Goal: Task Accomplishment & Management: Use online tool/utility

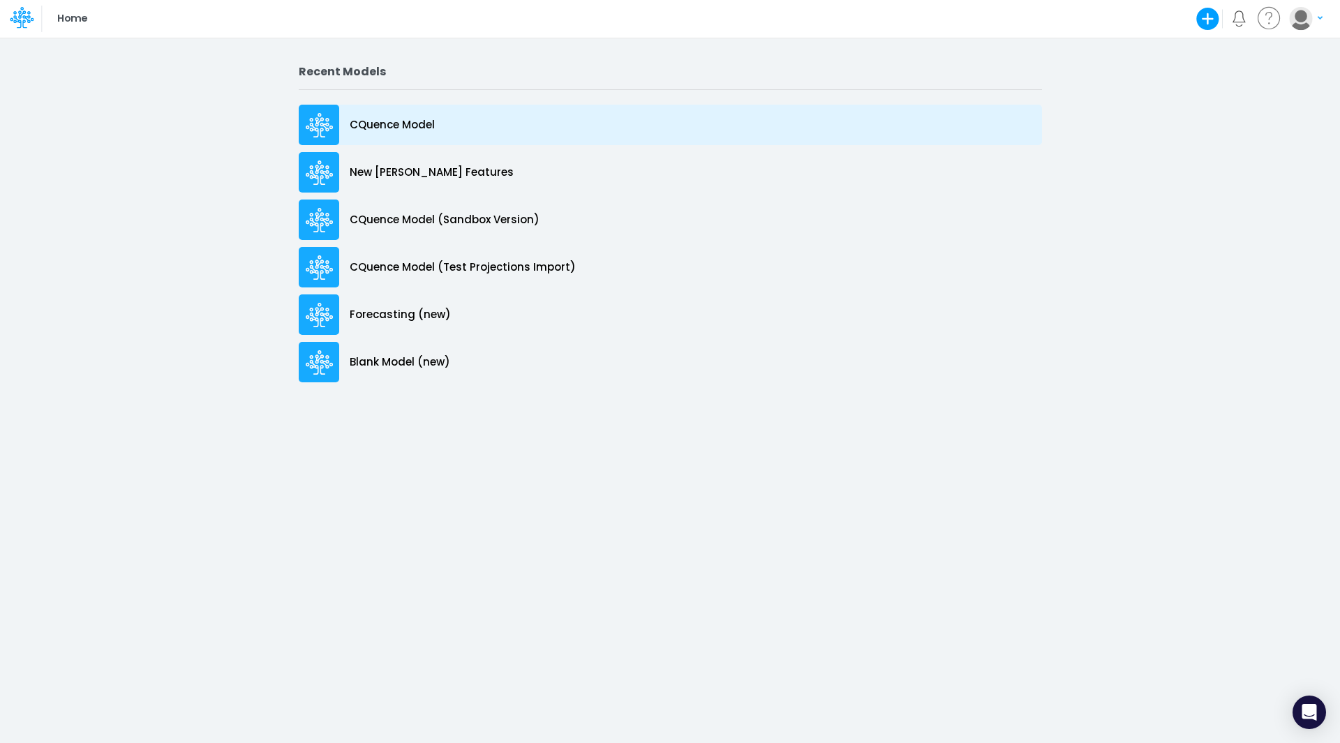
click at [373, 121] on p "CQuence Model" at bounding box center [392, 125] width 85 height 16
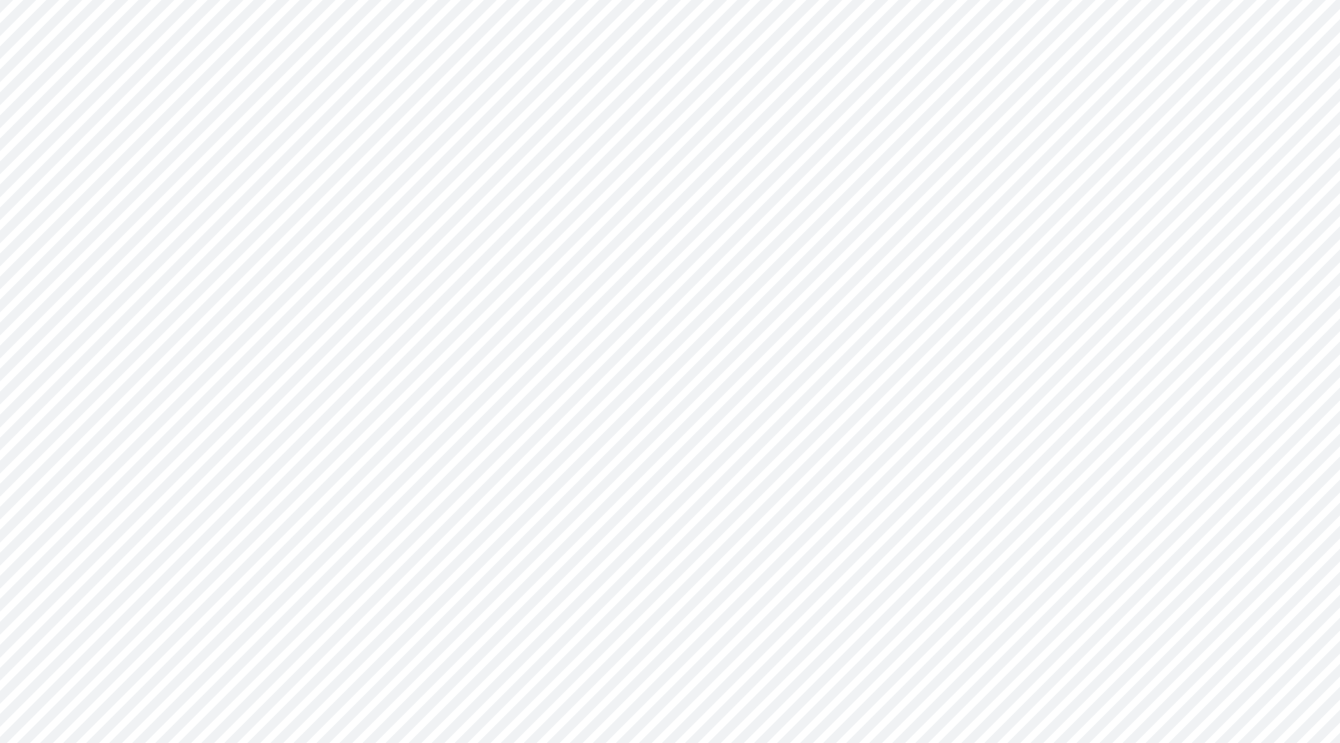
type input "Consolidated All by Month"
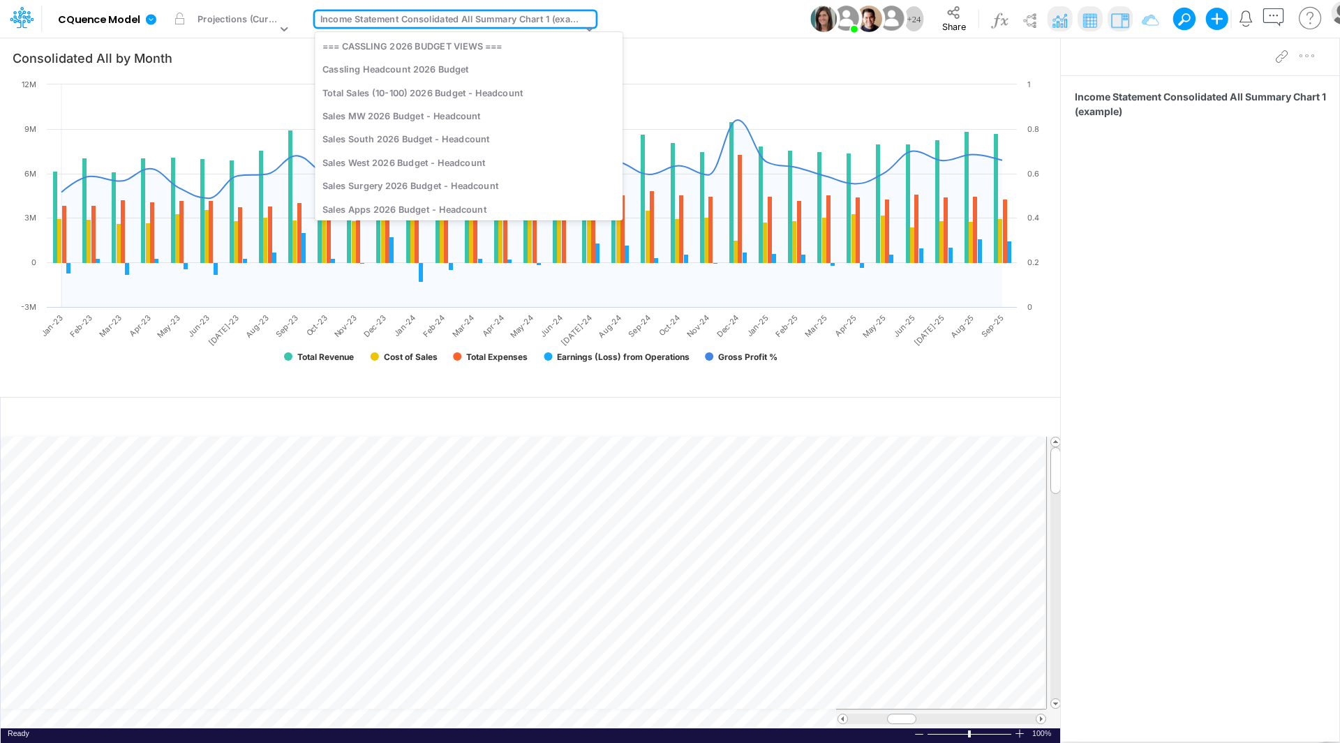
click at [412, 27] on div "Income Statement Consolidated All Summary Chart 1 (example)" at bounding box center [451, 21] width 262 height 16
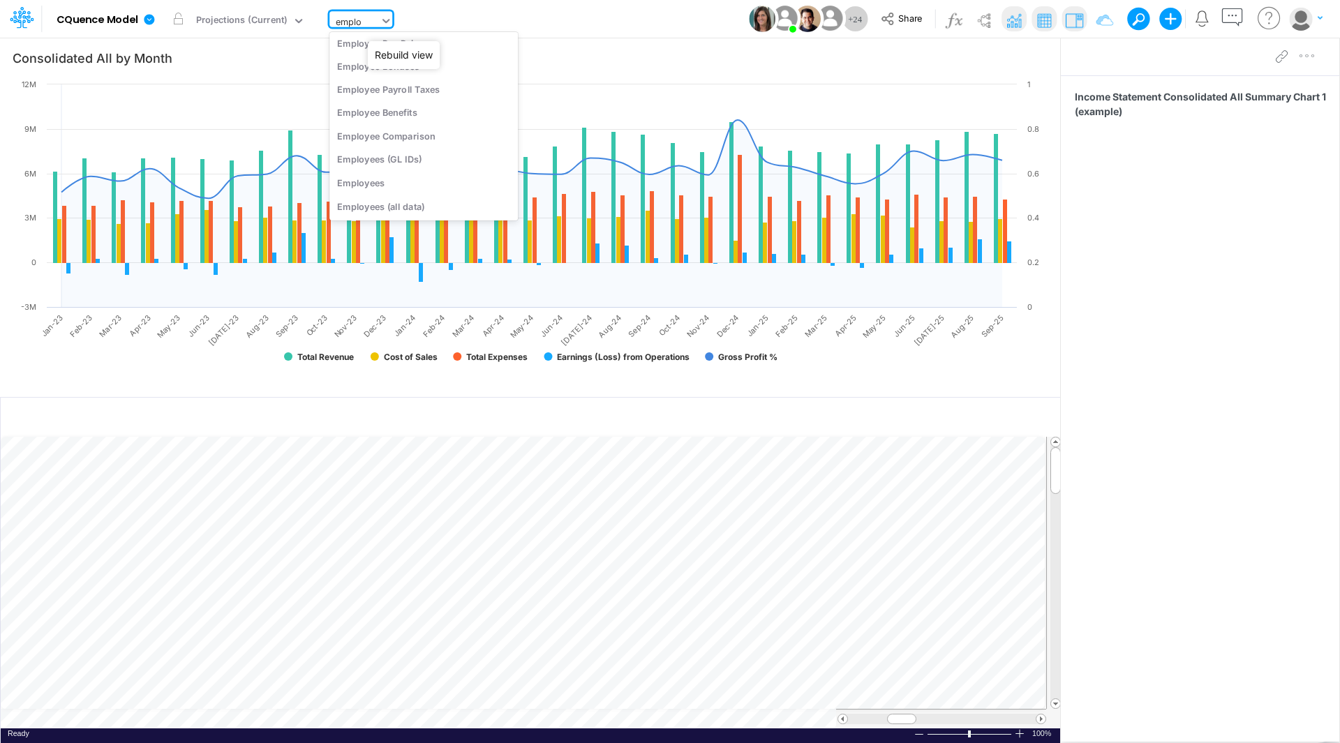
scroll to position [29, 0]
type input "employee"
click at [364, 184] on div "Employees" at bounding box center [423, 182] width 188 height 23
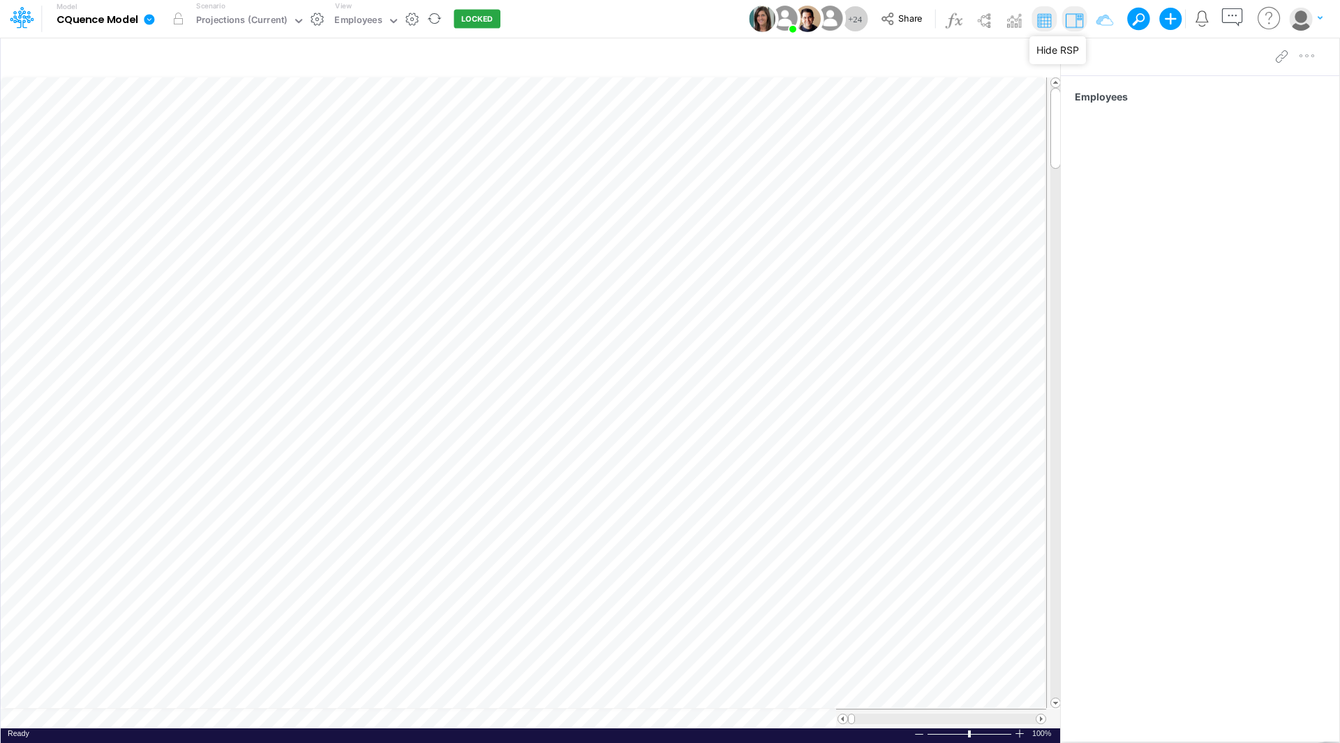
click at [1075, 23] on img at bounding box center [1074, 20] width 22 height 22
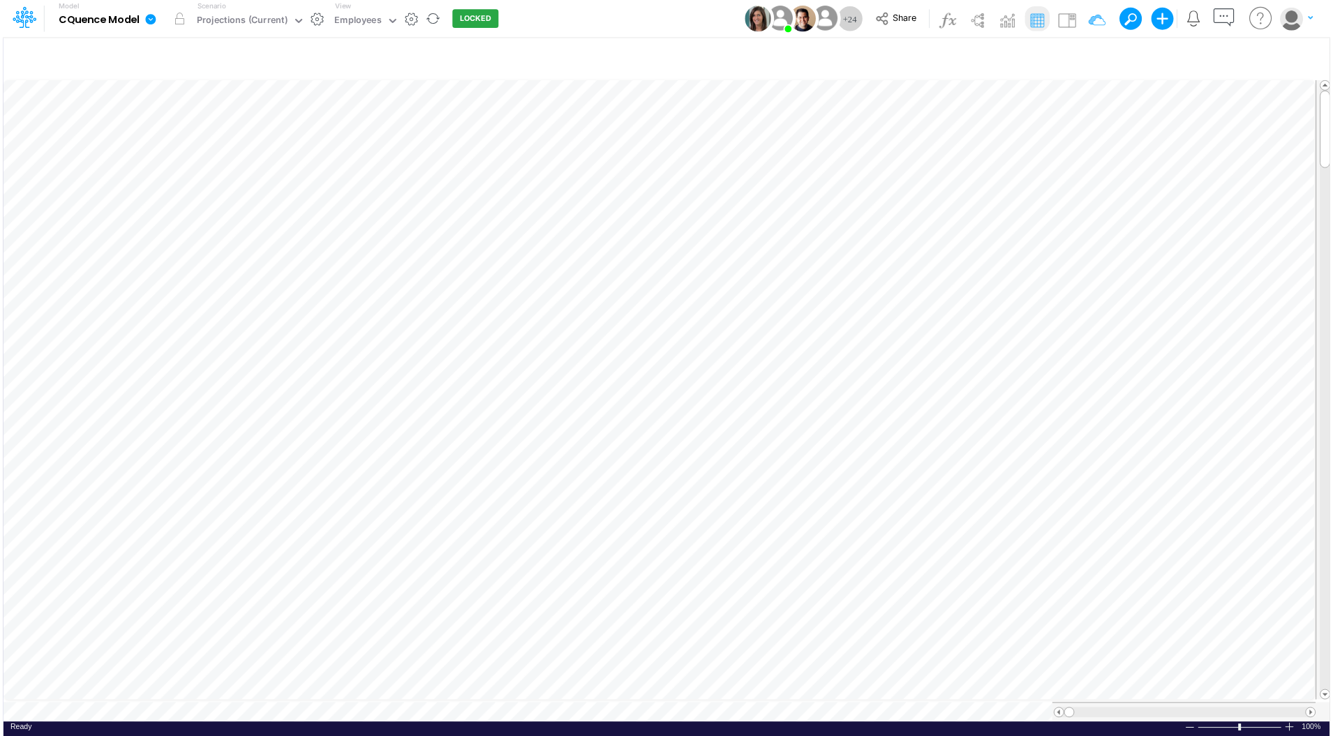
scroll to position [7, 1]
click at [1320, 717] on div at bounding box center [1320, 712] width 10 height 10
click at [1268, 350] on div "Paste Cut Copy AutoFill 0 1" at bounding box center [666, 399] width 1331 height 645
click at [1252, 366] on div "1" at bounding box center [1235, 363] width 84 height 15
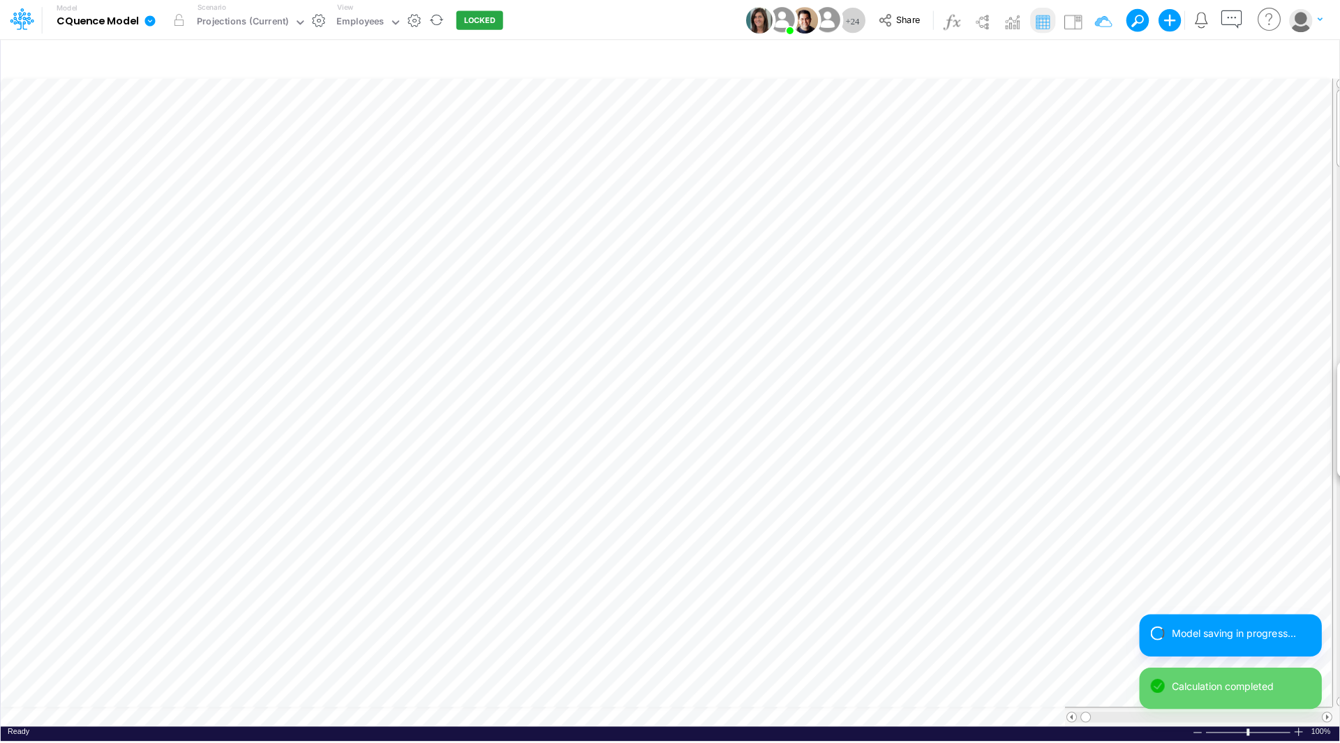
scroll to position [7, 1]
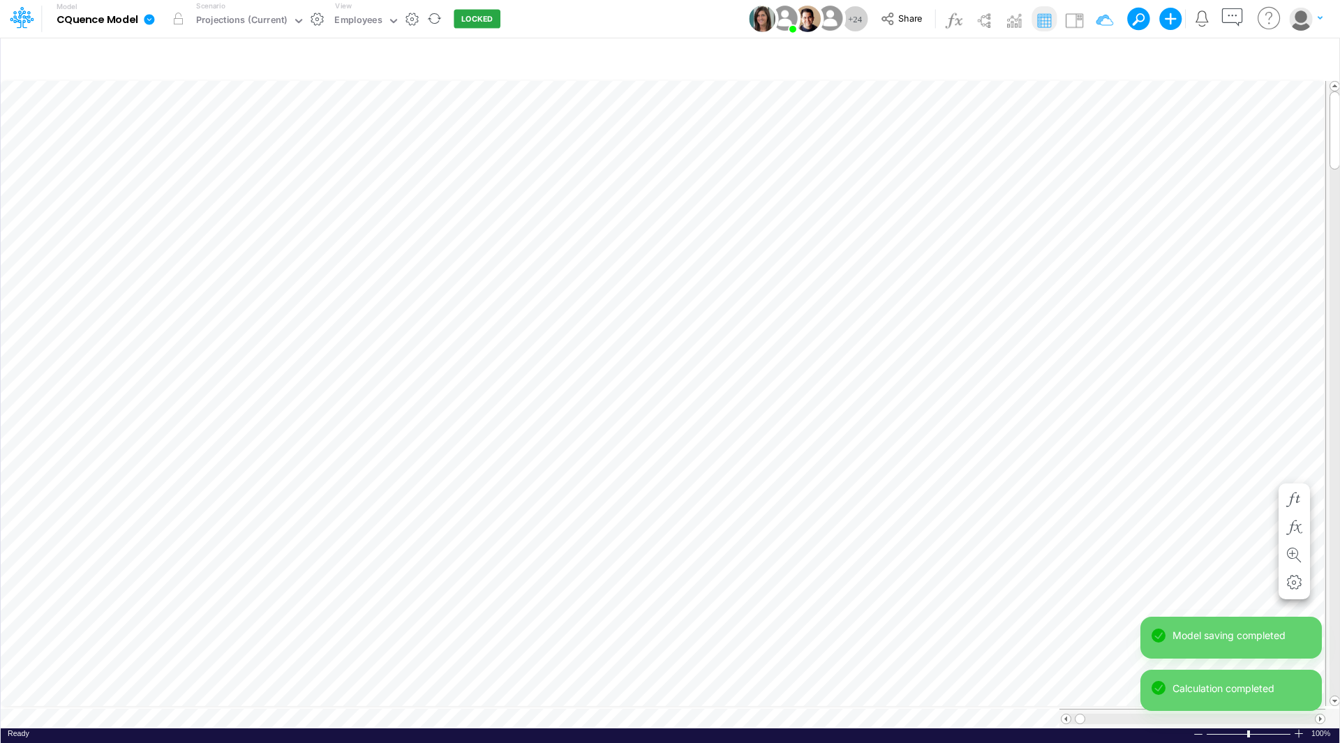
click at [1267, 472] on div "Paste Cut Copy AutoFill 0 1" at bounding box center [670, 403] width 1338 height 650
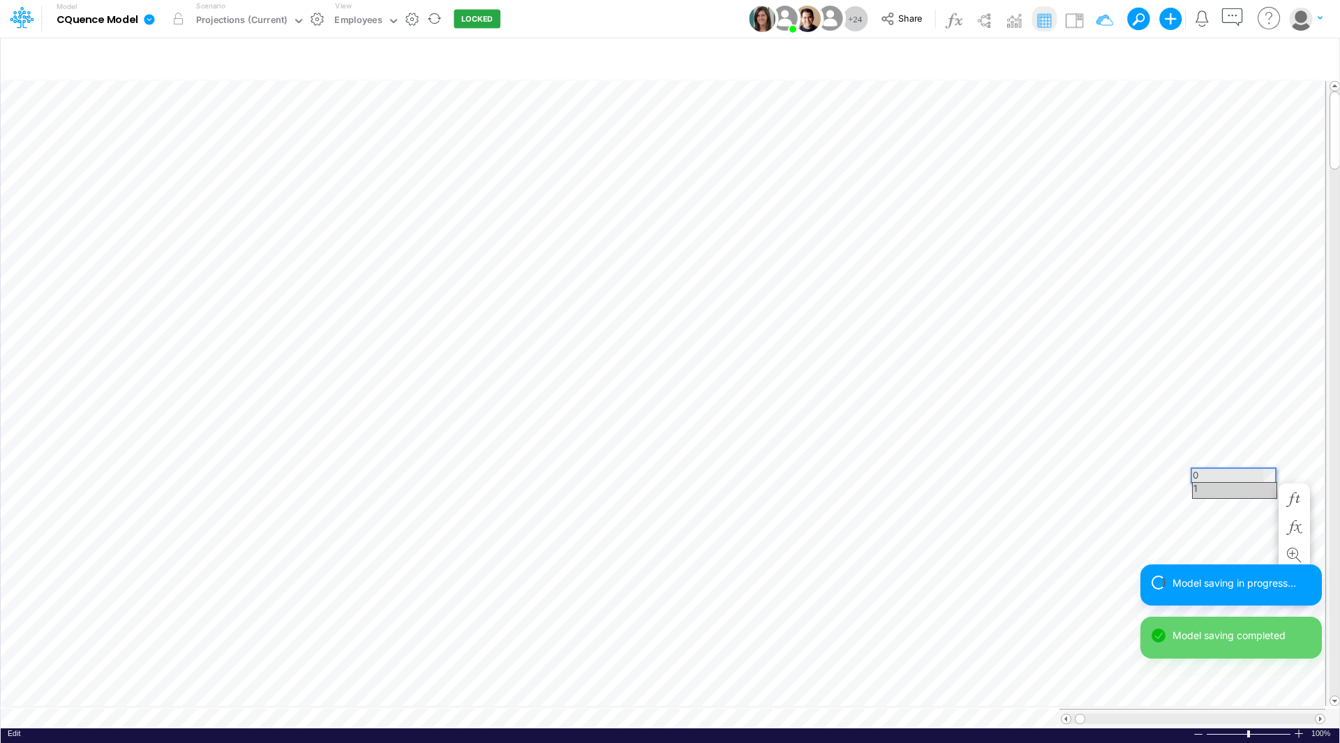
click at [1255, 486] on div "1" at bounding box center [1235, 490] width 84 height 15
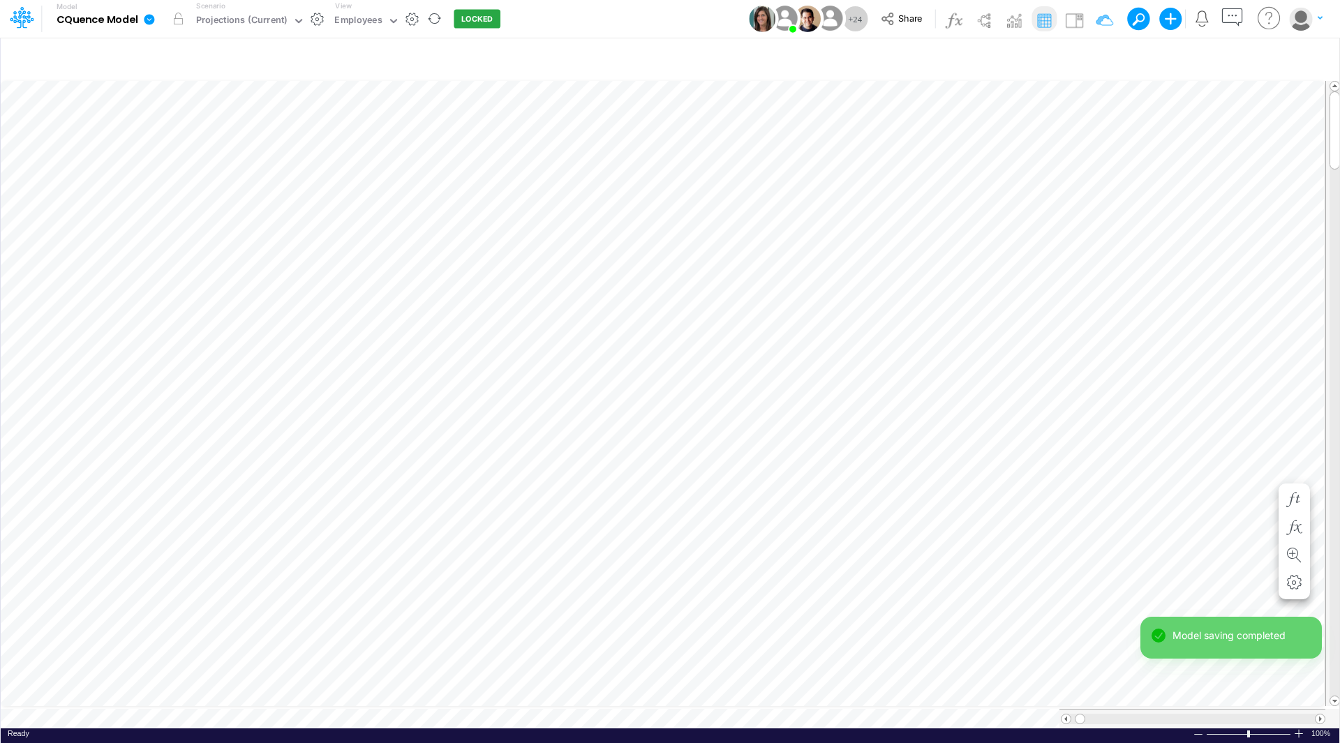
scroll to position [7, 1]
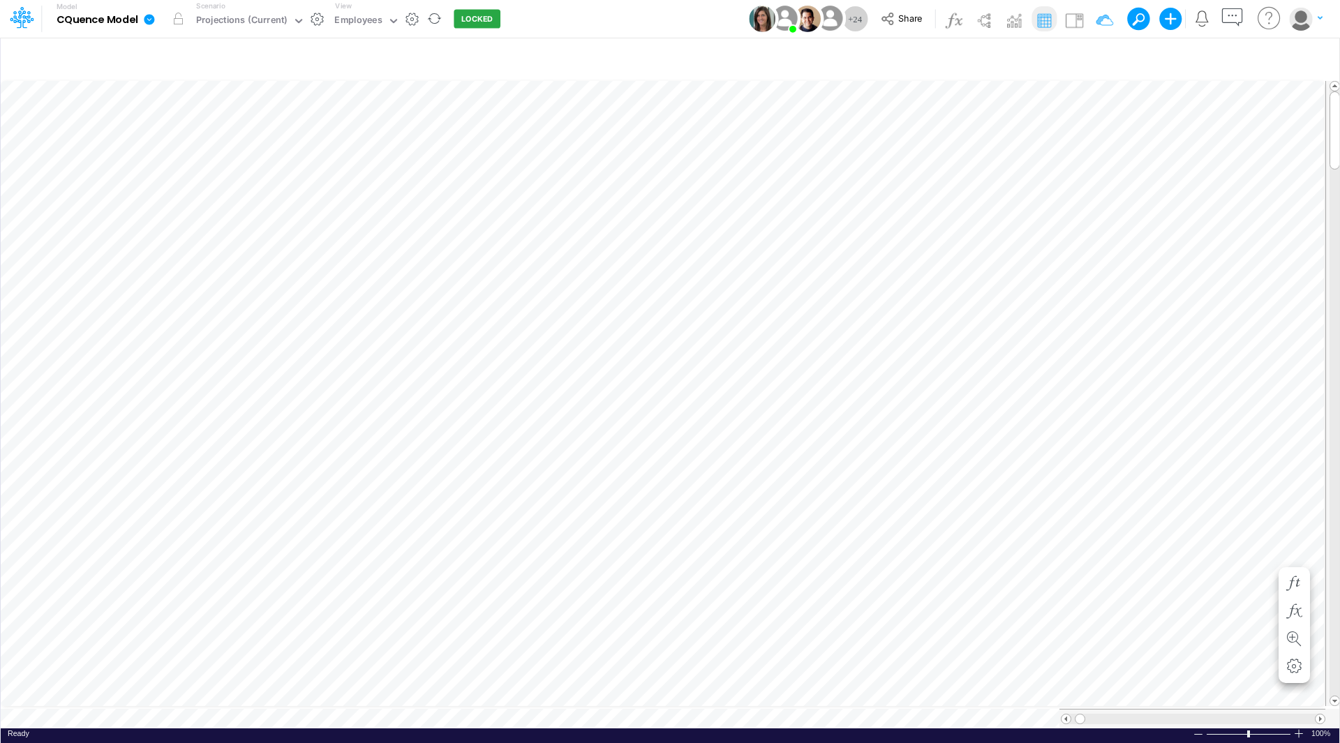
click at [1267, 556] on div "Paste Cut Copy AutoFill 0 1" at bounding box center [670, 403] width 1338 height 650
click at [1250, 574] on div "1" at bounding box center [1235, 574] width 84 height 15
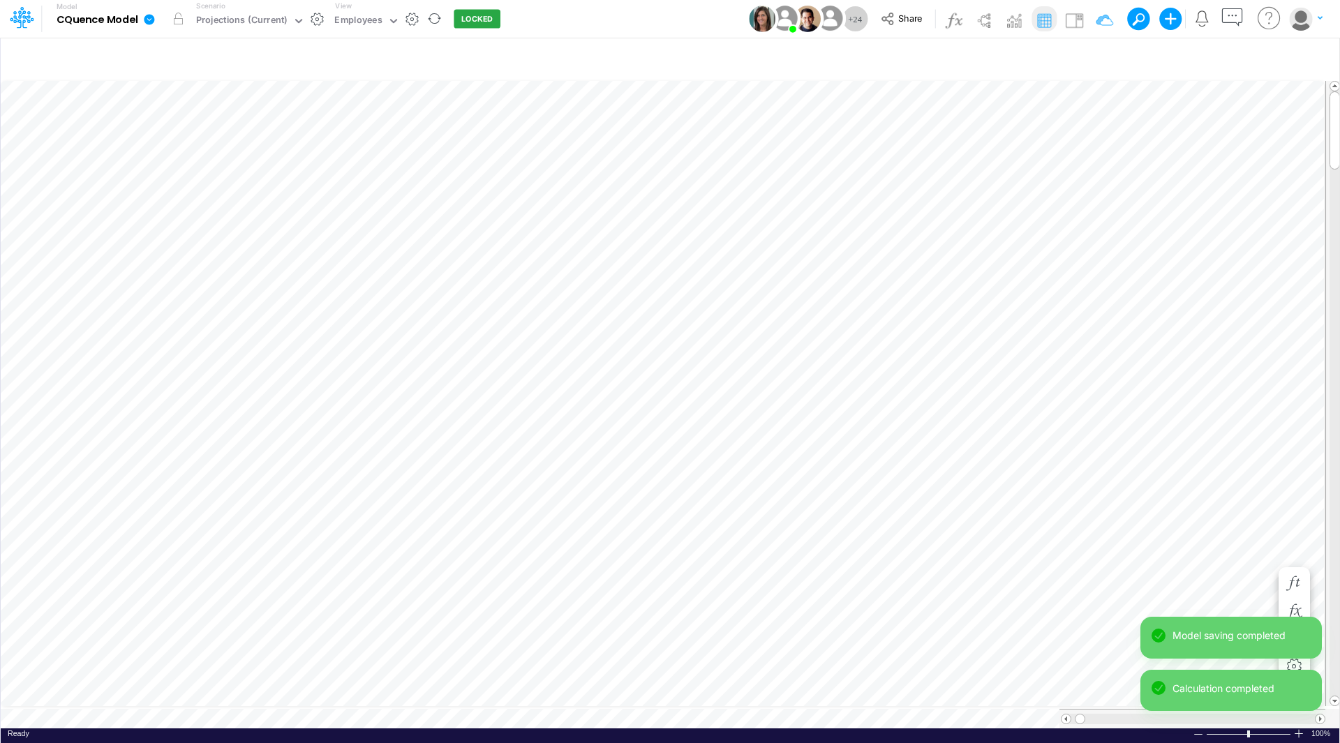
scroll to position [7, 1]
click at [1269, 611] on div "Paste Cut Copy AutoFill 0 1" at bounding box center [670, 403] width 1338 height 650
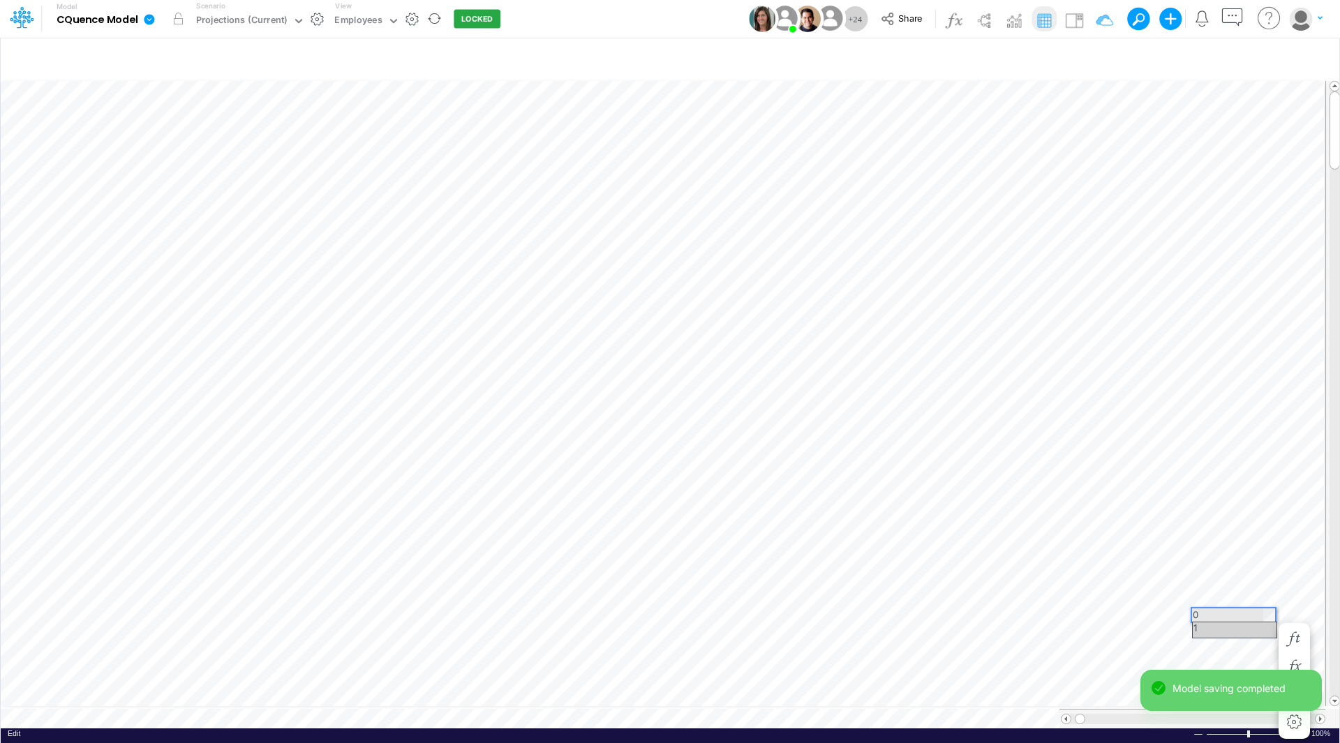
click at [1260, 629] on div "1" at bounding box center [1235, 629] width 84 height 15
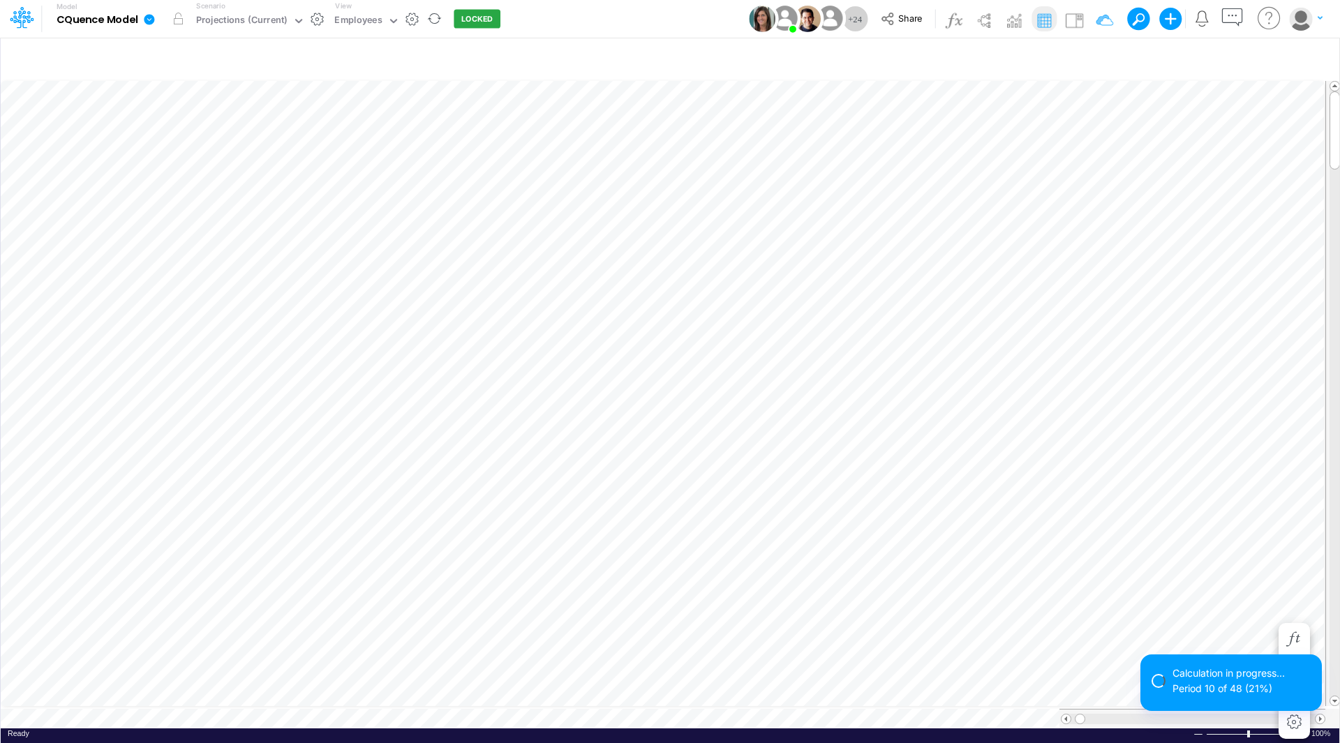
scroll to position [7, 1]
drag, startPoint x: 1339, startPoint y: 137, endPoint x: 1339, endPoint y: 154, distance: 16.7
click at [1339, 154] on div "Insert child node Variable Constant Group Addition Subtraction Multiplication D…" at bounding box center [670, 390] width 1340 height 706
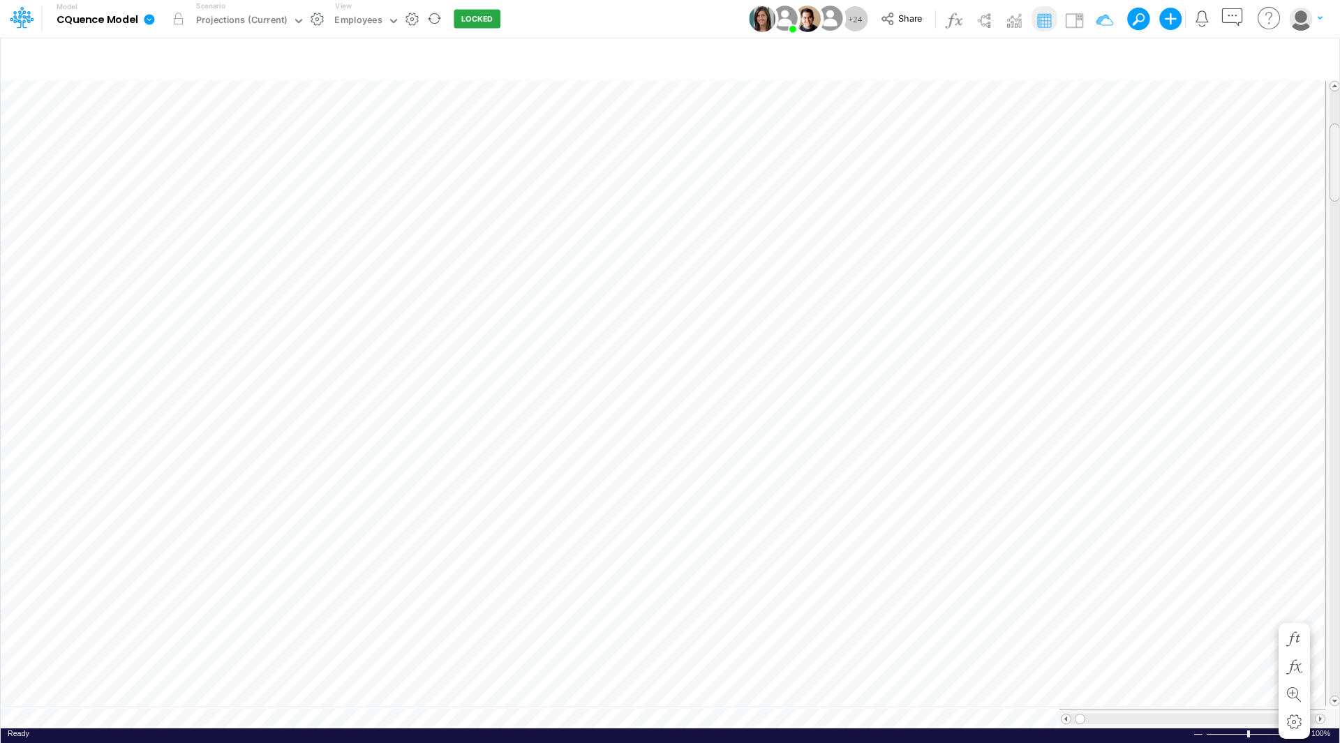
drag, startPoint x: 1338, startPoint y: 142, endPoint x: 1338, endPoint y: 176, distance: 33.5
click at [1338, 176] on div at bounding box center [1334, 163] width 10 height 78
click at [1336, 696] on span at bounding box center [1334, 700] width 9 height 9
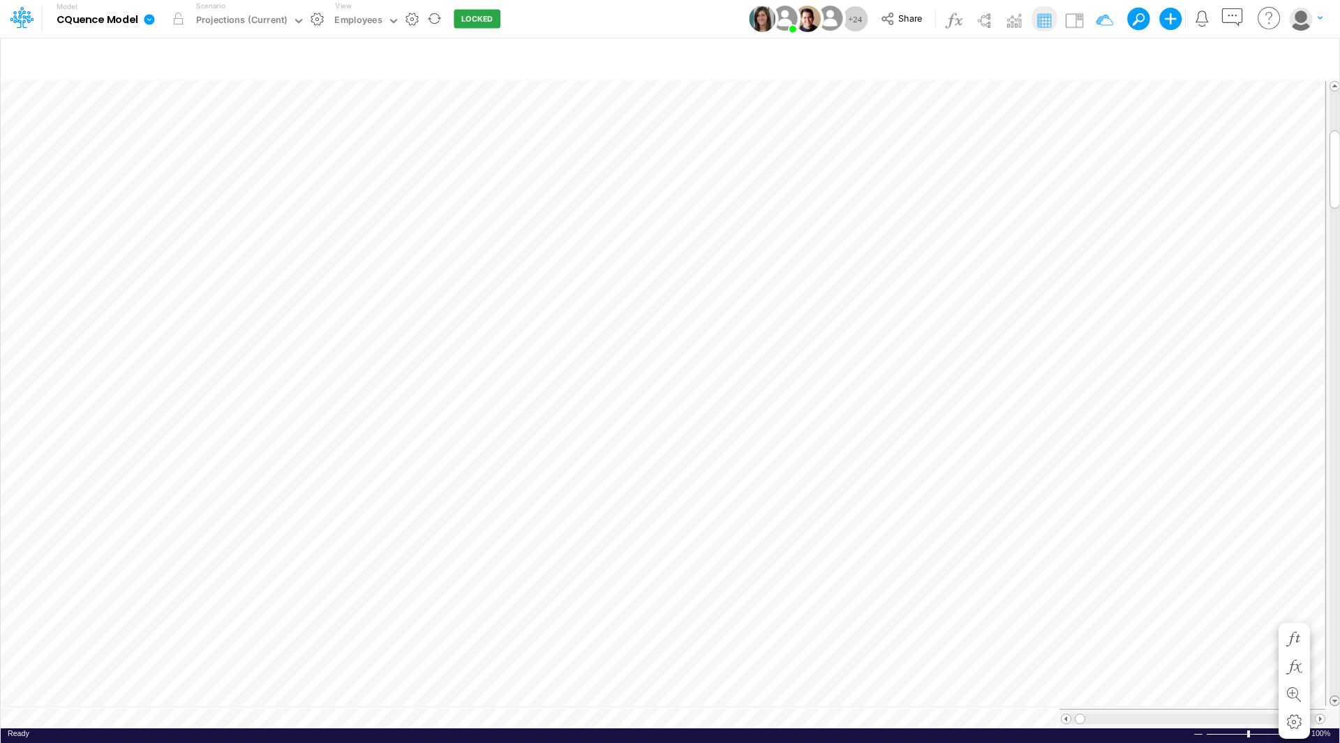
click at [1336, 696] on span at bounding box center [1334, 700] width 9 height 9
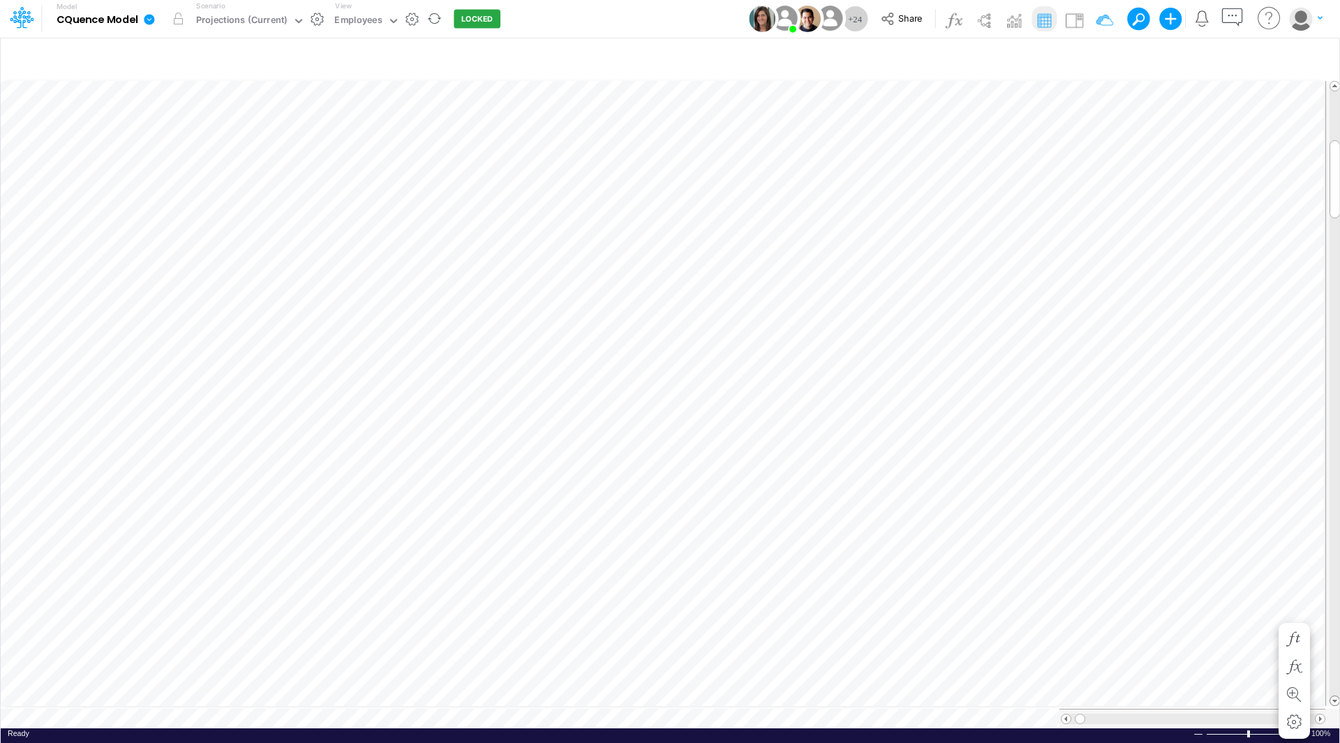
click at [1336, 696] on span at bounding box center [1334, 700] width 9 height 9
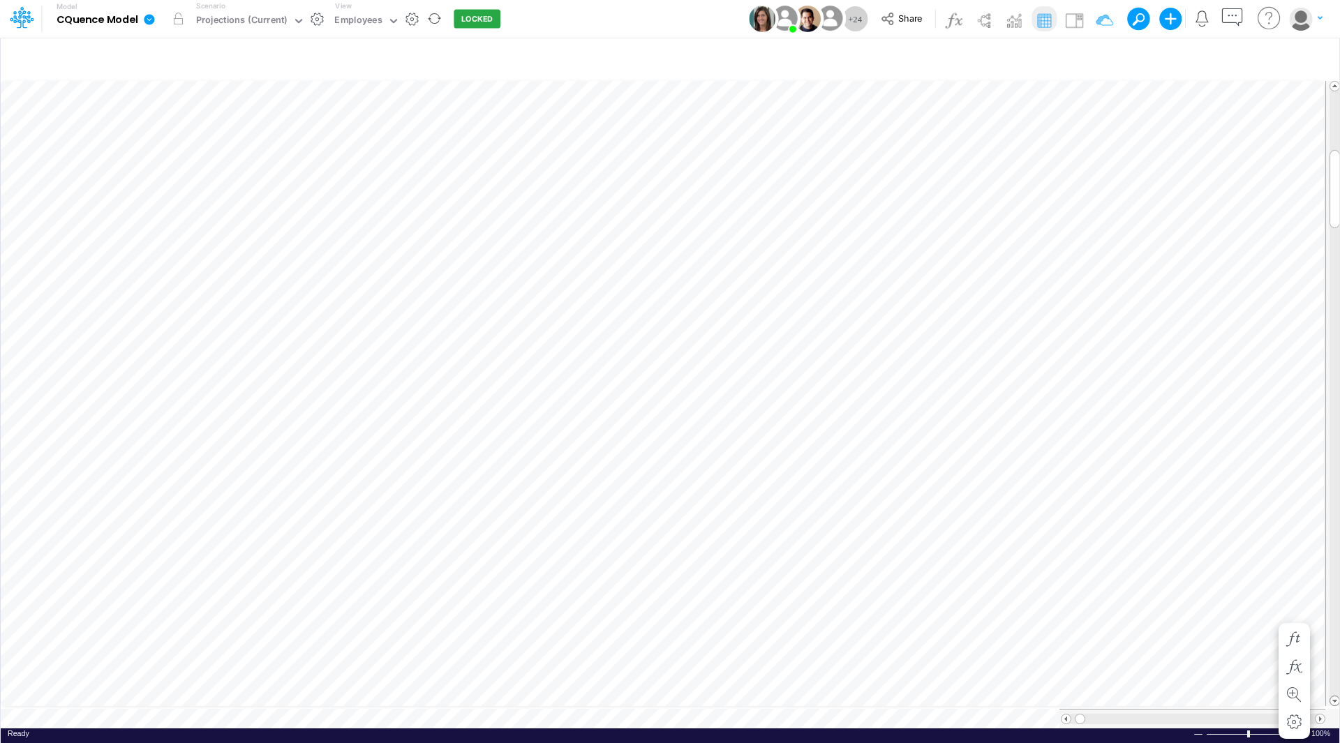
click at [1336, 696] on span at bounding box center [1334, 700] width 9 height 9
click at [1333, 696] on span at bounding box center [1334, 700] width 9 height 9
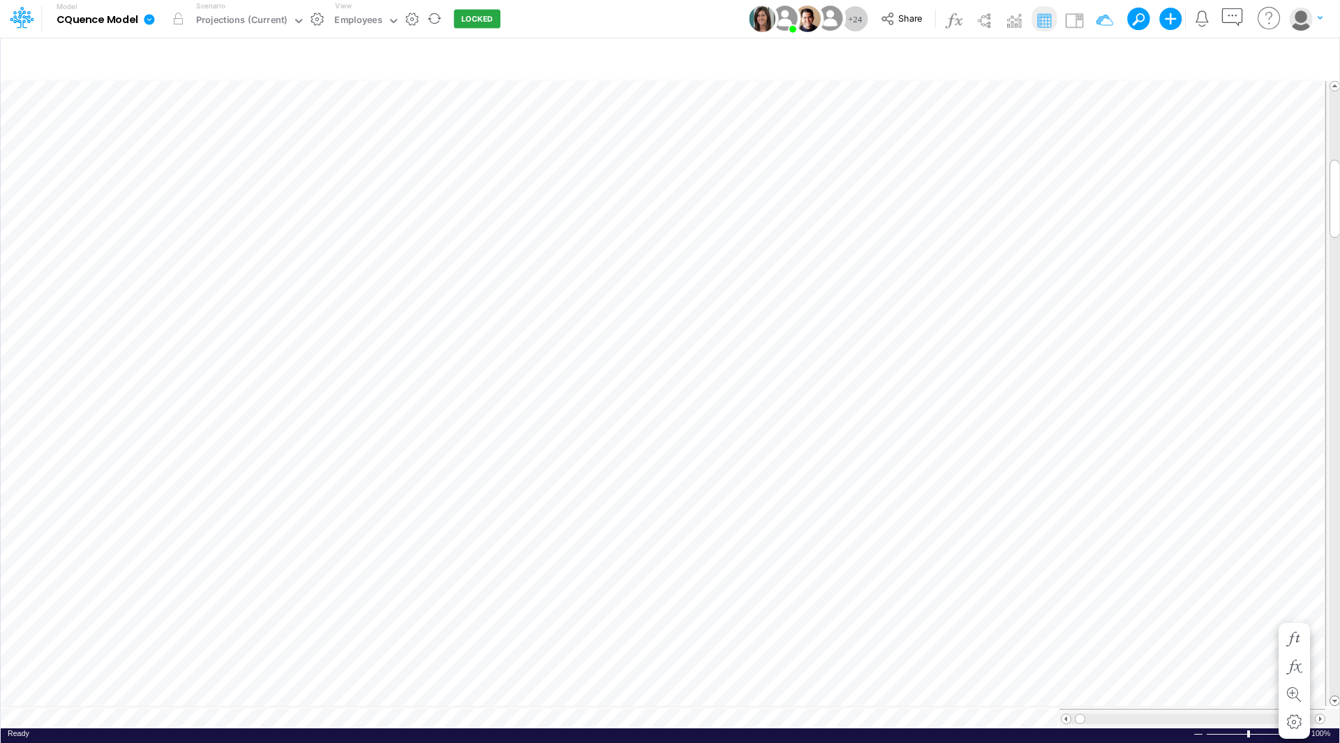
click at [1333, 696] on span at bounding box center [1334, 700] width 9 height 9
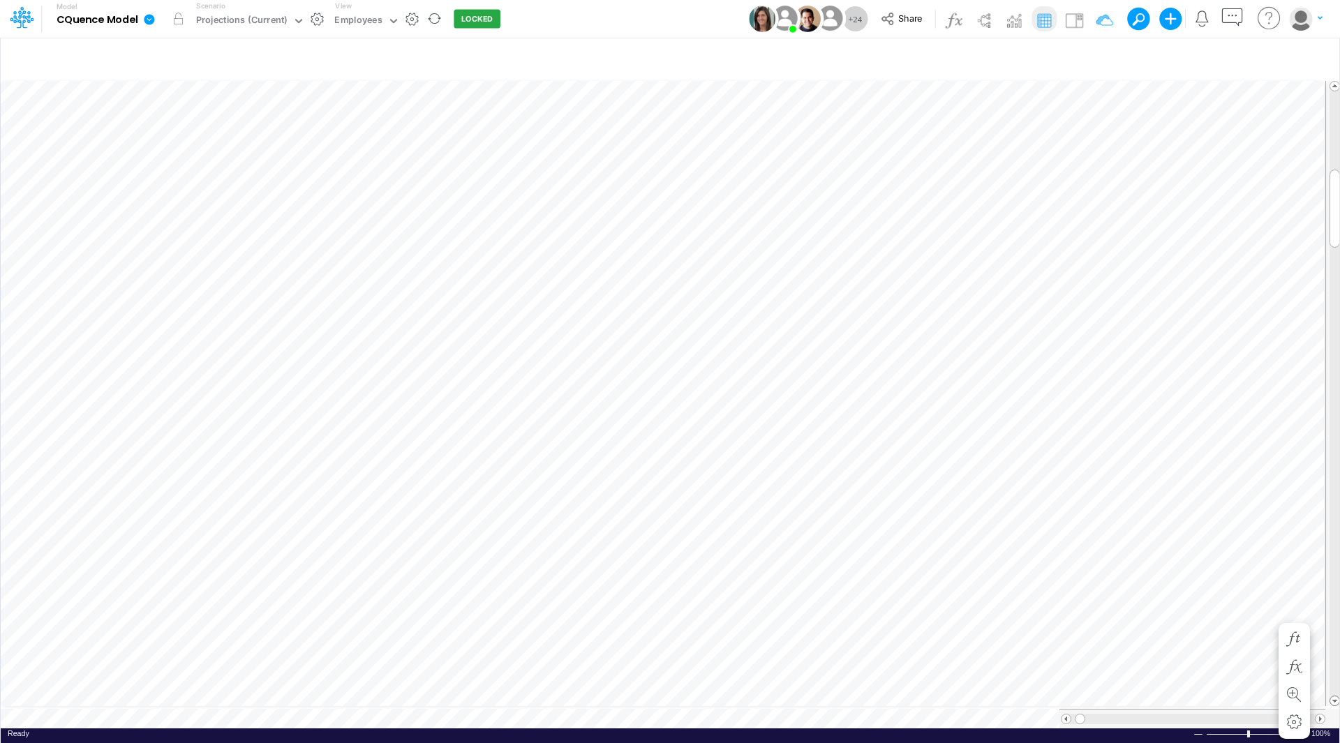
click at [1333, 696] on span at bounding box center [1334, 700] width 9 height 9
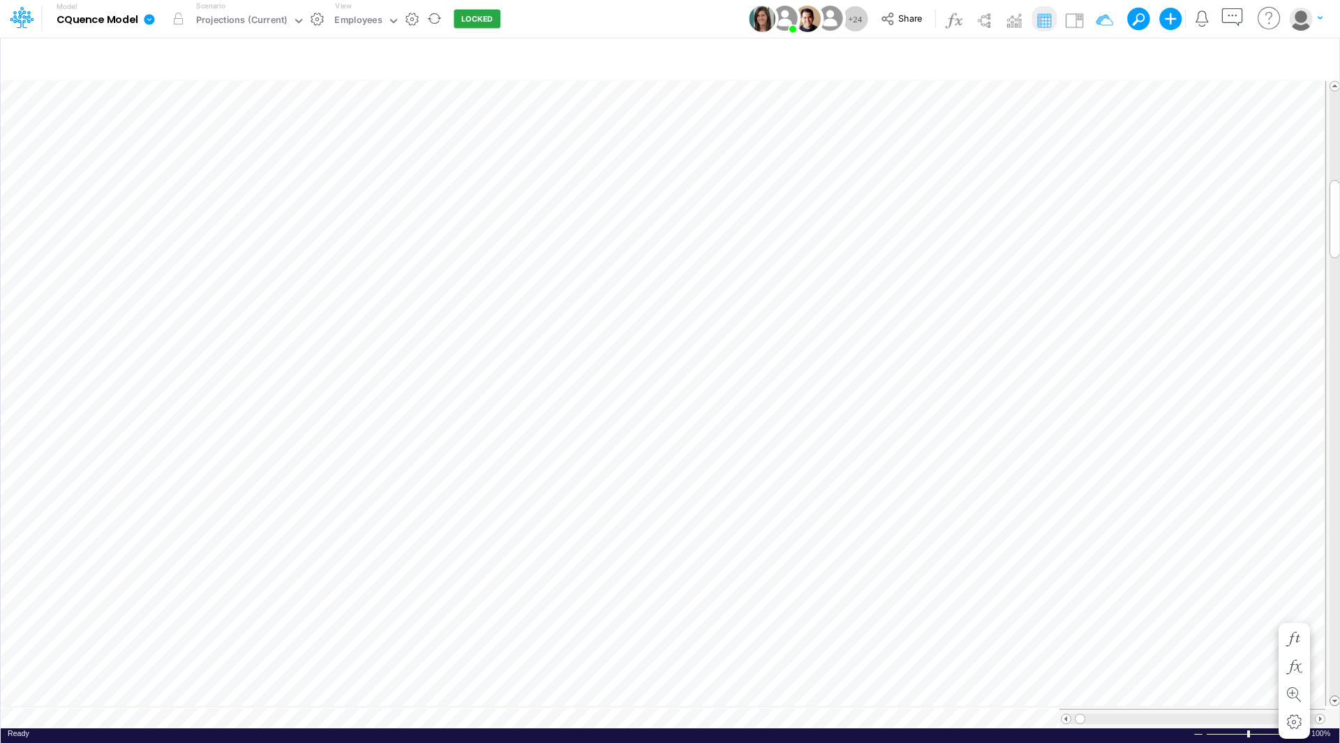
click at [1333, 696] on span at bounding box center [1334, 700] width 9 height 9
click at [1339, 698] on div "Insert child node Variable Constant Group Addition Subtraction Multiplication D…" at bounding box center [670, 390] width 1340 height 706
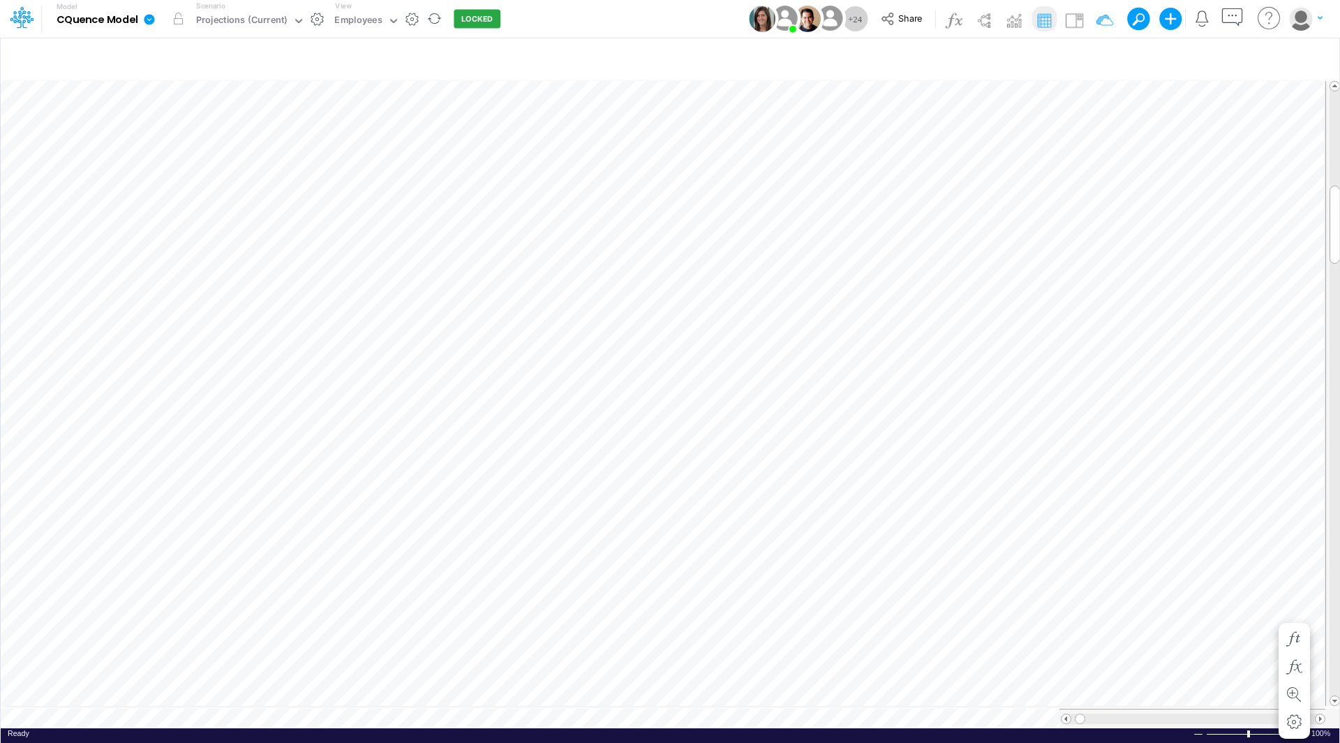
click at [1339, 698] on div "Insert child node Variable Constant Group Addition Subtraction Multiplication D…" at bounding box center [670, 390] width 1340 height 706
click at [1333, 696] on span at bounding box center [1334, 700] width 9 height 9
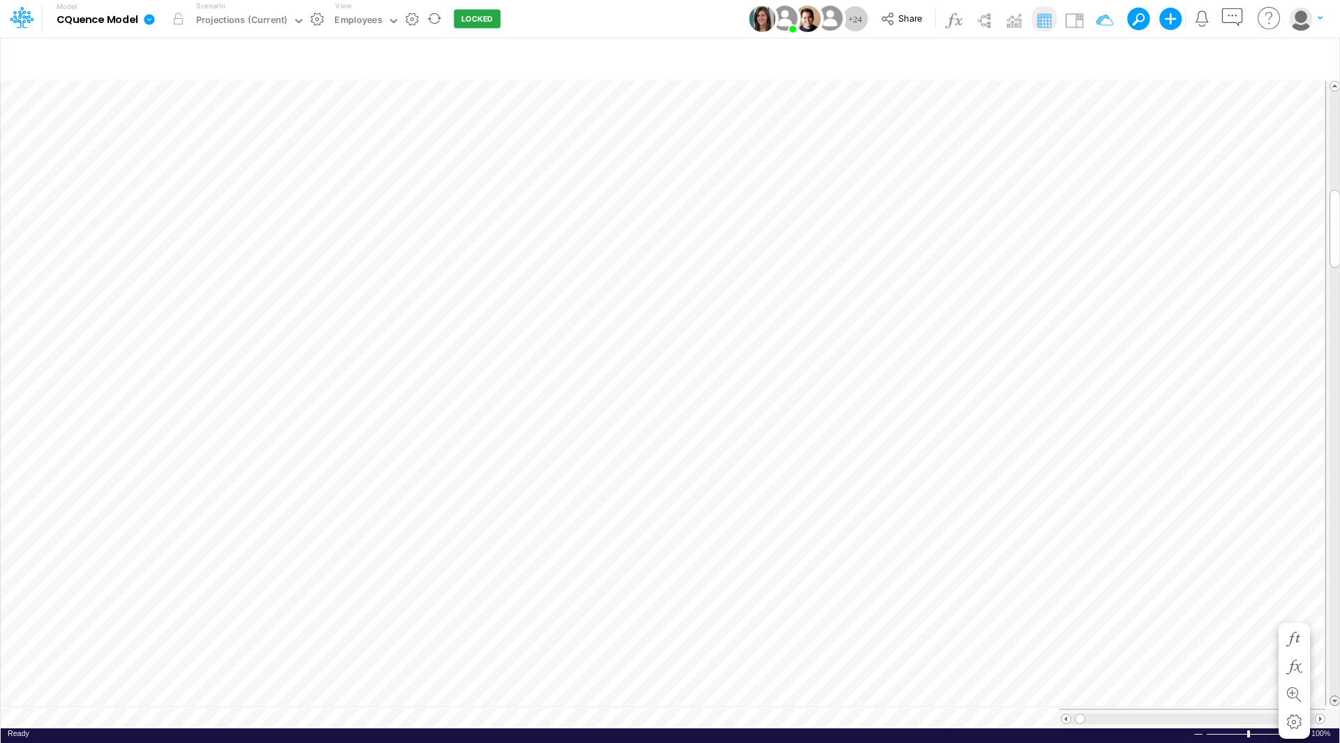
click at [1333, 696] on span at bounding box center [1334, 700] width 9 height 9
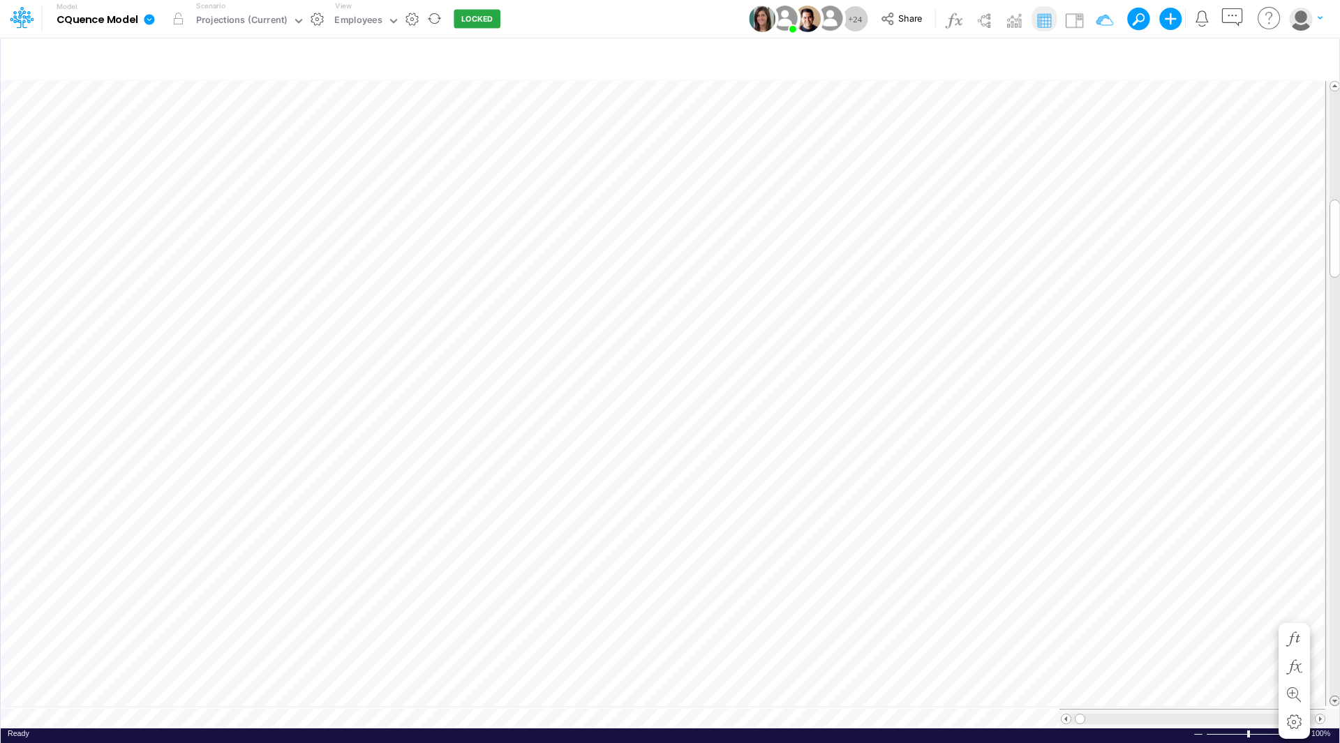
click at [1333, 696] on span at bounding box center [1334, 700] width 9 height 9
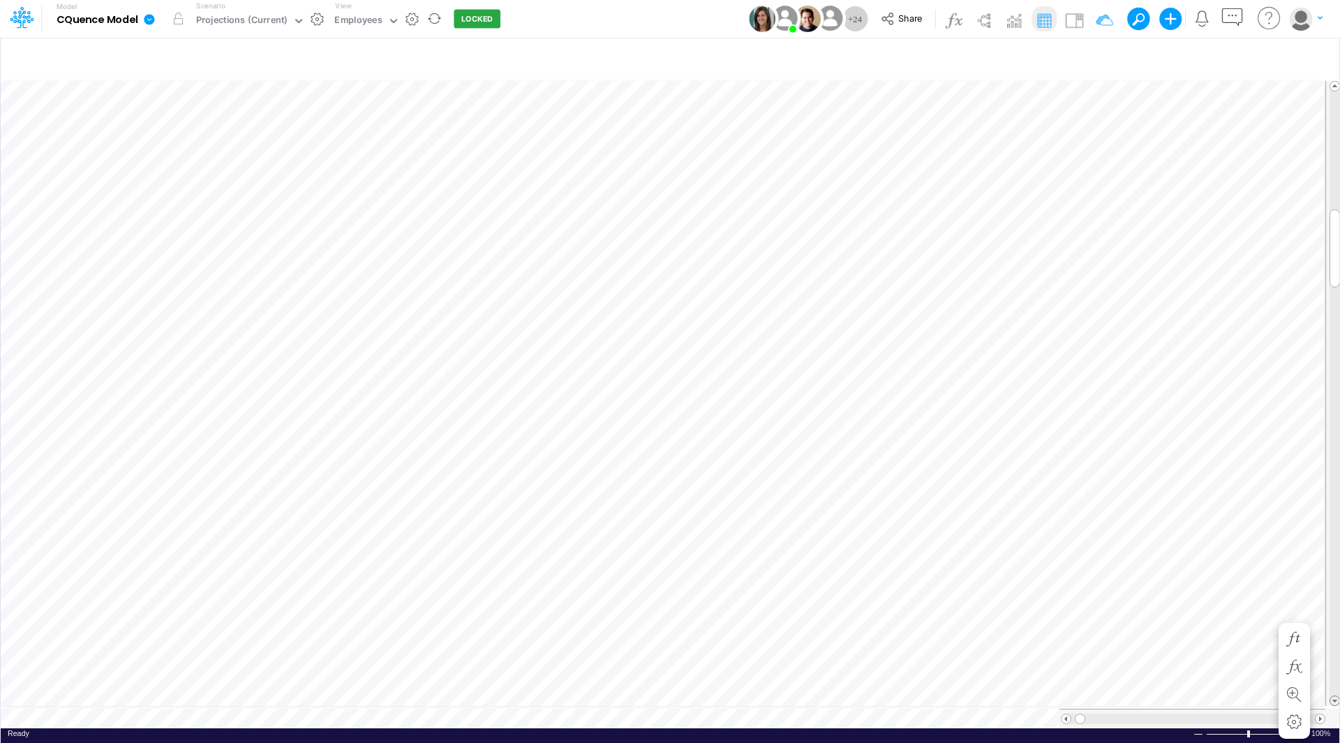
click at [1333, 696] on span at bounding box center [1334, 700] width 9 height 9
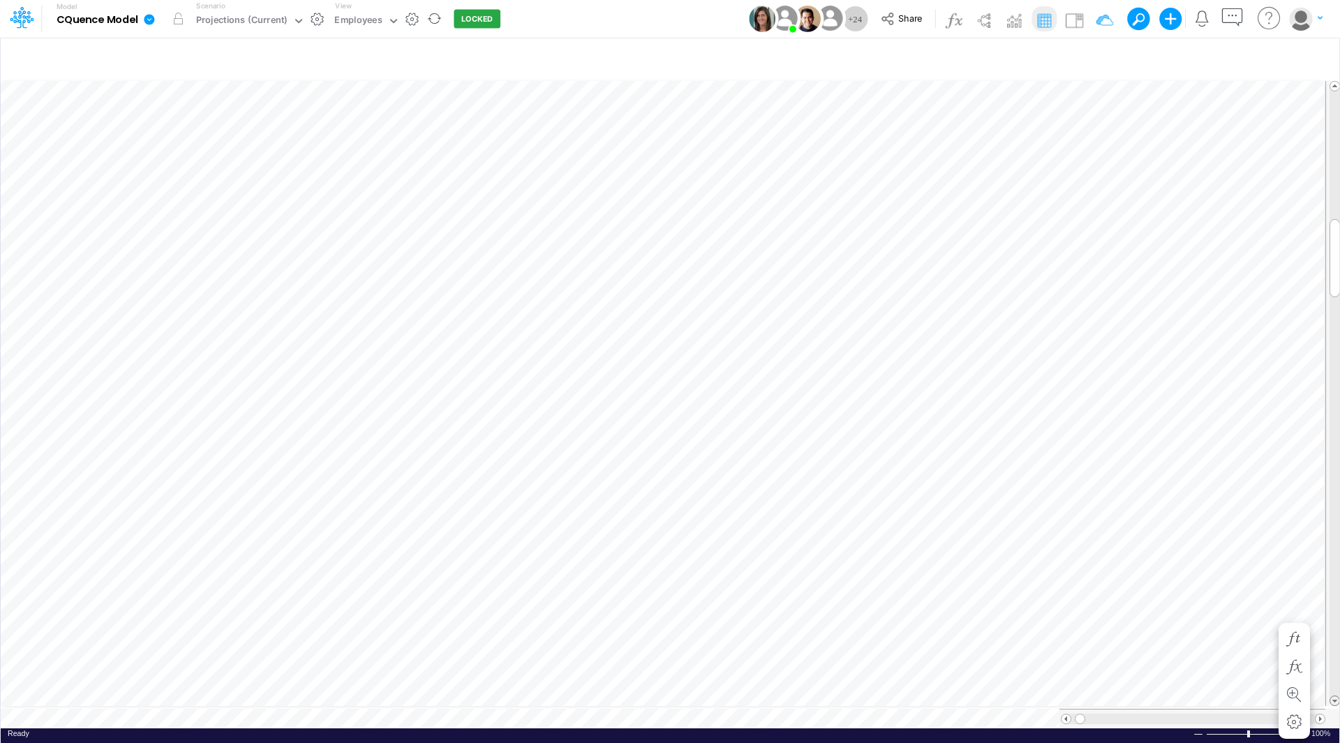
click at [1333, 696] on span at bounding box center [1334, 700] width 9 height 9
click at [1332, 698] on span at bounding box center [1334, 700] width 9 height 9
click at [1267, 474] on div "Paste Cut Copy AutoFill 0 1" at bounding box center [670, 403] width 1338 height 650
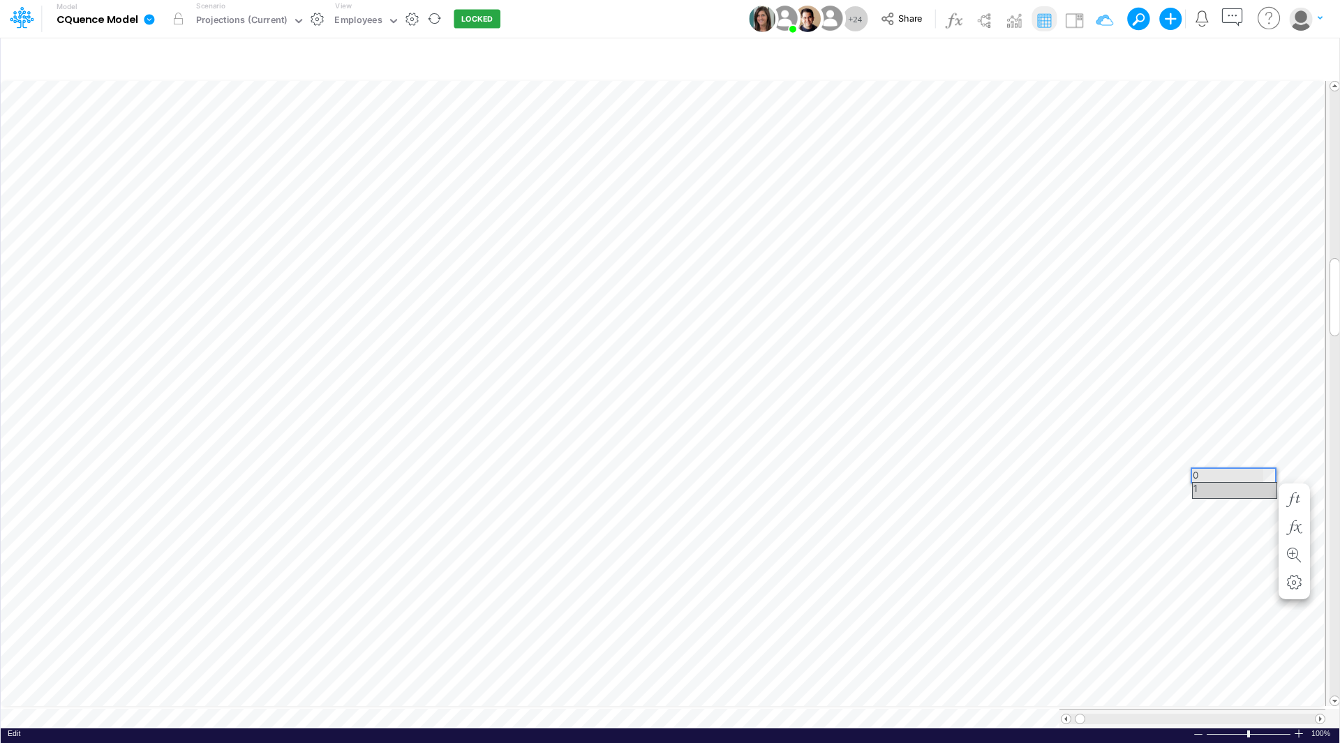
click at [1257, 488] on div "1" at bounding box center [1235, 490] width 84 height 15
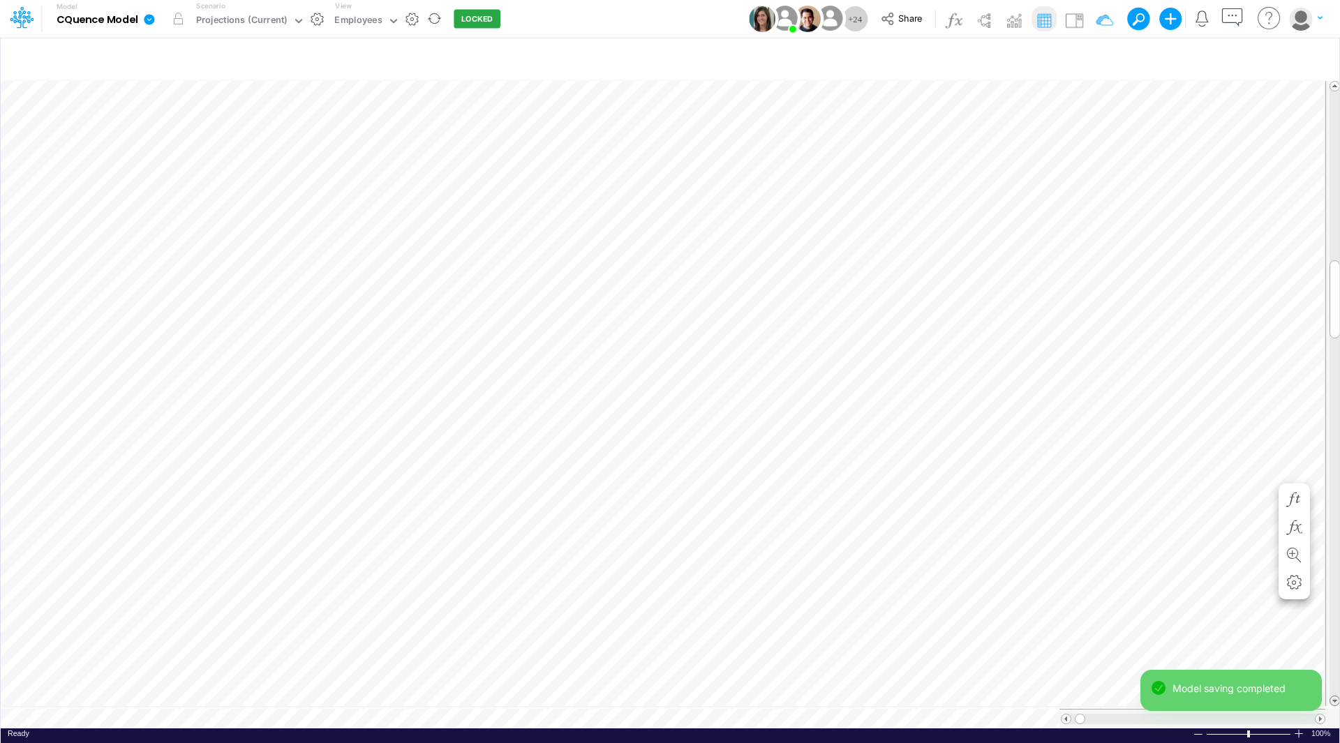
click at [1336, 697] on span at bounding box center [1334, 700] width 9 height 9
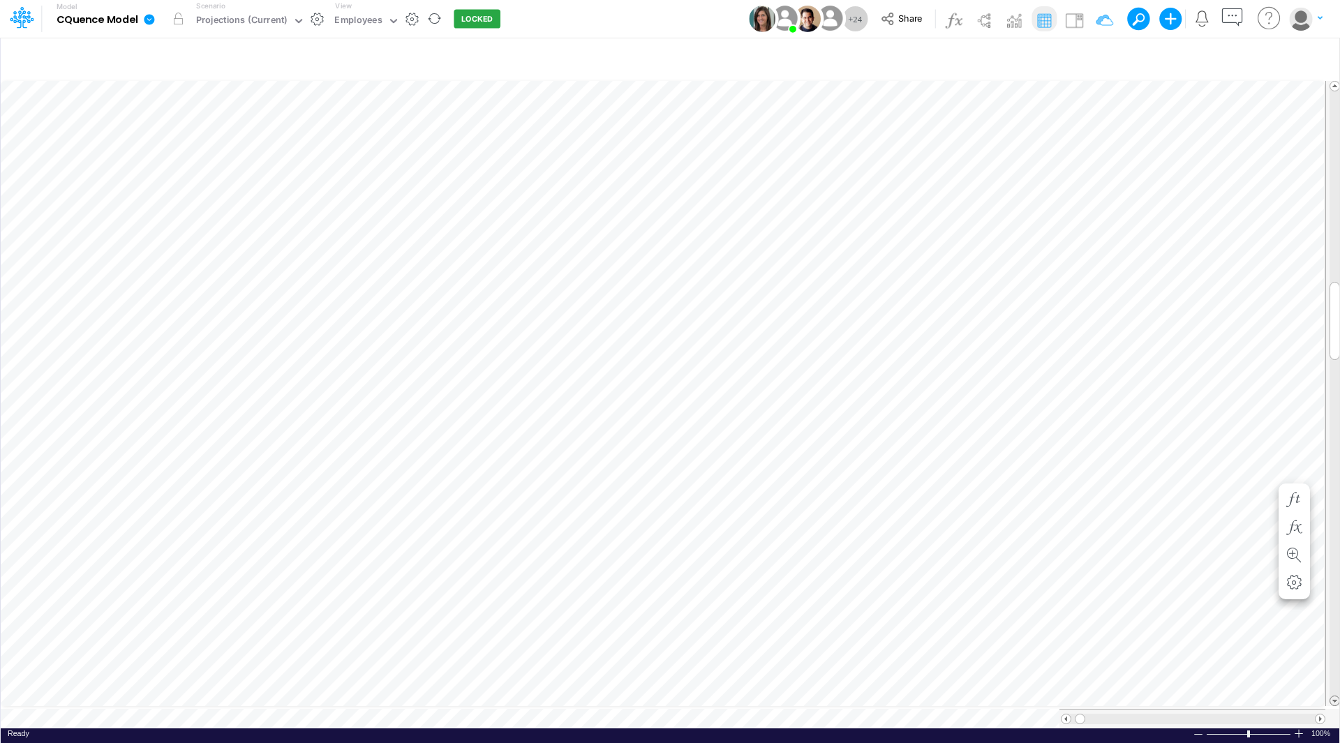
click at [1336, 697] on span at bounding box center [1334, 700] width 9 height 9
click at [1265, 531] on div "Paste Cut Copy AutoFill 0 1" at bounding box center [670, 403] width 1338 height 650
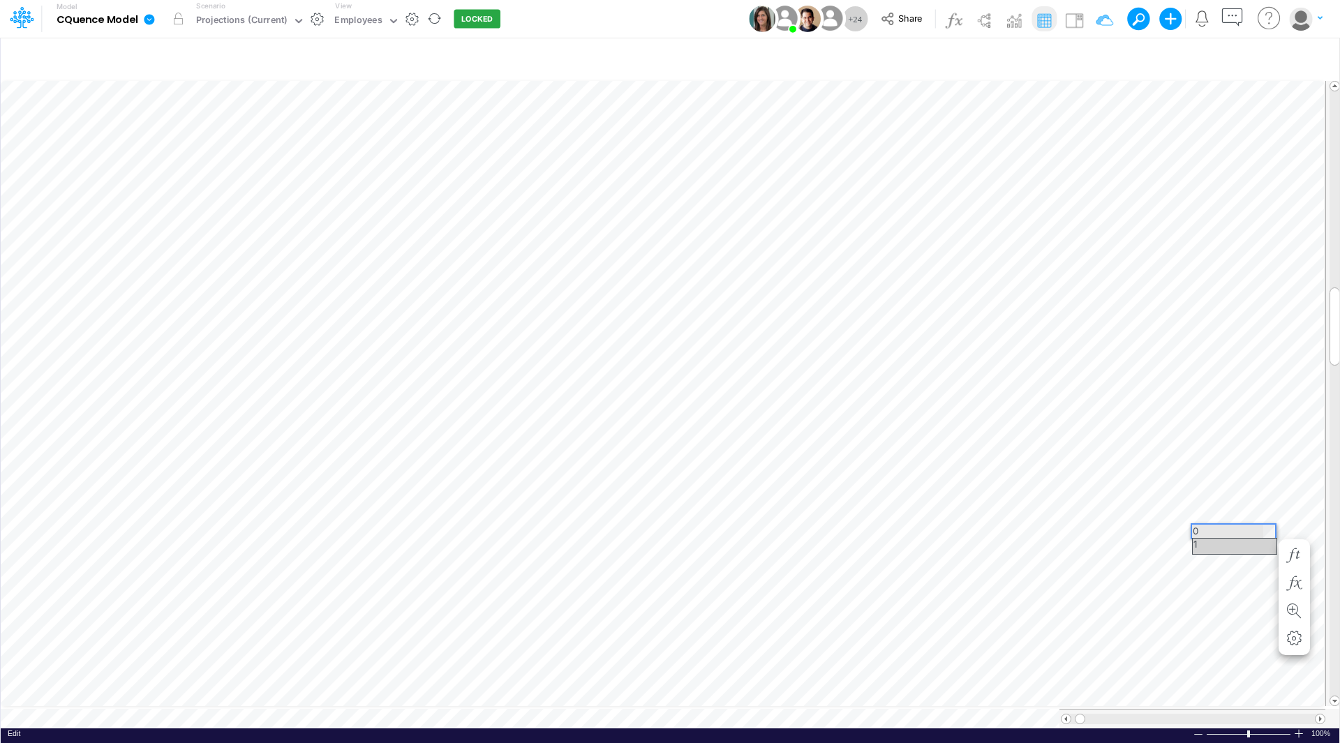
click at [1258, 544] on div "1" at bounding box center [1235, 546] width 84 height 15
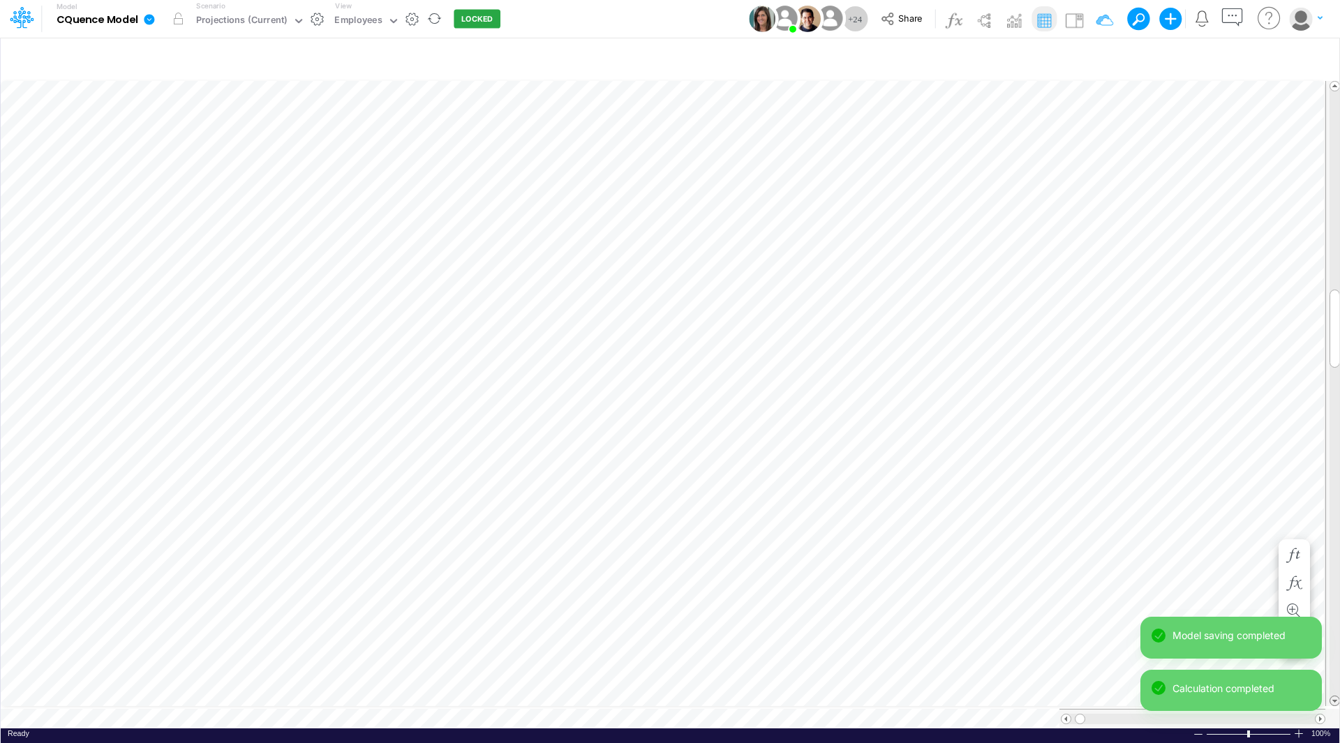
click at [1333, 696] on span at bounding box center [1334, 700] width 9 height 9
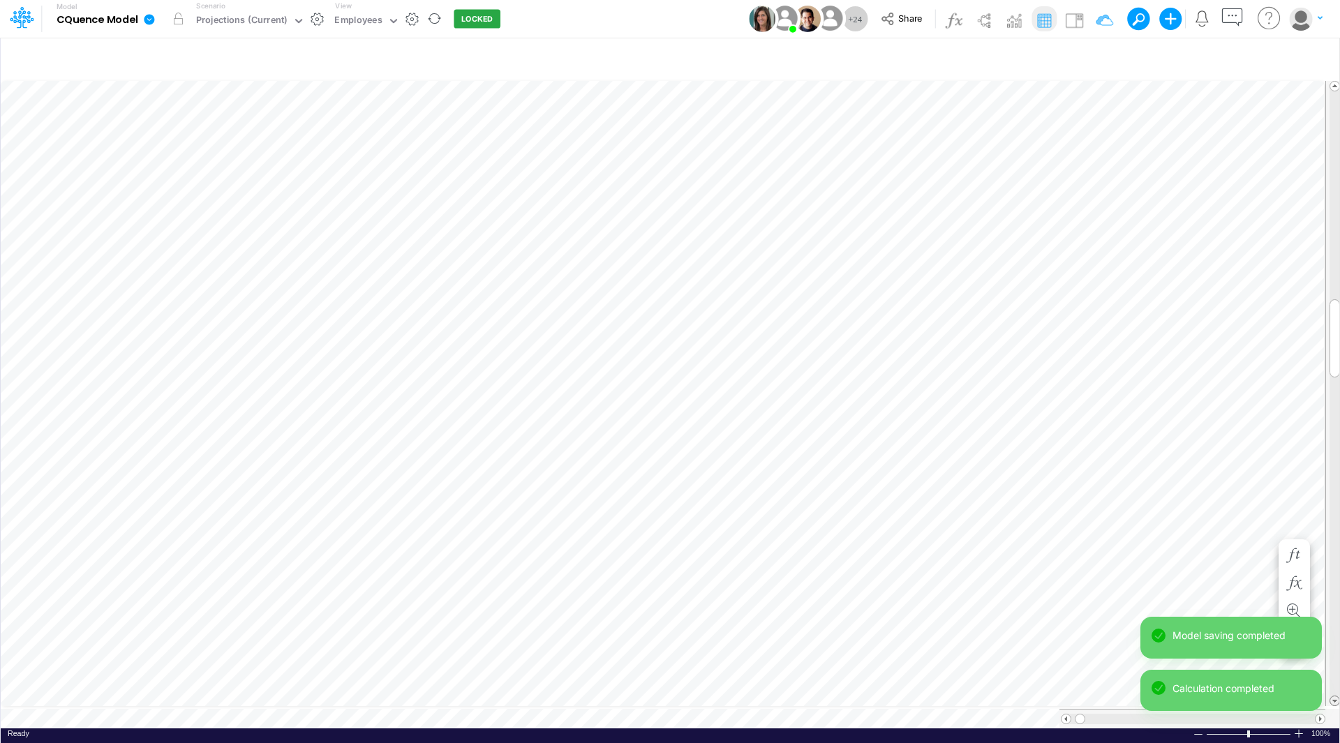
click at [1333, 696] on span at bounding box center [1334, 700] width 9 height 9
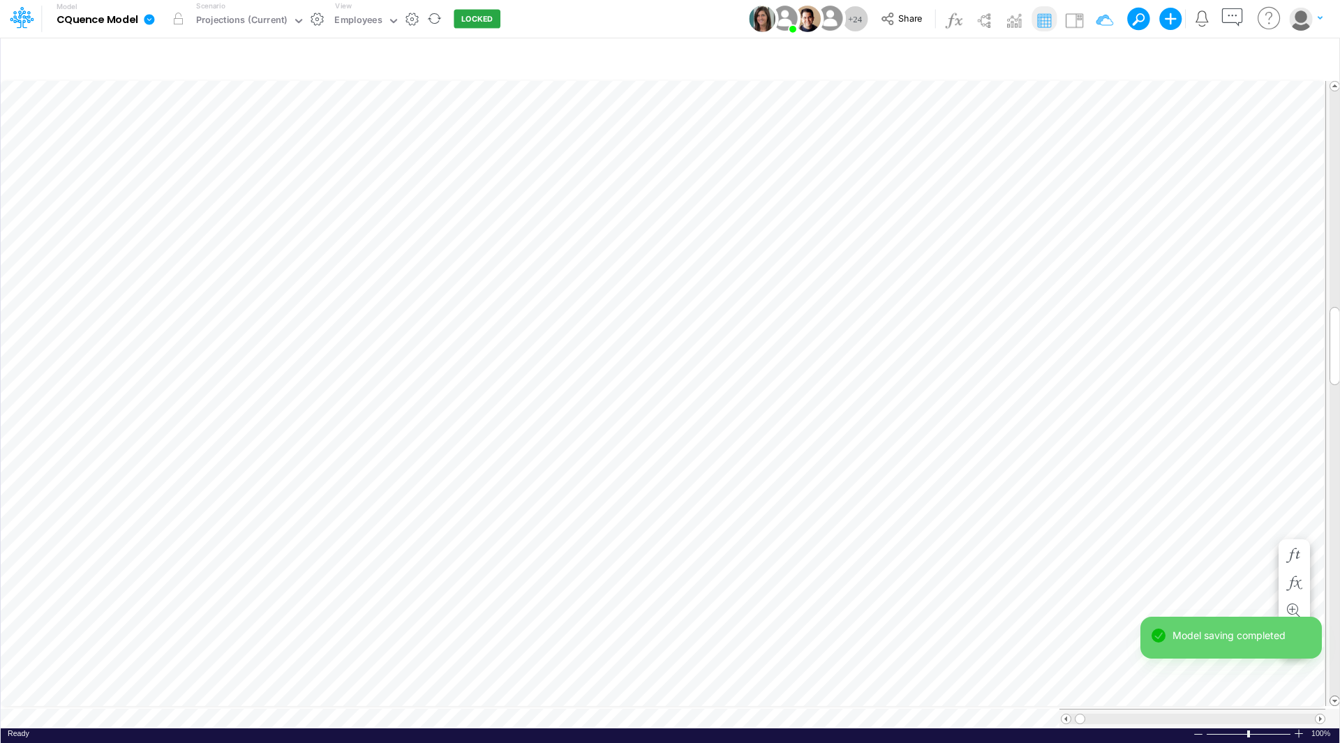
click at [1333, 696] on span at bounding box center [1334, 700] width 9 height 9
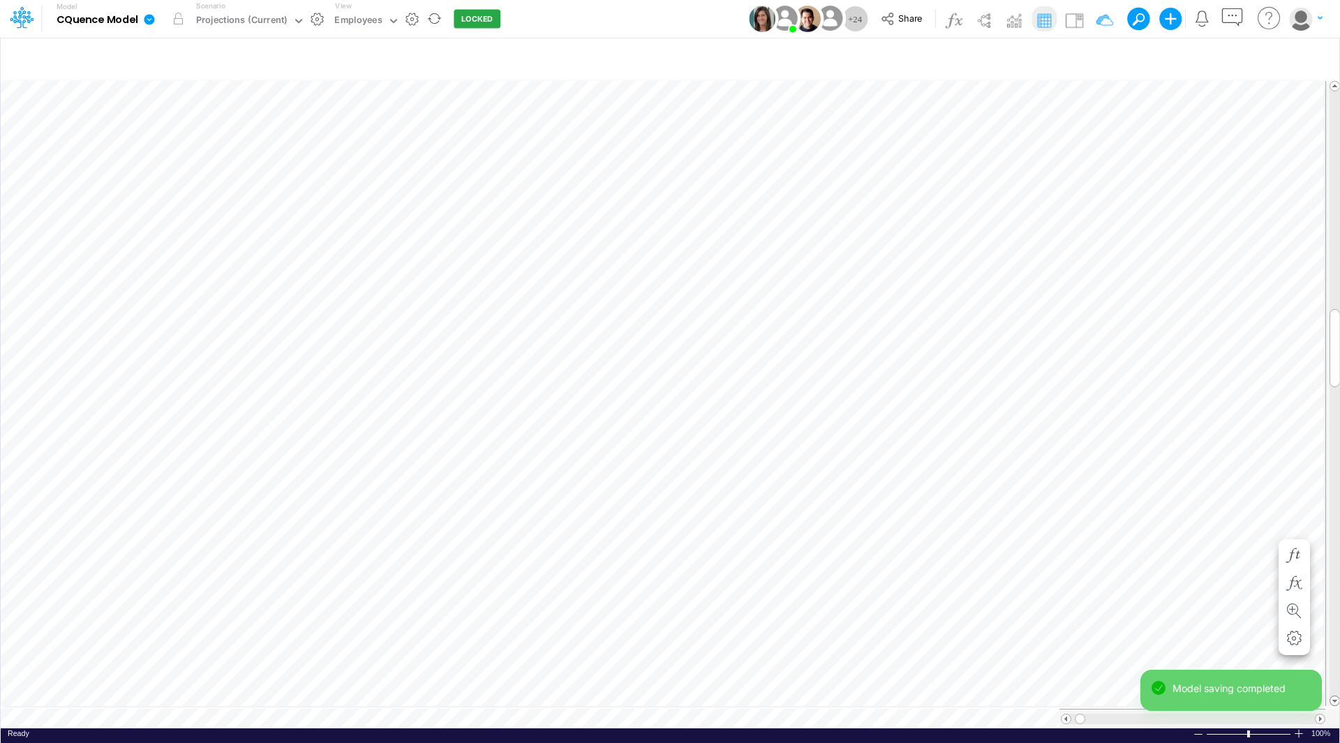
click at [1333, 696] on span at bounding box center [1334, 700] width 9 height 9
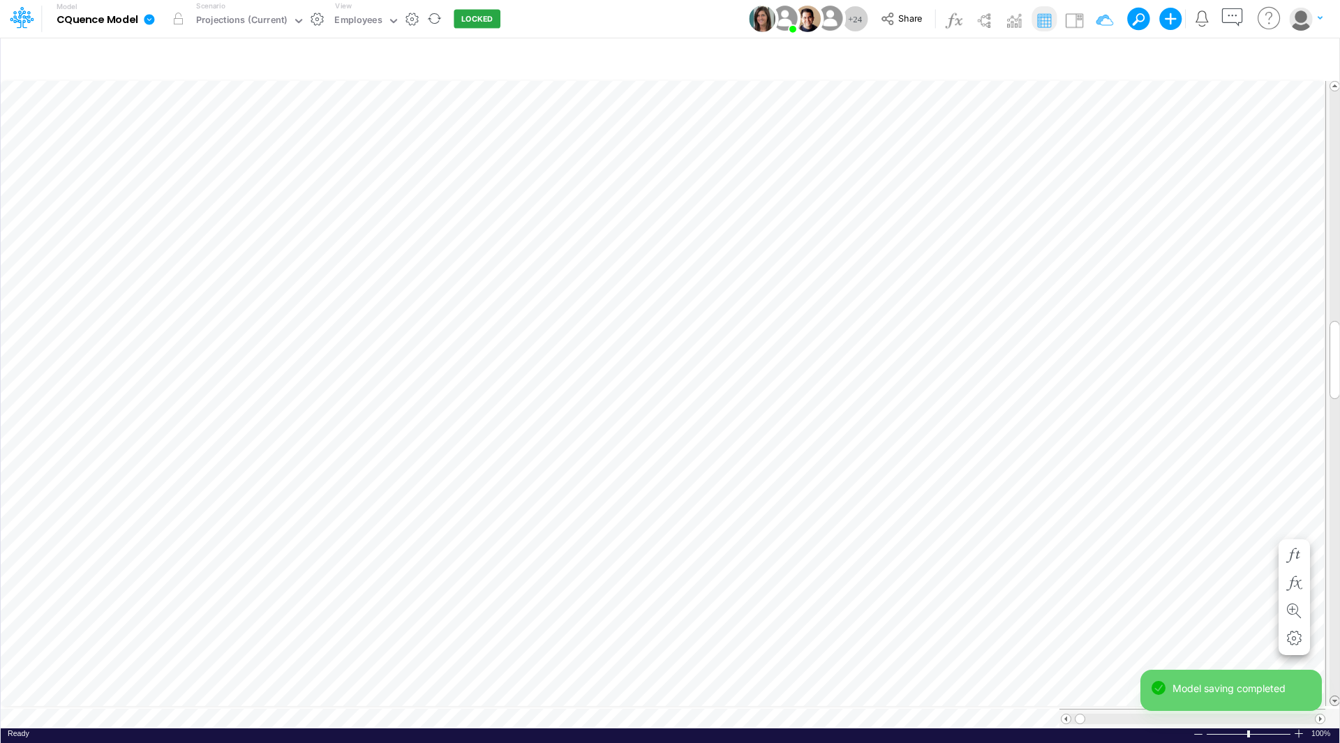
click at [1333, 696] on span at bounding box center [1334, 700] width 9 height 9
click at [1269, 532] on div "Paste Cut Copy AutoFill 0 1" at bounding box center [670, 403] width 1338 height 650
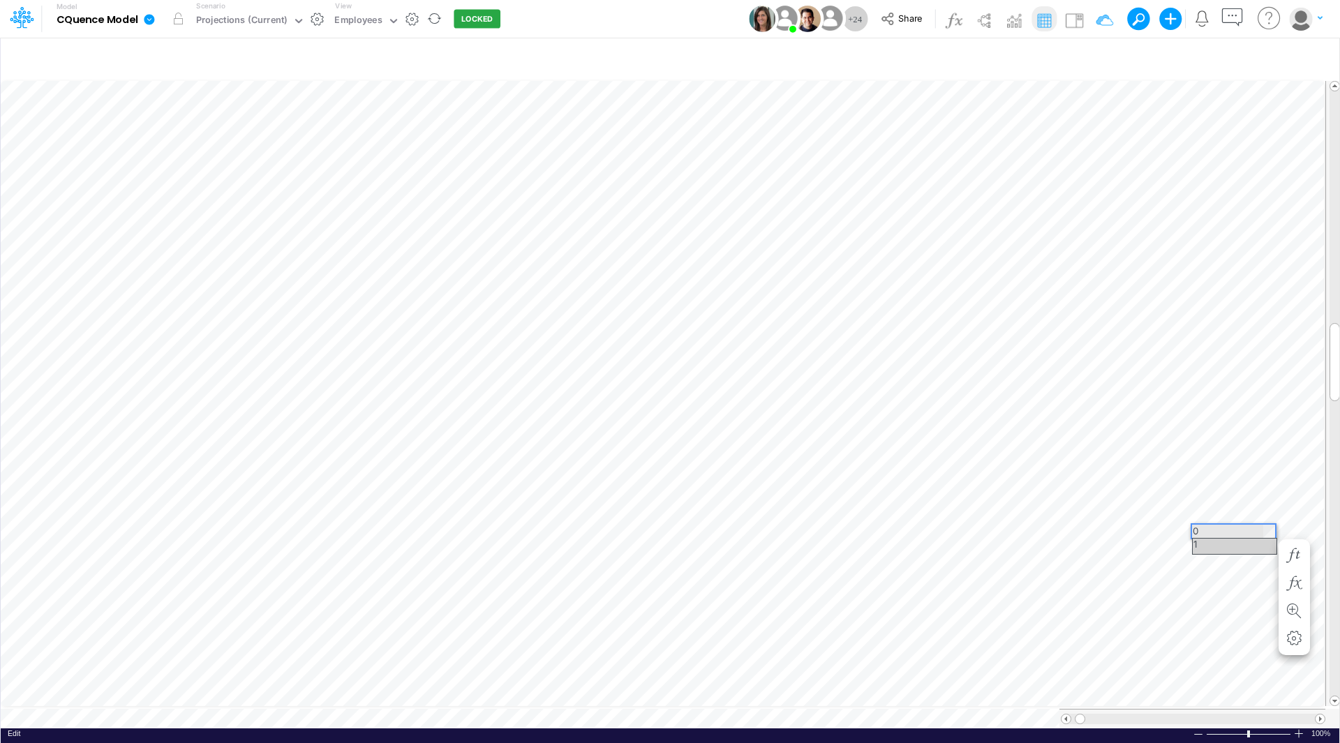
click at [1259, 545] on div "1" at bounding box center [1235, 546] width 84 height 15
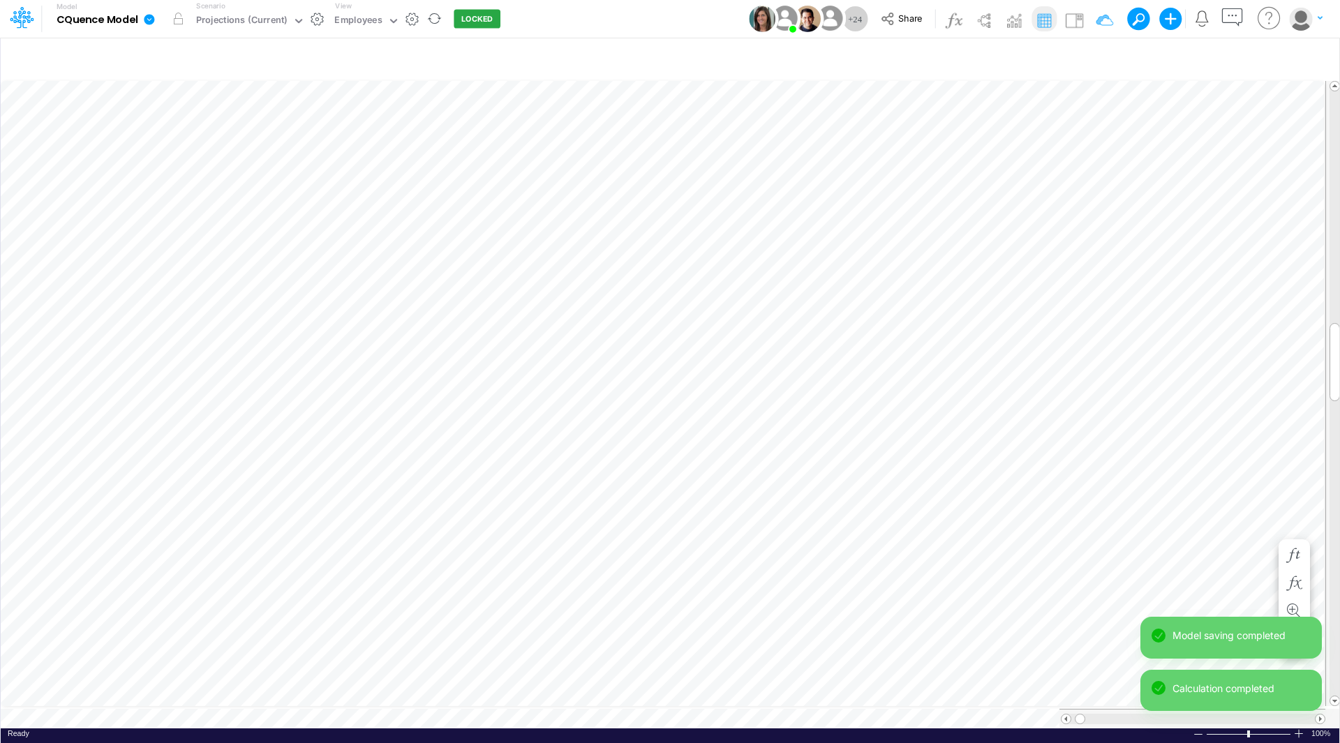
scroll to position [7, 1]
click at [1266, 558] on div "Paste Cut Copy AutoFill 0 1" at bounding box center [670, 403] width 1338 height 650
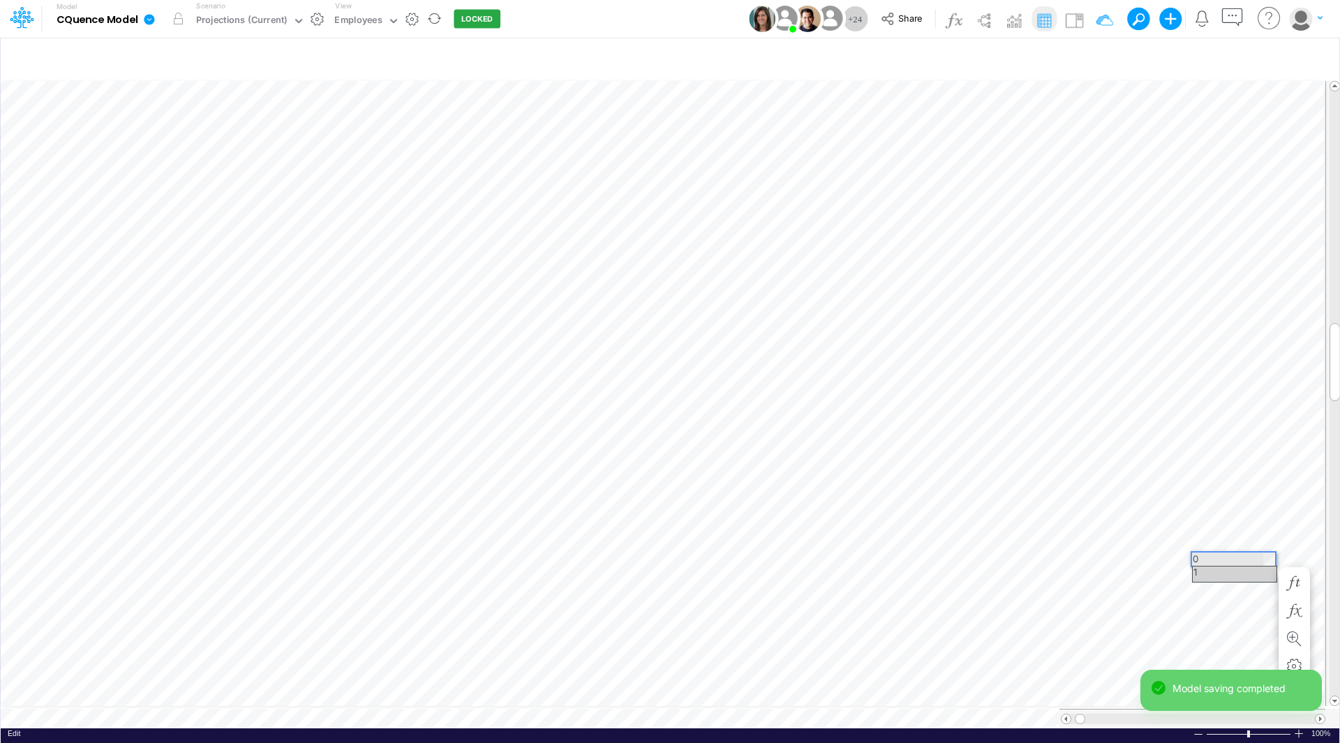
click at [1255, 571] on div "1" at bounding box center [1235, 574] width 84 height 15
click at [1335, 696] on span at bounding box center [1334, 700] width 9 height 9
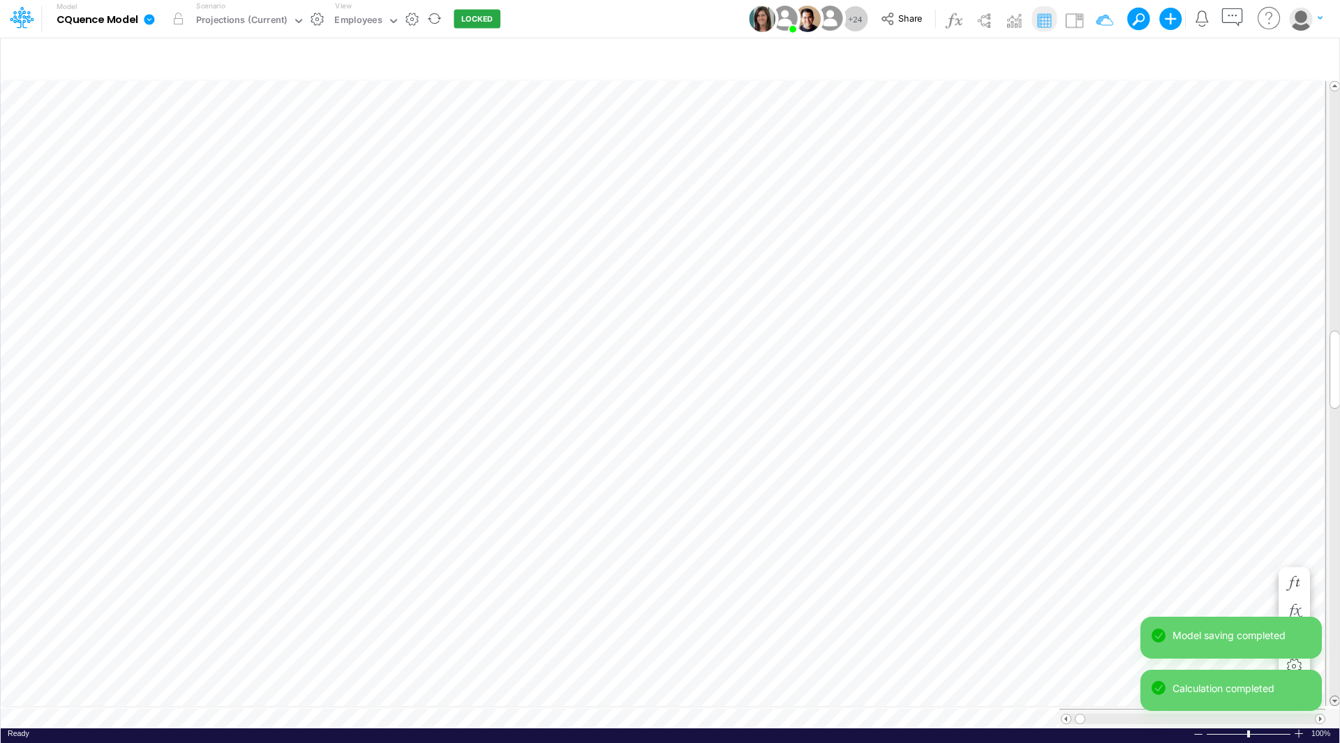
click at [1335, 696] on span at bounding box center [1334, 700] width 9 height 9
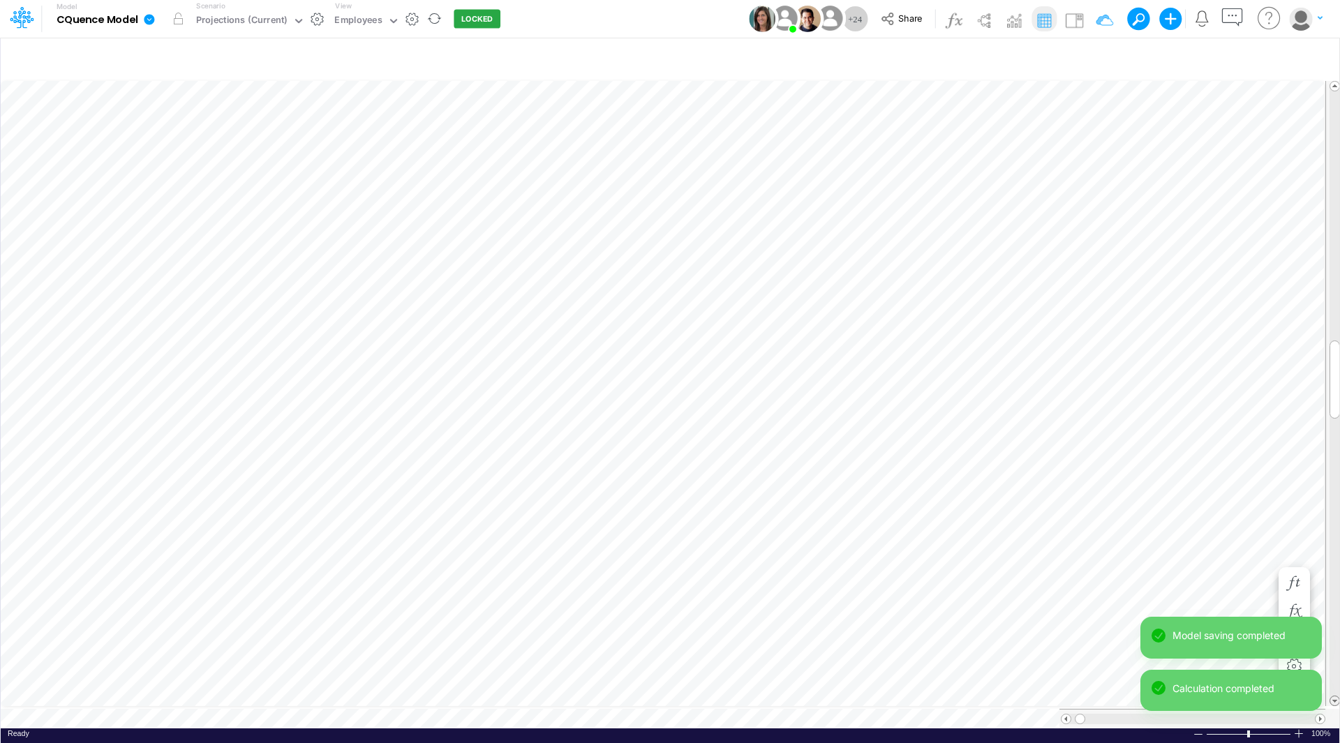
click at [1335, 696] on span at bounding box center [1334, 700] width 9 height 9
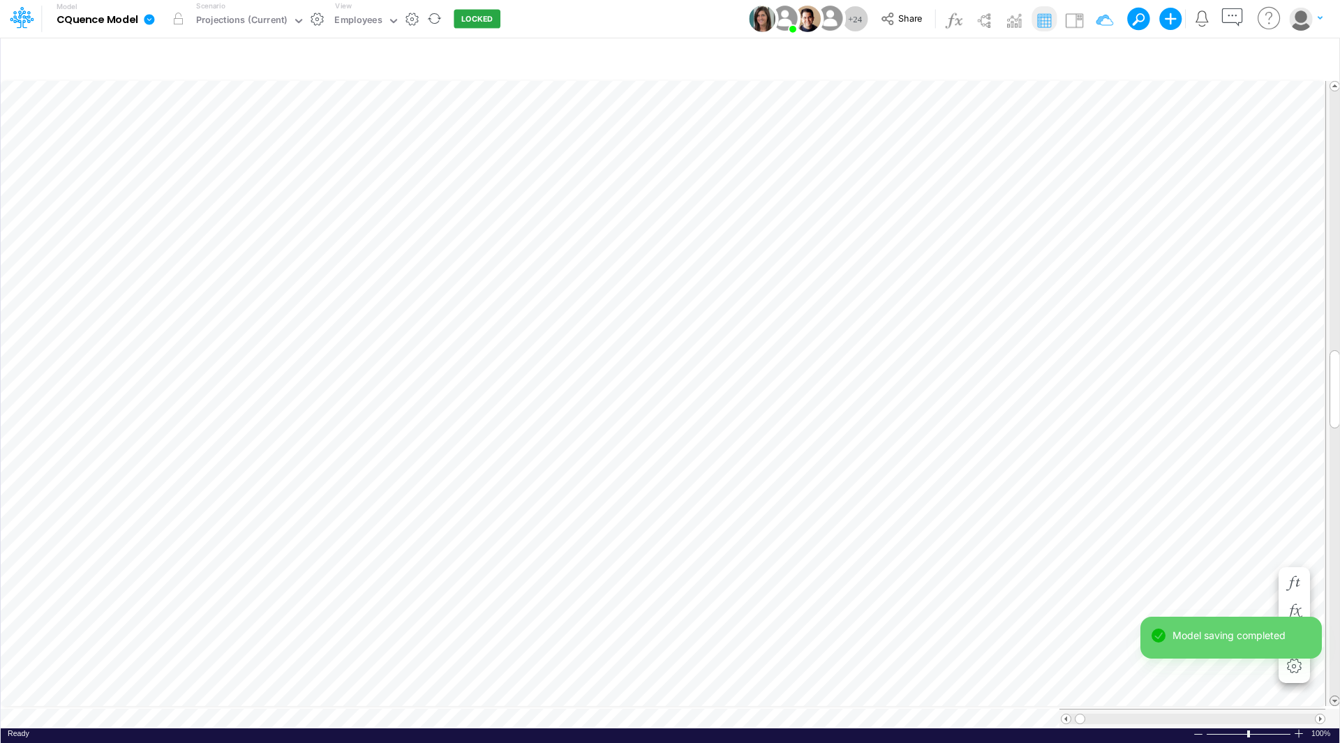
click at [1335, 696] on span at bounding box center [1334, 700] width 9 height 9
click at [1335, 697] on span at bounding box center [1334, 700] width 9 height 9
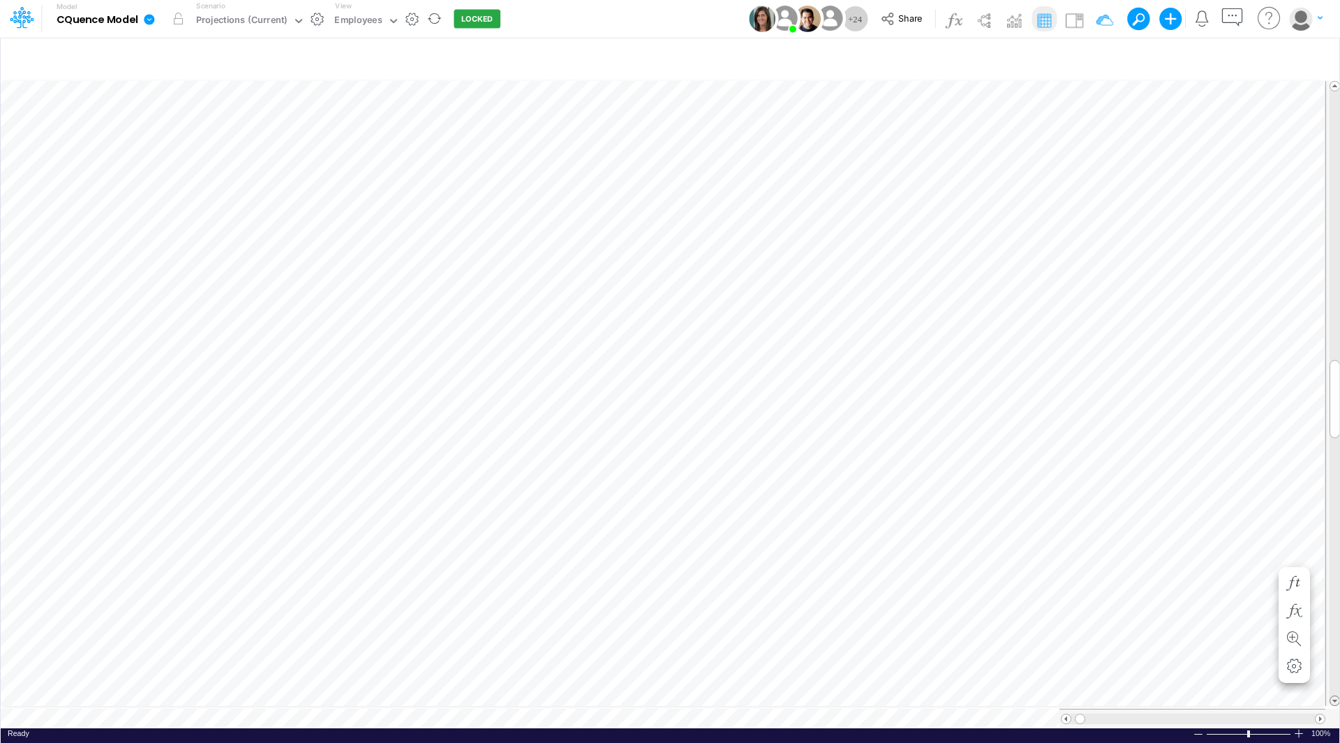
click at [1335, 697] on span at bounding box center [1334, 700] width 9 height 9
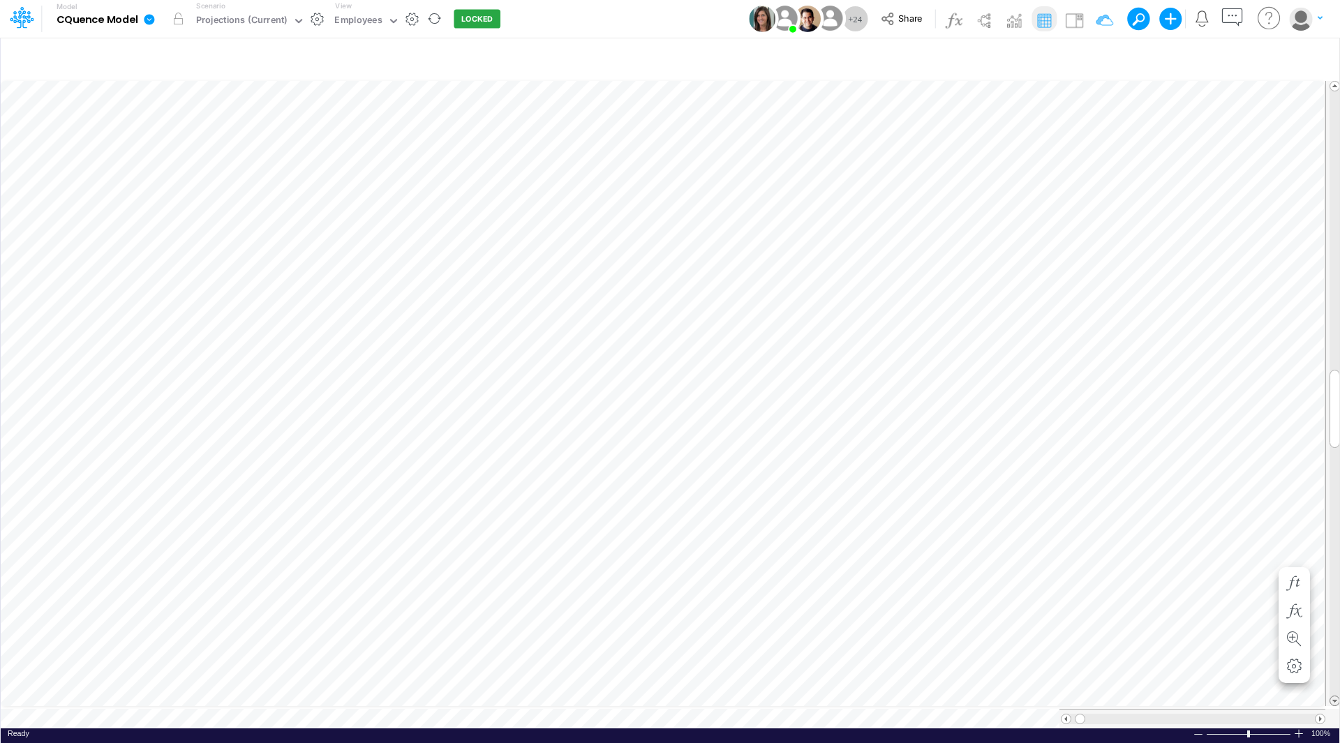
click at [1335, 697] on span at bounding box center [1334, 700] width 9 height 9
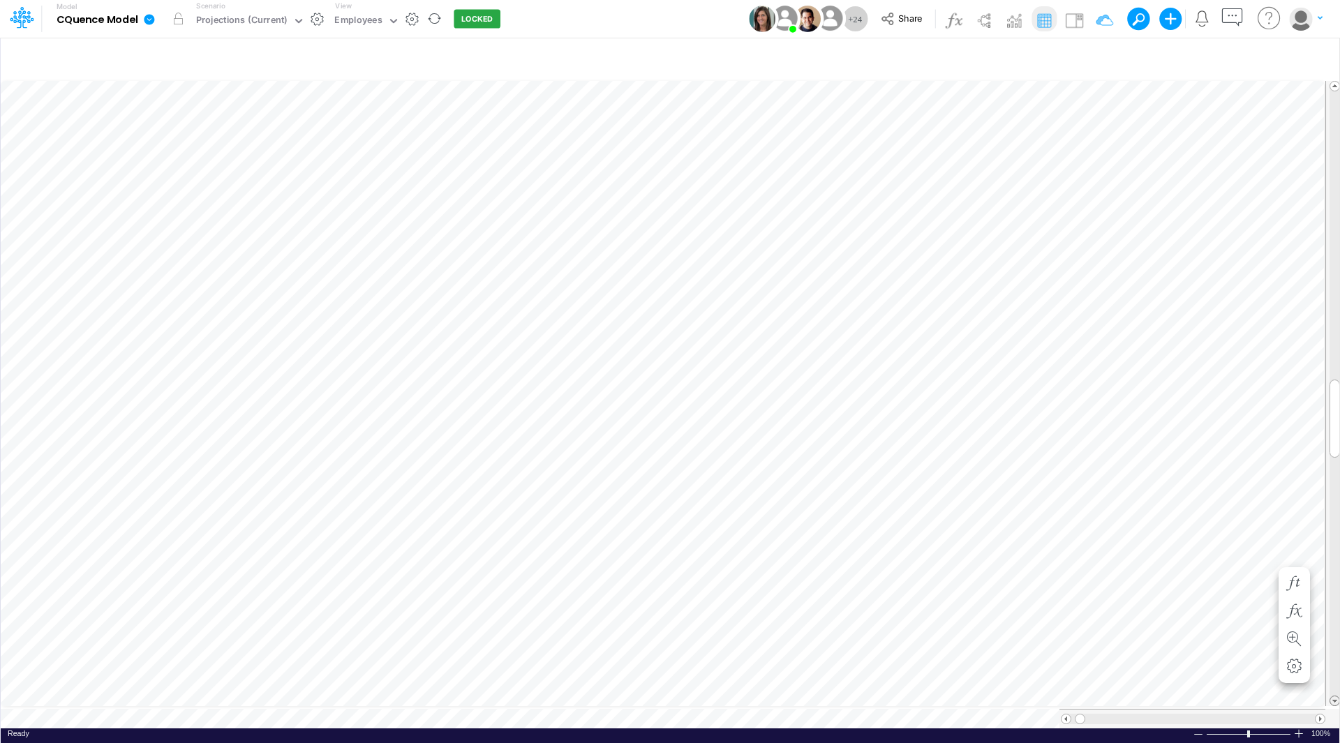
click at [1335, 697] on span at bounding box center [1334, 700] width 9 height 9
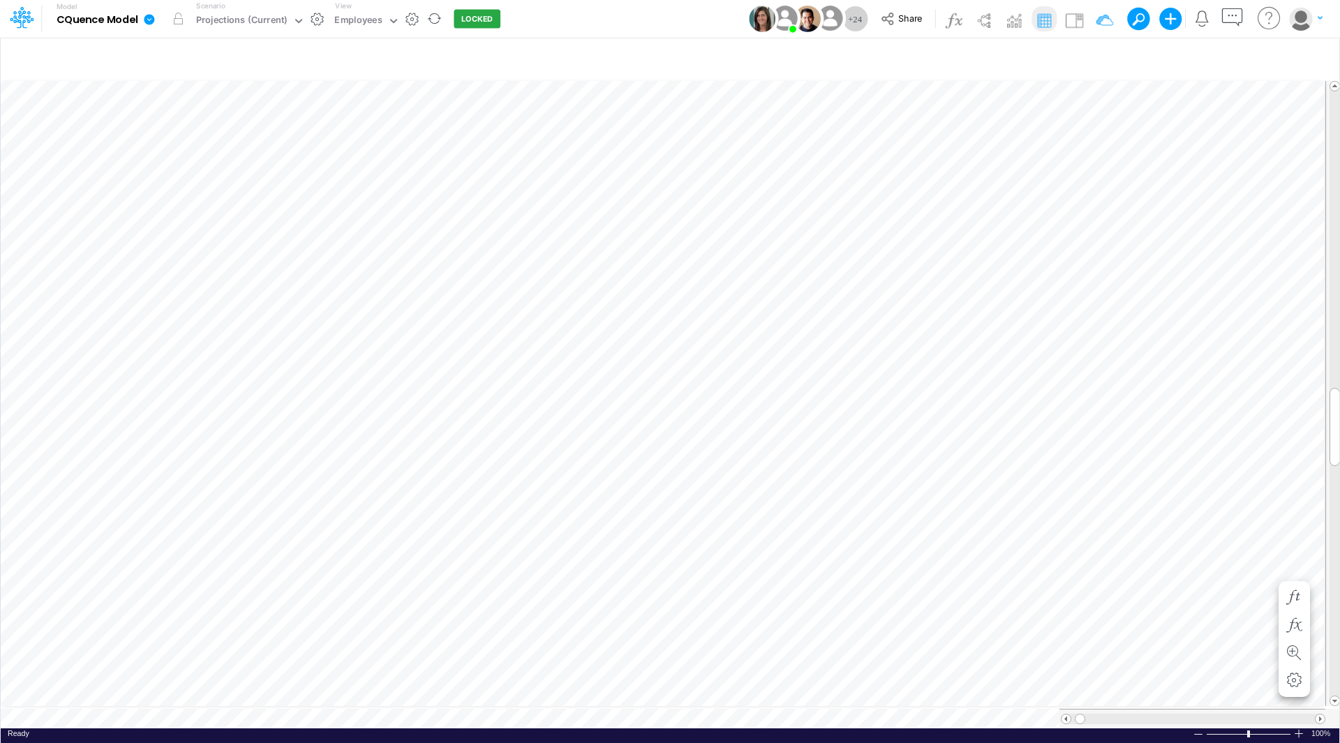
click at [1267, 571] on div "Paste Cut Copy AutoFill 0 1" at bounding box center [670, 403] width 1338 height 650
click at [1259, 585] on div "1" at bounding box center [1235, 588] width 84 height 15
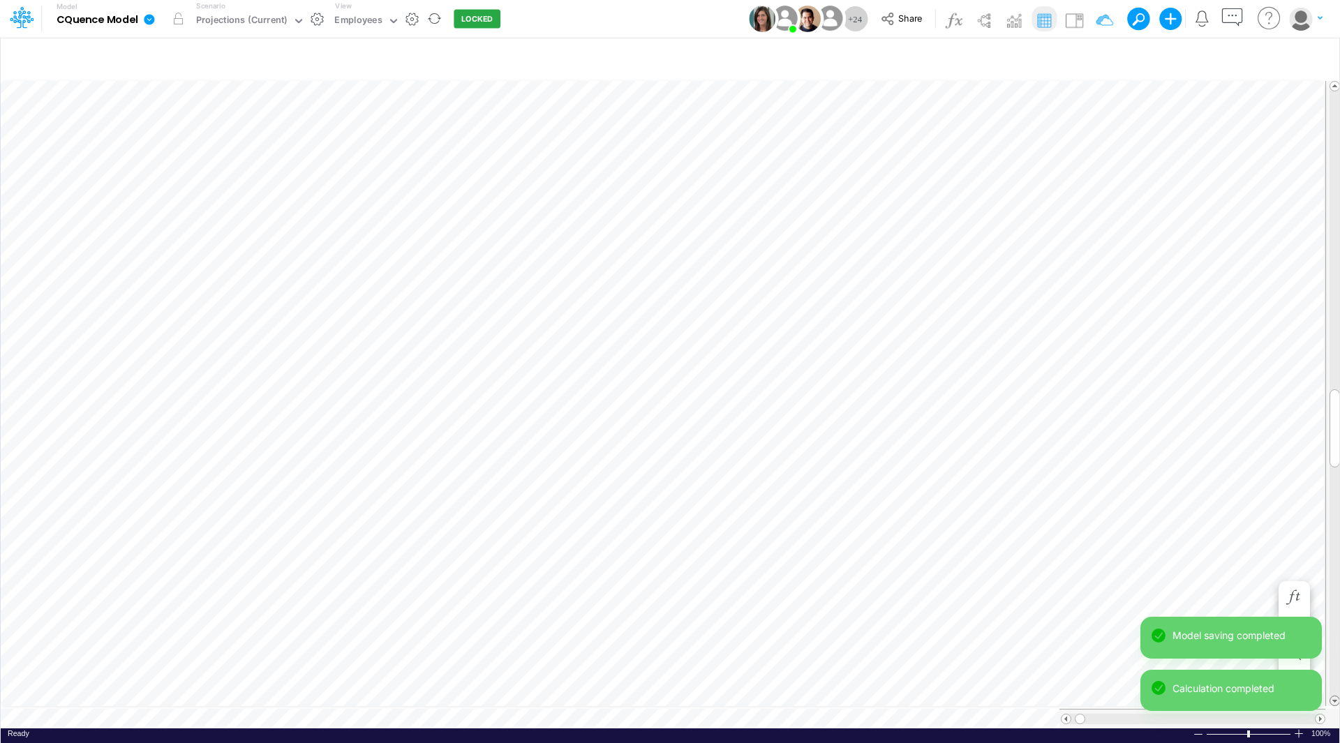
click at [1333, 696] on span at bounding box center [1334, 700] width 9 height 9
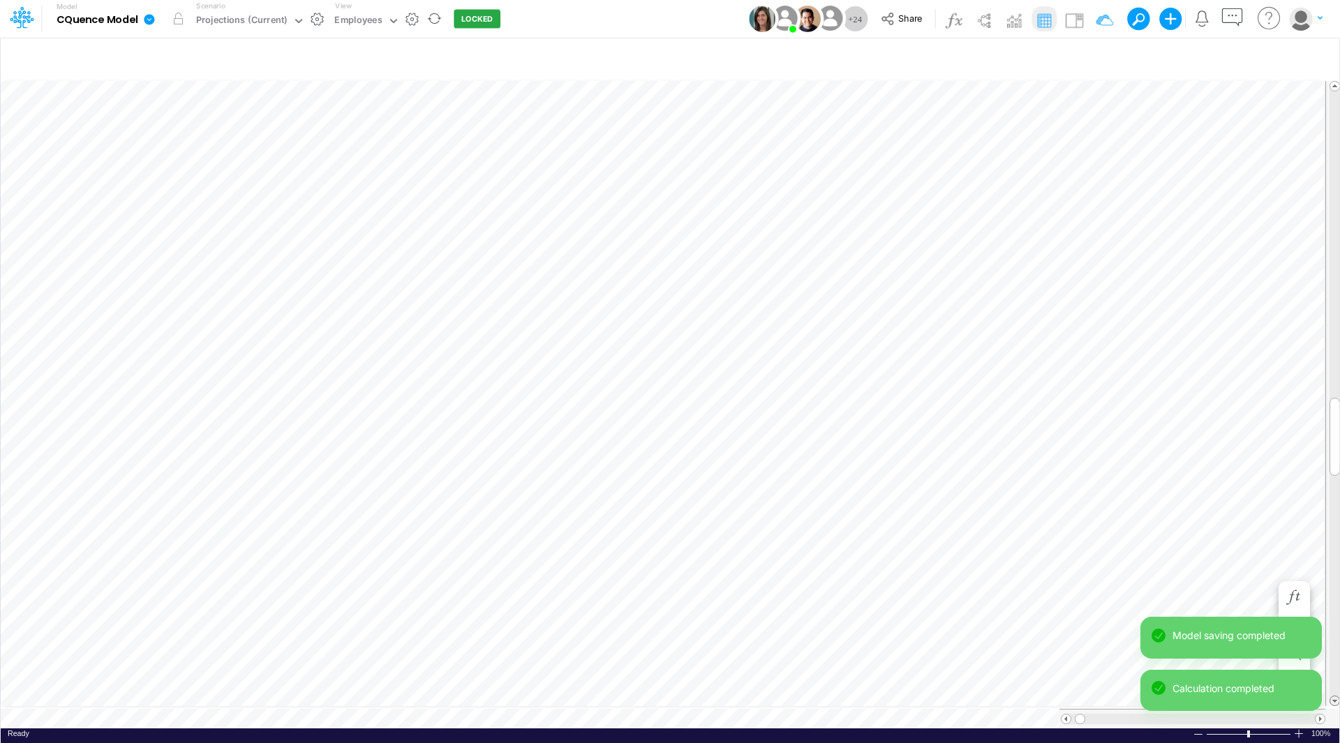
click at [1333, 696] on span at bounding box center [1334, 700] width 9 height 9
click at [1333, 695] on div "Model CQuence Model Edit model settings Duplicate Import QuickBooks QuickBooks …" at bounding box center [670, 371] width 1340 height 743
click at [1333, 696] on span at bounding box center [1334, 700] width 9 height 9
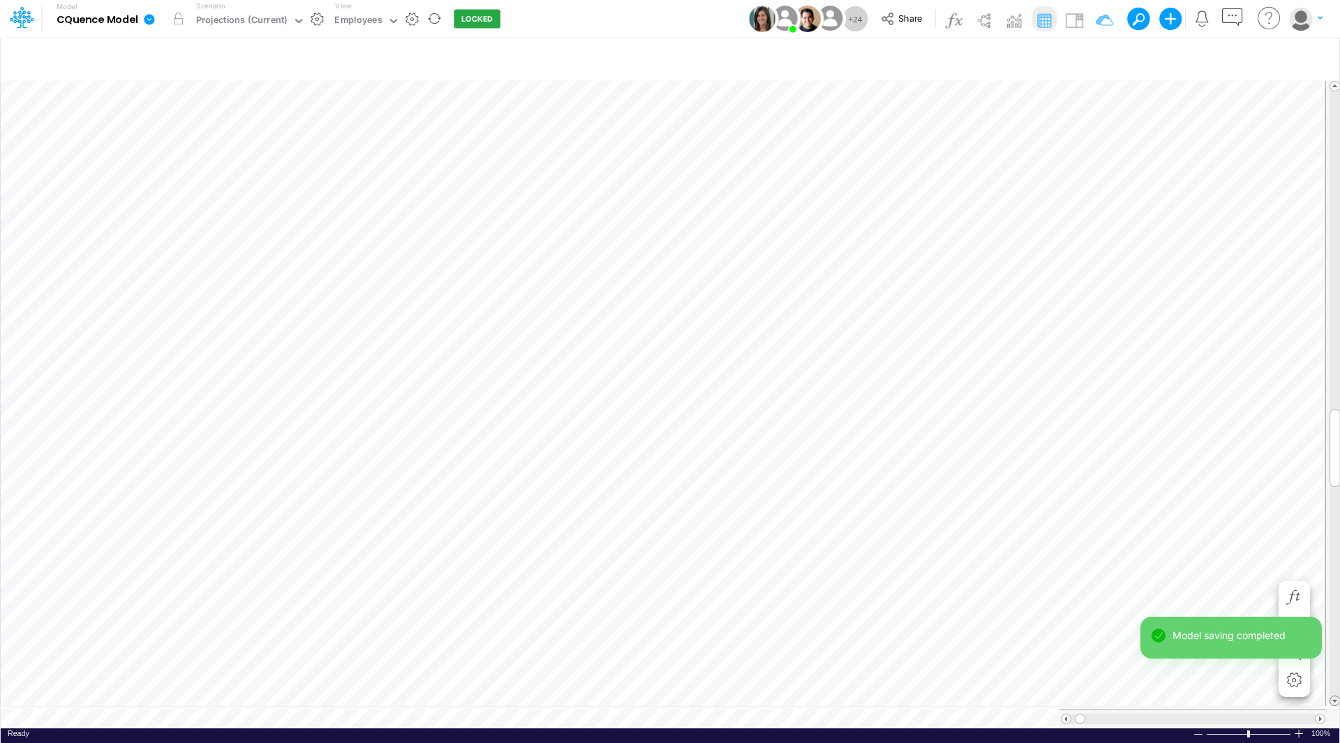
click at [1333, 696] on span at bounding box center [1334, 700] width 9 height 9
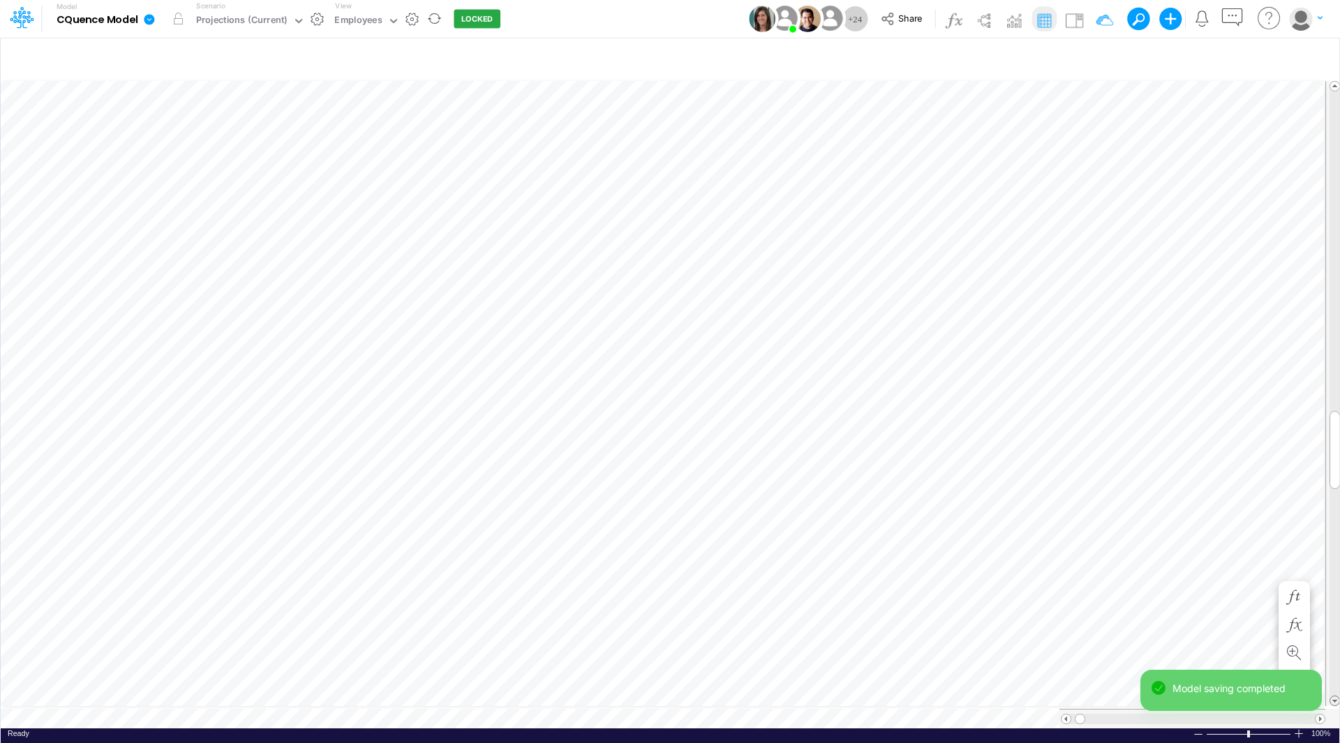
click at [1333, 696] on span at bounding box center [1334, 700] width 9 height 9
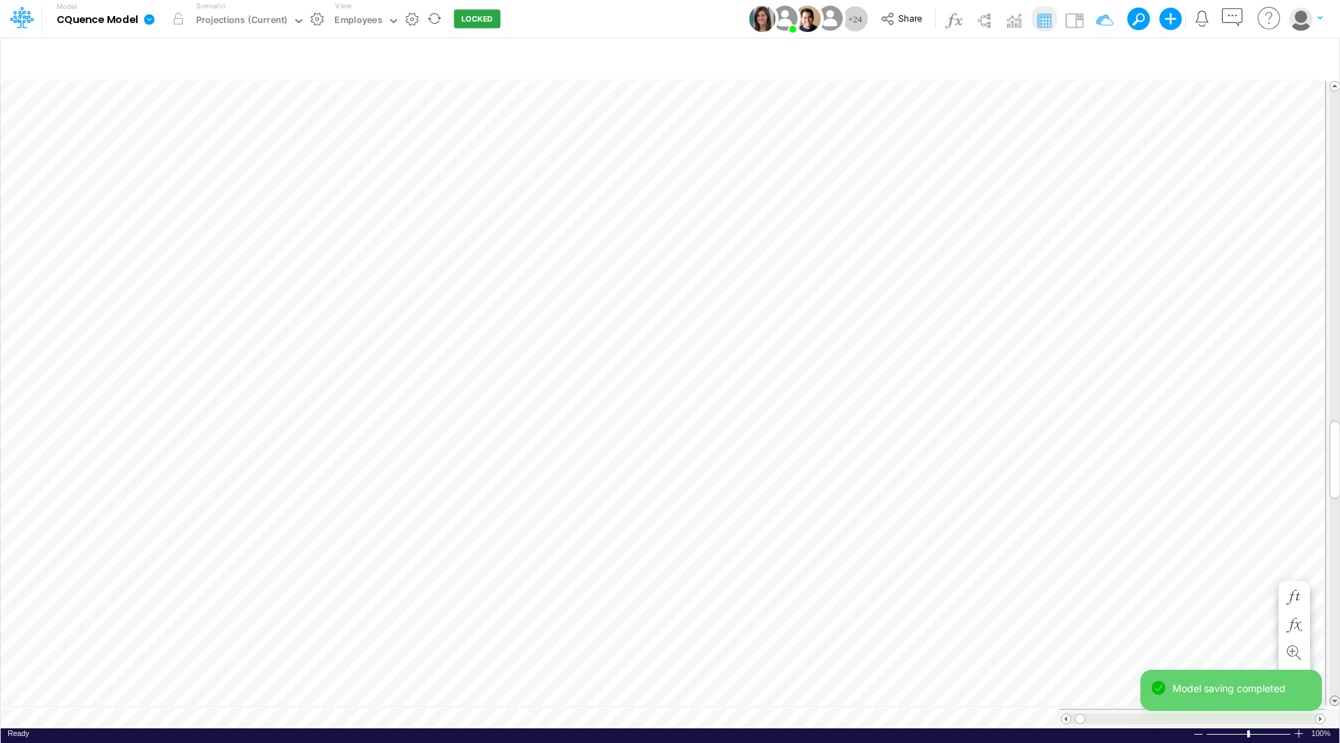
click at [1333, 696] on span at bounding box center [1334, 700] width 9 height 9
click at [1334, 696] on span at bounding box center [1334, 700] width 9 height 9
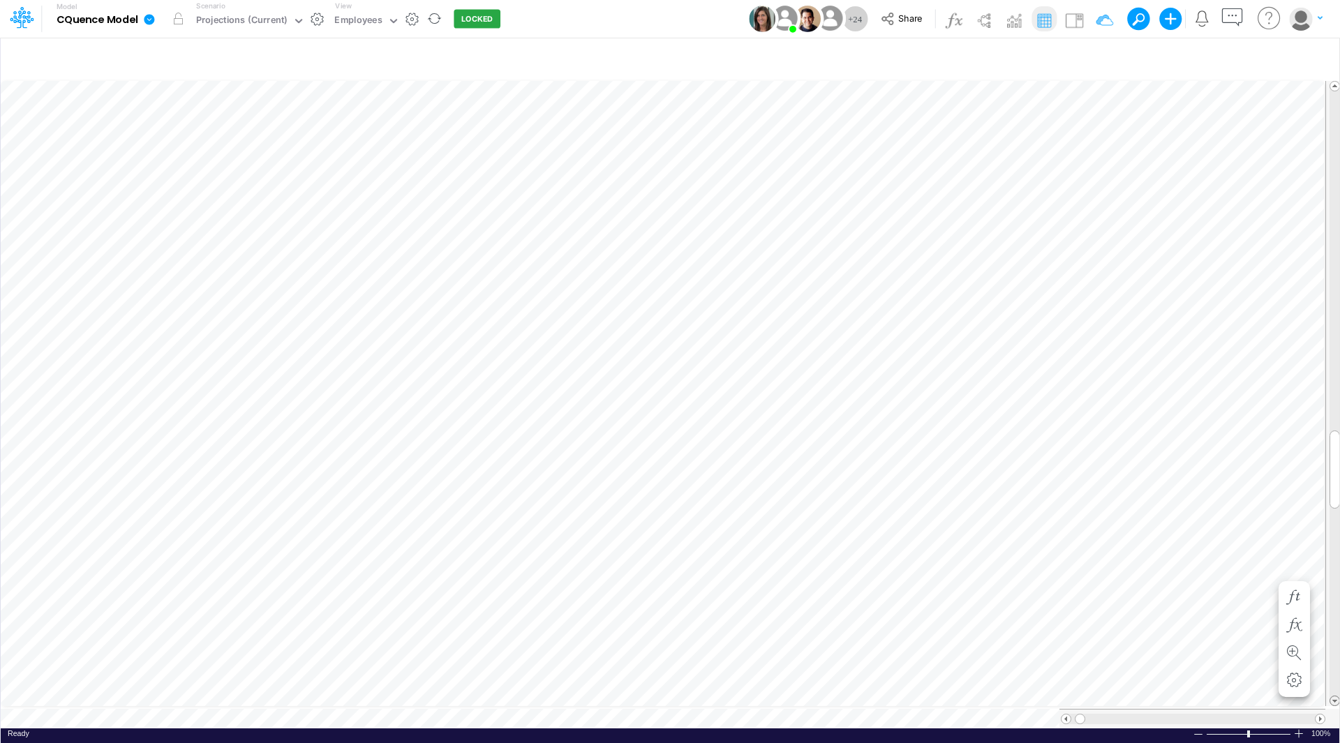
click at [1334, 696] on span at bounding box center [1334, 700] width 9 height 9
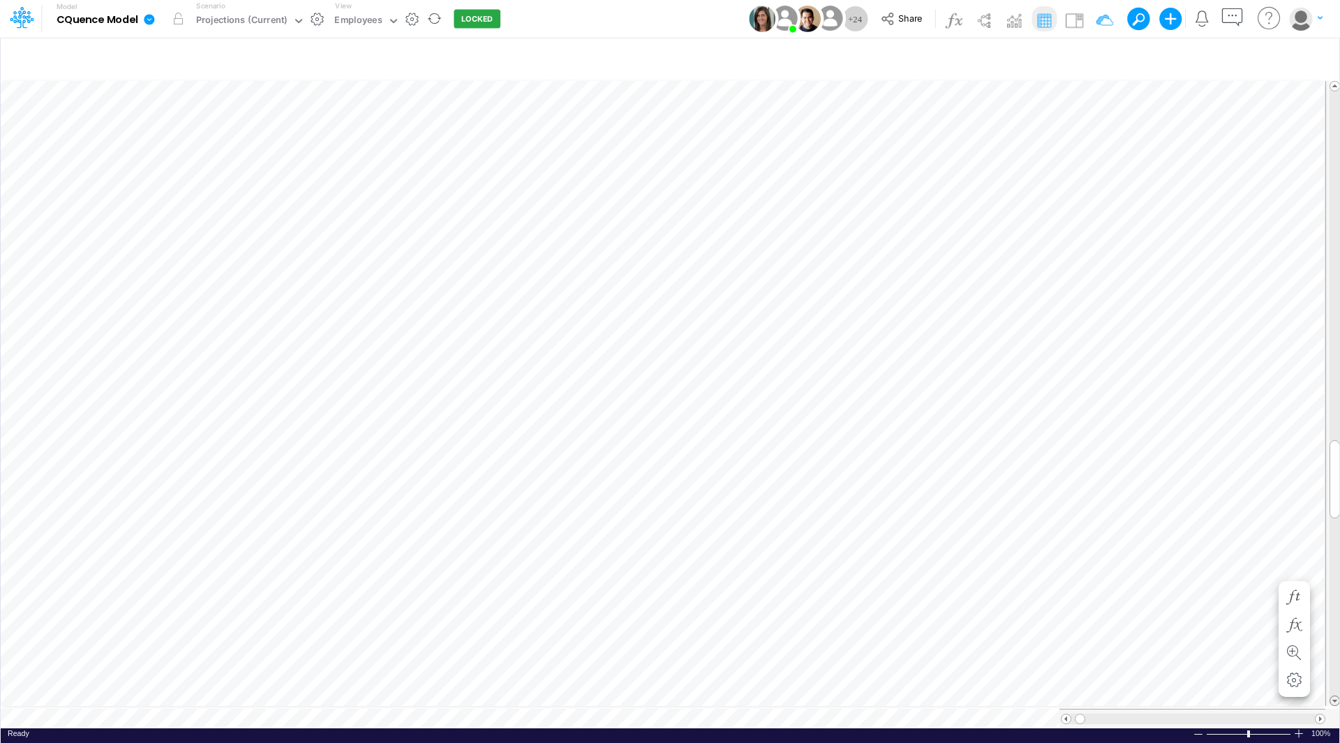
click at [1334, 696] on span at bounding box center [1334, 700] width 9 height 9
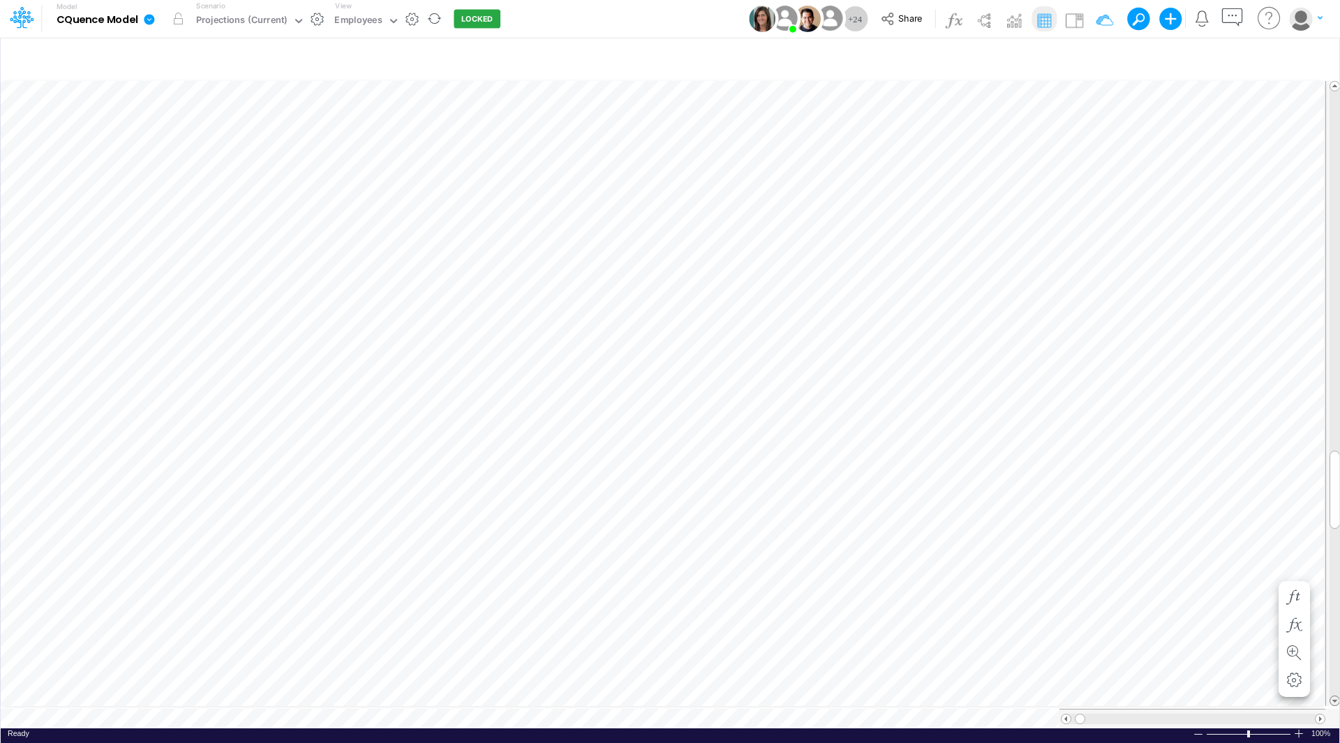
click at [1334, 696] on span at bounding box center [1334, 700] width 9 height 9
click at [1333, 696] on span at bounding box center [1334, 700] width 9 height 9
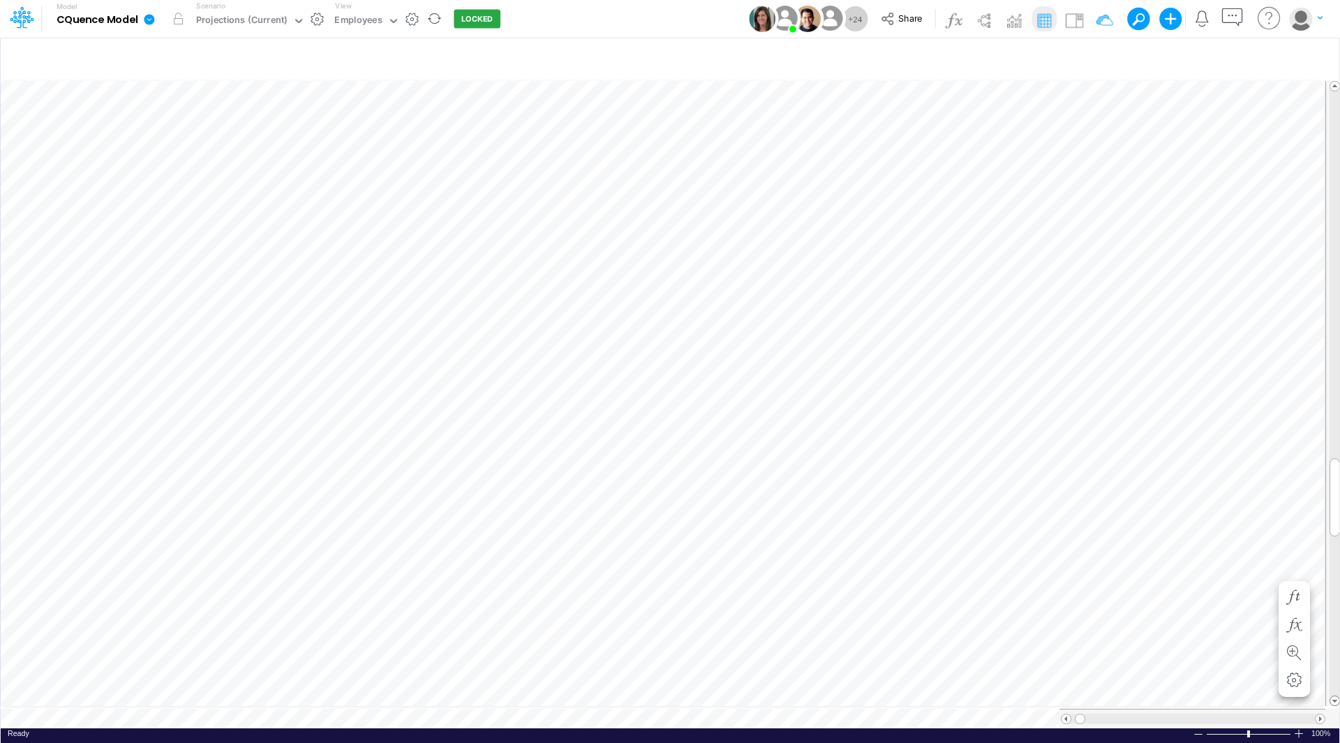
click at [1333, 696] on span at bounding box center [1334, 700] width 9 height 9
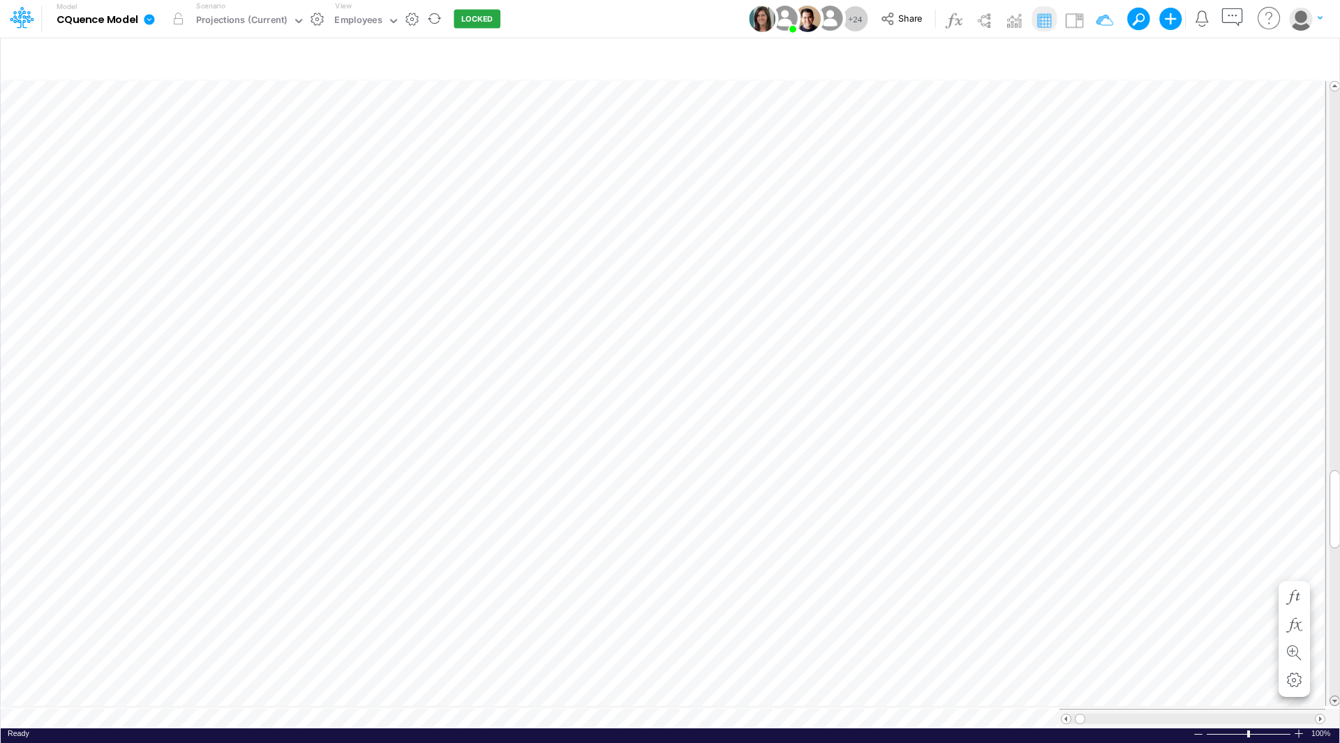
click at [1333, 696] on span at bounding box center [1334, 700] width 9 height 9
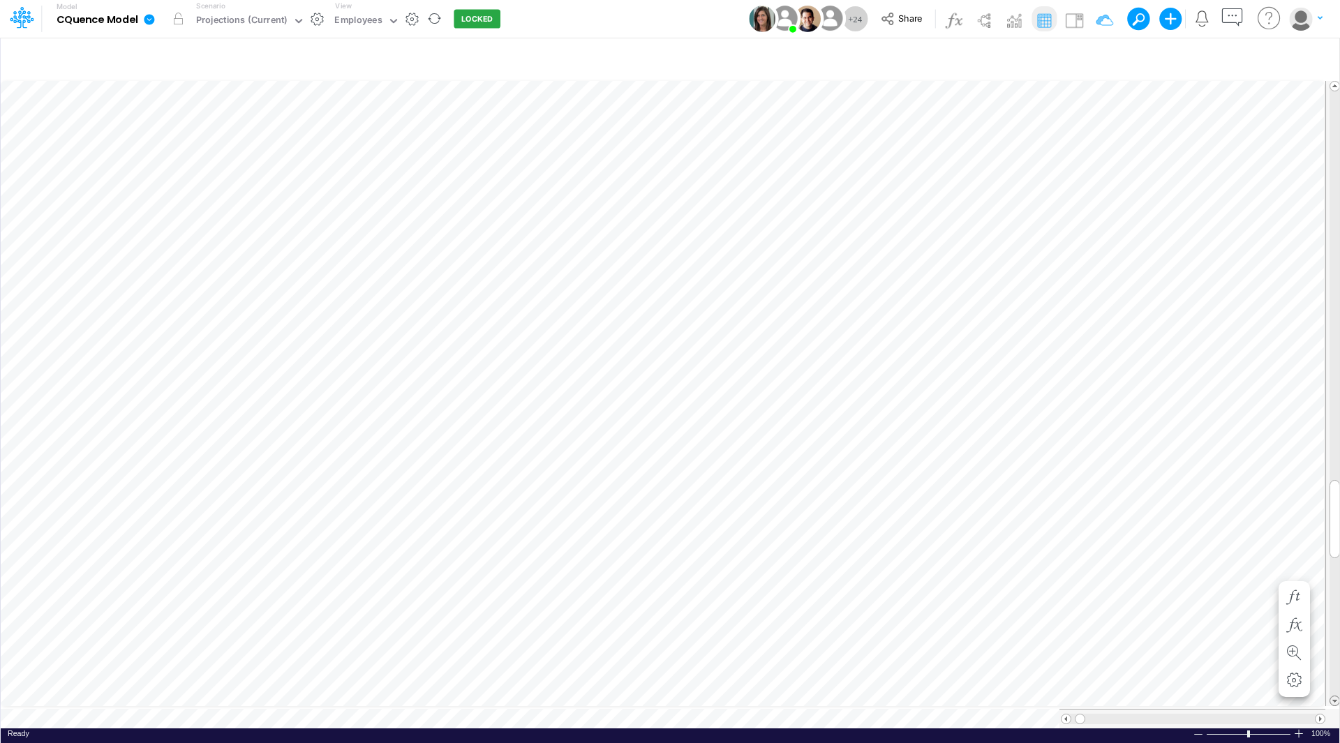
click at [1333, 696] on span at bounding box center [1334, 700] width 9 height 9
click at [1335, 696] on span at bounding box center [1334, 700] width 9 height 9
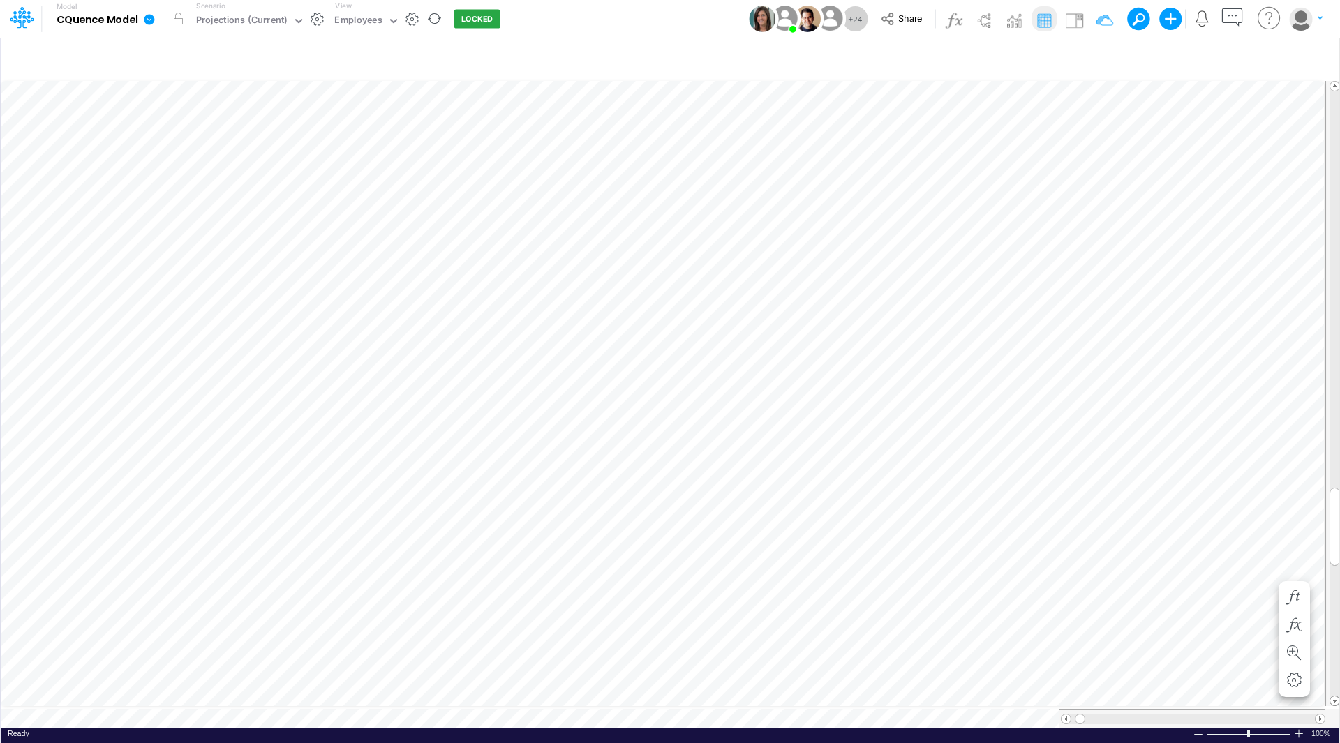
click at [1335, 696] on span at bounding box center [1334, 700] width 9 height 9
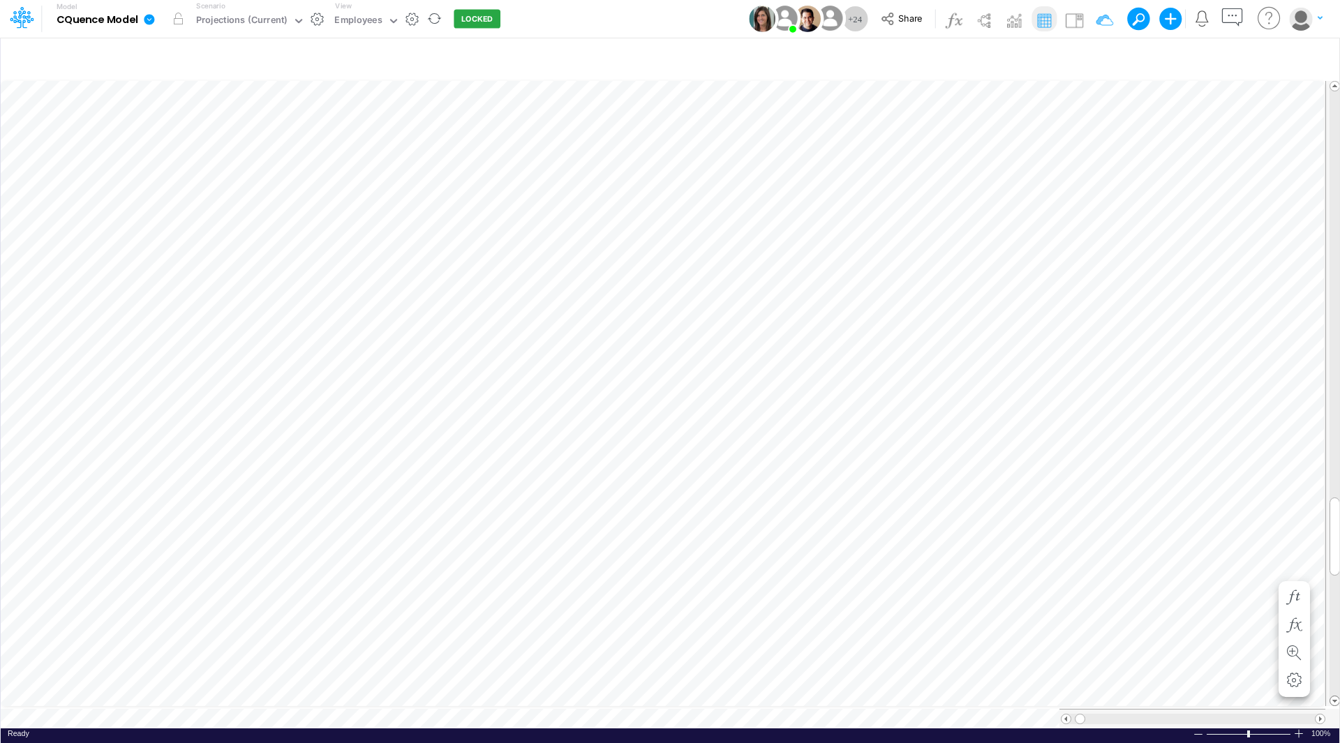
click at [1335, 696] on span at bounding box center [1334, 700] width 9 height 9
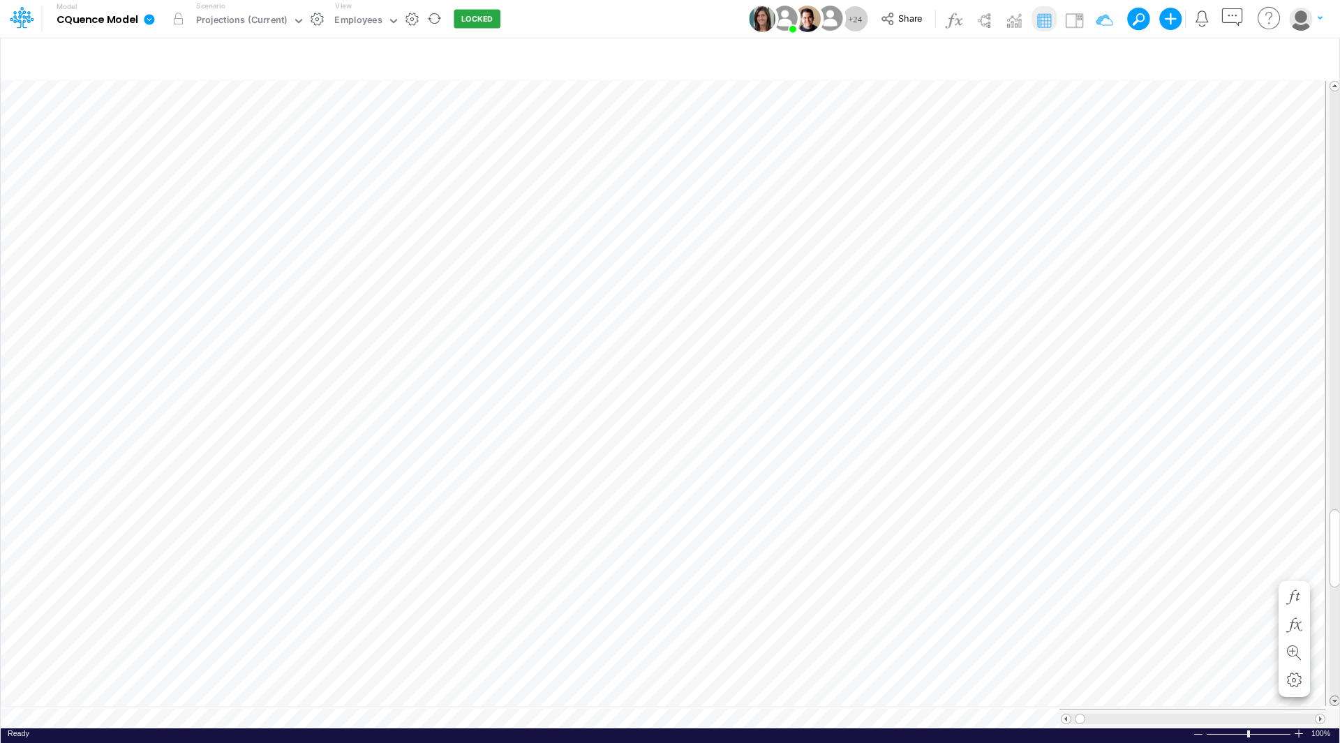
click at [1335, 696] on span at bounding box center [1334, 700] width 9 height 9
click at [1265, 557] on div "Paste Cut Copy AutoFill 0 1" at bounding box center [670, 403] width 1338 height 650
click at [1248, 571] on div "1" at bounding box center [1235, 574] width 84 height 15
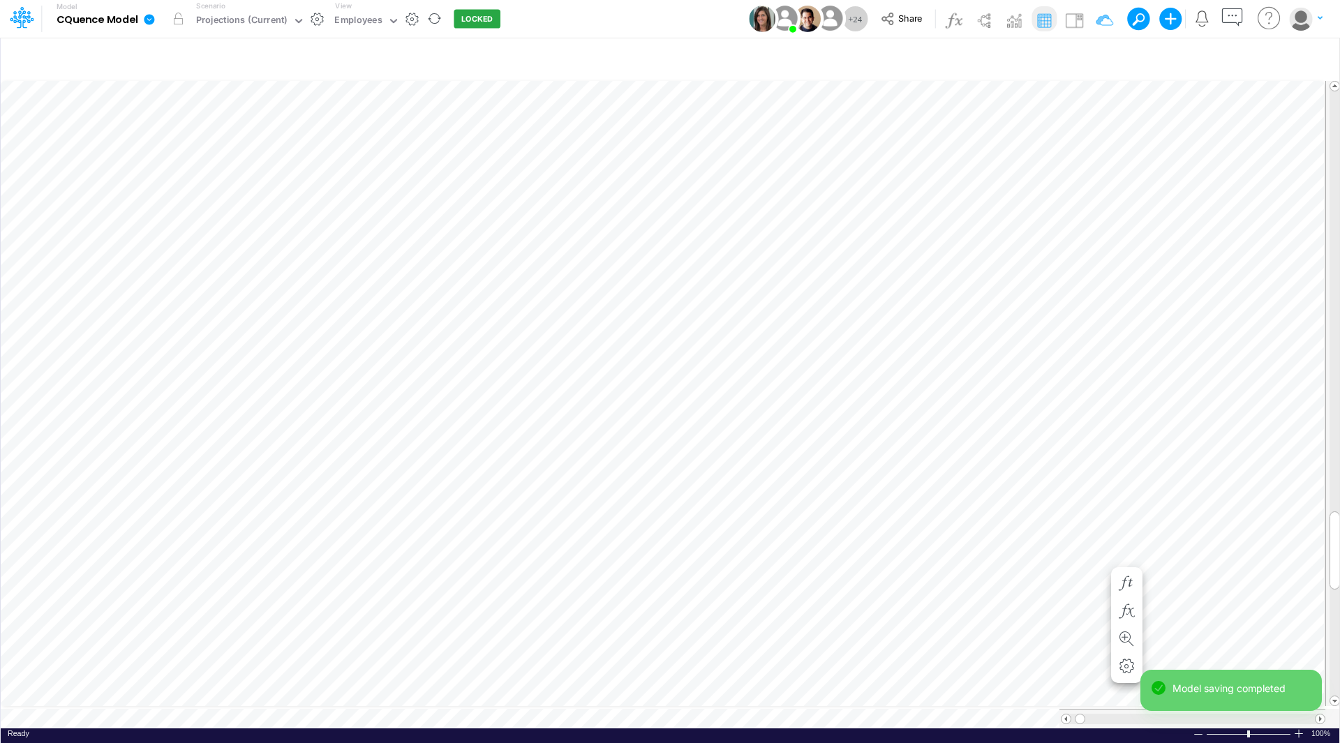
click at [1100, 558] on div "Paste Cut Copy AutoFill 0 1" at bounding box center [670, 403] width 1338 height 650
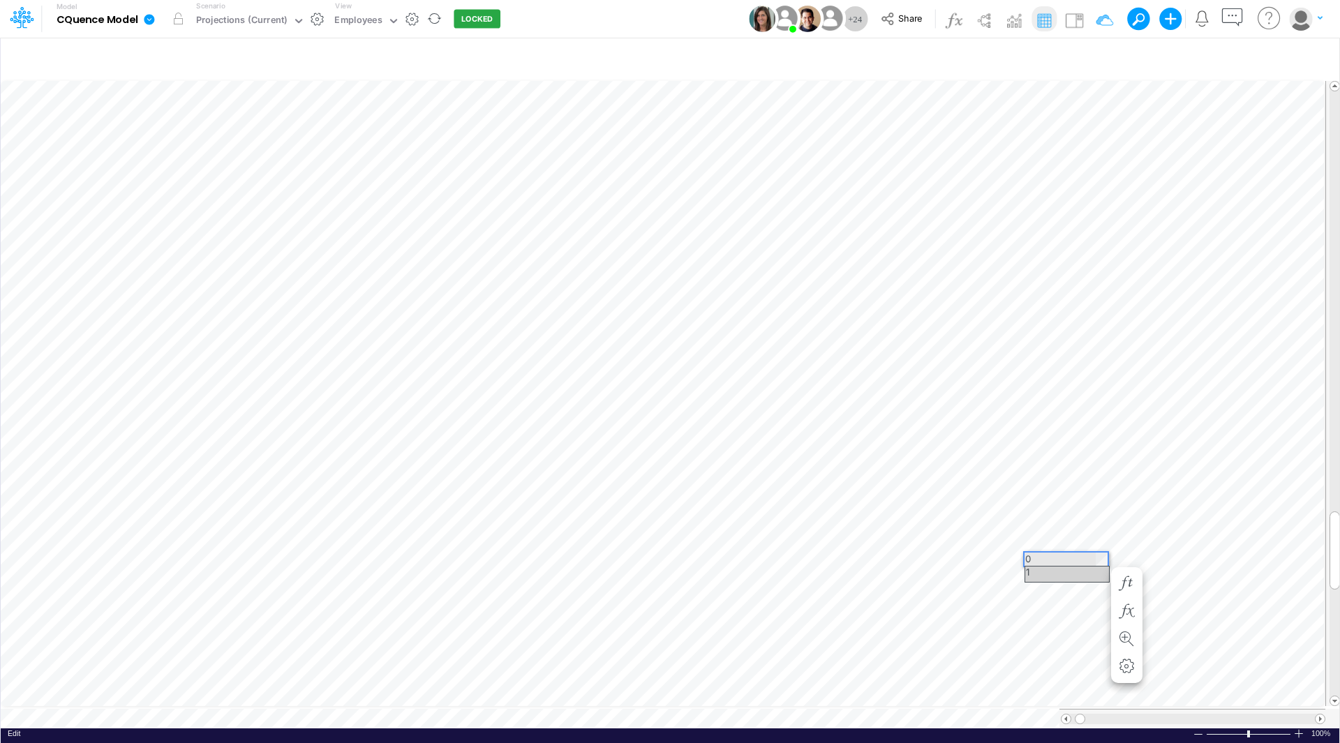
click at [1091, 571] on div "1" at bounding box center [1067, 574] width 84 height 15
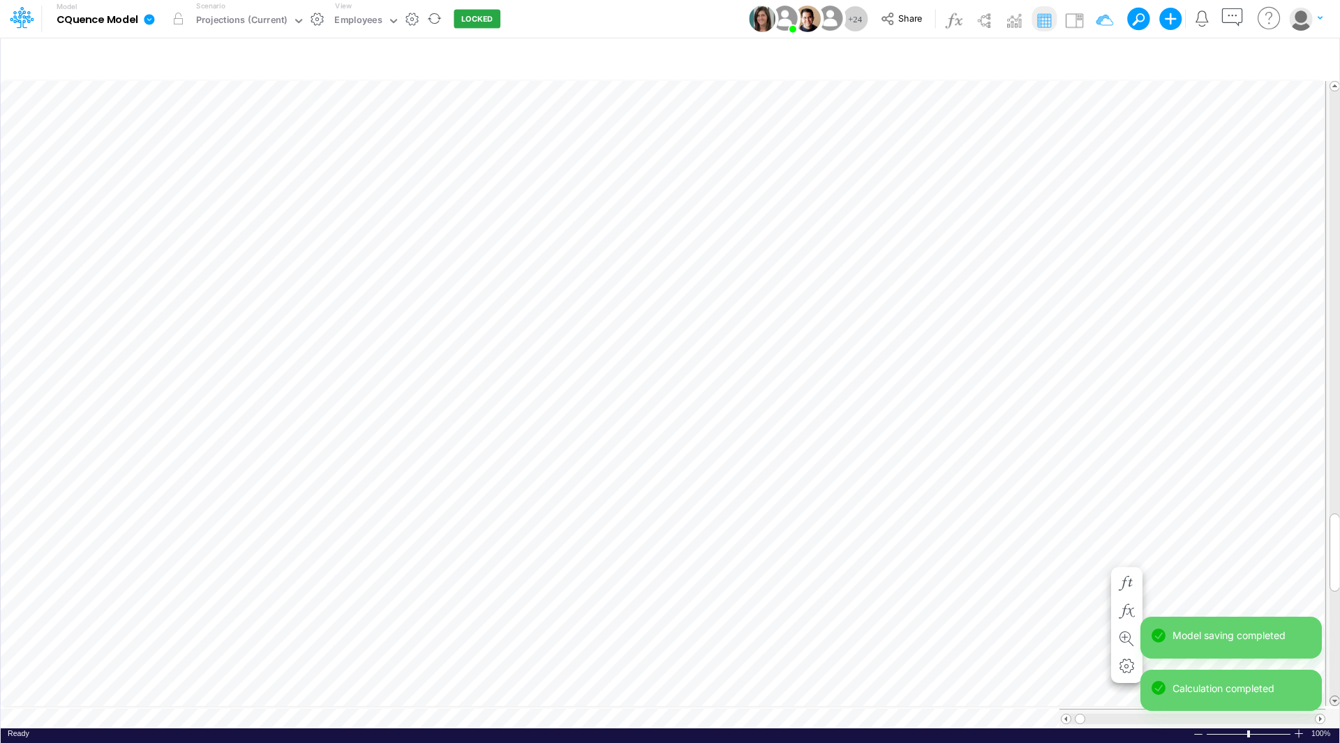
click at [1333, 698] on span at bounding box center [1334, 700] width 9 height 9
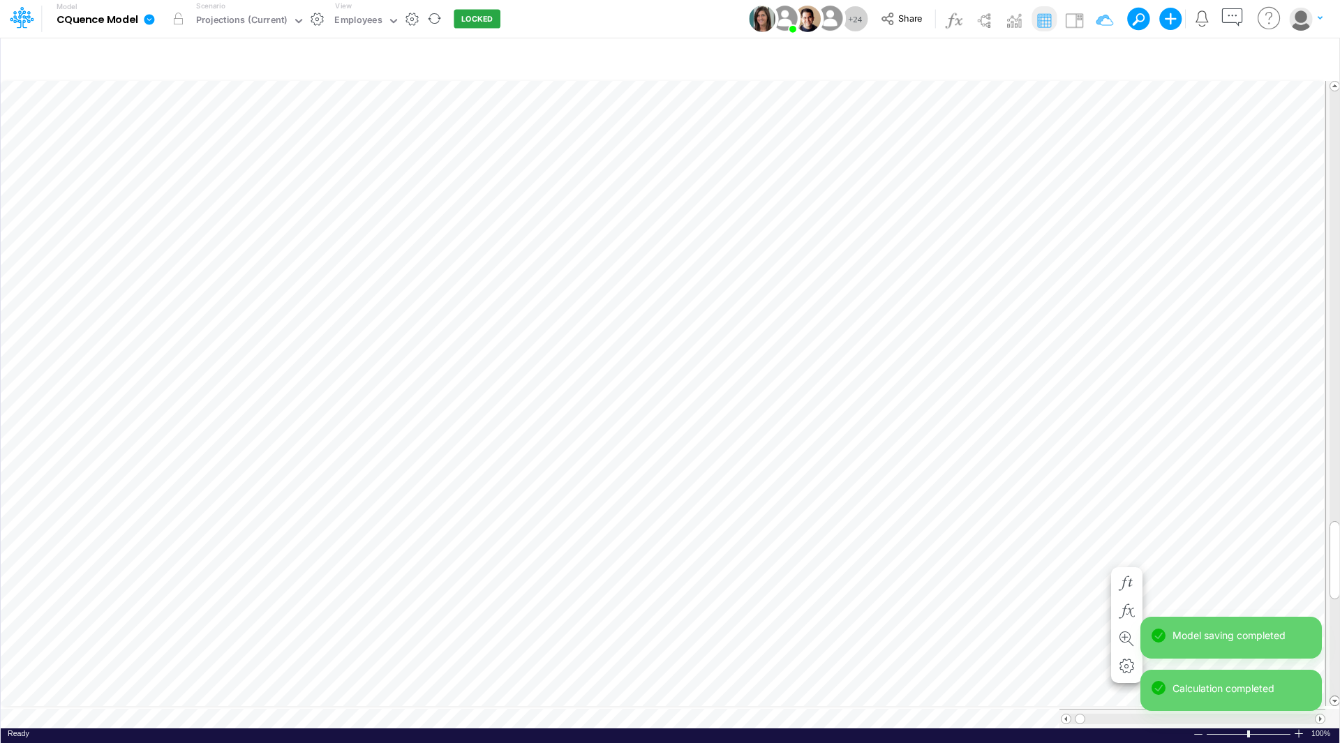
click at [1333, 698] on span at bounding box center [1334, 700] width 9 height 9
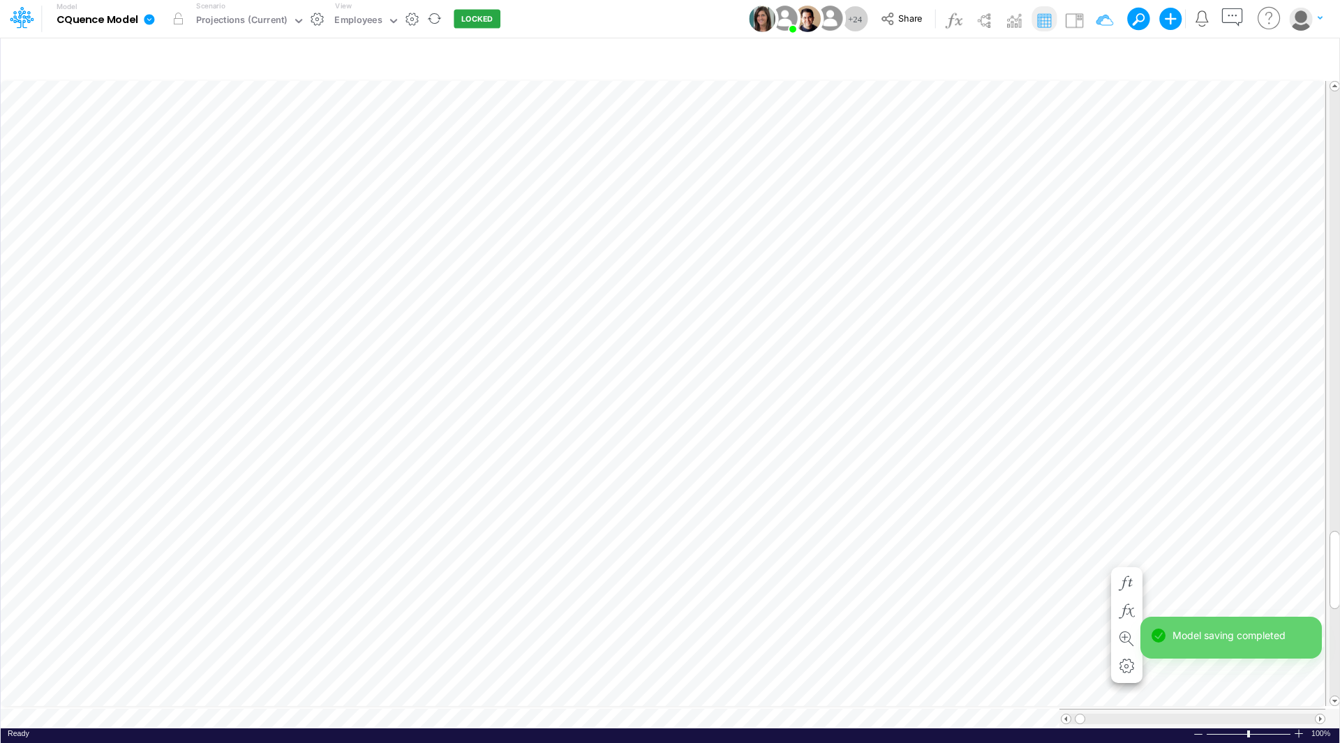
click at [1333, 698] on span at bounding box center [1334, 700] width 9 height 9
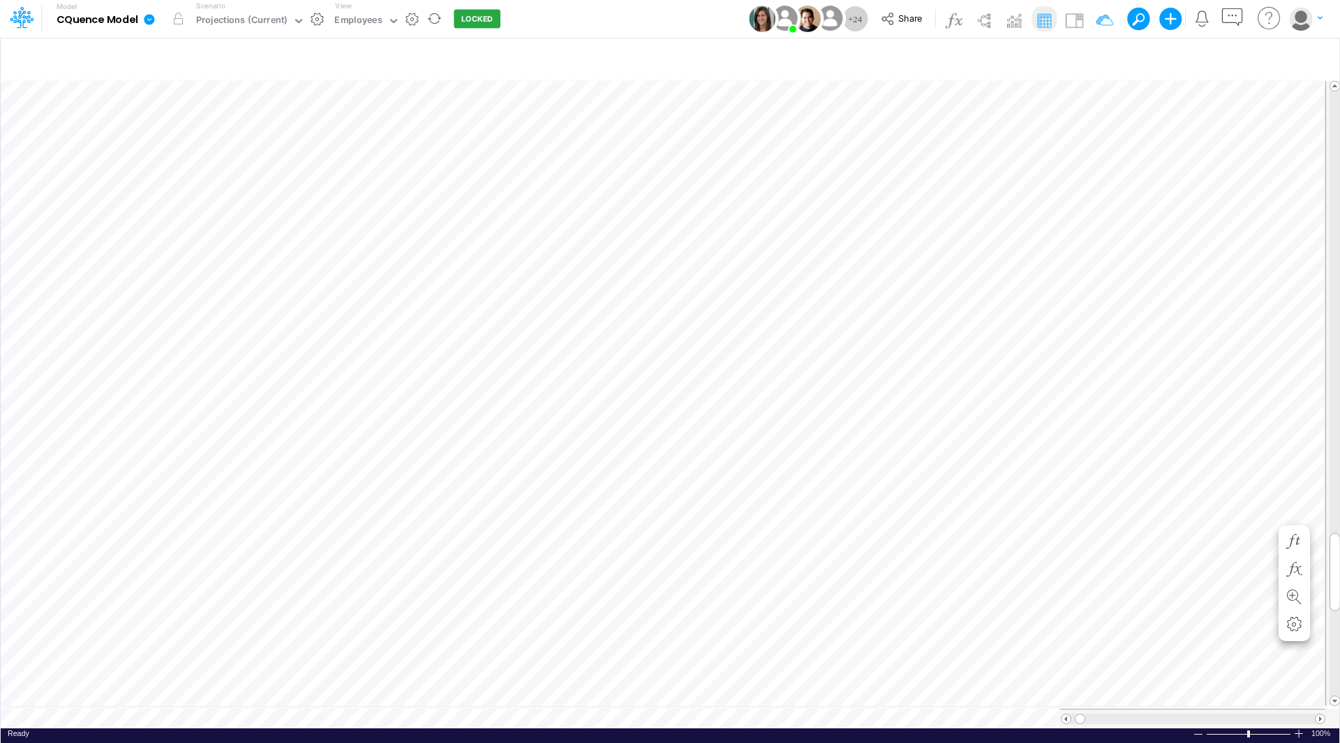
click at [1265, 514] on div "Paste Cut Copy AutoFill 0 1" at bounding box center [670, 403] width 1338 height 650
click at [1249, 531] on div "1" at bounding box center [1235, 532] width 84 height 15
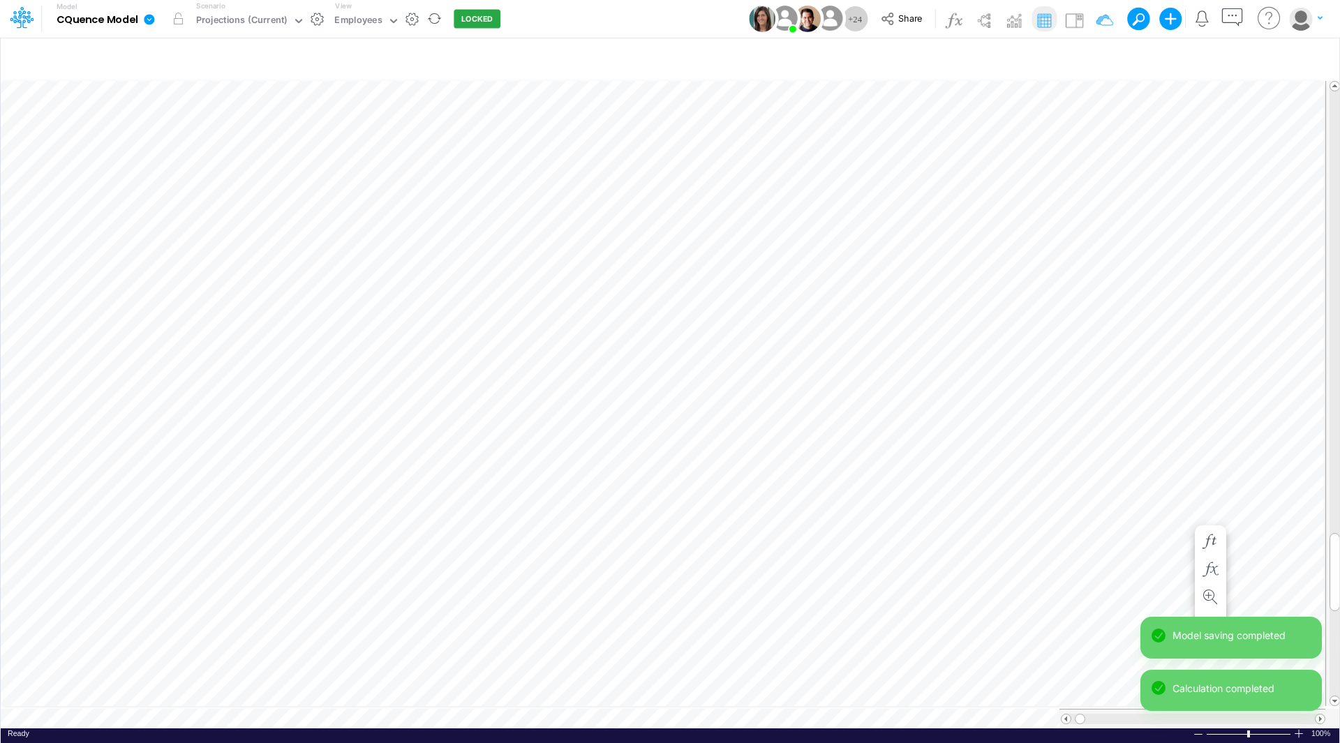
click at [1183, 515] on div "Paste Cut Copy AutoFill 0 1" at bounding box center [670, 403] width 1338 height 650
click at [1164, 532] on div "1" at bounding box center [1151, 532] width 84 height 15
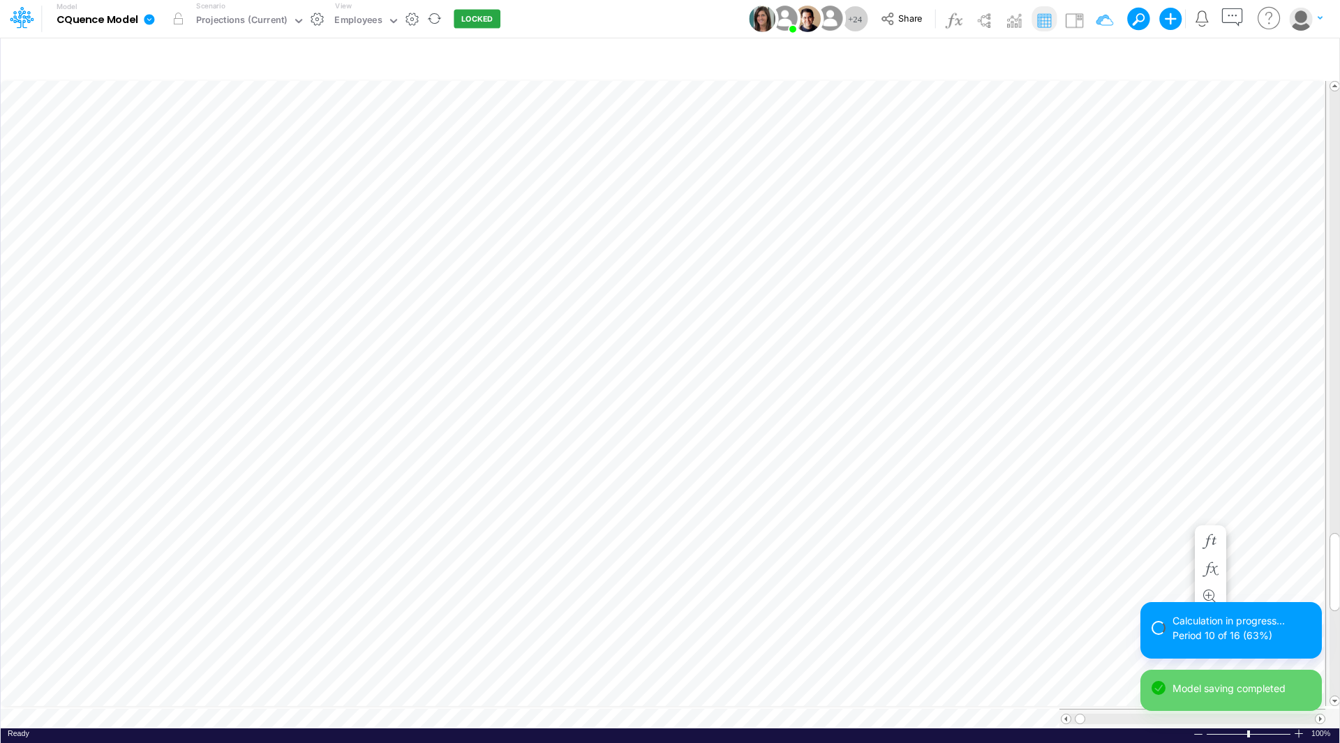
scroll to position [7, 1]
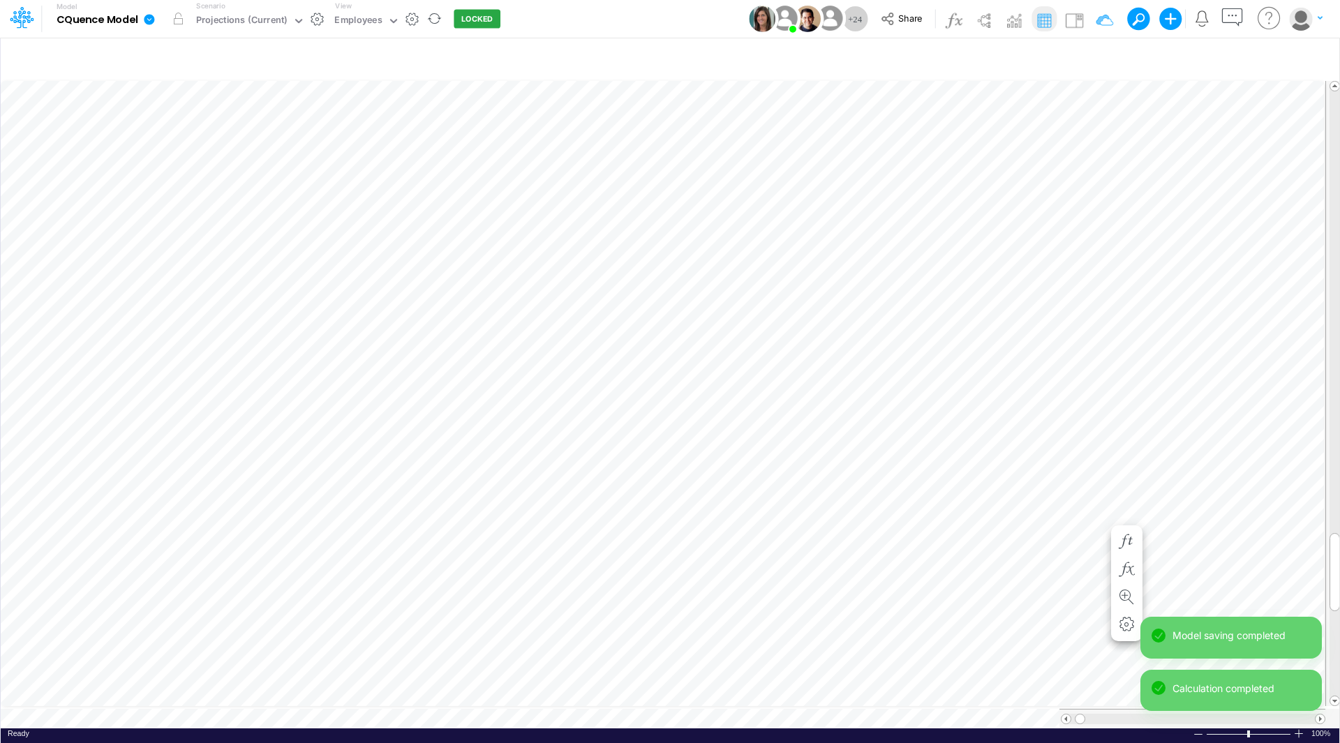
click at [1099, 512] on div "Paste Cut Copy AutoFill 0 1" at bounding box center [670, 403] width 1338 height 650
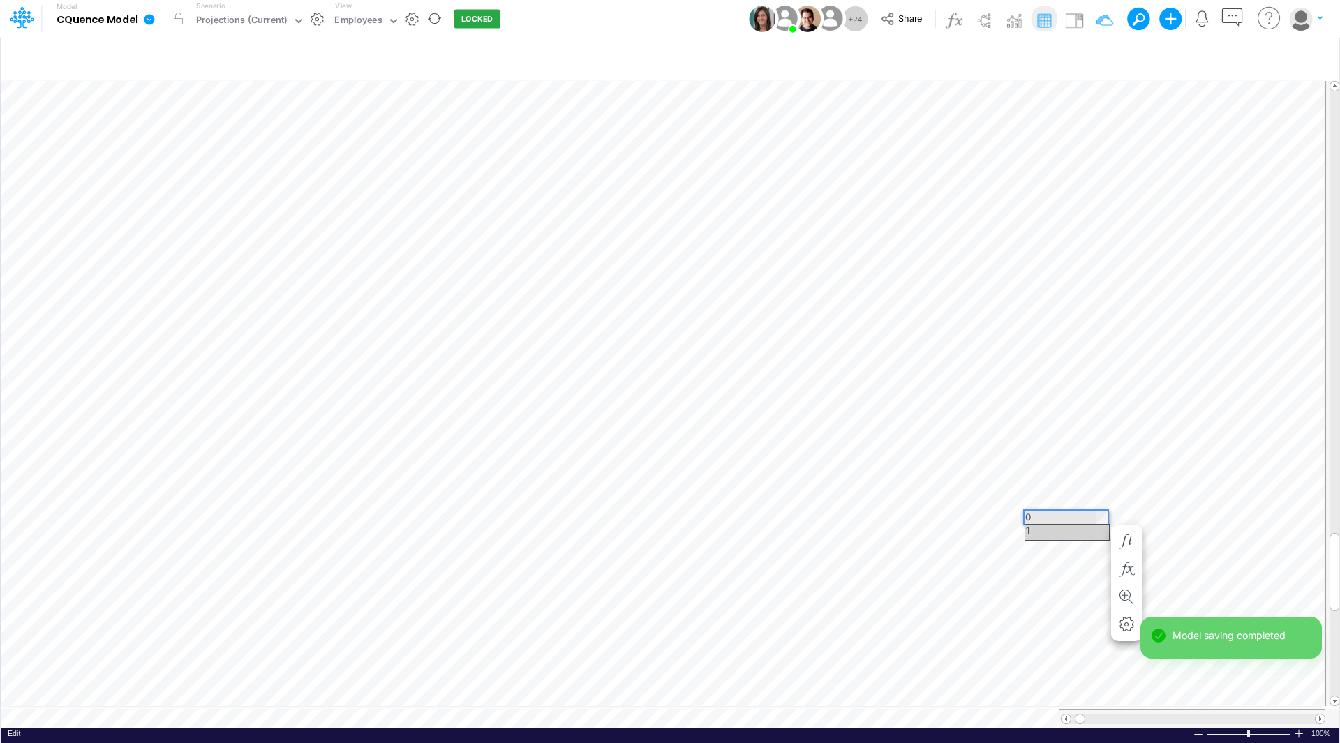
click at [1093, 527] on div "1" at bounding box center [1067, 532] width 84 height 15
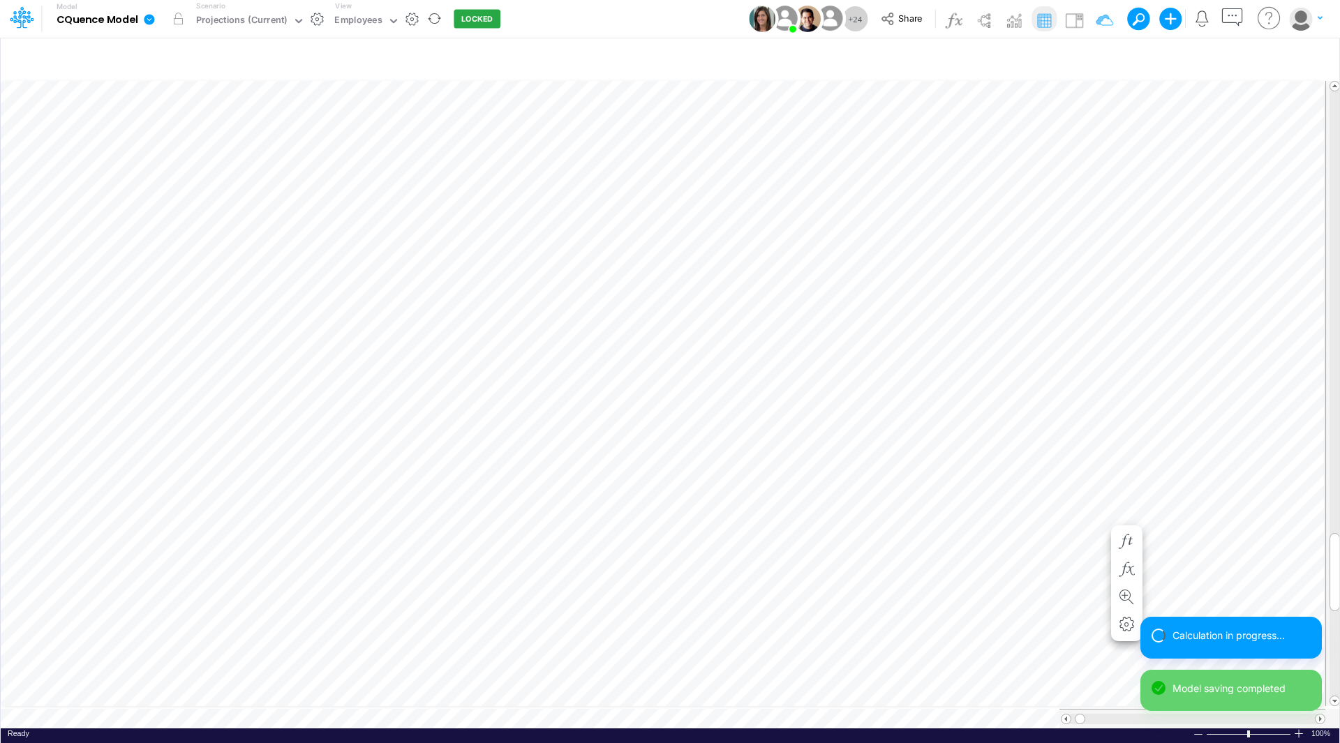
scroll to position [7, 1]
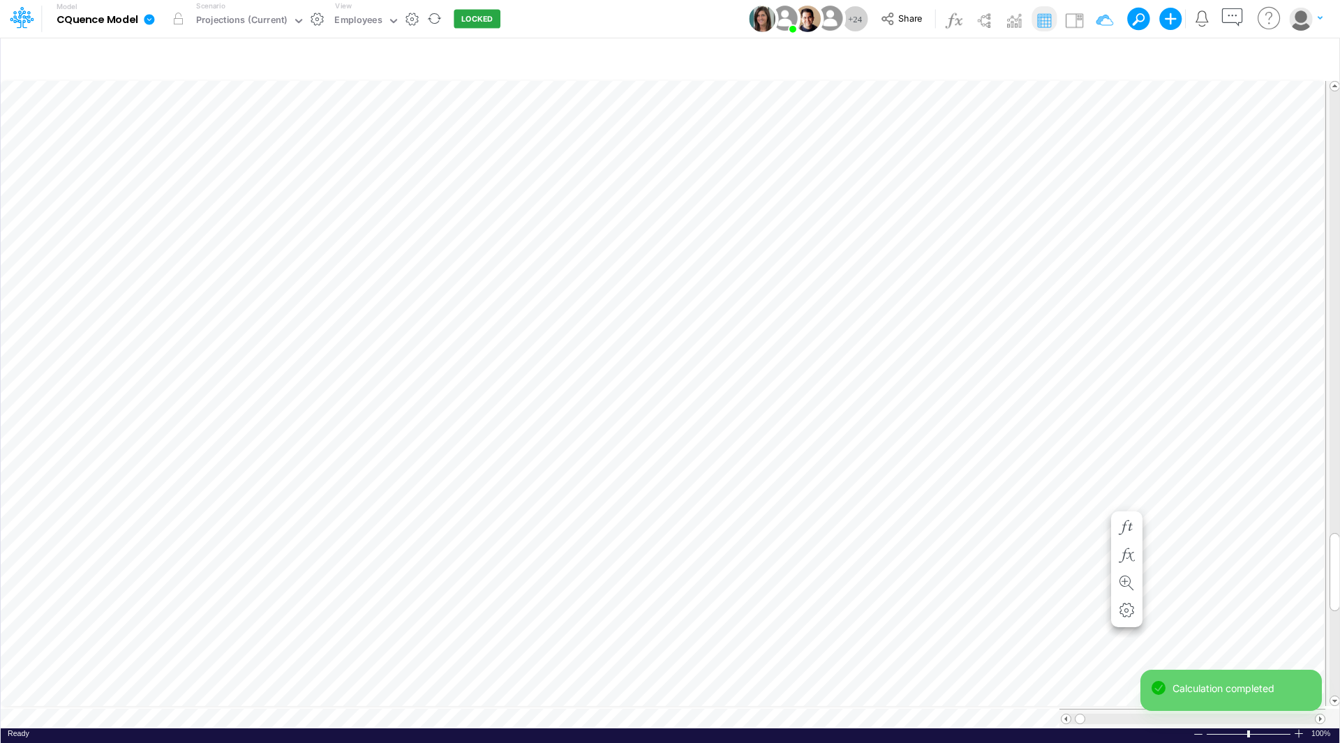
click at [1099, 501] on div "Paste Cut Copy AutoFill 0 1" at bounding box center [670, 403] width 1338 height 650
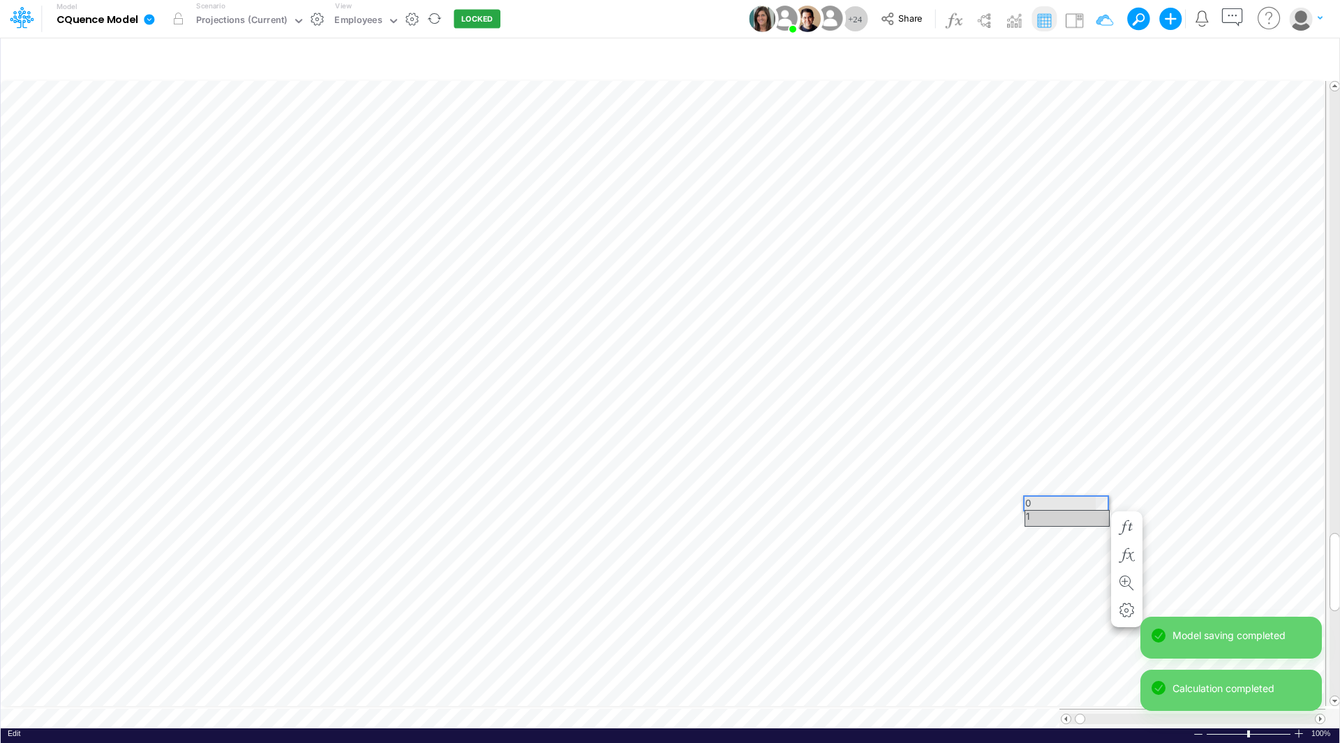
click at [1092, 515] on div "1" at bounding box center [1067, 518] width 84 height 15
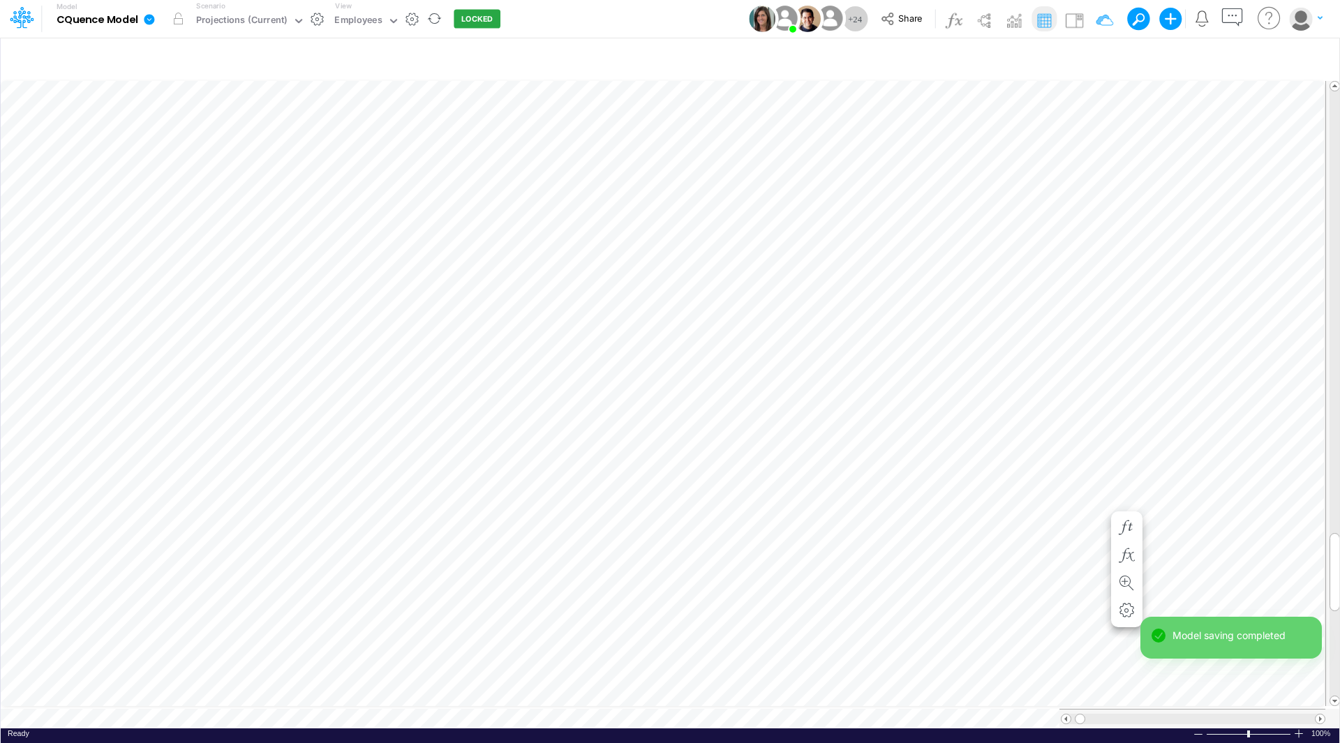
scroll to position [7, 1]
click at [1333, 696] on span at bounding box center [1334, 700] width 9 height 9
click at [1333, 696] on div "Model CQuence Model Edit model settings Duplicate Import QuickBooks QuickBooks …" at bounding box center [670, 371] width 1340 height 743
click at [1333, 696] on span at bounding box center [1334, 700] width 9 height 9
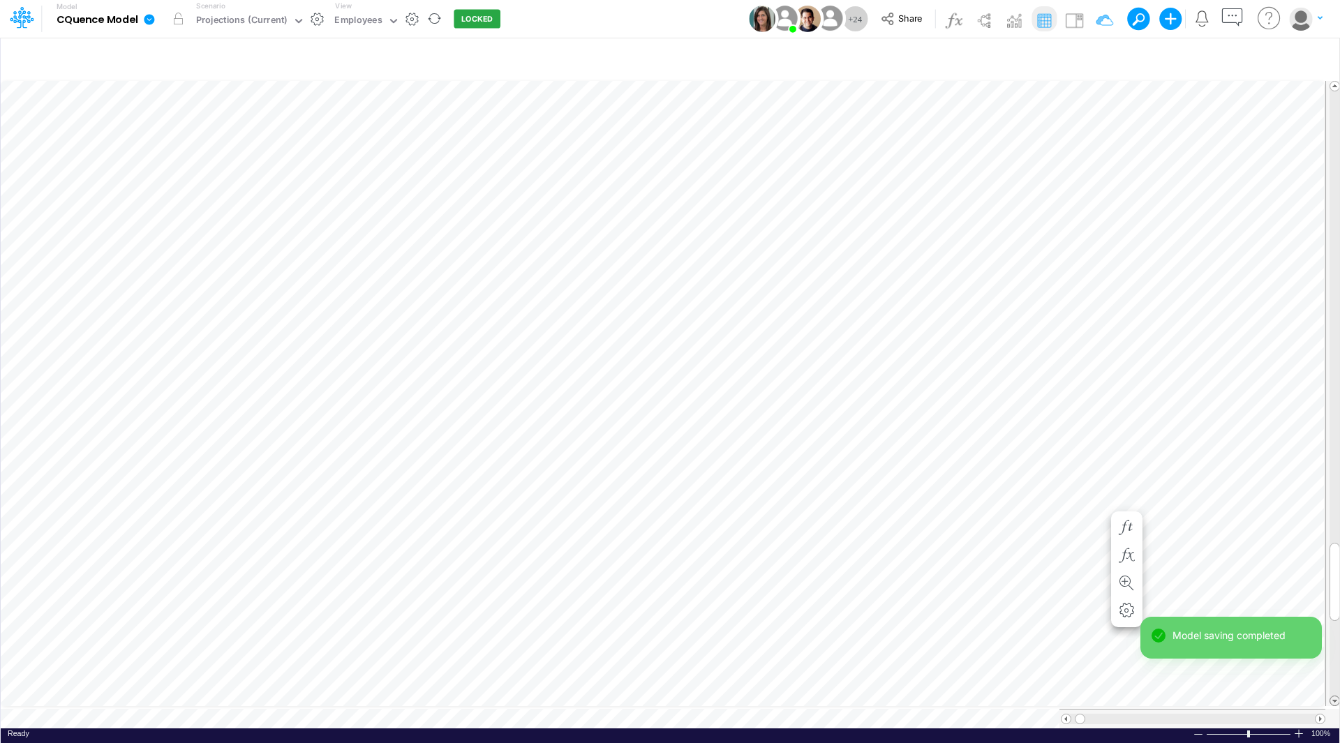
click at [1333, 696] on span at bounding box center [1334, 700] width 9 height 9
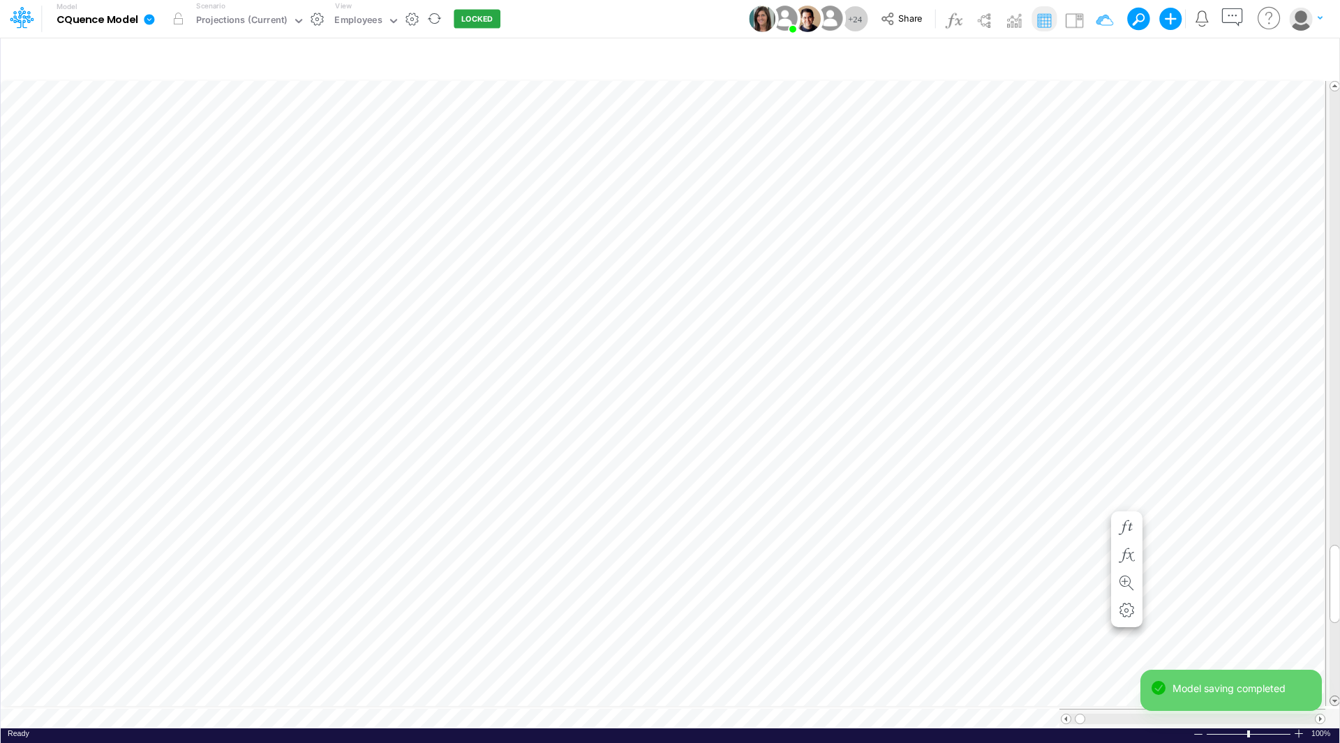
click at [1333, 696] on span at bounding box center [1334, 700] width 9 height 9
click at [1265, 541] on div "Paste Cut Copy AutoFill 0 1" at bounding box center [670, 403] width 1338 height 650
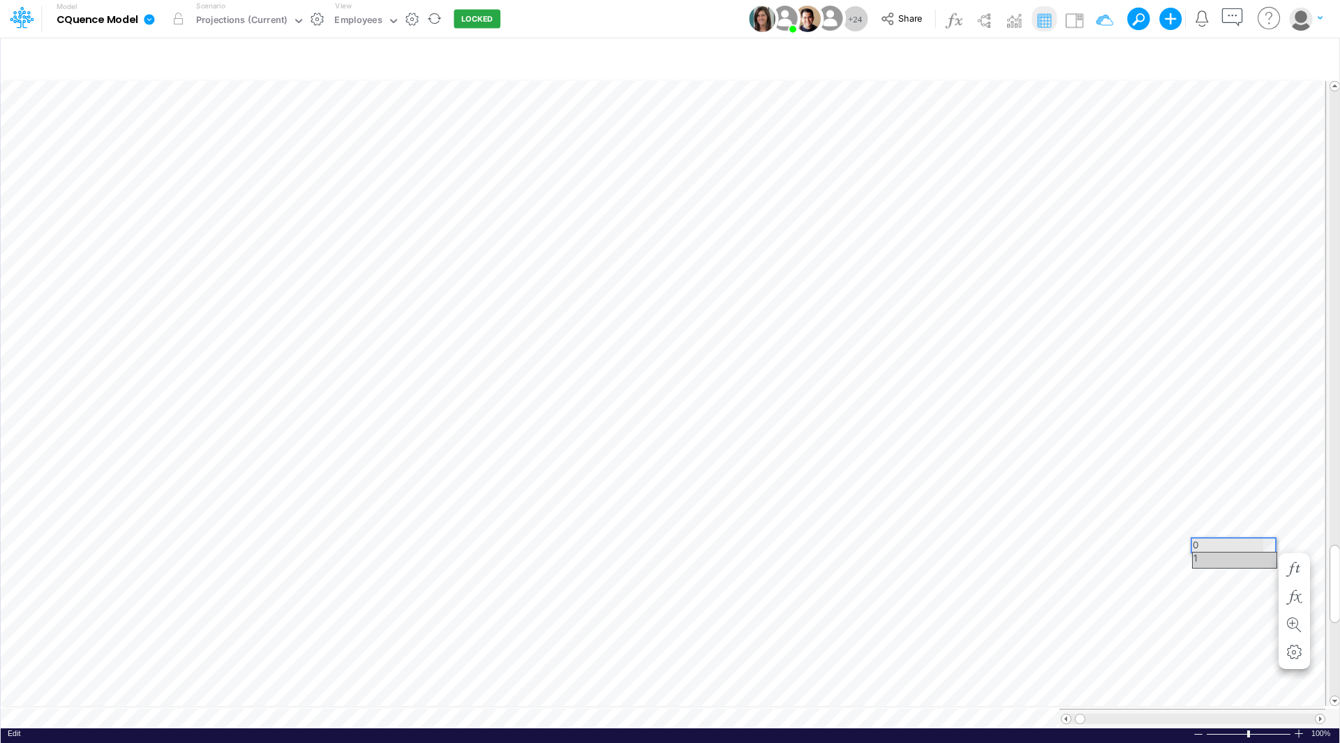
click at [1251, 555] on div "1" at bounding box center [1235, 560] width 84 height 15
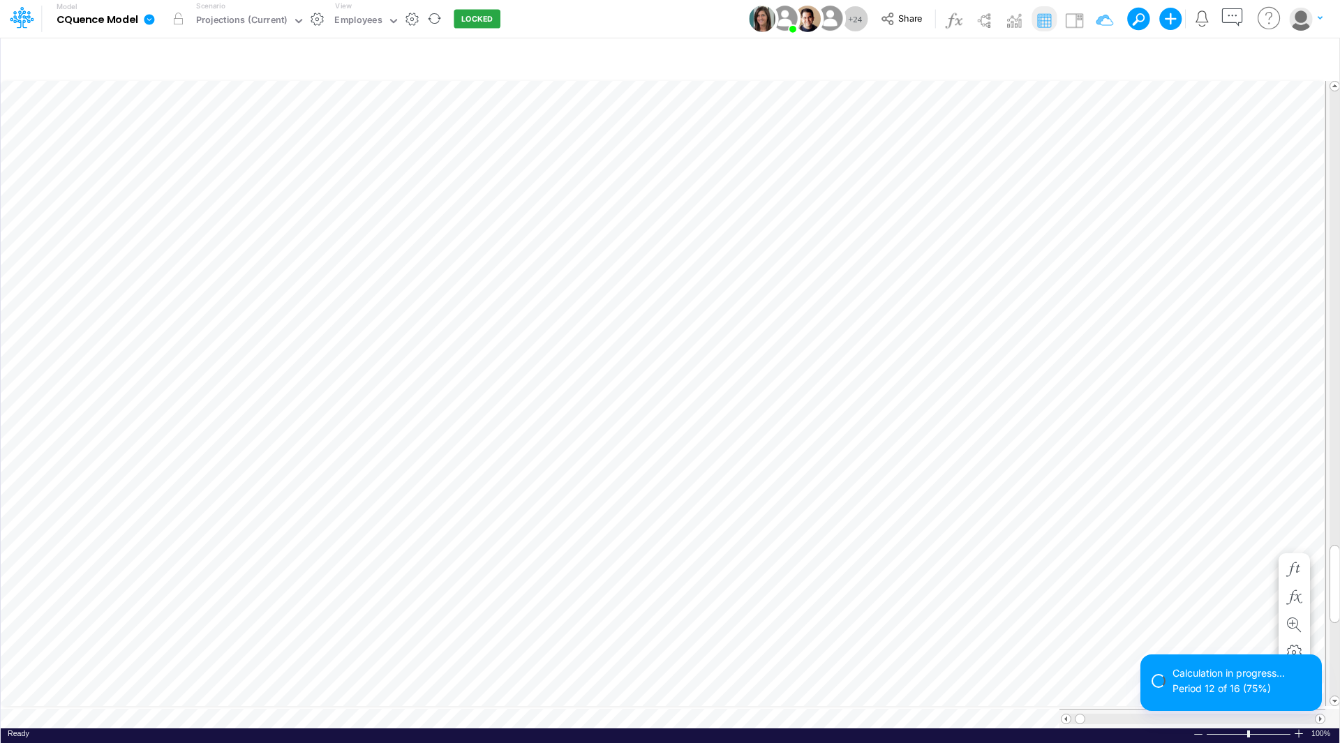
scroll to position [7, 1]
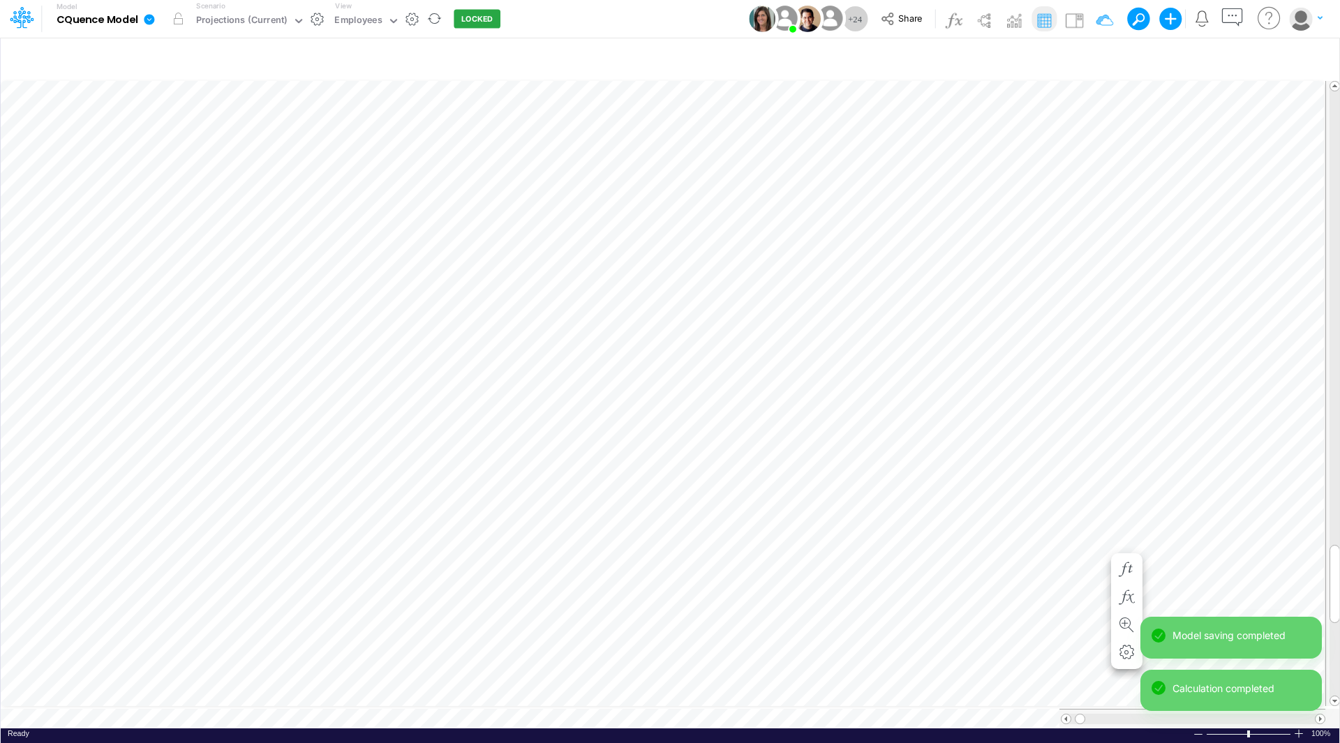
click at [1098, 541] on div "Paste Cut Copy AutoFill 0 1" at bounding box center [670, 403] width 1338 height 650
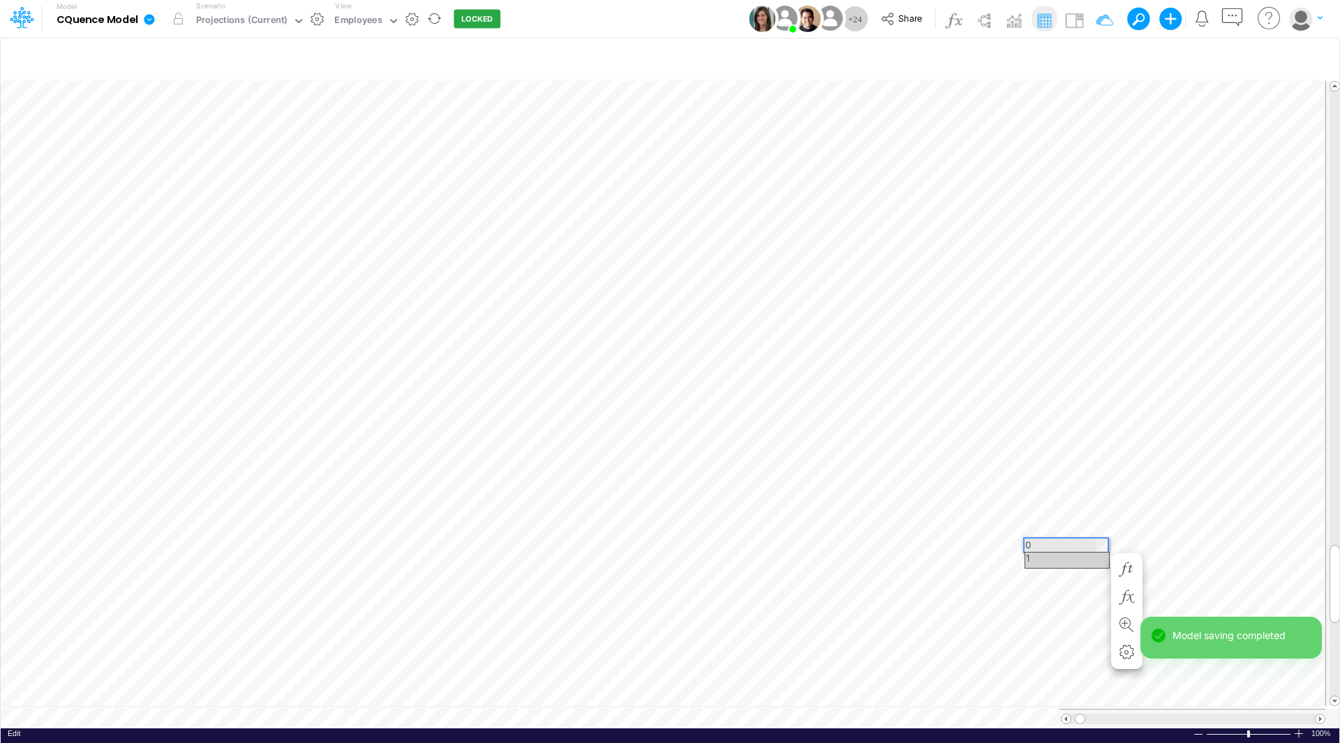
click at [1083, 561] on div "1" at bounding box center [1067, 560] width 84 height 15
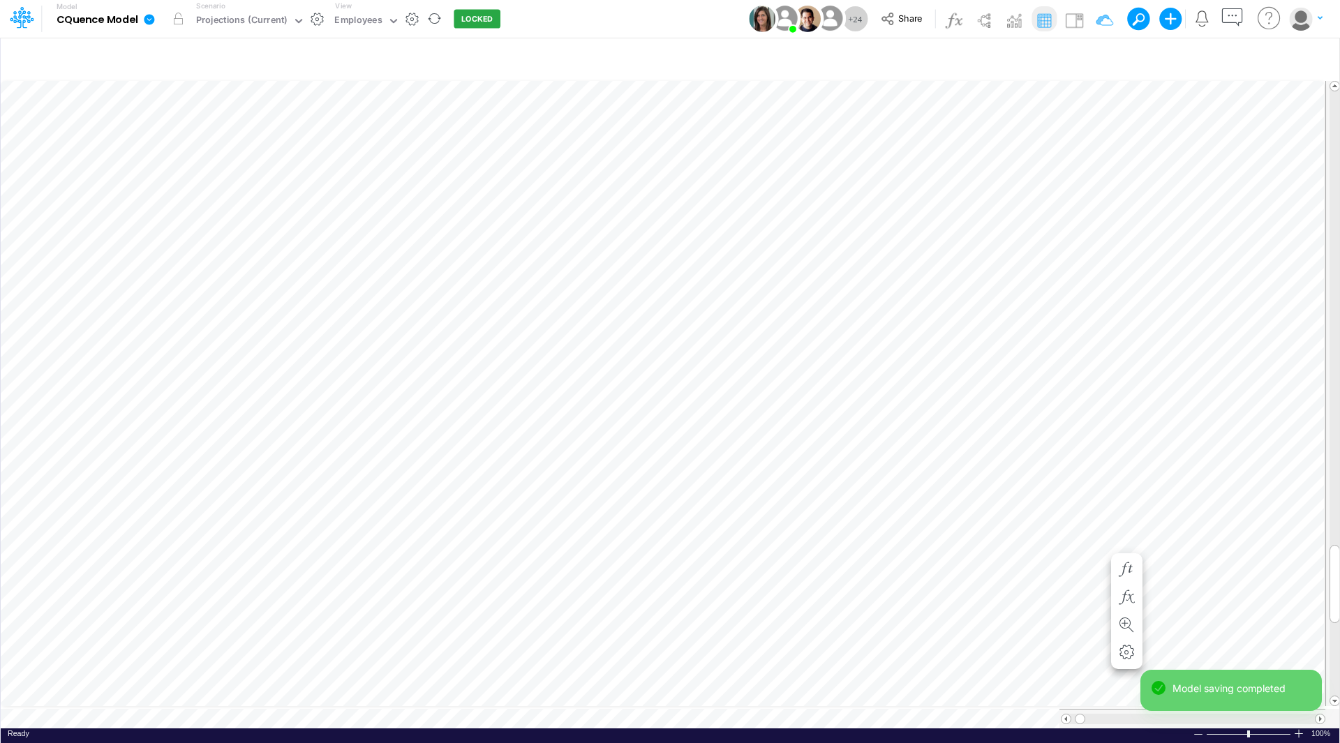
scroll to position [7, 1]
drag, startPoint x: 1338, startPoint y: 569, endPoint x: 1326, endPoint y: 77, distance: 492.1
click at [1326, 81] on div at bounding box center [1332, 393] width 15 height 625
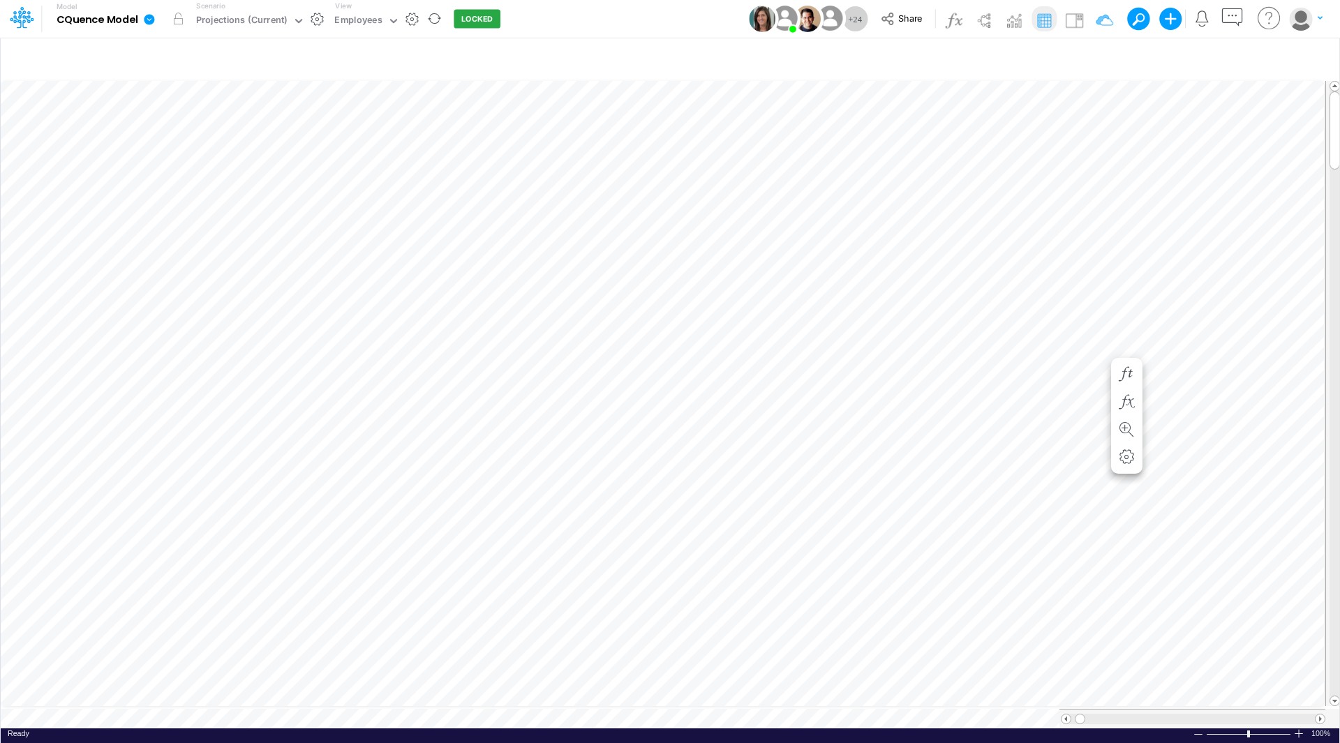
click at [1100, 348] on div "Paste Cut Copy AutoFill 0 1" at bounding box center [670, 403] width 1338 height 650
click at [1094, 362] on div "1" at bounding box center [1067, 364] width 84 height 15
click at [1065, 715] on span at bounding box center [1065, 719] width 9 height 9
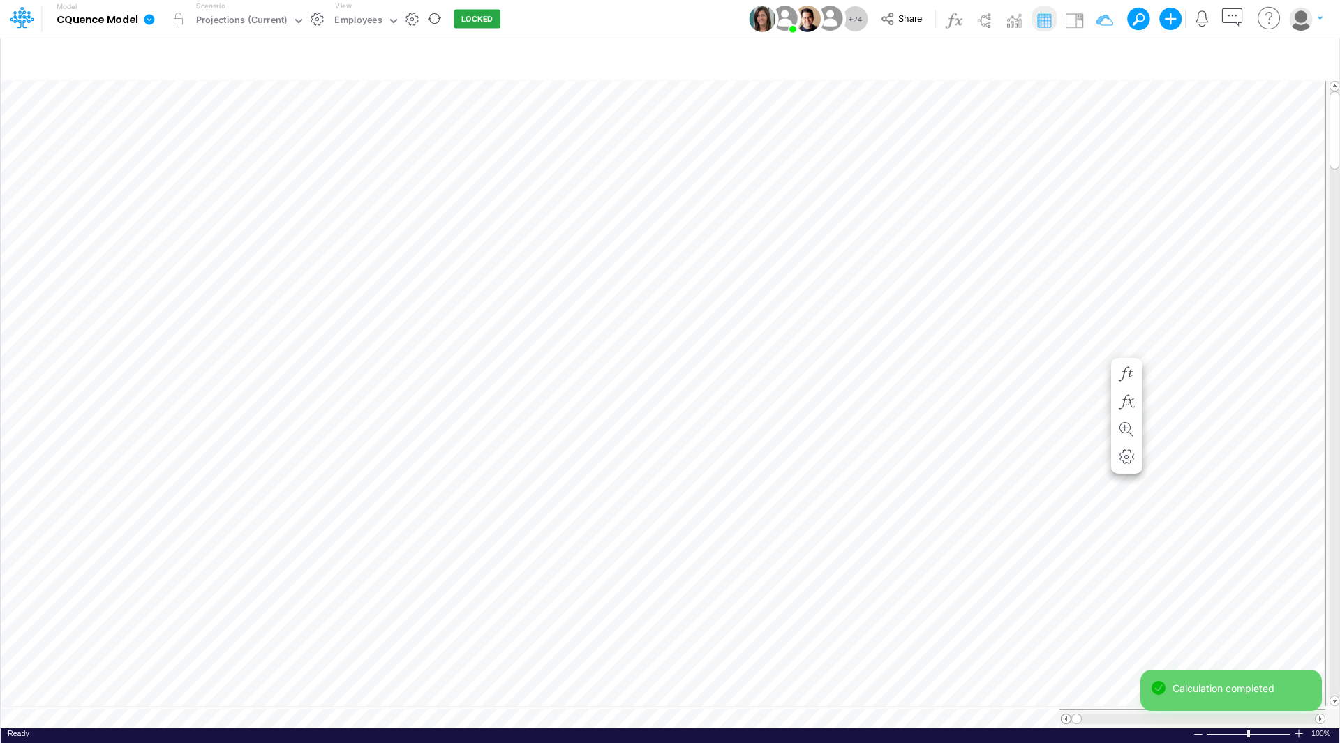
click at [1065, 715] on span at bounding box center [1065, 719] width 9 height 9
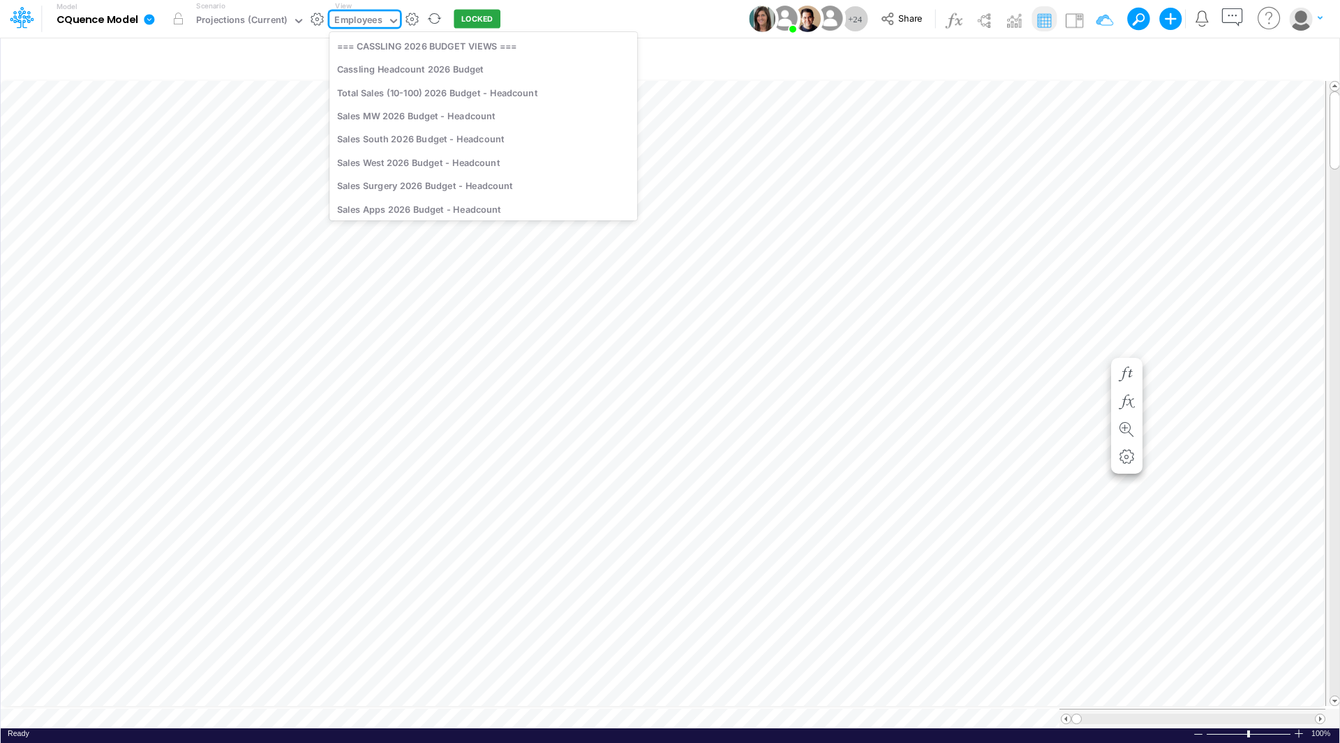
click at [373, 19] on div "Employees" at bounding box center [357, 21] width 47 height 16
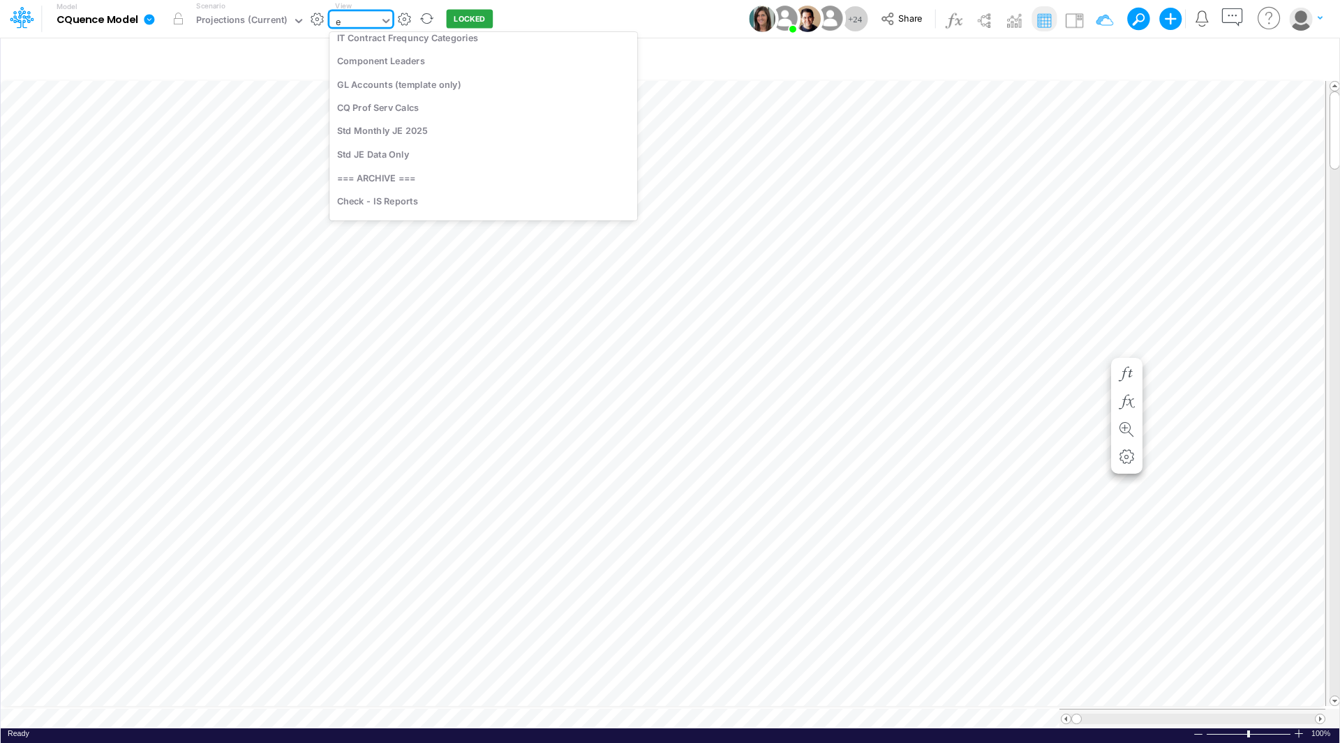
scroll to position [0, 0]
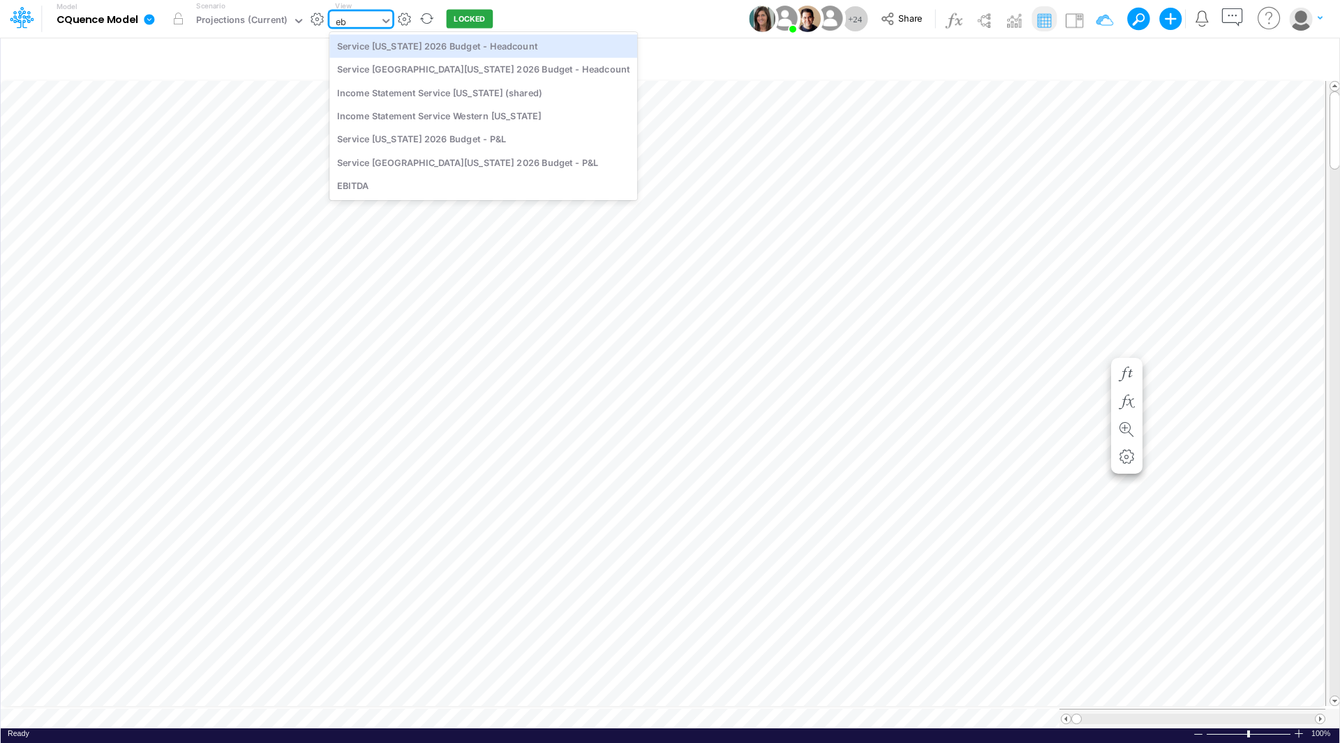
type input "ebi"
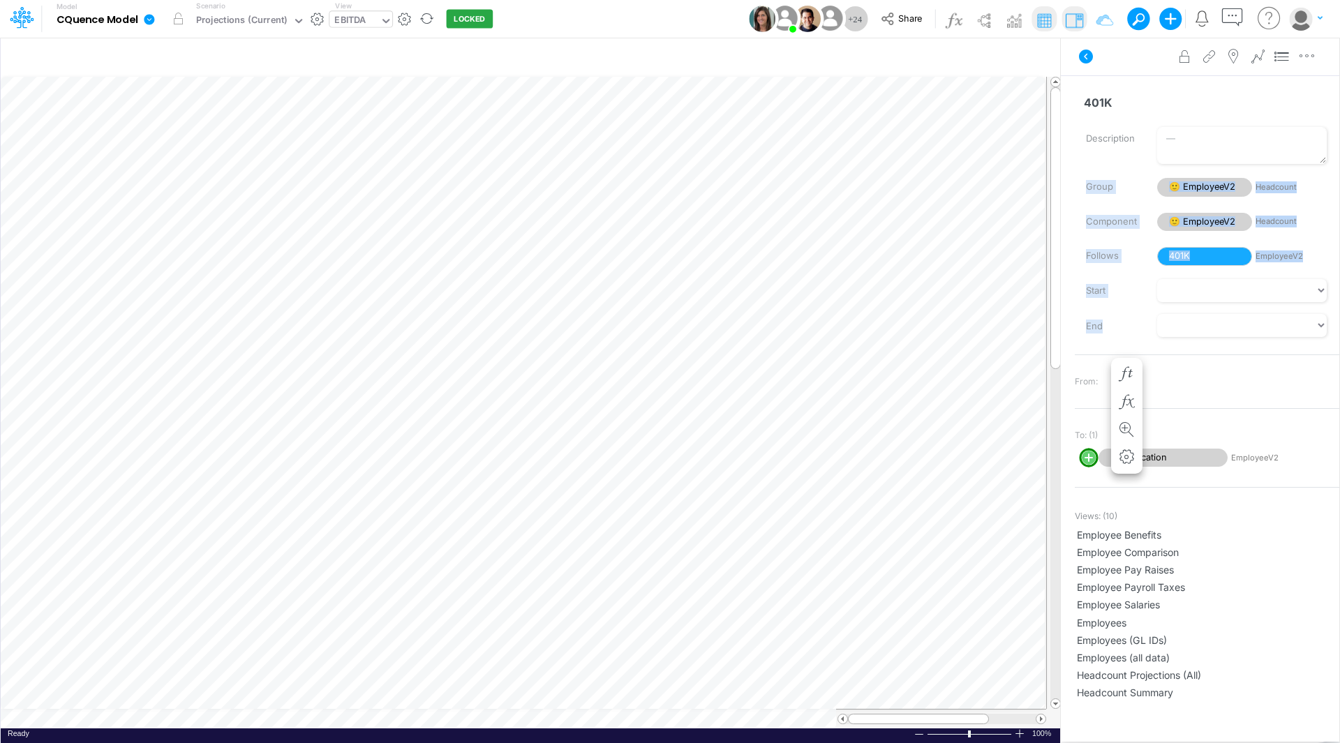
drag, startPoint x: 1070, startPoint y: 185, endPoint x: 1089, endPoint y: 341, distance: 156.7
click at [1089, 341] on div "401K Name already in use Description Group 🙂 EmployeeV2 Headcount Component 🙂 E…" at bounding box center [1200, 388] width 278 height 627
click at [1068, 22] on img at bounding box center [1074, 20] width 22 height 22
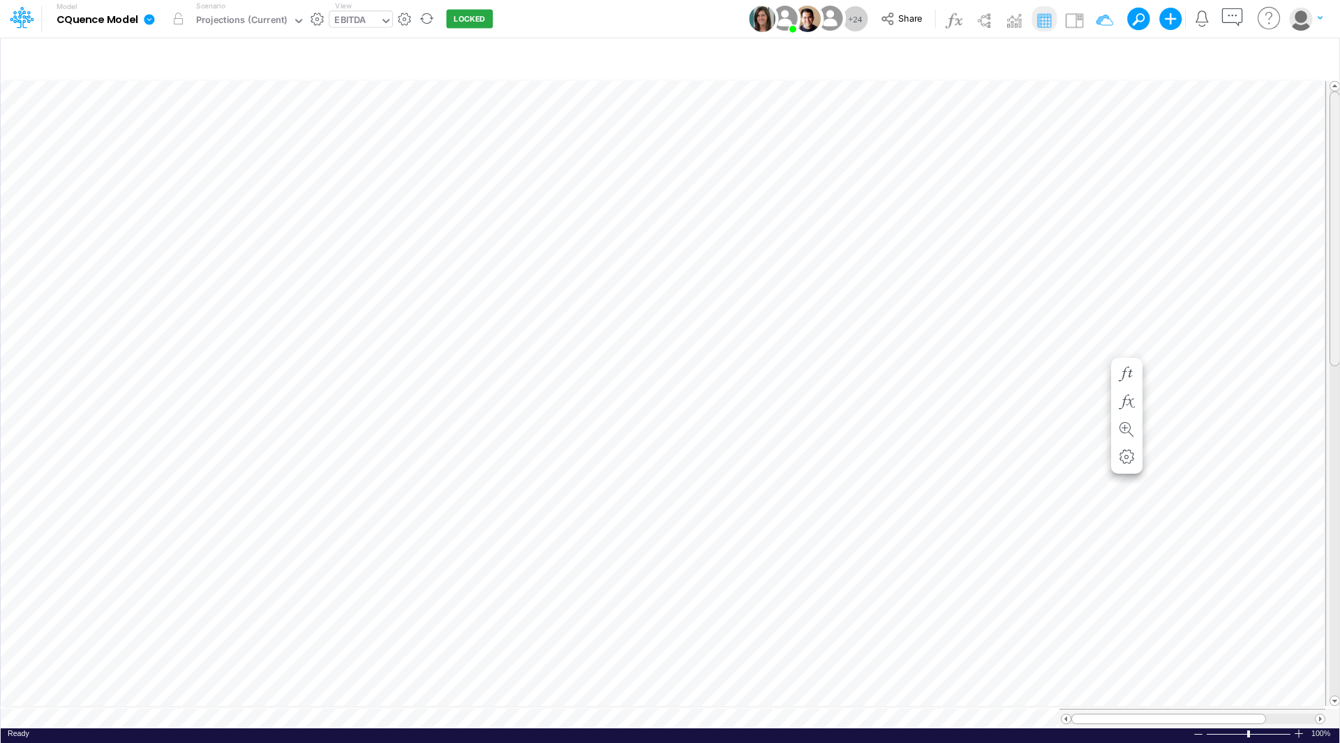
scroll to position [7, 0]
drag, startPoint x: 1333, startPoint y: 204, endPoint x: 1338, endPoint y: 143, distance: 60.9
click at [1338, 143] on div at bounding box center [1334, 228] width 10 height 275
drag, startPoint x: 1333, startPoint y: 142, endPoint x: 1339, endPoint y: 91, distance: 51.9
click at [1339, 91] on div "Insert child node Variable Constant Group Addition Subtraction Multiplication D…" at bounding box center [670, 390] width 1340 height 706
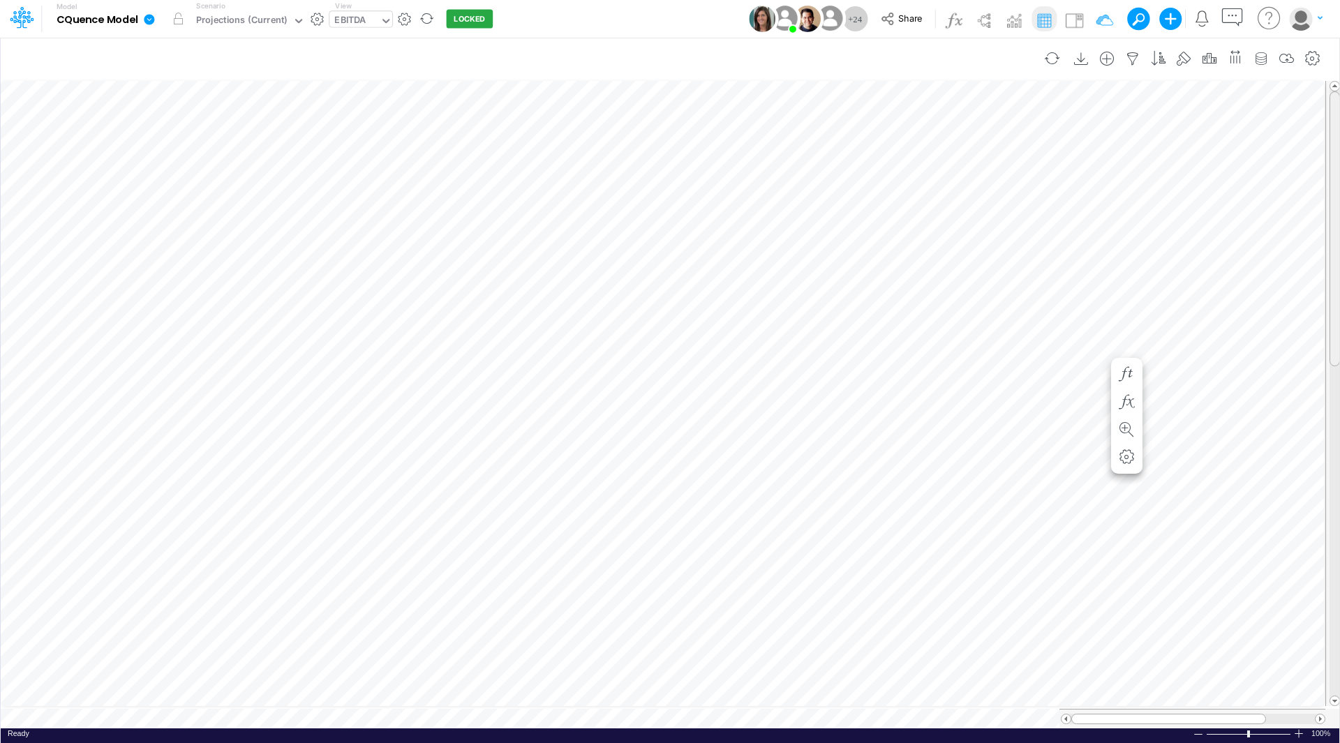
drag, startPoint x: 1335, startPoint y: 240, endPoint x: 1338, endPoint y: 69, distance: 171.0
click at [1338, 69] on div "Insert new Conditional formatting Paste Cut Copy AutoFill Ready 100% Sum: null …" at bounding box center [669, 390] width 1339 height 706
drag, startPoint x: 1338, startPoint y: 170, endPoint x: 1333, endPoint y: 164, distance: 8.0
click at [1333, 164] on div at bounding box center [1334, 228] width 10 height 275
drag, startPoint x: 1339, startPoint y: 165, endPoint x: 1339, endPoint y: 140, distance: 25.1
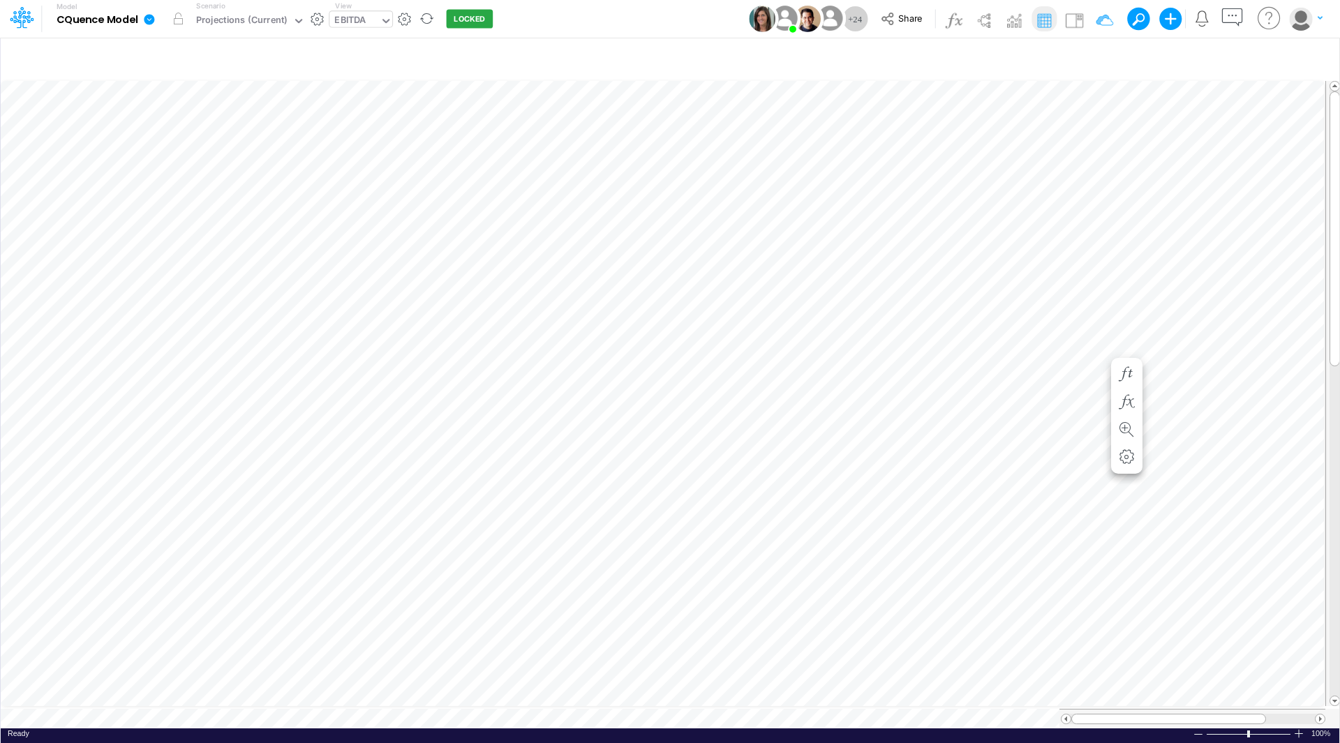
click at [1339, 140] on div "Insert child node Variable Constant Group Addition Subtraction Multiplication D…" at bounding box center [670, 390] width 1340 height 706
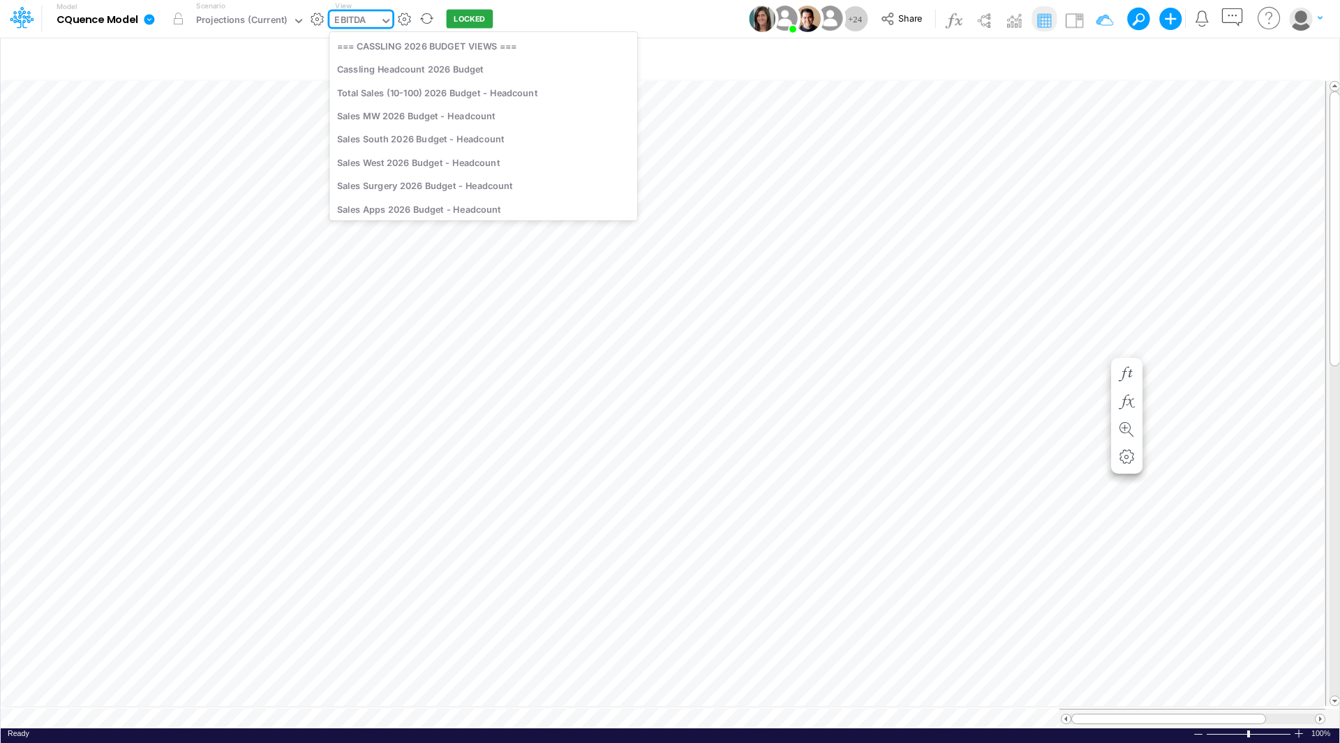
scroll to position [4670, 0]
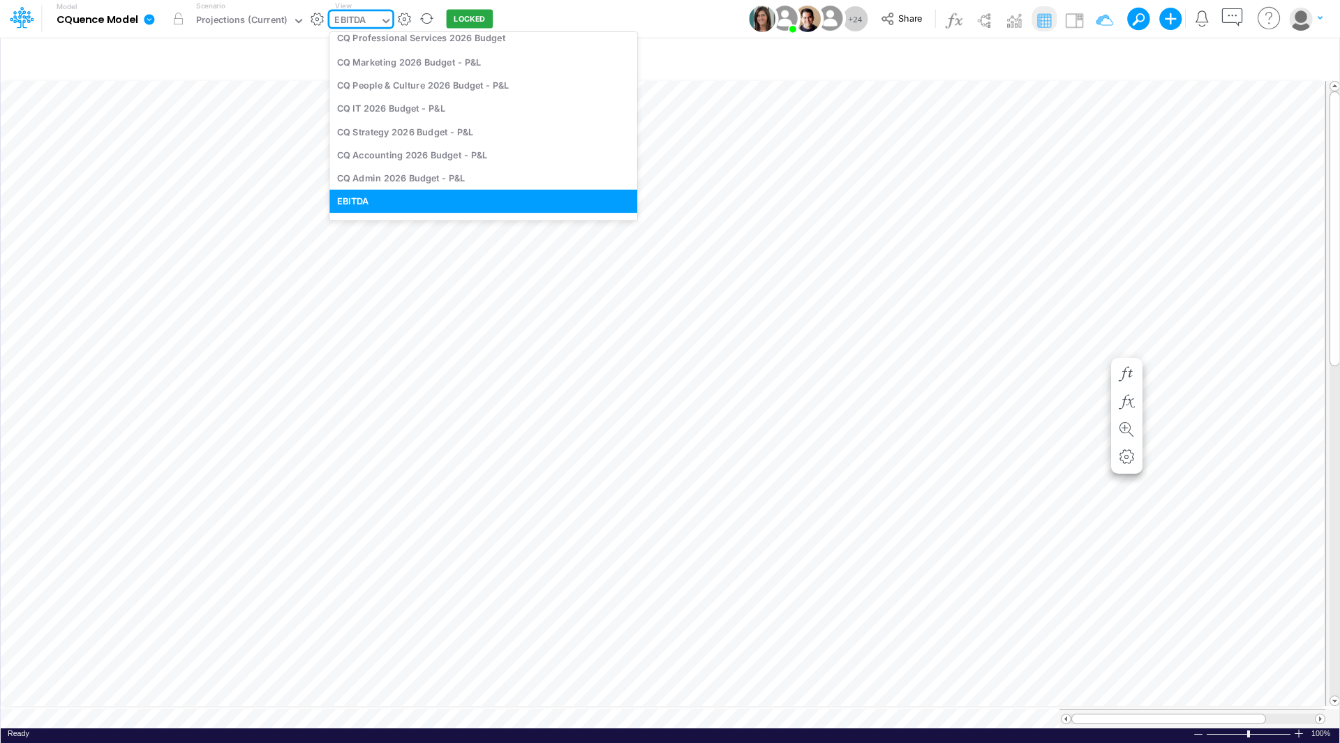
click at [344, 18] on div "EBITDA" at bounding box center [349, 21] width 31 height 16
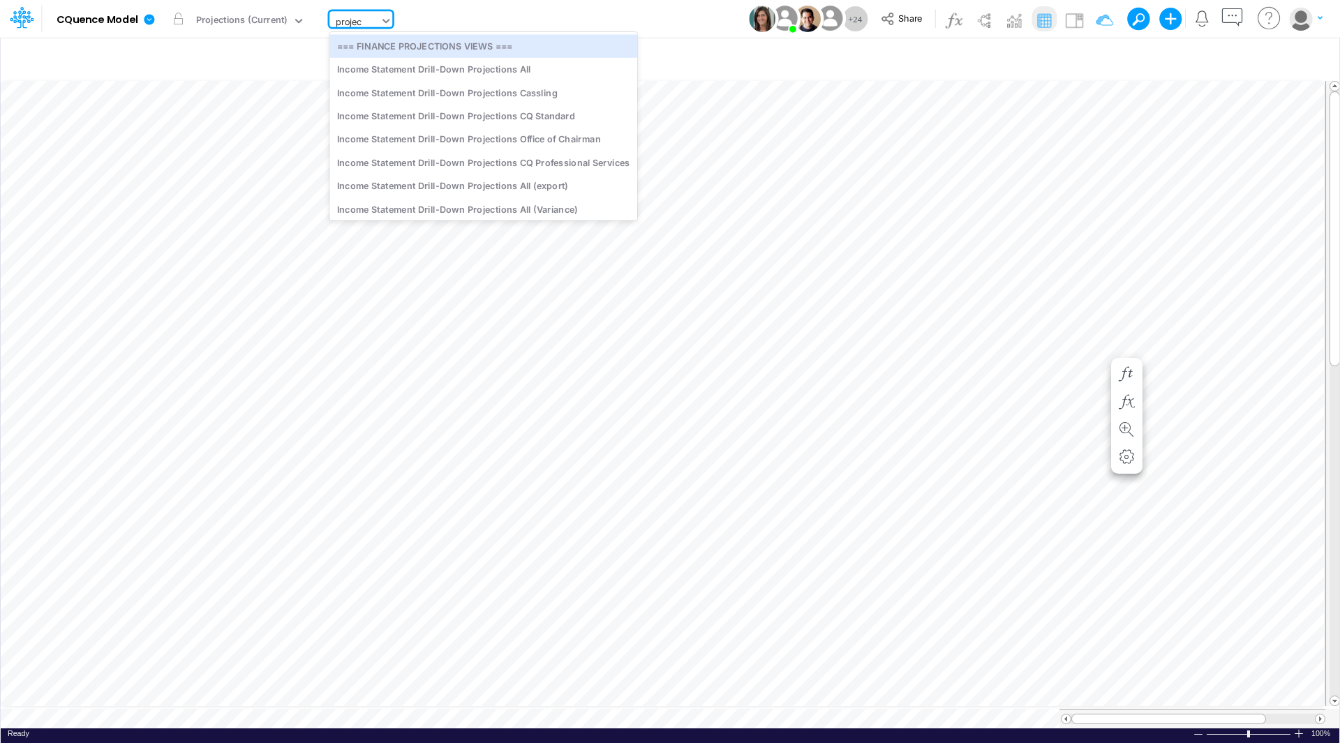
type input "project"
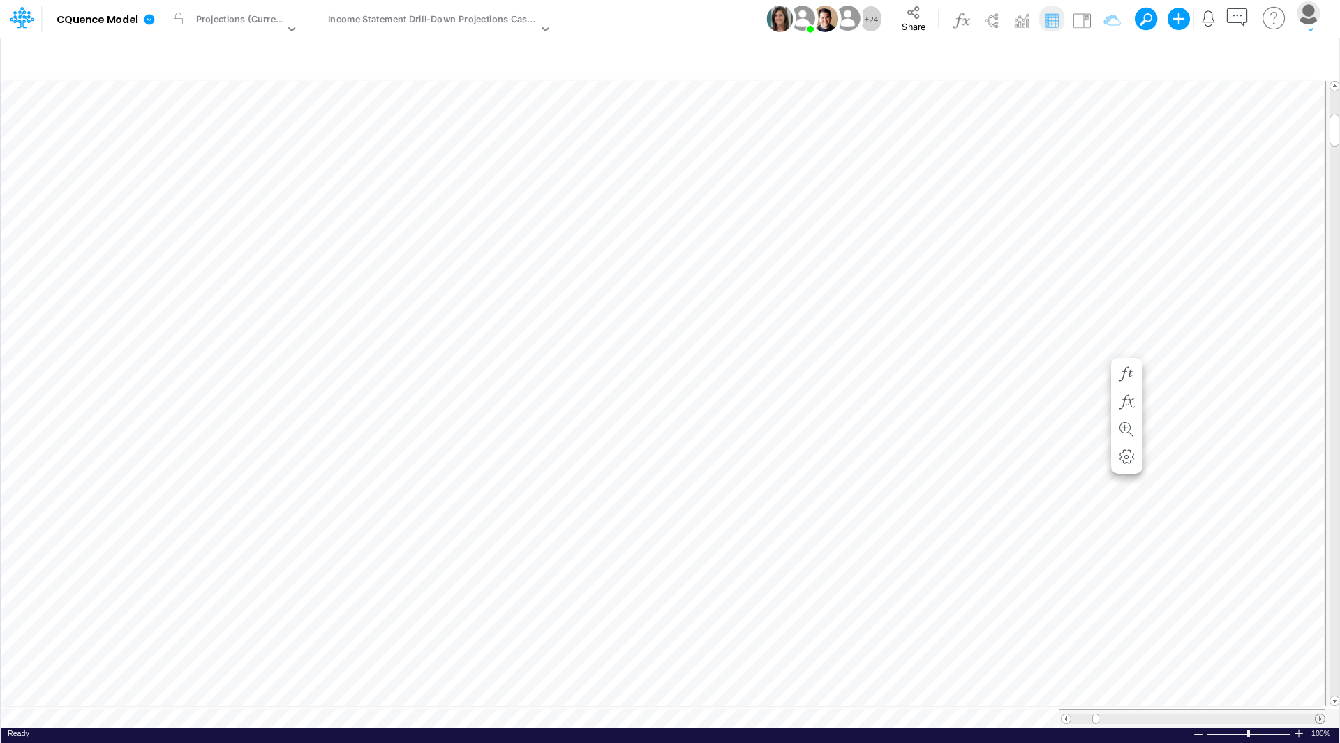
click at [1315, 715] on span at bounding box center [1319, 719] width 9 height 9
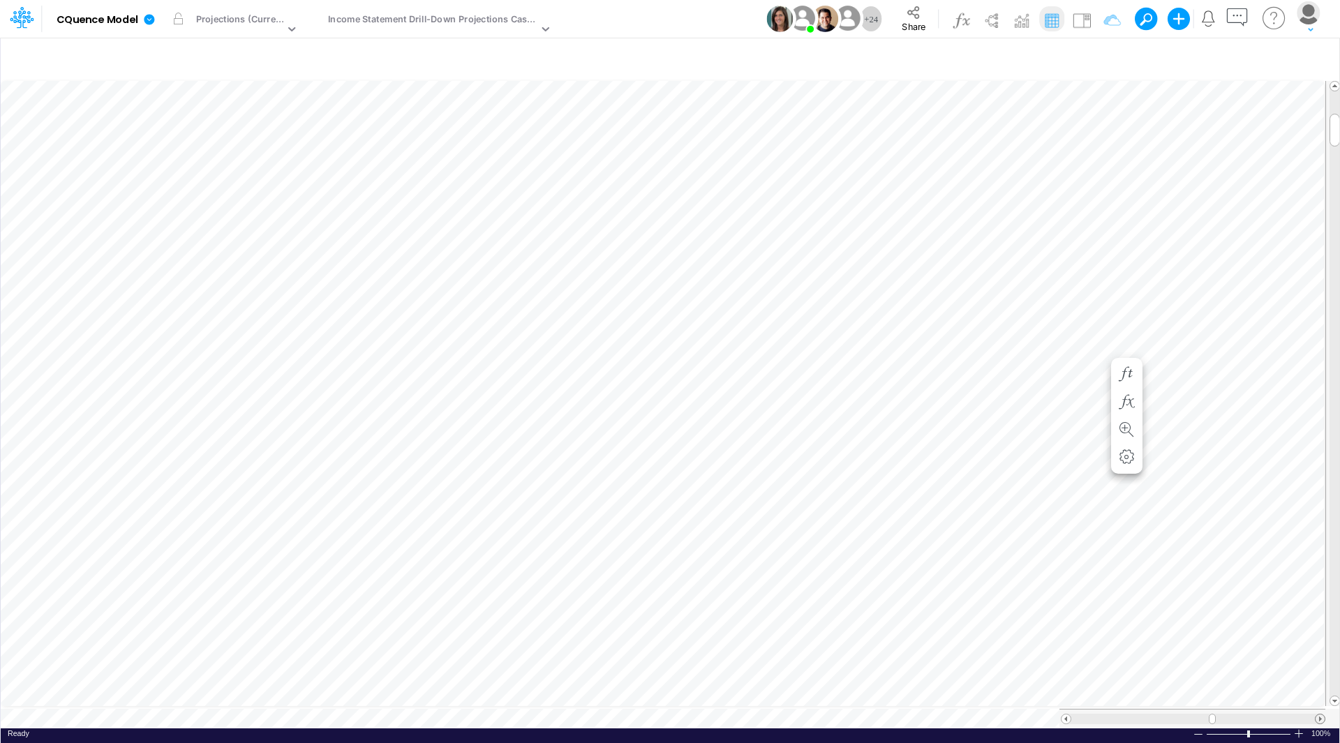
click at [1315, 715] on span at bounding box center [1319, 719] width 9 height 9
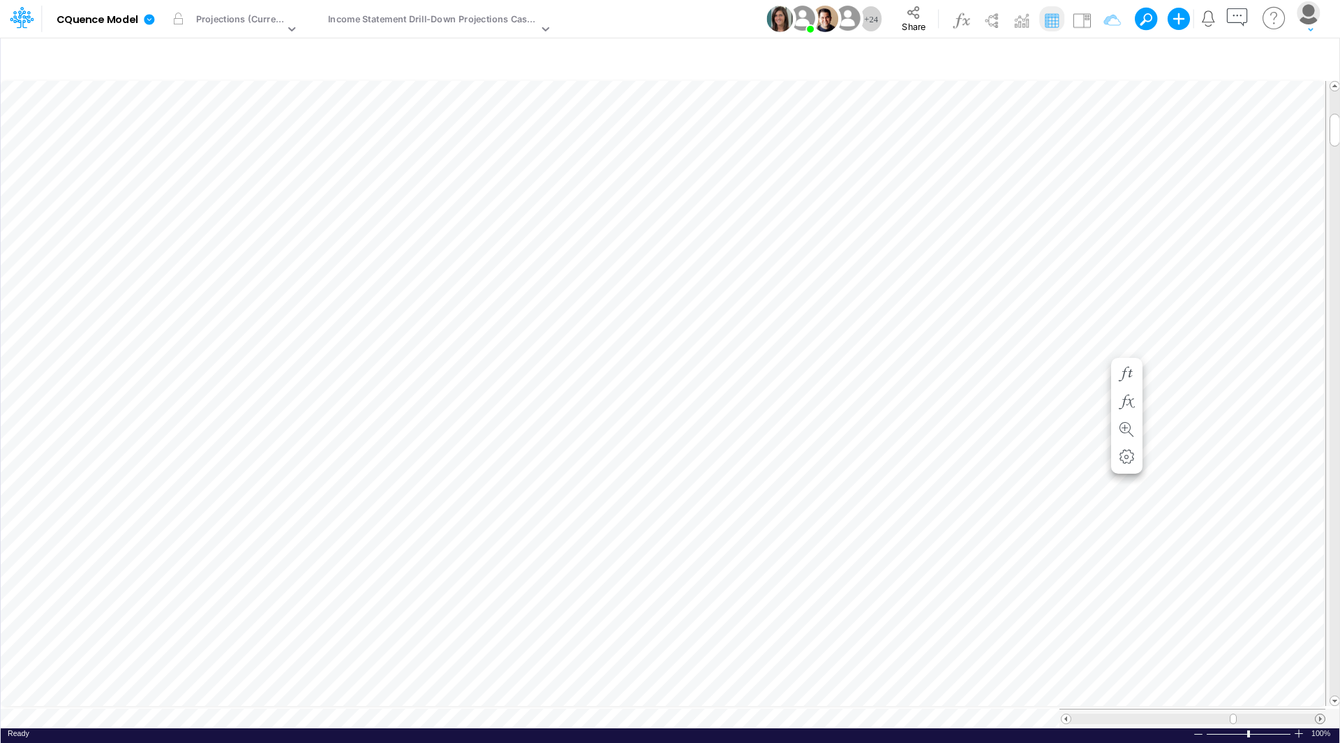
click at [1315, 715] on span at bounding box center [1319, 719] width 9 height 9
click at [1063, 715] on span at bounding box center [1065, 719] width 9 height 9
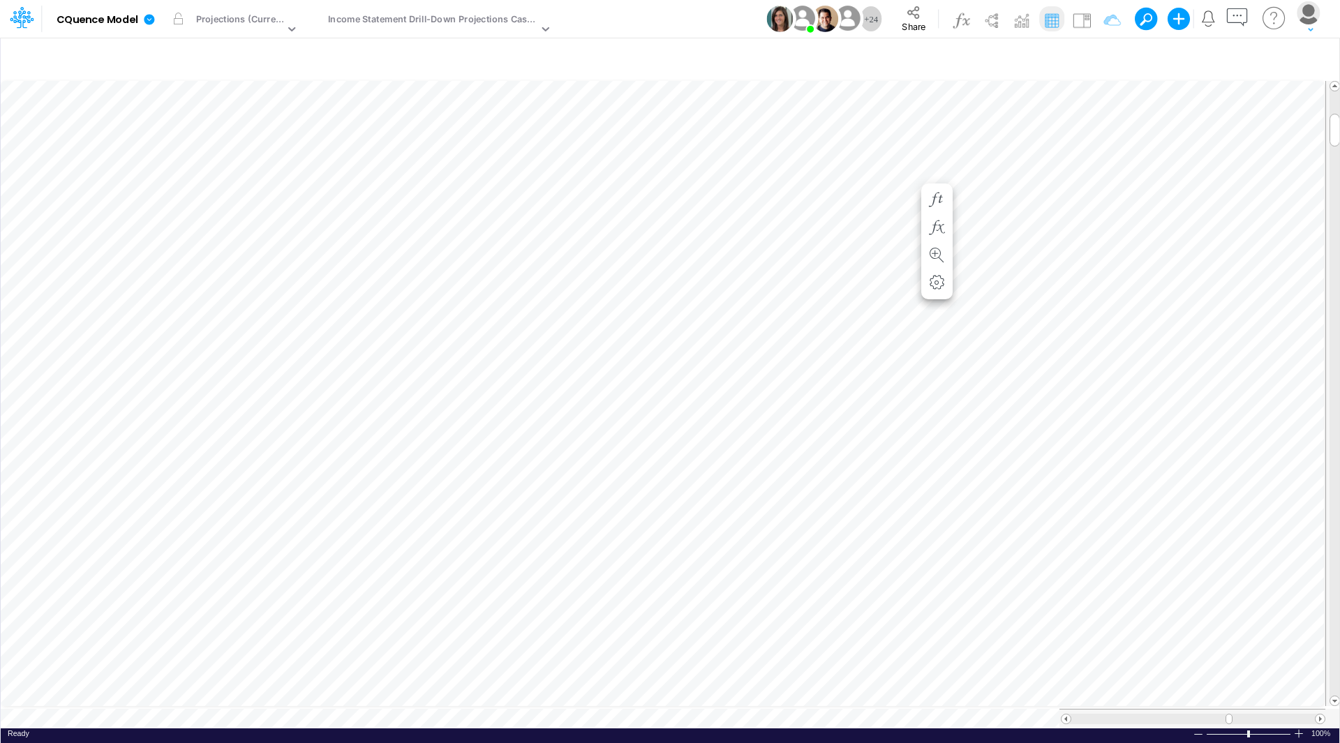
scroll to position [7, 1]
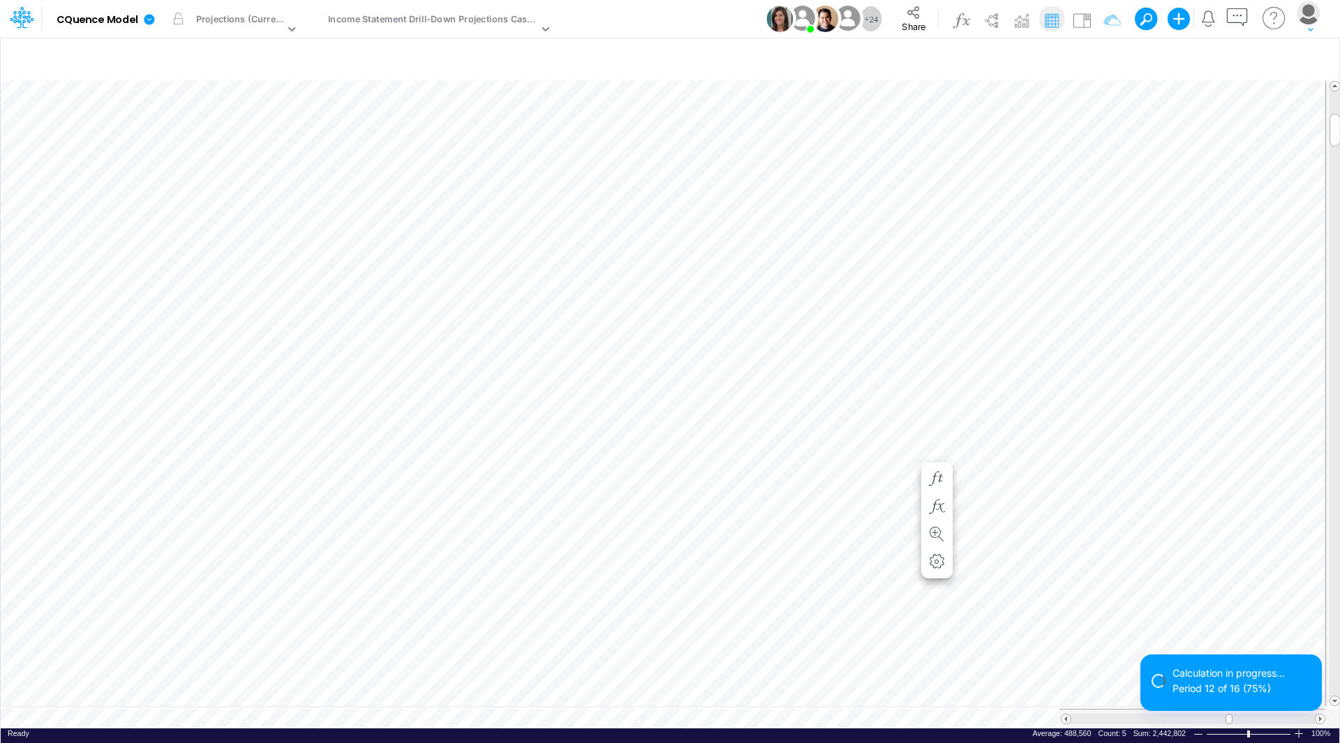
scroll to position [7, 1]
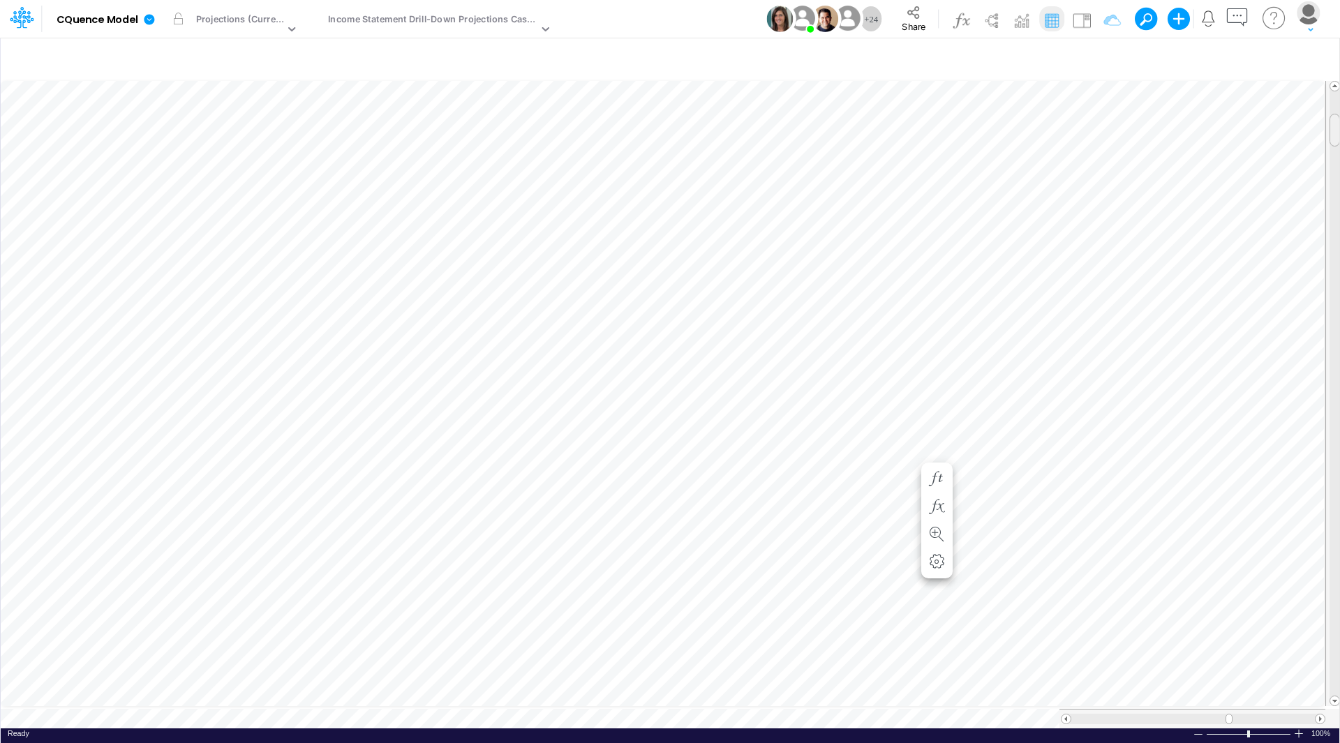
click at [1334, 119] on div at bounding box center [1334, 130] width 10 height 33
drag, startPoint x: 1335, startPoint y: 127, endPoint x: 1338, endPoint y: 467, distance: 339.8
click at [1338, 467] on span at bounding box center [1334, 469] width 9 height 9
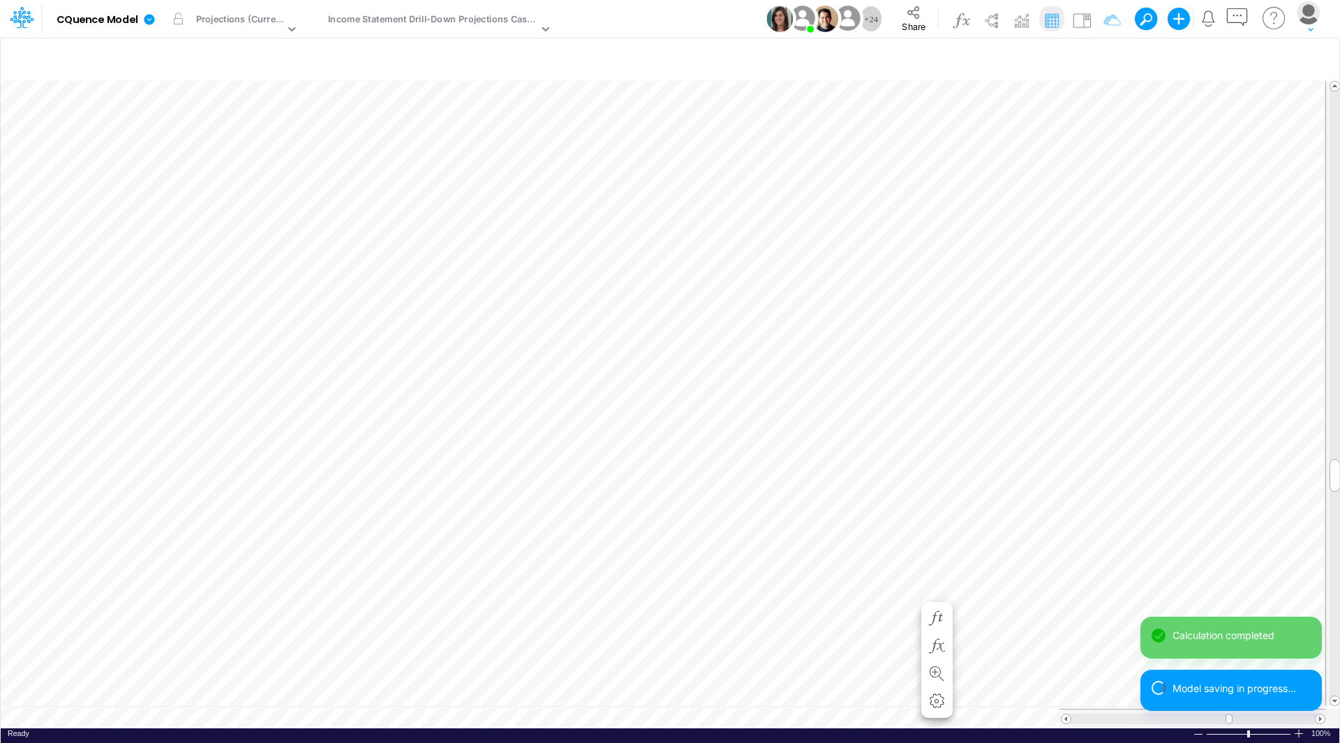
scroll to position [7, 1]
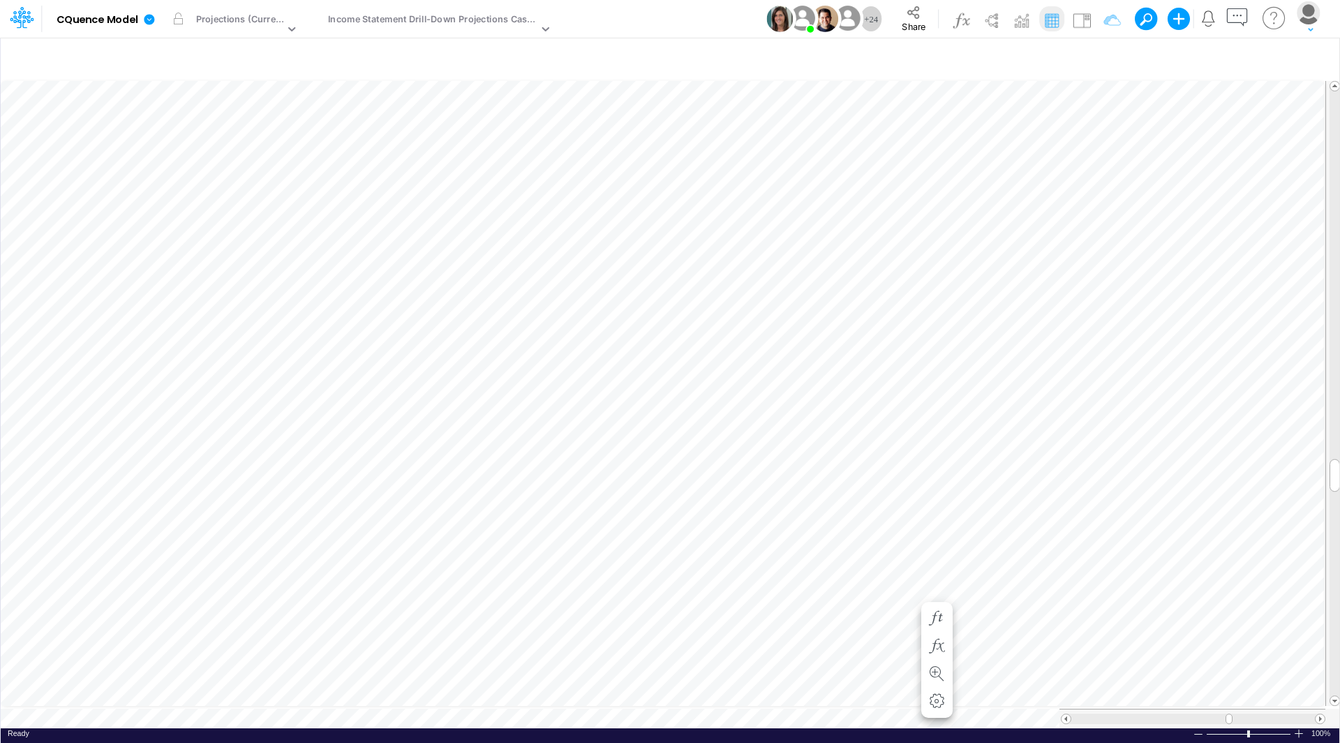
drag, startPoint x: 1339, startPoint y: 471, endPoint x: 1338, endPoint y: 324, distance: 147.2
click at [1338, 324] on div "Insert child node Variable Constant Group Addition Subtraction Multiplication D…" at bounding box center [670, 390] width 1340 height 706
drag, startPoint x: 1339, startPoint y: 468, endPoint x: 1337, endPoint y: 304, distance: 164.0
click at [1337, 304] on div "Insert child node Variable Constant Group Addition Subtraction Multiplication D…" at bounding box center [670, 390] width 1340 height 706
click at [1333, 98] on div at bounding box center [1334, 393] width 10 height 604
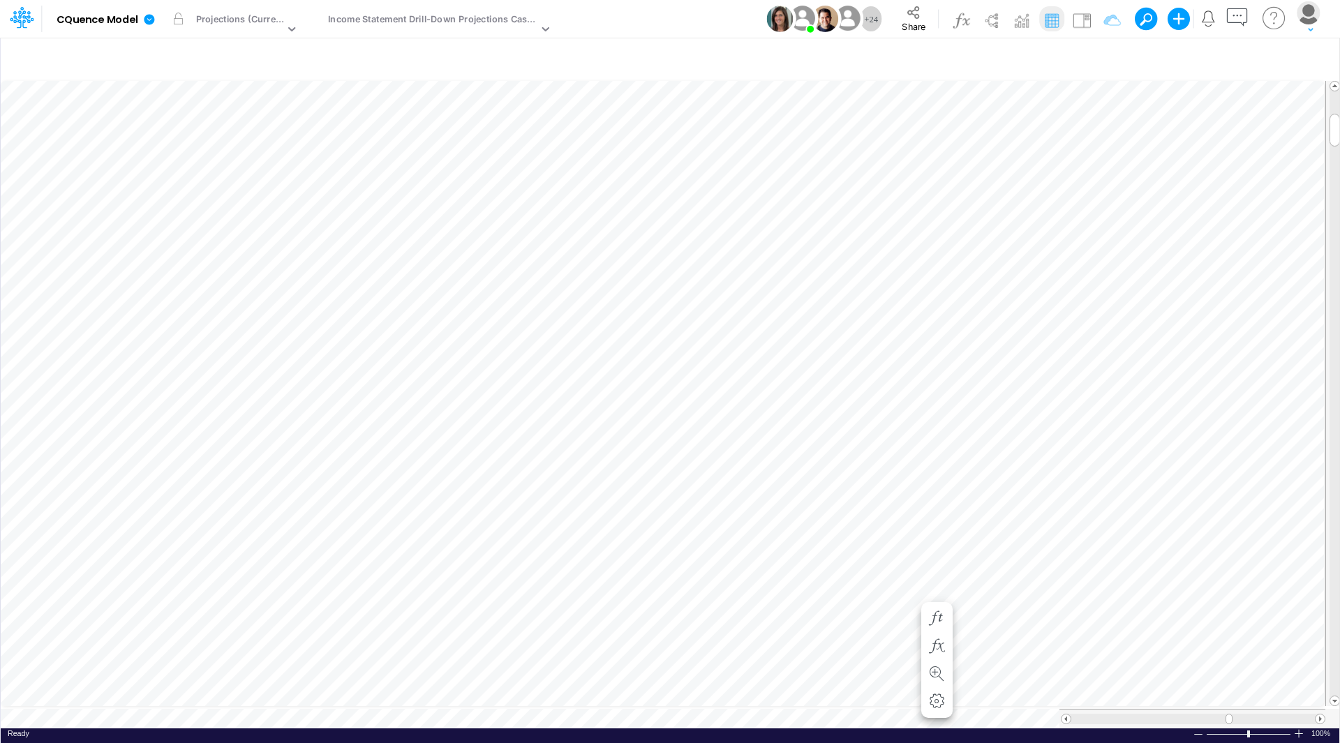
click at [1333, 98] on div at bounding box center [1334, 393] width 10 height 604
drag, startPoint x: 1336, startPoint y: 130, endPoint x: 1337, endPoint y: 93, distance: 37.0
click at [1337, 93] on div at bounding box center [1334, 107] width 10 height 33
click at [1336, 84] on span at bounding box center [1334, 86] width 9 height 9
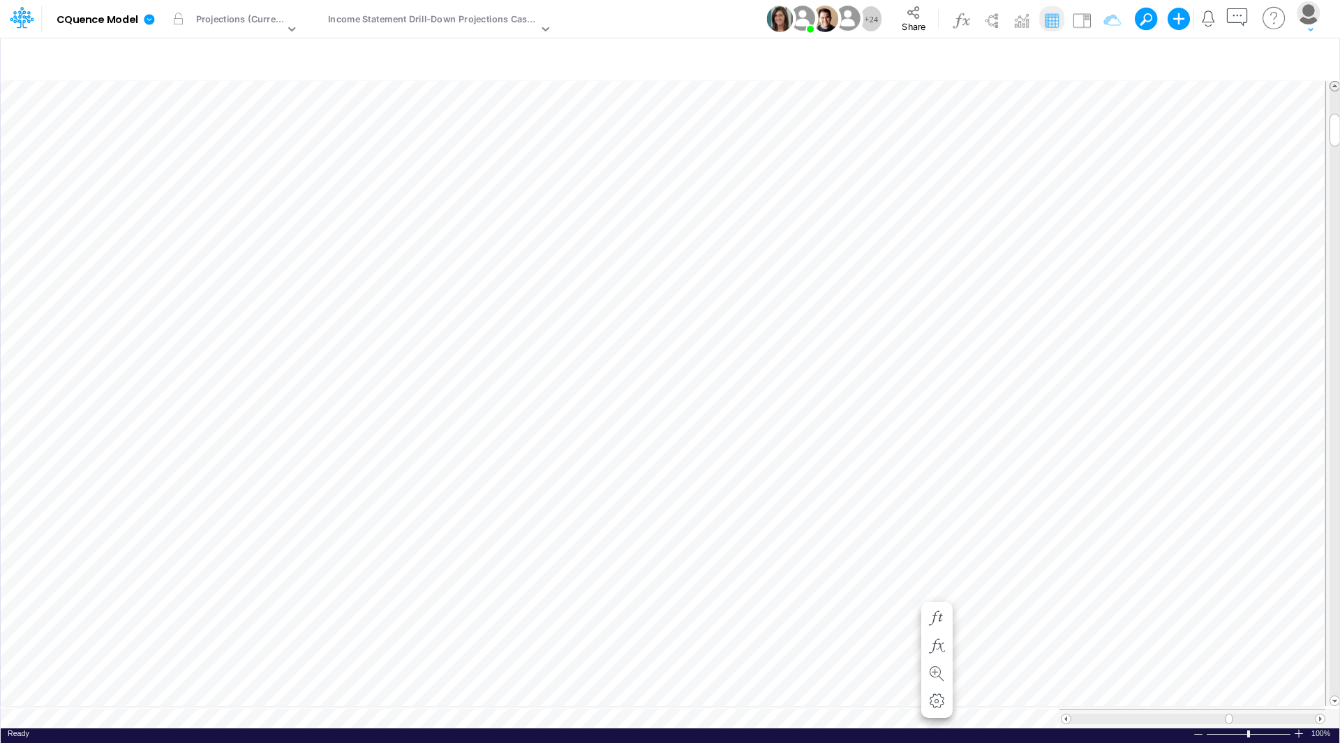
click at [1336, 84] on span at bounding box center [1334, 86] width 9 height 9
drag, startPoint x: 1333, startPoint y: 122, endPoint x: 1328, endPoint y: 227, distance: 105.5
click at [1328, 227] on div at bounding box center [1332, 393] width 15 height 625
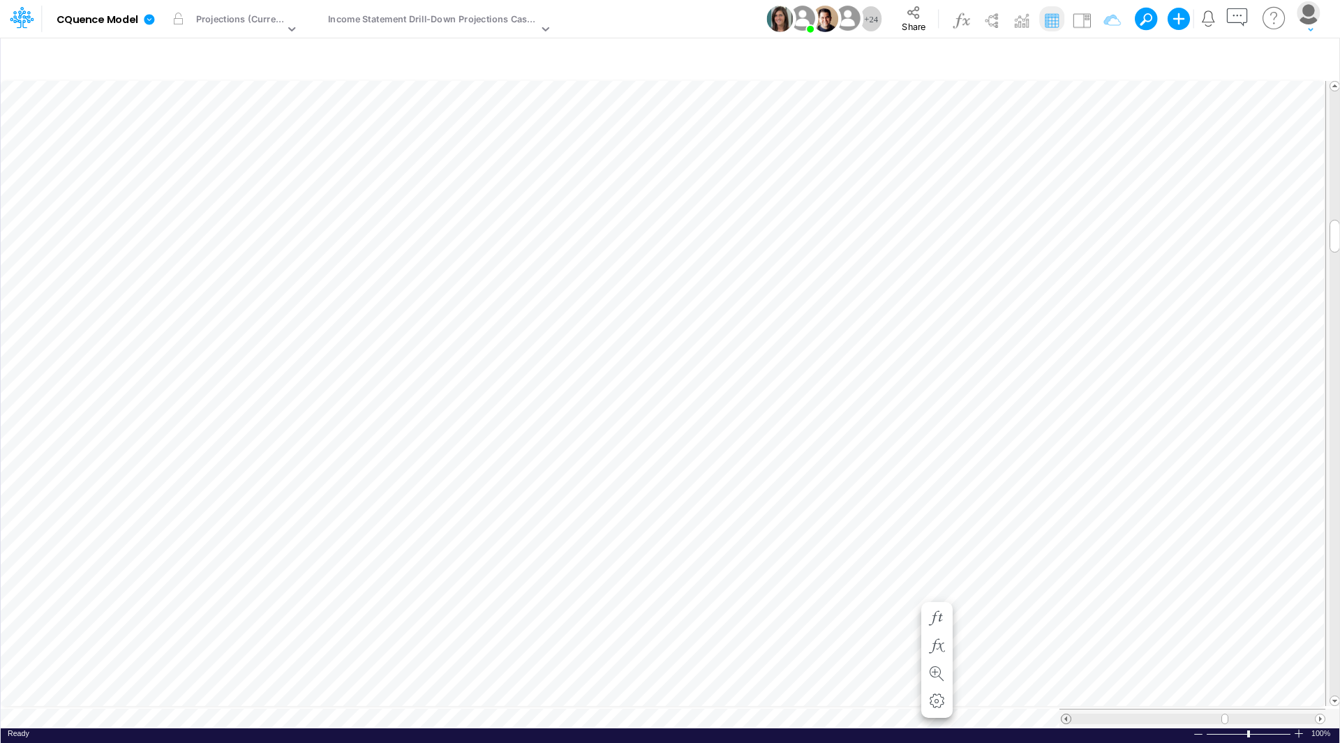
click at [1064, 715] on span at bounding box center [1065, 719] width 9 height 9
click at [1319, 715] on span at bounding box center [1319, 719] width 9 height 9
drag, startPoint x: 1336, startPoint y: 234, endPoint x: 1339, endPoint y: 198, distance: 35.8
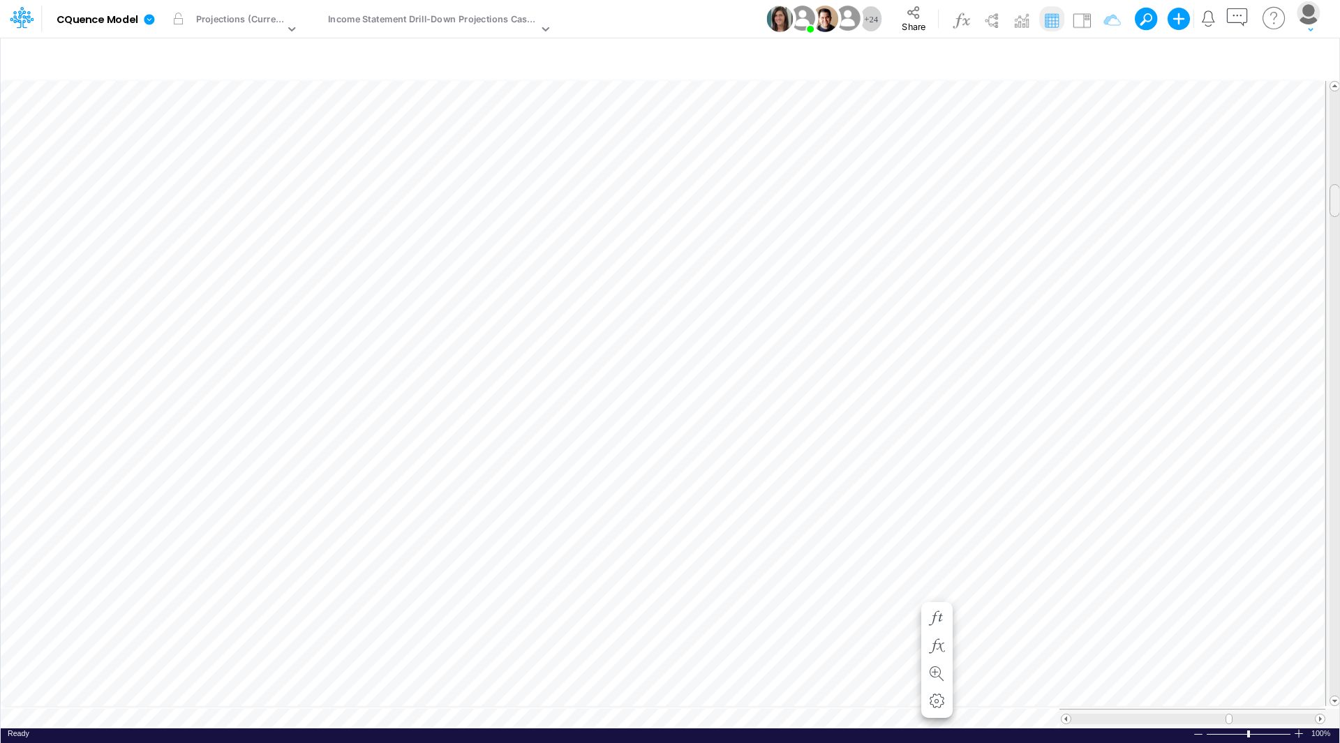
click at [1339, 198] on div "Insert child node Variable Constant Group Addition Subtraction Multiplication D…" at bounding box center [670, 390] width 1340 height 706
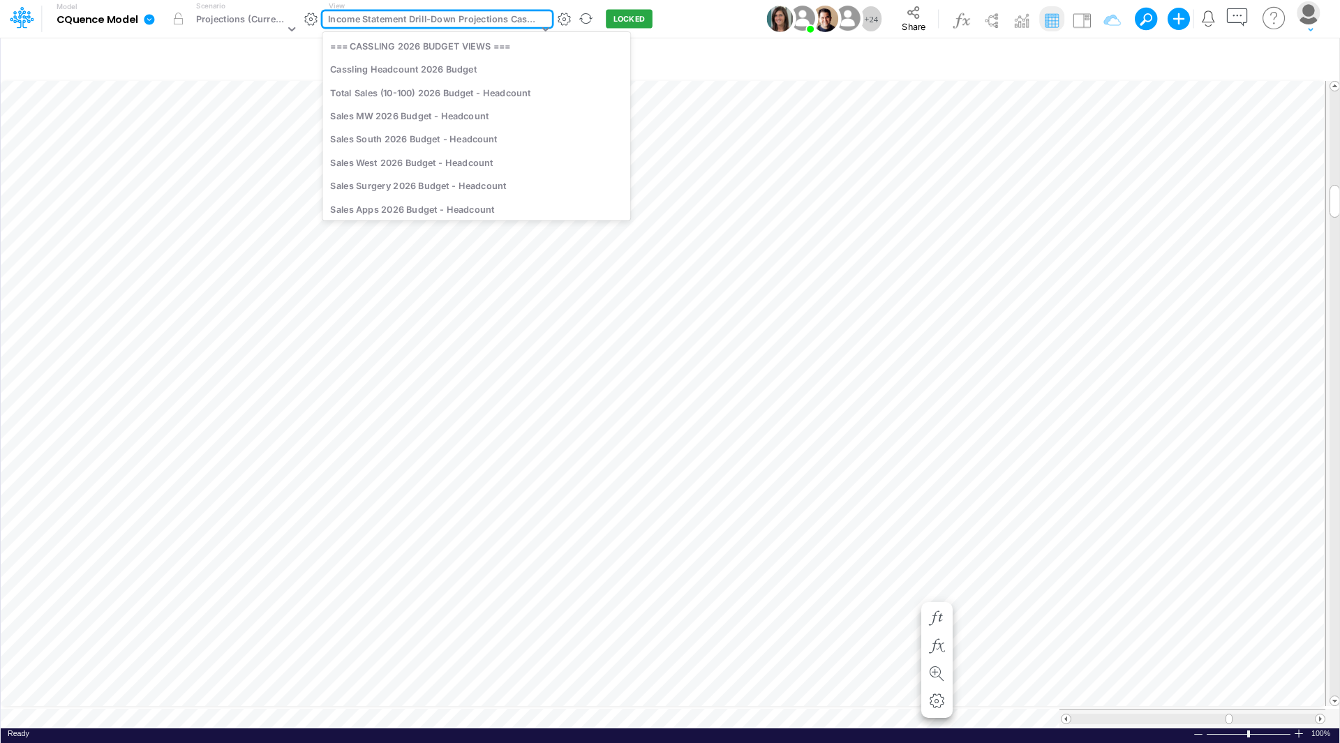
click at [483, 21] on div "Income Statement Drill-Down Projections Cassling" at bounding box center [433, 21] width 210 height 16
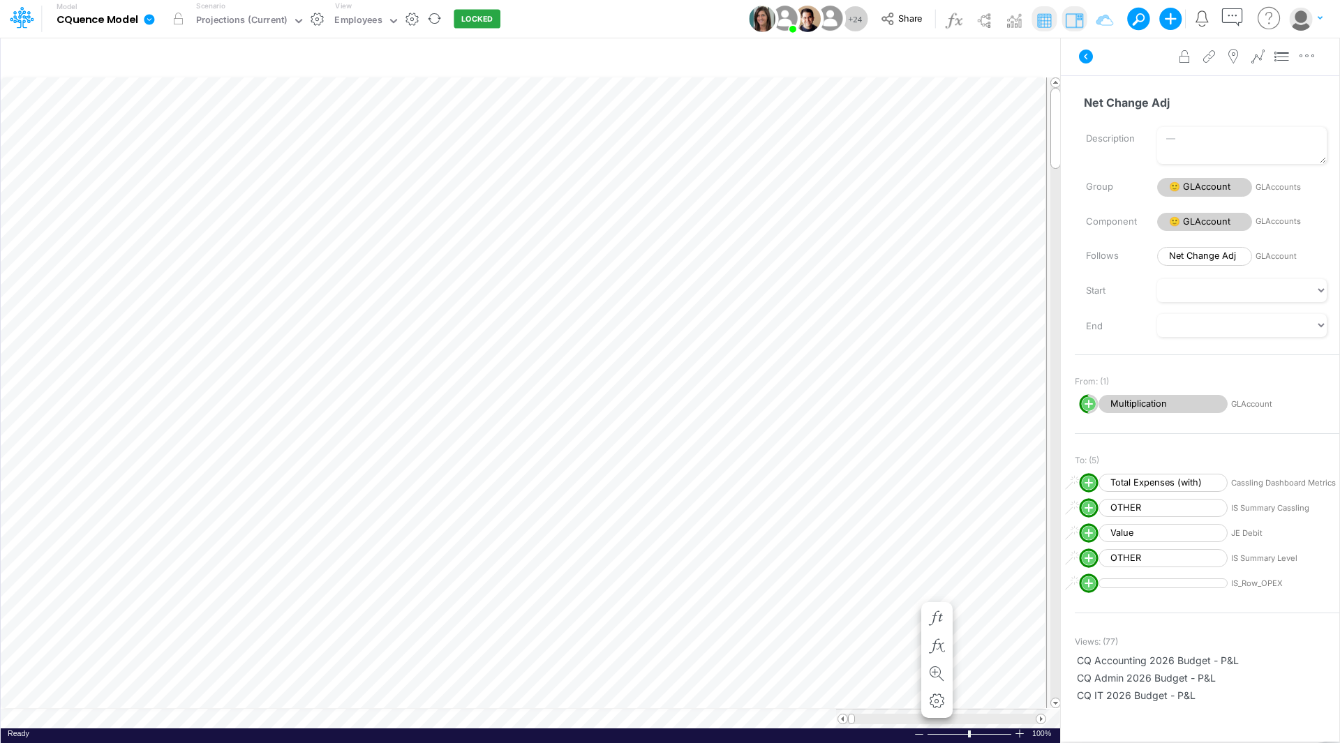
scroll to position [7, 1]
click at [1077, 18] on img at bounding box center [1074, 20] width 22 height 22
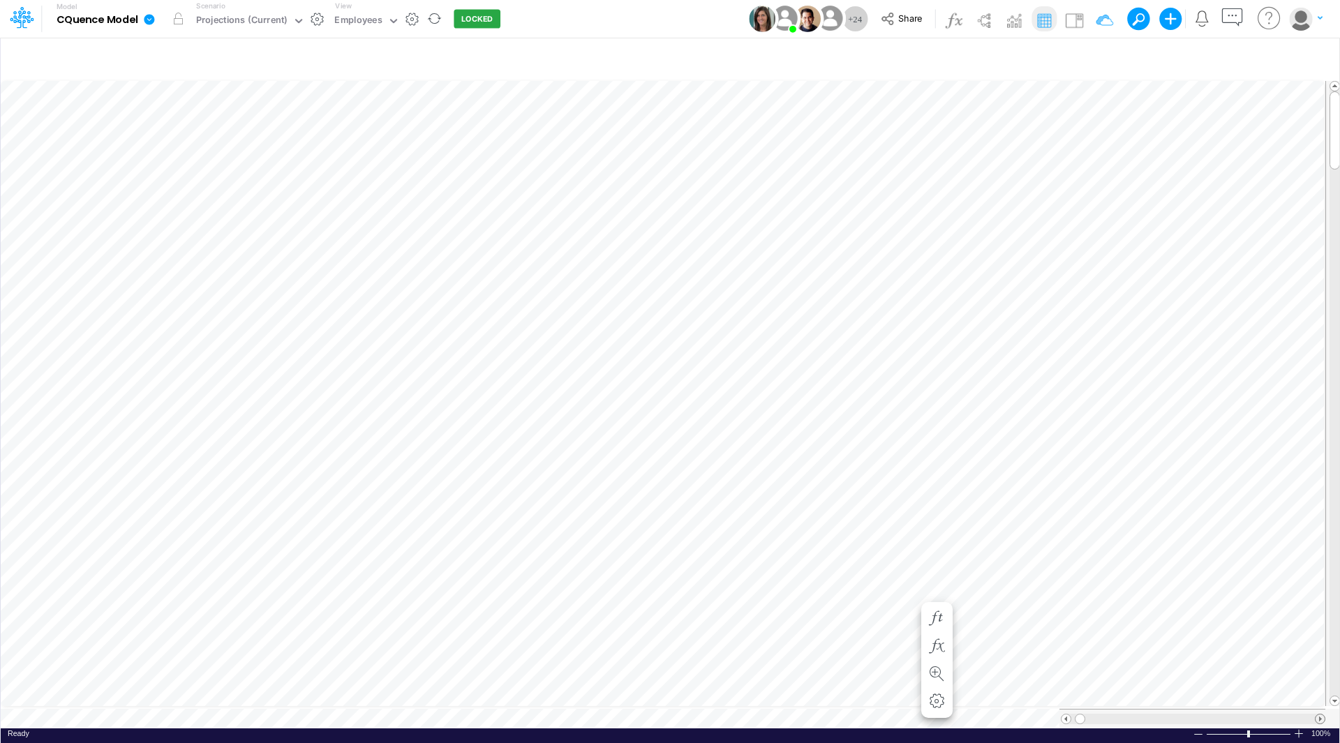
click at [1320, 715] on span at bounding box center [1319, 719] width 9 height 9
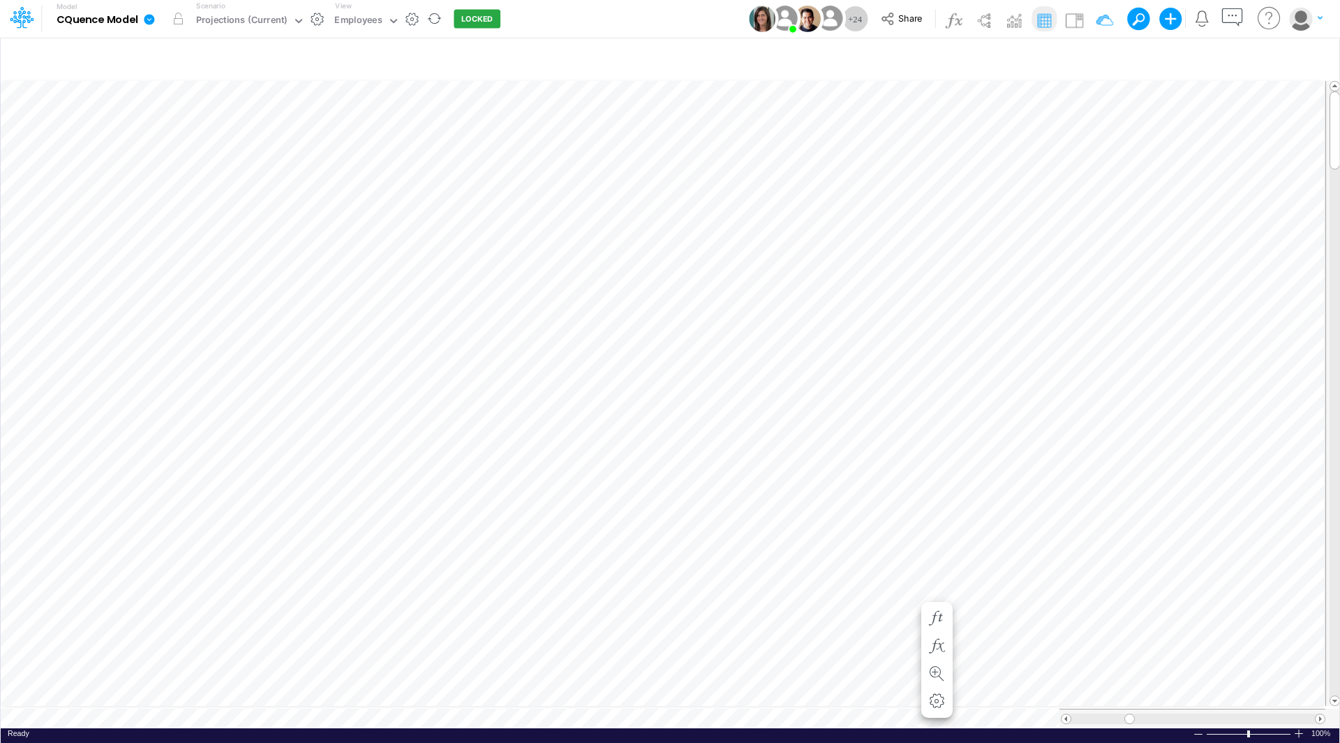
scroll to position [7, 0]
drag, startPoint x: 1333, startPoint y: 98, endPoint x: 1338, endPoint y: 54, distance: 44.9
click at [1338, 54] on div "Insert new Conditional formatting Paste Cut Copy AutoFill 8,333 Ready 100% Sum:…" at bounding box center [669, 390] width 1339 height 706
click at [1130, 58] on icon "button" at bounding box center [1132, 59] width 21 height 15
select select "notEqual"
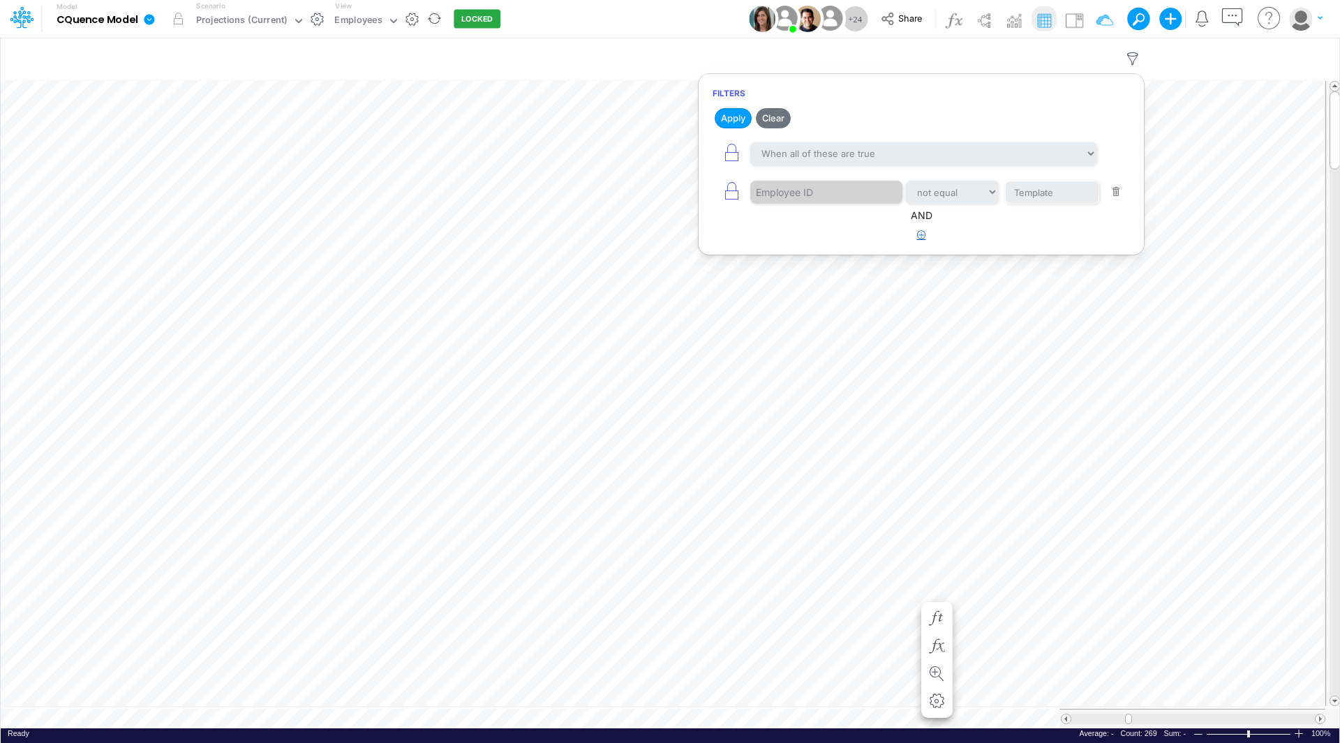
click at [918, 232] on icon "button" at bounding box center [921, 234] width 9 height 9
click at [648, 22] on div "Model CQuence Model Edit model settings Duplicate Import QuickBooks QuickBooks …" at bounding box center [670, 19] width 1206 height 38
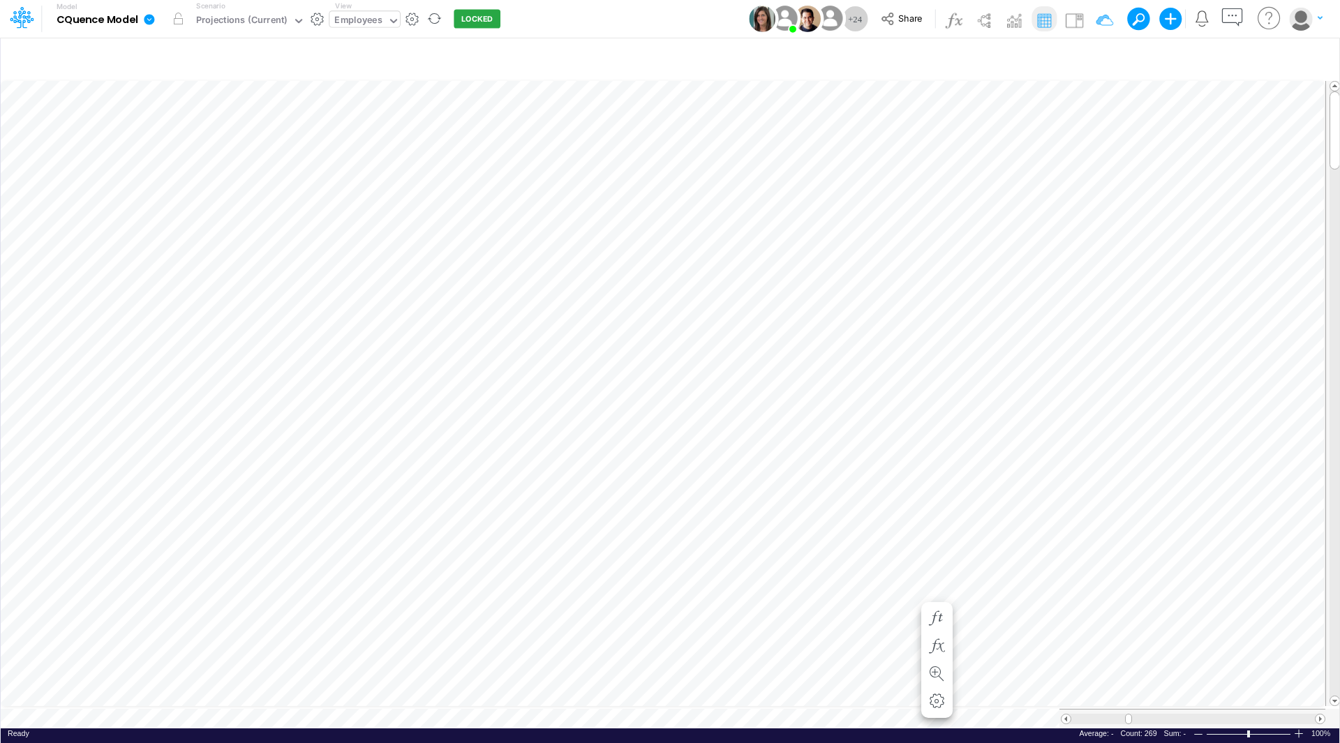
click at [365, 18] on div "Employees" at bounding box center [357, 21] width 47 height 16
type input "calcul"
click at [368, 45] on div "GL Account Calculations 2026 Budget" at bounding box center [423, 45] width 188 height 23
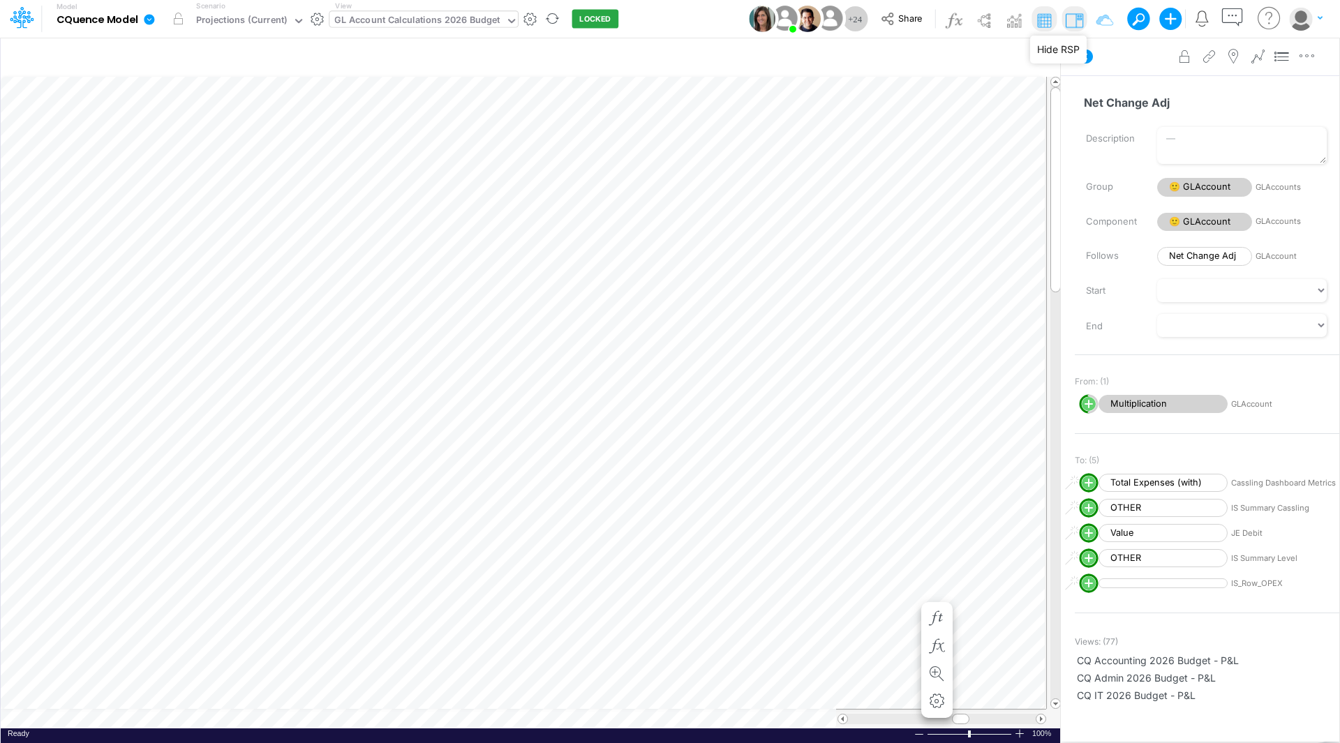
click at [1076, 17] on img at bounding box center [1074, 20] width 22 height 22
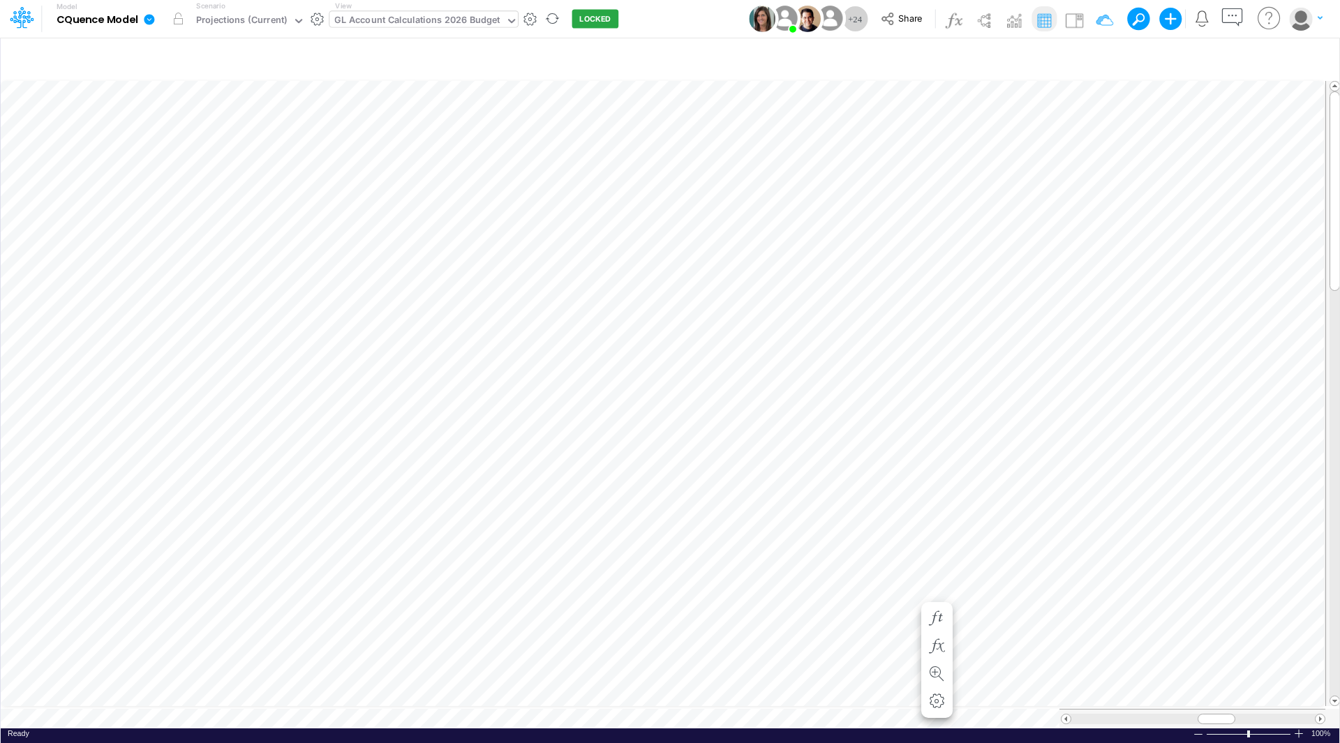
drag, startPoint x: 1339, startPoint y: 103, endPoint x: 1329, endPoint y: 218, distance: 115.6
click at [1329, 218] on div "Insert child node Variable Constant Group Addition Subtraction Multiplication D…" at bounding box center [670, 390] width 1340 height 706
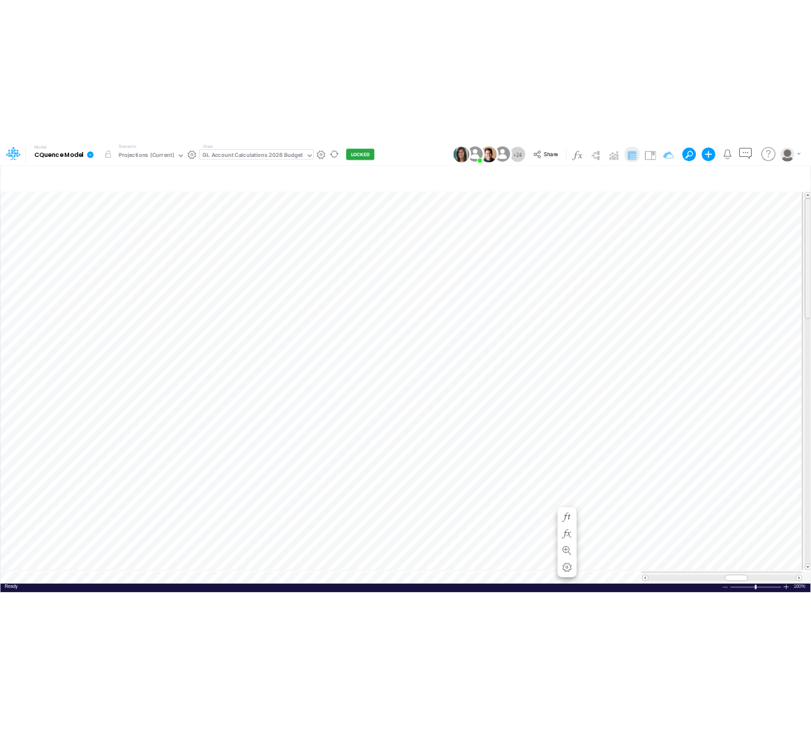
scroll to position [7, 0]
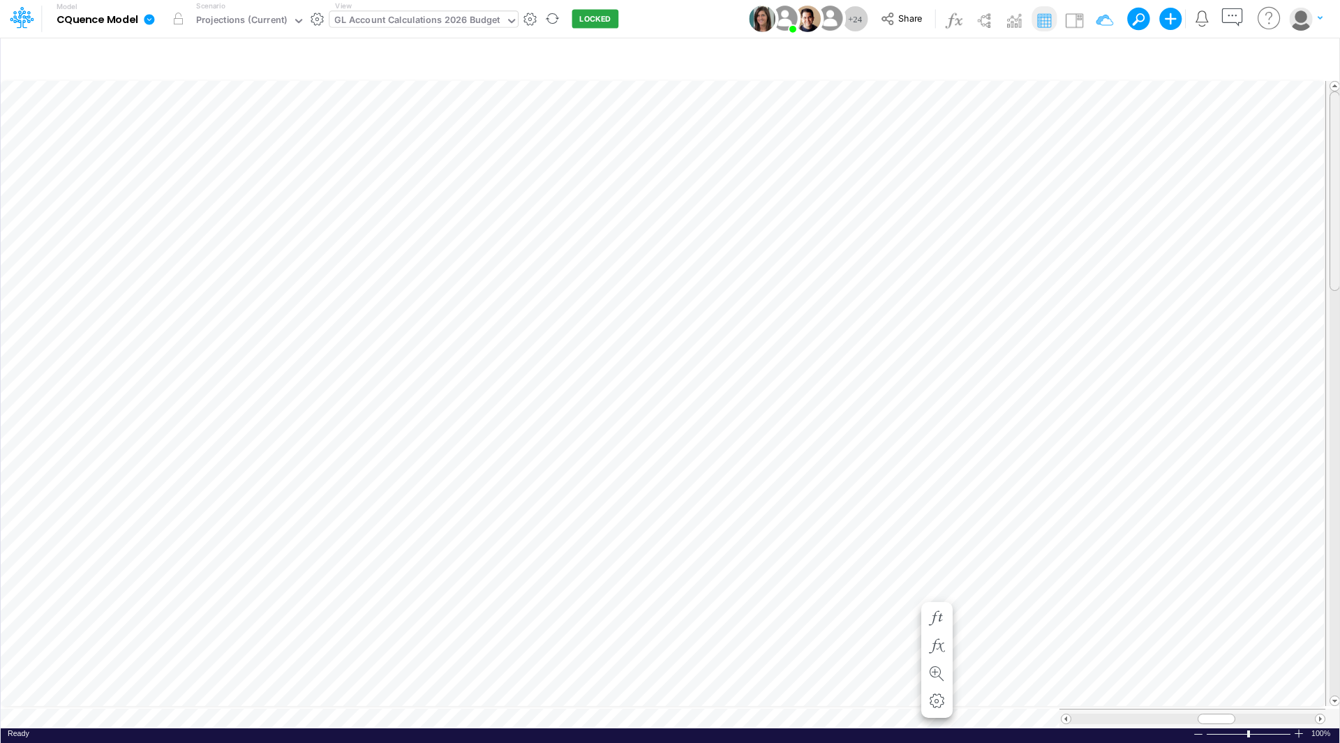
click at [1333, 203] on div at bounding box center [1334, 191] width 10 height 200
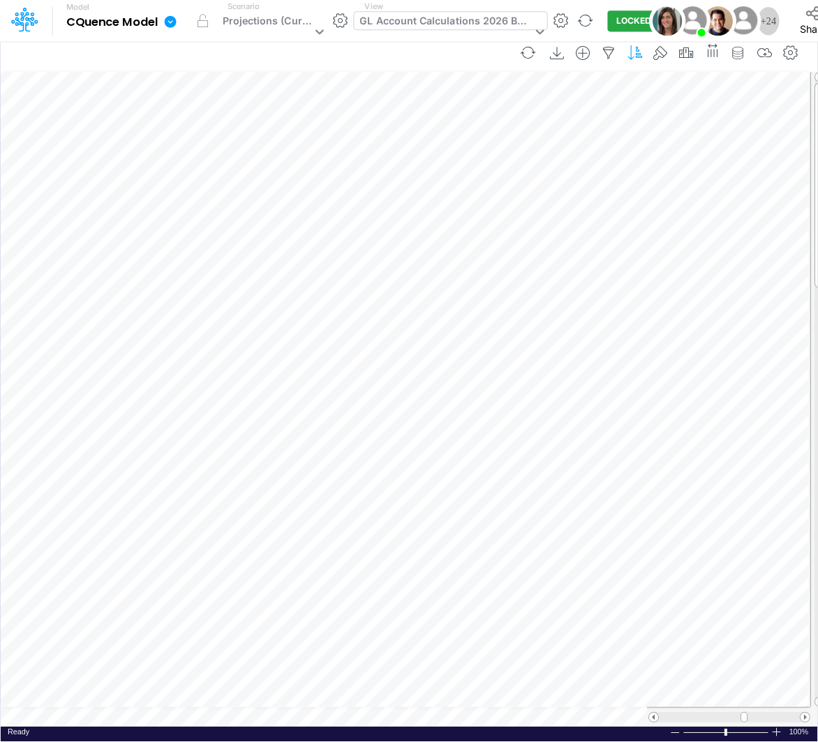
scroll to position [7, 1]
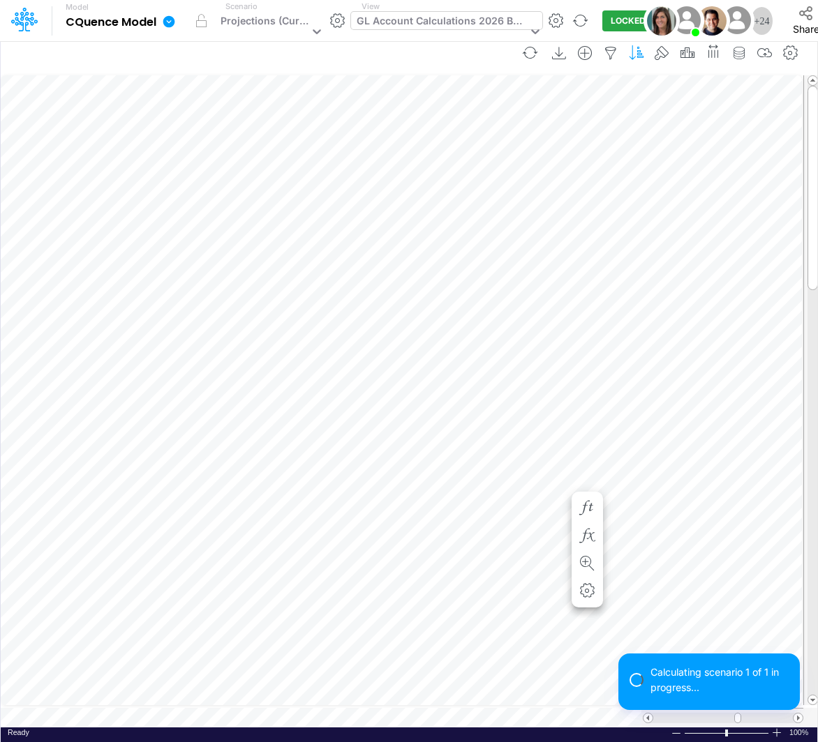
scroll to position [7, 1]
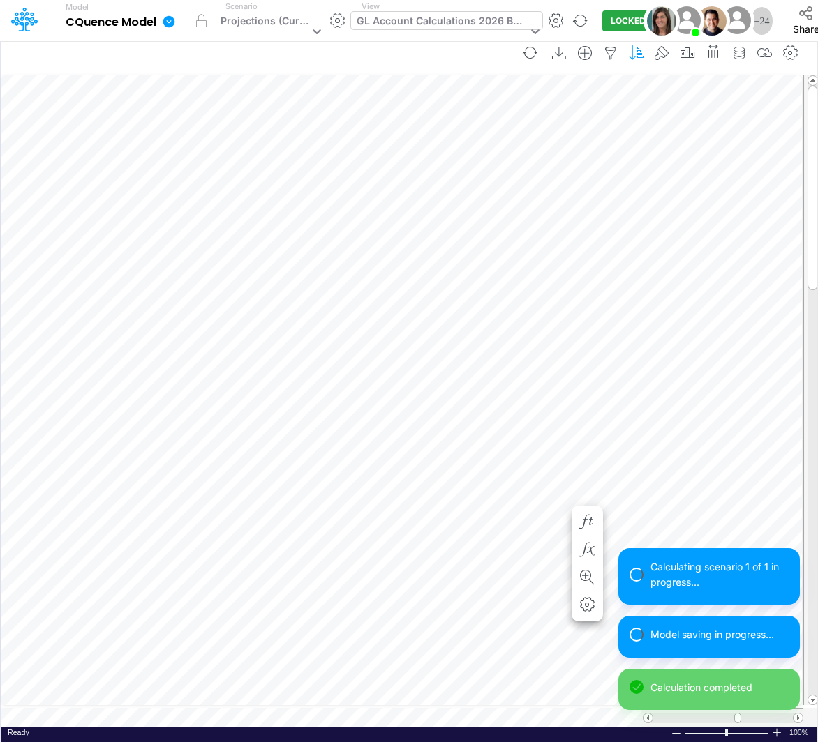
scroll to position [7, 1]
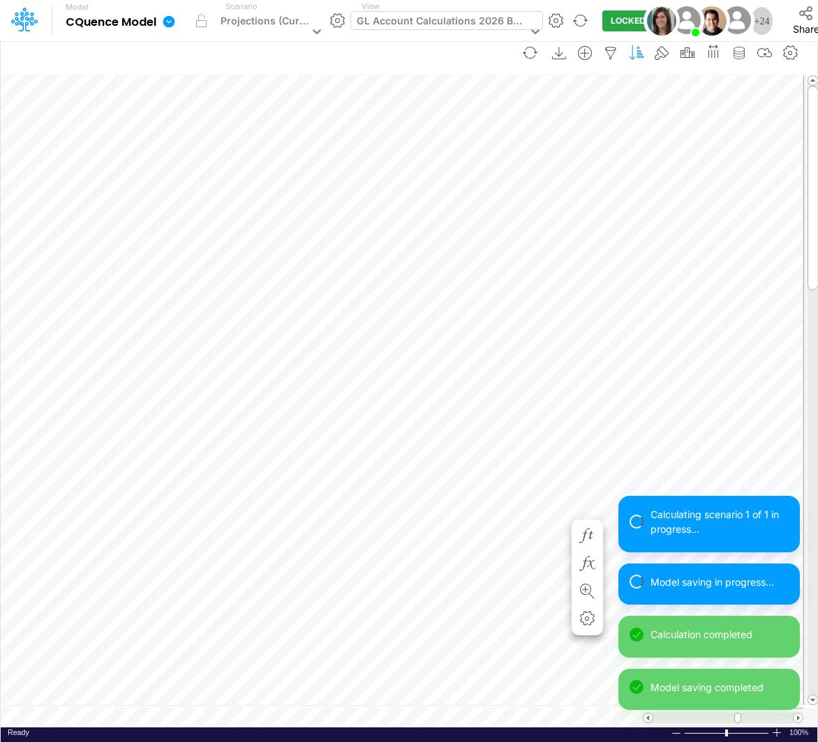
scroll to position [7, 1]
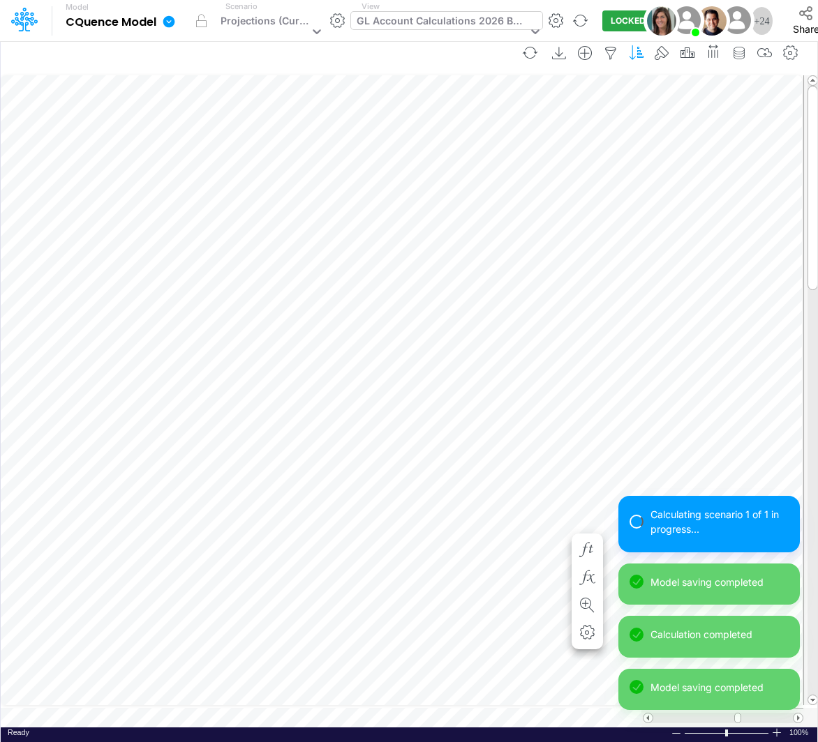
scroll to position [7, 1]
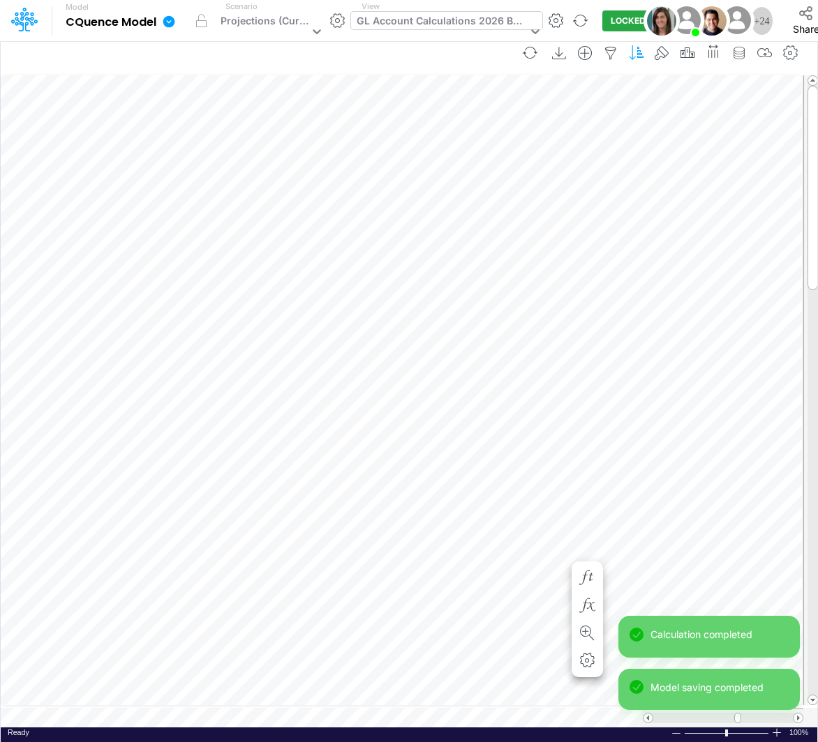
scroll to position [7, 1]
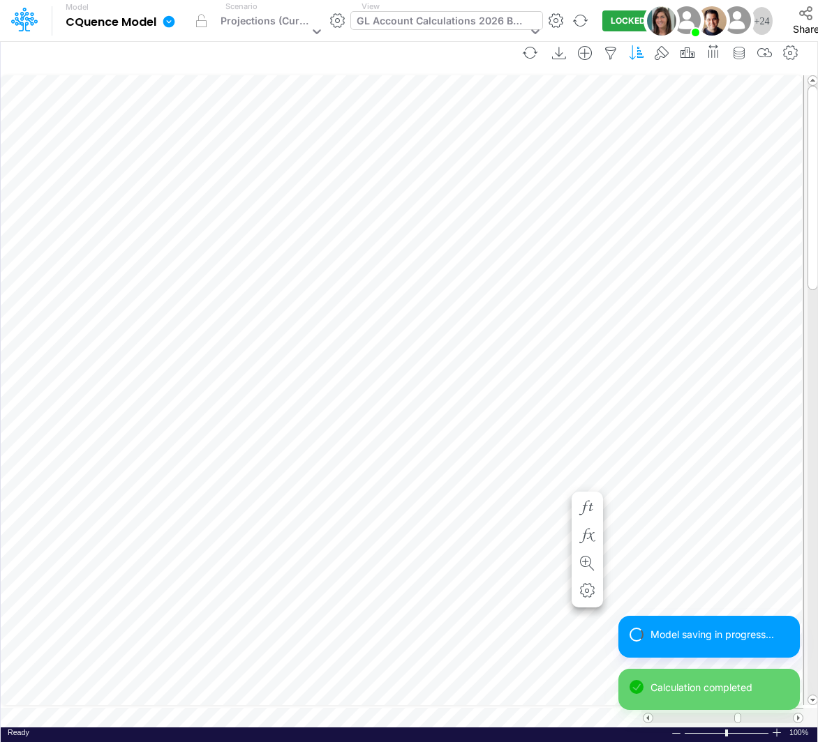
scroll to position [7, 1]
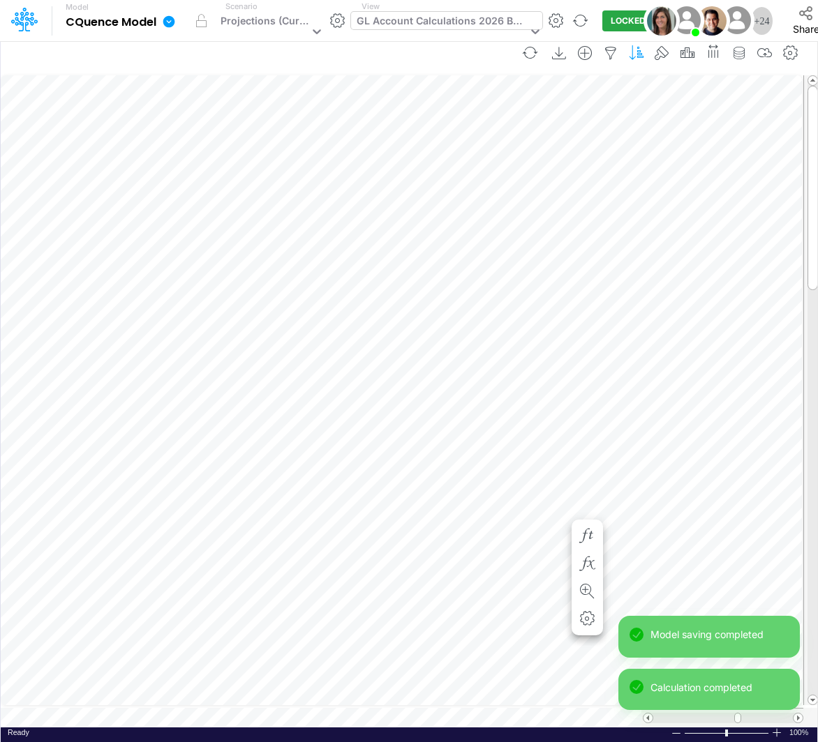
scroll to position [7, 1]
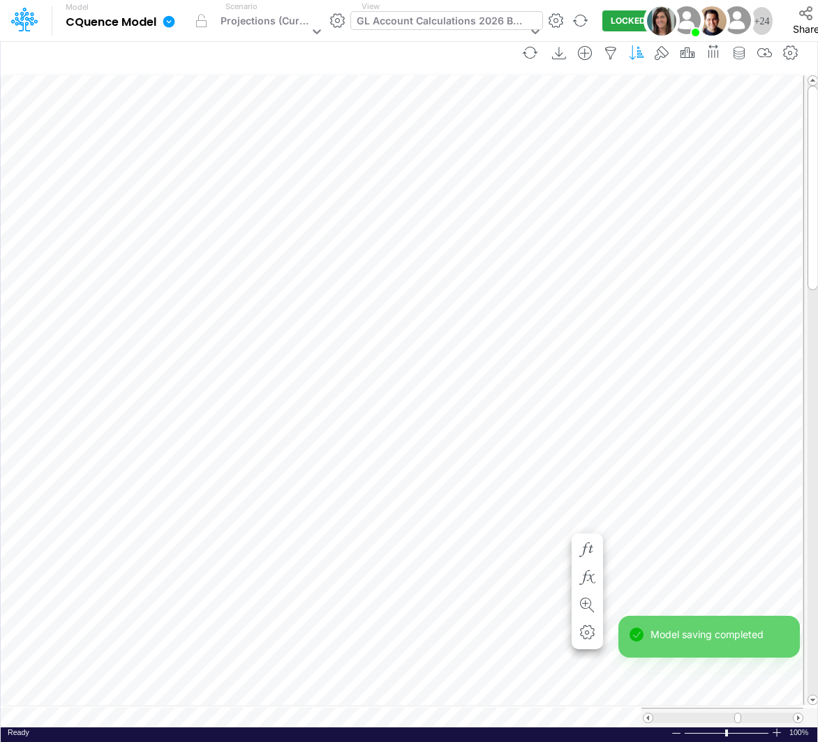
scroll to position [7, 1]
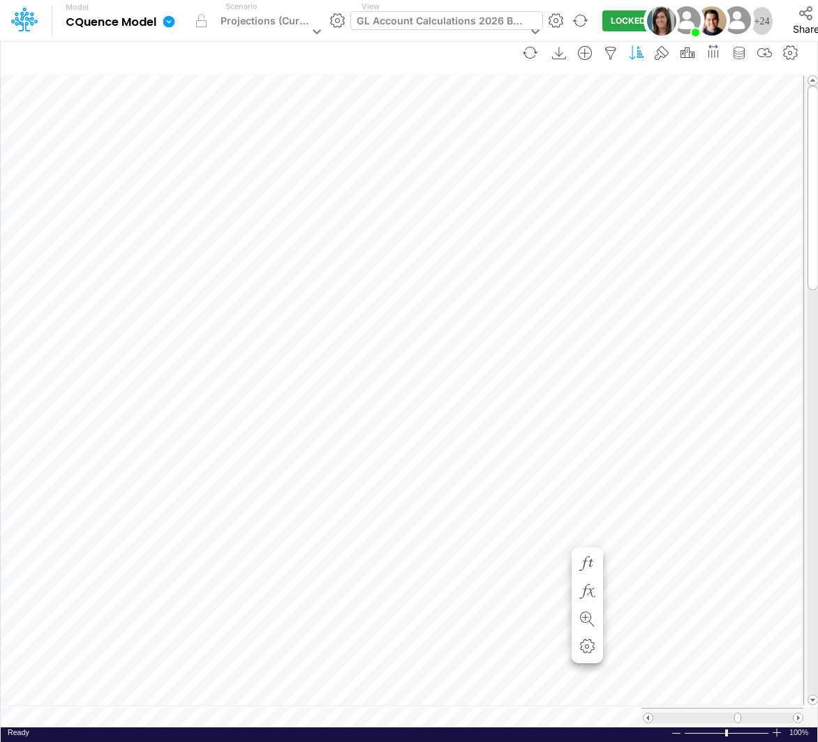
scroll to position [7, 1]
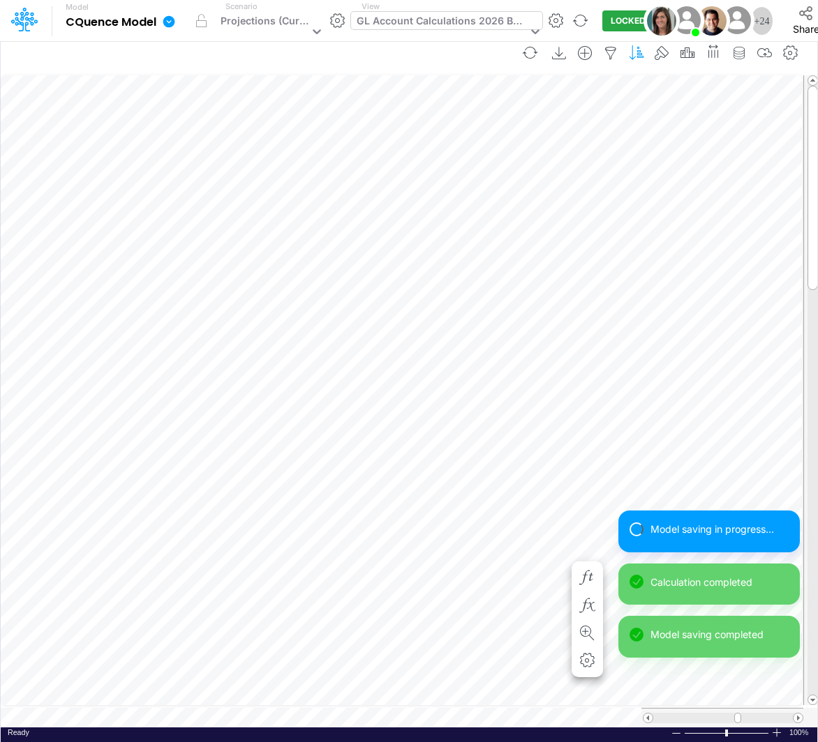
scroll to position [7, 1]
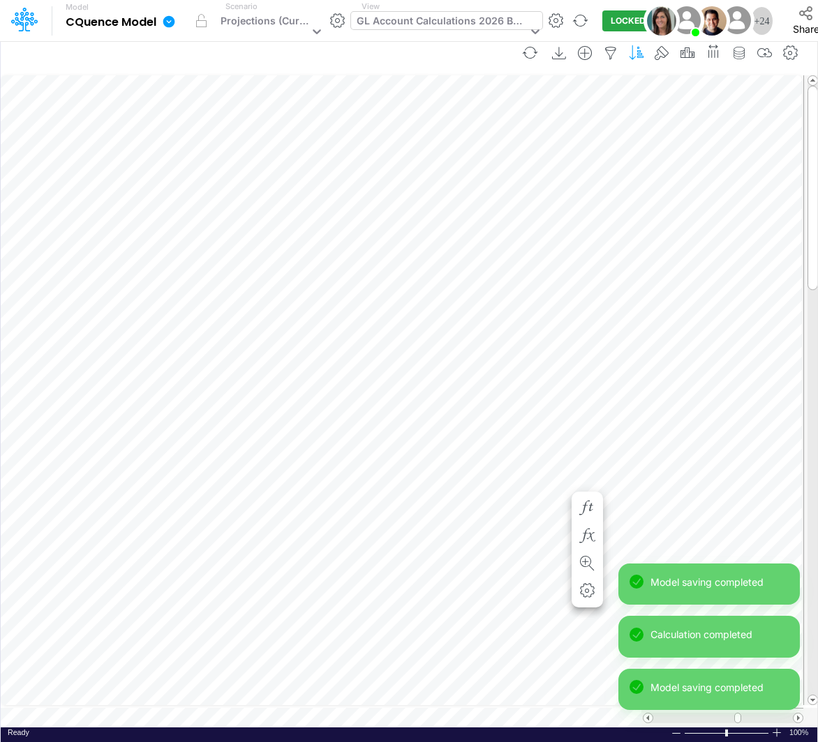
scroll to position [7, 1]
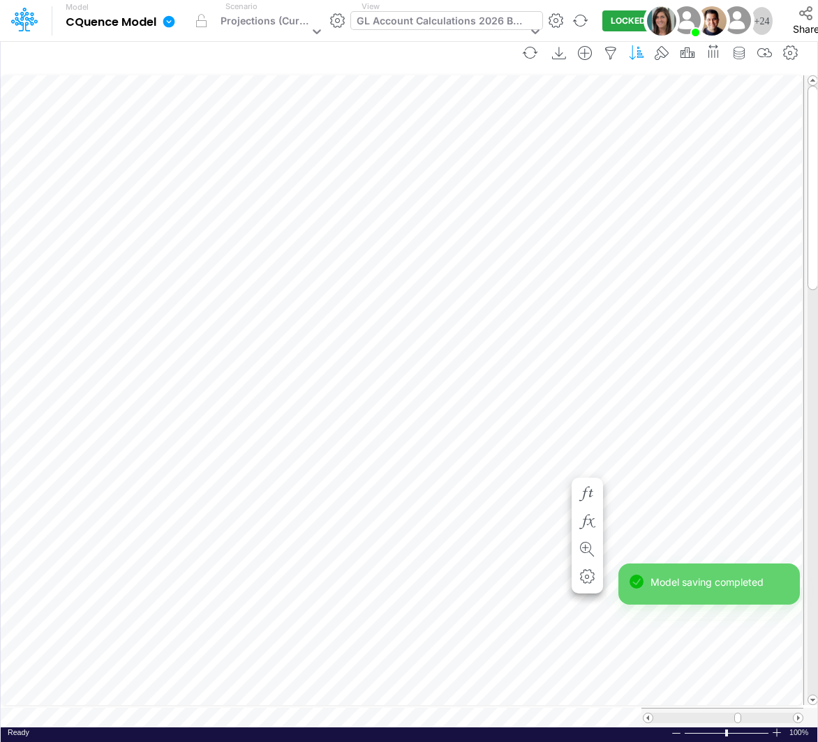
scroll to position [7, 1]
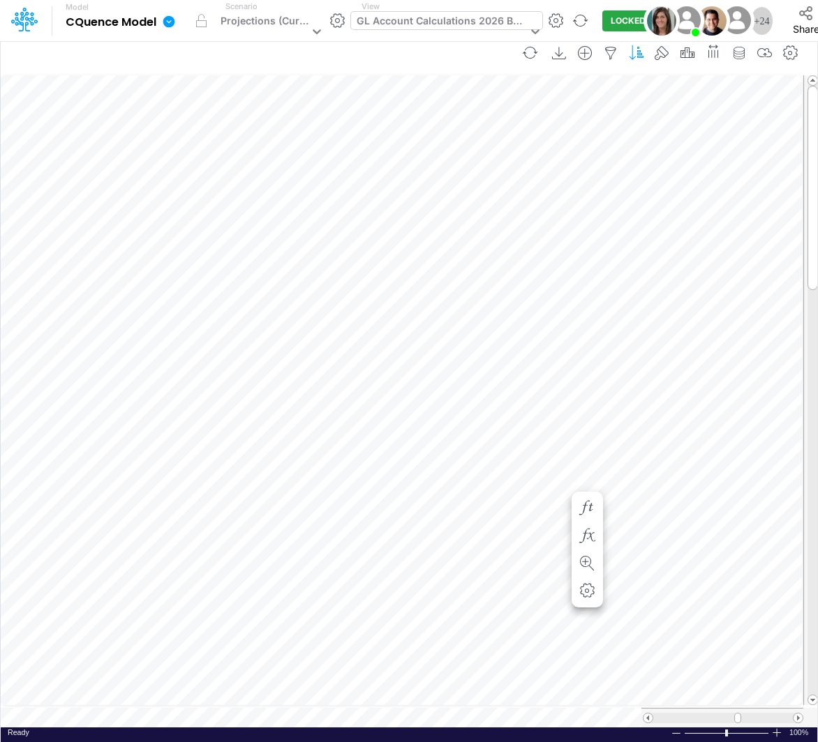
scroll to position [7, 1]
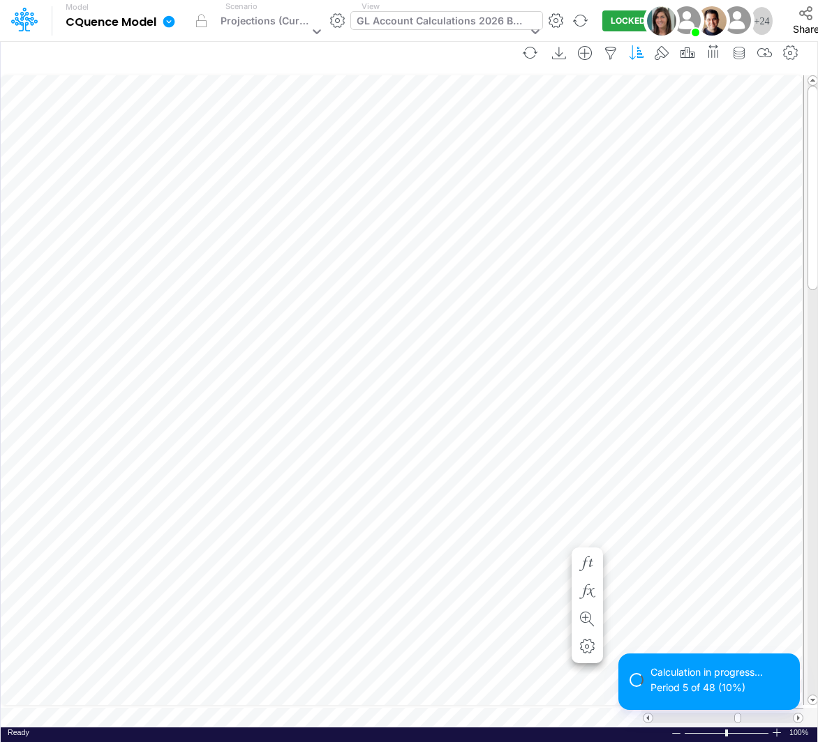
scroll to position [7, 1]
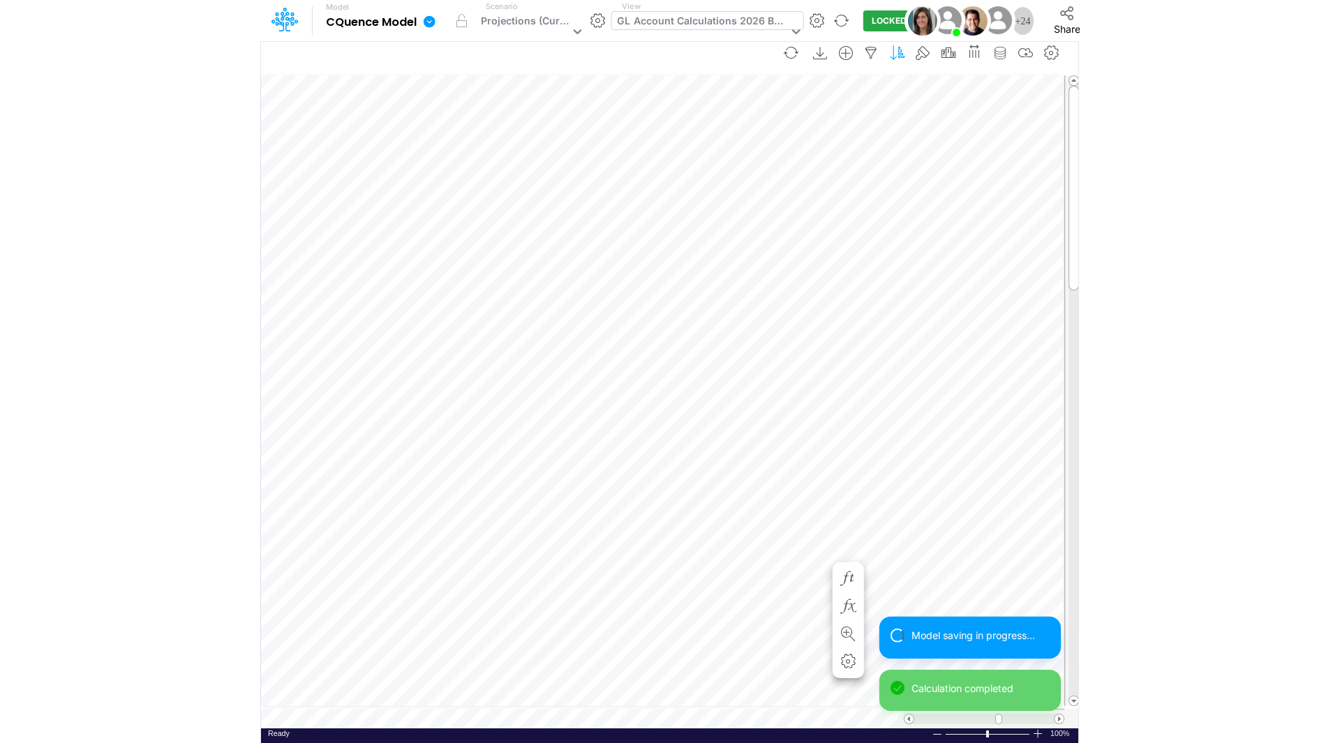
scroll to position [7, 1]
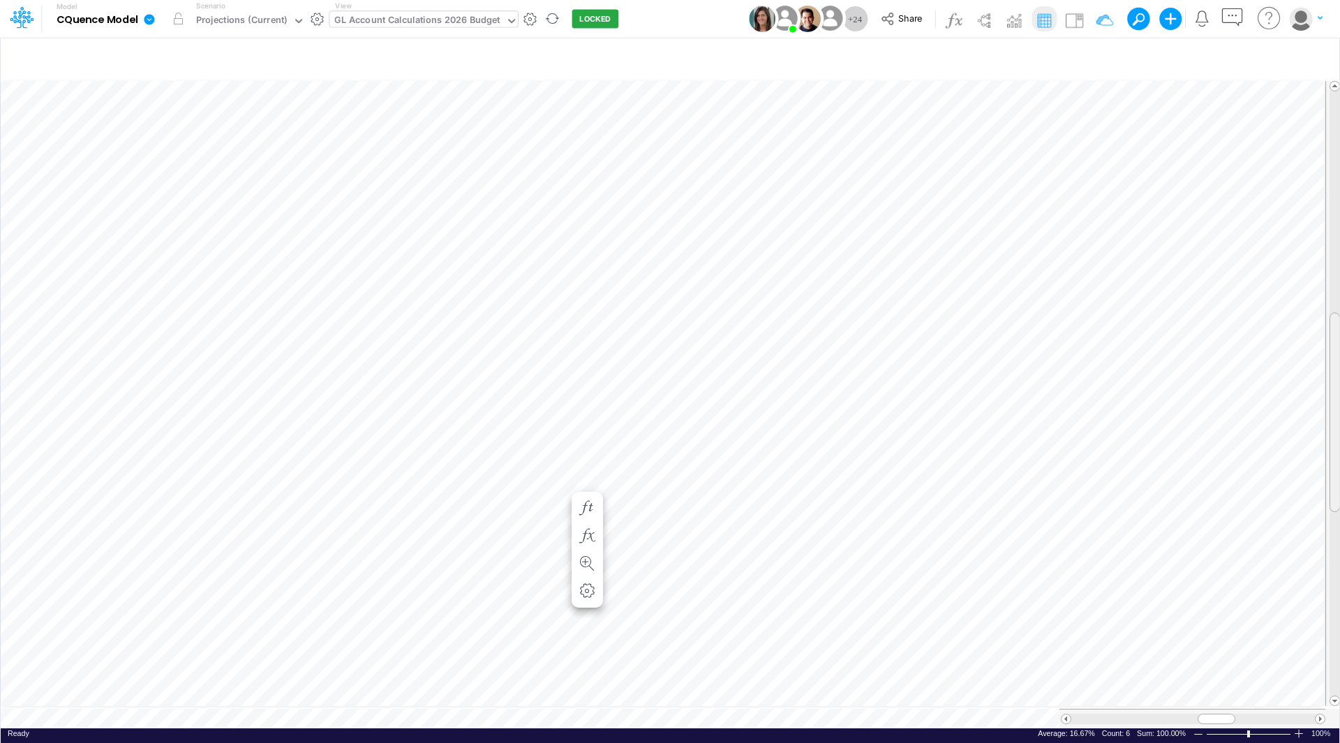
drag, startPoint x: 1332, startPoint y: 257, endPoint x: 1339, endPoint y: 470, distance: 212.2
click at [1339, 470] on div "Insert child node Variable Constant Group Addition Subtraction Multiplication D…" at bounding box center [670, 390] width 1340 height 706
drag, startPoint x: 1337, startPoint y: 410, endPoint x: 1329, endPoint y: 196, distance: 213.7
click at [1329, 196] on div at bounding box center [1334, 198] width 10 height 200
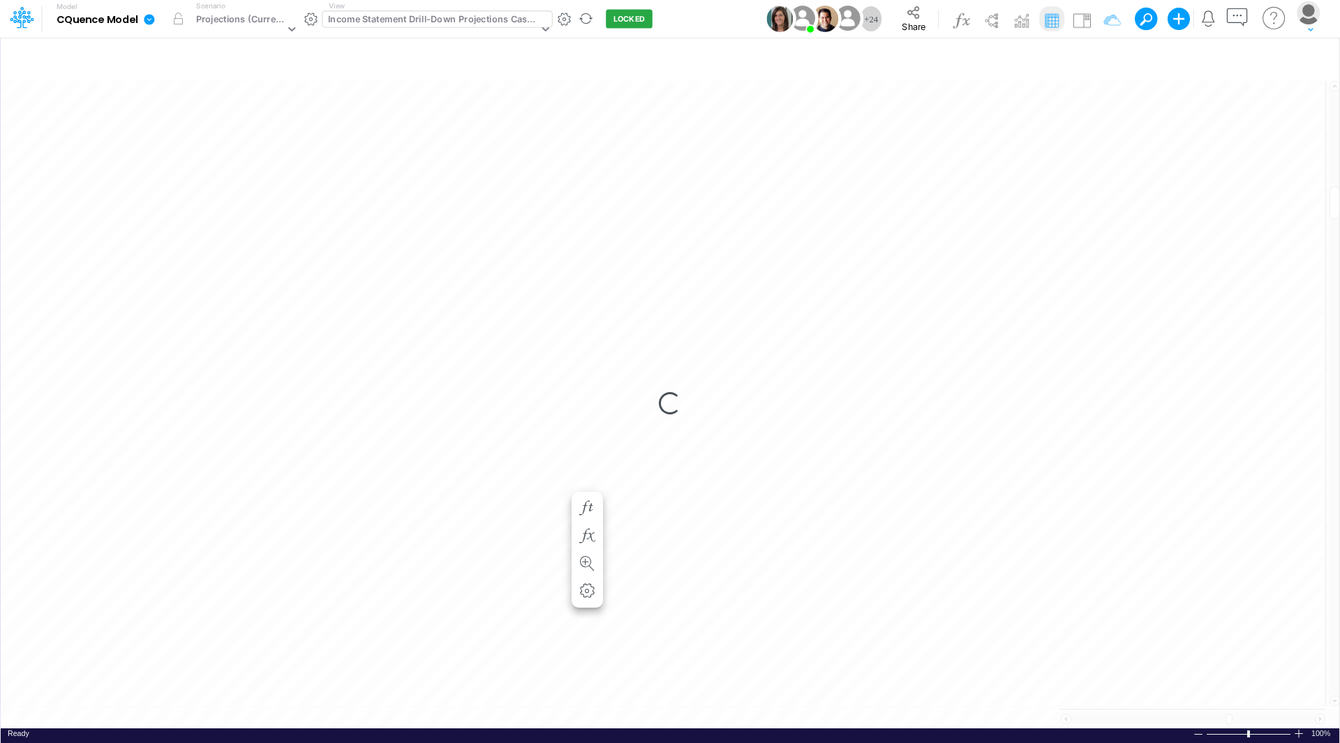
scroll to position [7, 1]
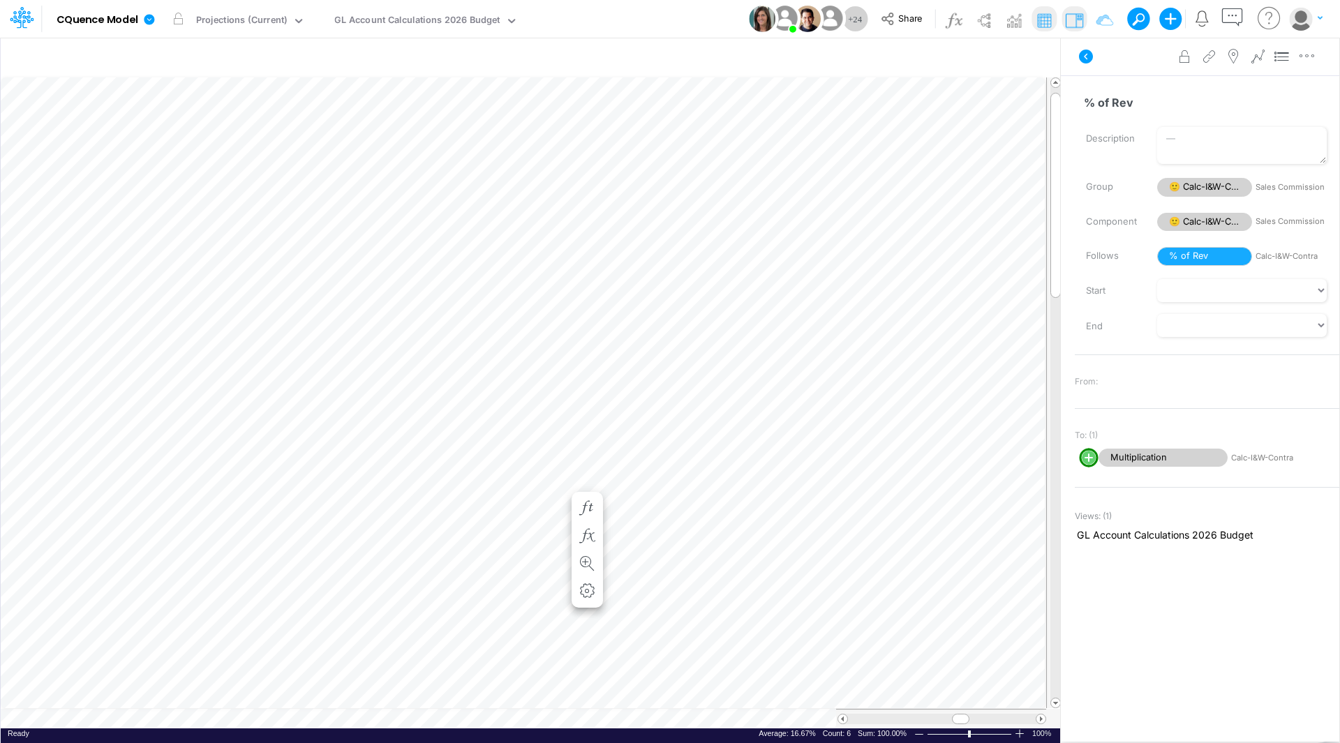
scroll to position [7, 1]
click at [1076, 17] on img at bounding box center [1074, 20] width 22 height 22
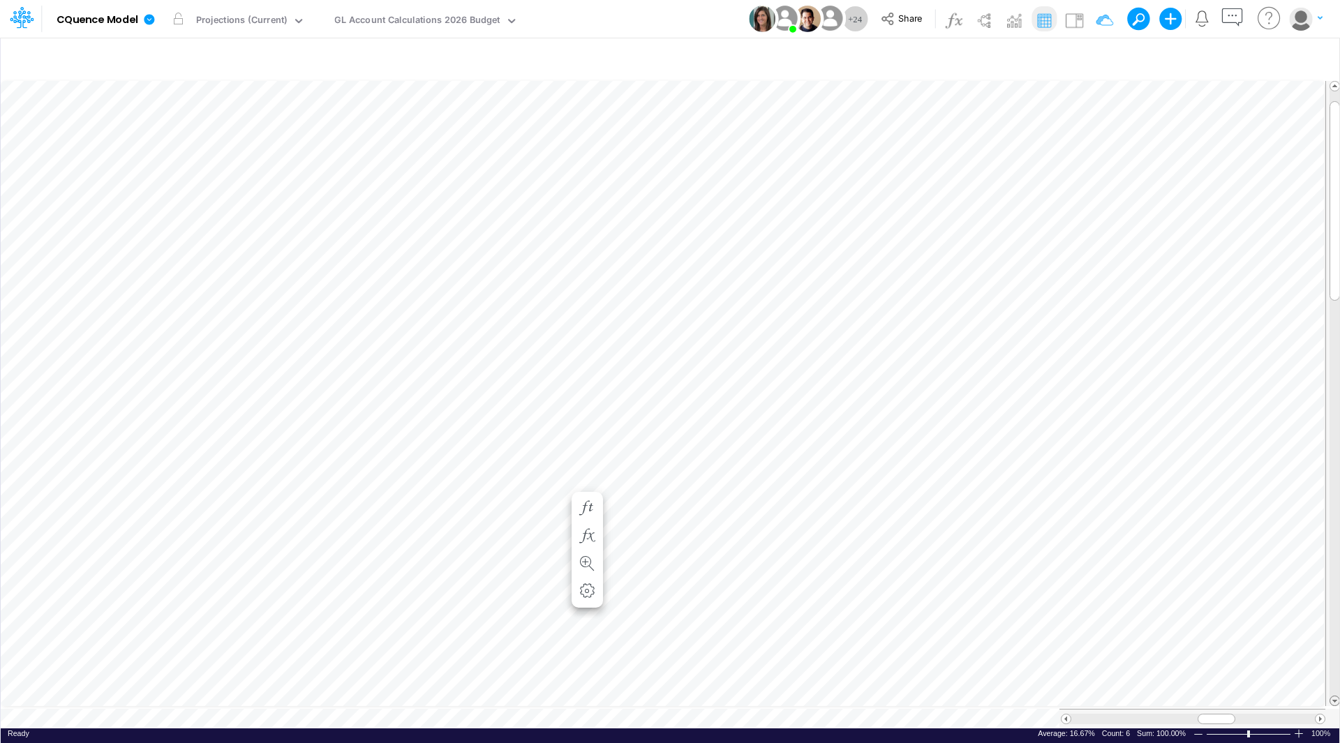
click at [1334, 696] on span at bounding box center [1334, 700] width 9 height 9
click at [1318, 715] on span at bounding box center [1319, 719] width 9 height 9
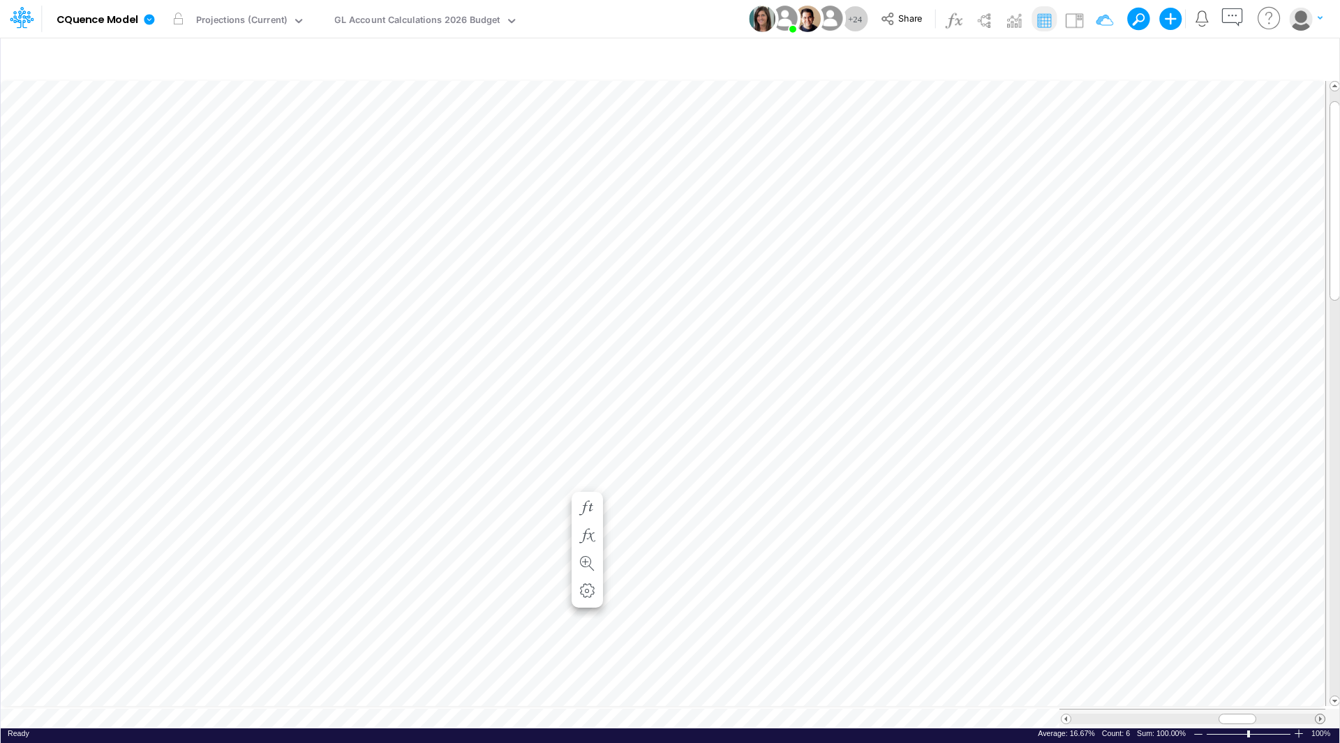
click at [1318, 715] on span at bounding box center [1319, 719] width 9 height 9
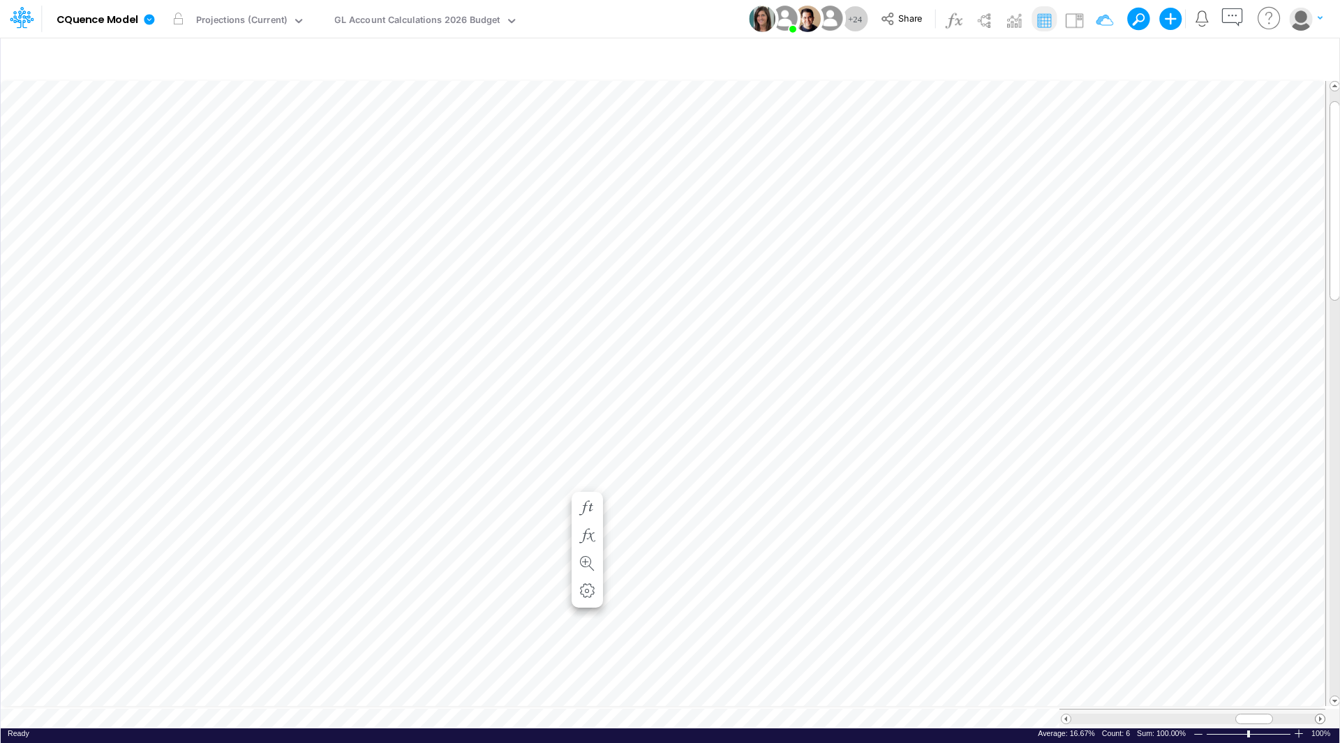
click at [1318, 715] on span at bounding box center [1319, 719] width 9 height 9
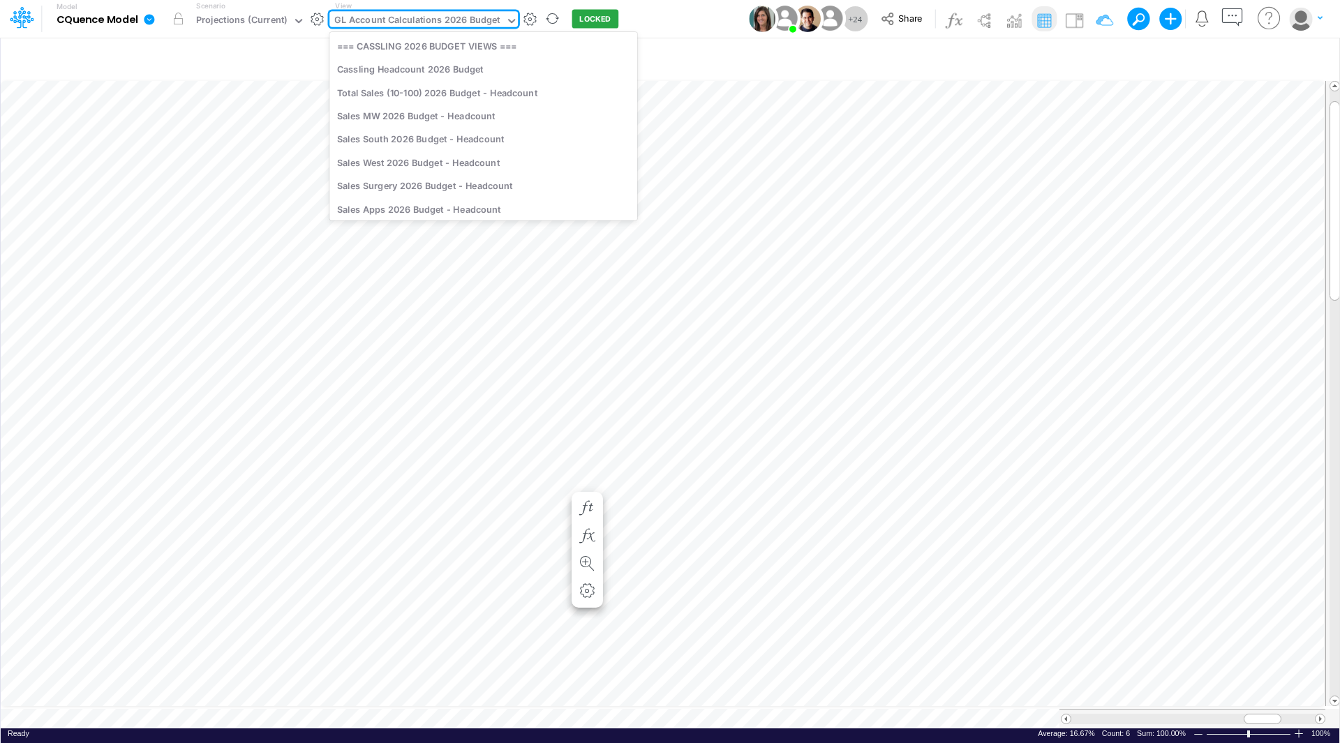
click at [436, 17] on div "GL Account Calculations 2026 Budget" at bounding box center [417, 21] width 166 height 16
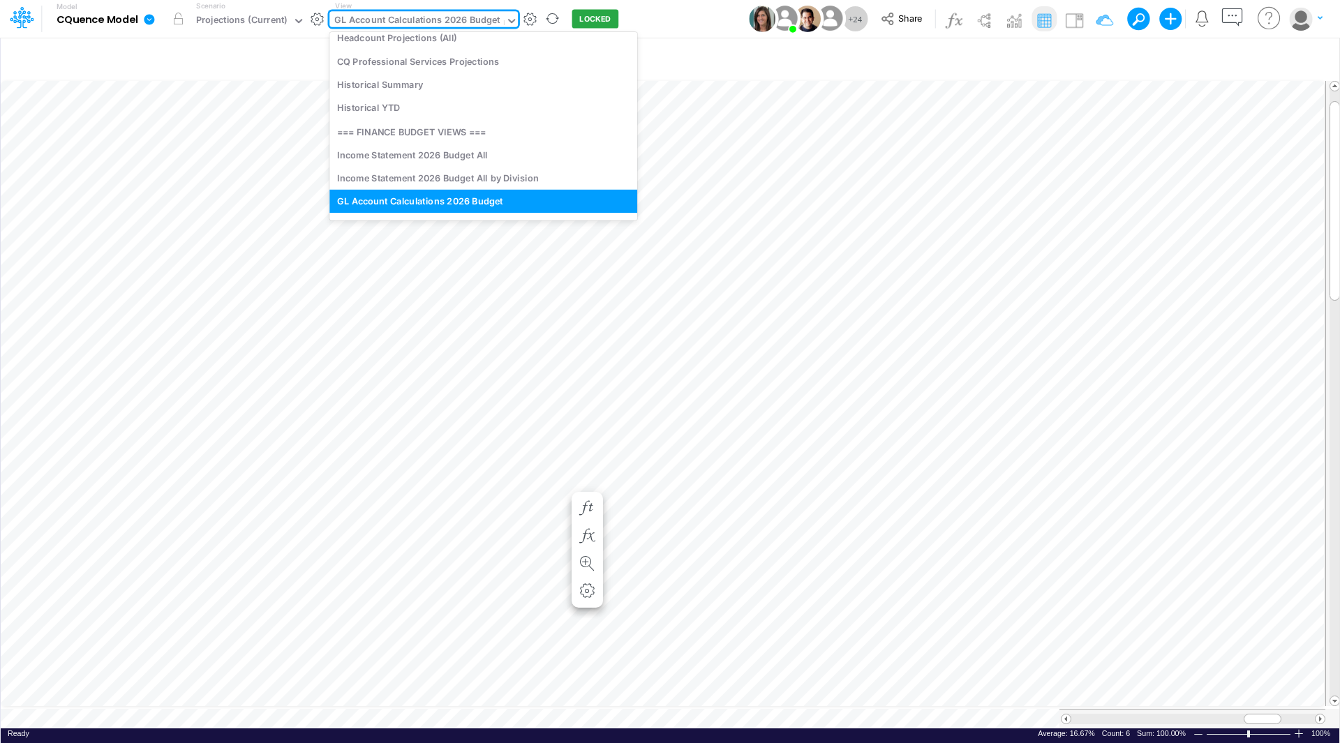
scroll to position [1018, 0]
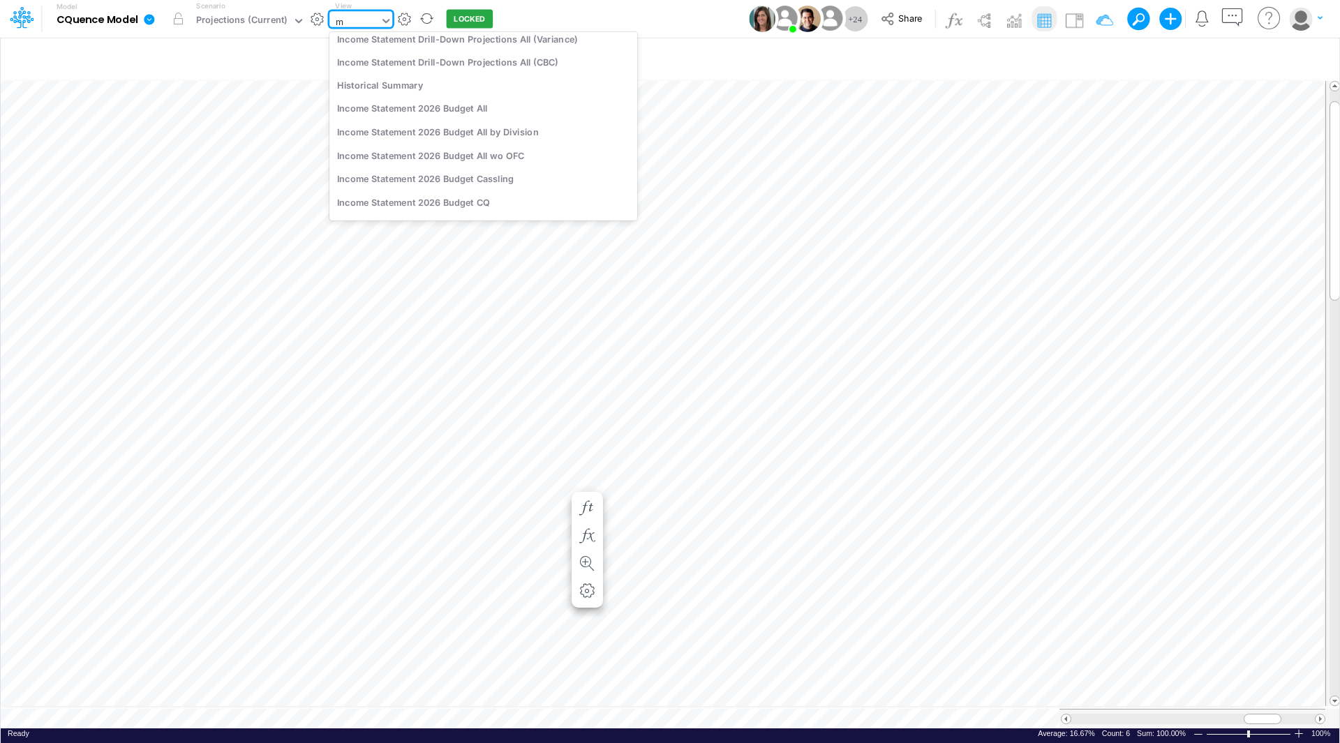
type input "mw"
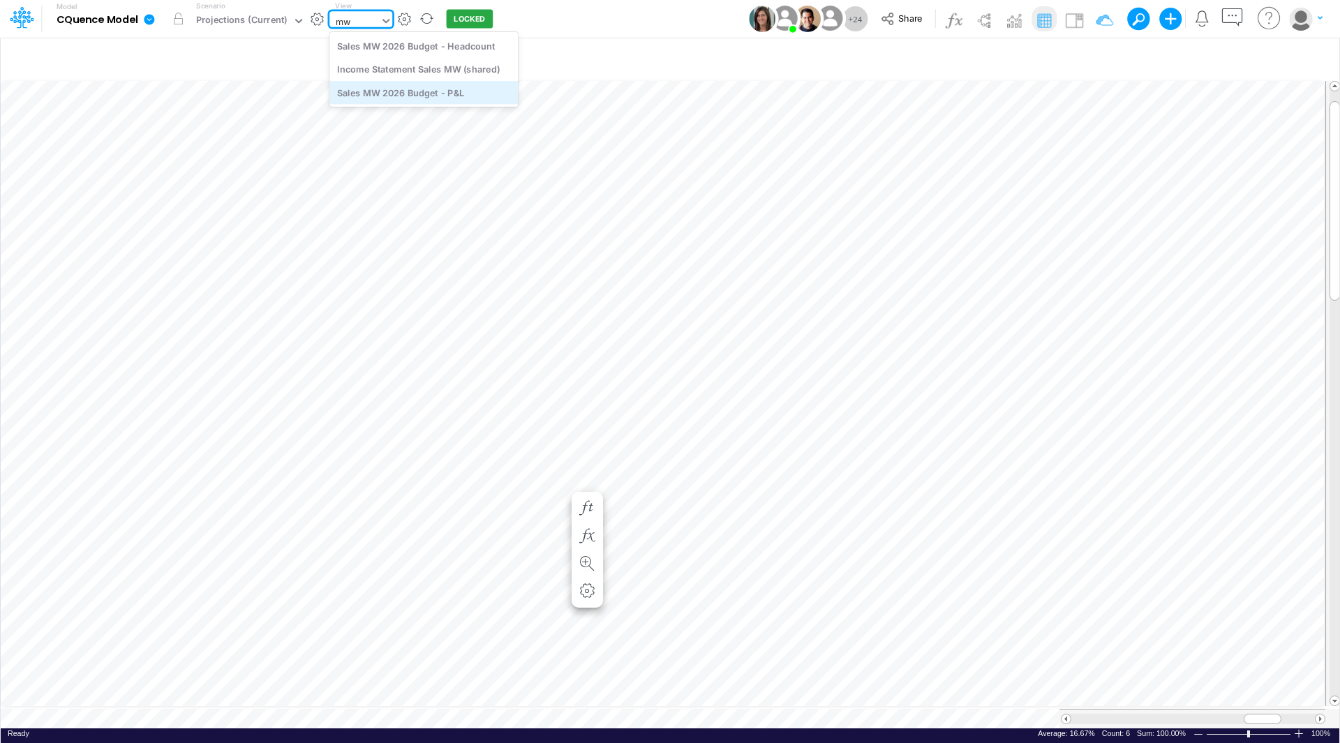
click at [421, 91] on div "Sales MW 2026 Budget - P&L" at bounding box center [423, 92] width 188 height 23
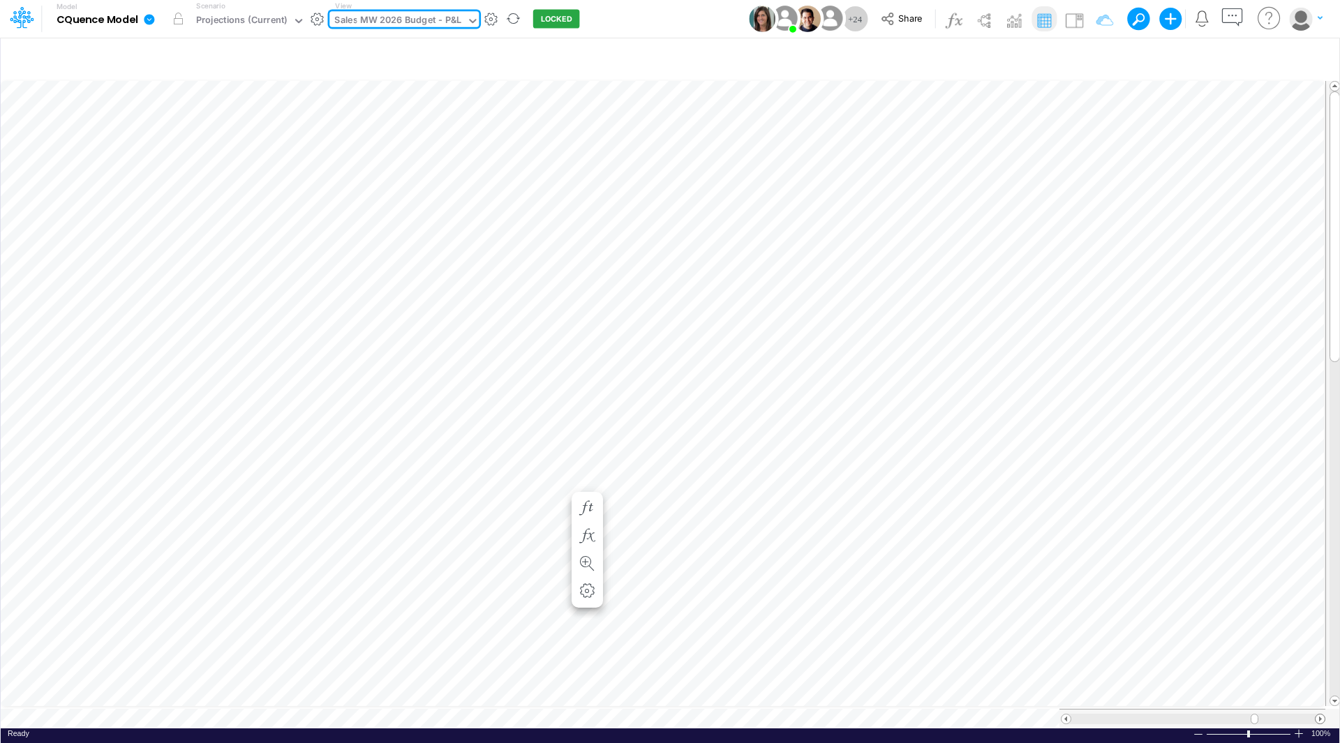
click at [1320, 715] on span at bounding box center [1319, 719] width 9 height 9
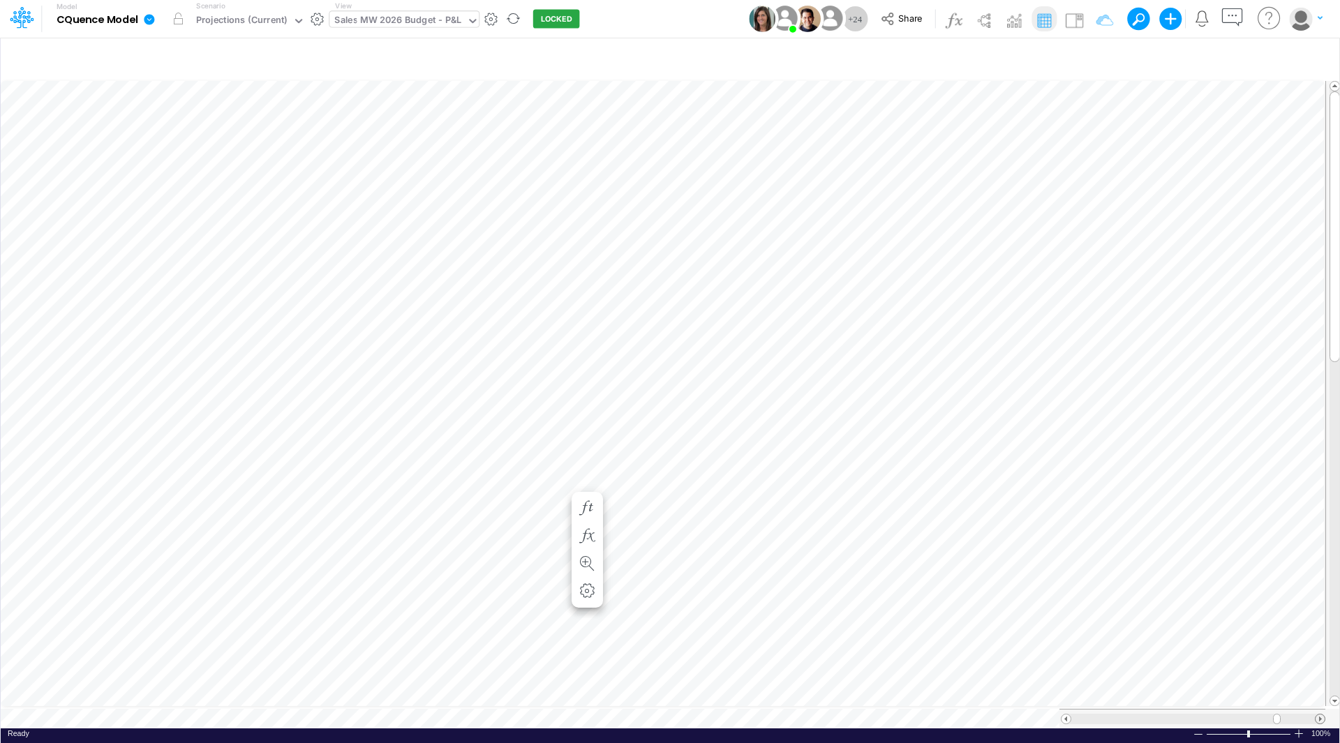
click at [1320, 715] on span at bounding box center [1319, 719] width 9 height 9
click at [1334, 698] on span at bounding box center [1334, 700] width 9 height 9
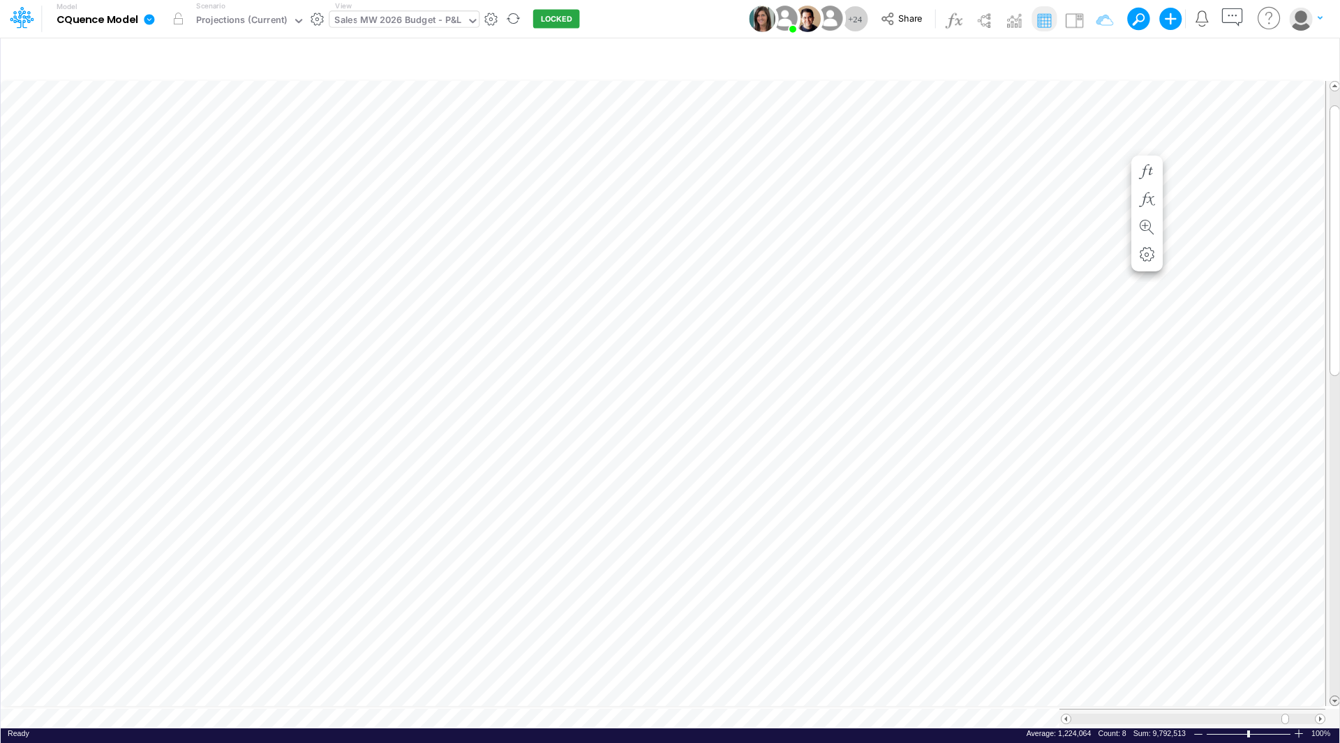
click at [1334, 698] on span at bounding box center [1334, 700] width 9 height 9
click at [1063, 715] on span at bounding box center [1065, 719] width 9 height 9
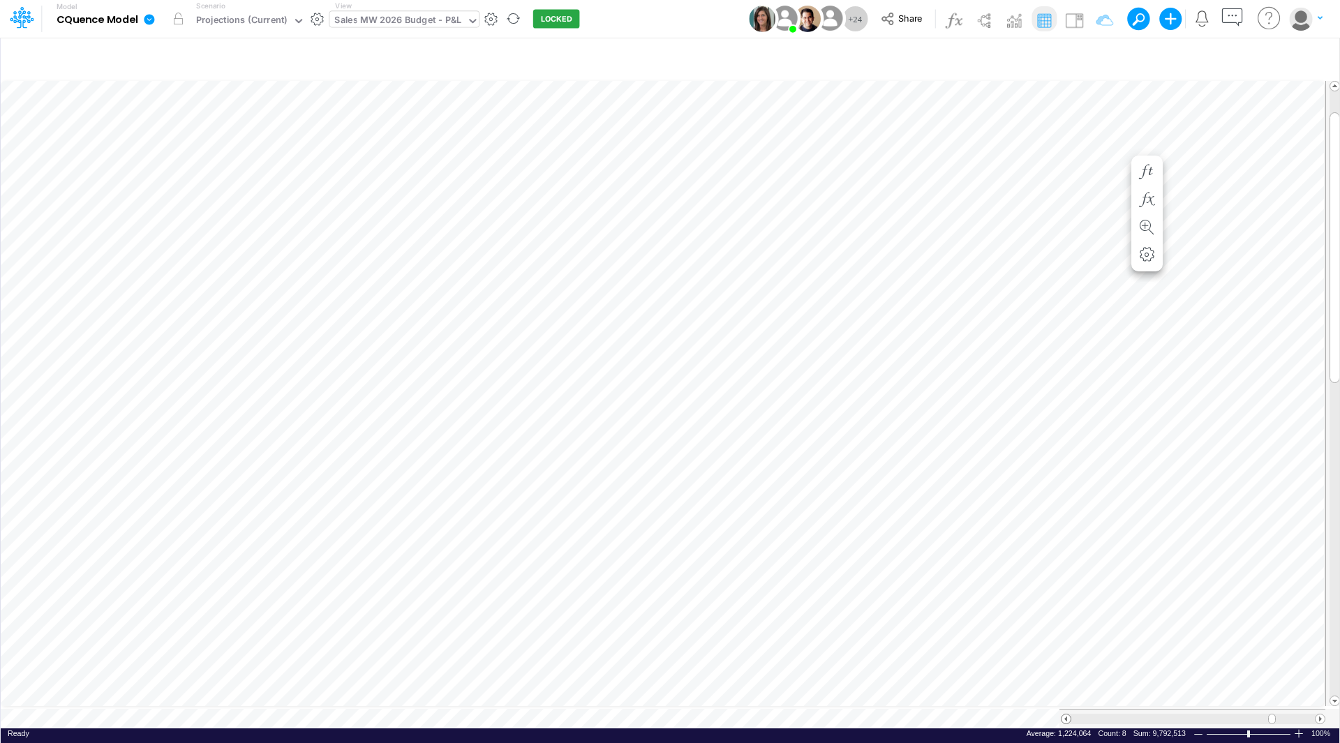
click at [1063, 715] on span at bounding box center [1065, 719] width 9 height 9
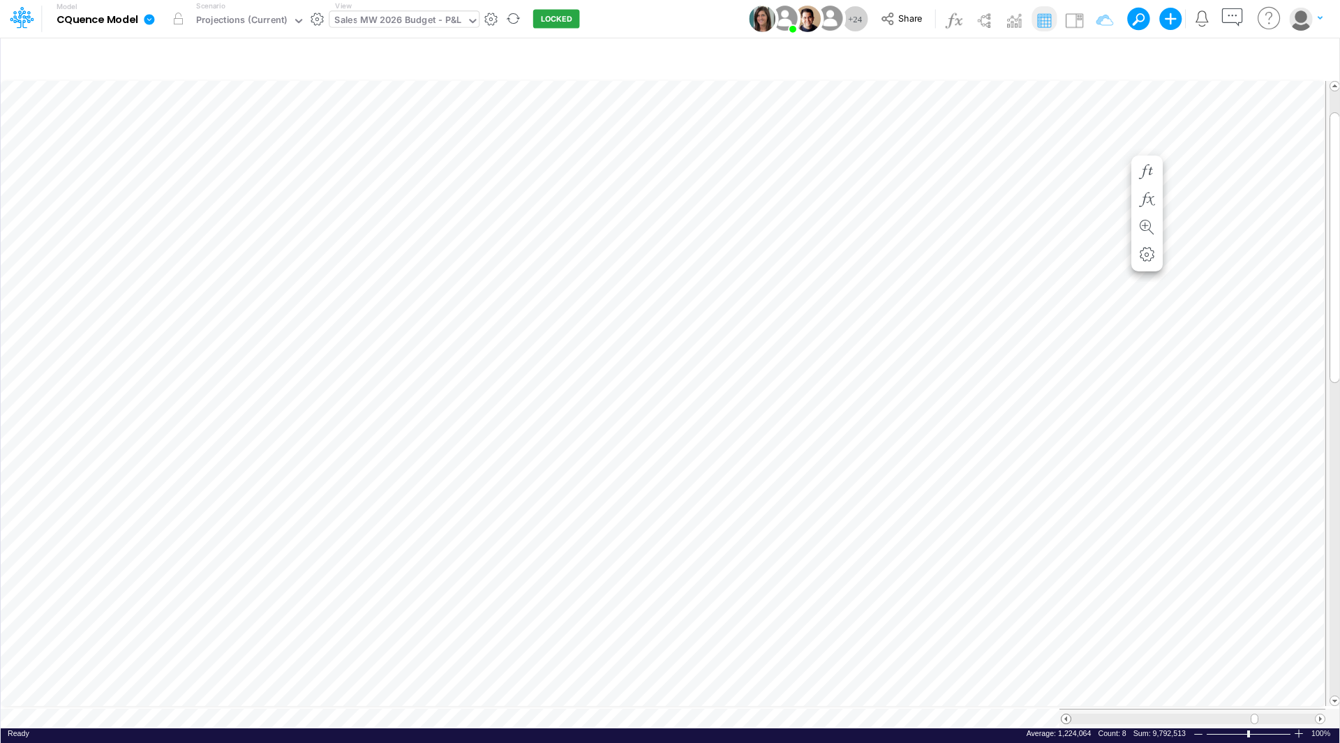
click at [1063, 715] on span at bounding box center [1065, 719] width 9 height 9
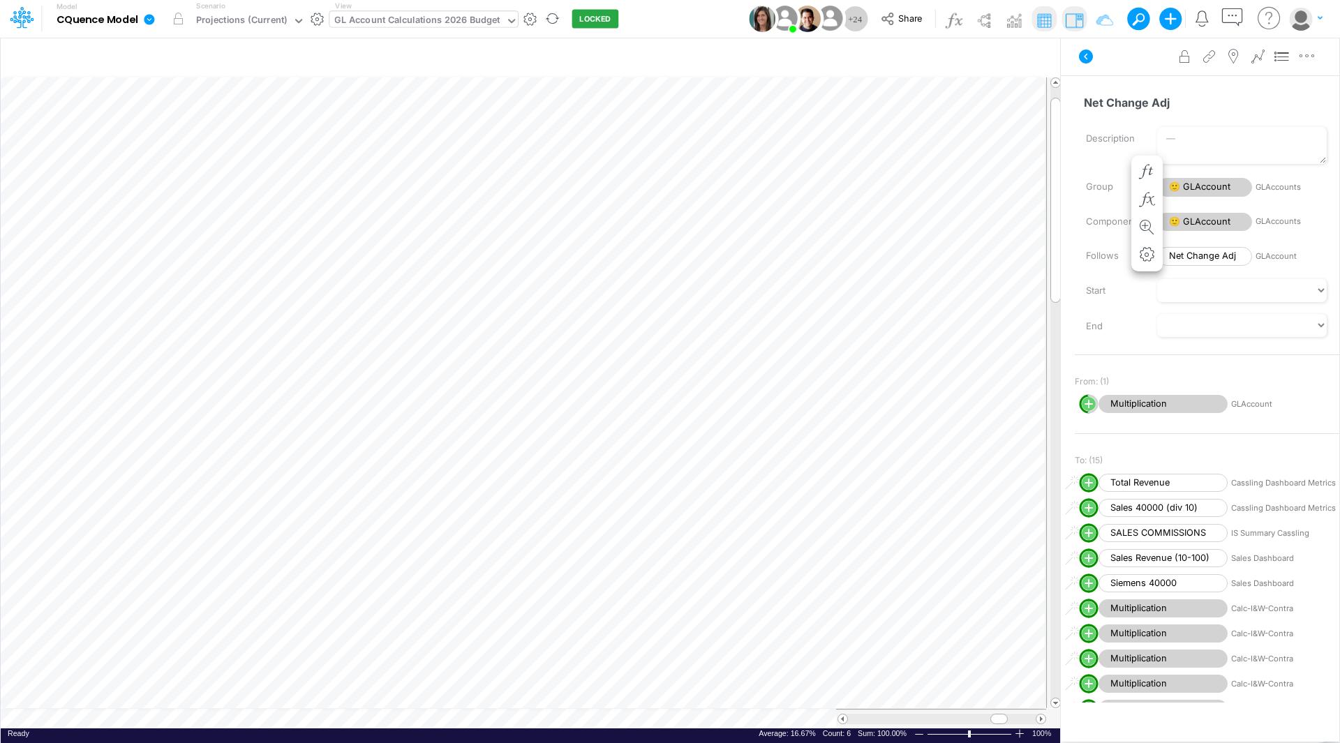
scroll to position [7, 1]
click at [1074, 24] on img at bounding box center [1074, 20] width 22 height 22
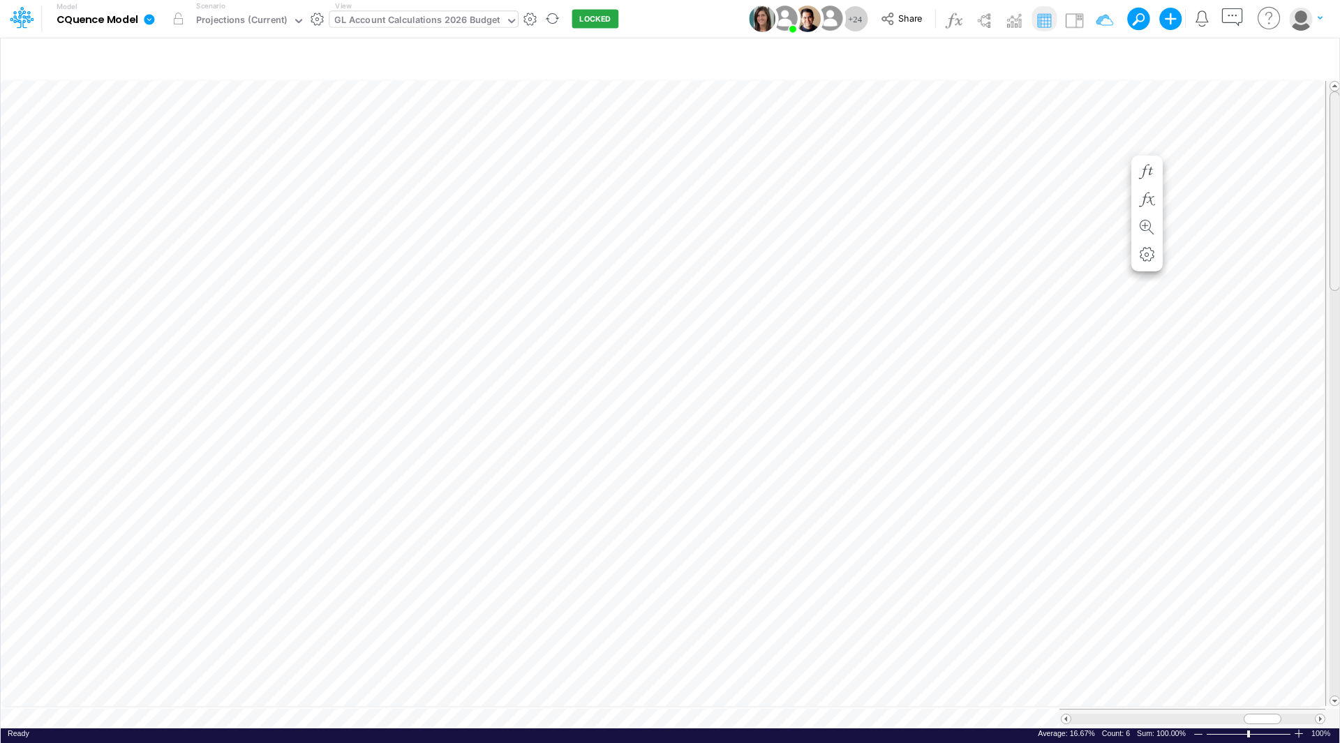
drag, startPoint x: 1335, startPoint y: 276, endPoint x: 1328, endPoint y: 236, distance: 40.4
click at [1328, 236] on div at bounding box center [1332, 393] width 15 height 625
drag, startPoint x: 1336, startPoint y: 151, endPoint x: 1331, endPoint y: 244, distance: 92.9
click at [1331, 244] on div at bounding box center [1334, 284] width 10 height 200
drag, startPoint x: 1331, startPoint y: 244, endPoint x: 1331, endPoint y: 144, distance: 99.8
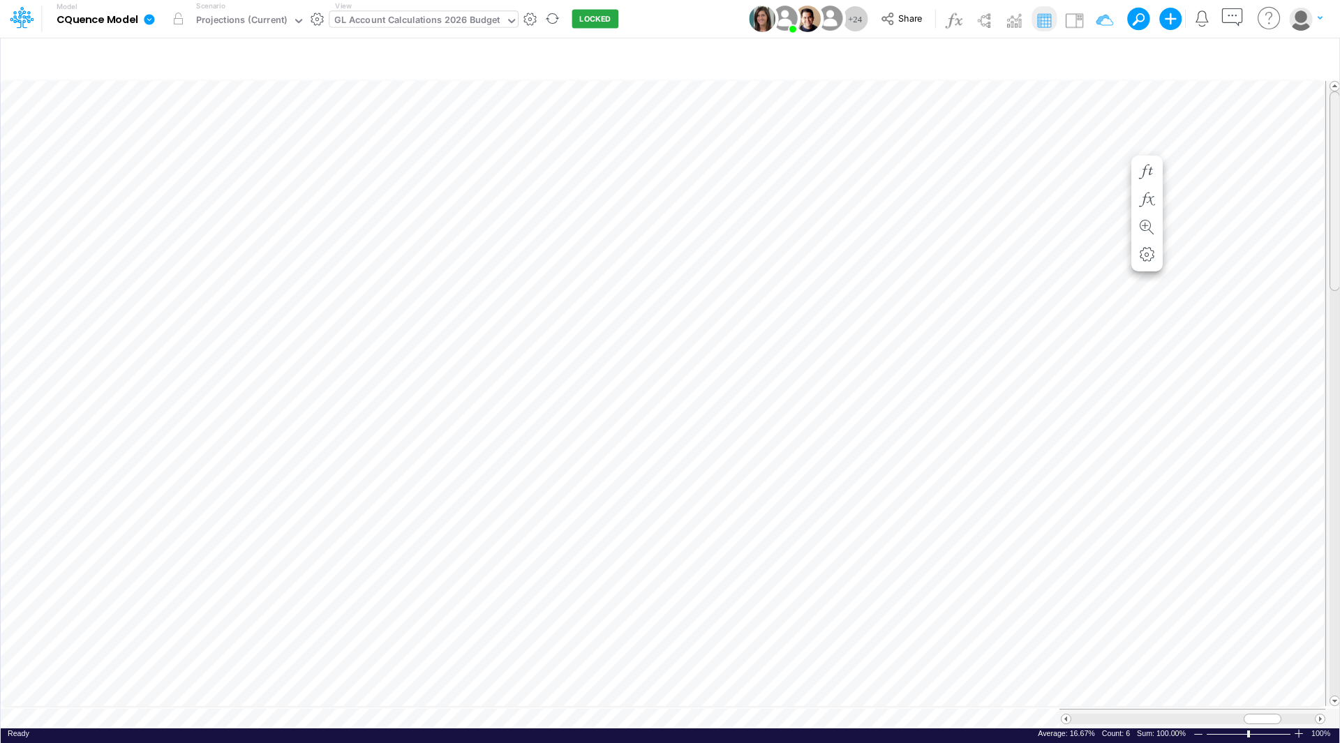
click at [1331, 144] on div at bounding box center [1334, 191] width 10 height 200
drag, startPoint x: 1331, startPoint y: 144, endPoint x: 1339, endPoint y: 187, distance: 43.4
click at [1339, 187] on div "Insert child node Variable Constant Group Addition Subtraction Multiplication D…" at bounding box center [670, 390] width 1340 height 706
click at [1322, 715] on span at bounding box center [1319, 719] width 9 height 9
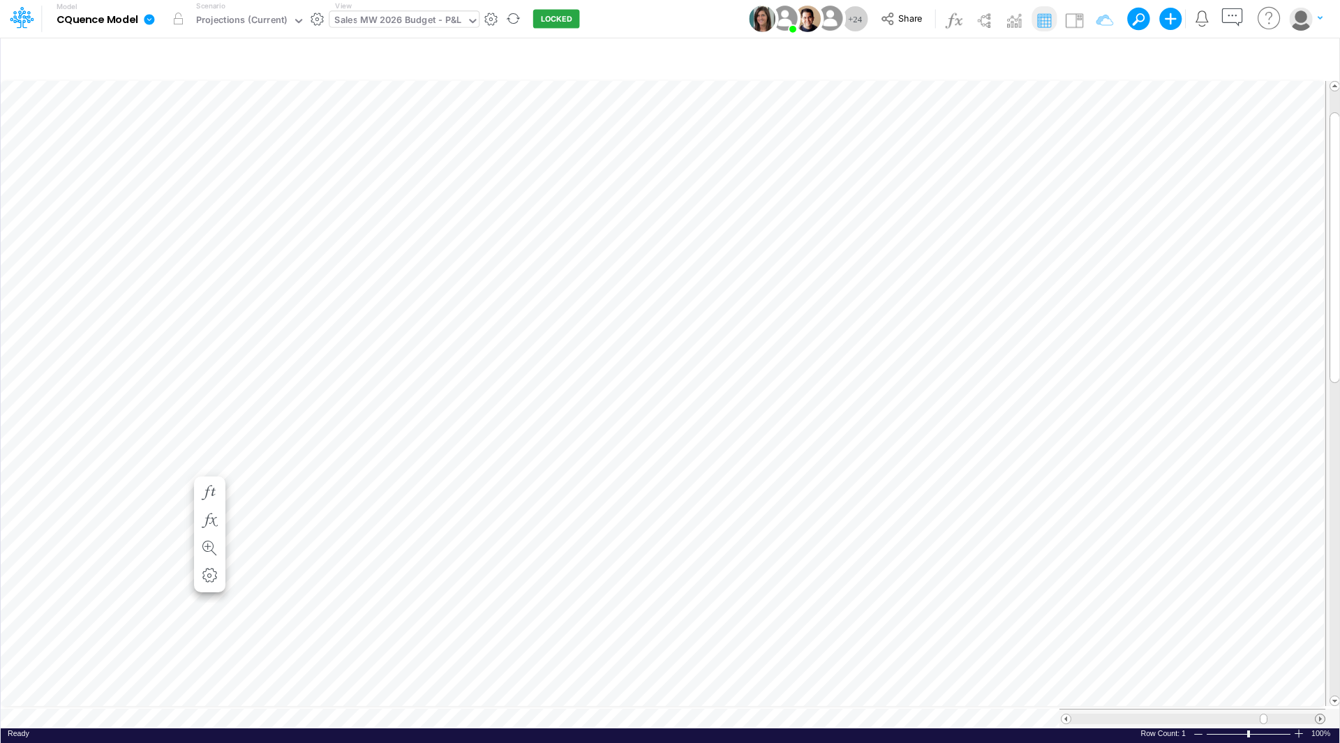
click at [1322, 715] on span at bounding box center [1319, 719] width 9 height 9
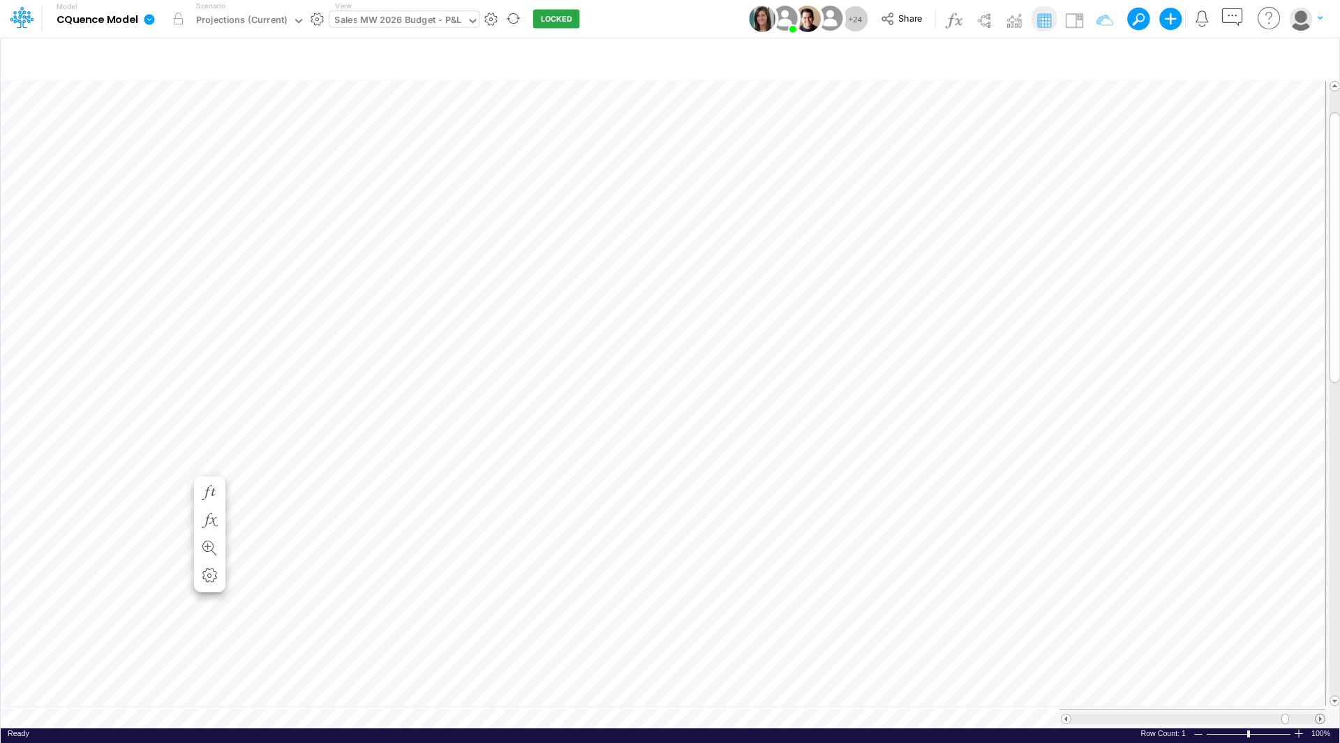
click at [1322, 715] on span at bounding box center [1319, 719] width 9 height 9
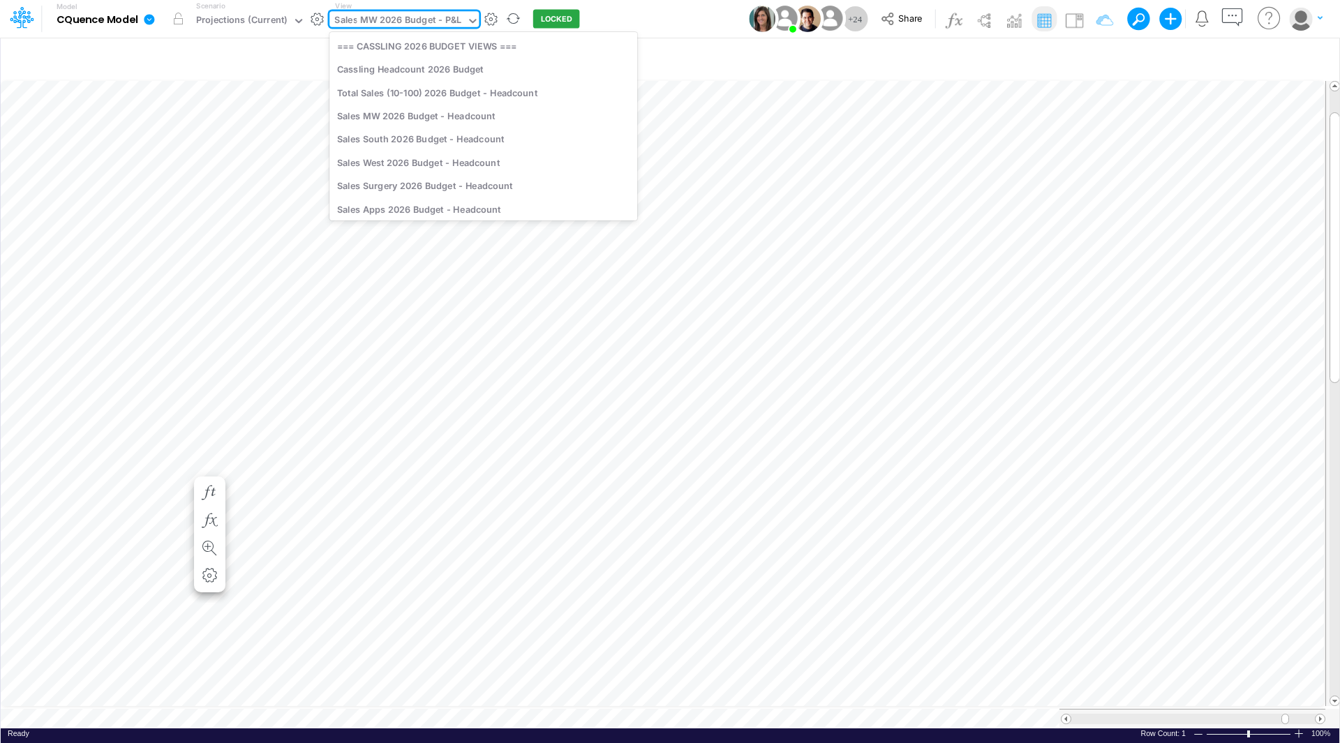
click at [390, 24] on div "Sales MW 2026 Budget - P&L" at bounding box center [397, 21] width 127 height 16
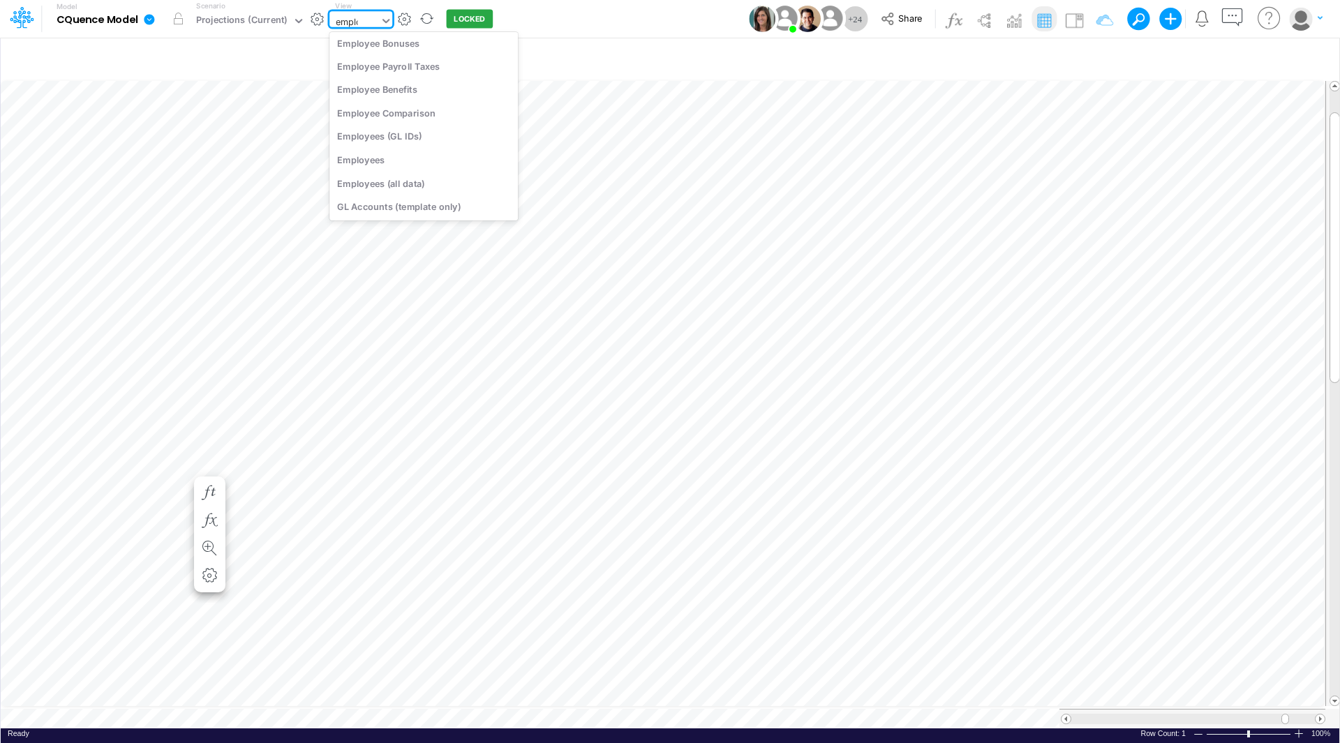
scroll to position [29, 0]
type input "employ"
click at [373, 182] on div "Employees" at bounding box center [423, 182] width 188 height 23
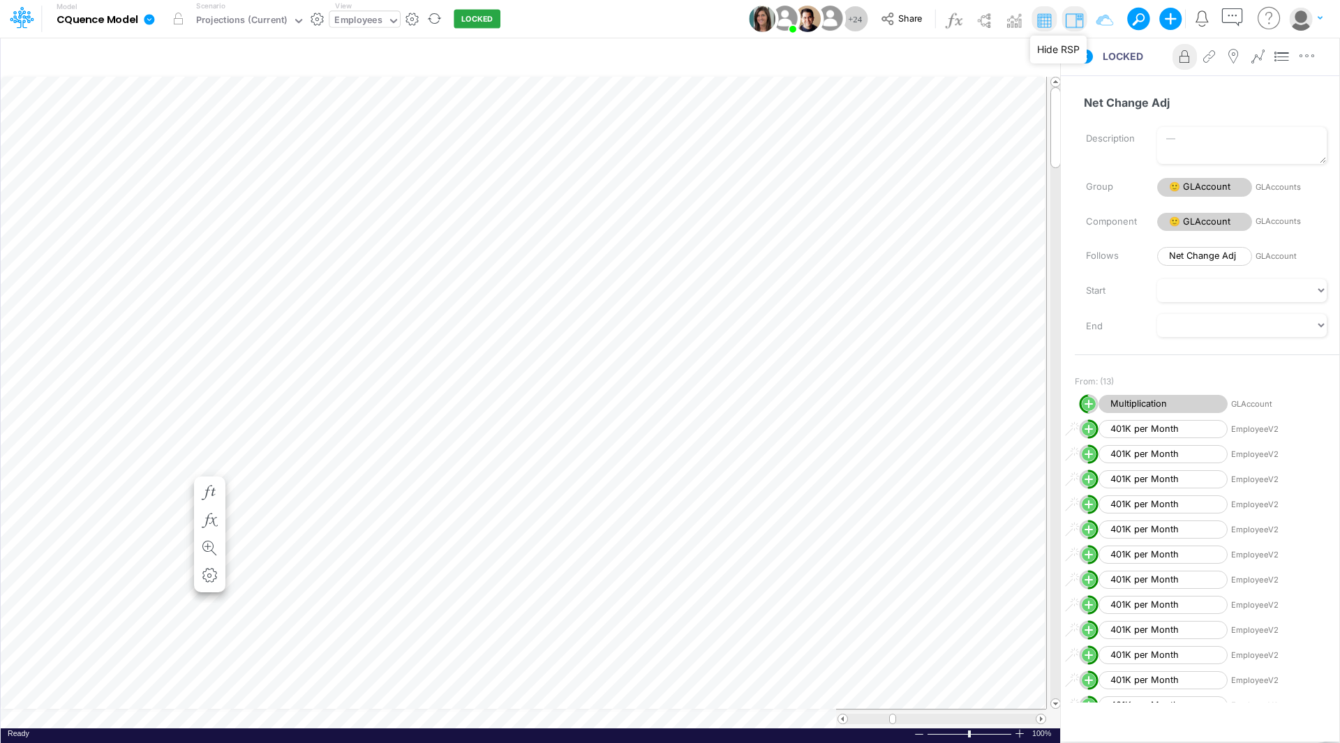
click at [1073, 17] on img at bounding box center [1074, 20] width 22 height 22
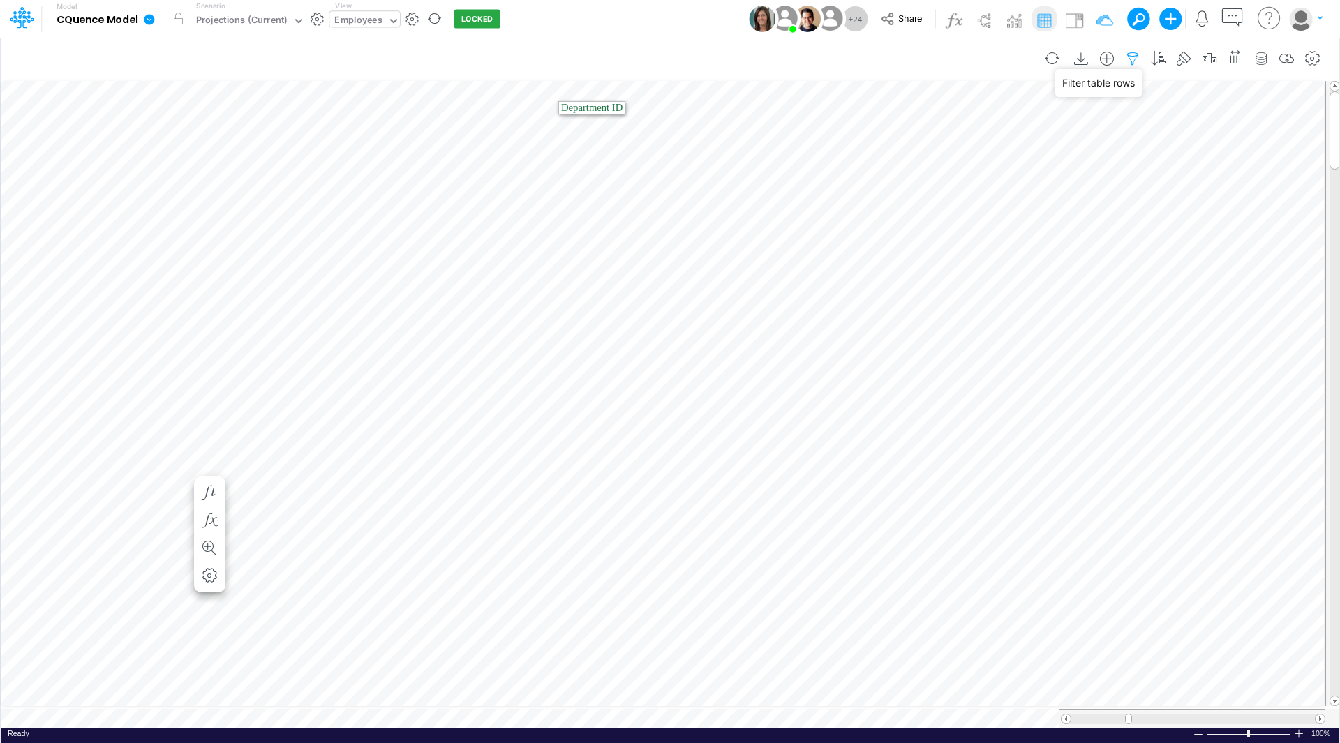
click at [1130, 59] on icon "button" at bounding box center [1132, 59] width 21 height 15
select select "notEqual"
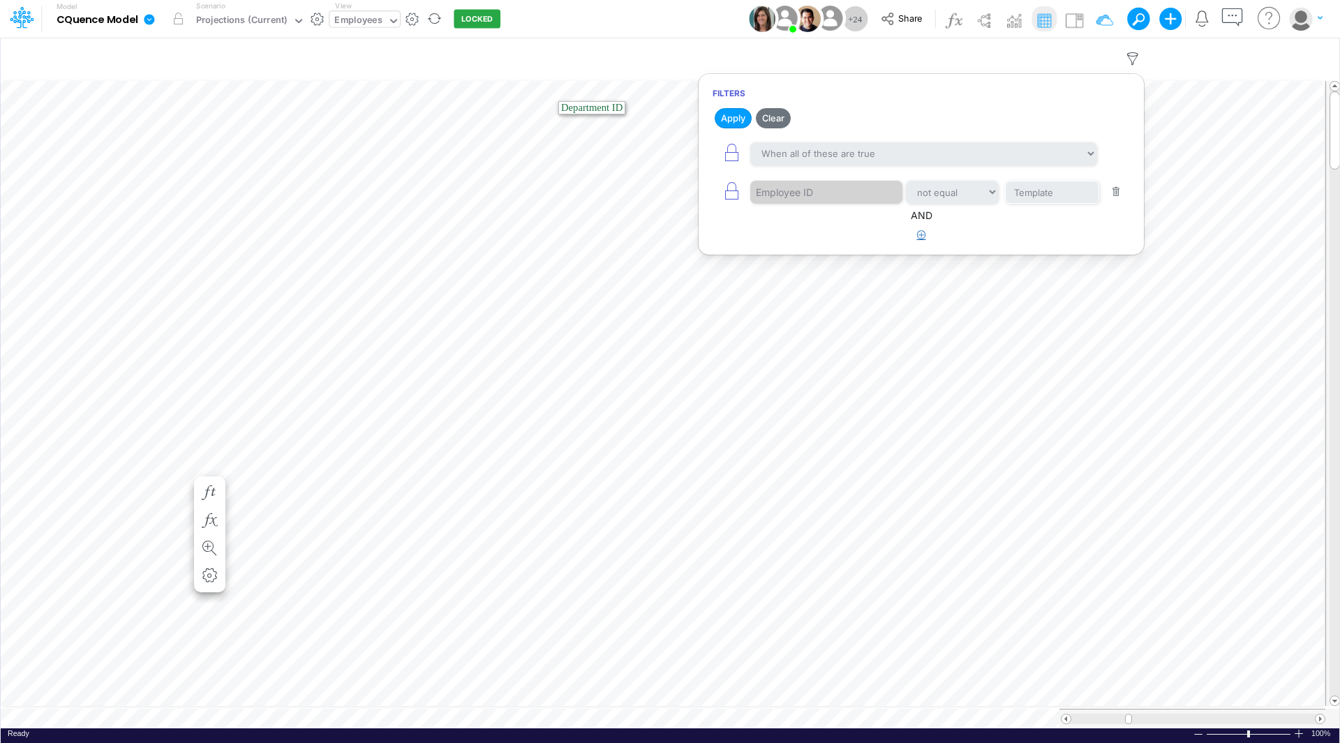
click at [920, 233] on icon "button" at bounding box center [921, 234] width 9 height 9
click at [816, 275] on div at bounding box center [816, 279] width 133 height 24
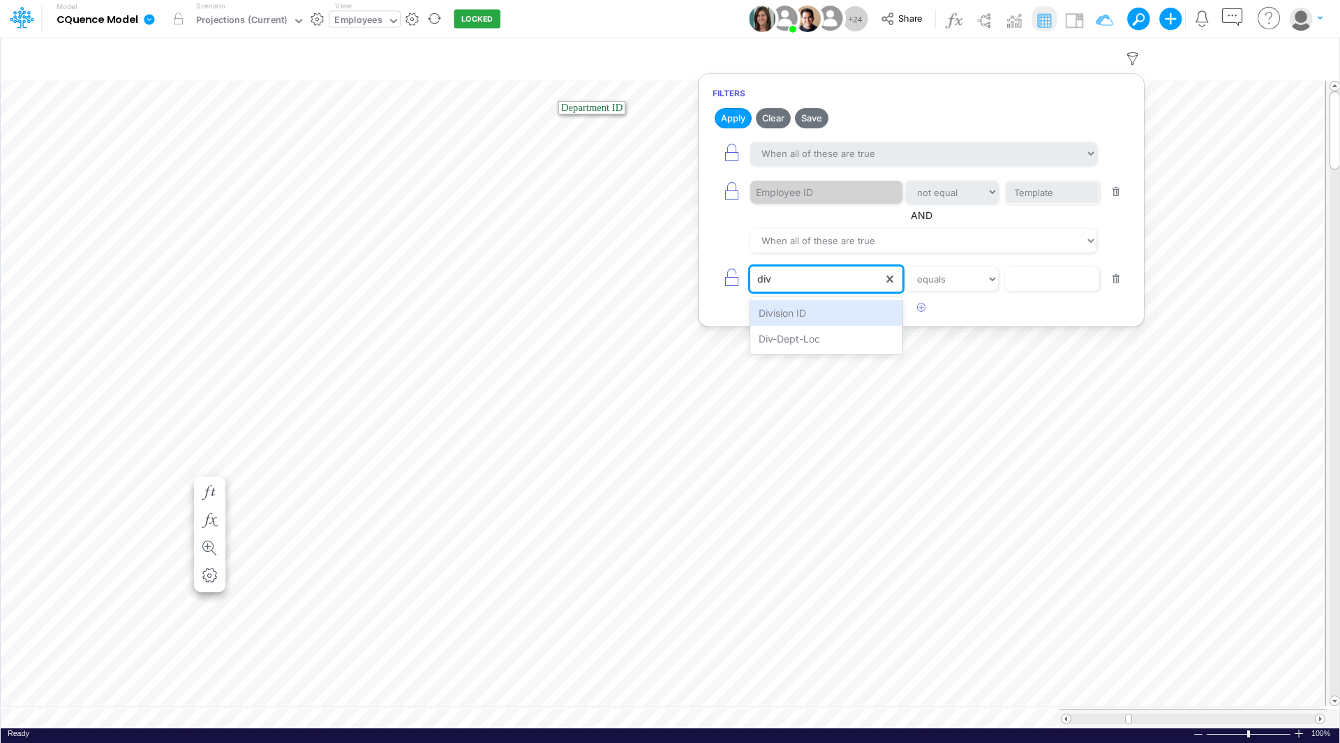
type input "divi"
click at [787, 315] on div "Division ID" at bounding box center [826, 313] width 152 height 26
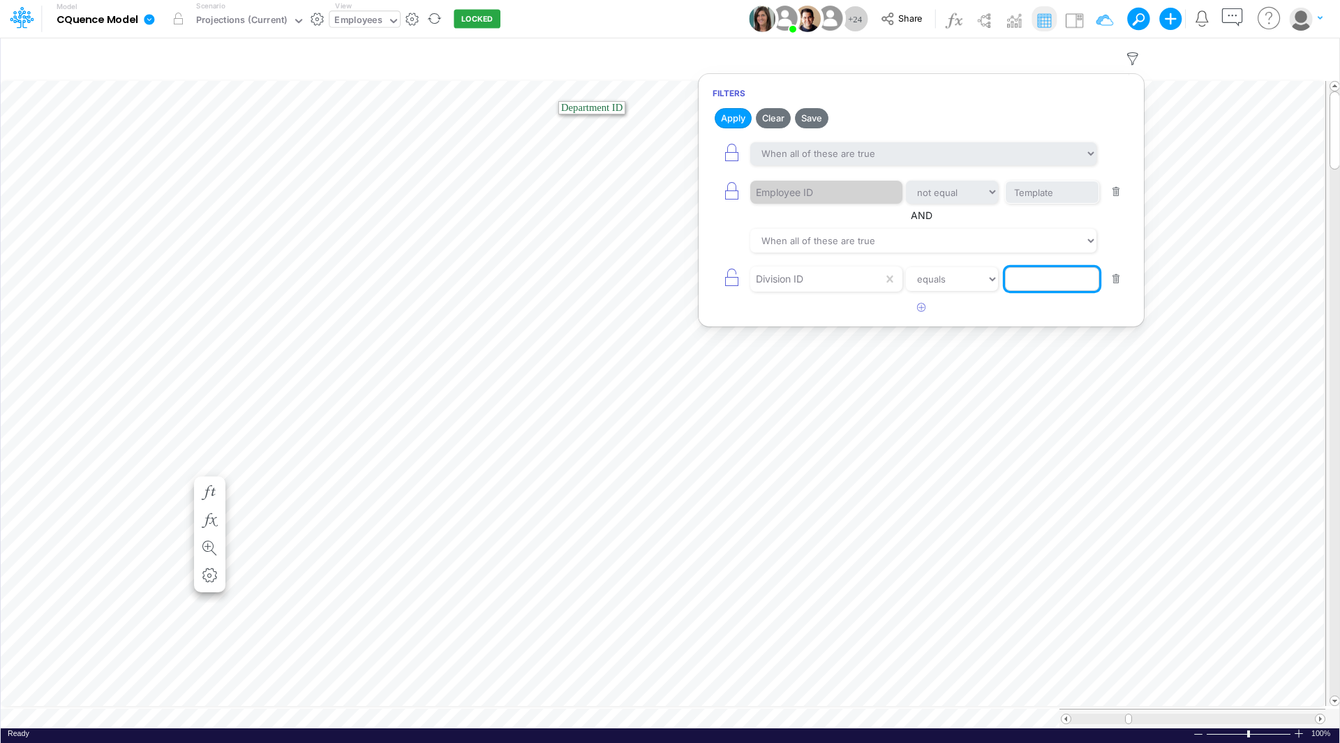
click at [1019, 276] on input "text" at bounding box center [1052, 279] width 94 height 24
type input "10"
click at [729, 120] on button "Apply" at bounding box center [733, 118] width 37 height 20
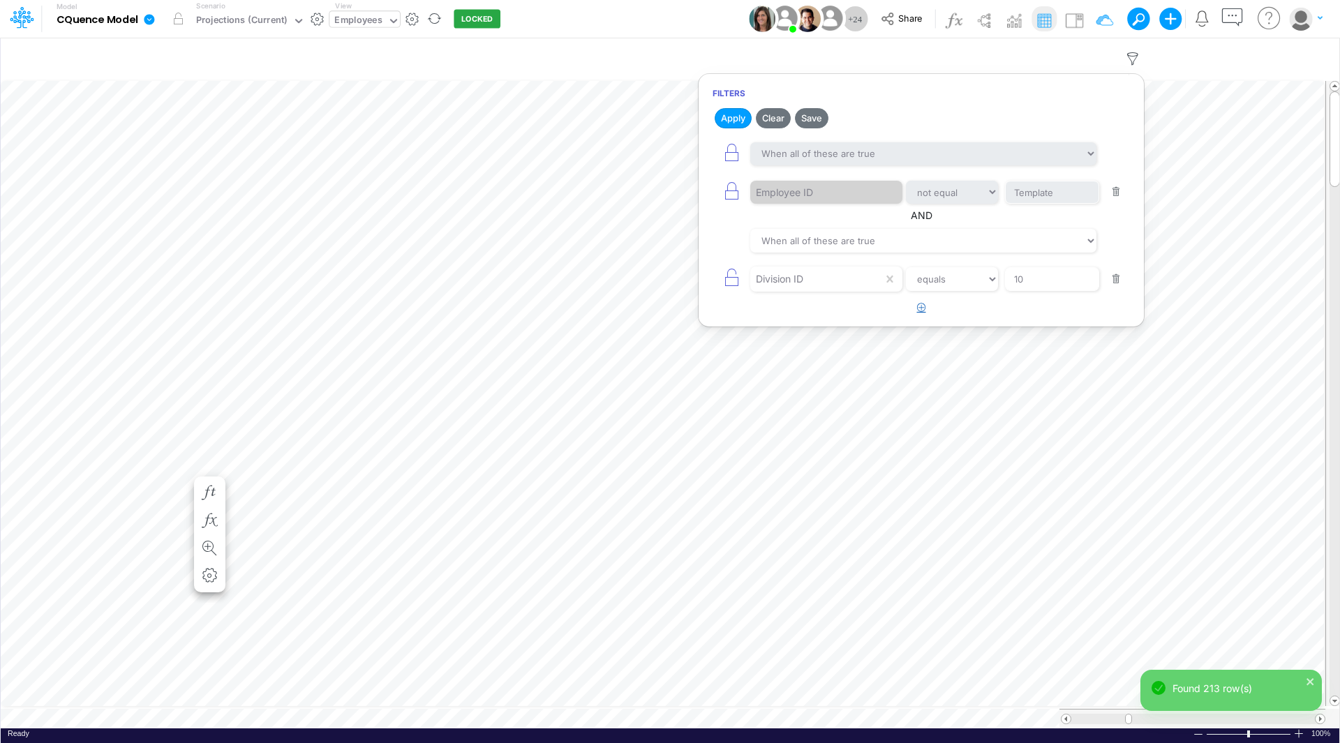
click at [924, 309] on icon "button" at bounding box center [921, 307] width 9 height 9
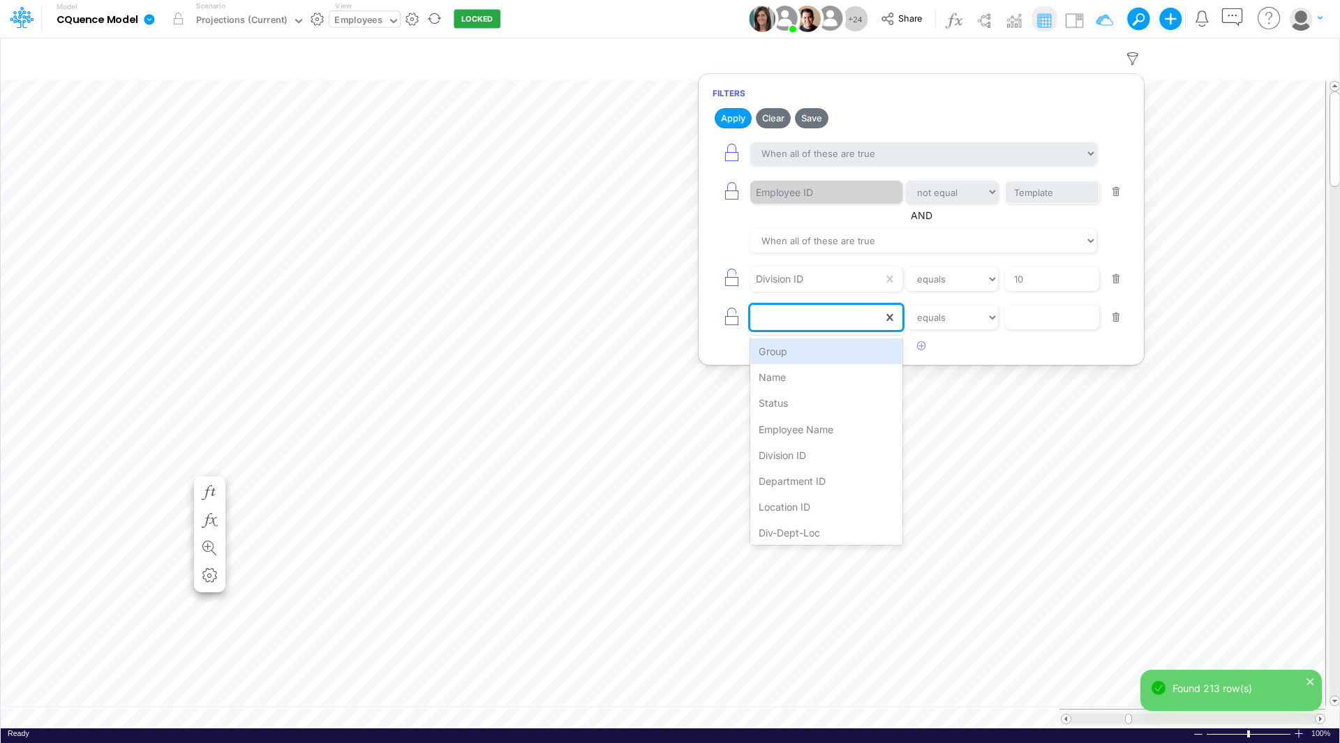
click at [816, 317] on div at bounding box center [816, 318] width 133 height 24
type input "depart"
click at [800, 350] on div "Department ID" at bounding box center [826, 351] width 152 height 26
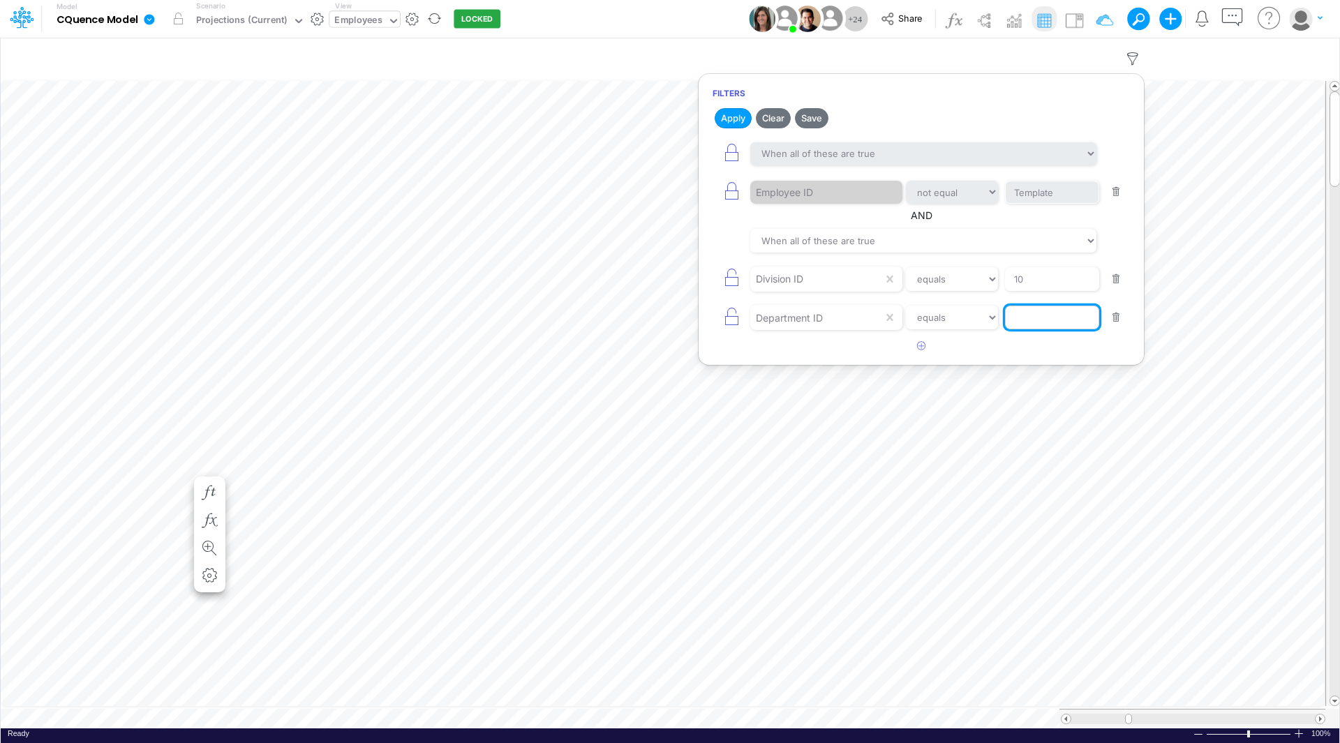
click at [1020, 316] on input "text" at bounding box center [1052, 318] width 94 height 24
type input "100"
click at [737, 122] on button "Apply" at bounding box center [733, 118] width 37 height 20
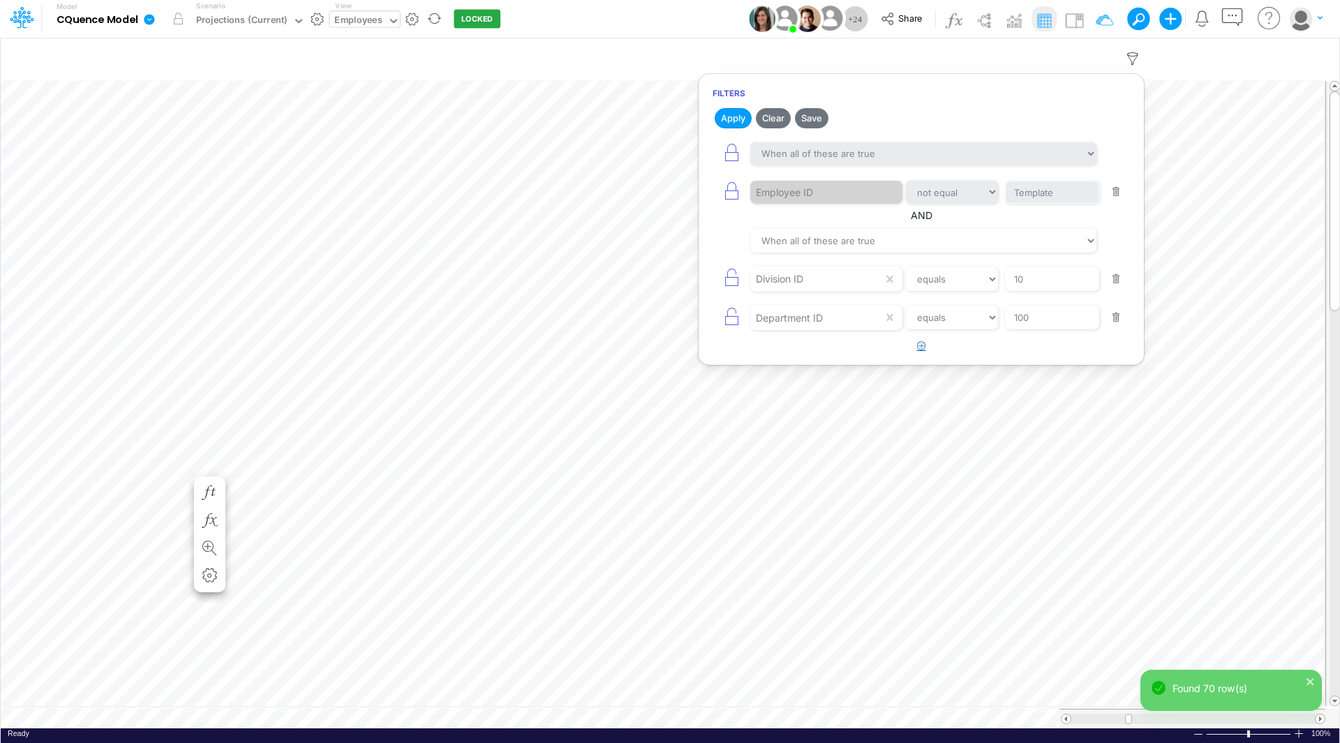
click at [920, 347] on icon "button" at bounding box center [921, 345] width 9 height 9
click at [838, 355] on div at bounding box center [816, 357] width 133 height 24
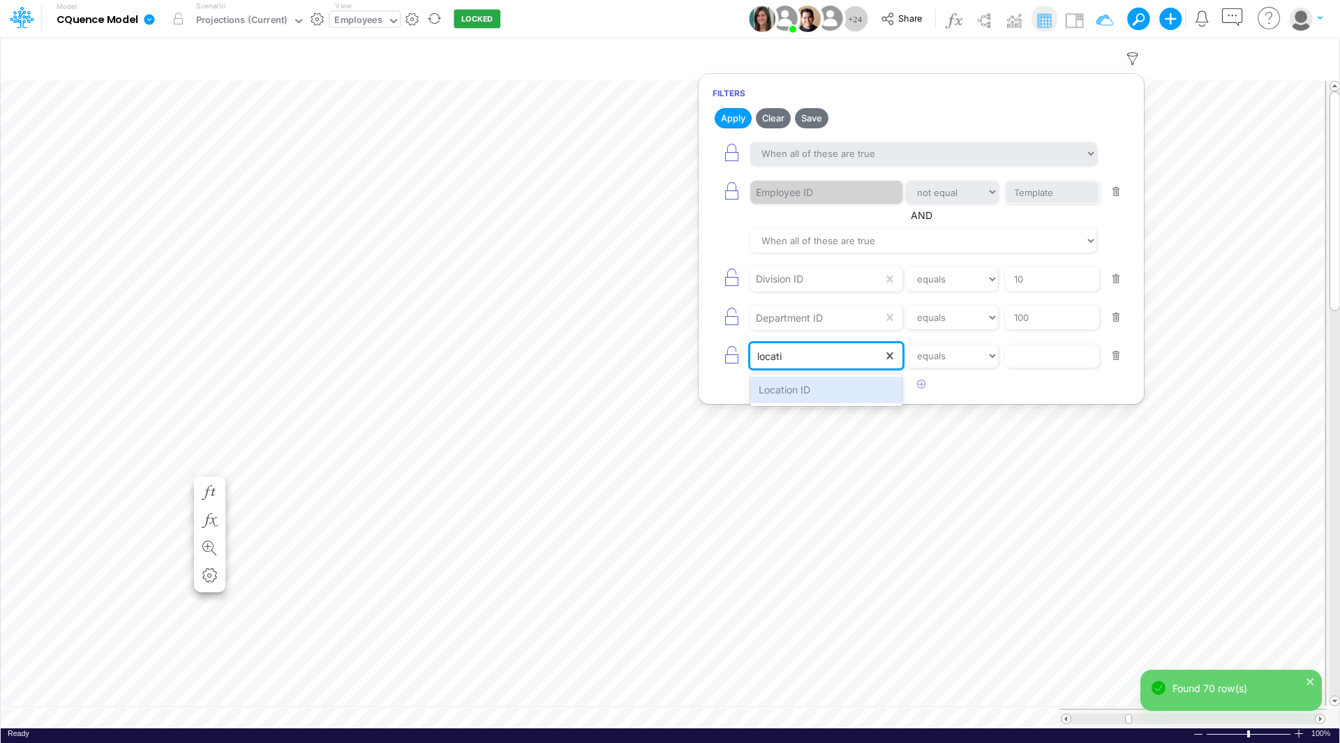
type input "locatio"
click at [782, 388] on div "Location ID" at bounding box center [826, 390] width 152 height 26
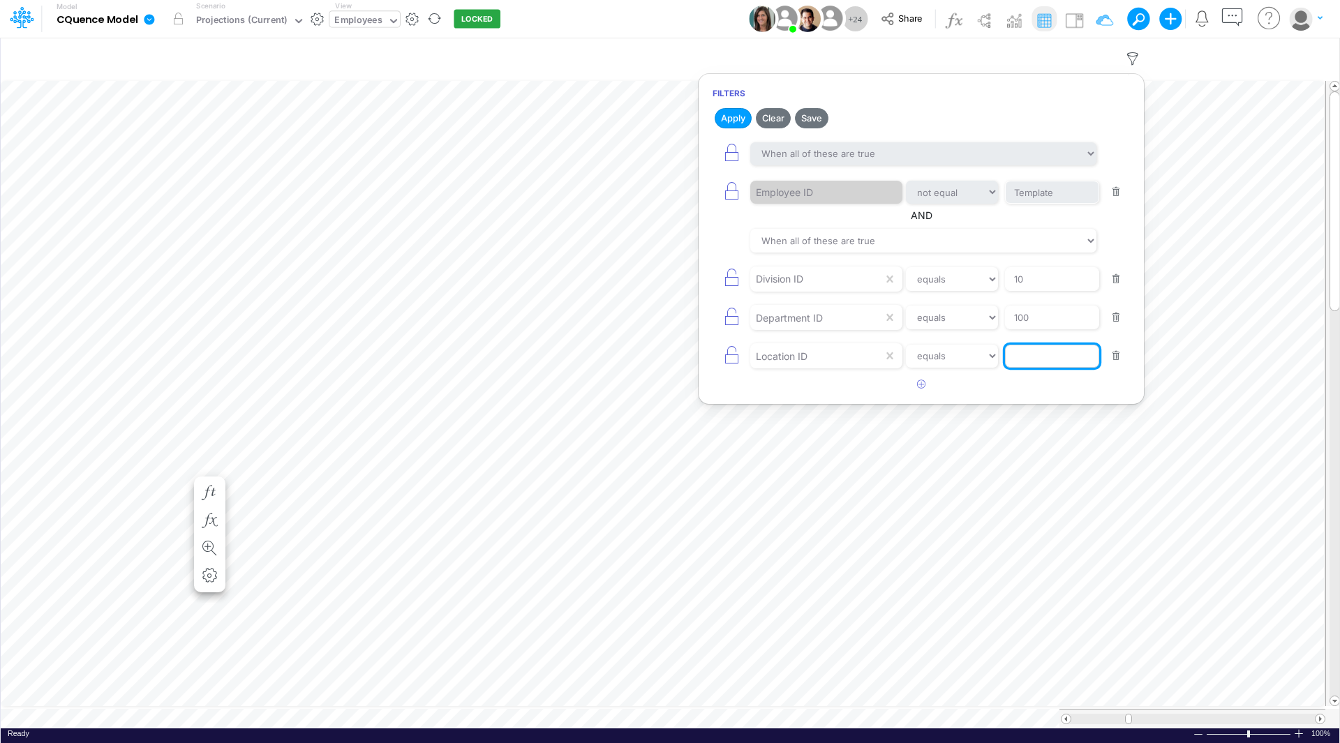
click at [1022, 361] on input "text" at bounding box center [1052, 357] width 94 height 24
type input "200"
click at [731, 114] on button "Apply" at bounding box center [733, 118] width 37 height 20
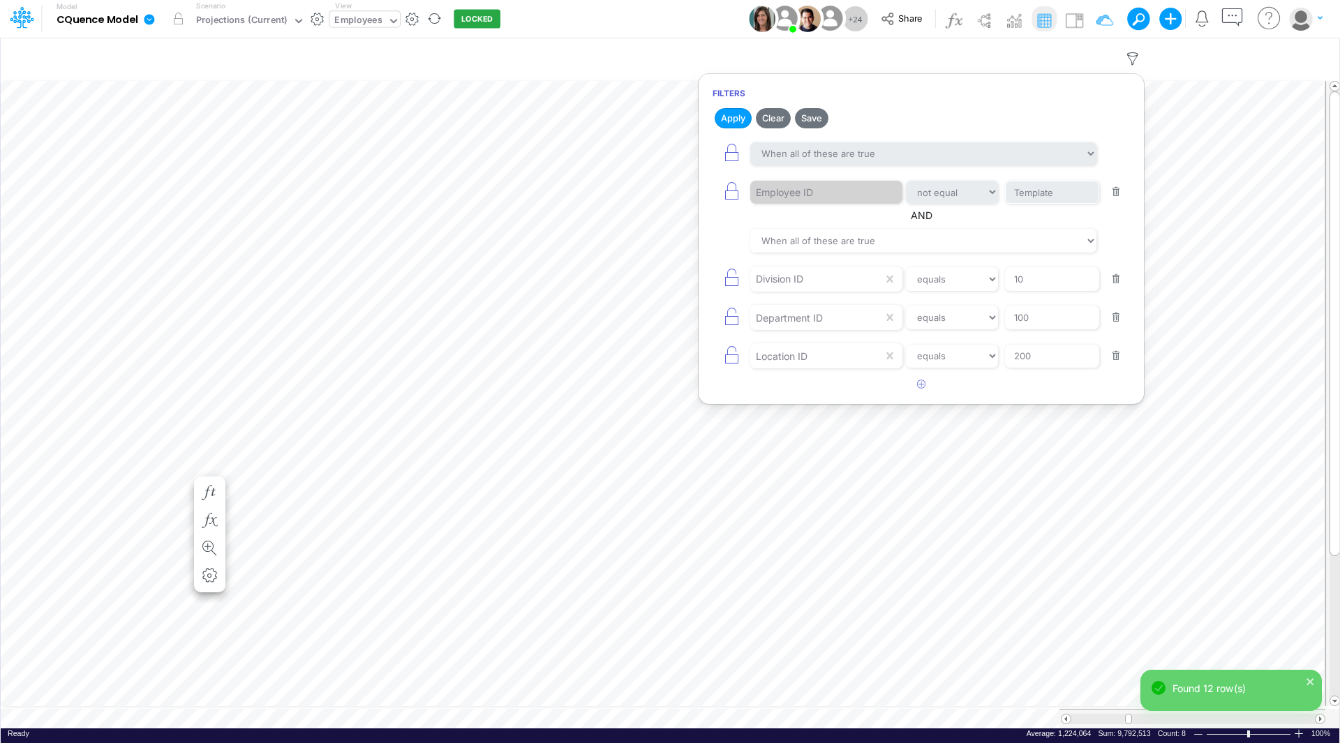
scroll to position [7, 0]
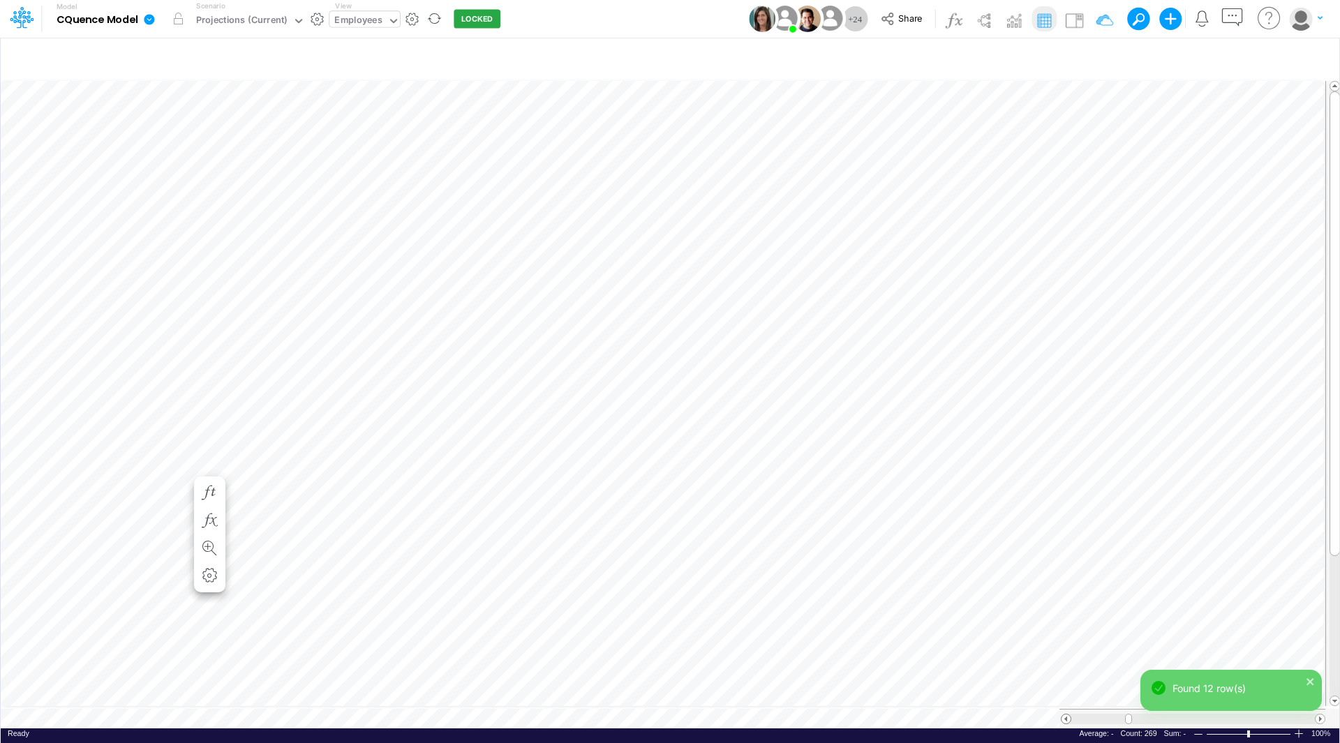
click at [1066, 715] on span at bounding box center [1065, 719] width 9 height 9
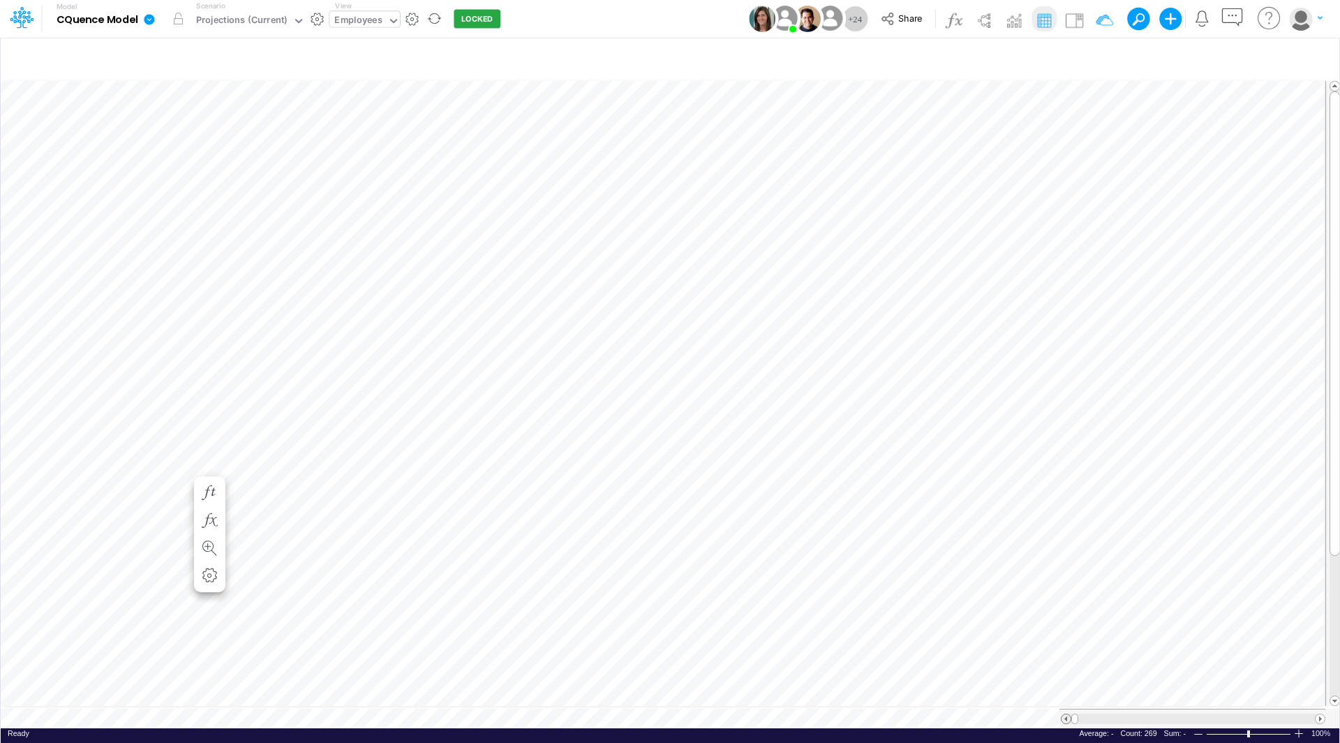
click at [1066, 715] on span at bounding box center [1065, 719] width 9 height 9
click at [1322, 715] on span at bounding box center [1319, 719] width 9 height 9
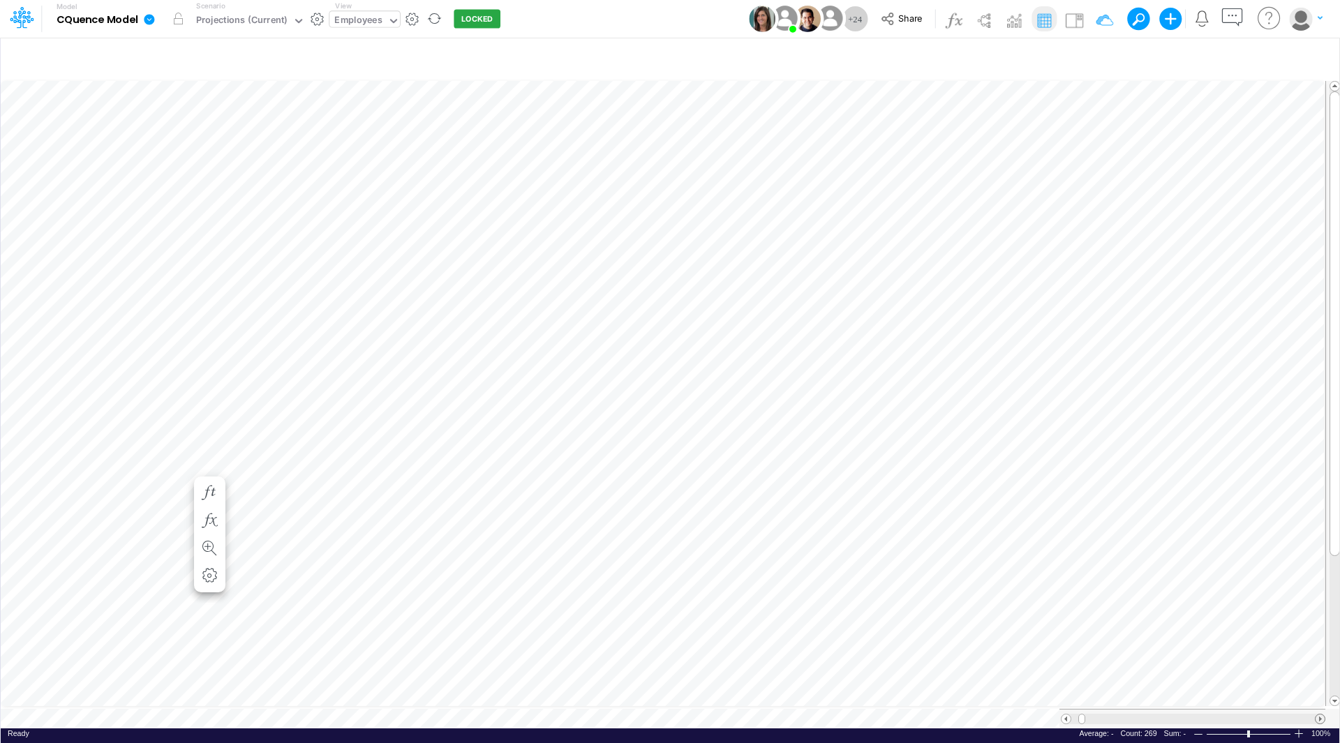
click at [1322, 715] on span at bounding box center [1319, 719] width 9 height 9
click at [1320, 715] on span at bounding box center [1319, 719] width 9 height 9
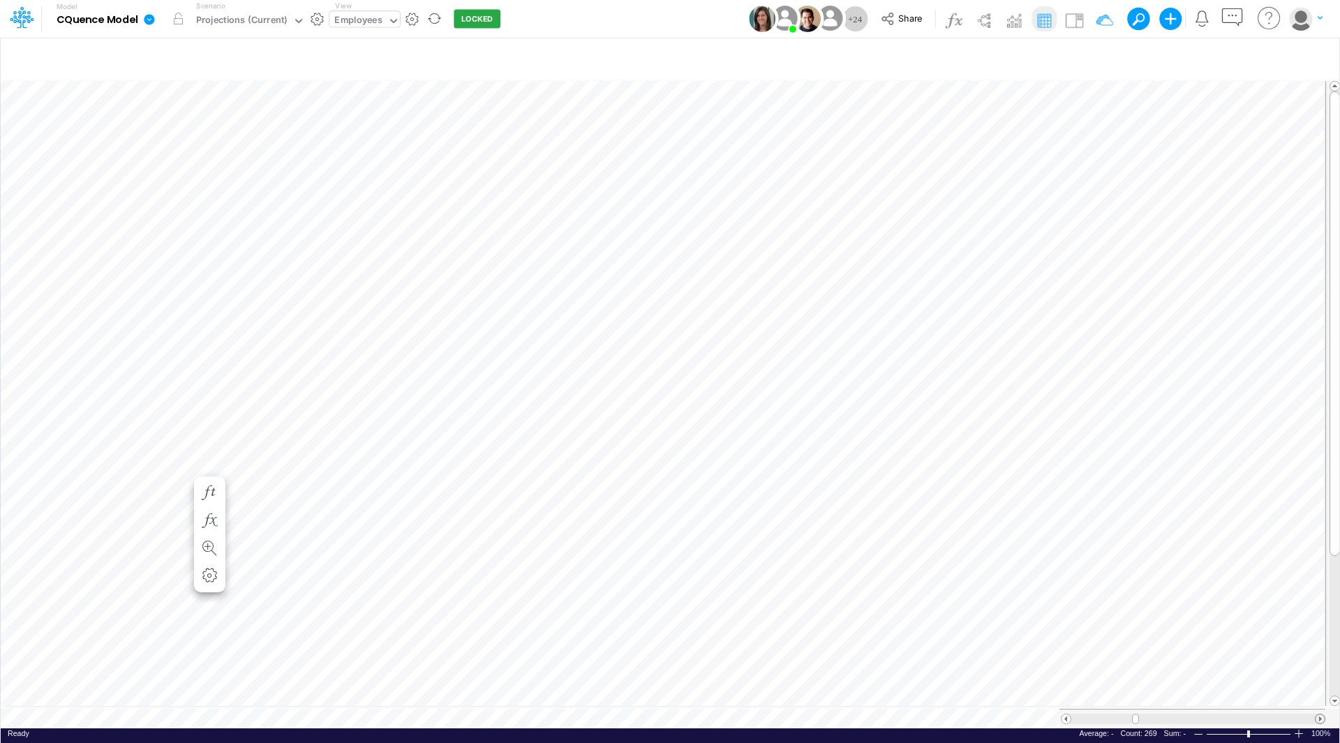
click at [1320, 715] on span at bounding box center [1319, 719] width 9 height 9
click at [1061, 715] on div at bounding box center [1192, 719] width 266 height 20
click at [1063, 716] on span at bounding box center [1065, 719] width 9 height 9
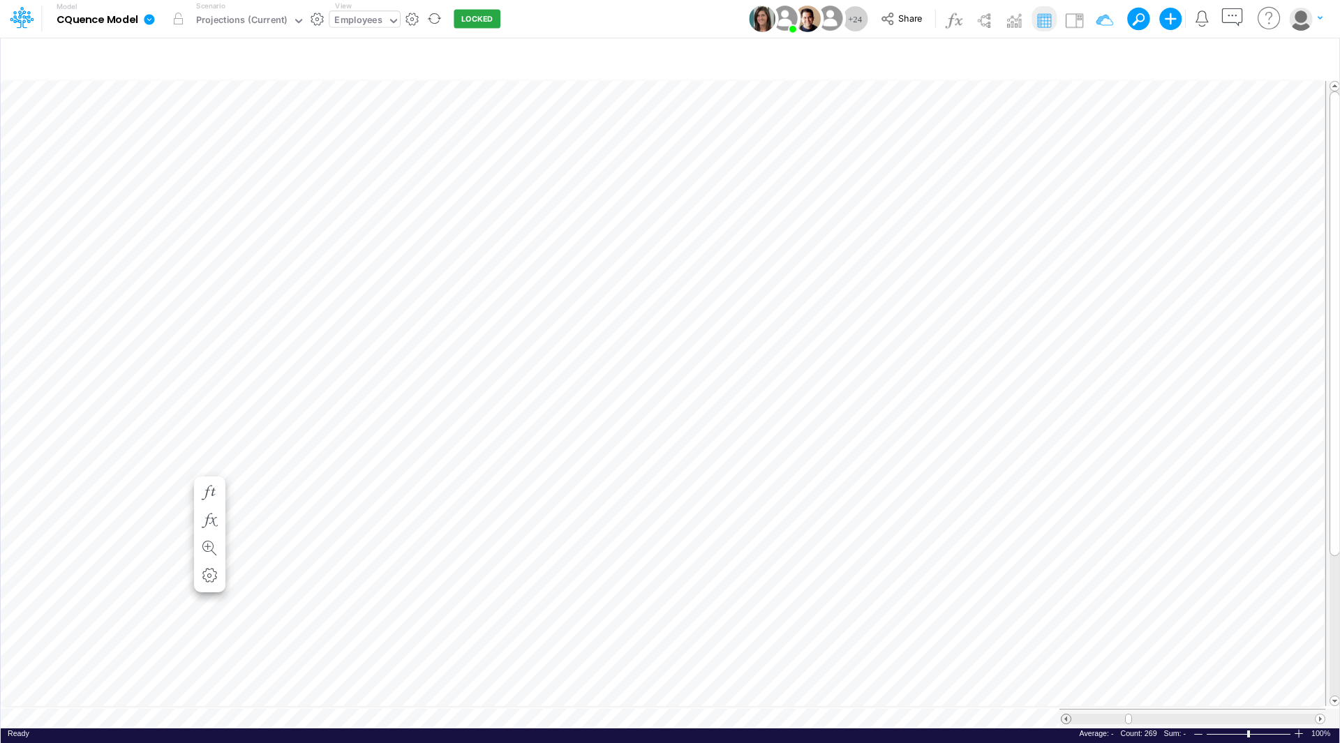
click at [1063, 716] on span at bounding box center [1065, 719] width 9 height 9
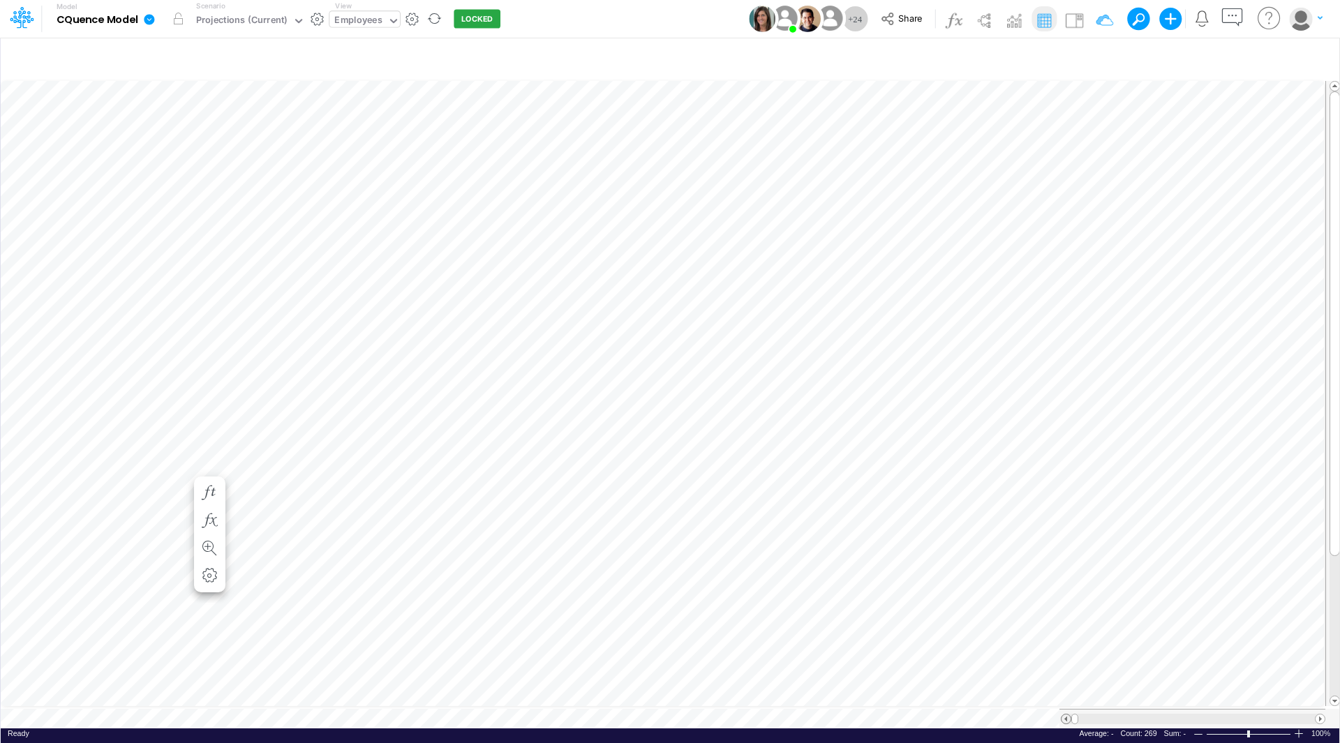
click at [1063, 716] on span at bounding box center [1065, 719] width 9 height 9
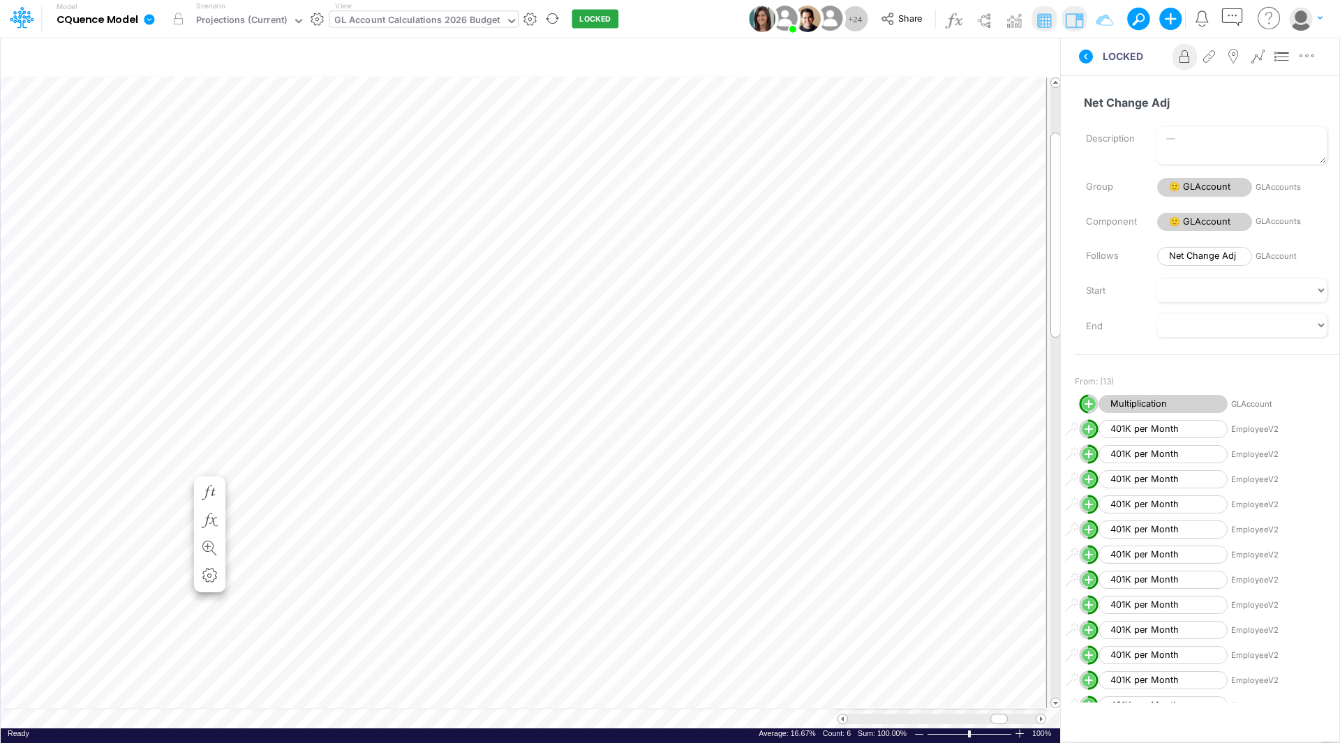
scroll to position [7, 1]
click at [1079, 24] on img at bounding box center [1074, 20] width 22 height 22
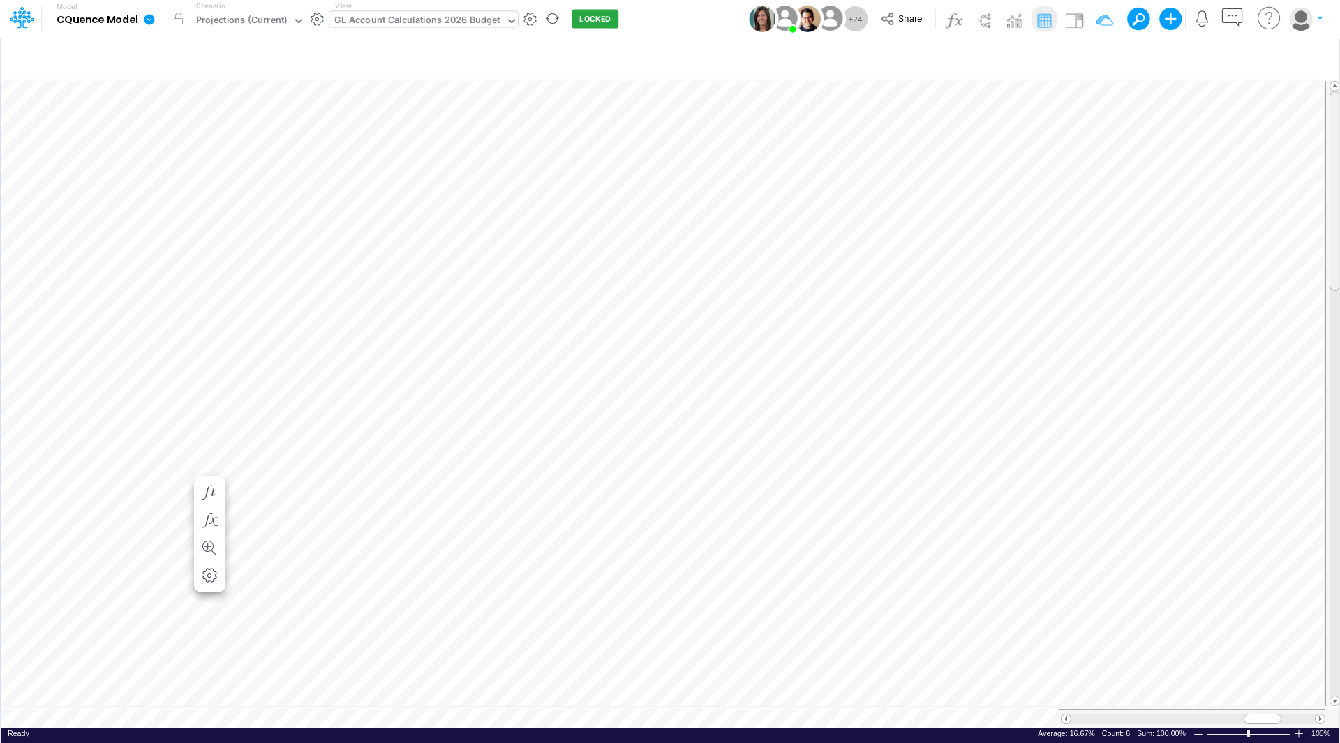
drag, startPoint x: 1332, startPoint y: 298, endPoint x: 1324, endPoint y: 231, distance: 67.4
click at [1324, 231] on tr at bounding box center [671, 393] width 1340 height 631
click at [637, 492] on icon "button" at bounding box center [639, 493] width 21 height 15
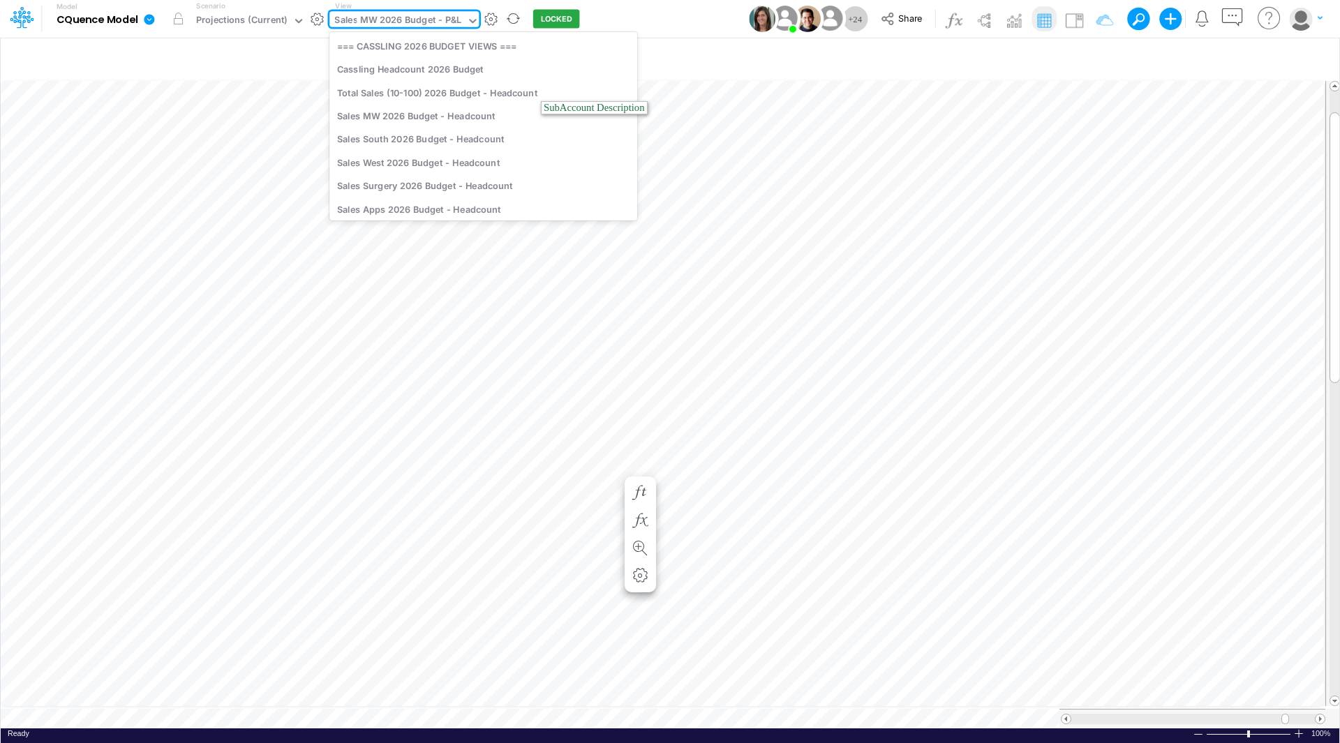
click at [412, 20] on div "Sales MW 2026 Budget - P&L" at bounding box center [397, 21] width 127 height 16
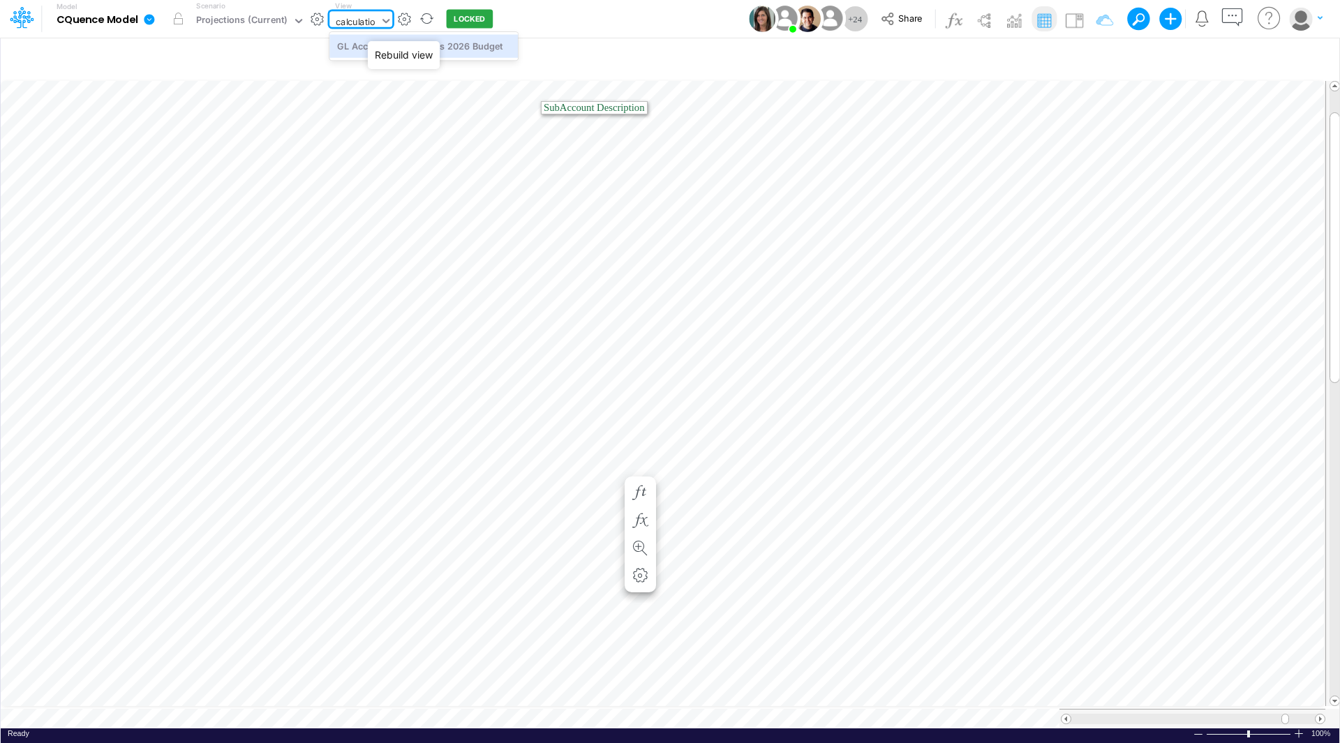
type input "calculation"
click at [411, 47] on div "GL Account Calculations 2026 Budget" at bounding box center [423, 45] width 188 height 23
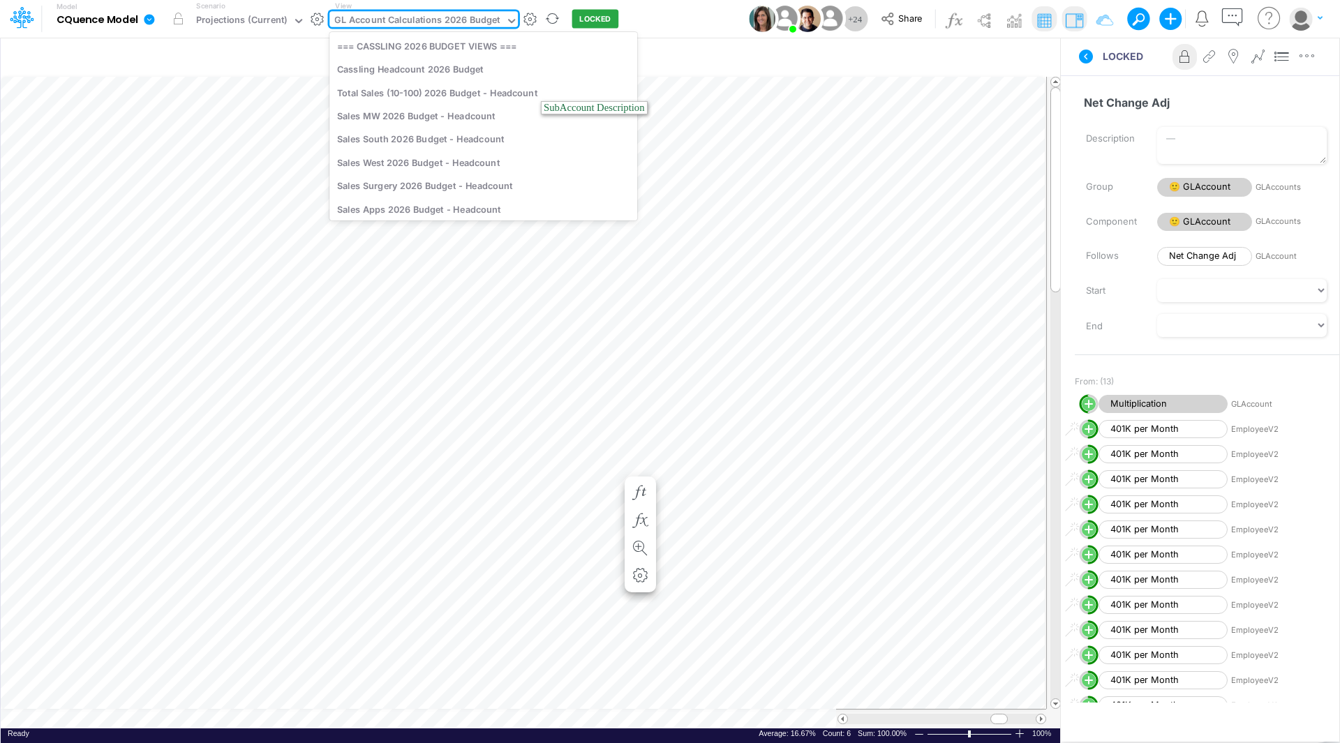
scroll to position [1977, 0]
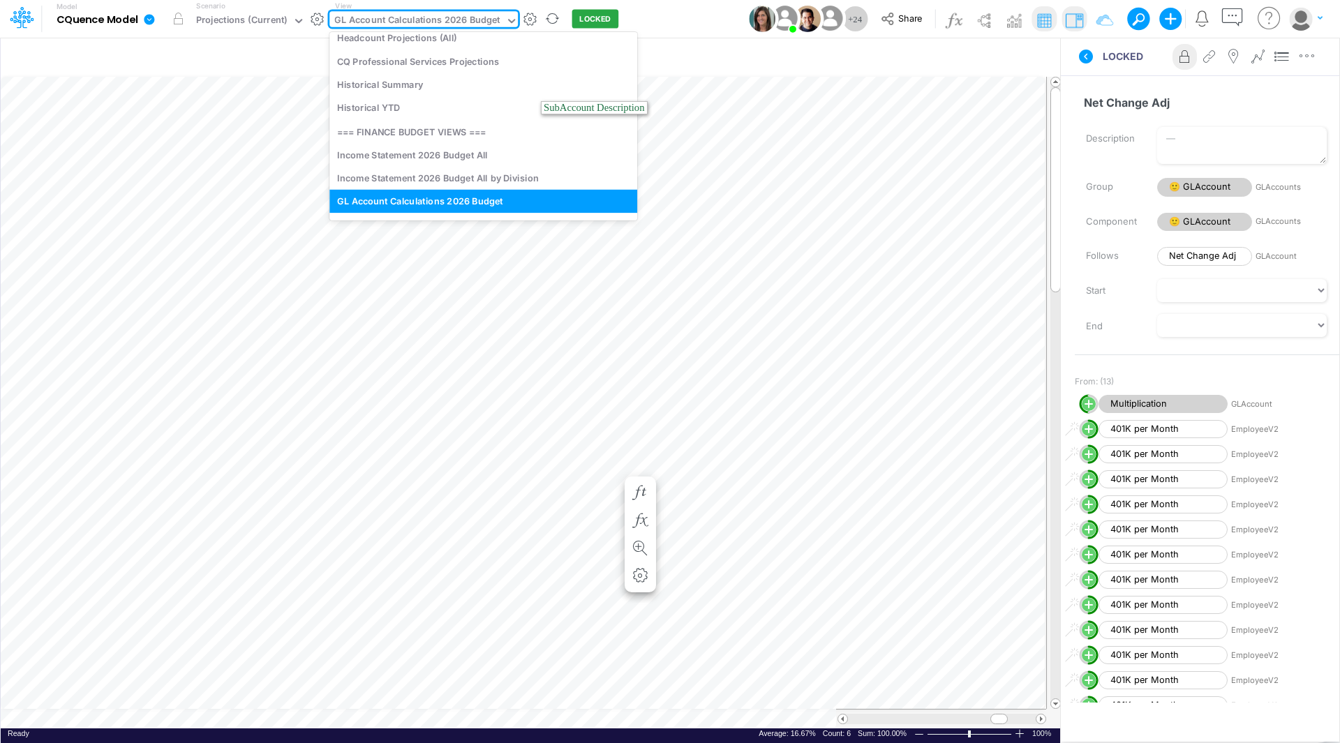
click at [377, 20] on div "GL Account Calculations 2026 Budget" at bounding box center [417, 21] width 166 height 16
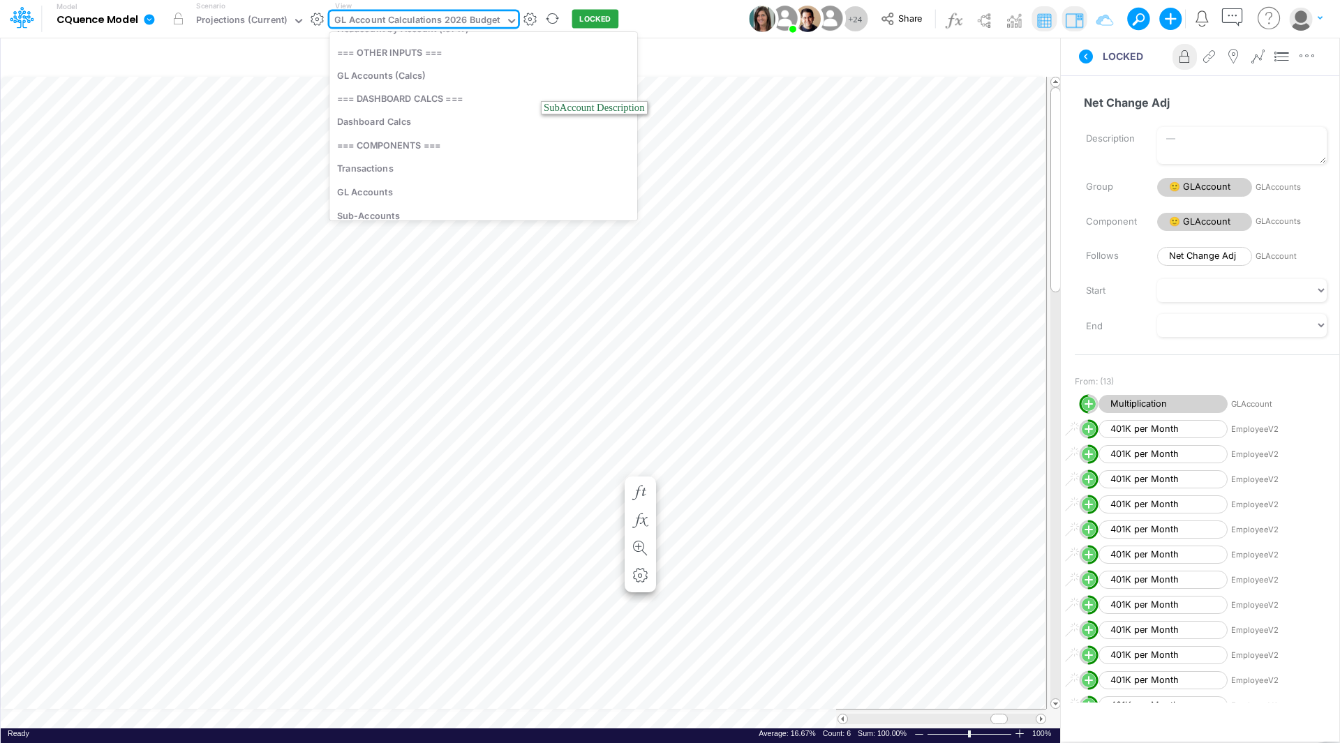
scroll to position [3301, 0]
click at [404, 107] on div "GL Accounts (Calcs)" at bounding box center [483, 104] width 308 height 23
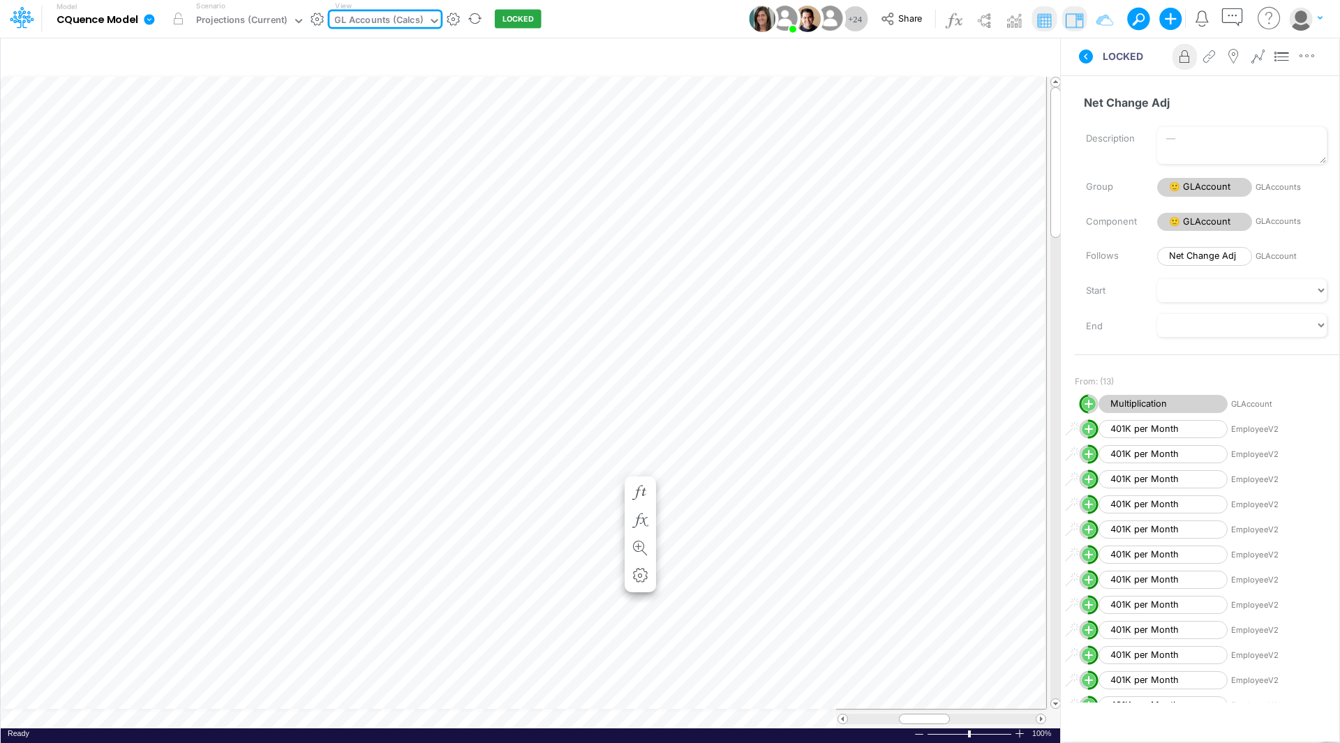
click at [428, 17] on icon at bounding box center [434, 21] width 13 height 13
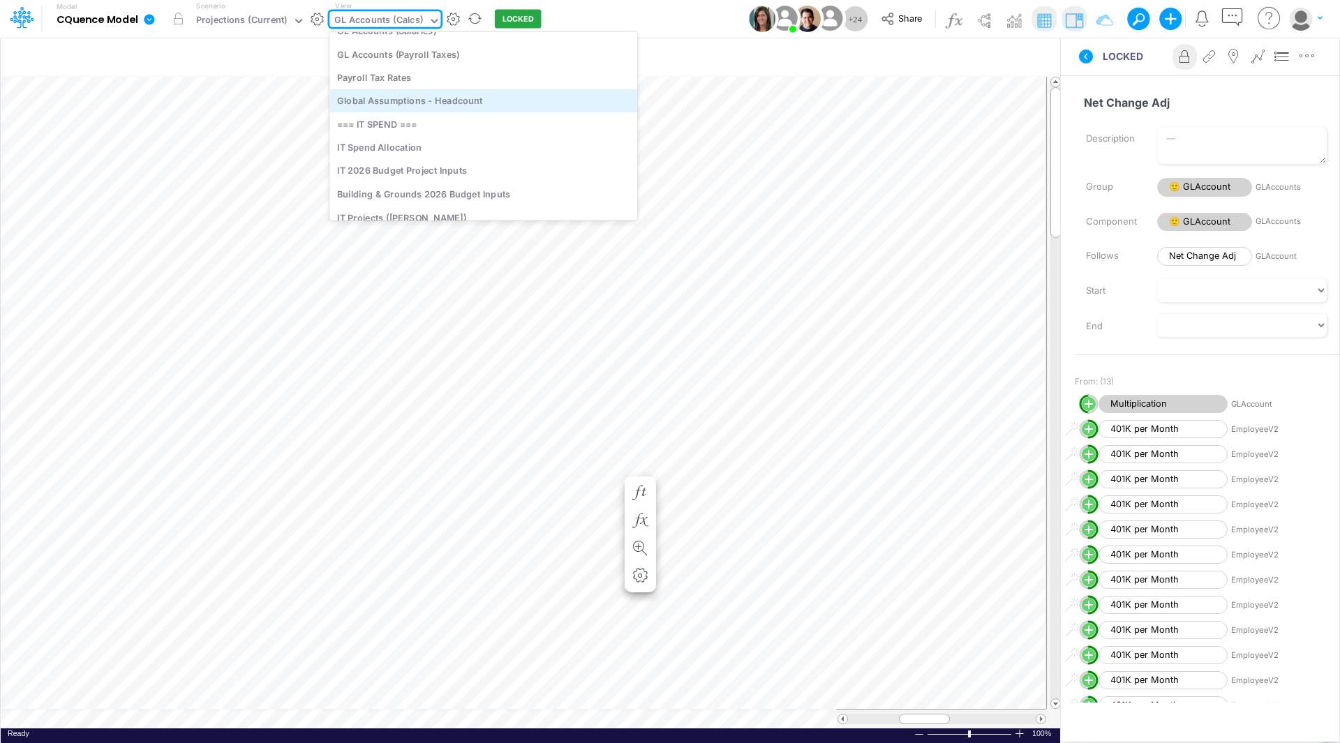
click at [433, 102] on div "Global Assumptions - Headcount" at bounding box center [483, 100] width 308 height 23
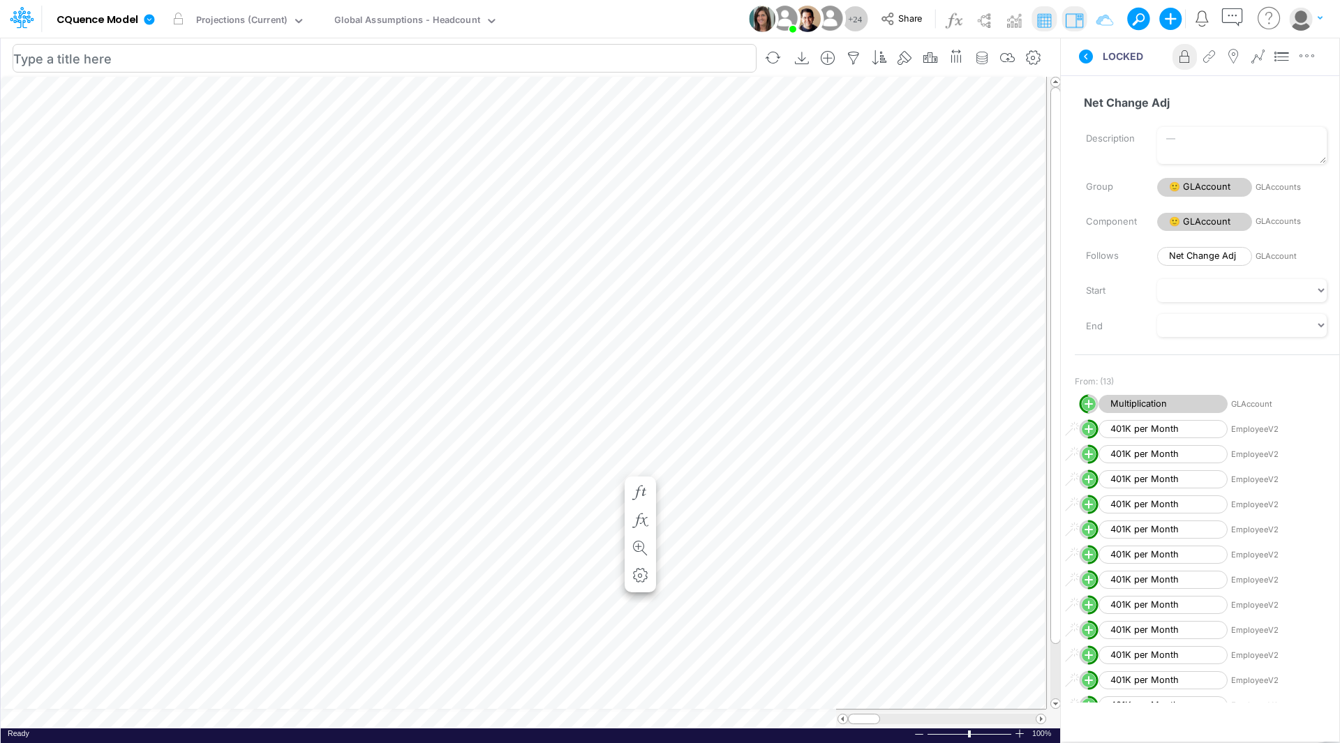
scroll to position [7, 1]
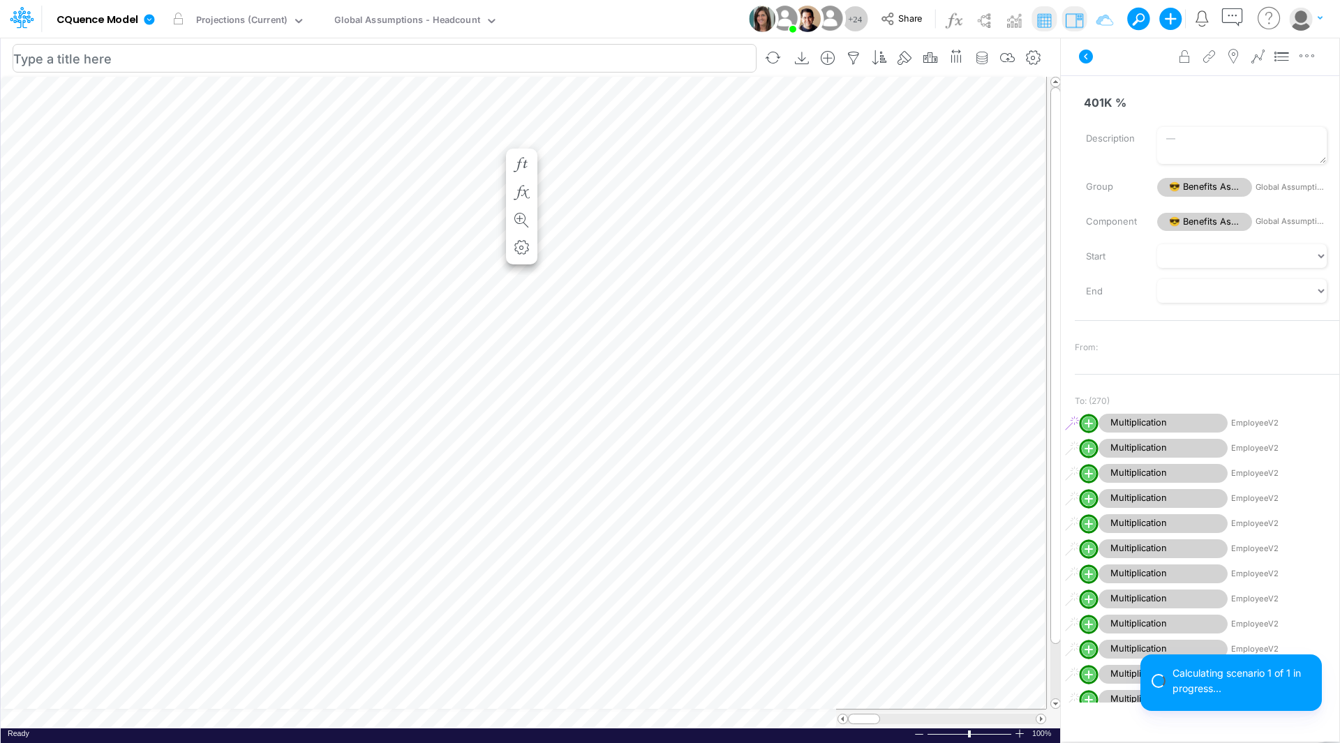
scroll to position [7, 0]
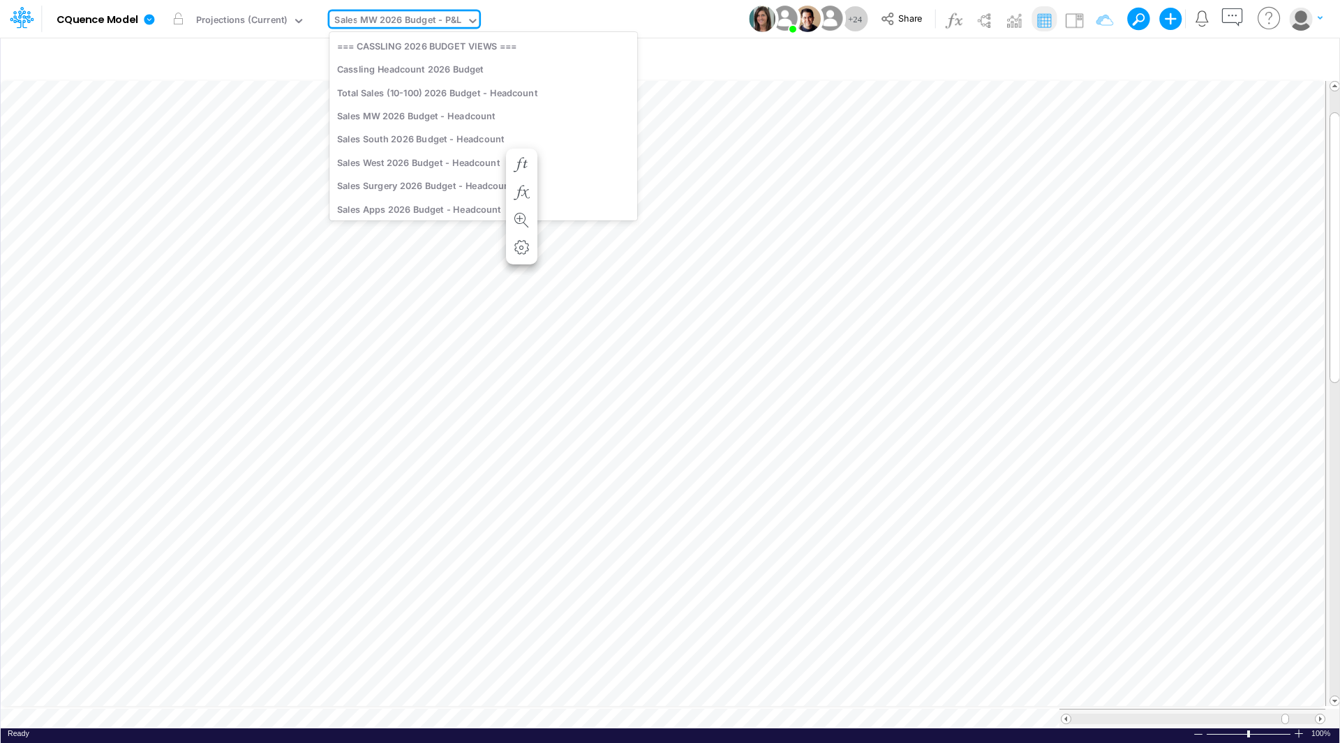
scroll to position [4074, 0]
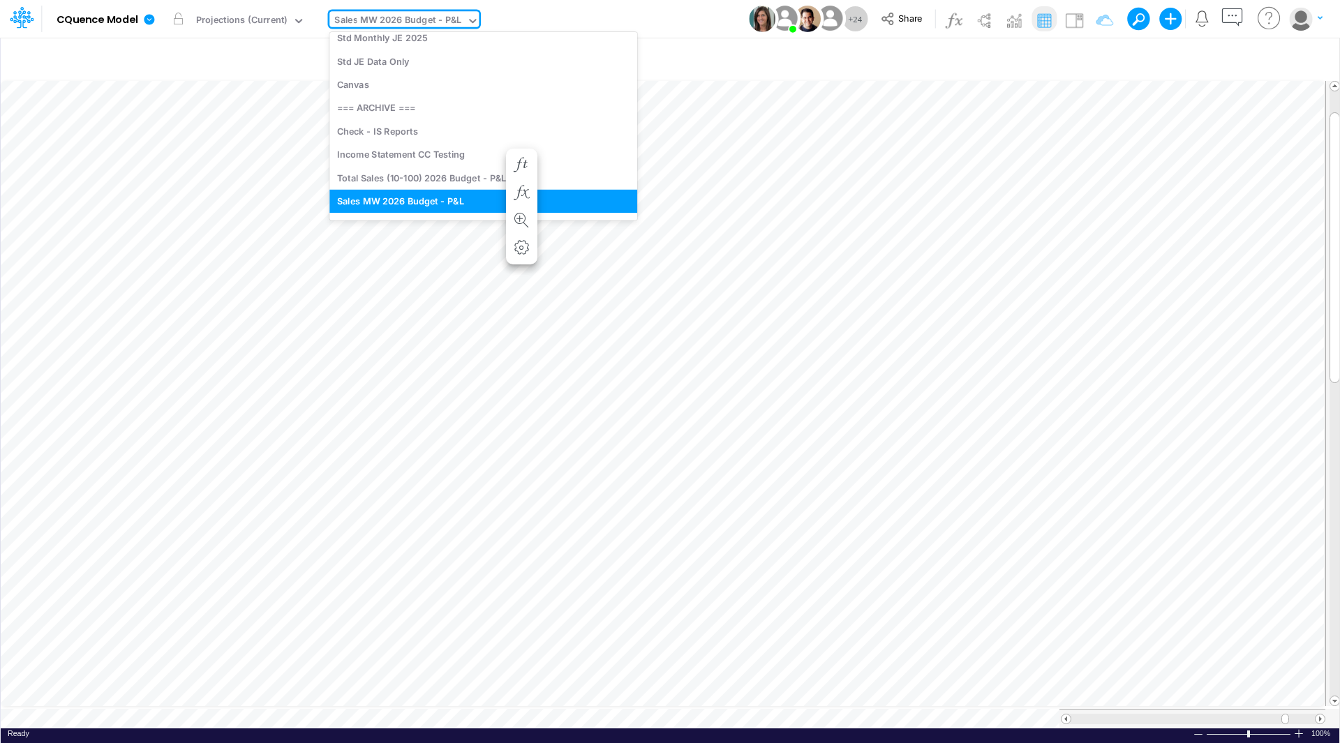
click at [410, 20] on div "Sales MW 2026 Budget - P&L" at bounding box center [397, 21] width 127 height 16
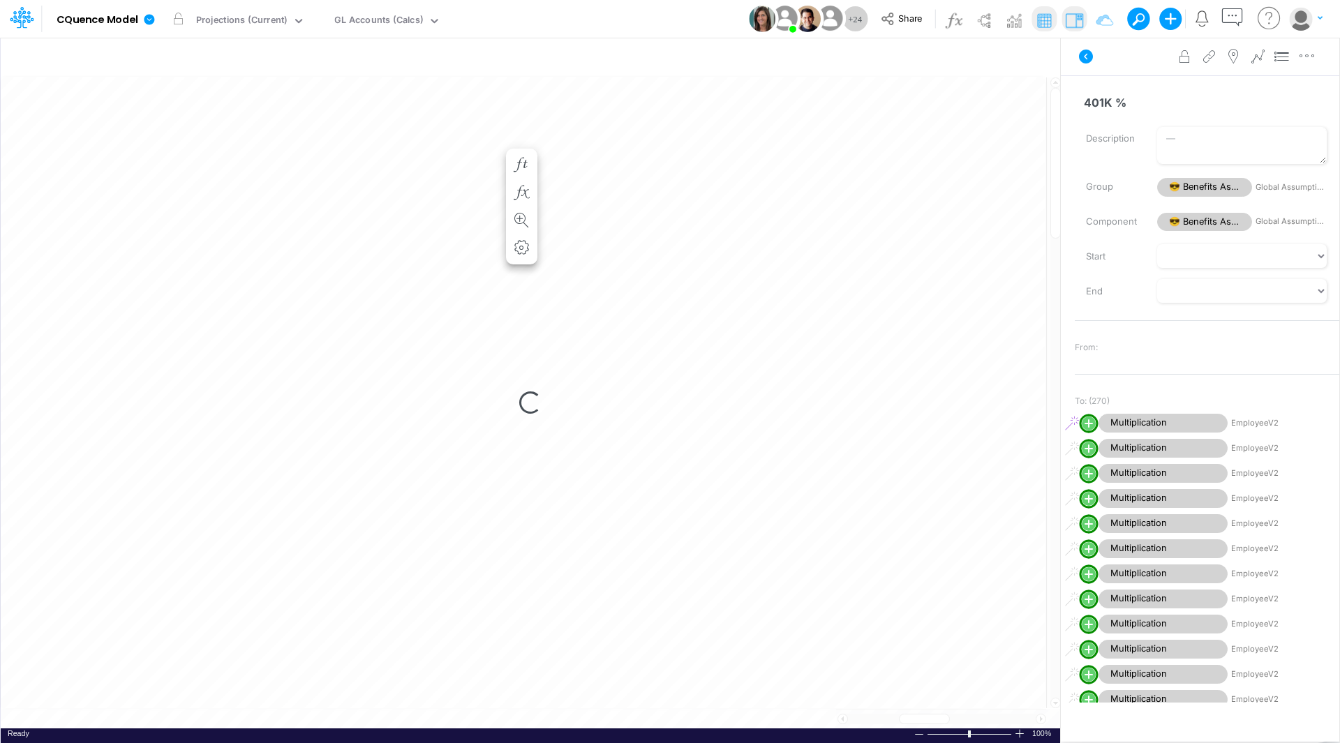
scroll to position [7, 0]
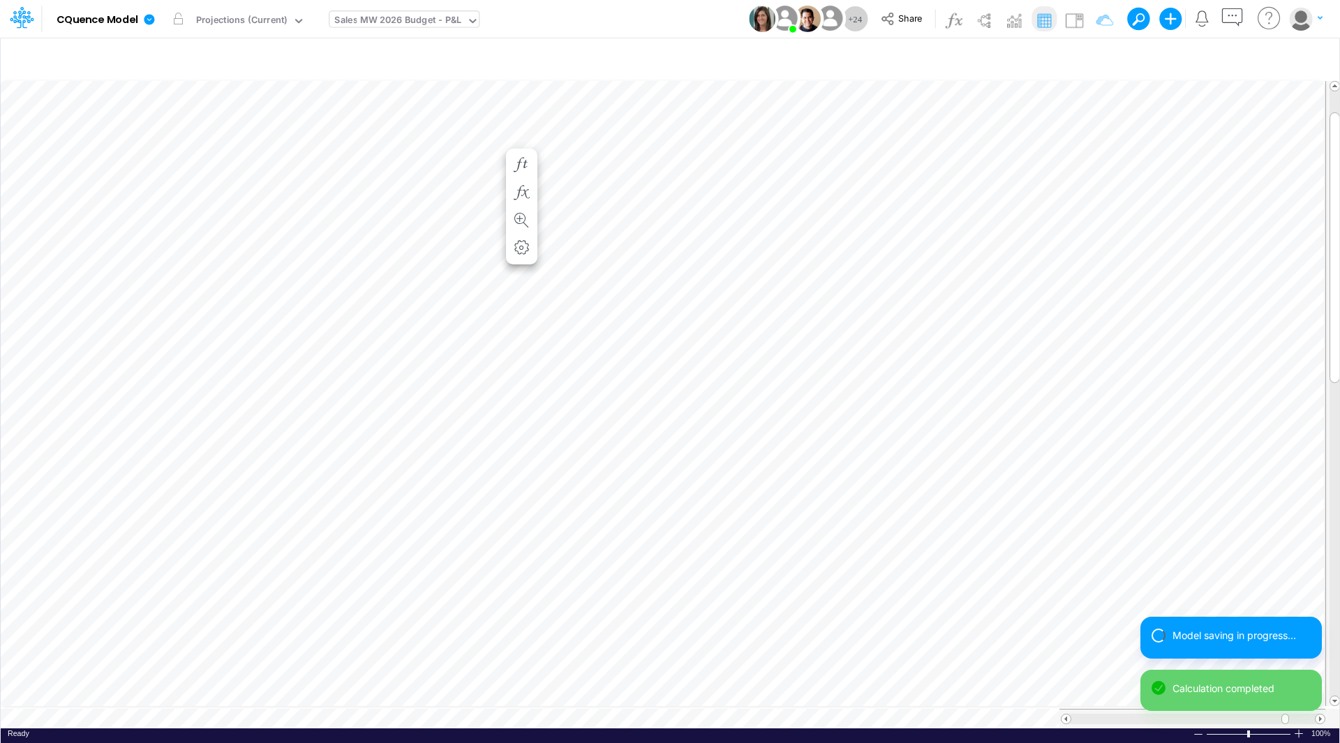
scroll to position [7, 1]
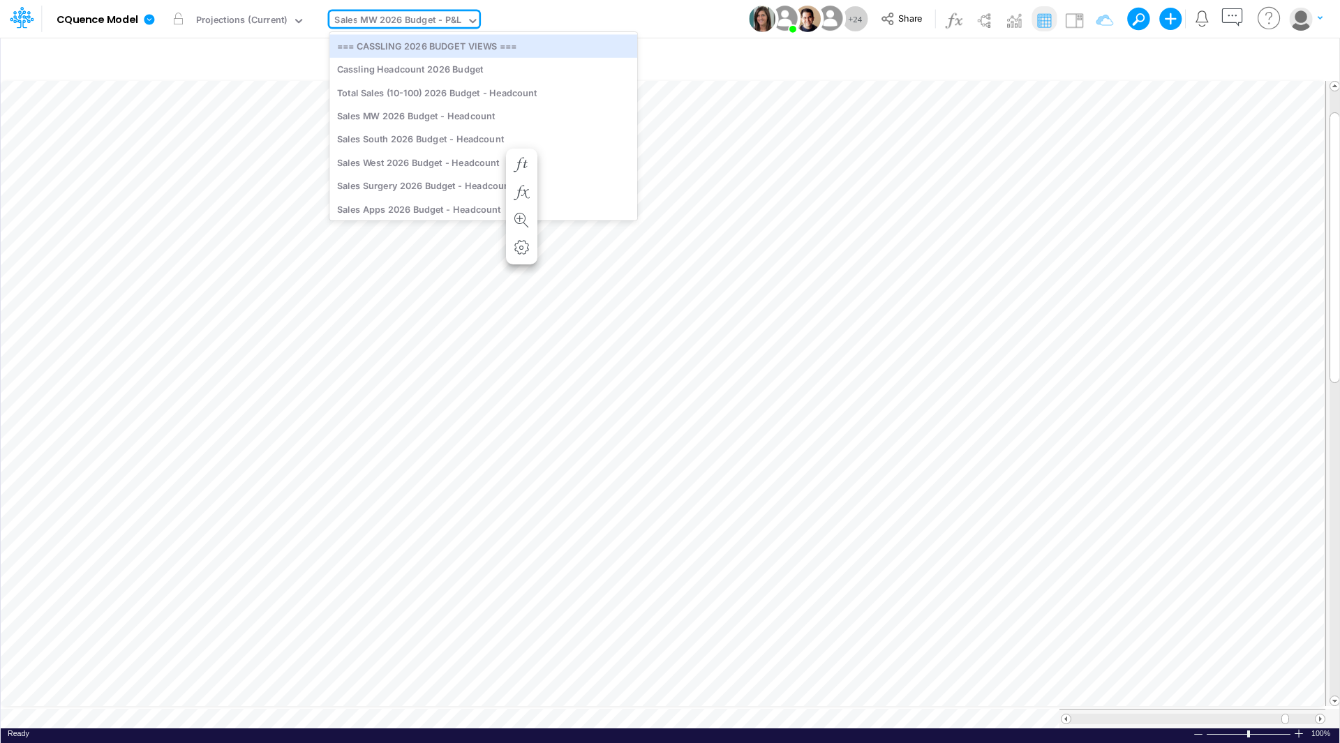
click at [373, 19] on div "Sales MW 2026 Budget - P&L" at bounding box center [397, 21] width 127 height 16
type input "c"
type input "2026"
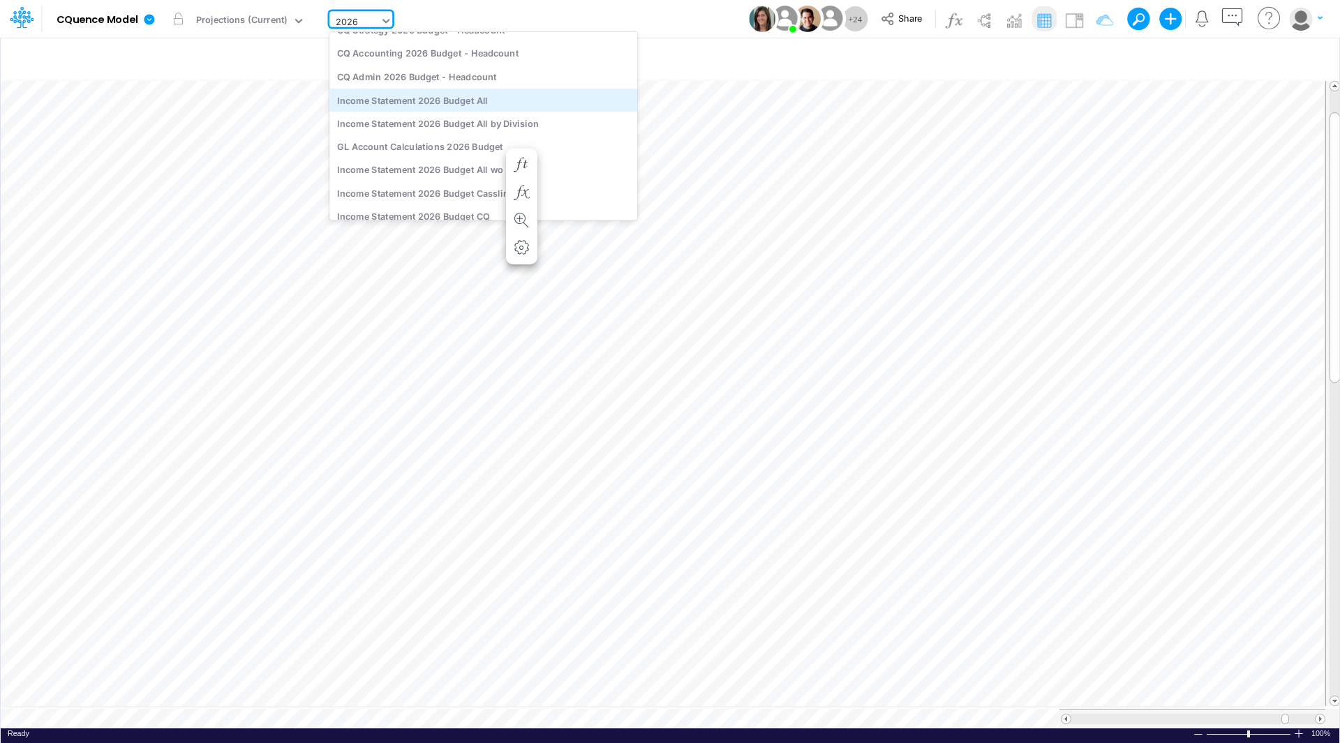
click at [468, 101] on div "Income Statement 2026 Budget All" at bounding box center [483, 100] width 308 height 23
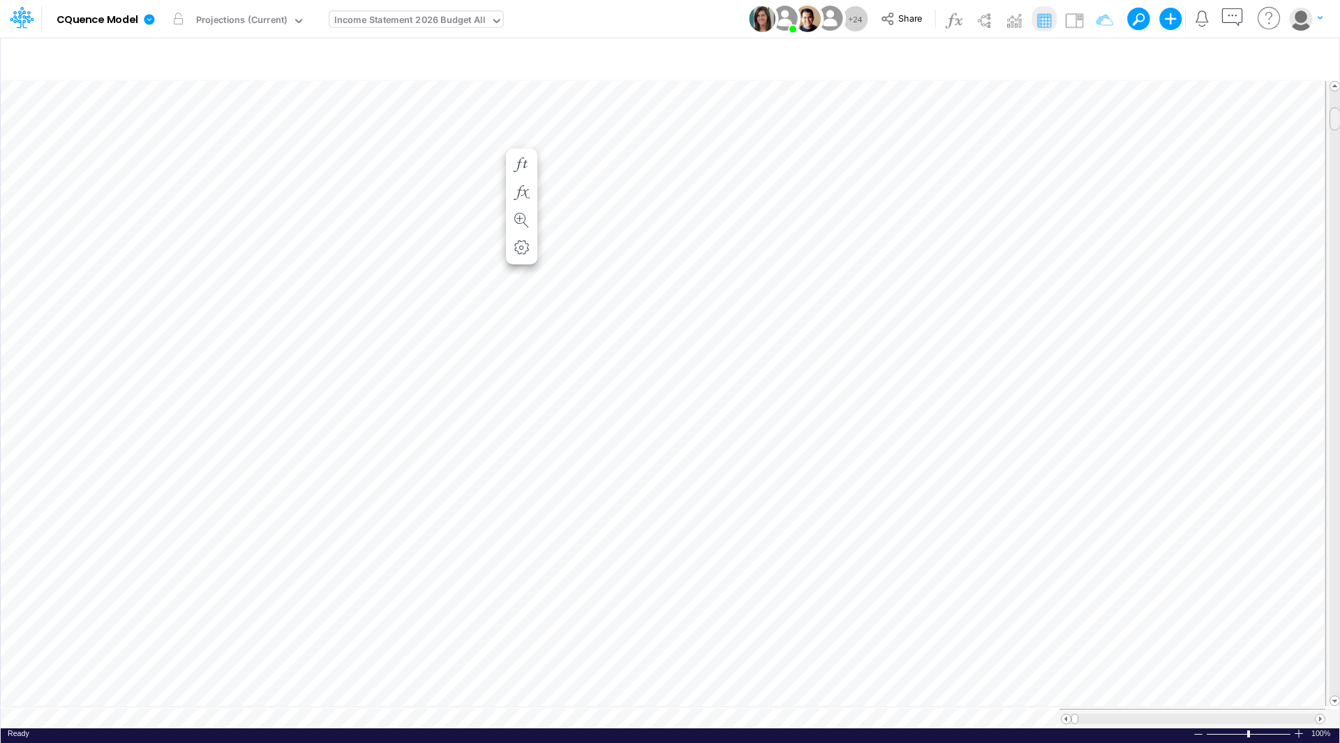
scroll to position [7, 0]
drag, startPoint x: 1338, startPoint y: 109, endPoint x: 1339, endPoint y: 174, distance: 64.9
click at [1339, 174] on div "Insert child node Variable Constant Group Addition Subtraction Multiplication D…" at bounding box center [670, 390] width 1340 height 706
click at [1325, 709] on div at bounding box center [1332, 719] width 15 height 20
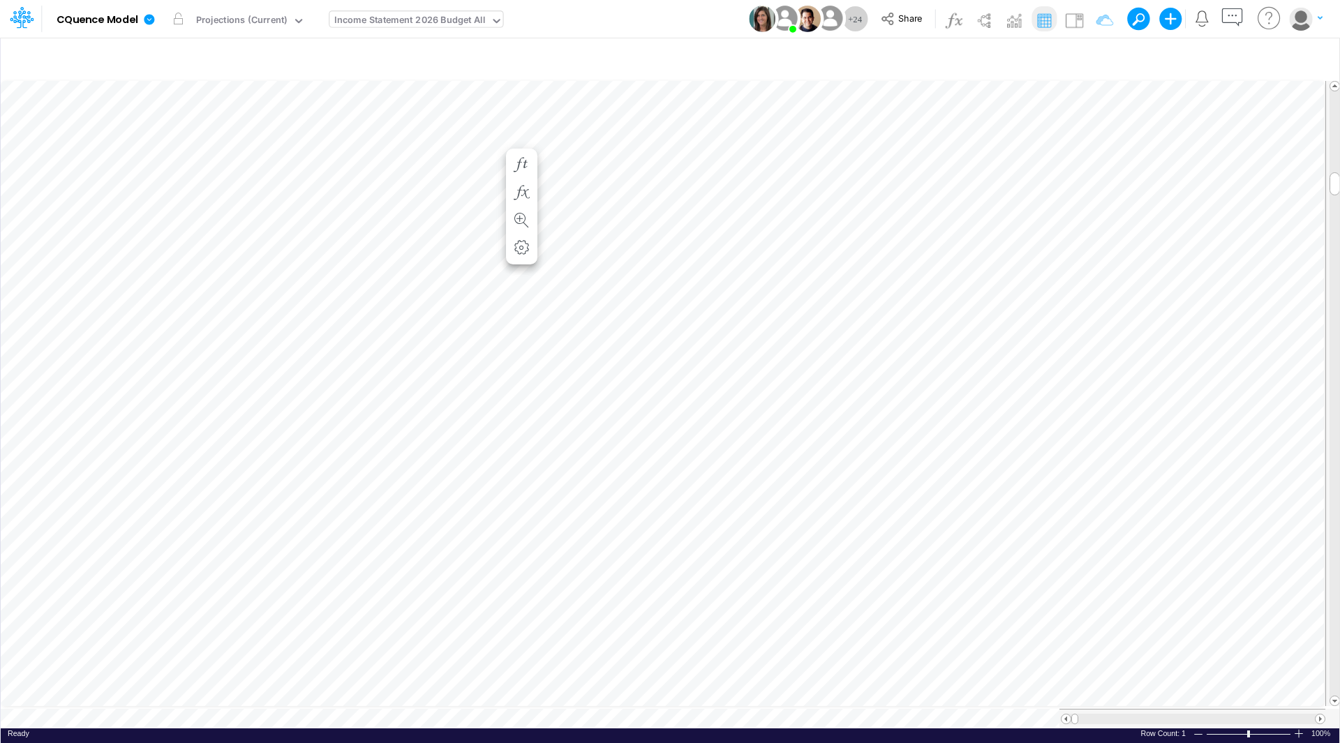
click at [1325, 709] on div at bounding box center [1332, 719] width 15 height 20
click at [1318, 715] on span at bounding box center [1319, 719] width 9 height 9
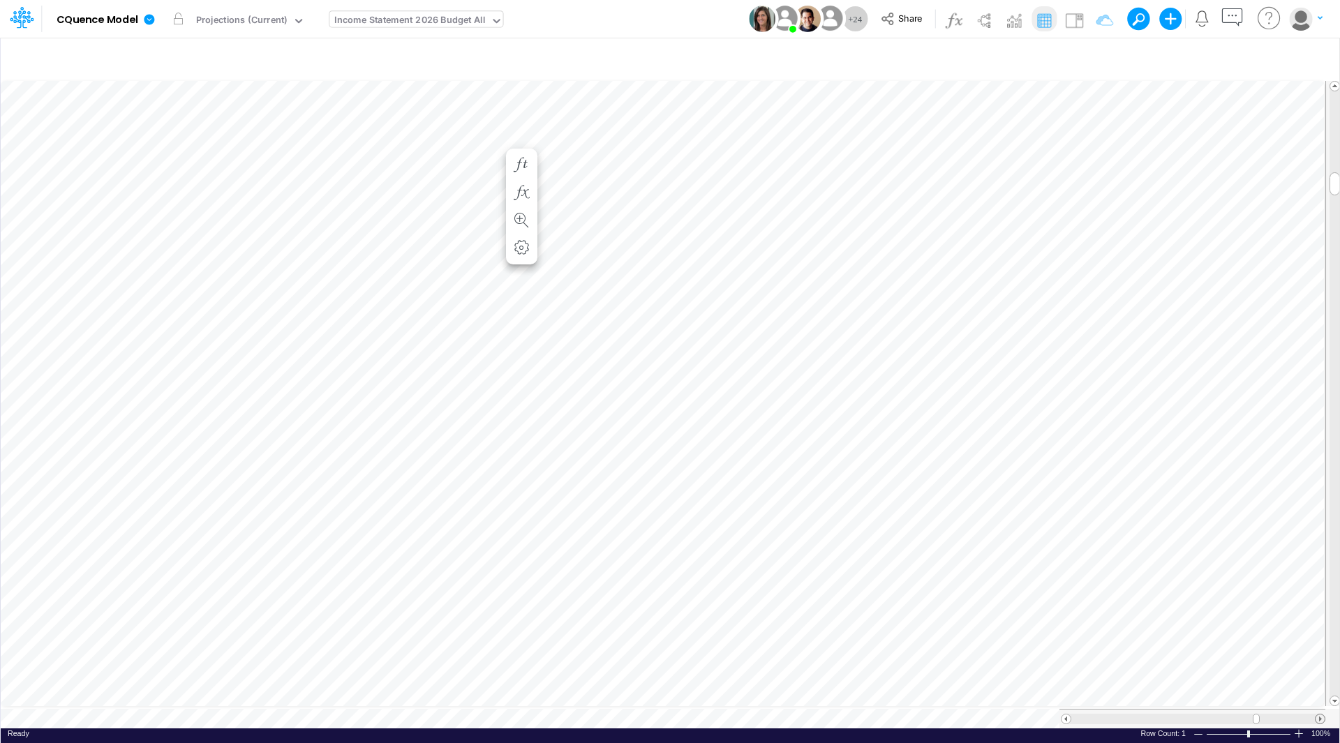
click at [1318, 715] on span at bounding box center [1319, 719] width 9 height 9
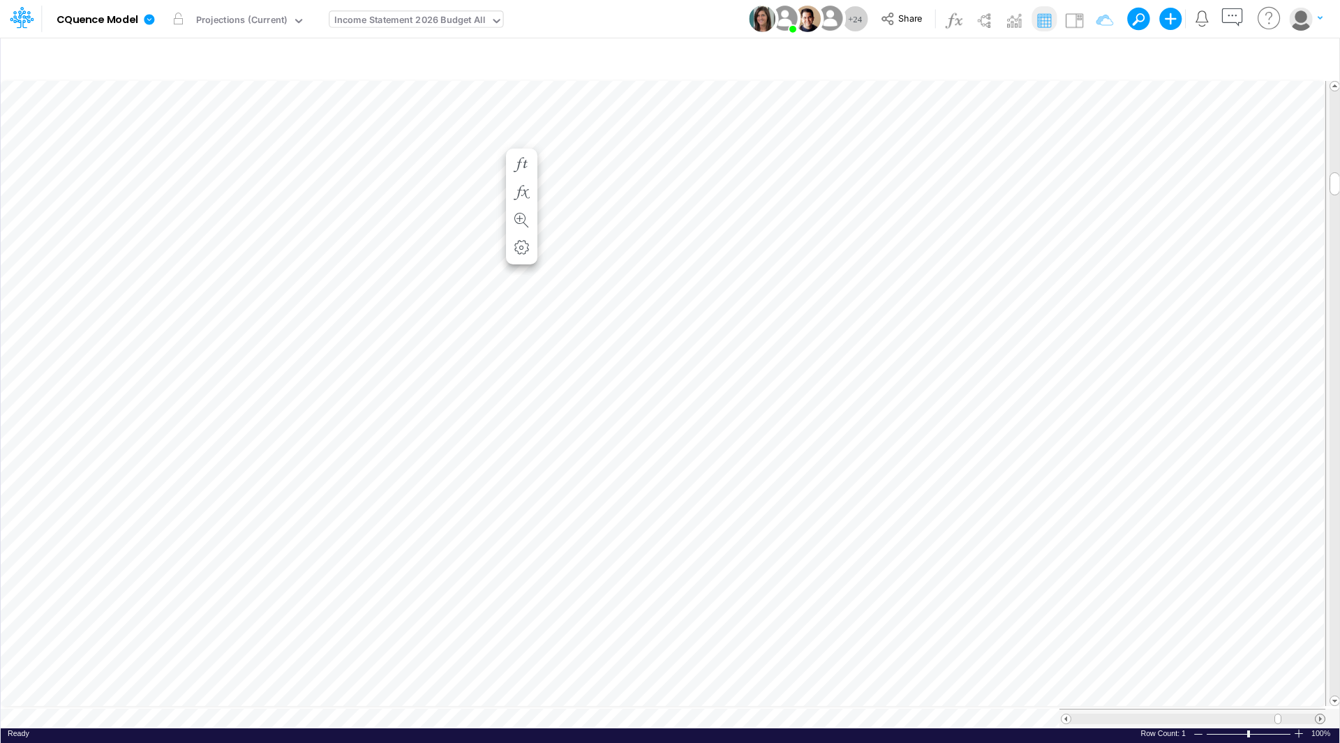
click at [1318, 715] on span at bounding box center [1319, 719] width 9 height 9
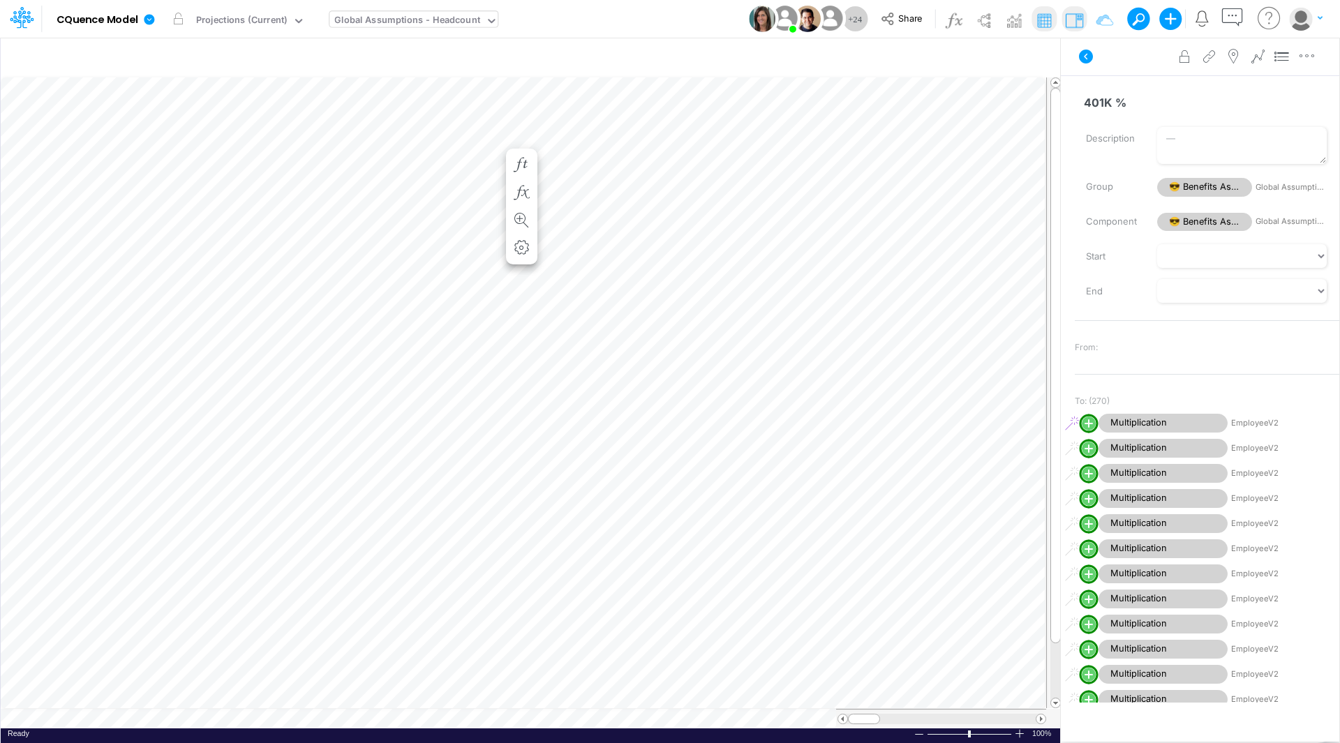
scroll to position [7, 0]
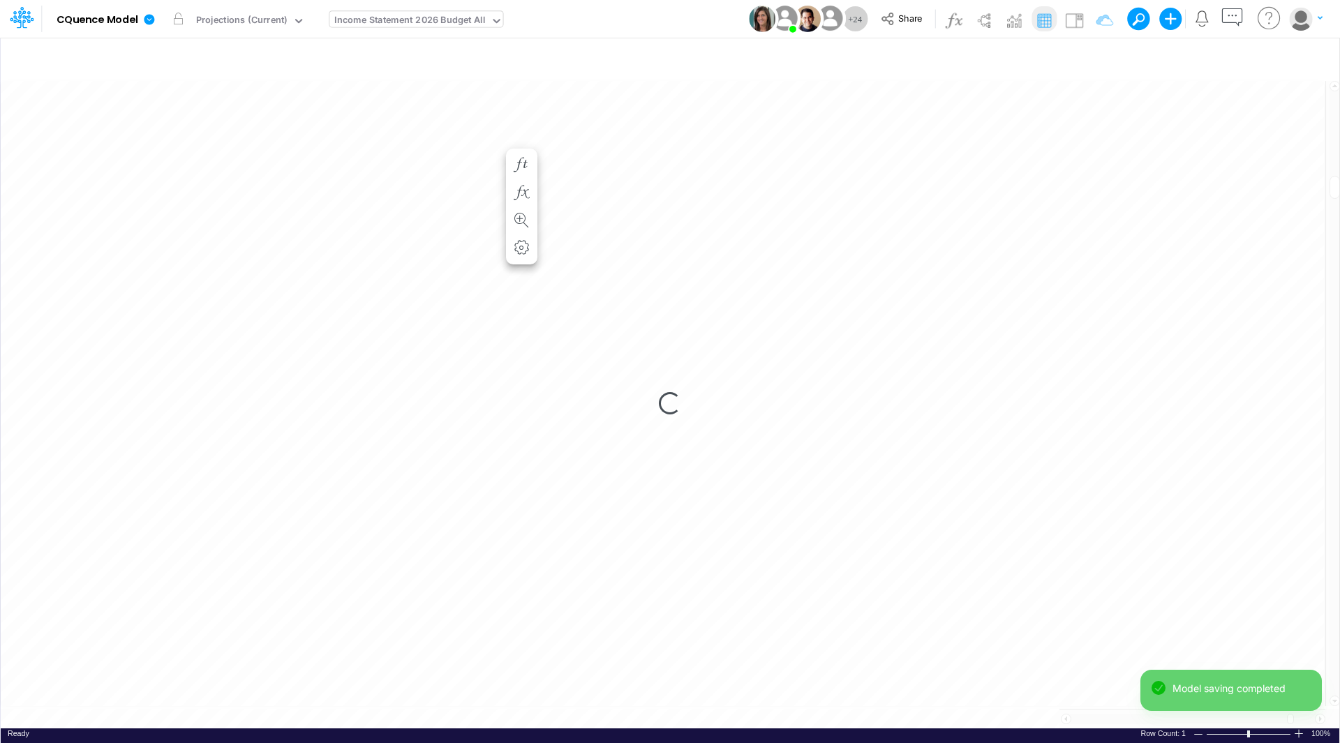
scroll to position [7, 1]
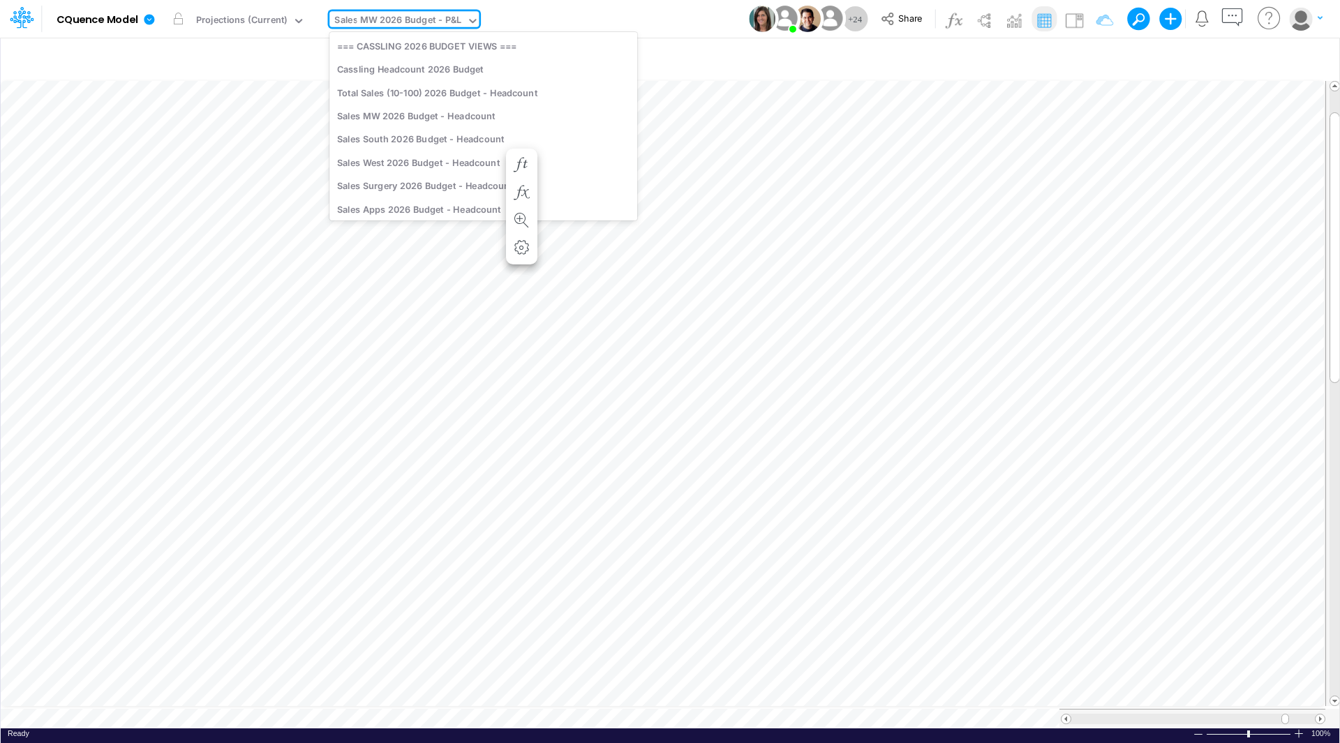
click at [427, 23] on div "Sales MW 2026 Budget - P&L" at bounding box center [397, 21] width 127 height 16
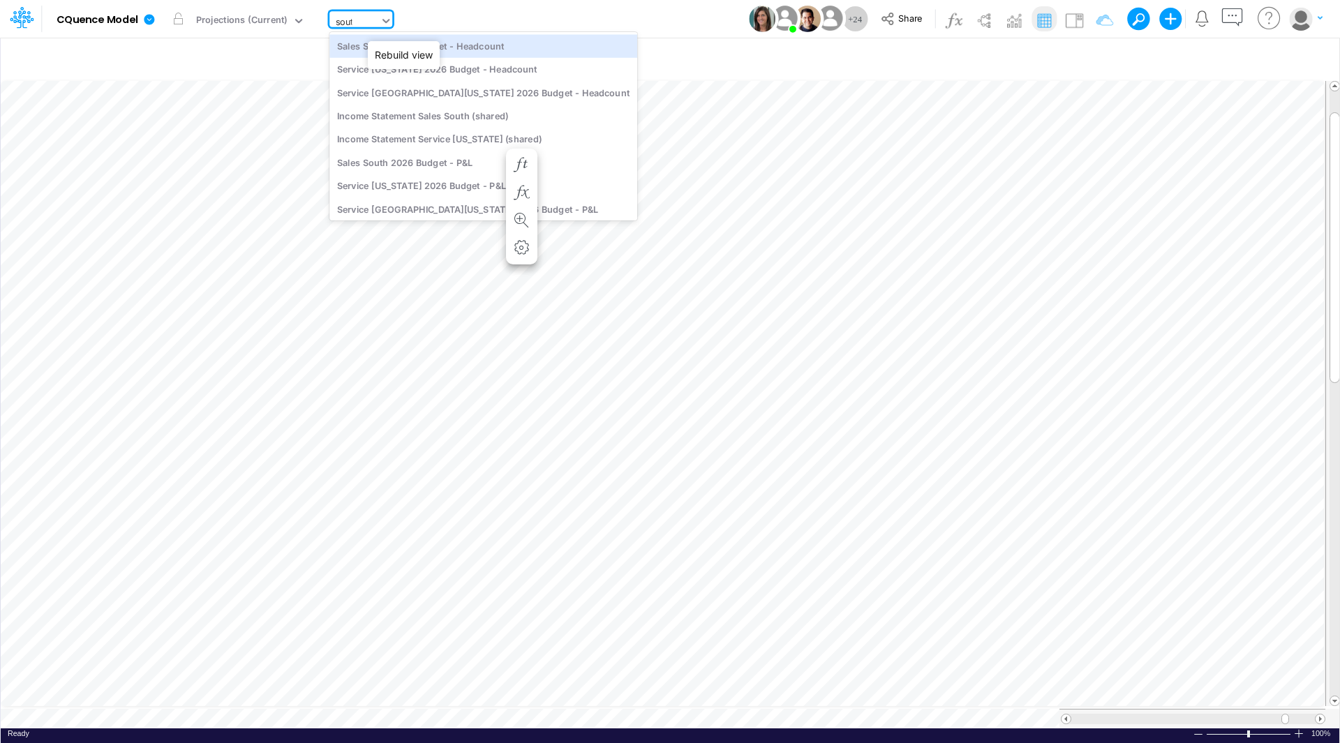
type input "south"
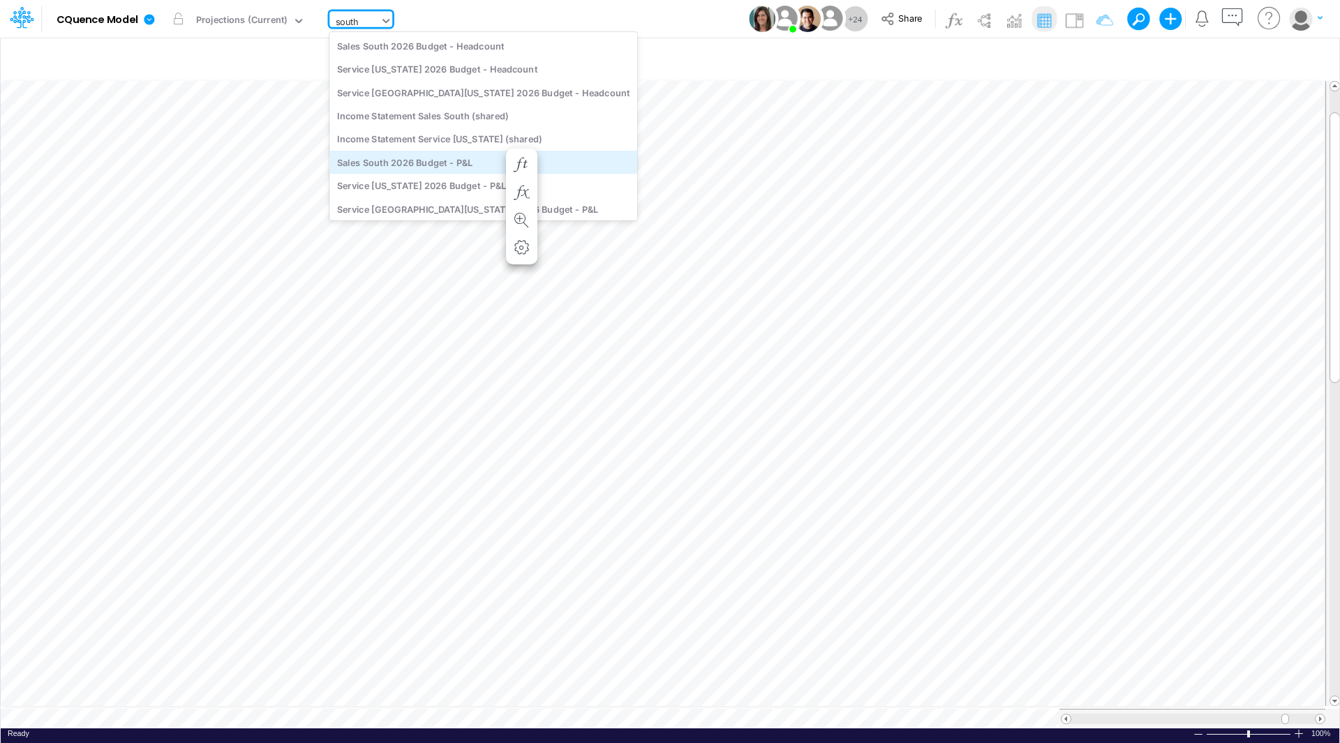
click at [421, 158] on div "Sales South 2026 Budget - P&L" at bounding box center [483, 162] width 308 height 23
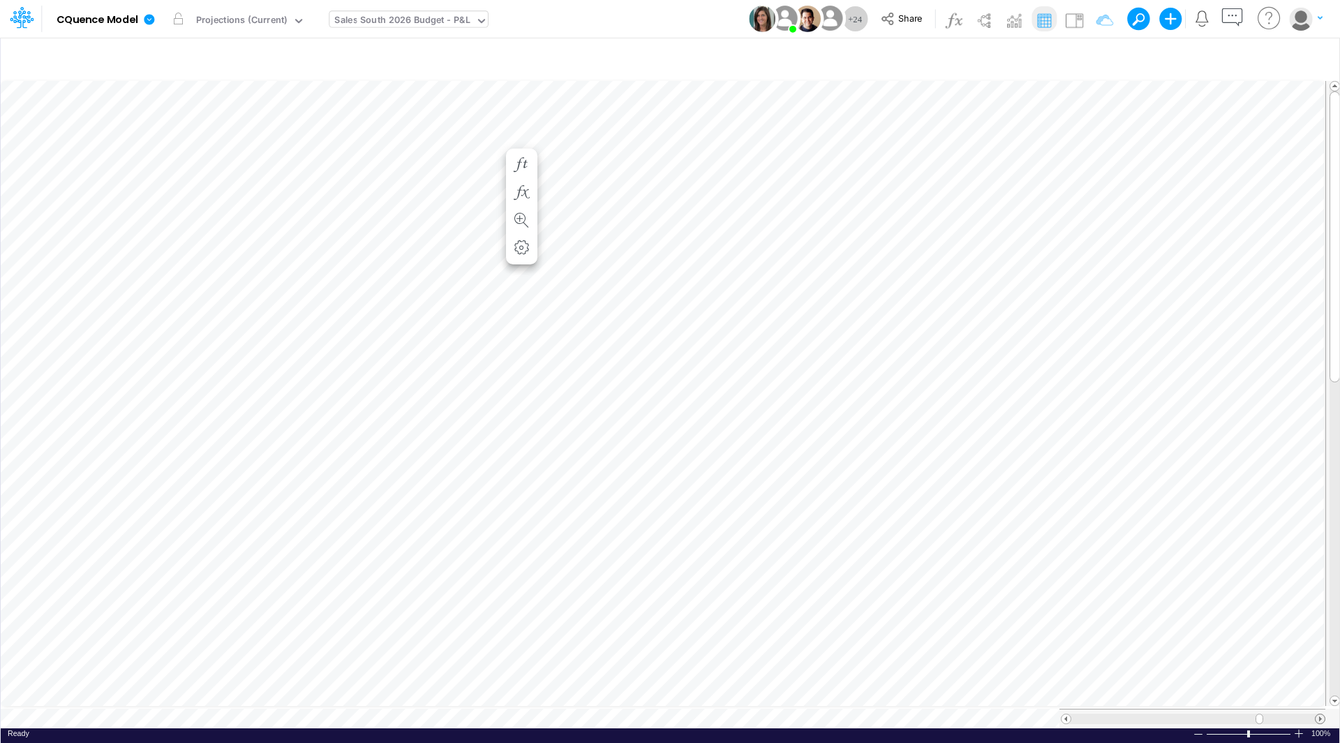
click at [1321, 715] on span at bounding box center [1319, 719] width 9 height 9
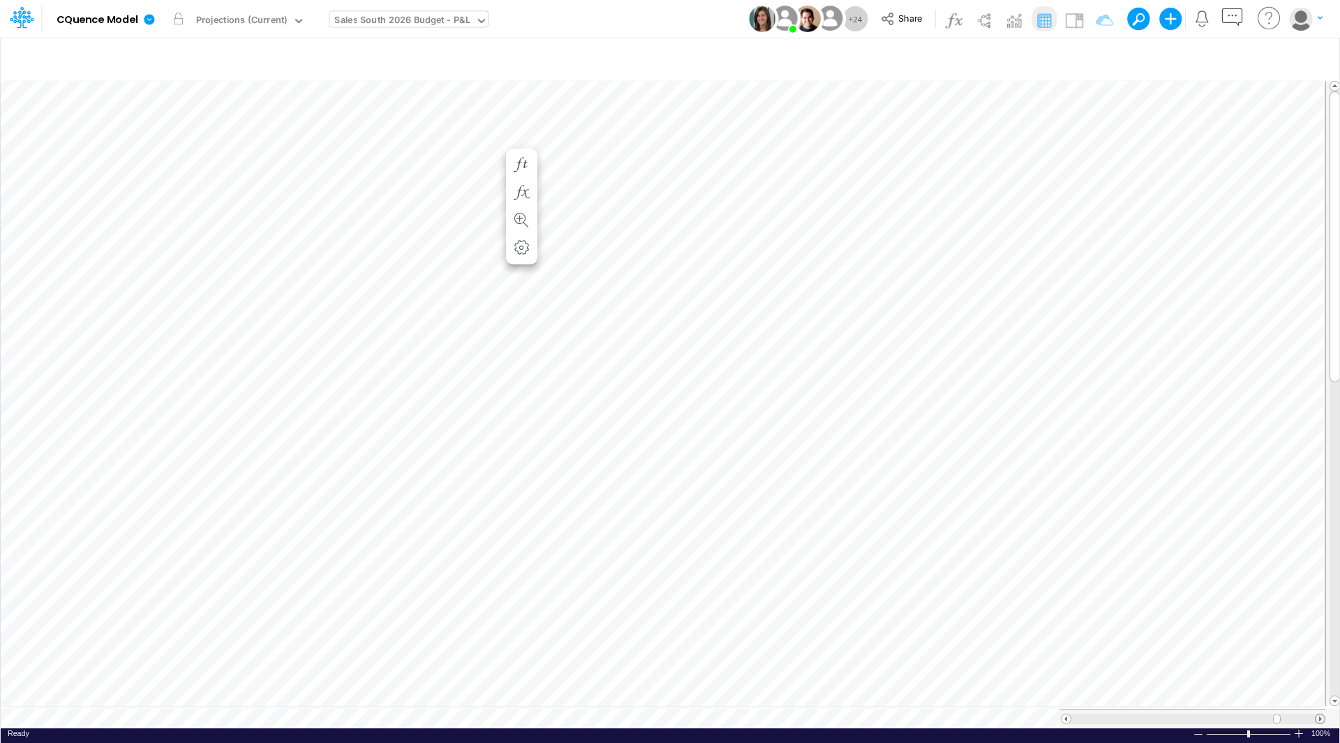
click at [1321, 715] on span at bounding box center [1319, 719] width 9 height 9
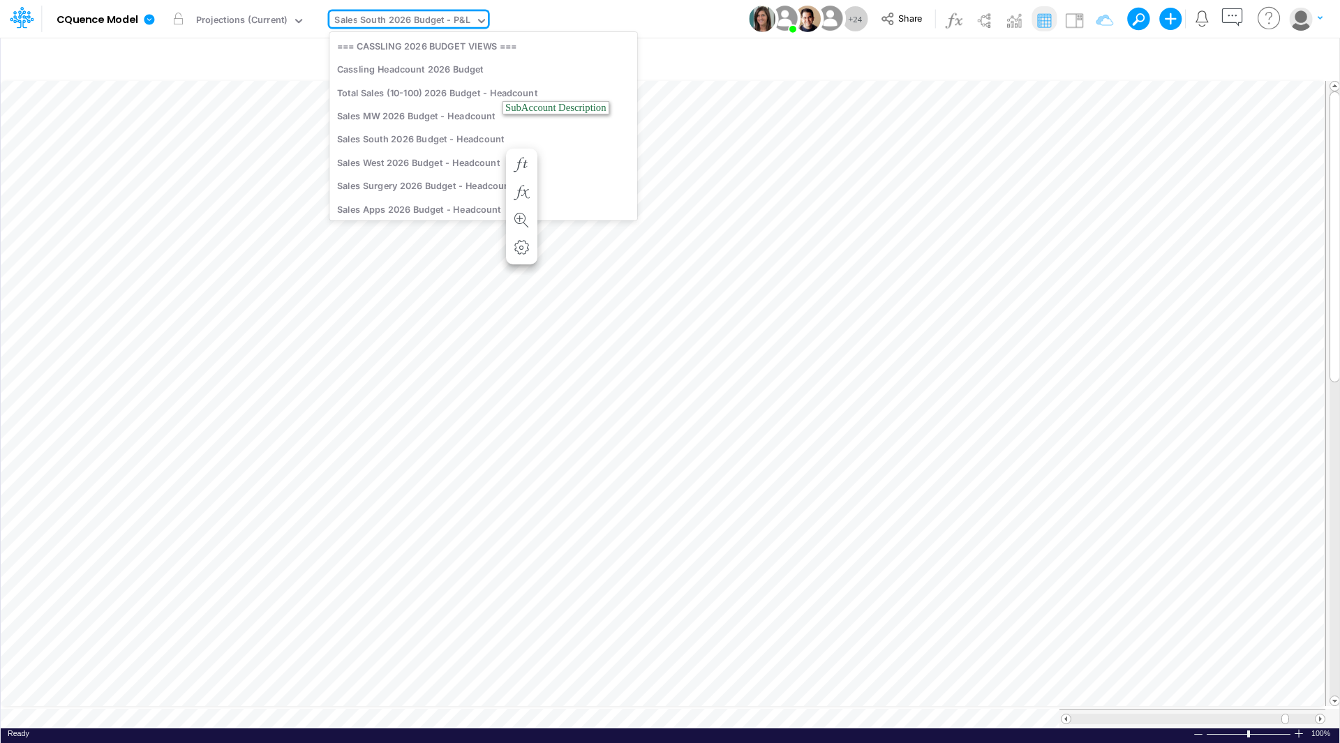
scroll to position [4100, 0]
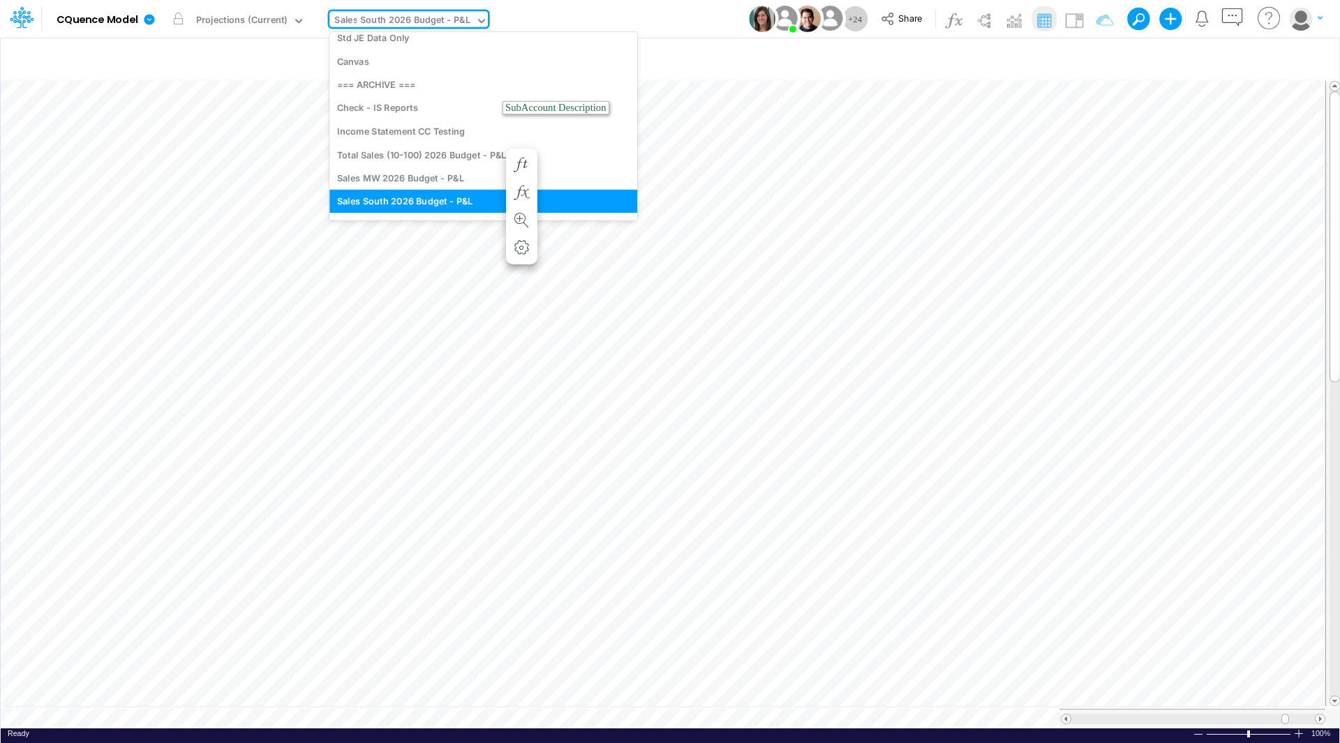
click at [399, 24] on div "Sales South 2026 Budget - P&L" at bounding box center [401, 21] width 135 height 16
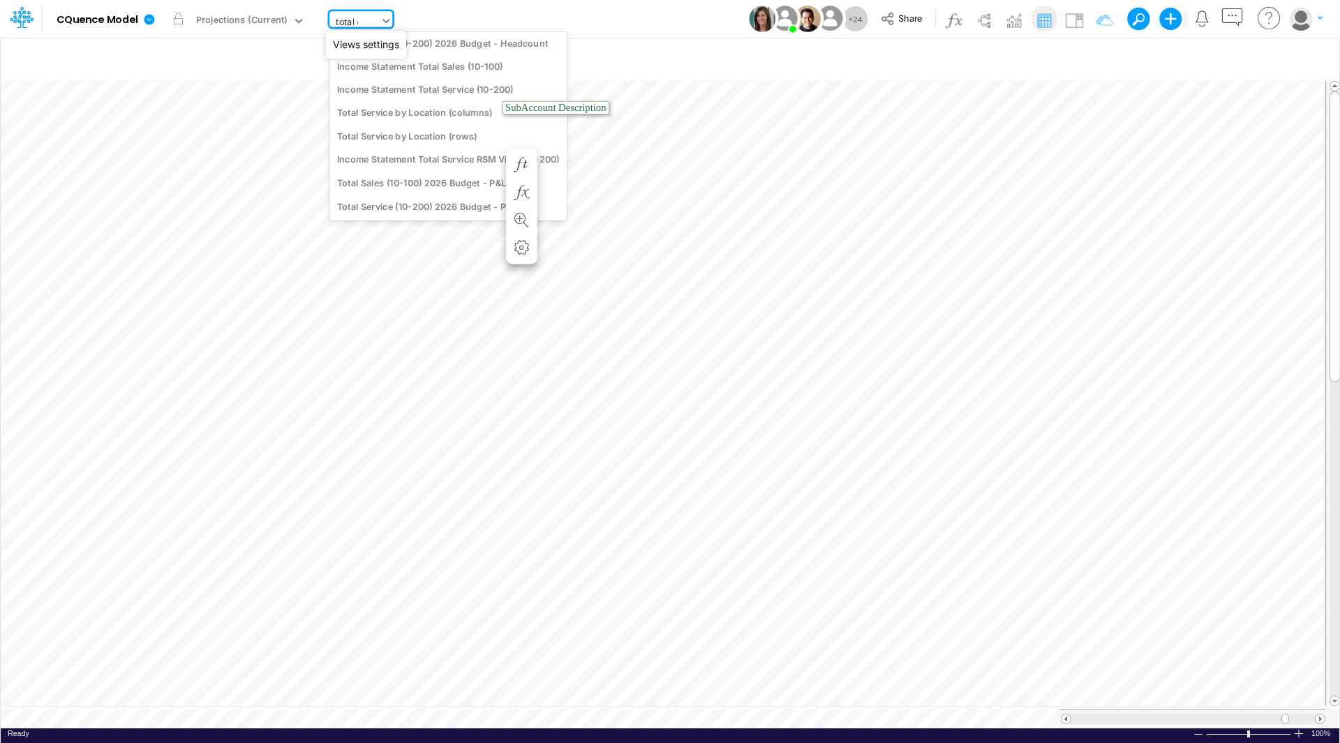
scroll to position [0, 0]
type input "t"
type input "cassling"
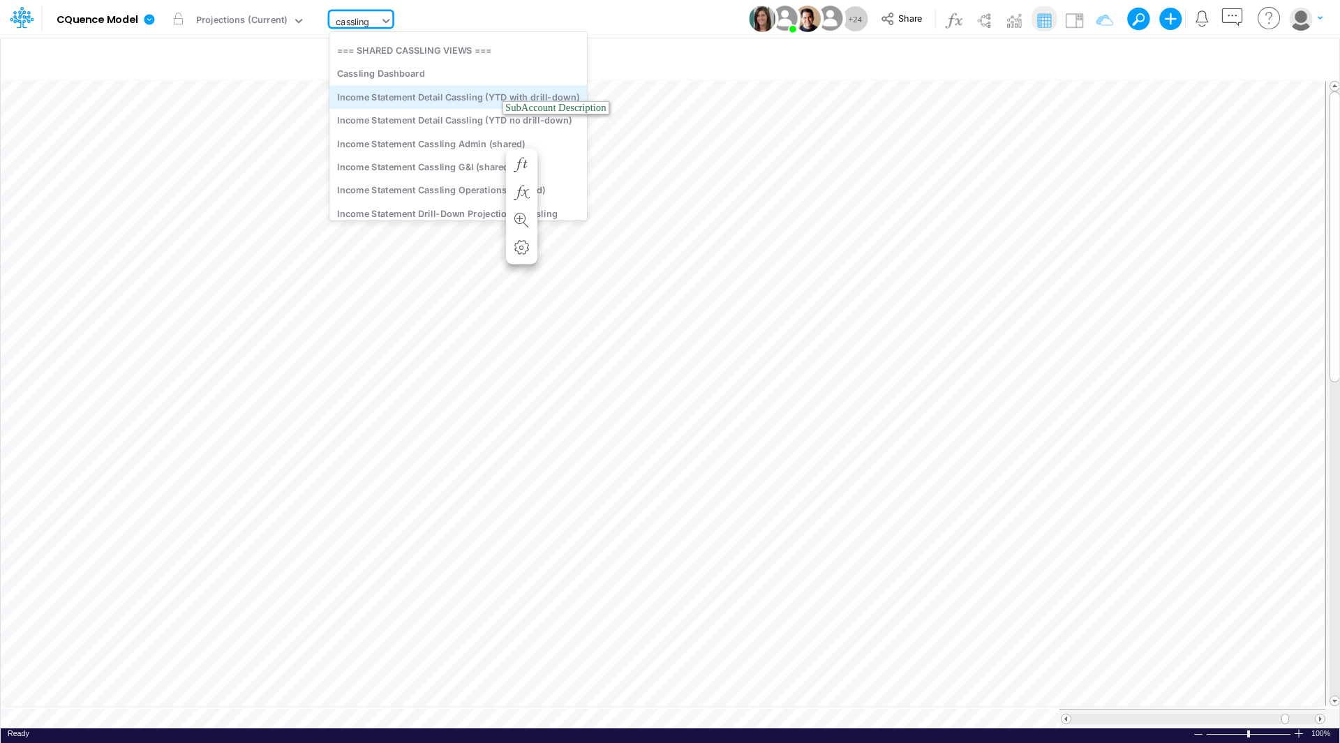
click at [479, 92] on div "Income Statement Detail Cassling (YTD with drill-down)" at bounding box center [457, 96] width 257 height 23
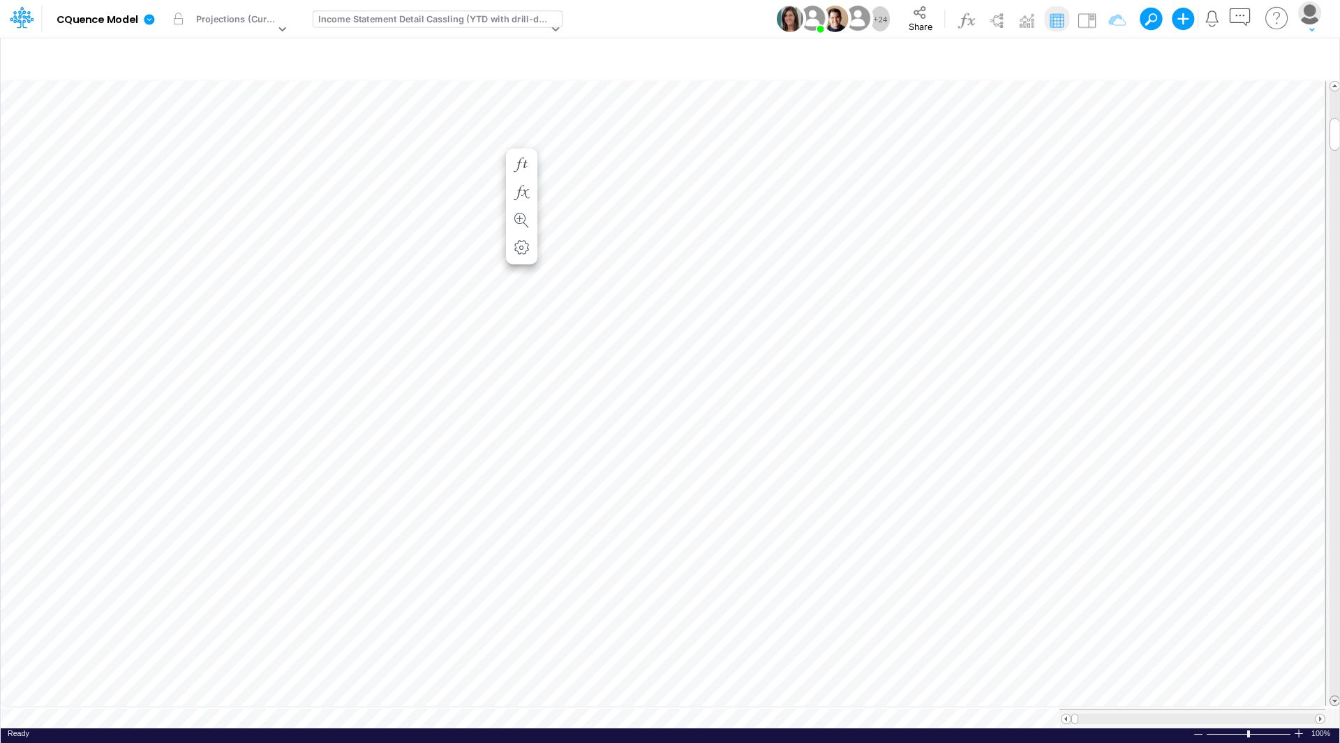
click at [1334, 696] on span at bounding box center [1334, 700] width 9 height 9
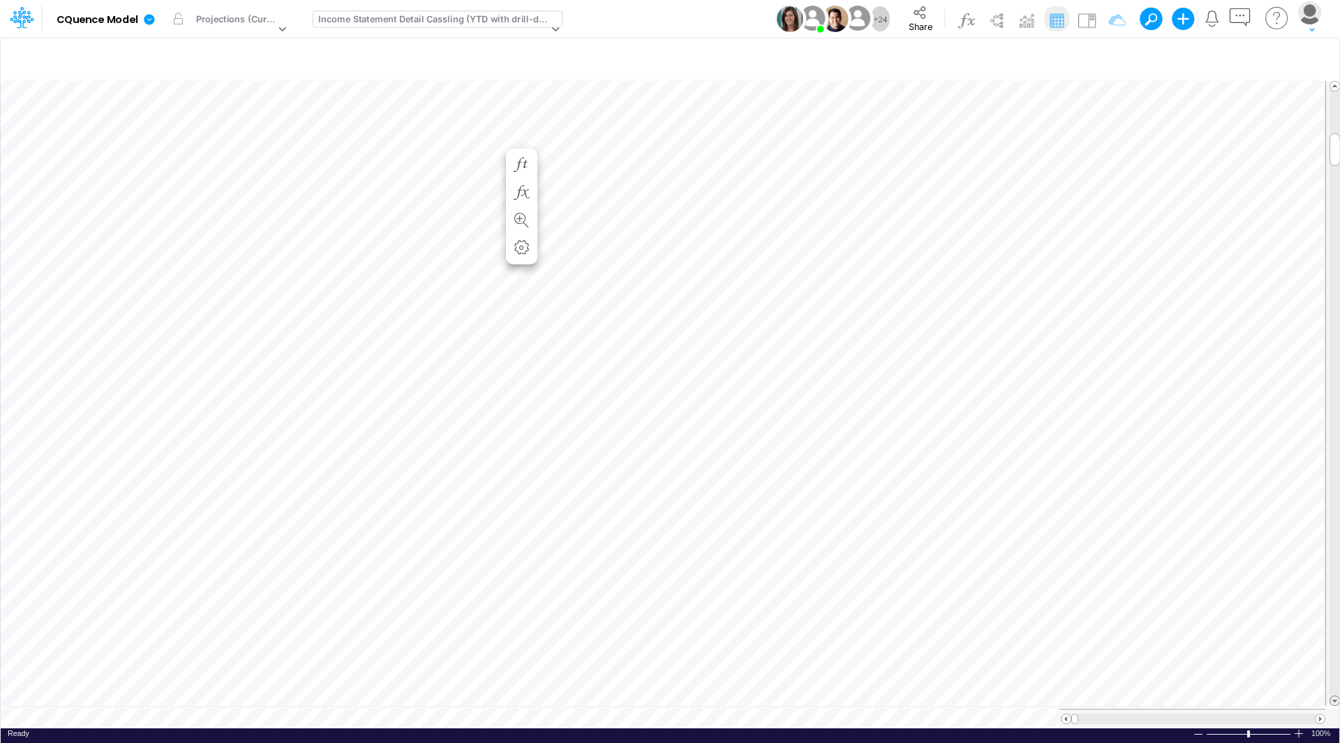
click at [1334, 696] on span at bounding box center [1334, 700] width 9 height 9
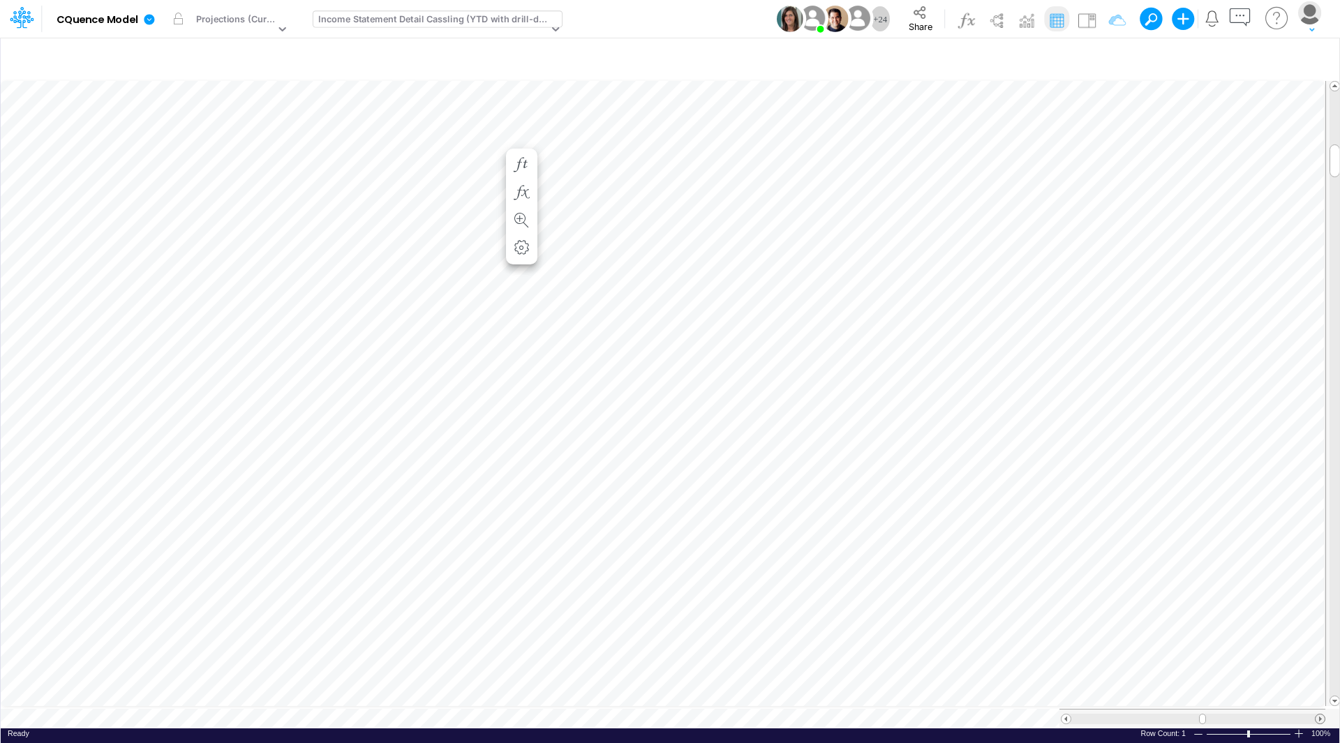
click at [1319, 715] on span at bounding box center [1319, 719] width 9 height 9
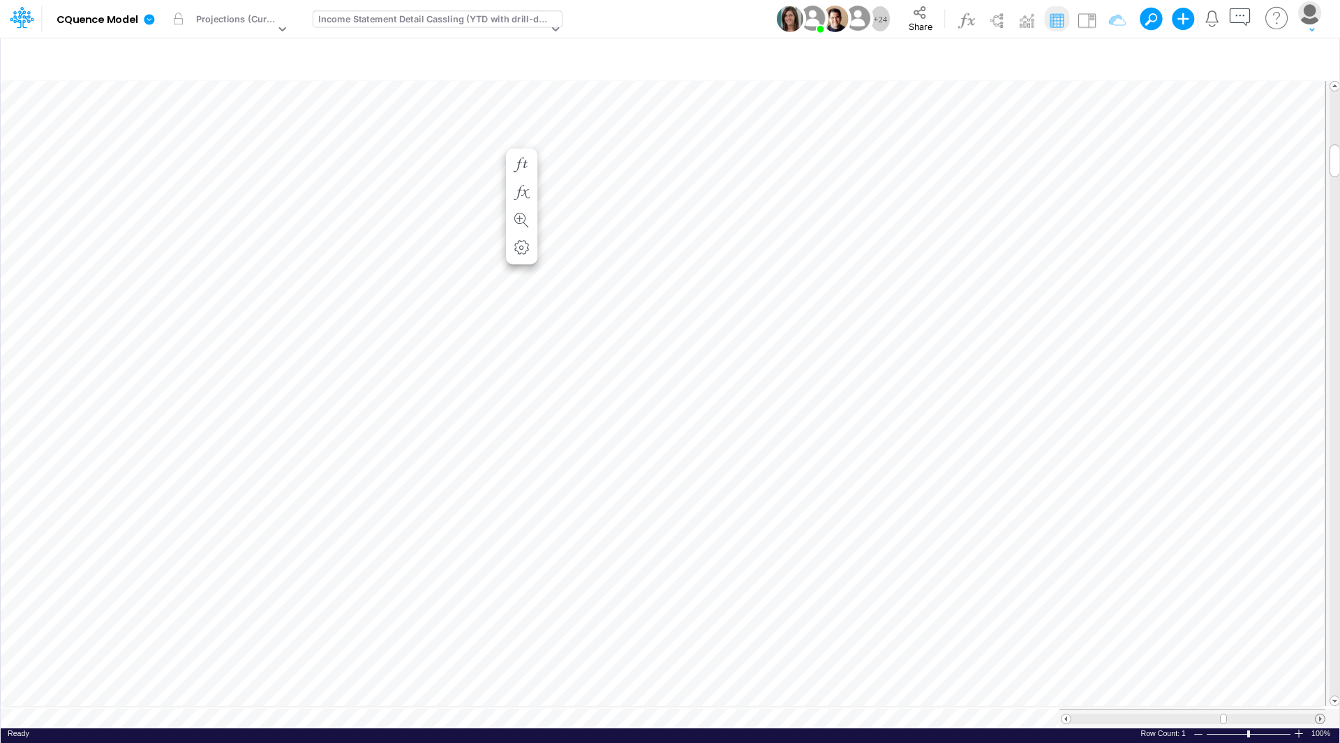
click at [1319, 715] on span at bounding box center [1319, 719] width 9 height 9
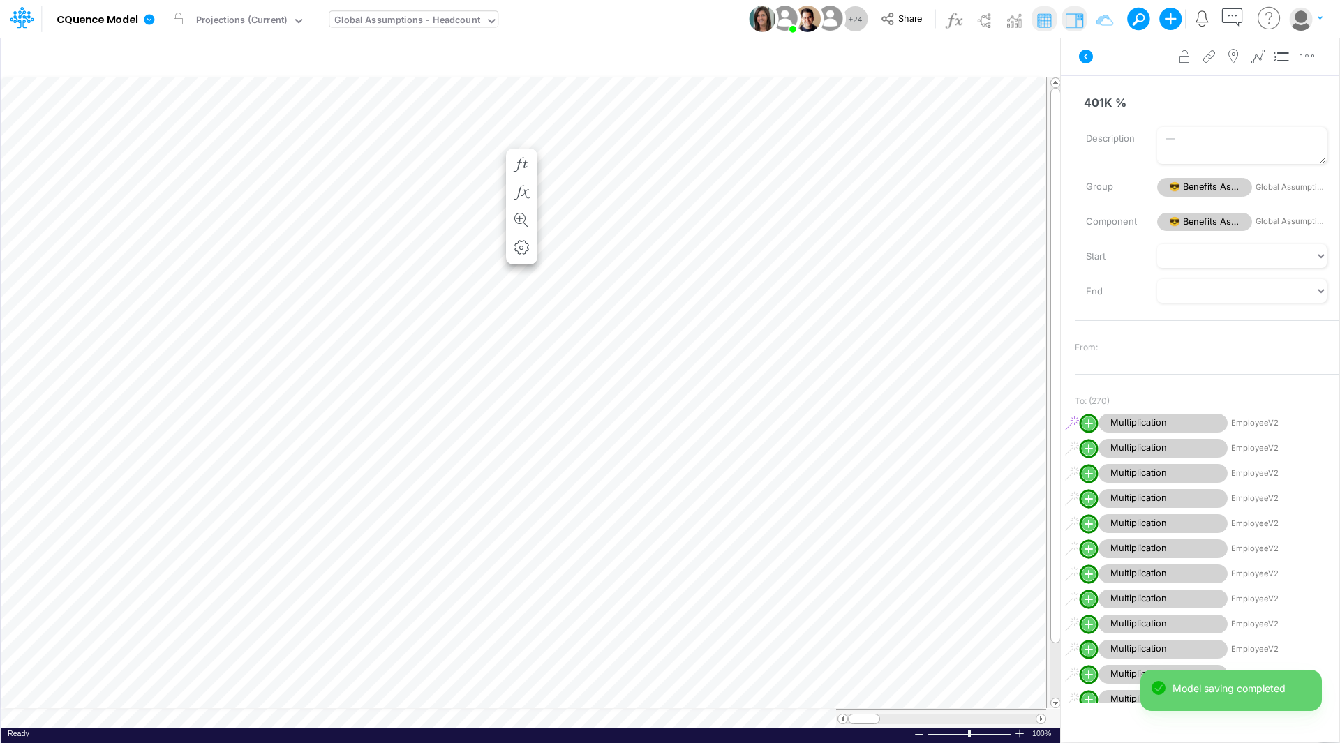
scroll to position [7, 1]
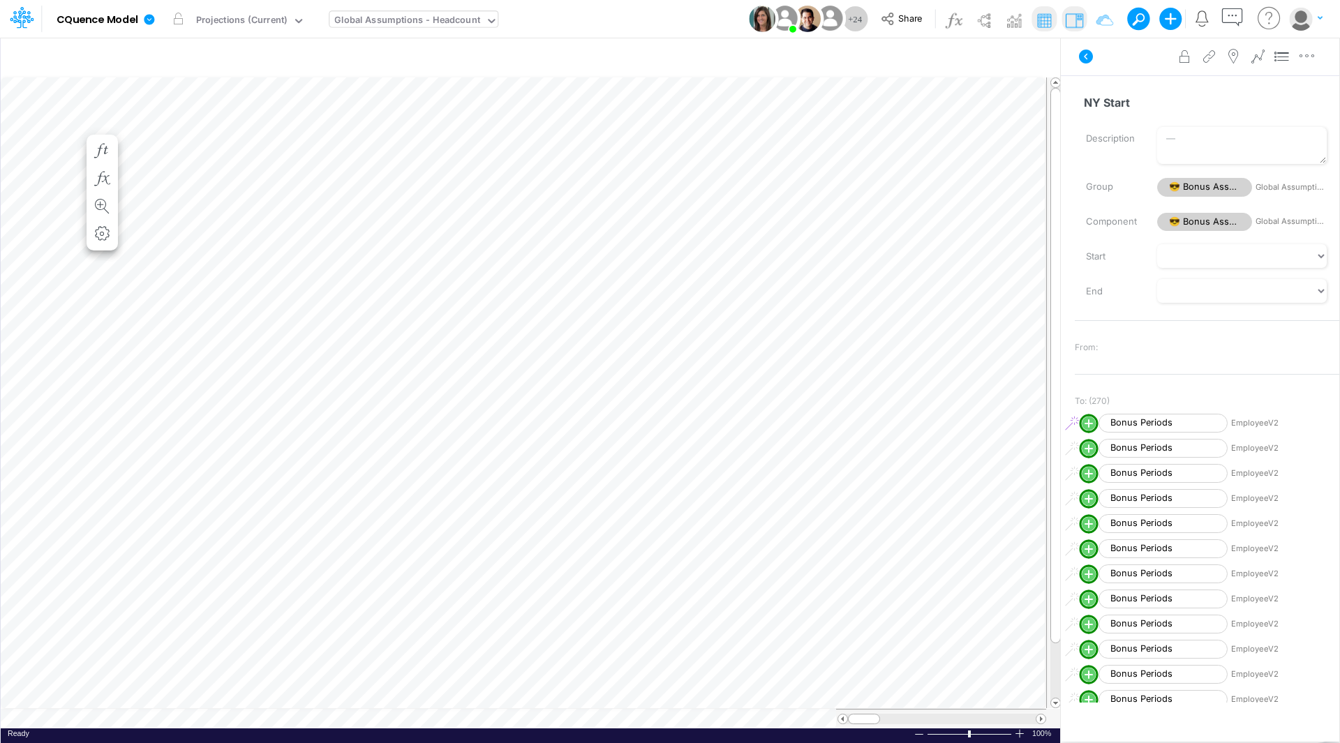
scroll to position [7, 1]
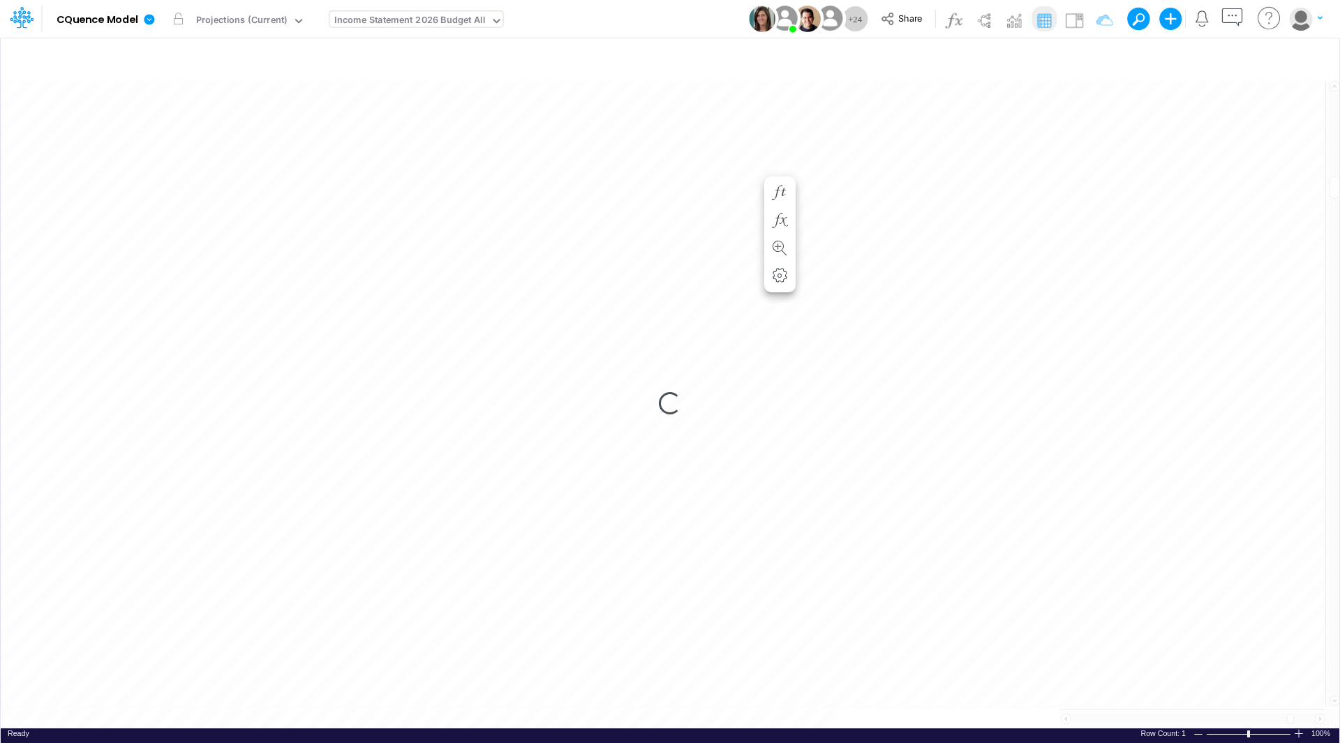
scroll to position [7, 1]
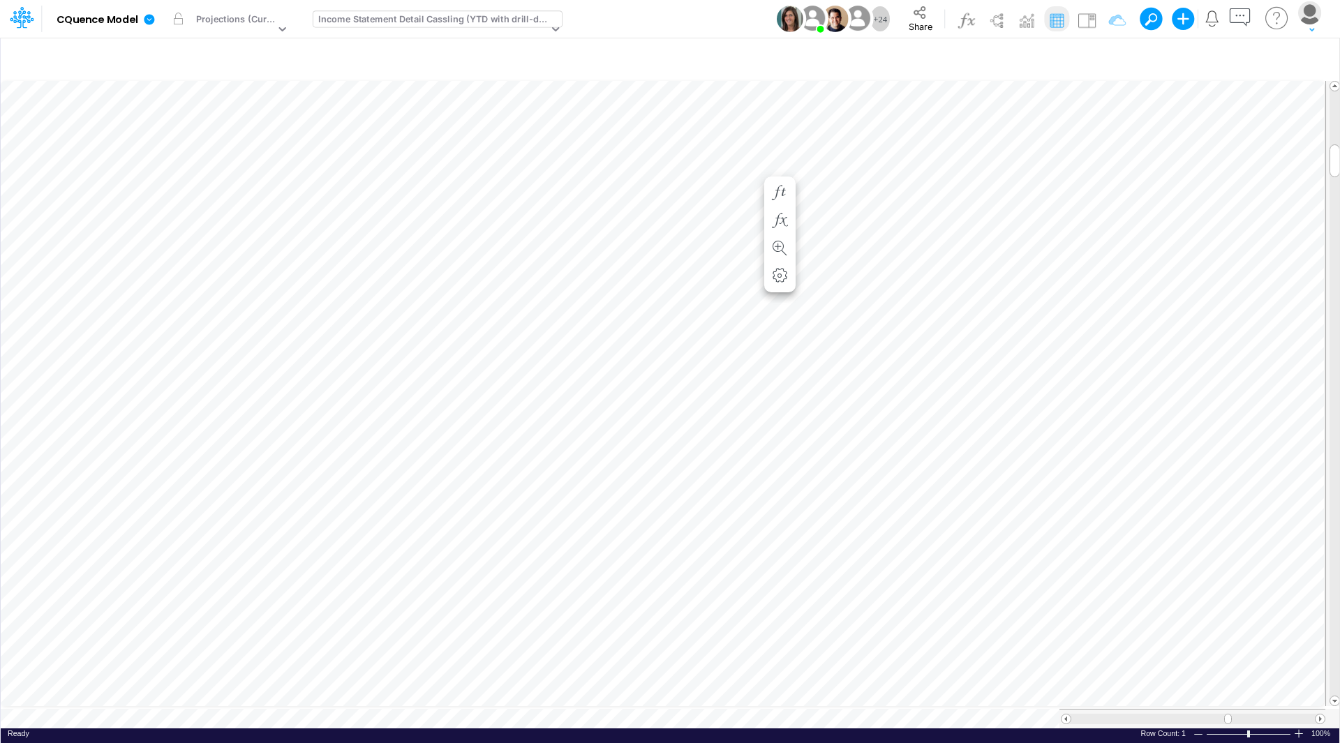
scroll to position [7, 1]
click at [1333, 696] on span at bounding box center [1334, 700] width 9 height 9
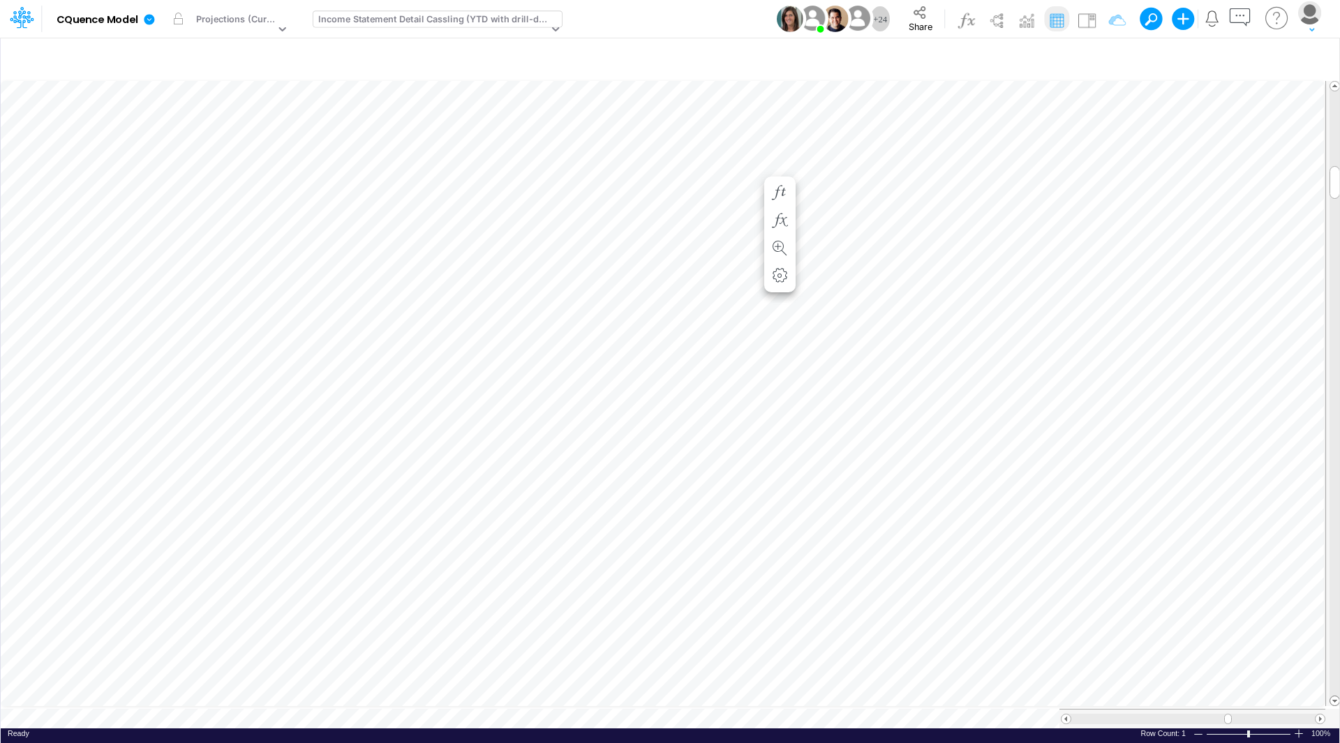
click at [1333, 696] on span at bounding box center [1334, 700] width 9 height 9
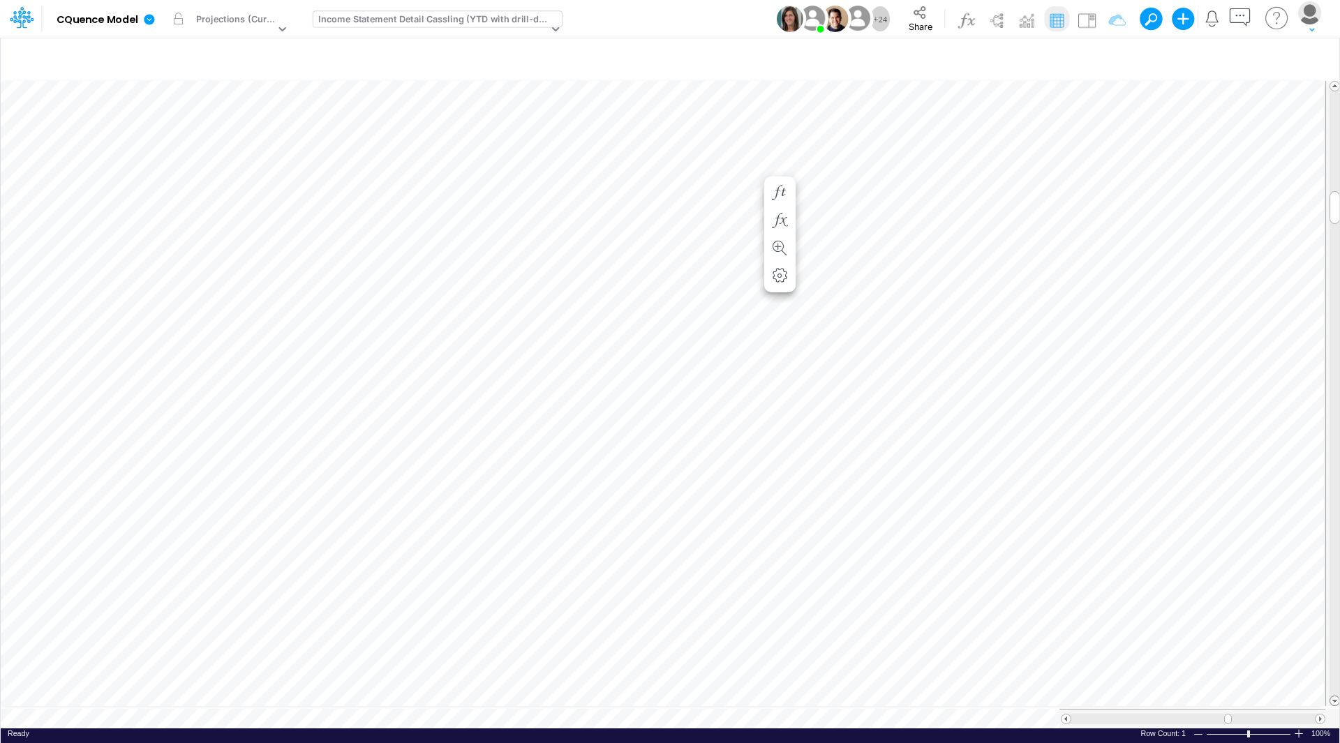
click at [1333, 696] on span at bounding box center [1334, 700] width 9 height 9
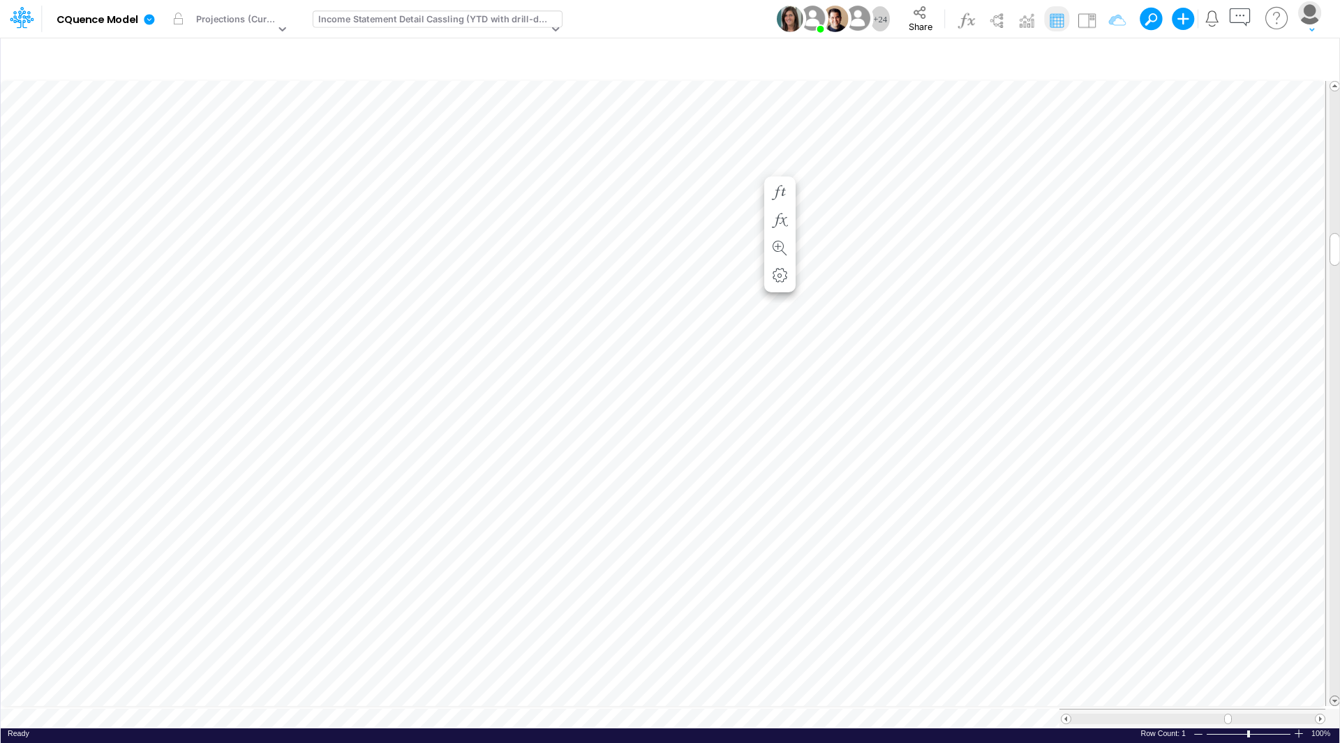
click at [1333, 696] on span at bounding box center [1334, 700] width 9 height 9
click at [1066, 715] on span at bounding box center [1065, 719] width 9 height 9
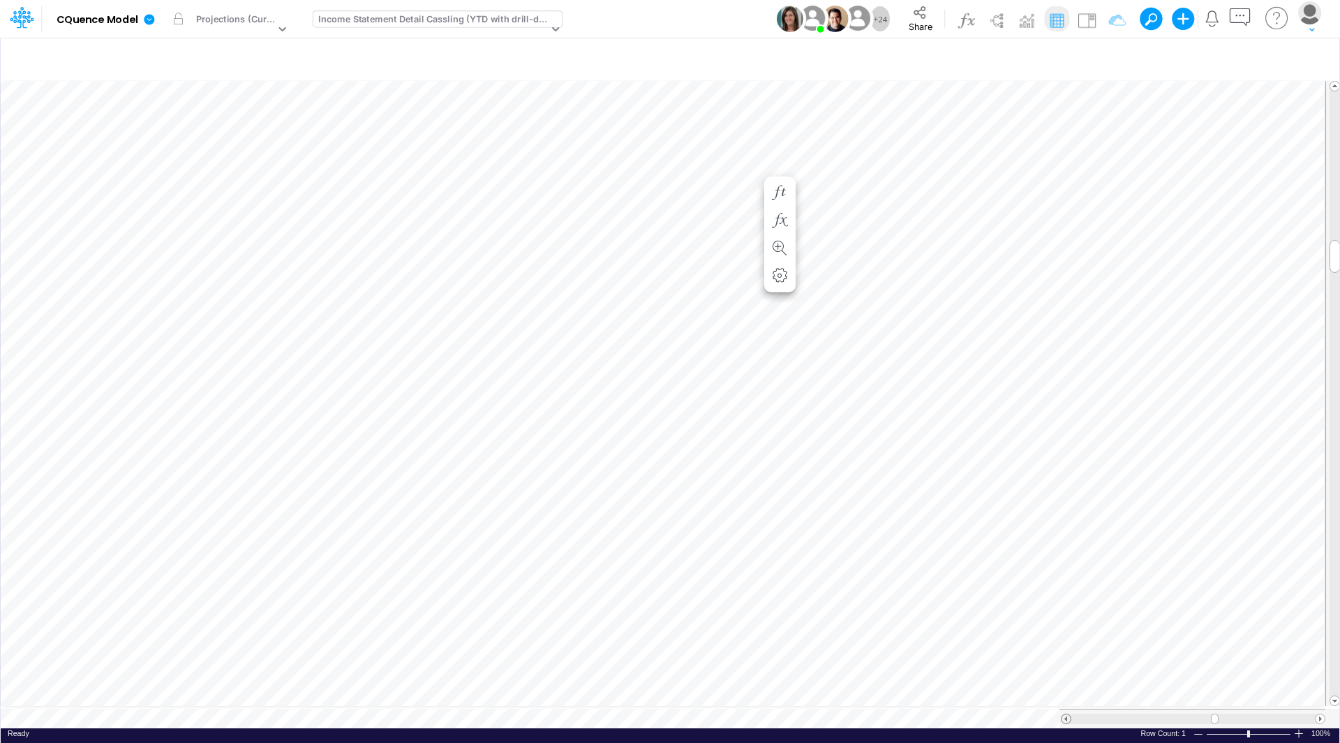
click at [1066, 715] on span at bounding box center [1065, 719] width 9 height 9
drag, startPoint x: 1336, startPoint y: 245, endPoint x: 1339, endPoint y: 461, distance: 215.6
click at [1339, 461] on div "Insert child node Variable Constant Group Addition Subtraction Multiplication D…" at bounding box center [670, 390] width 1340 height 706
click at [1334, 83] on span at bounding box center [1334, 86] width 9 height 9
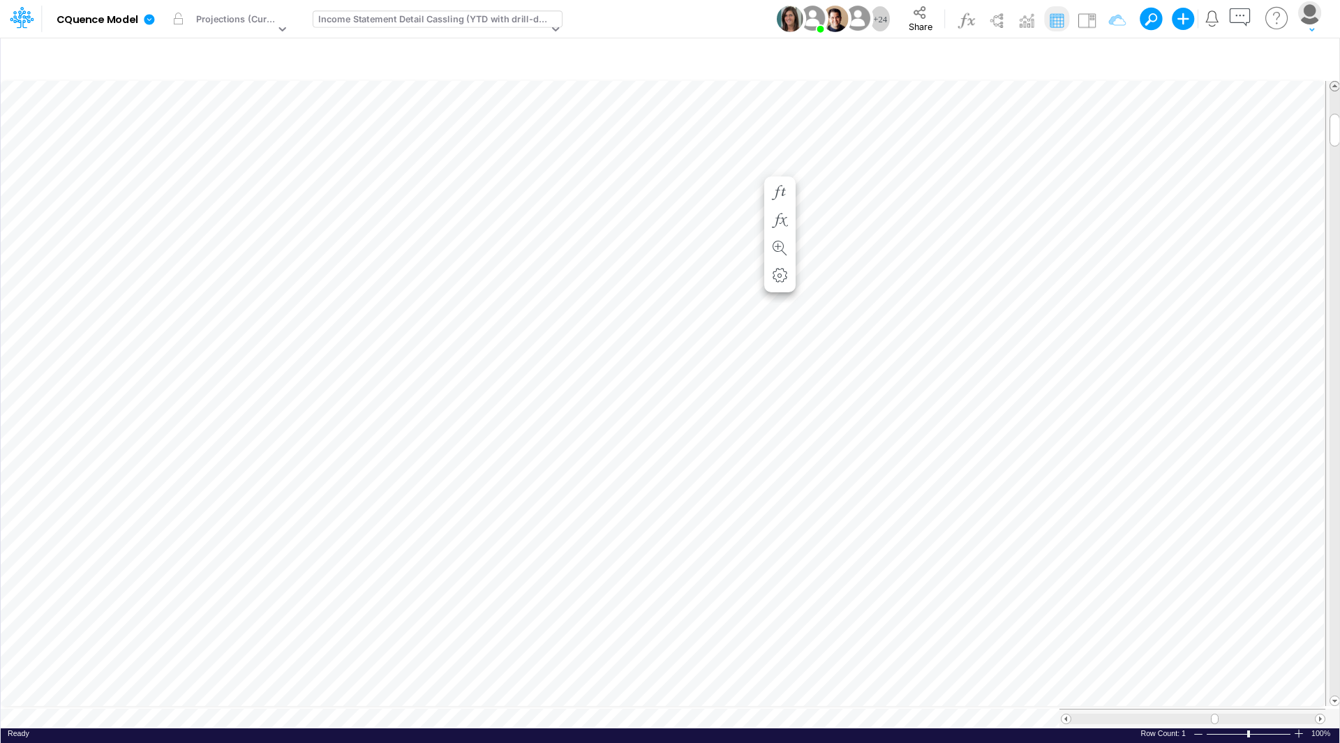
click at [1334, 82] on span at bounding box center [1334, 86] width 9 height 9
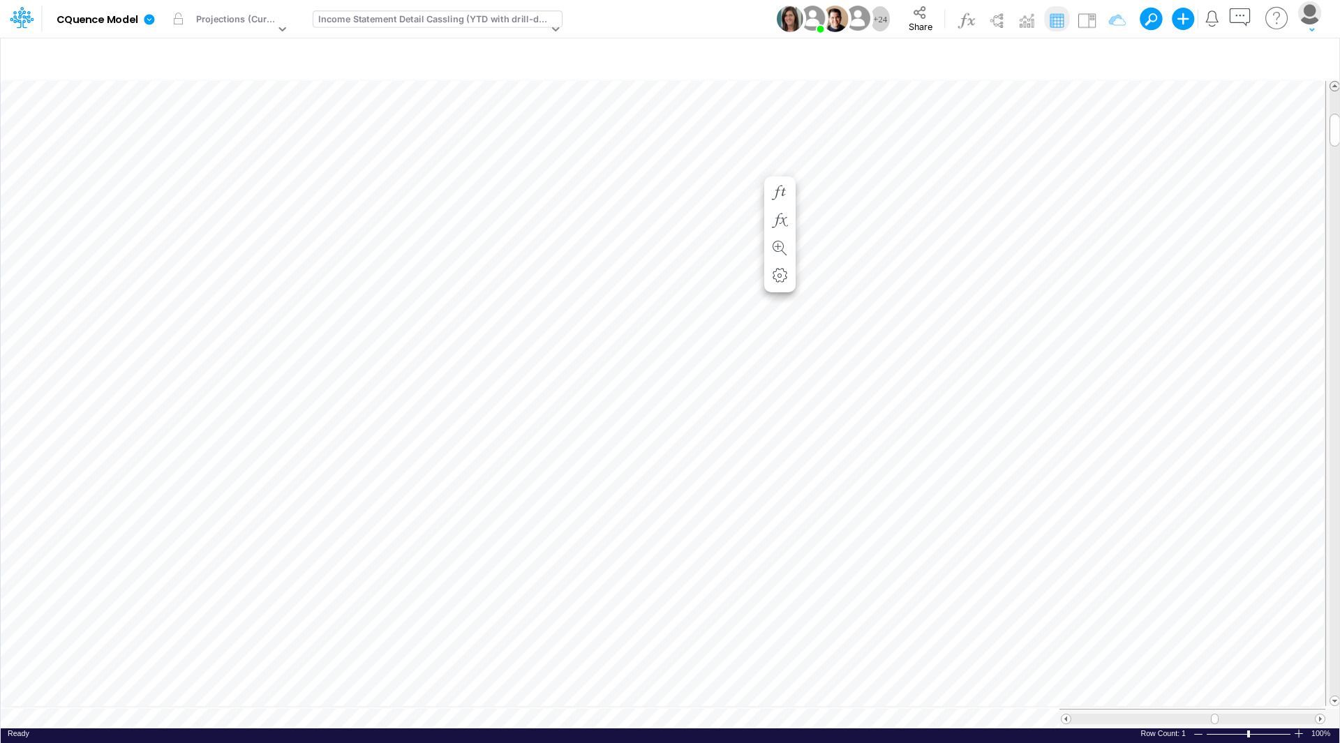
click at [1334, 82] on span at bounding box center [1334, 86] width 9 height 9
click at [1336, 698] on span at bounding box center [1334, 700] width 9 height 9
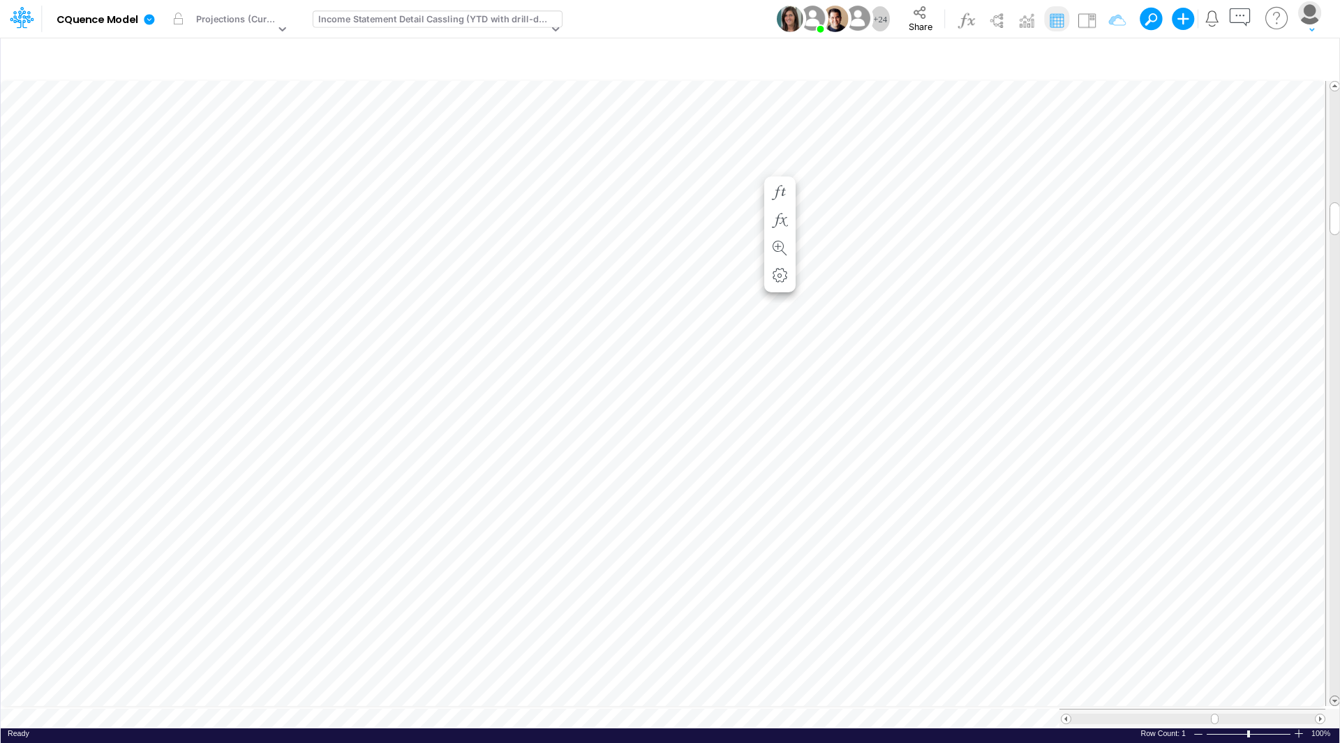
click at [1336, 698] on span at bounding box center [1334, 700] width 9 height 9
click at [1334, 82] on span at bounding box center [1334, 86] width 9 height 9
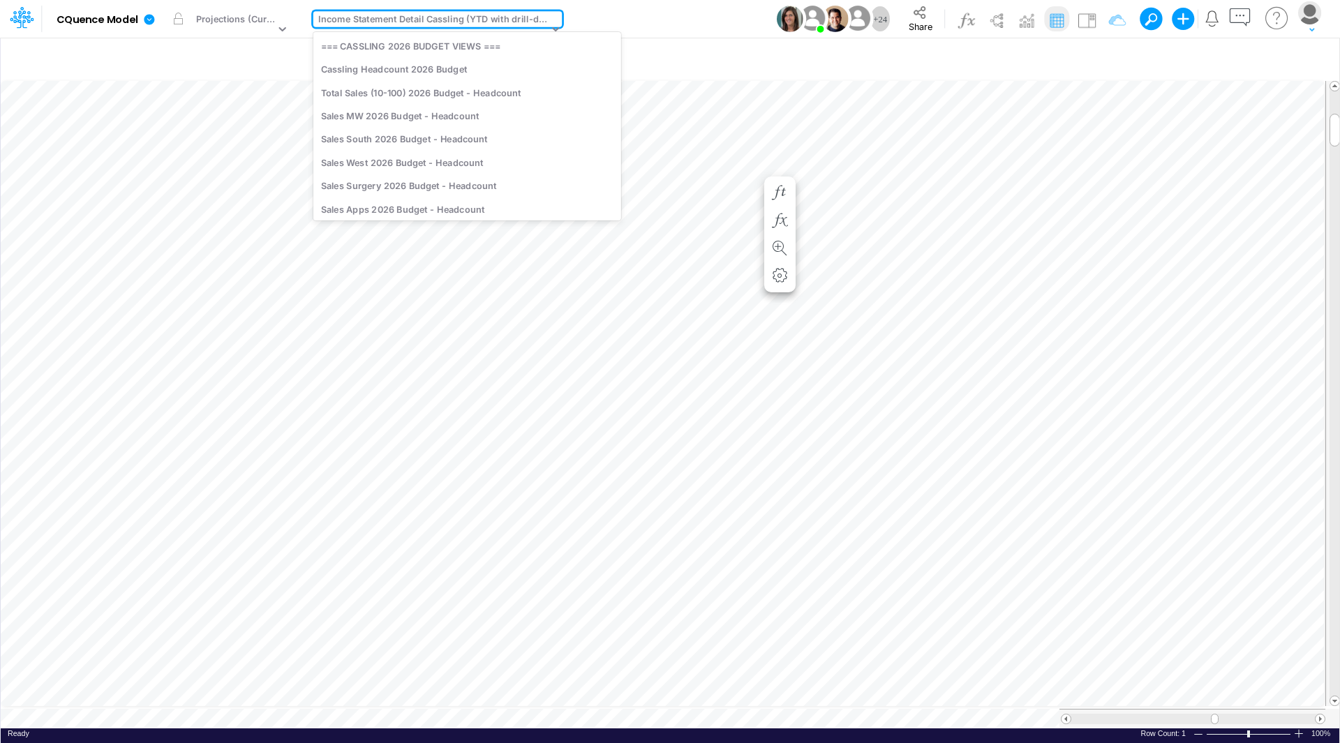
click at [479, 19] on div "Income Statement Detail Cassling (YTD with drill-down)" at bounding box center [433, 21] width 230 height 16
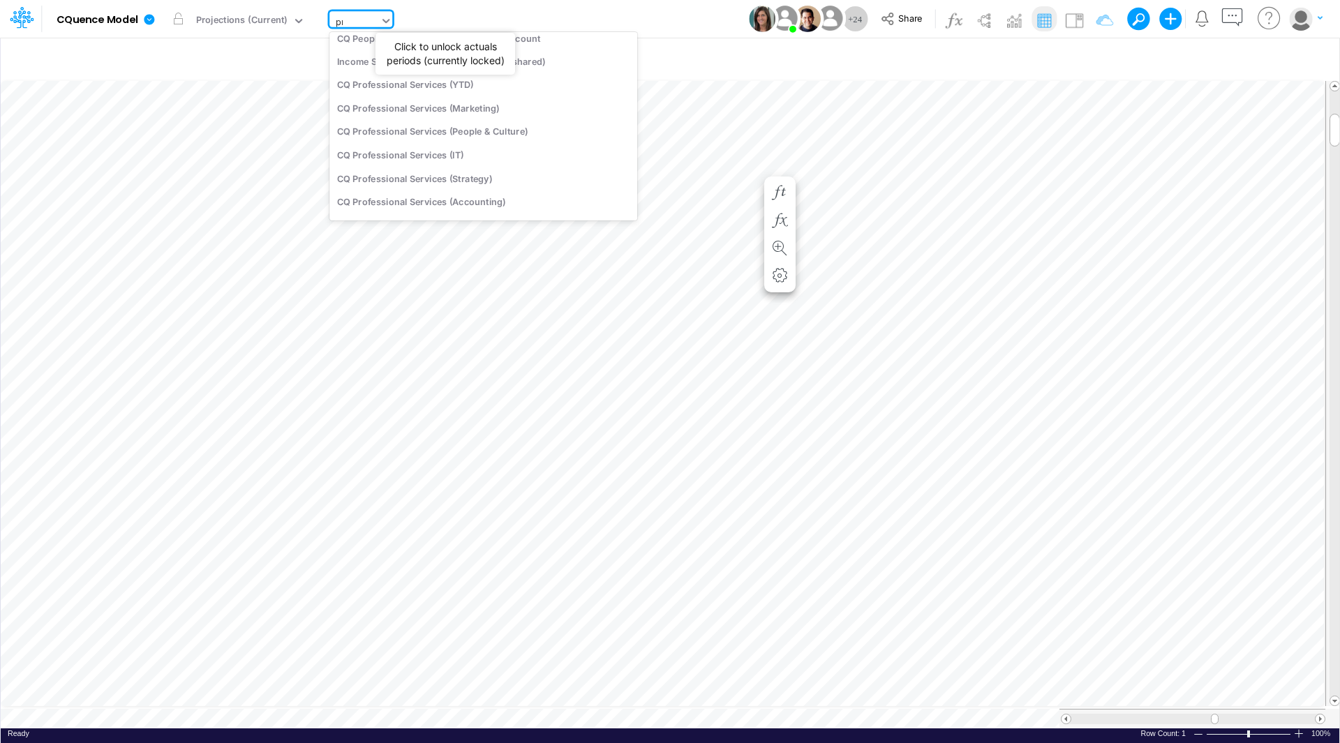
scroll to position [0, 0]
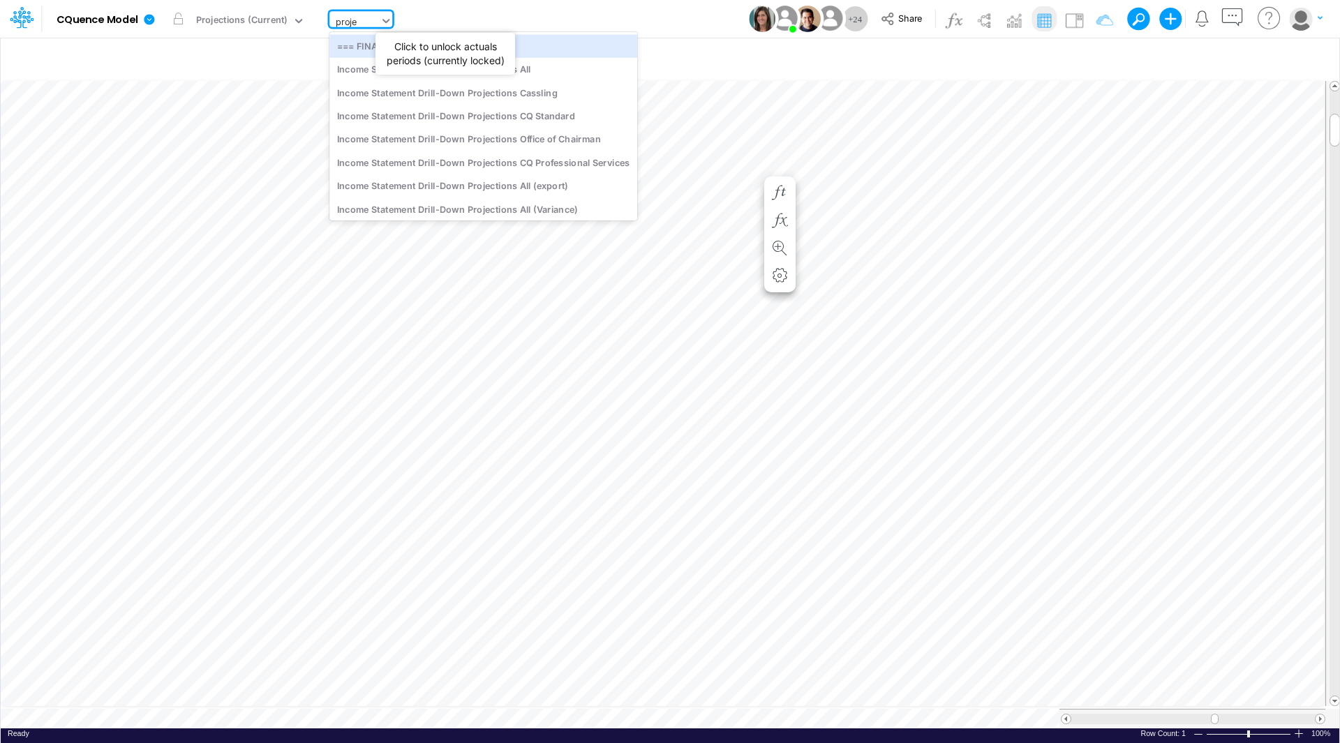
type input "projec"
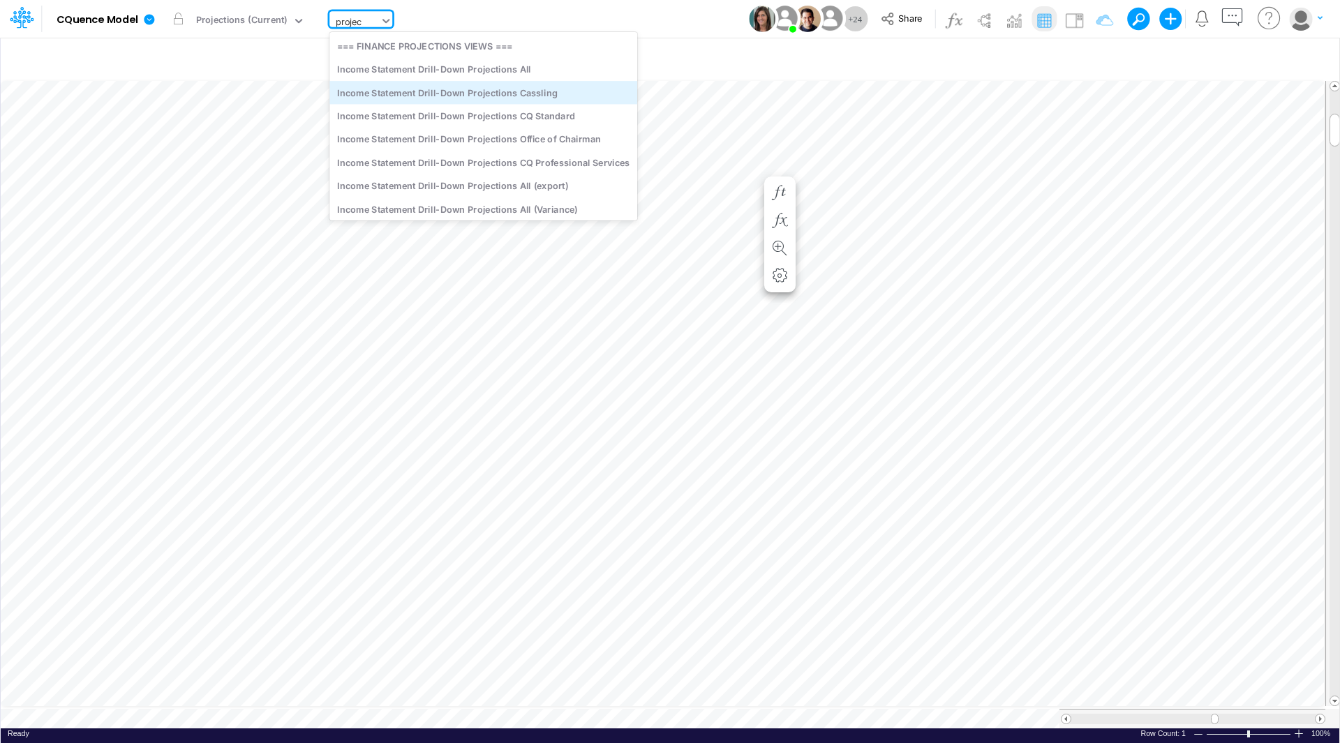
click at [510, 94] on div "Income Statement Drill-Down Projections Cassling" at bounding box center [483, 92] width 308 height 23
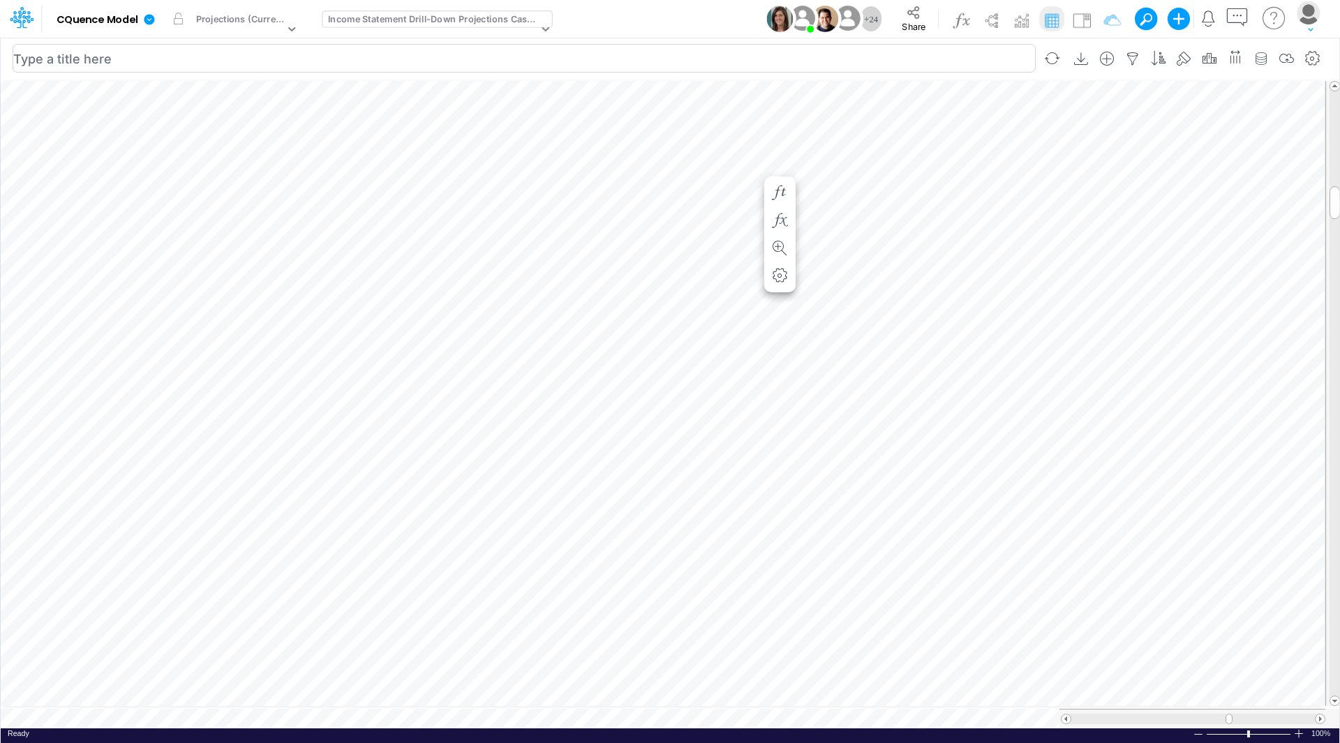
scroll to position [7, 1]
drag, startPoint x: 1335, startPoint y: 192, endPoint x: 1339, endPoint y: 66, distance: 125.7
click at [1339, 66] on div "Insert child node Variable Constant Group Addition Subtraction Multiplication D…" at bounding box center [670, 390] width 1340 height 706
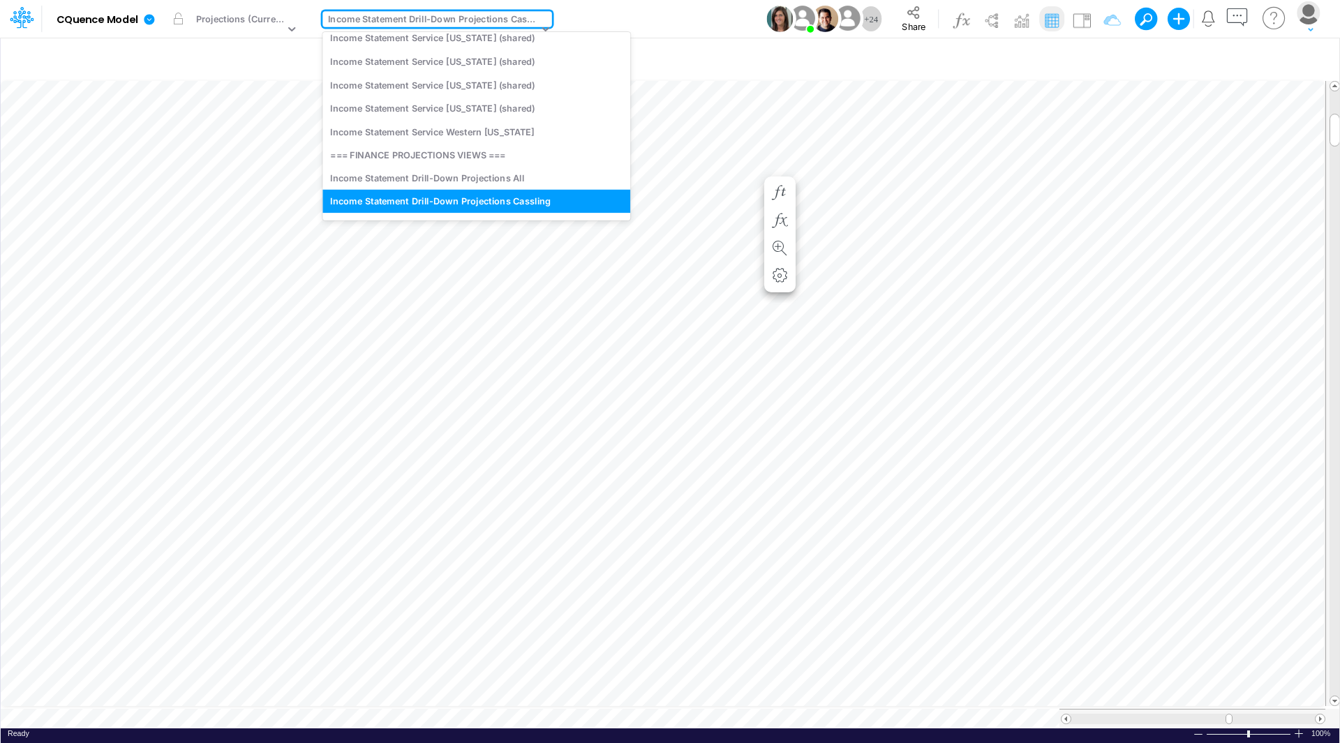
click at [451, 21] on div "Income Statement Drill-Down Projections Cassling" at bounding box center [433, 21] width 210 height 16
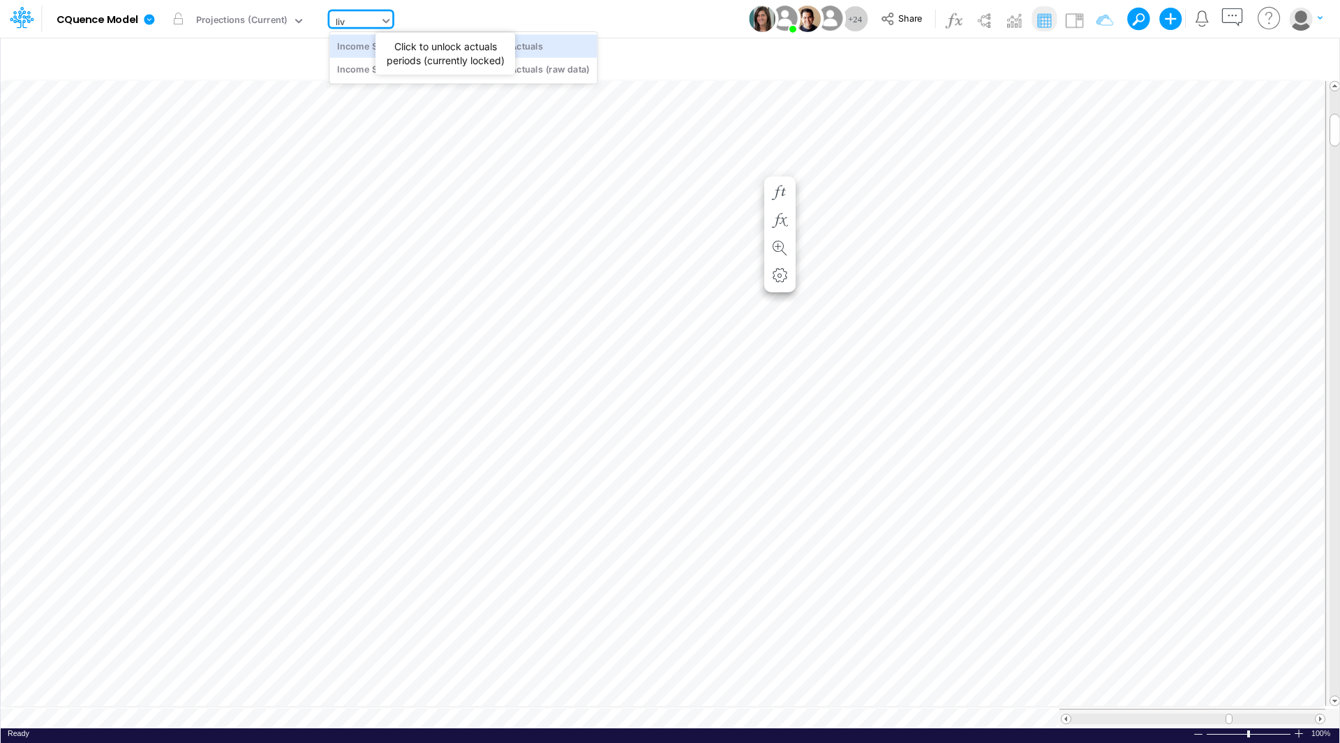
scroll to position [0, 0]
type input "live"
click at [495, 40] on div "Income Statement Drill-Down LIVE YTD Actuals" at bounding box center [462, 45] width 267 height 23
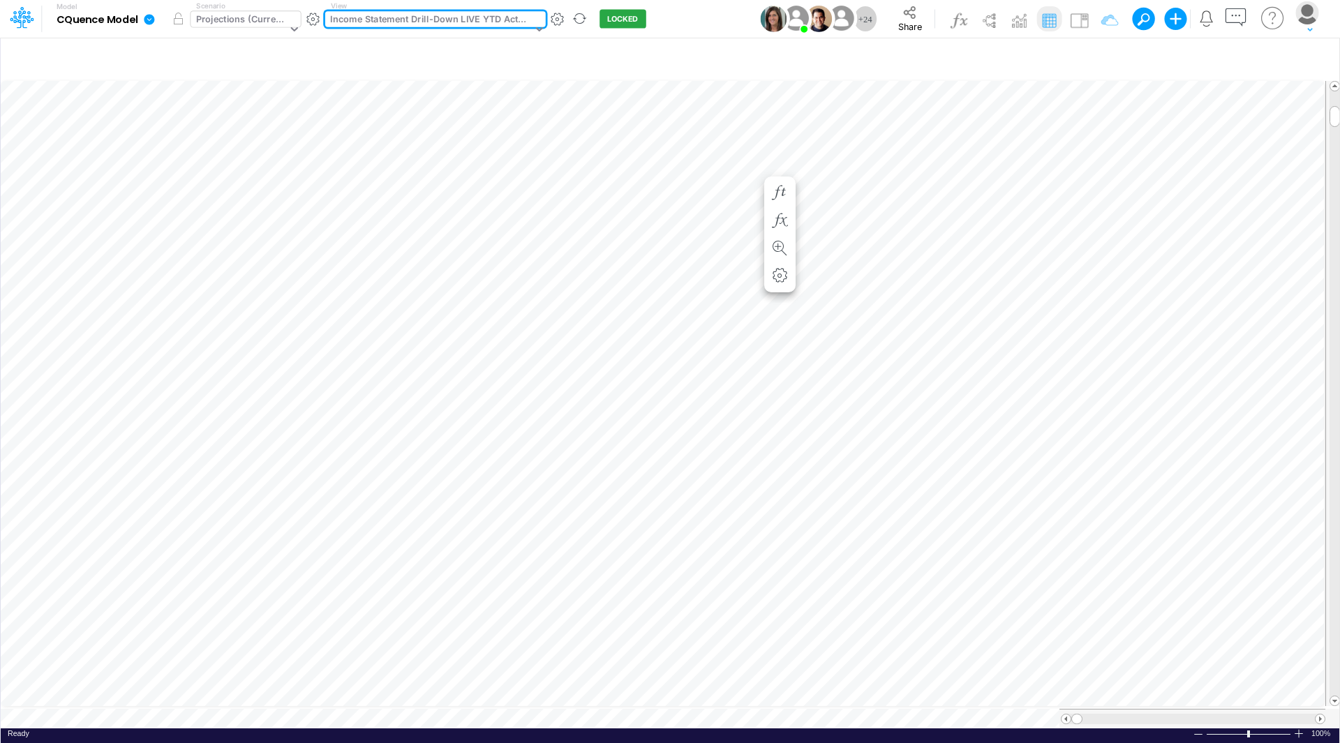
click at [289, 20] on div at bounding box center [291, 29] width 17 height 37
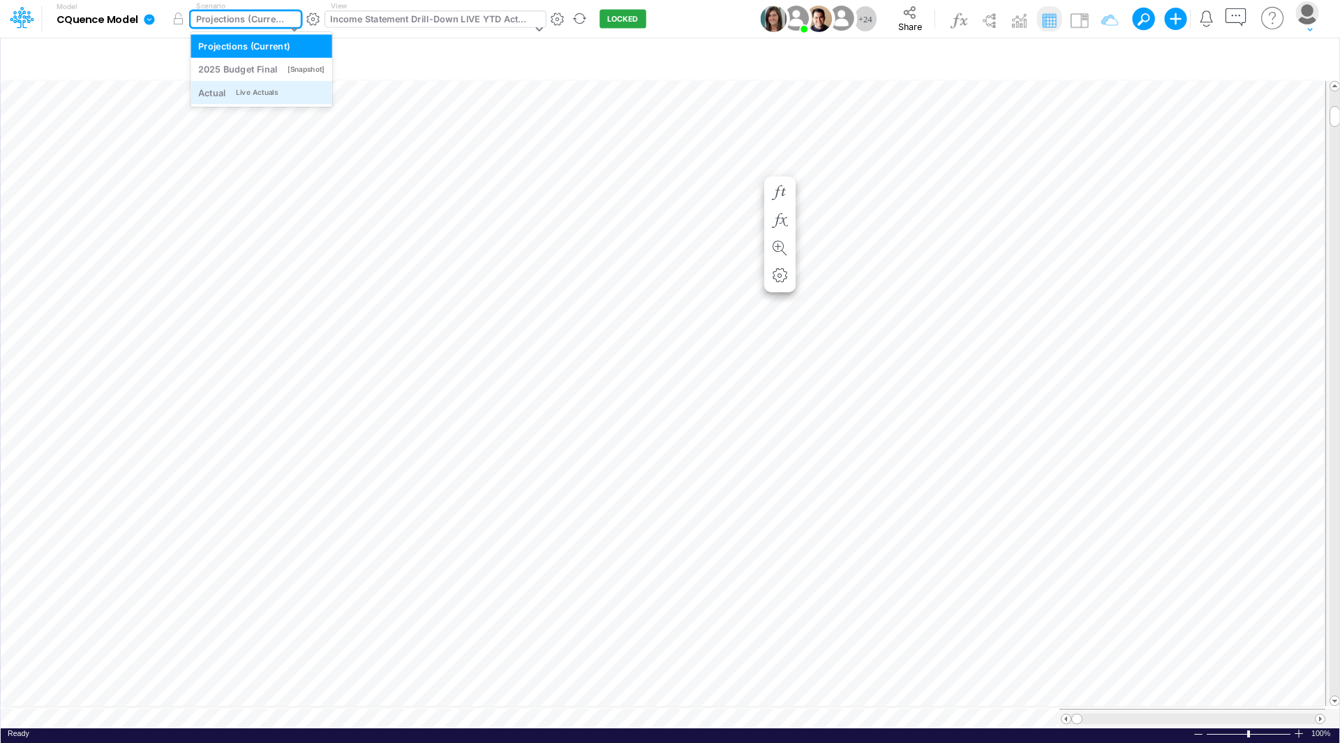
click at [262, 91] on div "Live Actuals" at bounding box center [257, 92] width 42 height 10
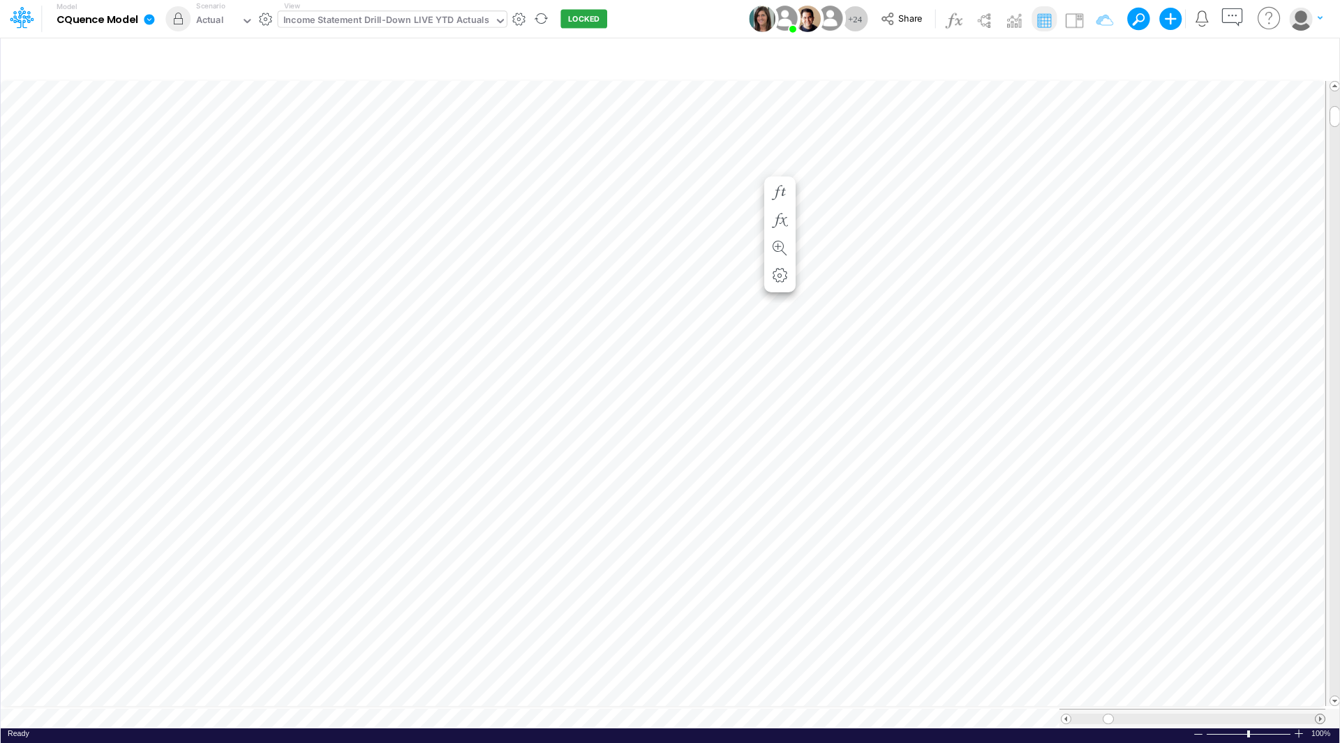
click at [1319, 715] on span at bounding box center [1319, 719] width 9 height 9
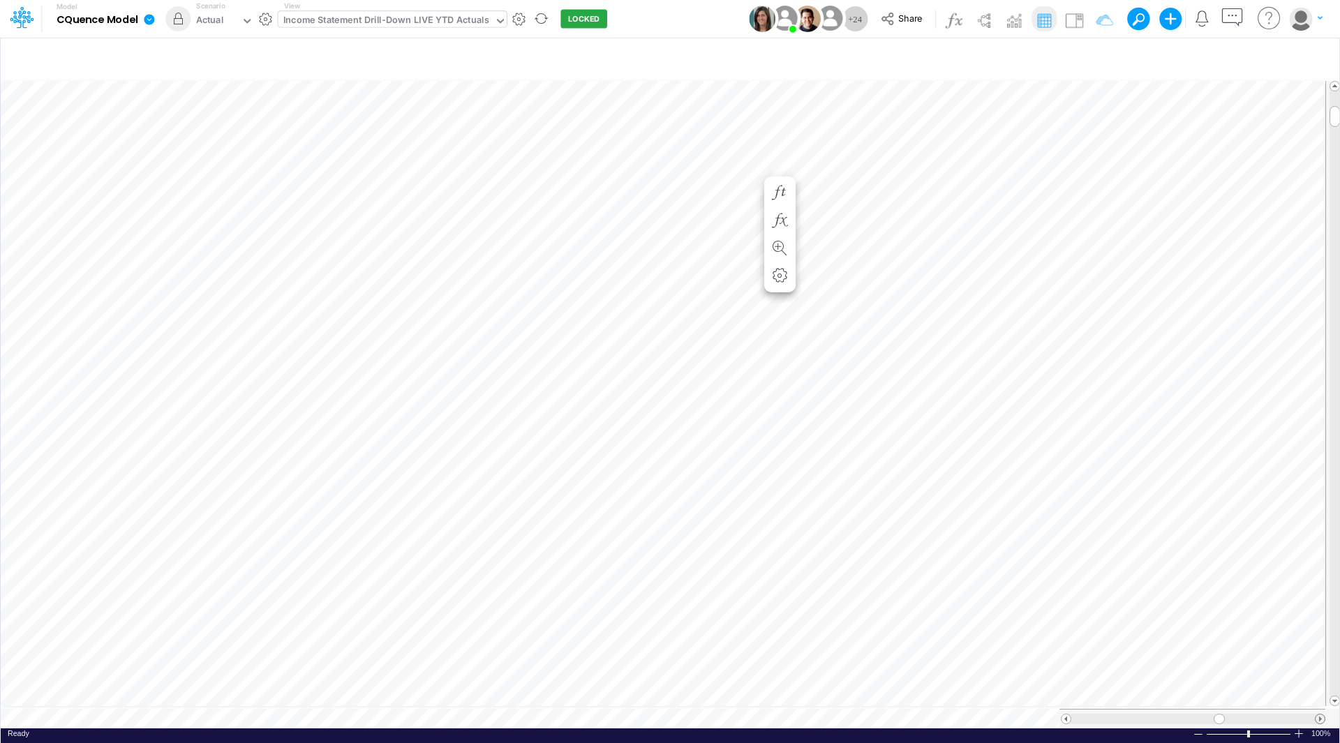
click at [1319, 715] on span at bounding box center [1319, 719] width 9 height 9
click at [1312, 59] on icon "button" at bounding box center [1312, 59] width 21 height 15
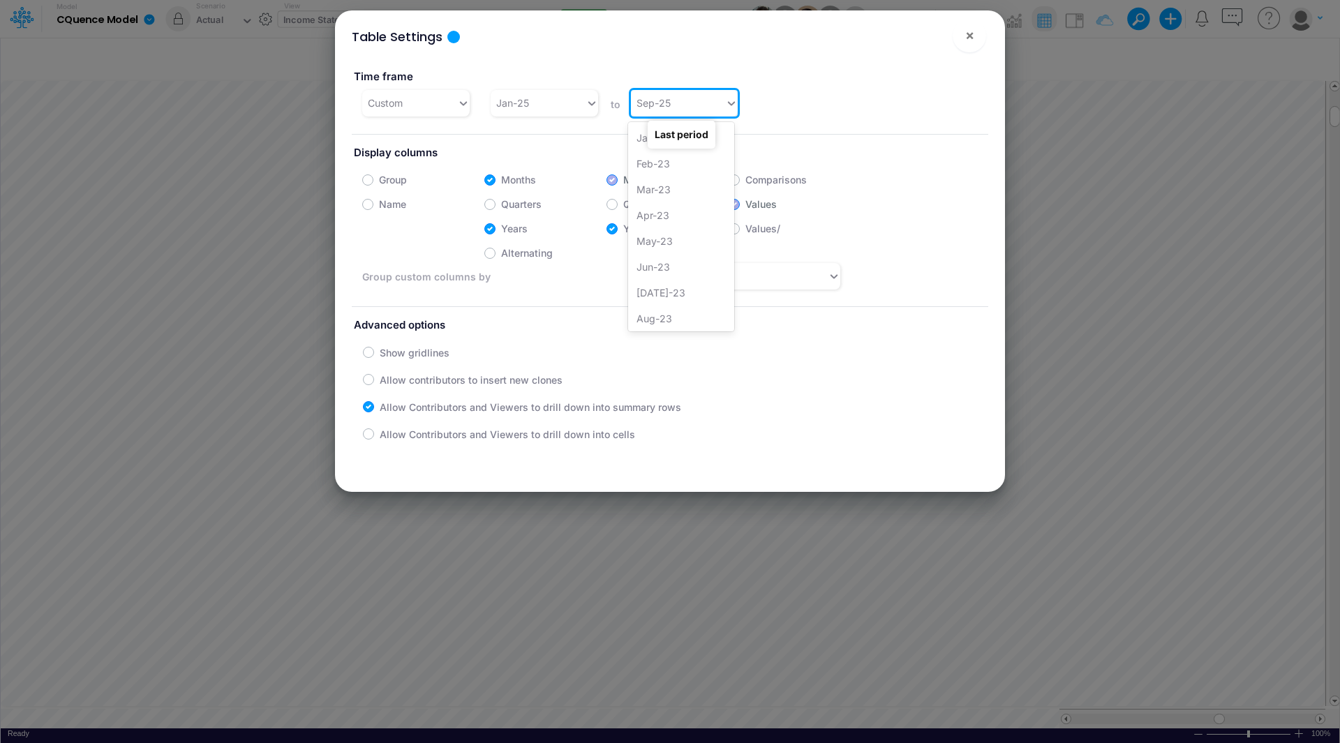
scroll to position [657, 0]
click at [694, 110] on div "Sep-25" at bounding box center [678, 102] width 95 height 23
click at [692, 255] on div "Oct-25" at bounding box center [681, 261] width 106 height 26
click at [967, 33] on span "×" at bounding box center [969, 35] width 9 height 17
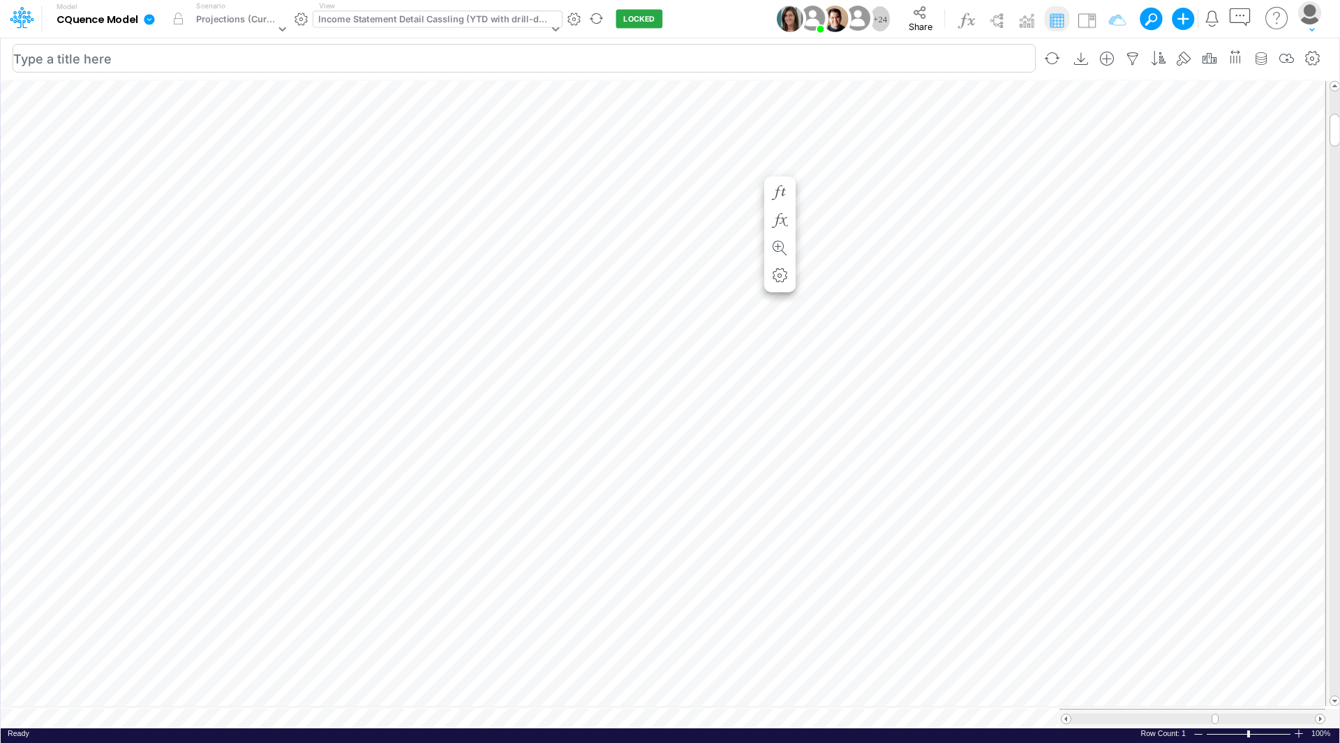
scroll to position [7, 1]
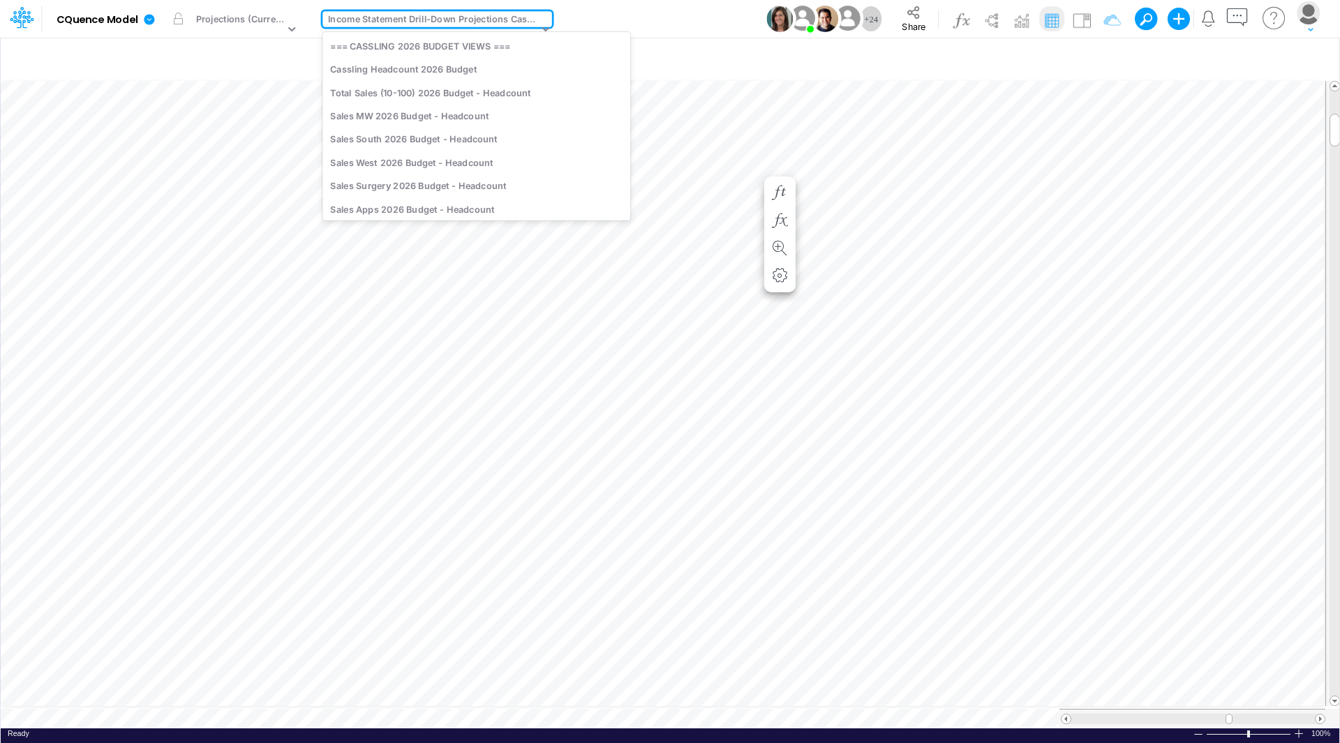
scroll to position [1562, 0]
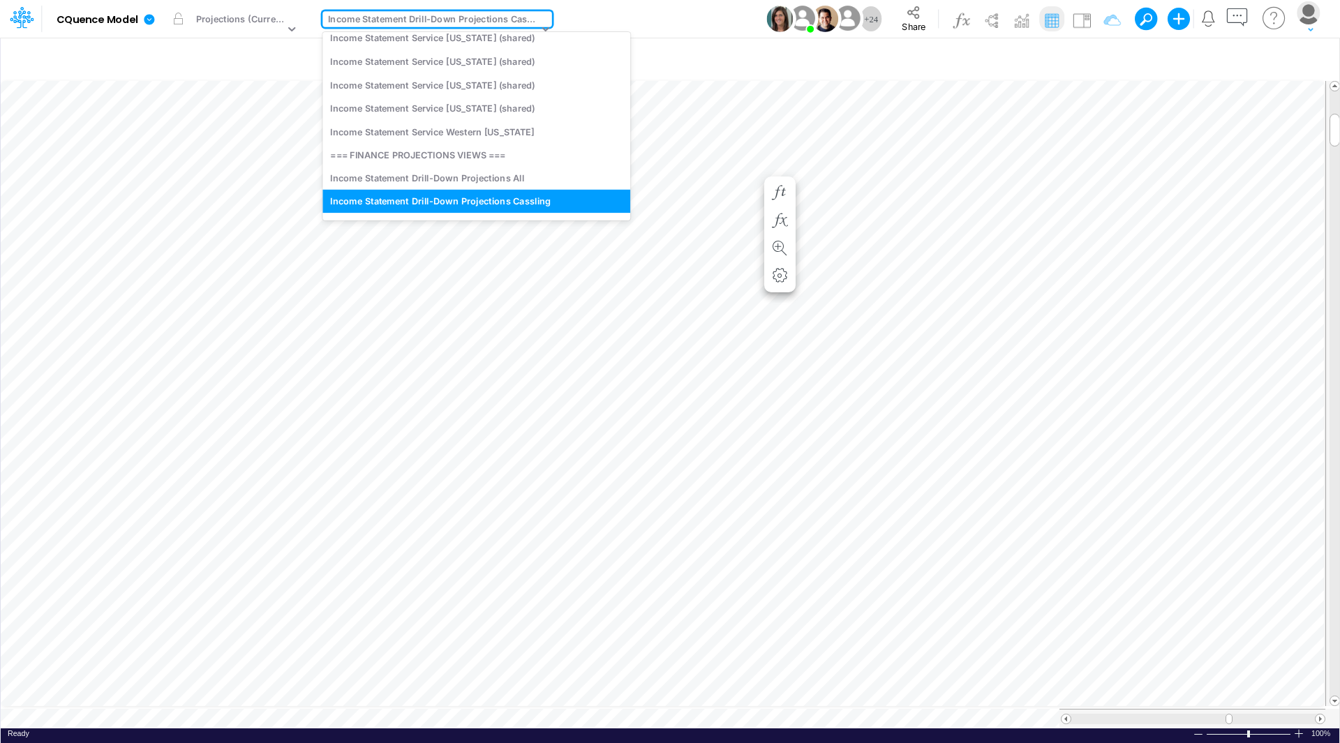
click at [456, 18] on div "Income Statement Drill-Down Projections Cassling" at bounding box center [433, 21] width 210 height 16
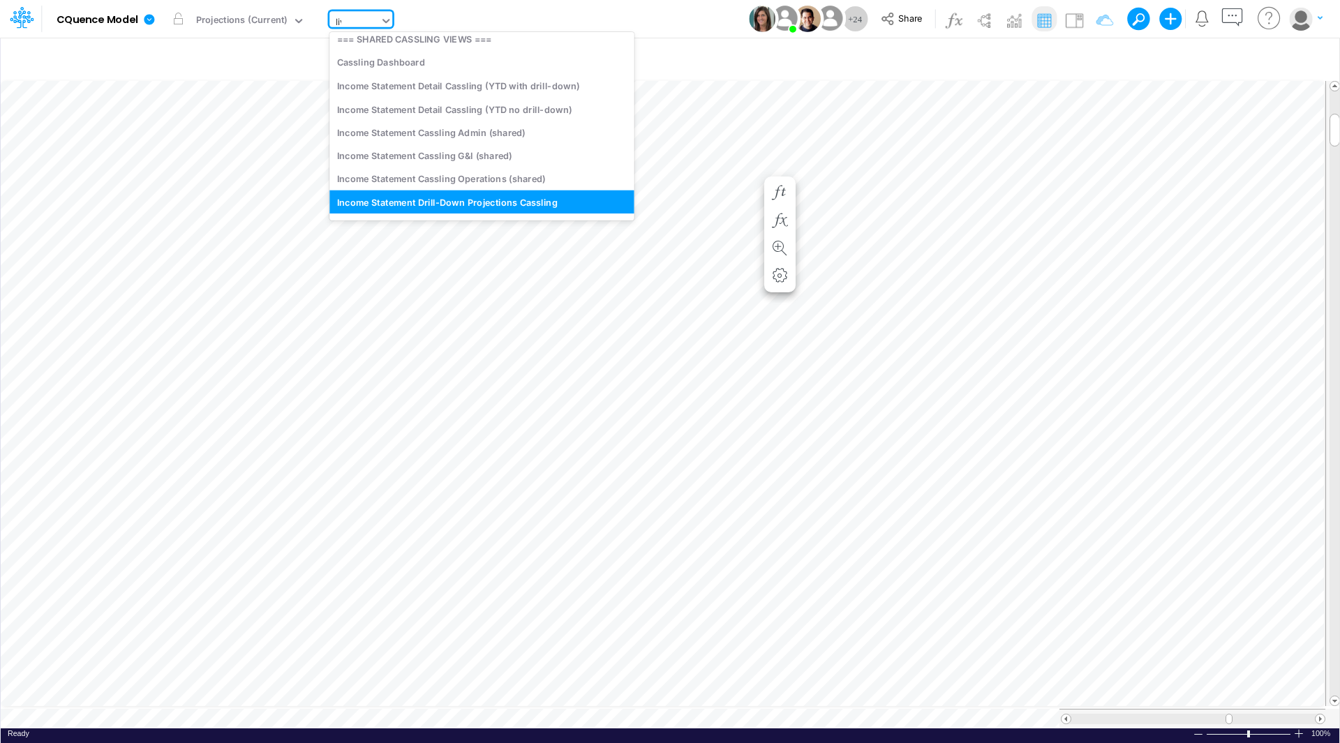
scroll to position [0, 0]
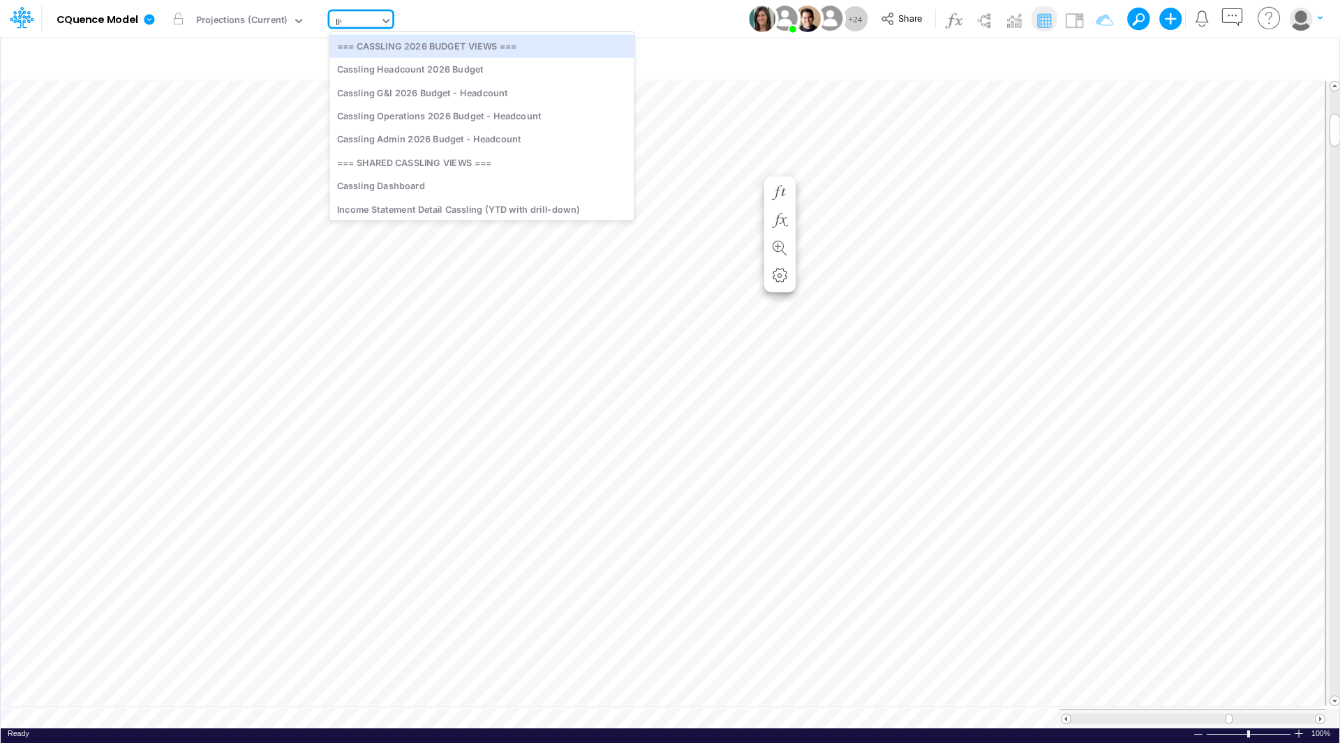
type input "live"
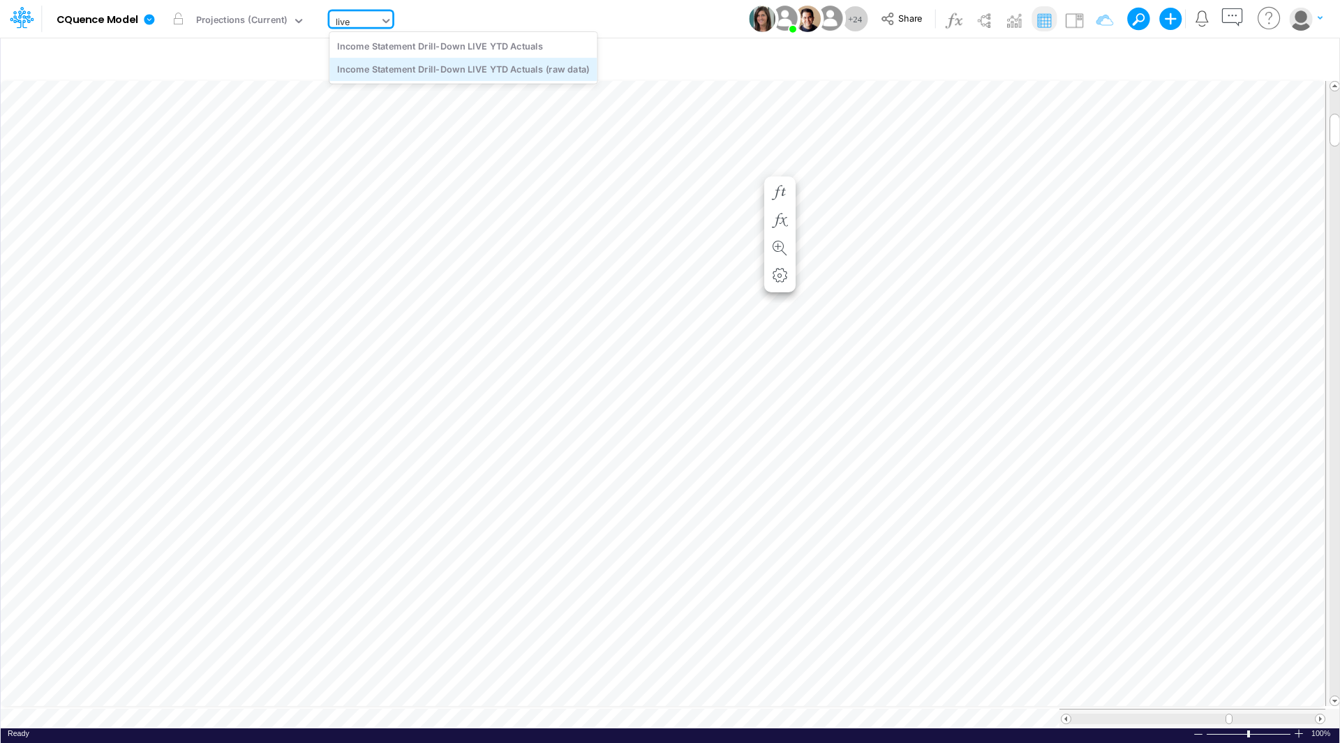
click at [486, 67] on div "Income Statement Drill-Down LIVE YTD Actuals (raw data)" at bounding box center [462, 69] width 267 height 23
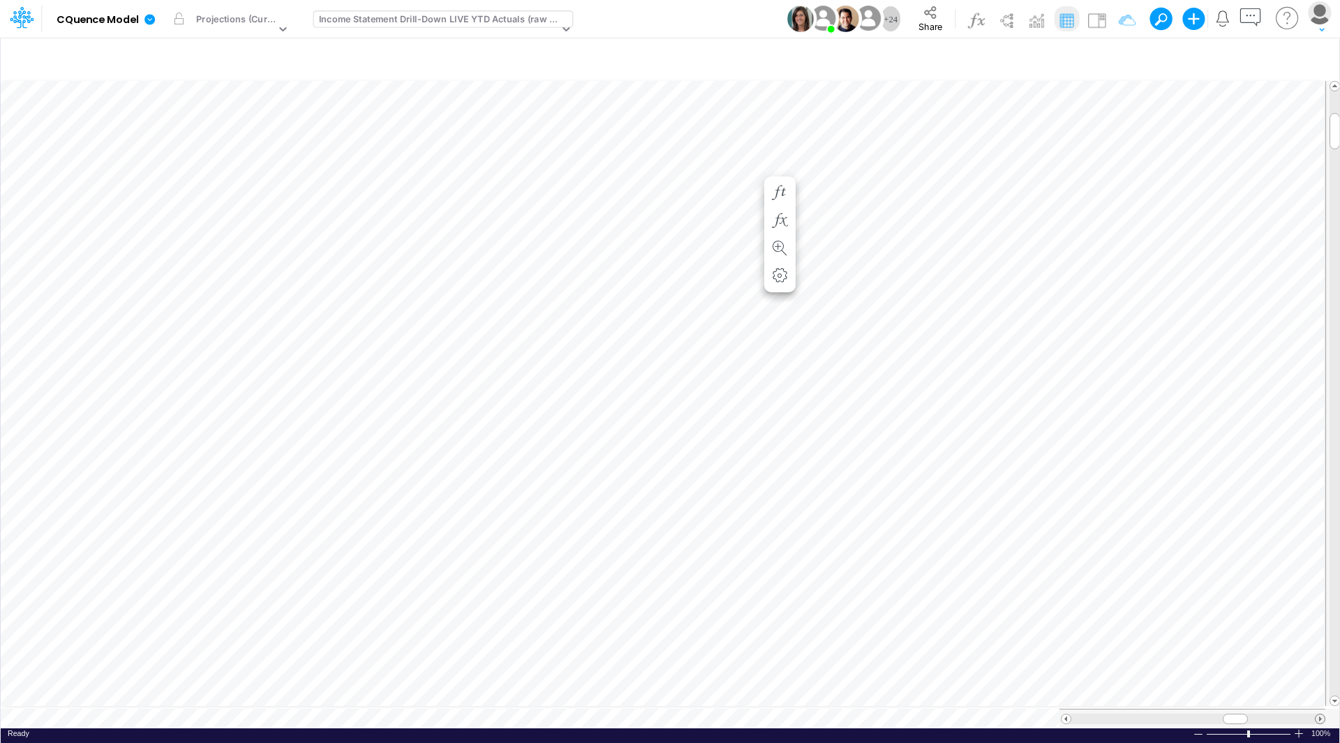
scroll to position [7, 0]
click at [1320, 715] on span at bounding box center [1319, 719] width 9 height 9
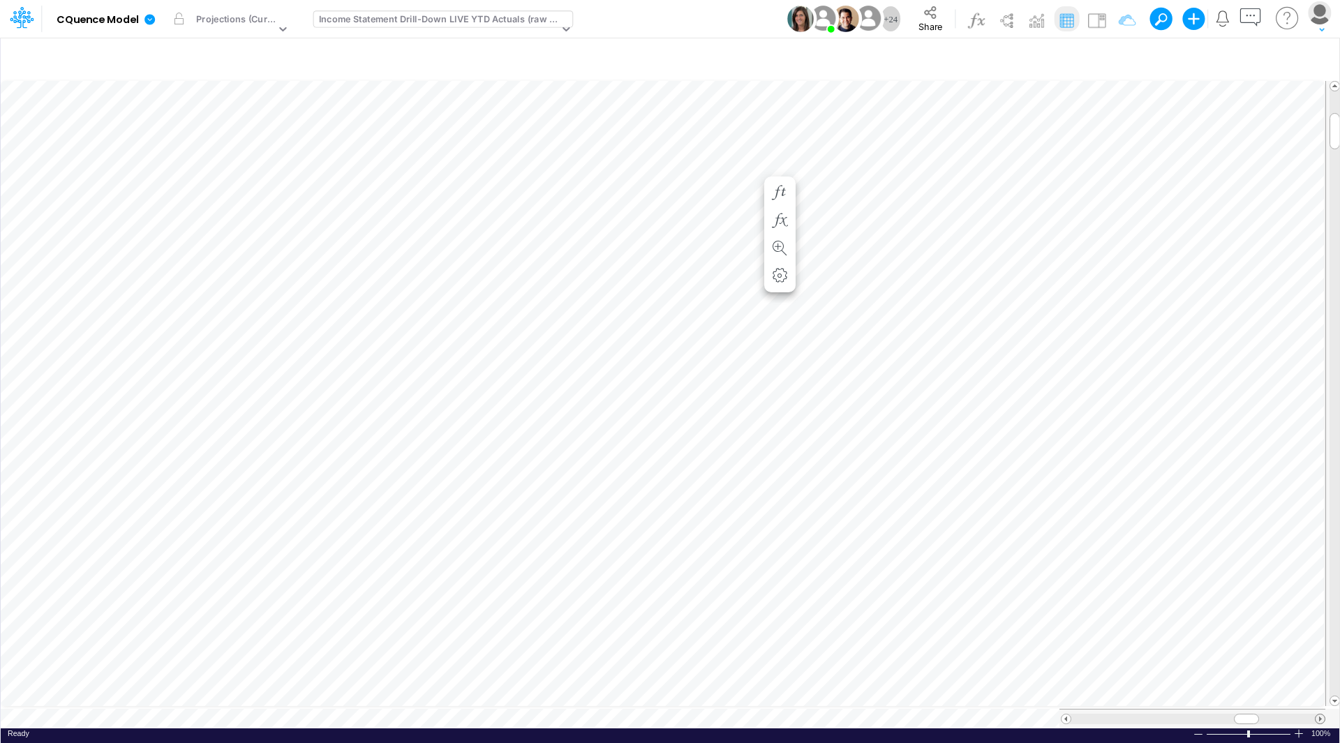
click at [1320, 715] on span at bounding box center [1319, 719] width 9 height 9
click at [271, 22] on div "Projections (Current)" at bounding box center [235, 21] width 79 height 16
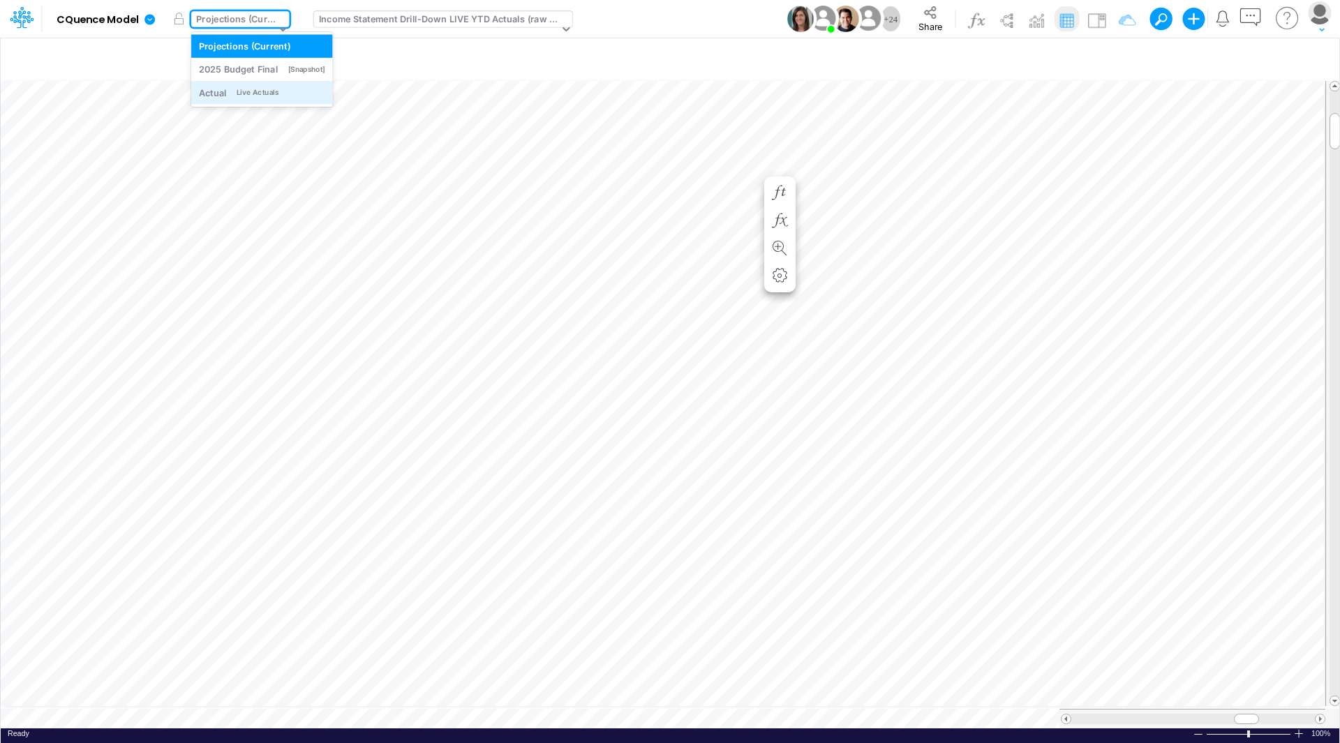
click at [247, 87] on div "Actual Live Actuals" at bounding box center [262, 92] width 126 height 13
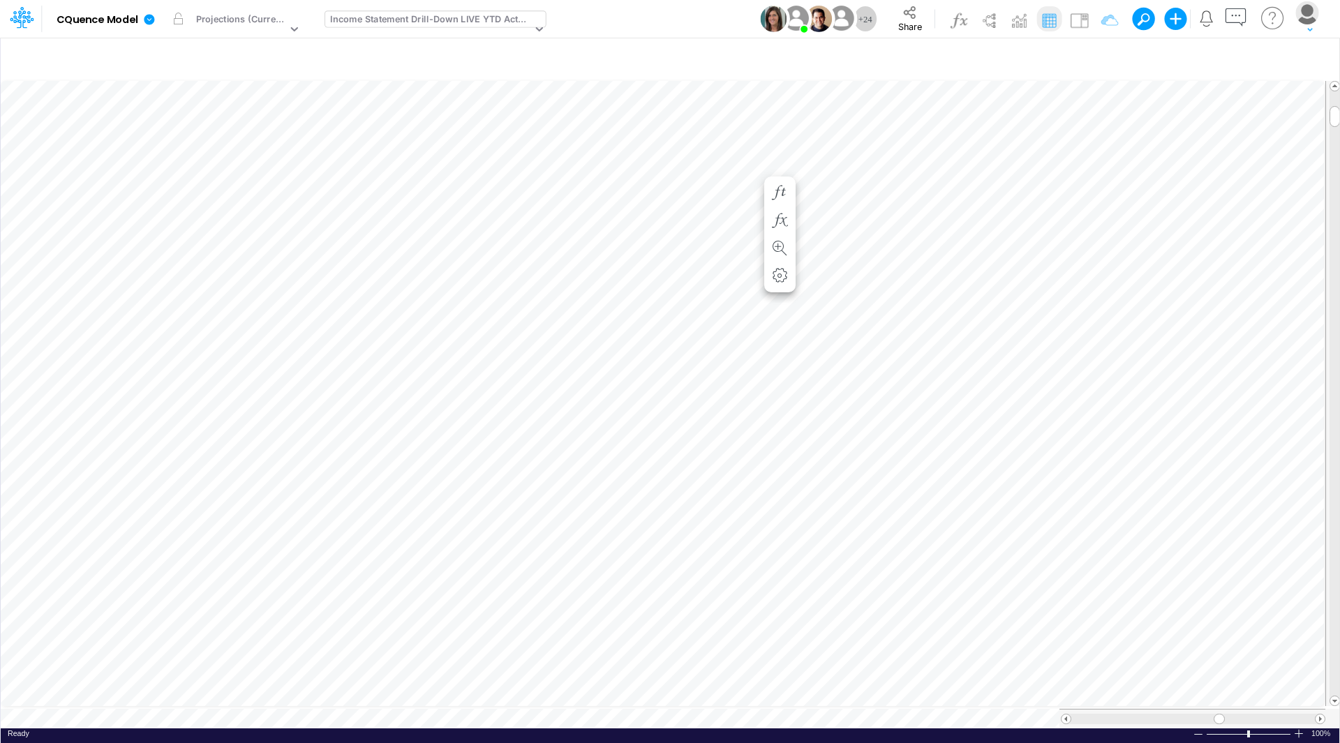
scroll to position [7, 0]
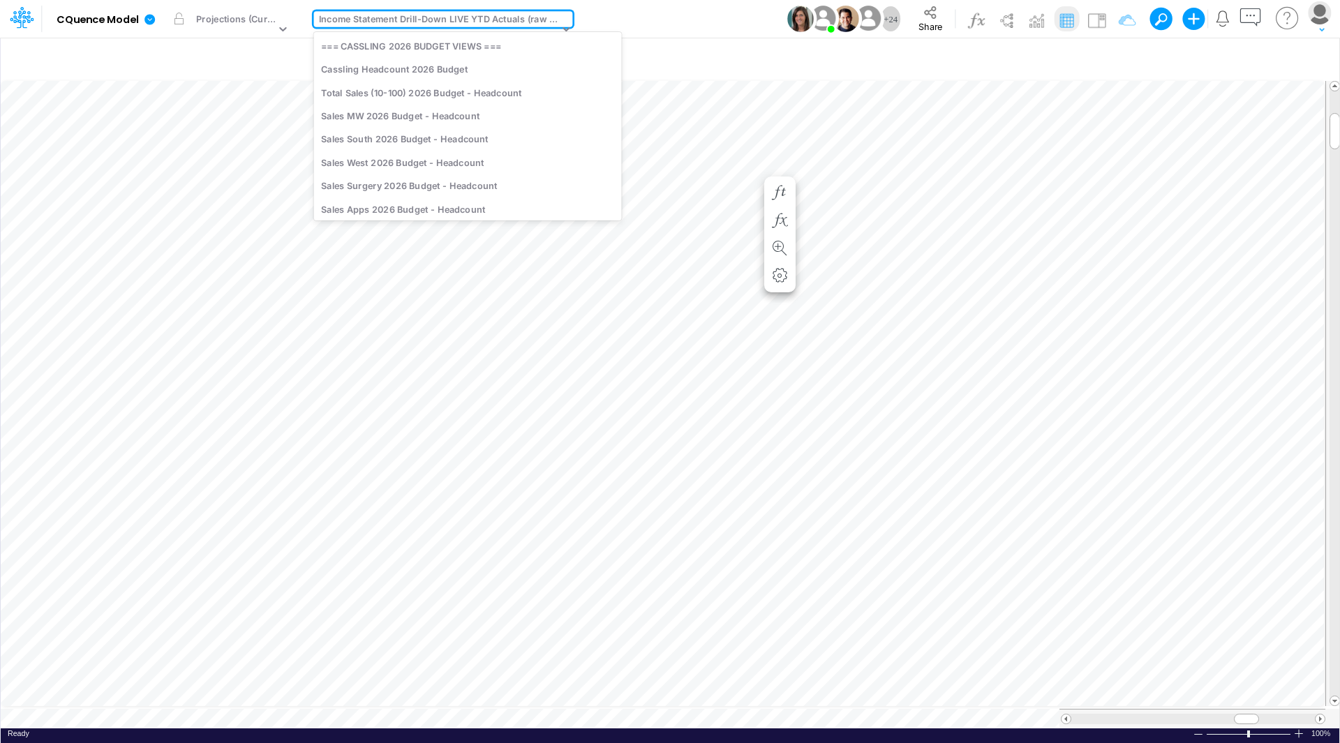
click at [419, 18] on div "Income Statement Drill-Down LIVE YTD Actuals (raw data)" at bounding box center [439, 21] width 240 height 16
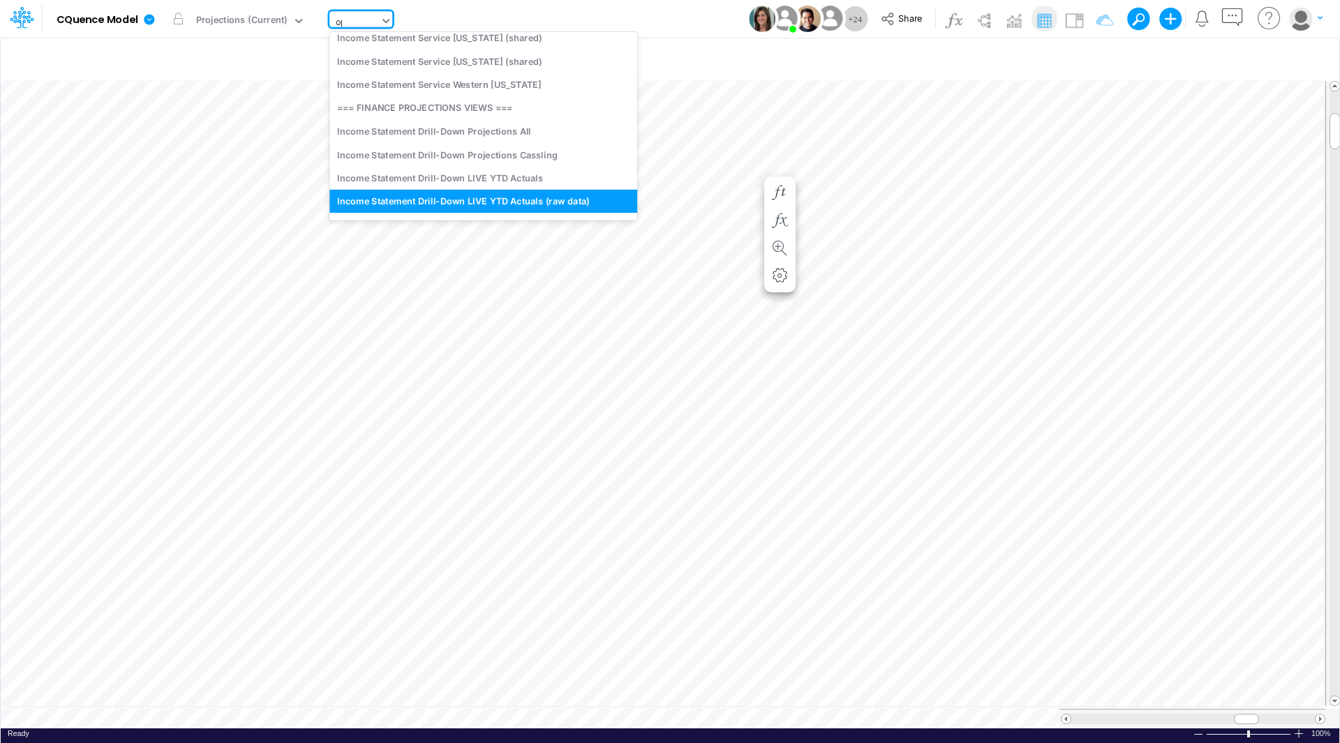
scroll to position [0, 0]
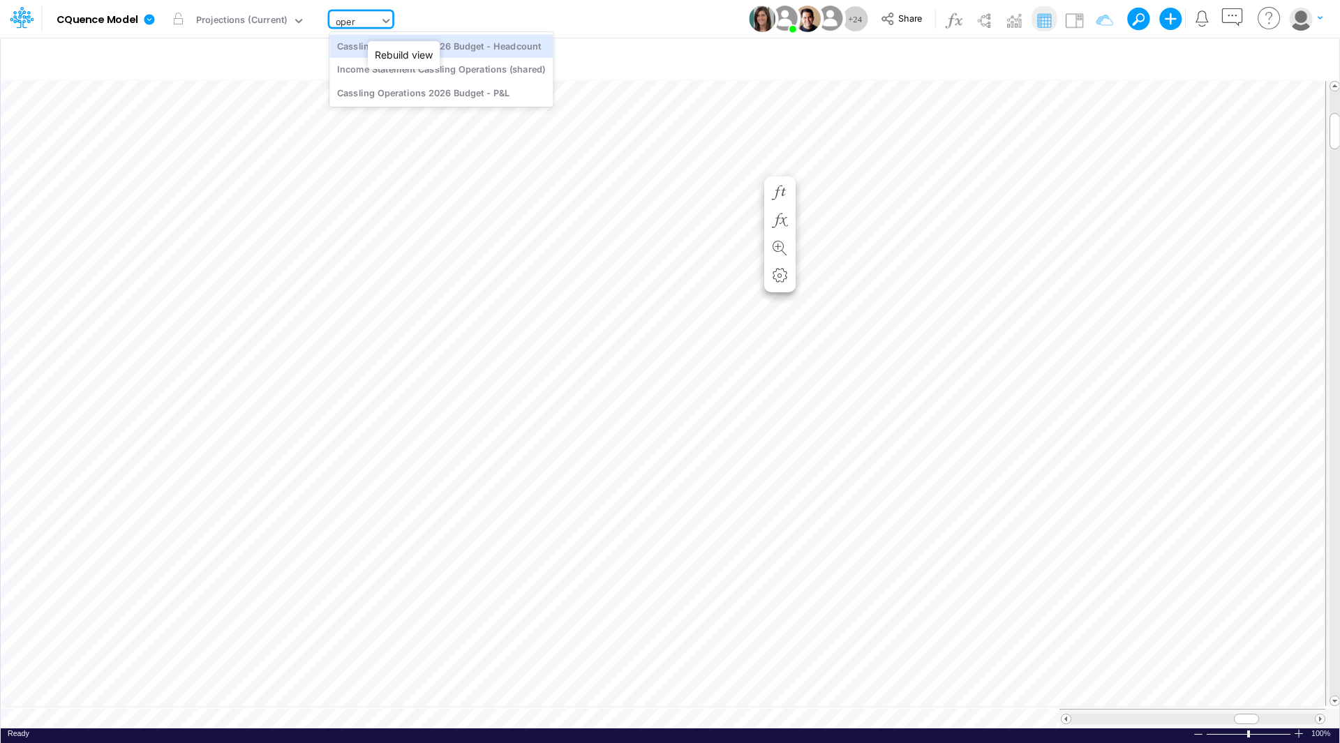
type input "opera"
click at [414, 53] on div "Cassling Operations 2026 Budget - Headcount" at bounding box center [440, 45] width 223 height 23
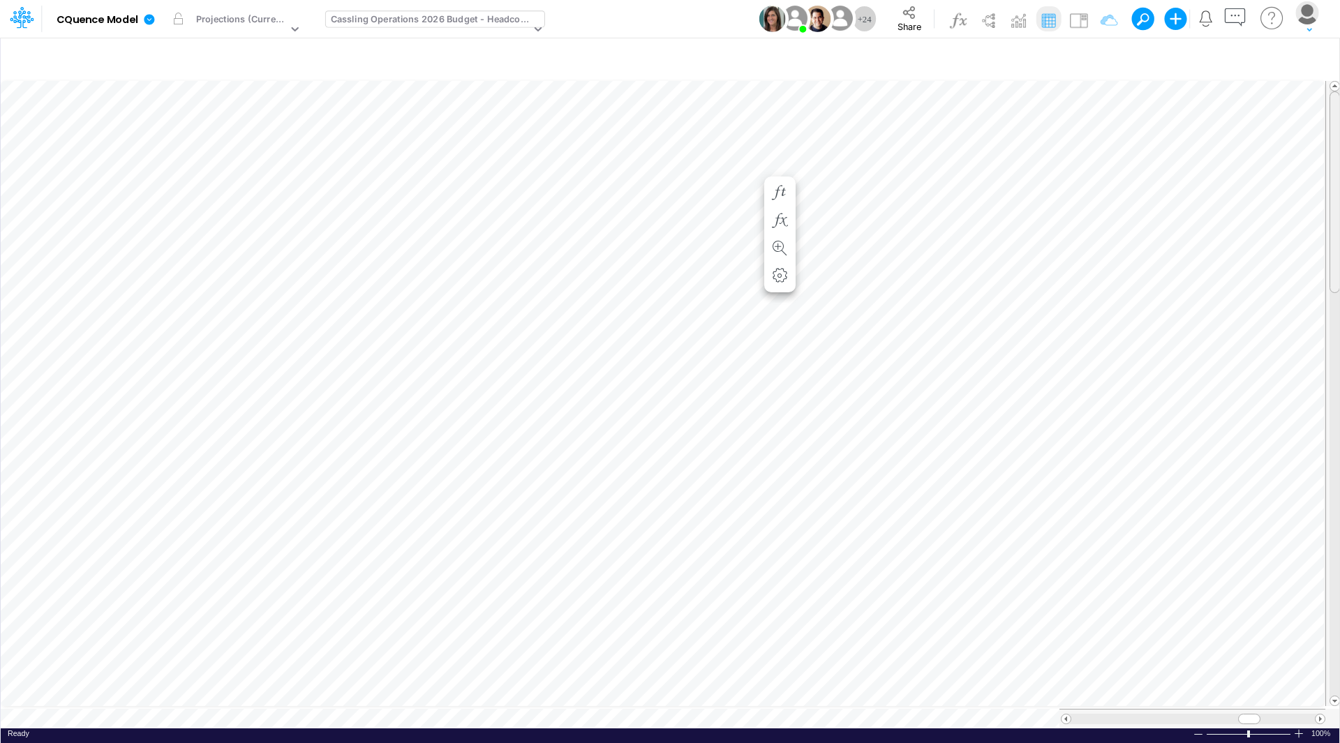
scroll to position [7, 0]
drag, startPoint x: 1335, startPoint y: 217, endPoint x: 1339, endPoint y: 455, distance: 238.0
click at [1339, 455] on div "Insert child node Variable Constant Group Addition Subtraction Multiplication D…" at bounding box center [670, 390] width 1340 height 706
drag, startPoint x: 1338, startPoint y: 456, endPoint x: 1338, endPoint y: 208, distance: 248.4
click at [1338, 208] on div at bounding box center [1334, 192] width 10 height 202
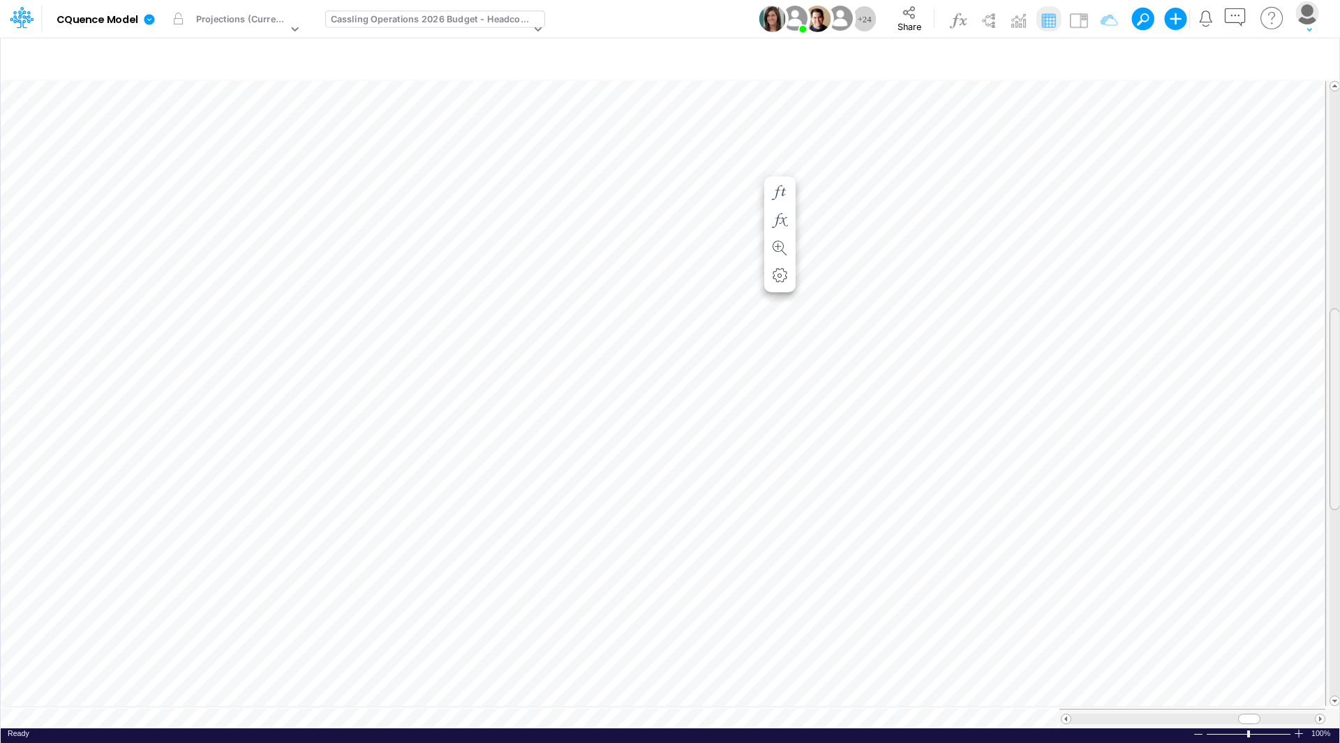
drag, startPoint x: 1336, startPoint y: 183, endPoint x: 1338, endPoint y: 400, distance: 217.0
click at [1338, 404] on span at bounding box center [1334, 408] width 9 height 9
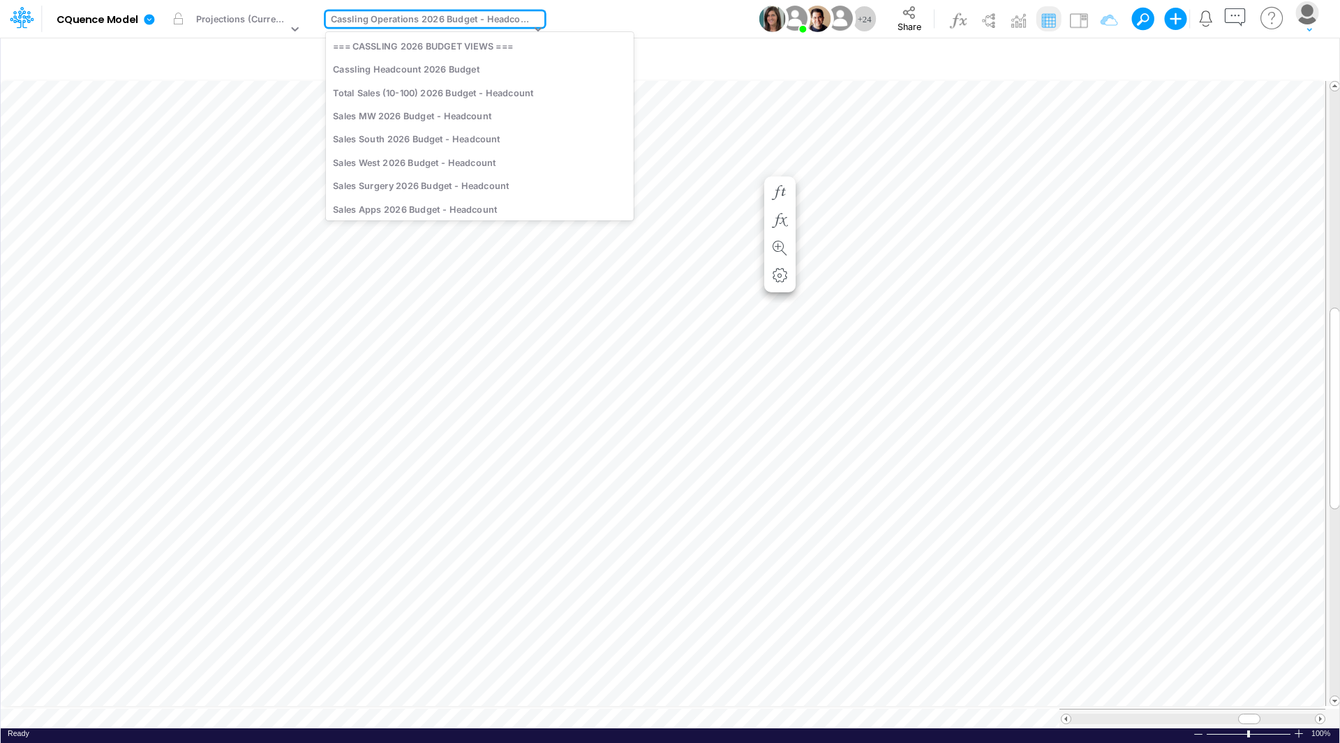
click at [392, 15] on div "Cassling Operations 2026 Budget - Headcount" at bounding box center [431, 21] width 200 height 16
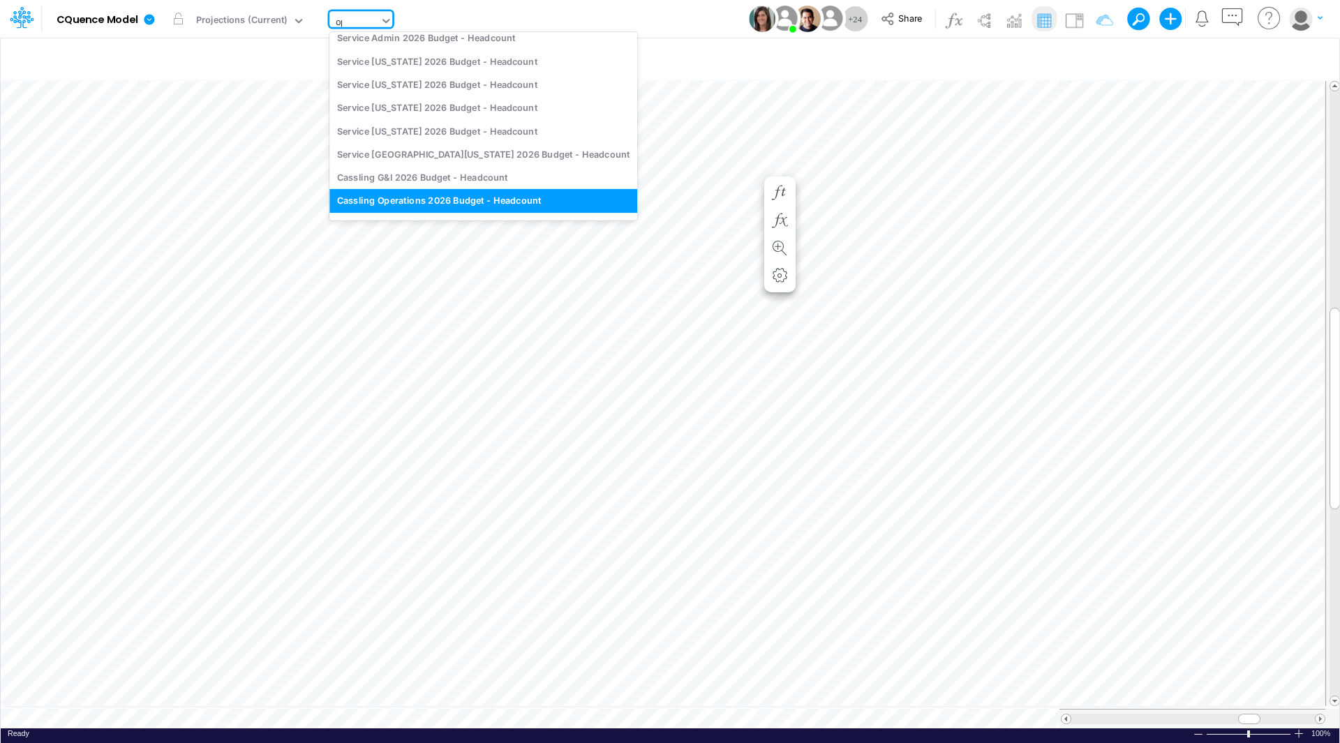
scroll to position [0, 0]
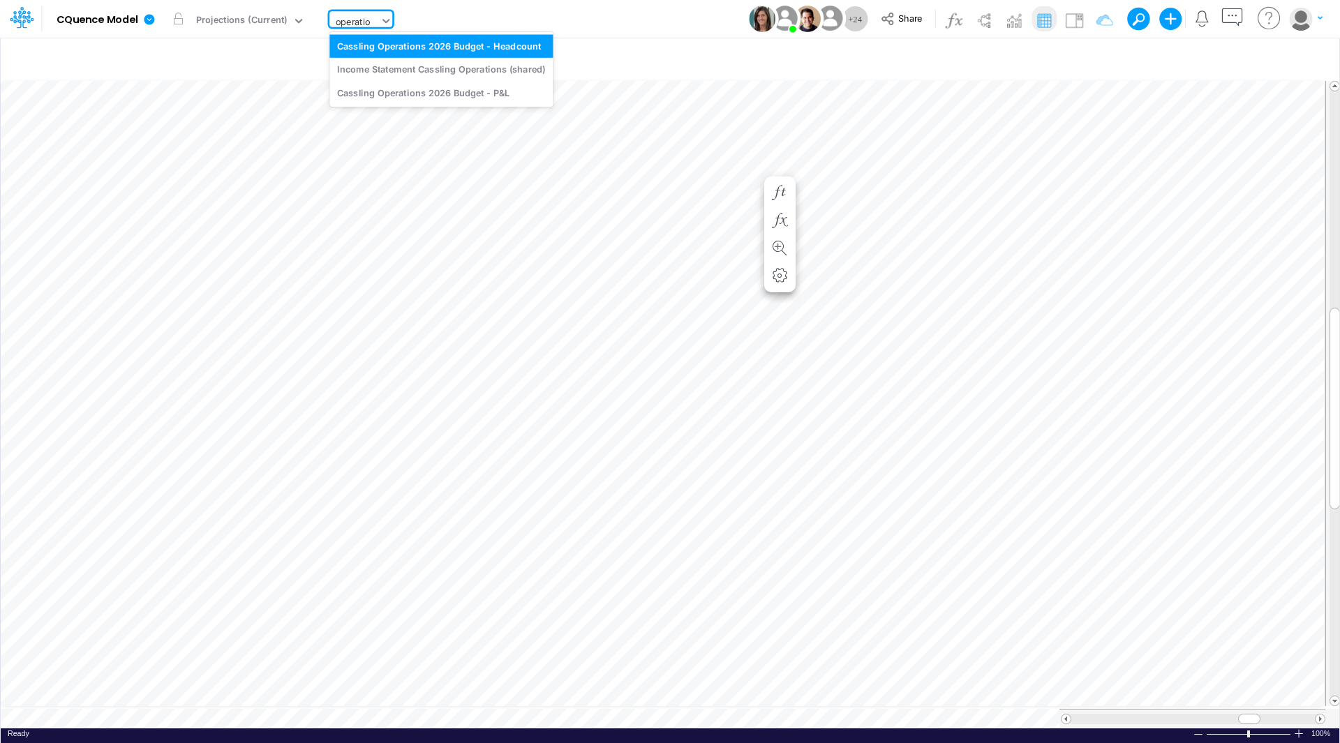
type input "operation"
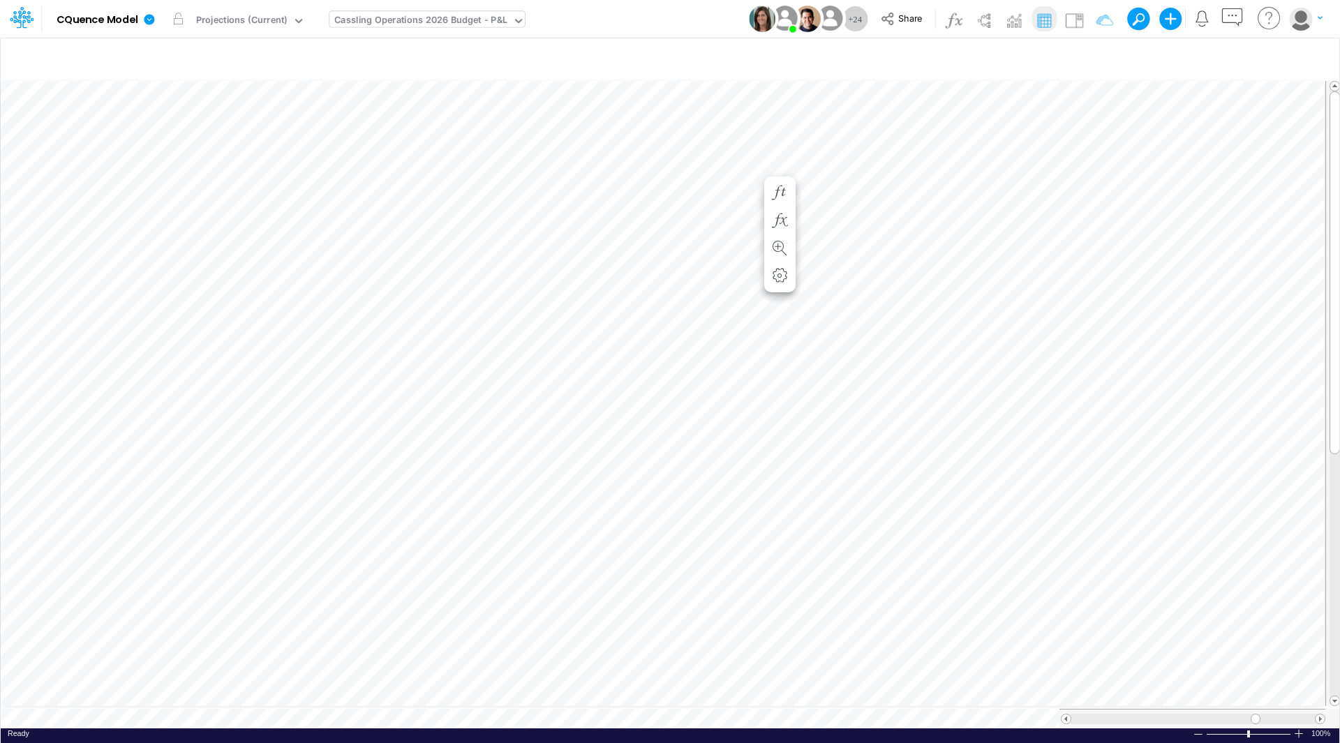
click at [1339, 119] on div "Insert child node Variable Constant Group Addition Subtraction Multiplication D…" at bounding box center [670, 390] width 1340 height 706
click at [1321, 715] on span at bounding box center [1319, 719] width 9 height 9
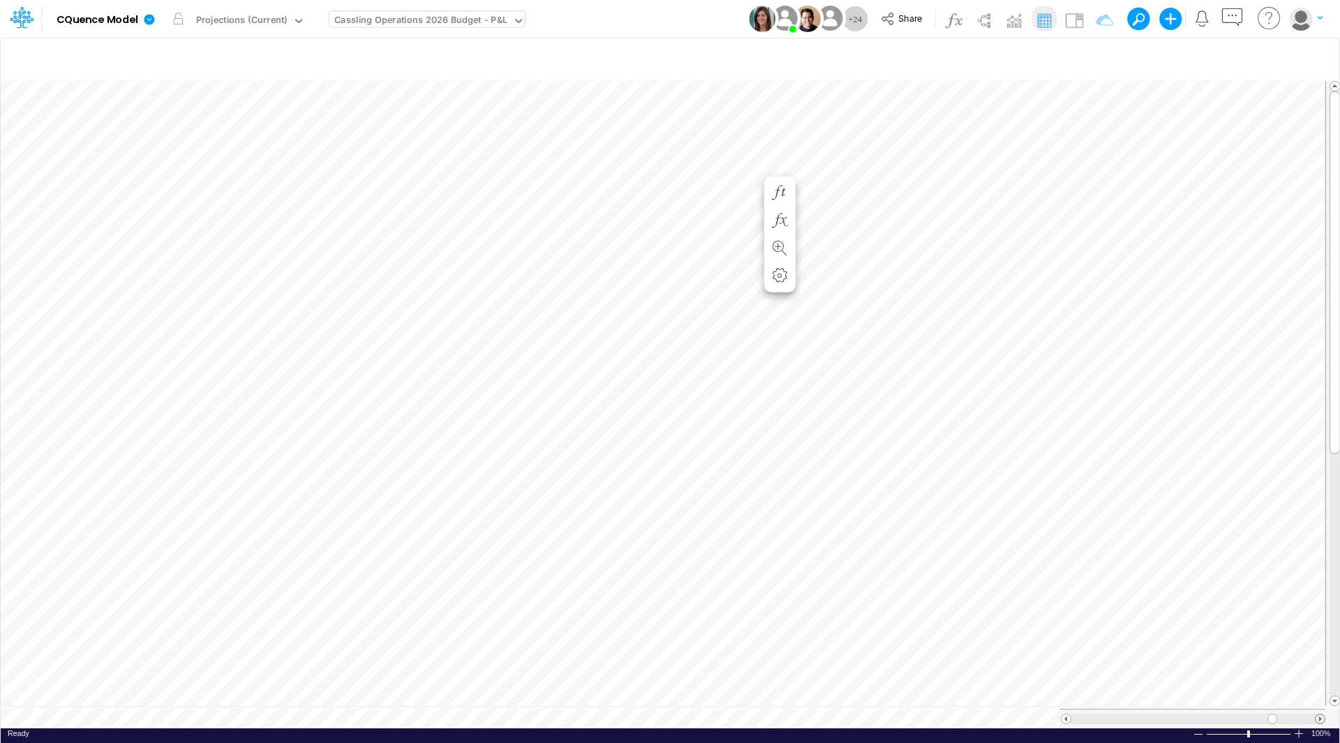
click at [1321, 715] on span at bounding box center [1319, 719] width 9 height 9
drag, startPoint x: 1337, startPoint y: 417, endPoint x: 1336, endPoint y: 376, distance: 40.5
click at [1336, 376] on div at bounding box center [1334, 272] width 10 height 363
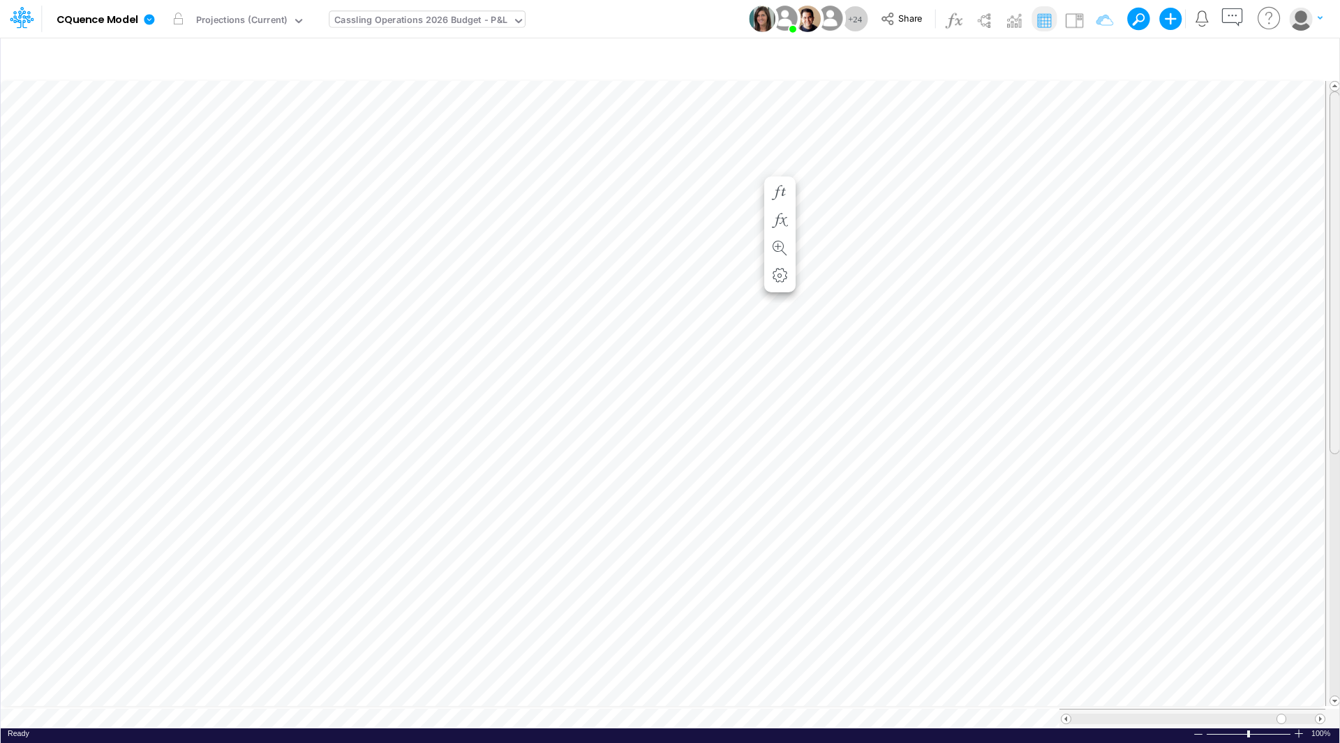
drag, startPoint x: 1338, startPoint y: 332, endPoint x: 1339, endPoint y: 325, distance: 7.1
click at [1339, 325] on div "Insert child node Variable Constant Group Addition Subtraction Multiplication D…" at bounding box center [670, 390] width 1340 height 706
drag, startPoint x: 1336, startPoint y: 273, endPoint x: 1338, endPoint y: 253, distance: 19.6
click at [1338, 253] on div at bounding box center [1334, 272] width 10 height 363
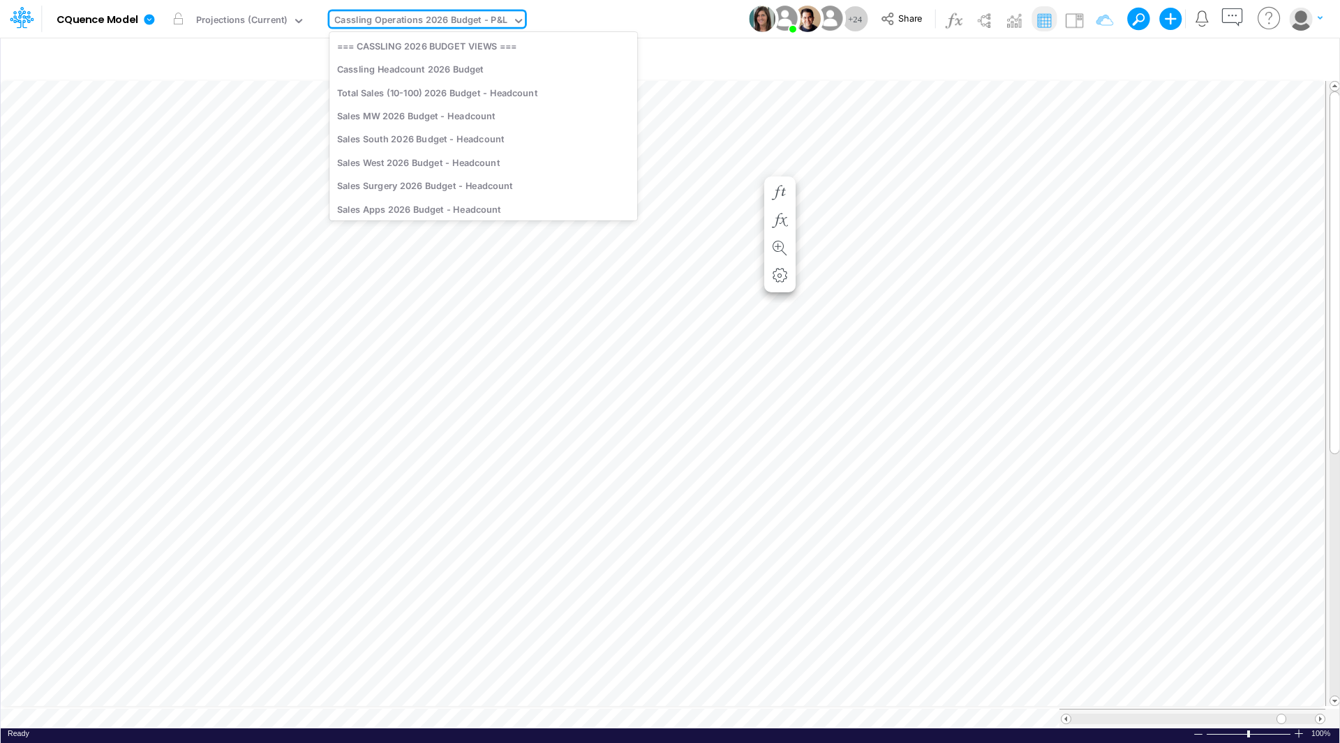
click at [463, 26] on div "Cassling Operations 2026 Budget - P&L" at bounding box center [420, 21] width 172 height 16
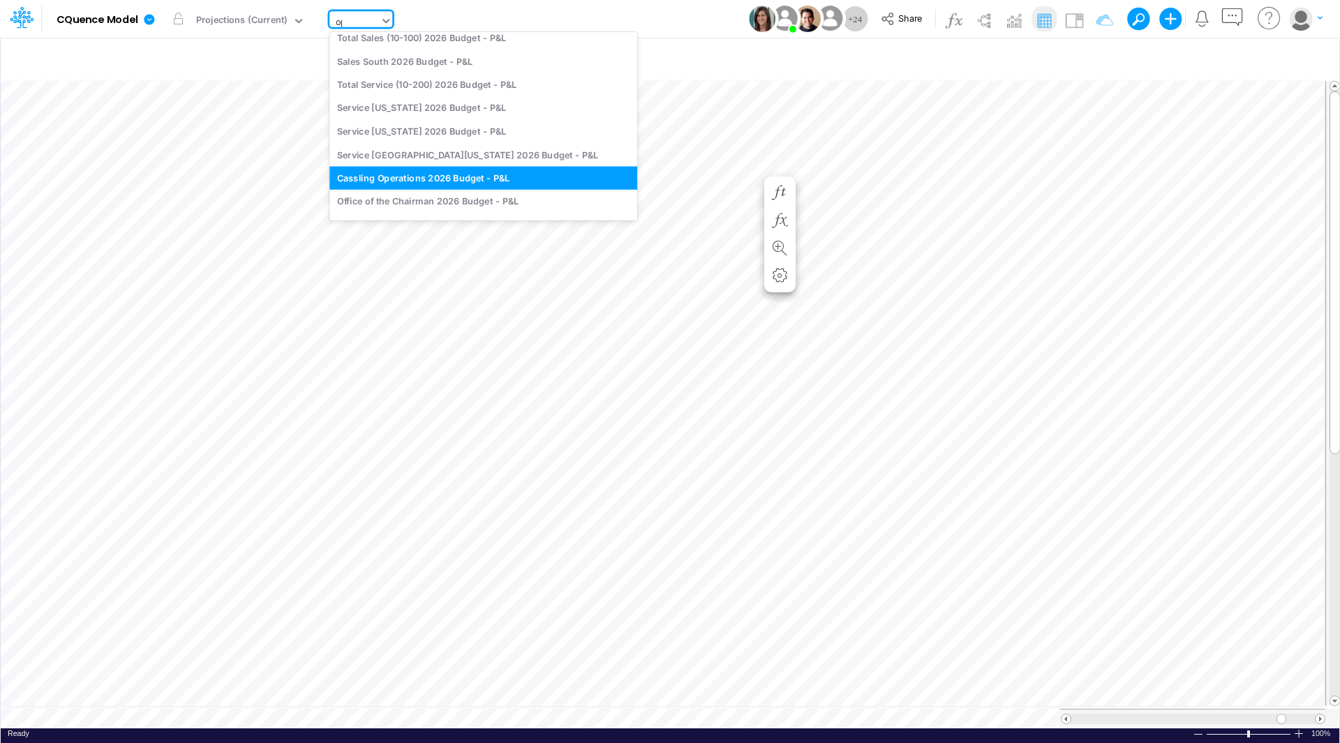
scroll to position [0, 0]
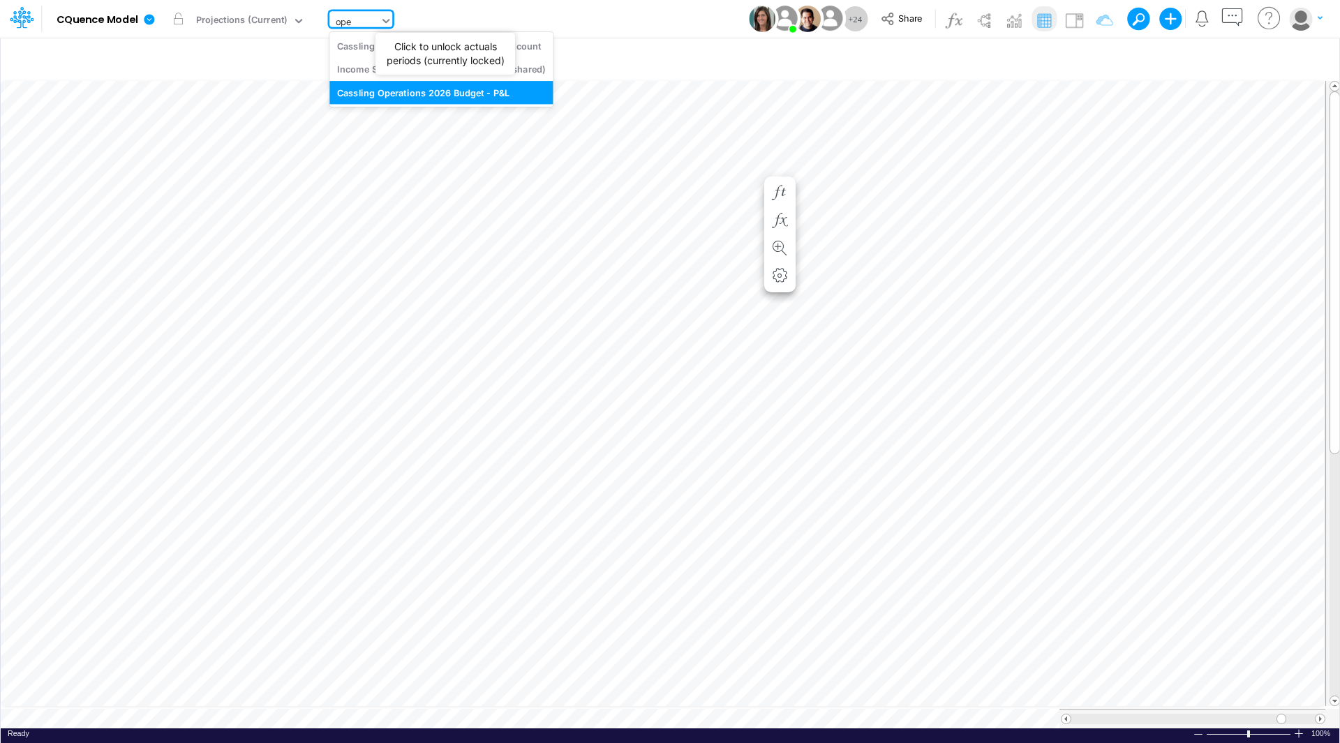
type input "oper"
click at [468, 50] on div "Cassling Operations 2026 Budget - Headcount" at bounding box center [440, 45] width 223 height 23
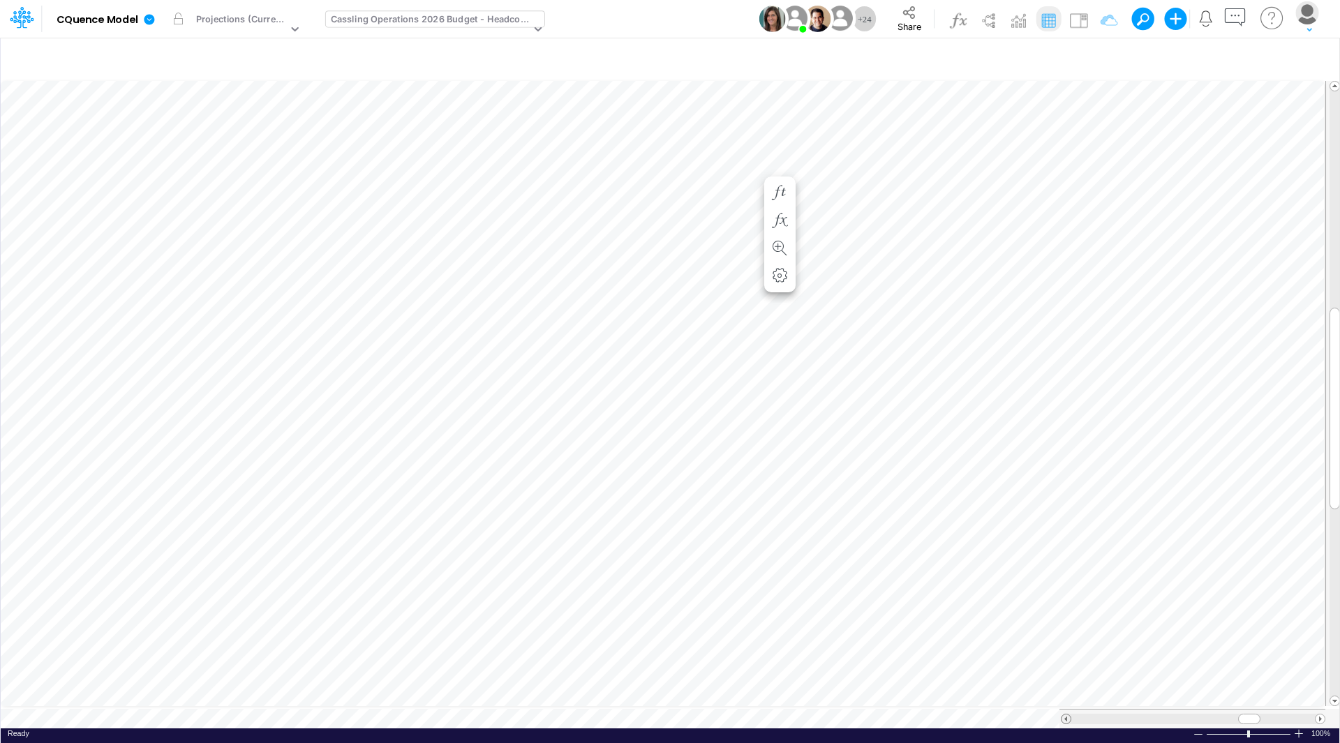
click at [1067, 715] on span at bounding box center [1065, 719] width 9 height 9
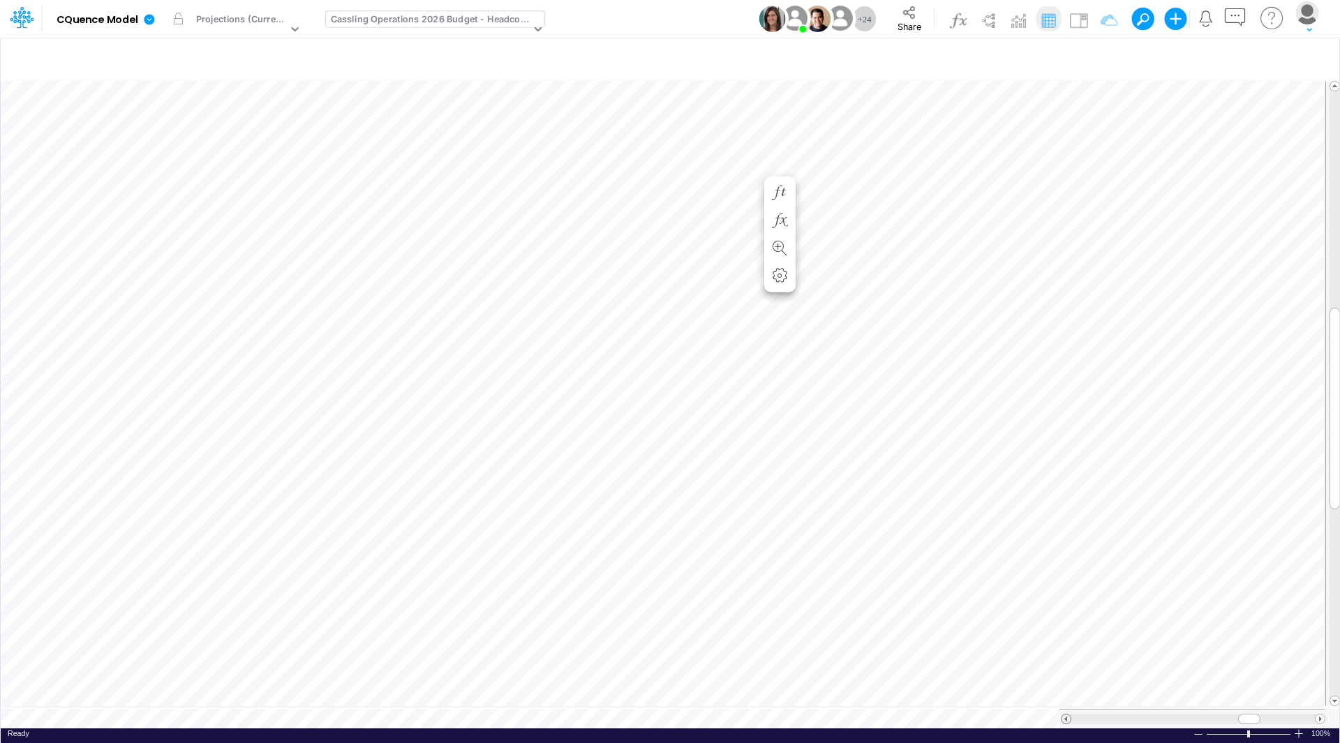
click at [1067, 715] on span at bounding box center [1065, 719] width 9 height 9
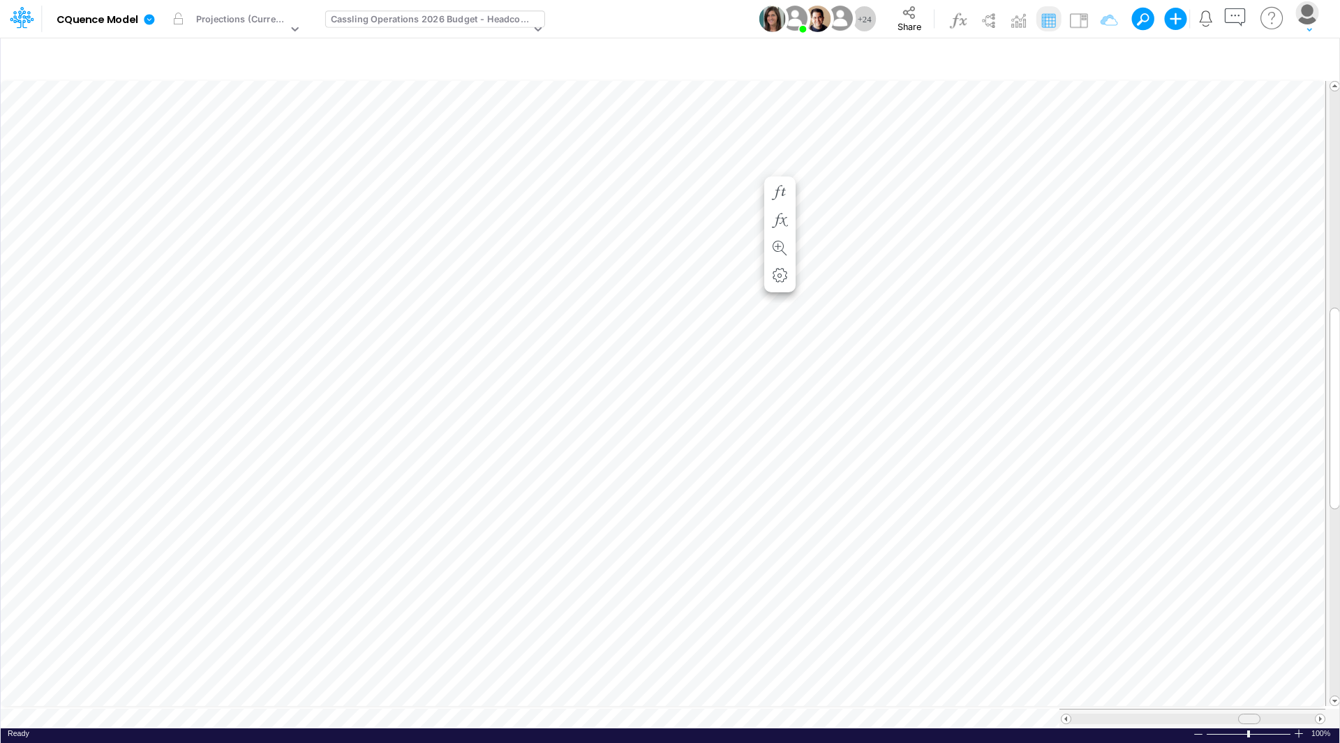
drag, startPoint x: 1067, startPoint y: 713, endPoint x: 1254, endPoint y: 712, distance: 187.0
click at [1254, 714] on div at bounding box center [1193, 719] width 264 height 10
click at [1066, 695] on table at bounding box center [671, 403] width 1340 height 650
click at [1063, 715] on span at bounding box center [1065, 719] width 9 height 9
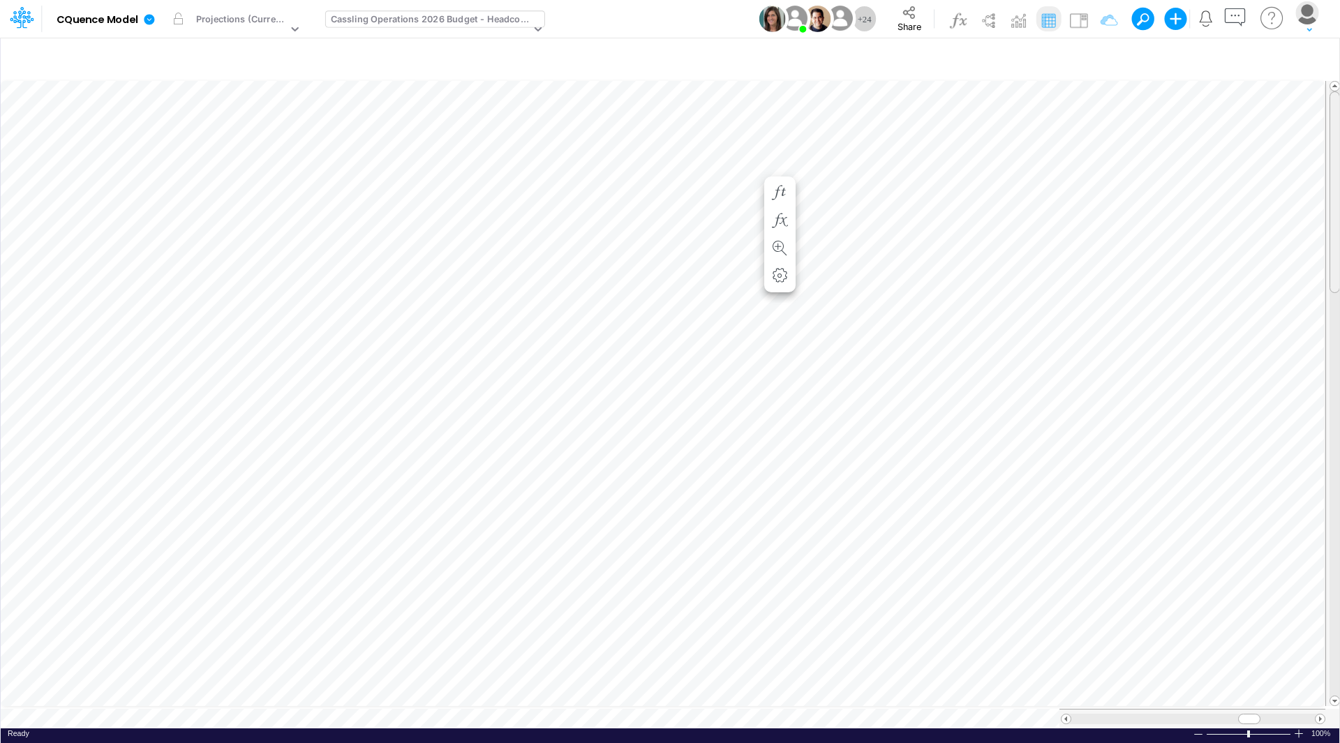
drag, startPoint x: 1338, startPoint y: 425, endPoint x: 1336, endPoint y: 166, distance: 258.9
click at [1336, 166] on div at bounding box center [1334, 192] width 10 height 202
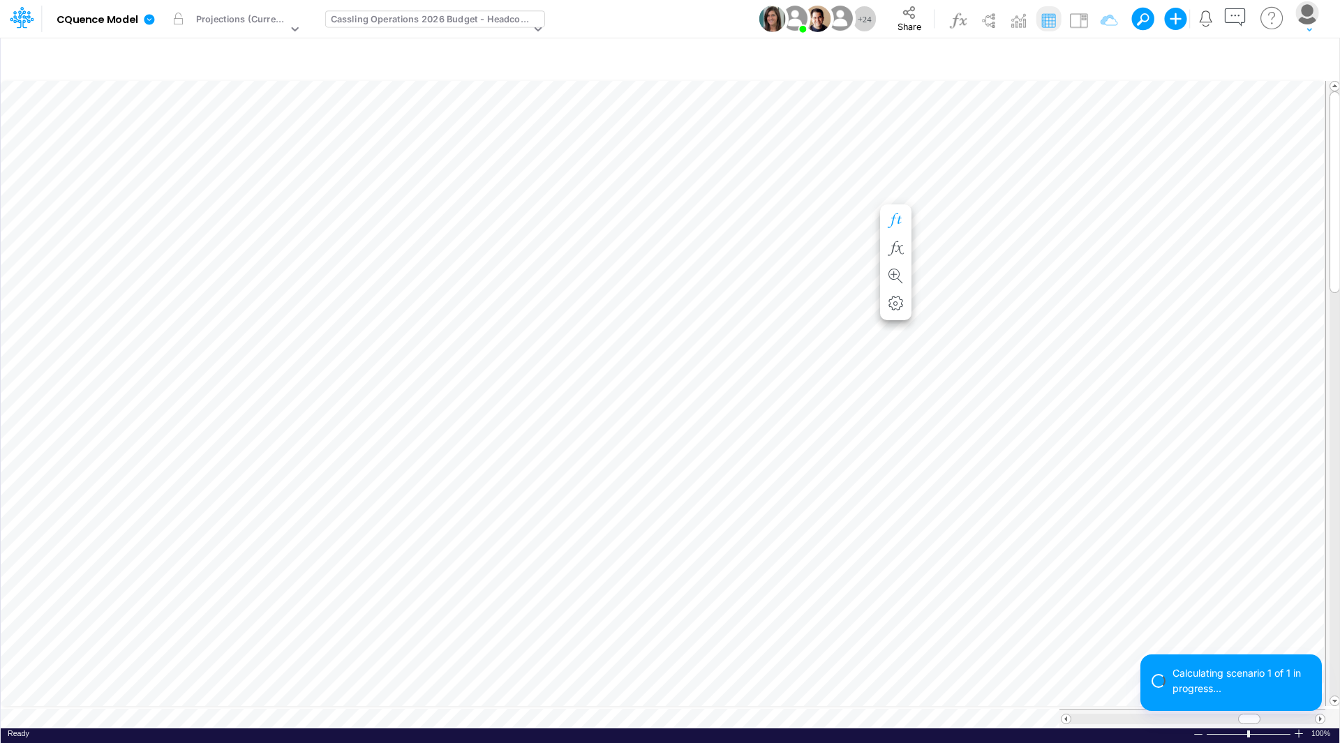
scroll to position [7, 1]
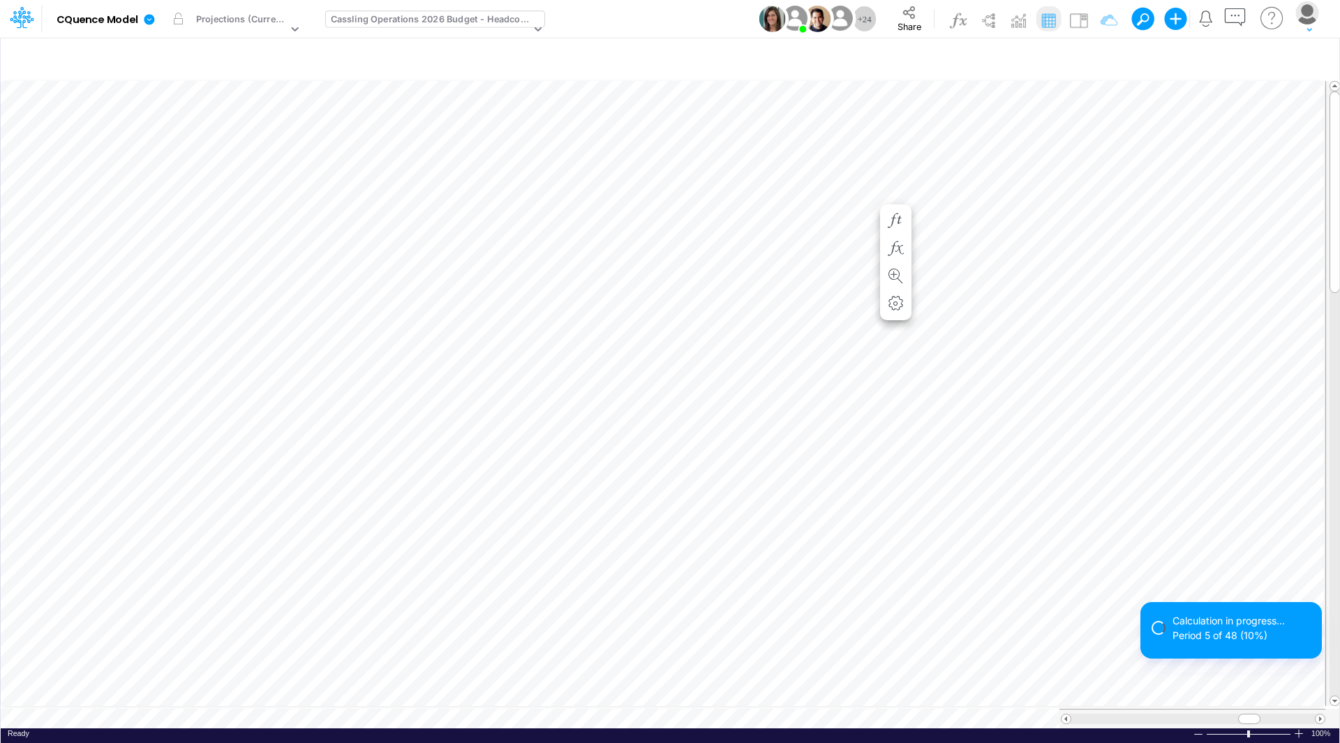
scroll to position [7, 1]
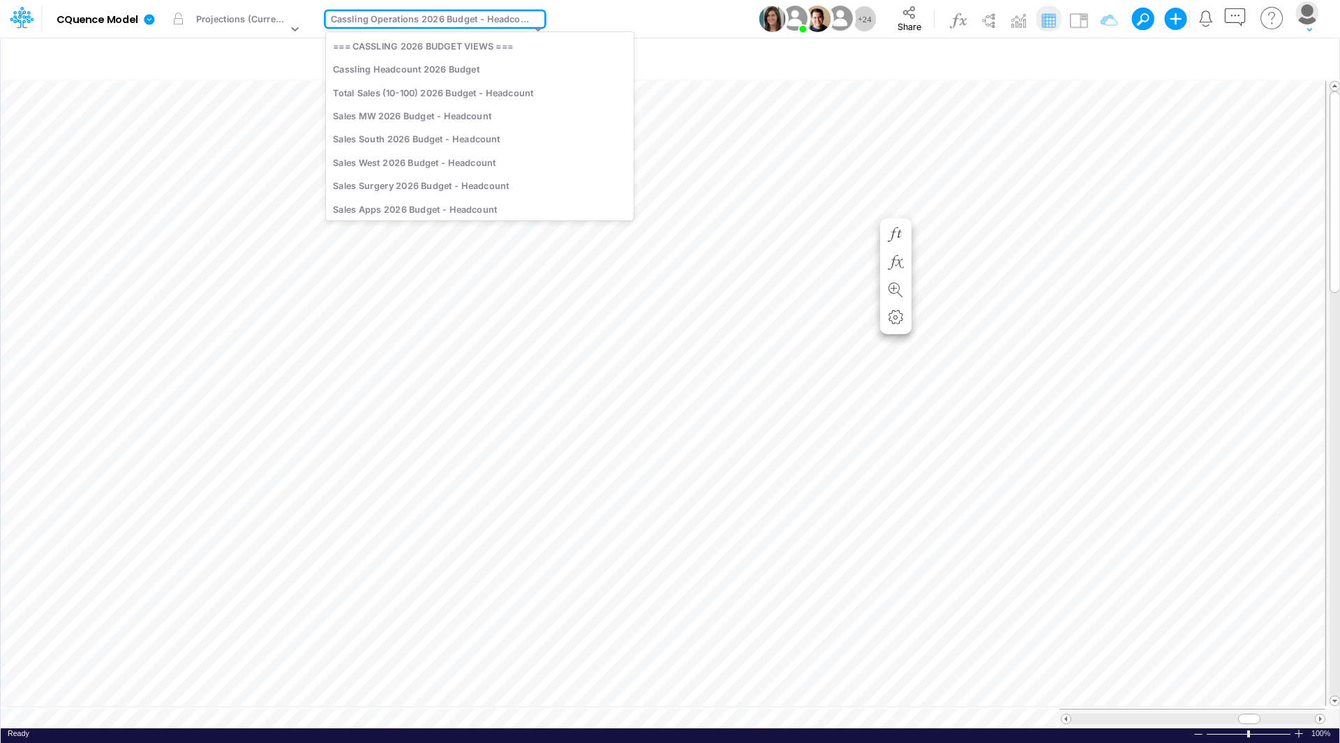
scroll to position [242, 0]
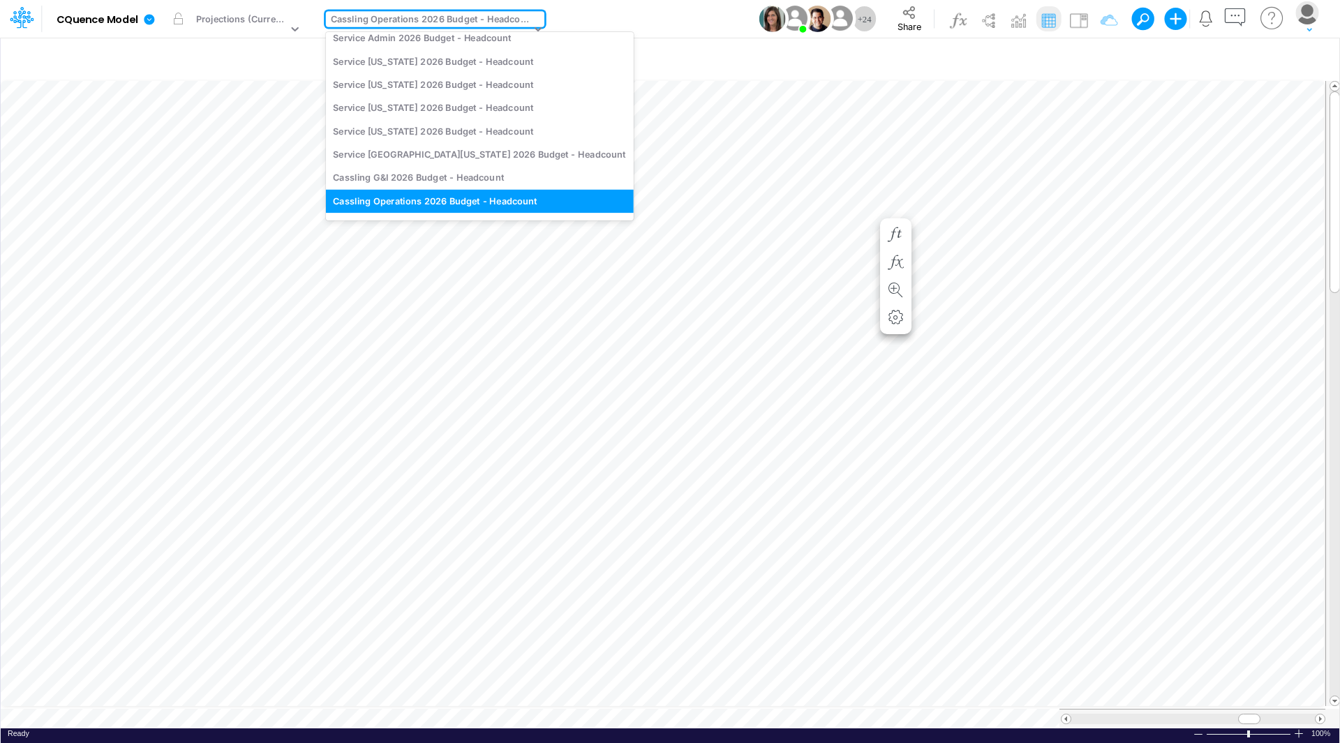
click at [355, 23] on div "Cassling Operations 2026 Budget - Headcount" at bounding box center [431, 21] width 200 height 16
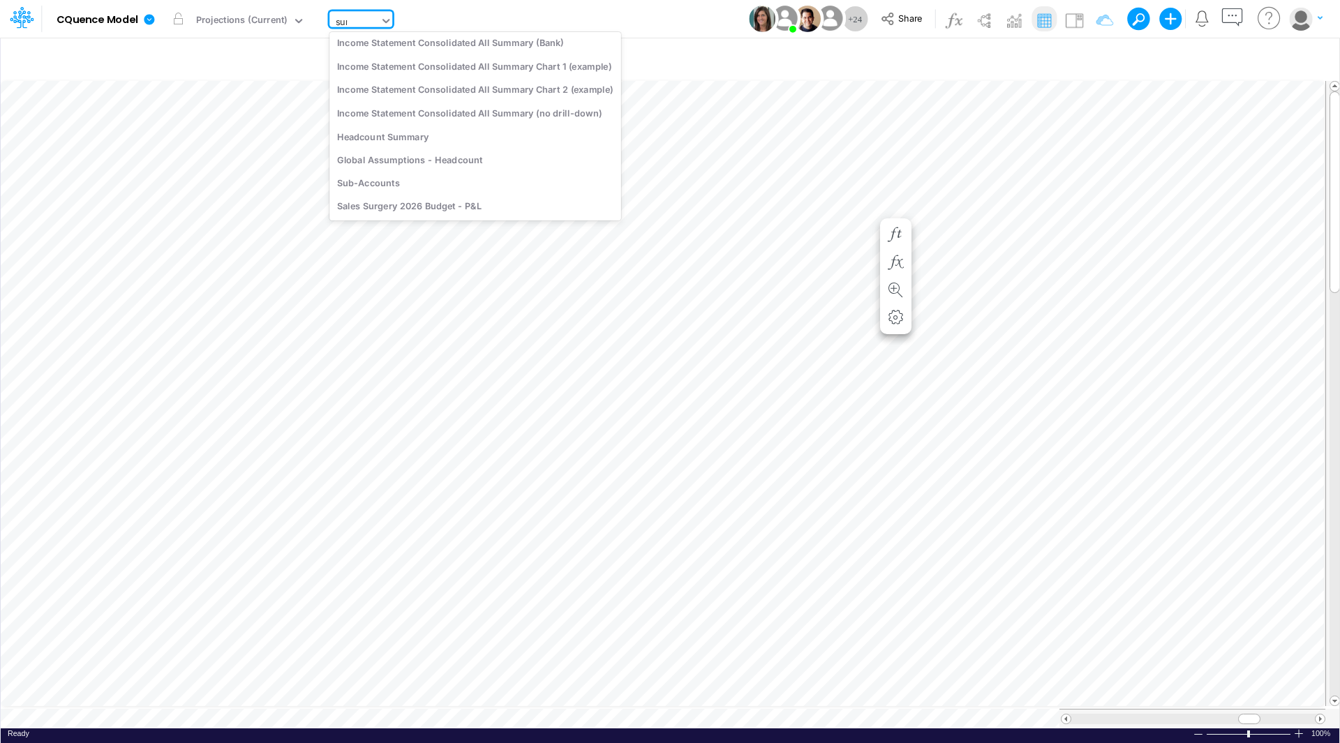
scroll to position [0, 0]
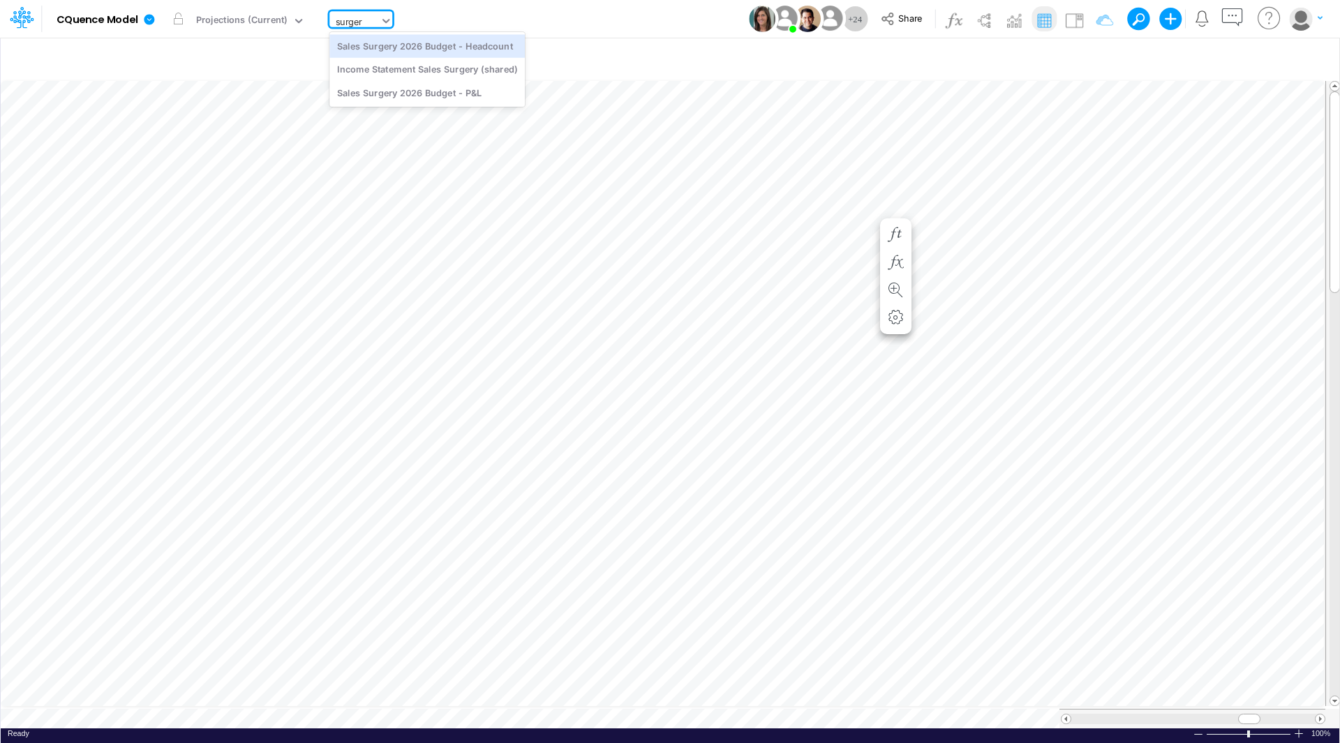
type input "surgery"
click at [357, 88] on div "Sales Surgery 2026 Budget - P&L" at bounding box center [426, 92] width 195 height 23
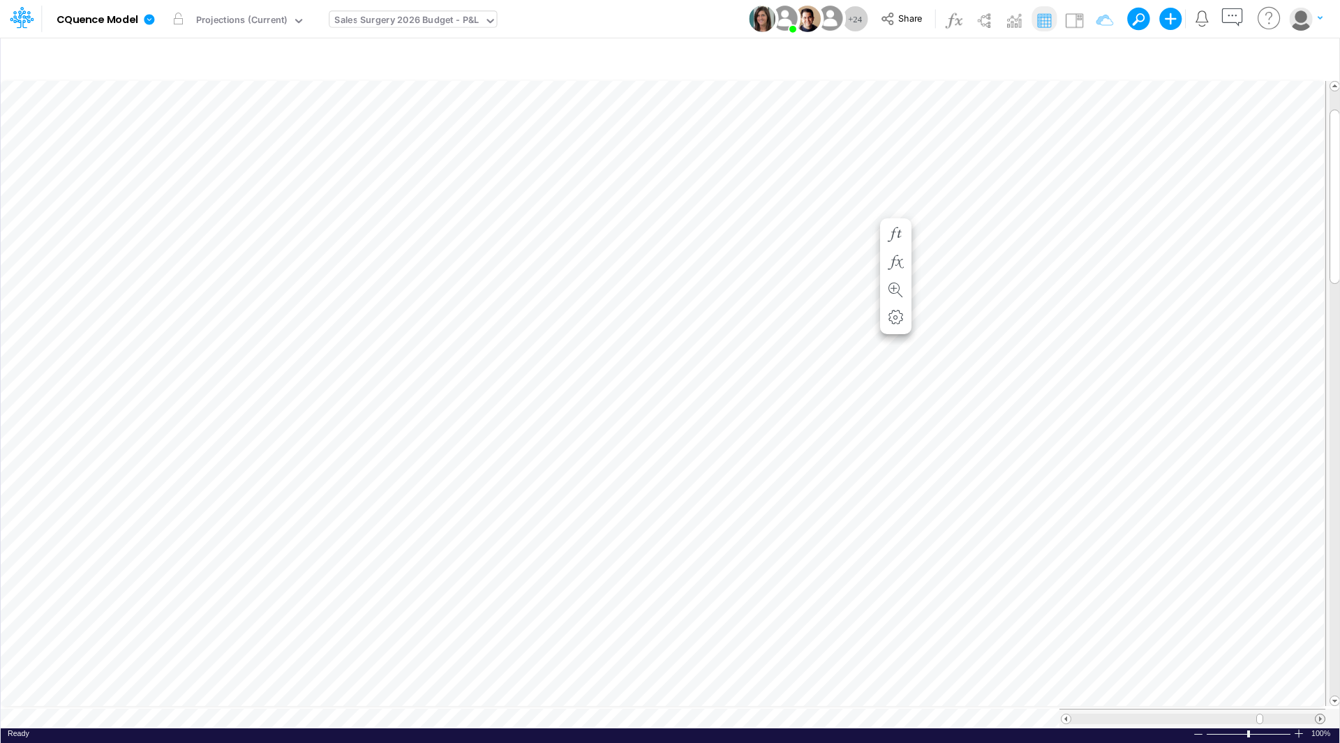
click at [1318, 715] on span at bounding box center [1319, 719] width 9 height 9
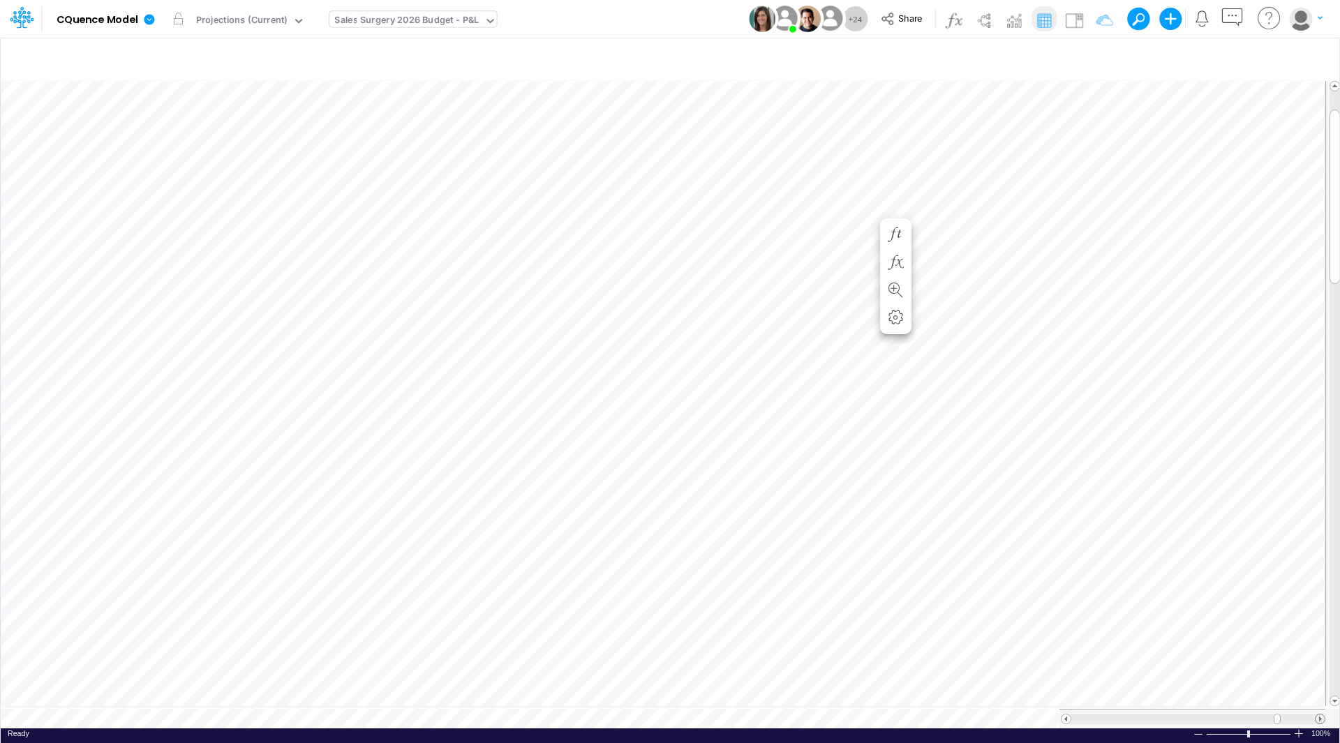
click at [1318, 715] on span at bounding box center [1319, 719] width 9 height 9
drag, startPoint x: 1336, startPoint y: 176, endPoint x: 1329, endPoint y: 92, distance: 84.1
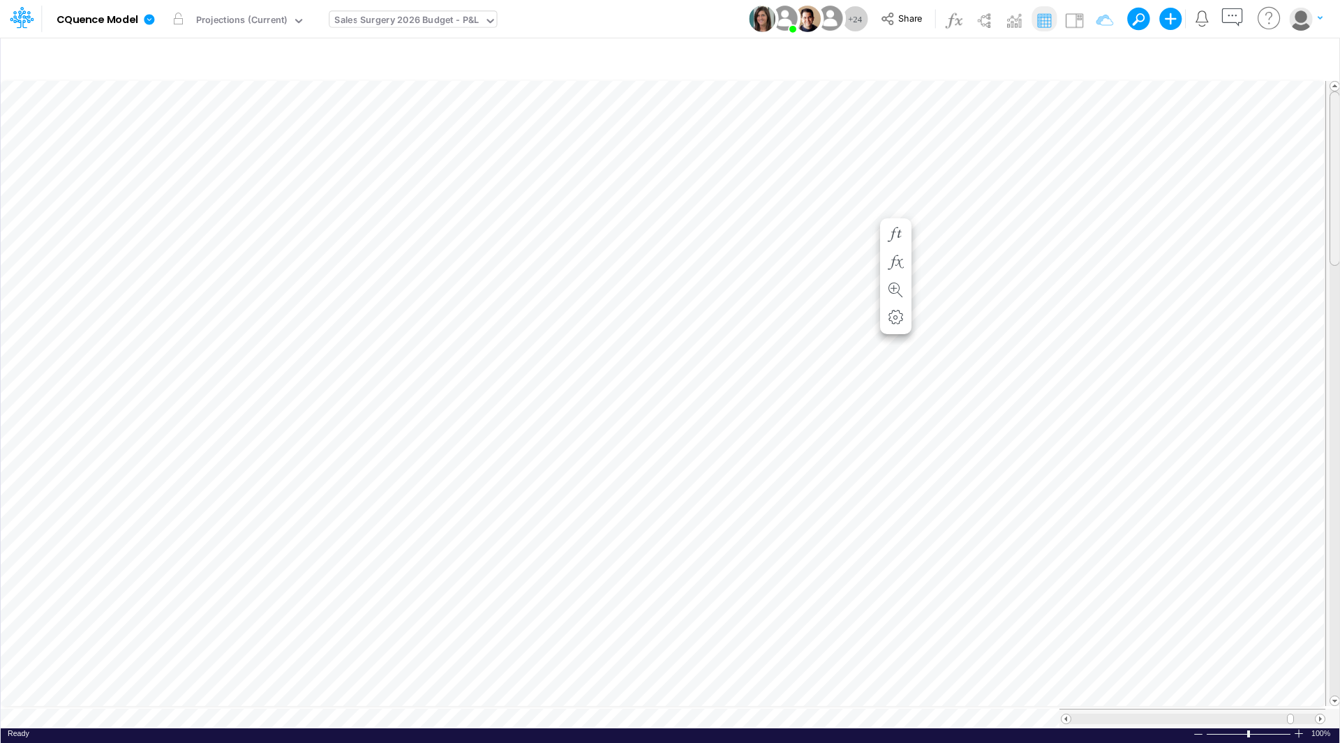
click at [1329, 92] on div at bounding box center [1332, 393] width 15 height 625
drag, startPoint x: 1337, startPoint y: 246, endPoint x: 1329, endPoint y: 233, distance: 15.7
click at [1329, 233] on div at bounding box center [1332, 393] width 15 height 625
drag, startPoint x: 1333, startPoint y: 212, endPoint x: 1338, endPoint y: 184, distance: 28.2
click at [1338, 184] on div at bounding box center [1334, 178] width 10 height 174
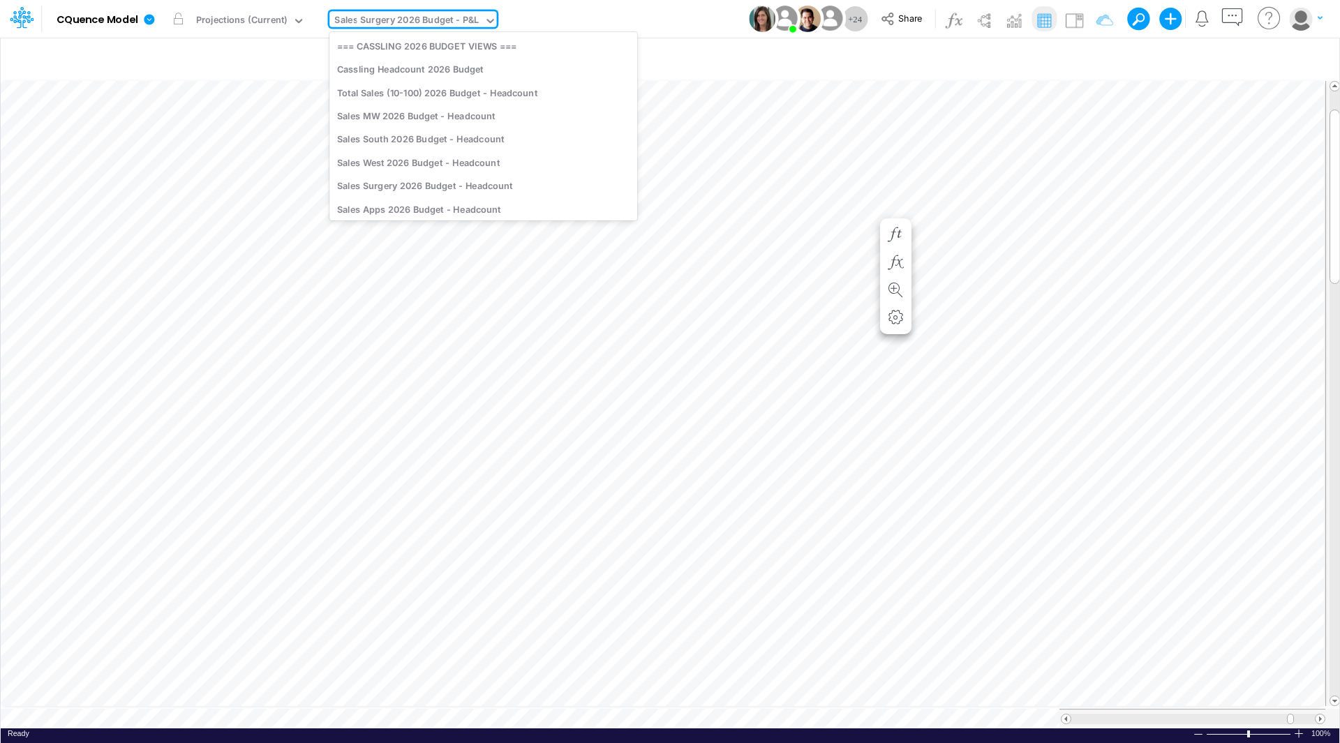
scroll to position [4152, 0]
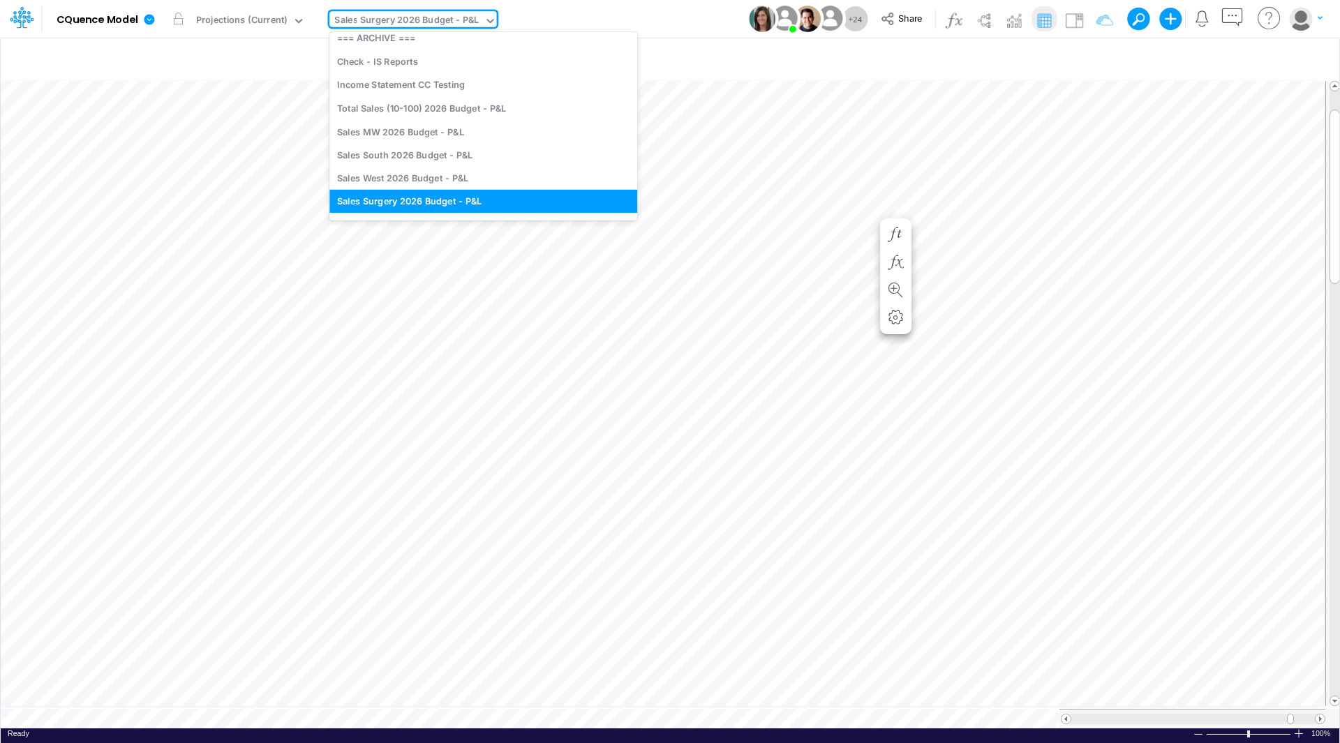
click at [378, 19] on div "Sales Surgery 2026 Budget - P&L" at bounding box center [406, 21] width 144 height 16
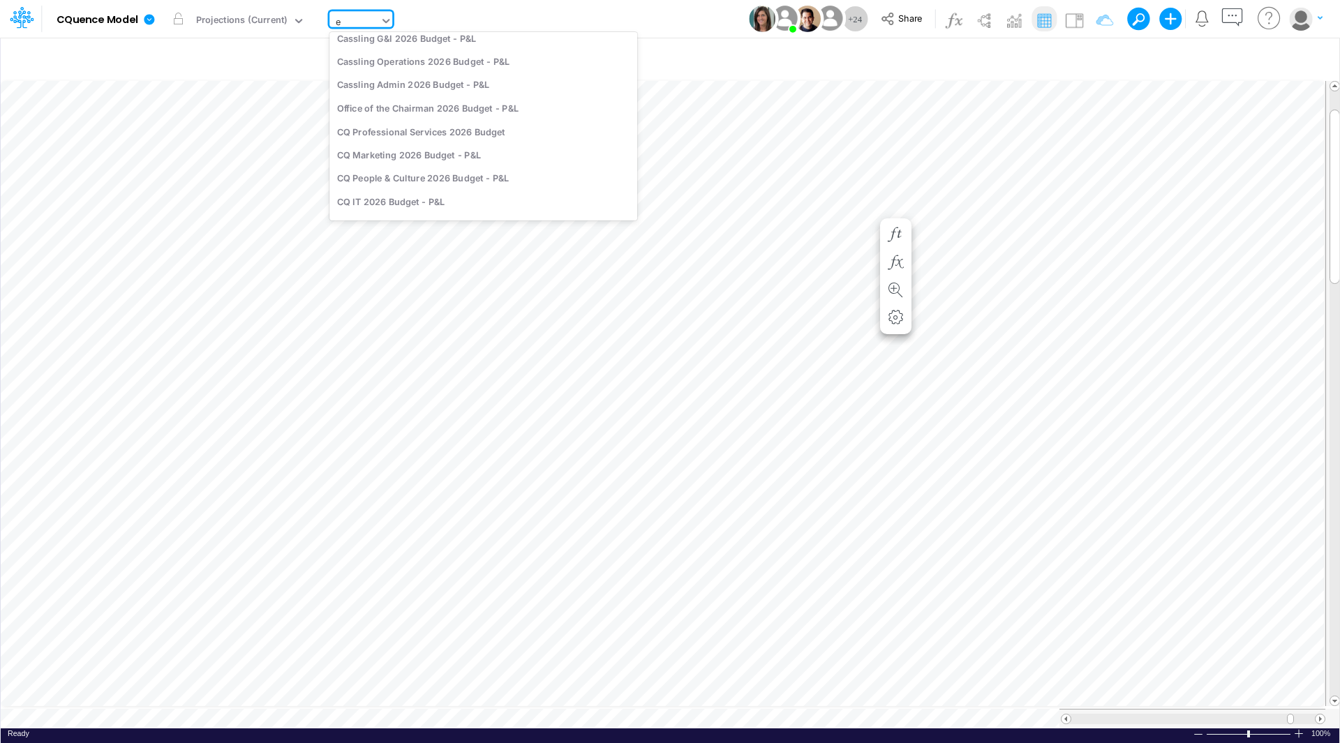
scroll to position [0, 0]
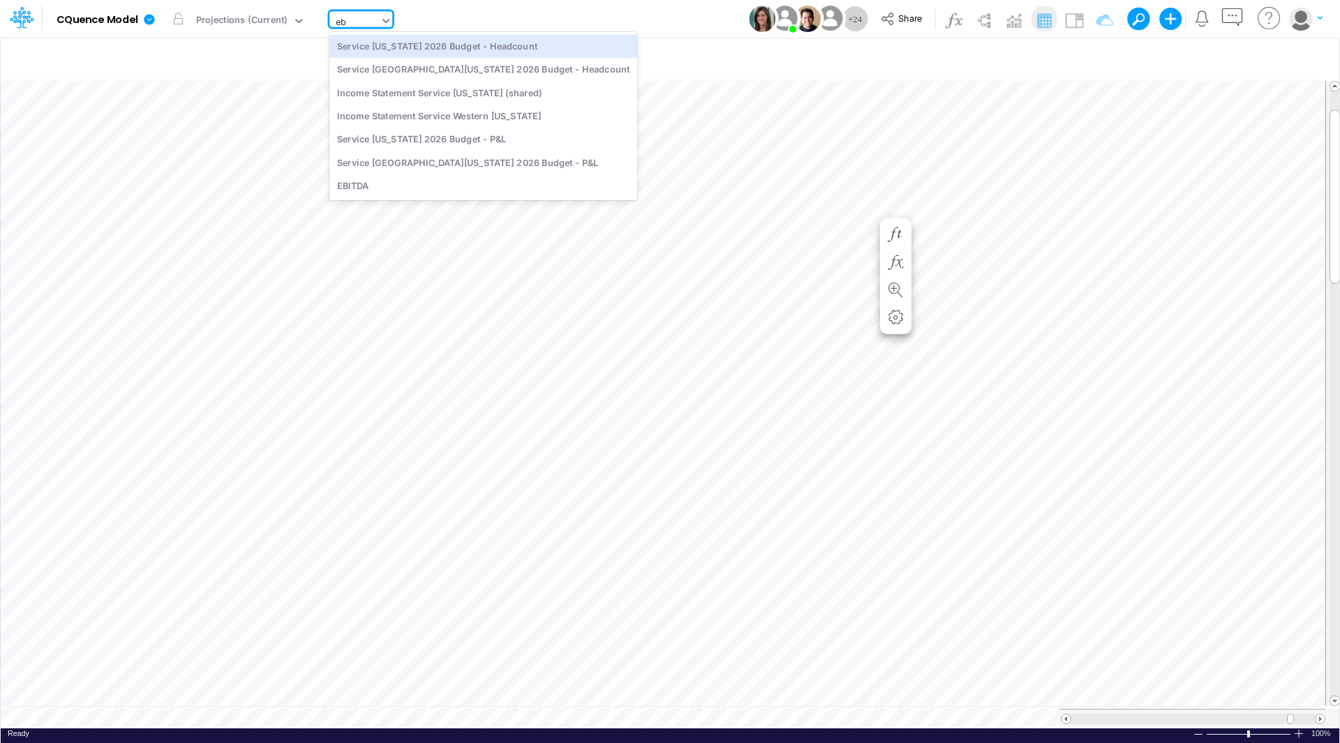
type input "ebi"
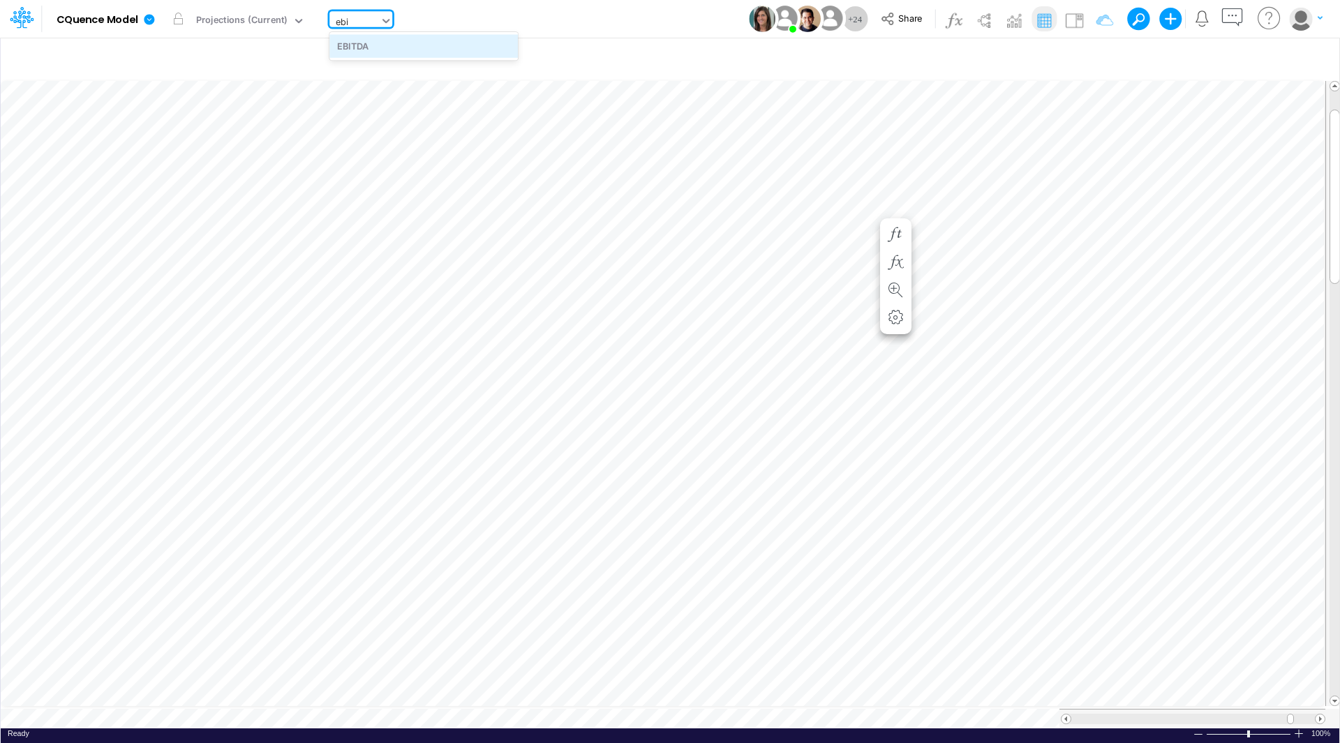
click at [358, 47] on div "EBITDA" at bounding box center [423, 45] width 188 height 23
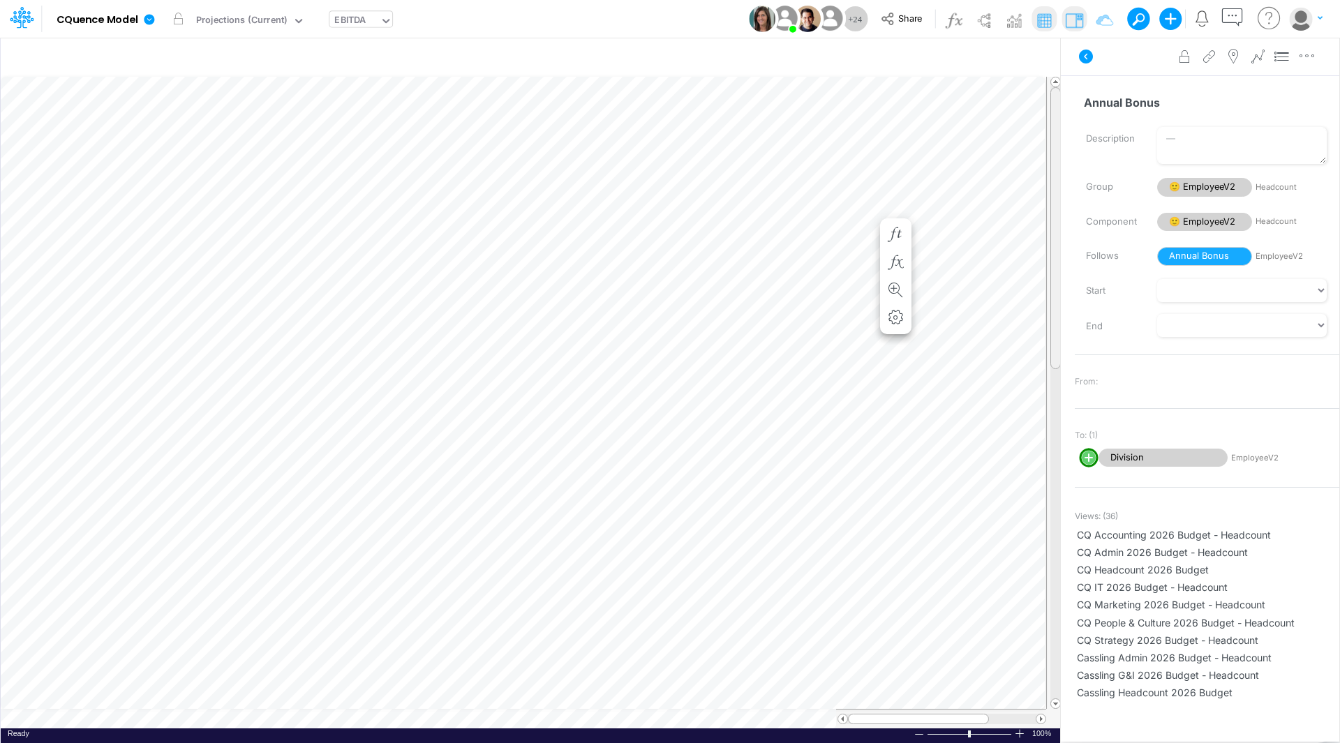
drag, startPoint x: 1048, startPoint y: 160, endPoint x: 1055, endPoint y: 260, distance: 100.0
click at [1055, 260] on div at bounding box center [1053, 393] width 15 height 632
click at [1075, 17] on img at bounding box center [1074, 20] width 22 height 22
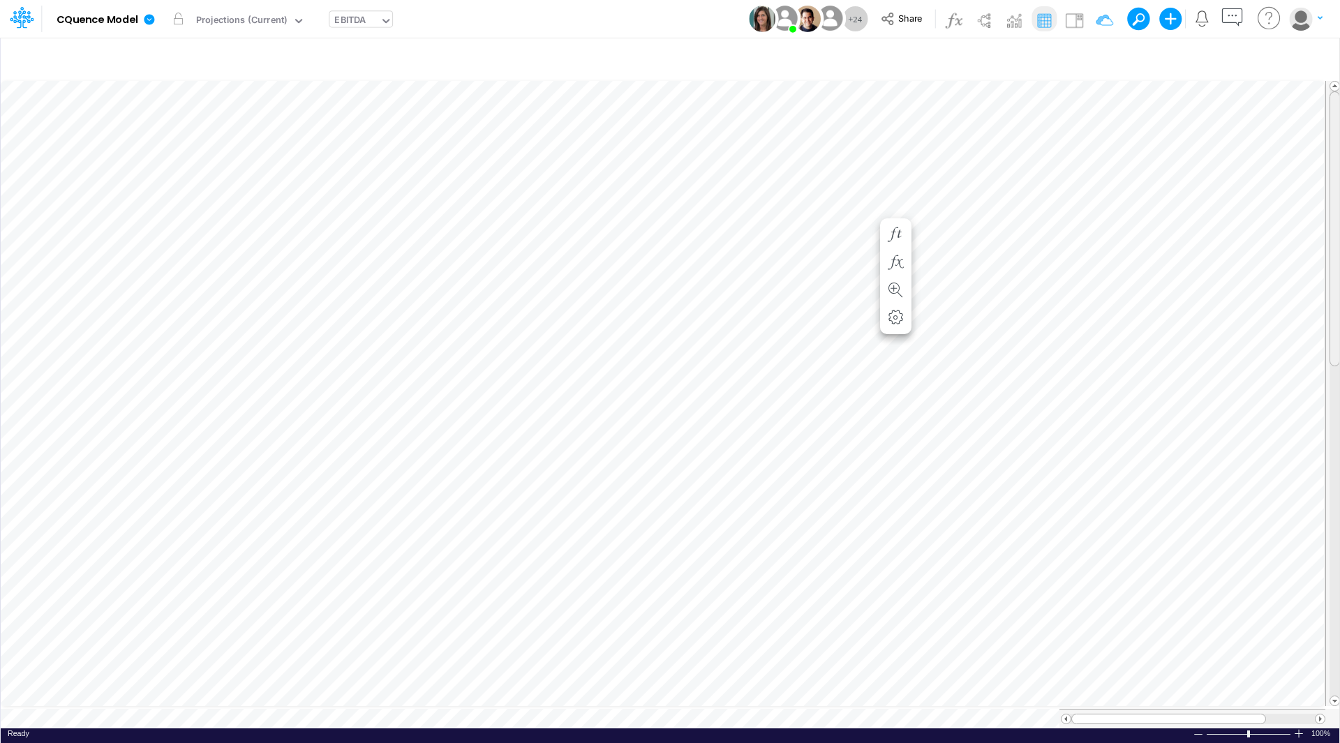
scroll to position [7, 0]
drag, startPoint x: 1331, startPoint y: 151, endPoint x: 1336, endPoint y: 104, distance: 47.6
click at [1336, 104] on div at bounding box center [1334, 228] width 10 height 275
drag, startPoint x: 1339, startPoint y: 116, endPoint x: 1339, endPoint y: 241, distance: 125.6
click at [1339, 241] on div "Insert child node Variable Constant Group Addition Subtraction Multiplication D…" at bounding box center [670, 390] width 1340 height 706
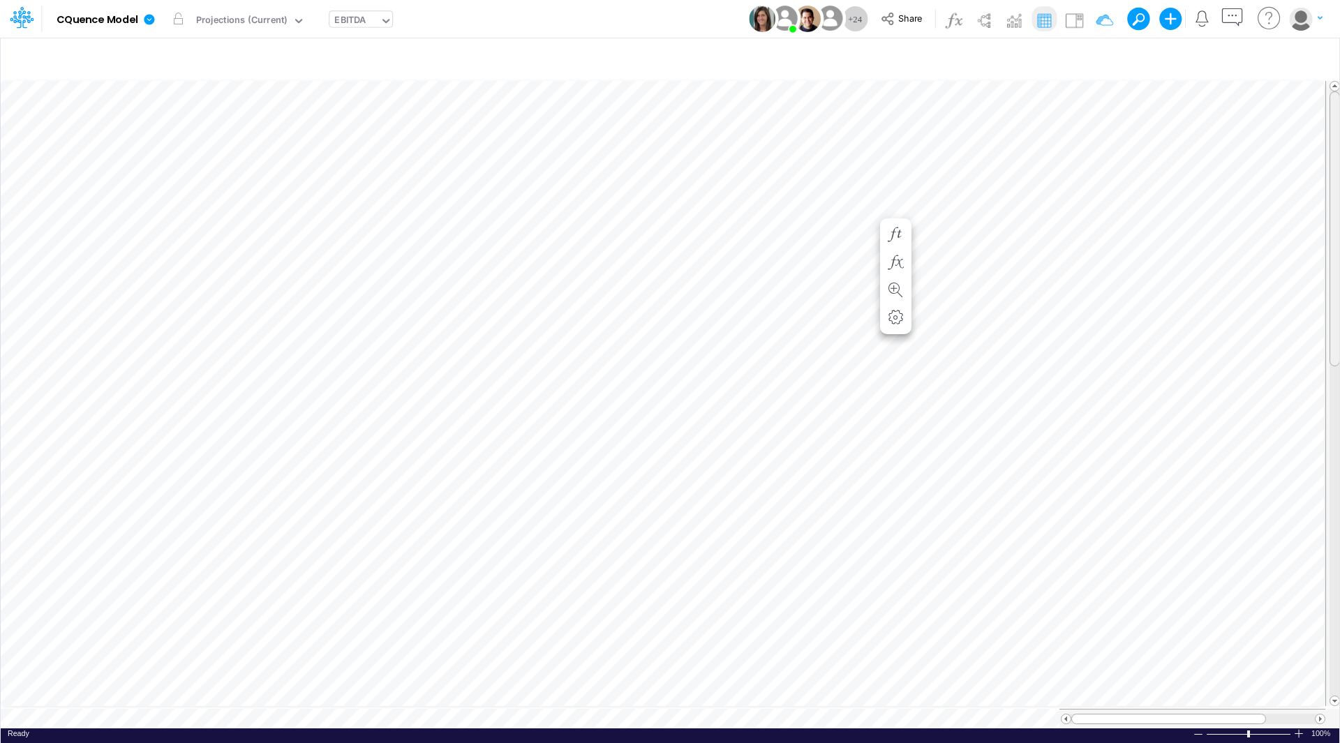
drag, startPoint x: 1334, startPoint y: 222, endPoint x: 1331, endPoint y: 194, distance: 28.1
click at [1331, 194] on div at bounding box center [1334, 228] width 10 height 275
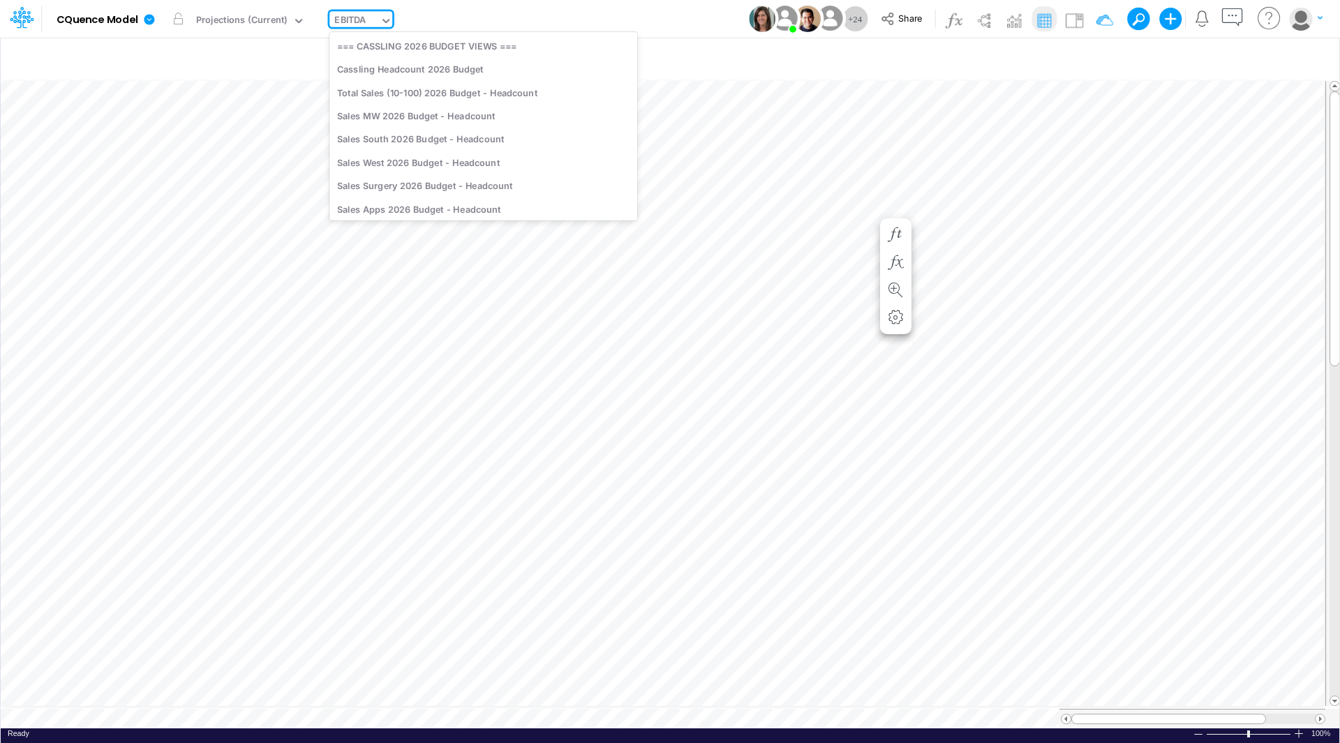
click at [343, 20] on div "EBITDA" at bounding box center [349, 21] width 31 height 16
type input "cq ad"
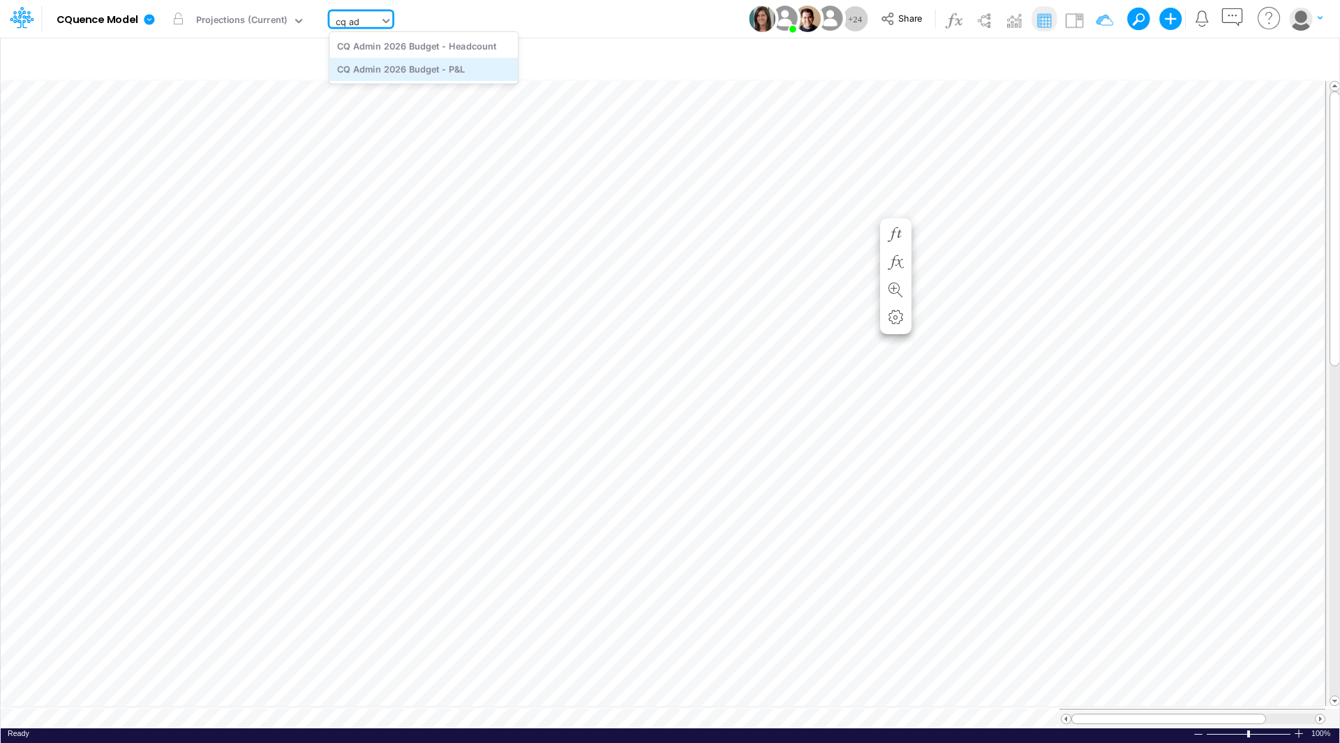
click at [357, 66] on div "CQ Admin 2026 Budget - P&L" at bounding box center [423, 69] width 188 height 23
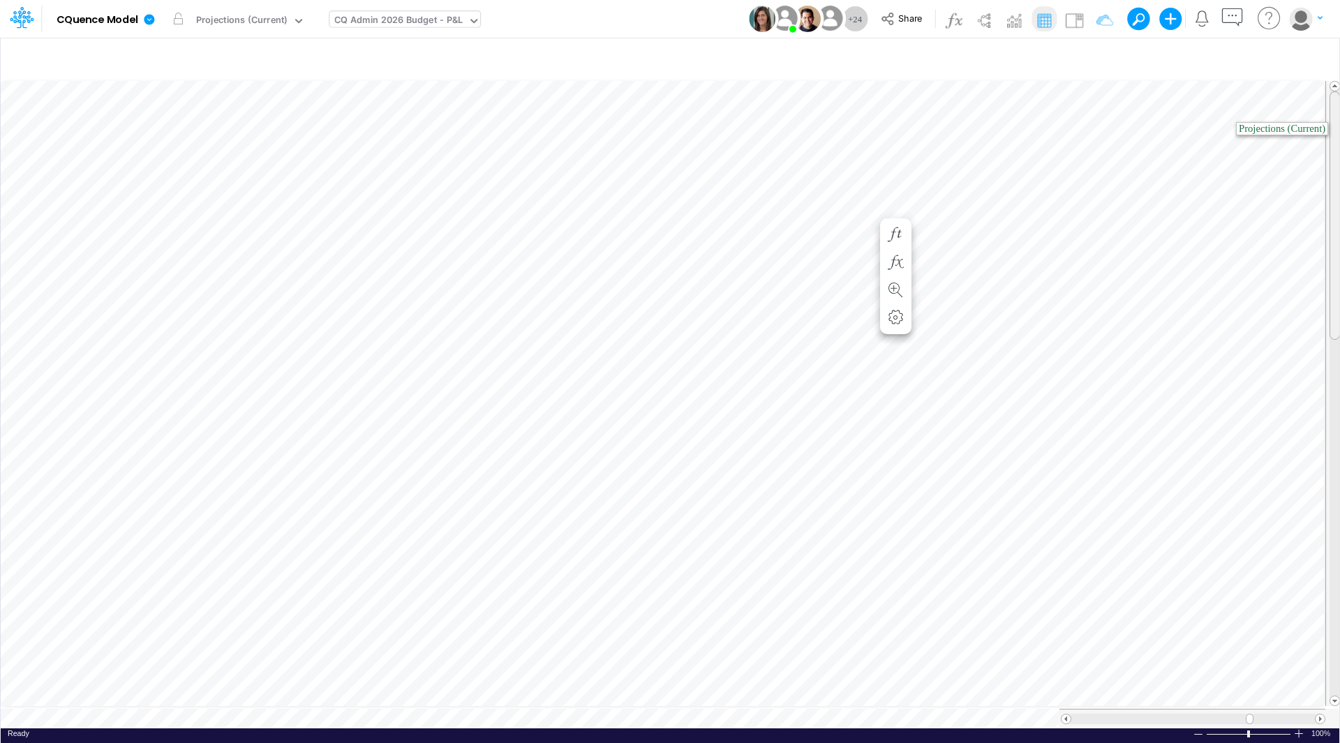
scroll to position [7, 0]
click at [1317, 82] on tr at bounding box center [671, 393] width 1340 height 631
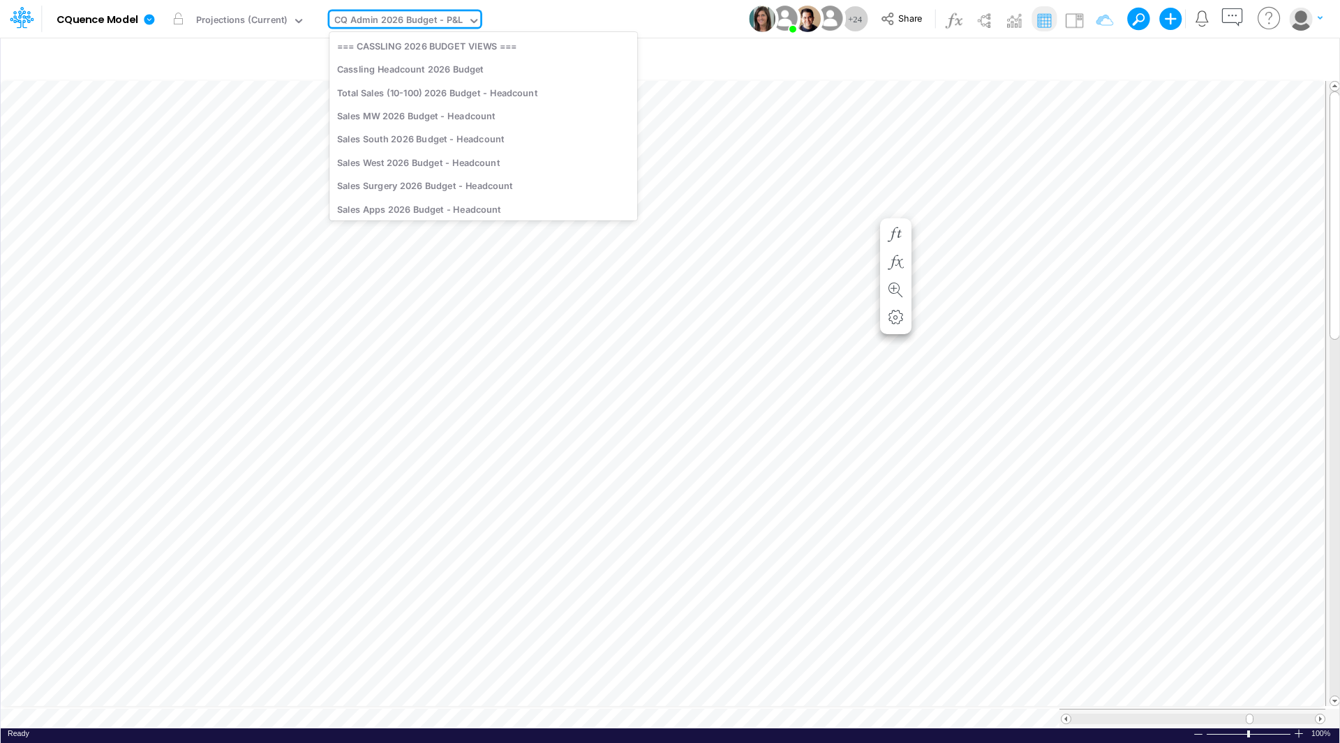
click at [385, 15] on div "CQ Admin 2026 Budget - P&L" at bounding box center [398, 21] width 128 height 16
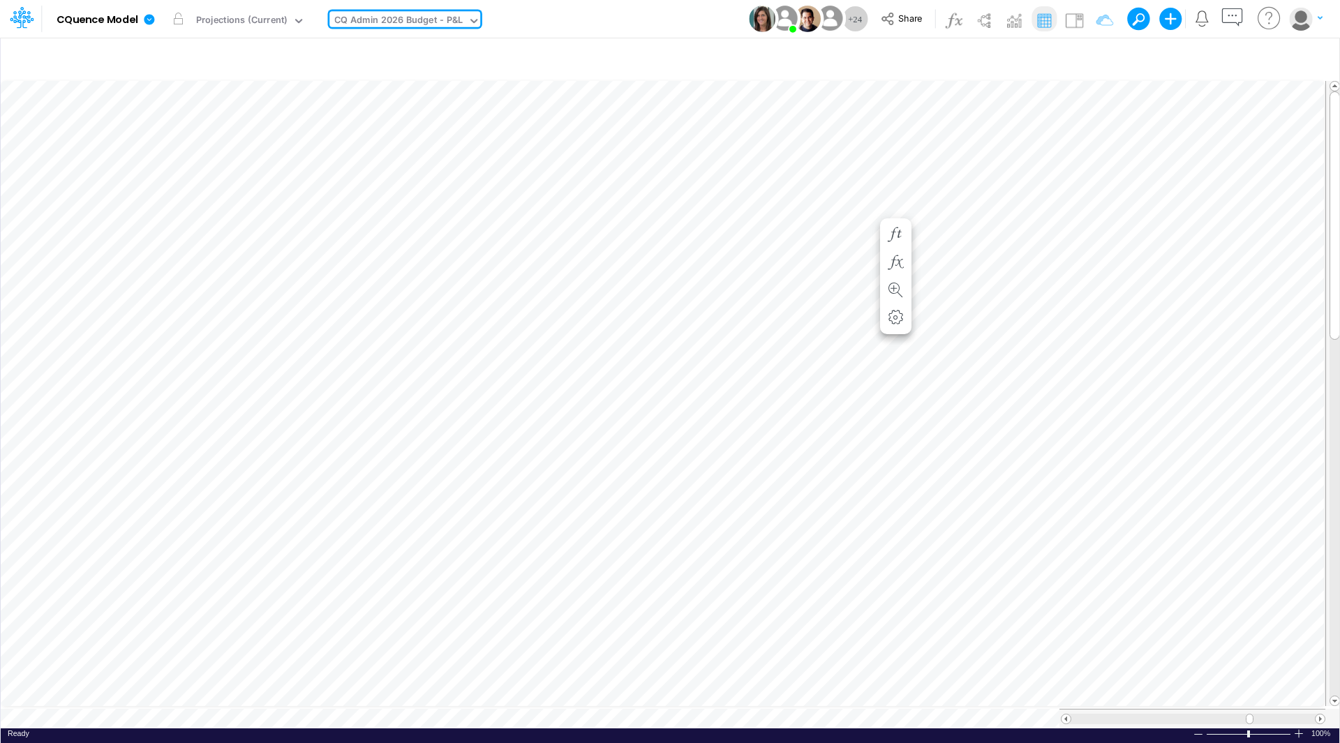
click at [385, 15] on div "CQ Admin 2026 Budget - P&L" at bounding box center [398, 21] width 128 height 16
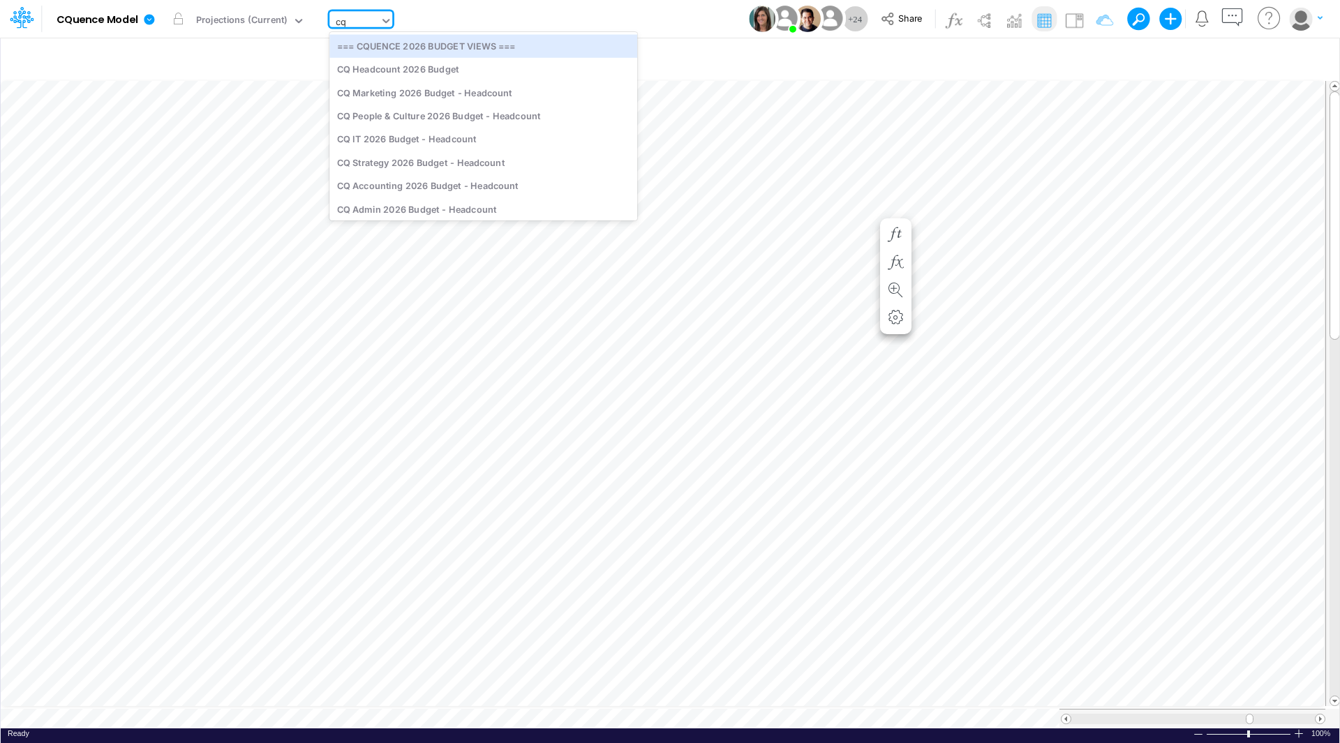
type input "c"
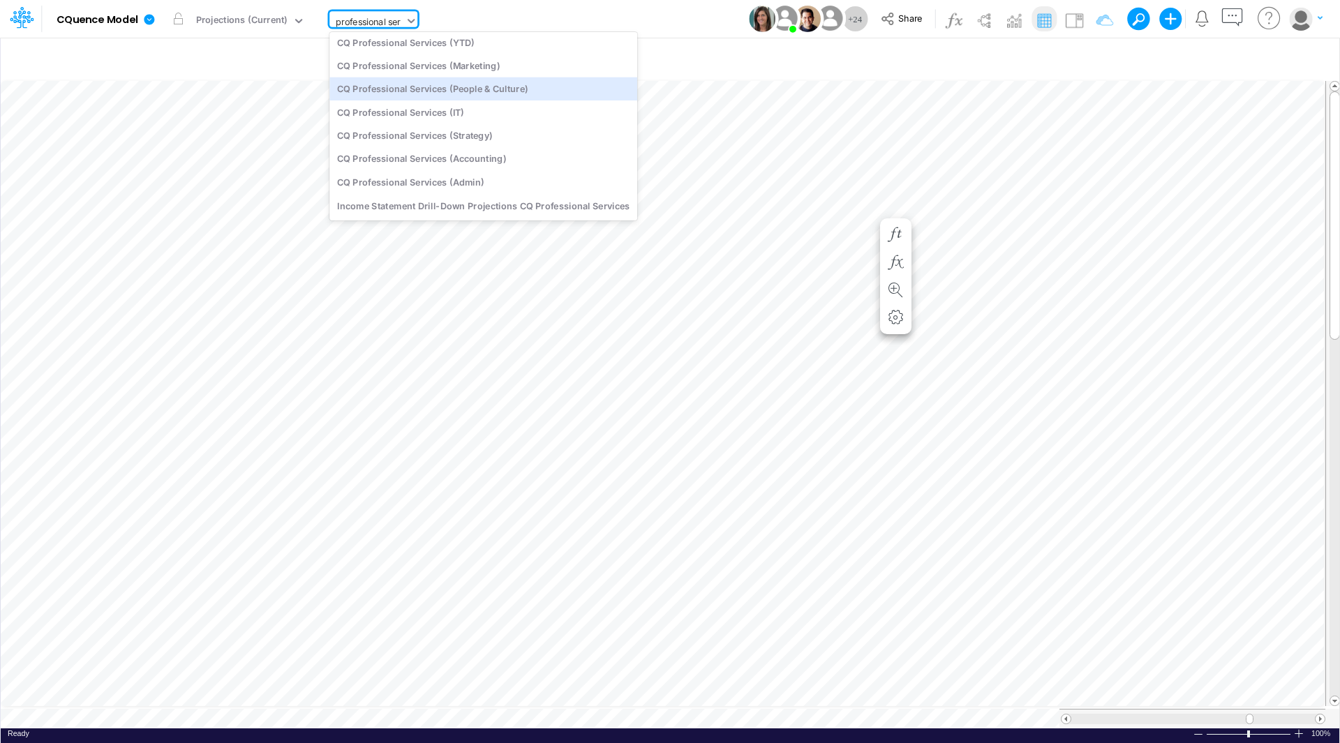
scroll to position [0, 0]
type input "p"
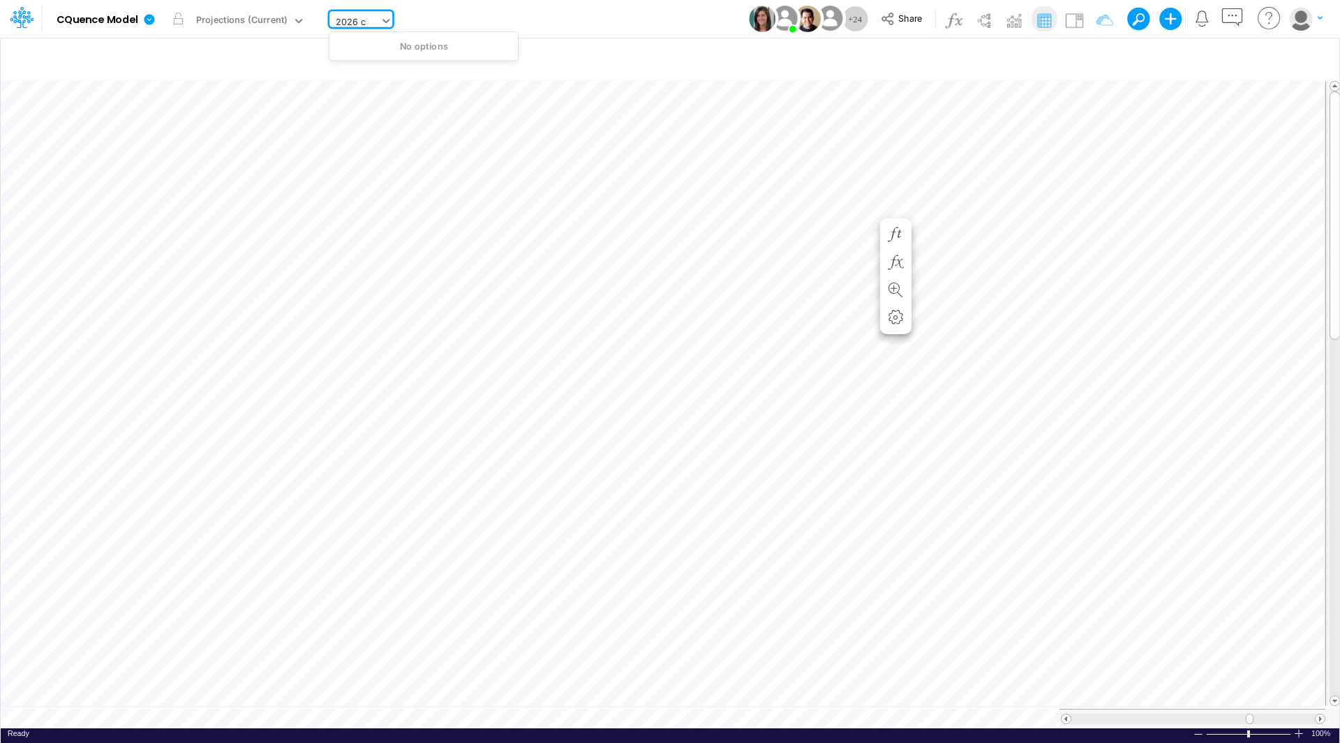
type input "2026"
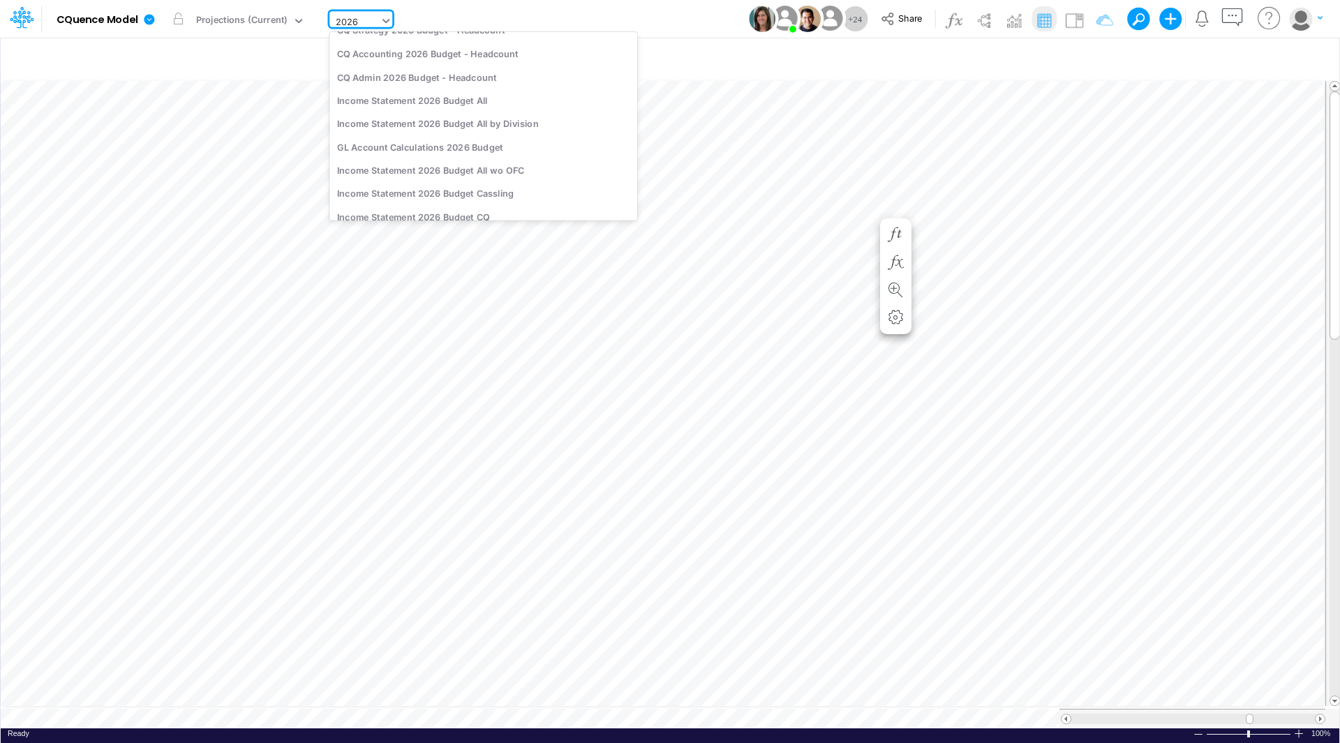
scroll to position [644, 0]
click at [503, 98] on div "Income Statement 2026 Budget All" at bounding box center [483, 95] width 308 height 23
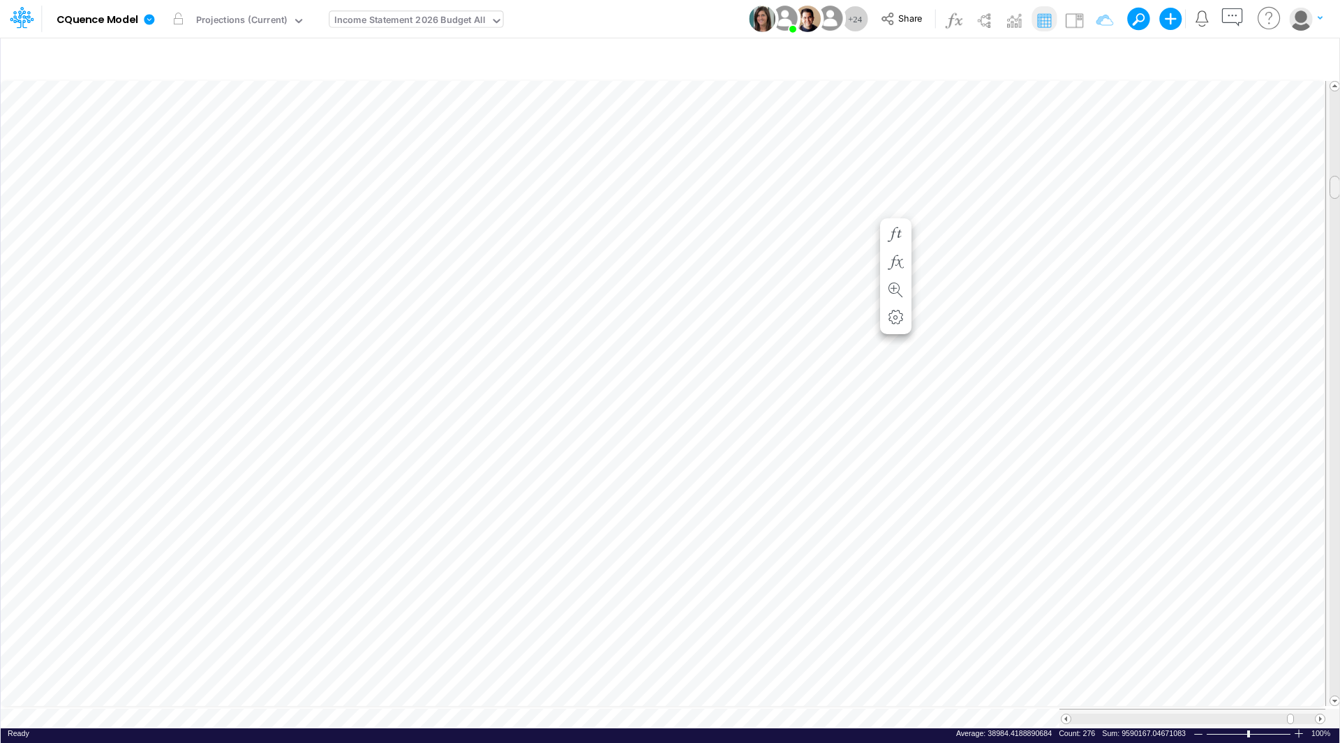
scroll to position [7, 1]
drag, startPoint x: 1336, startPoint y: 186, endPoint x: 1334, endPoint y: 620, distance: 433.3
click at [1334, 620] on span at bounding box center [1334, 624] width 9 height 9
click at [1066, 715] on span at bounding box center [1065, 719] width 9 height 9
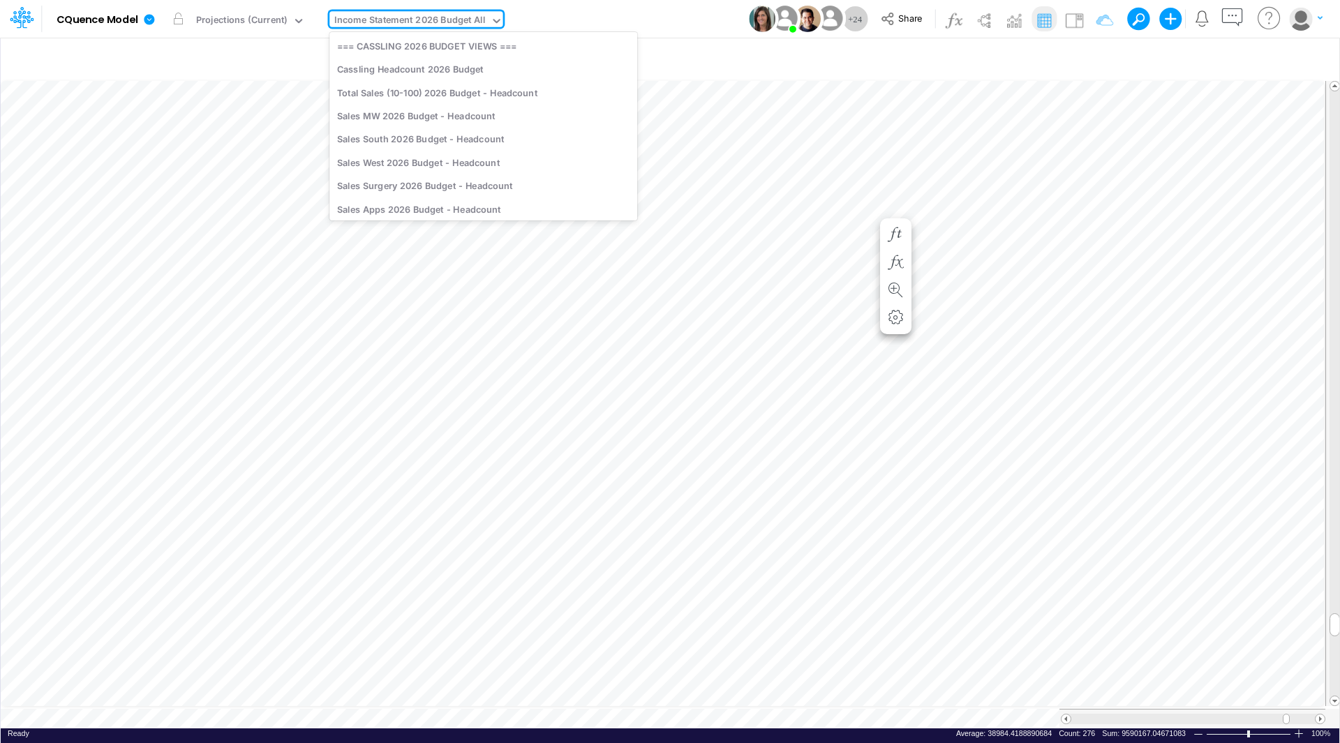
click at [443, 18] on div "Income Statement 2026 Budget All" at bounding box center [409, 21] width 151 height 16
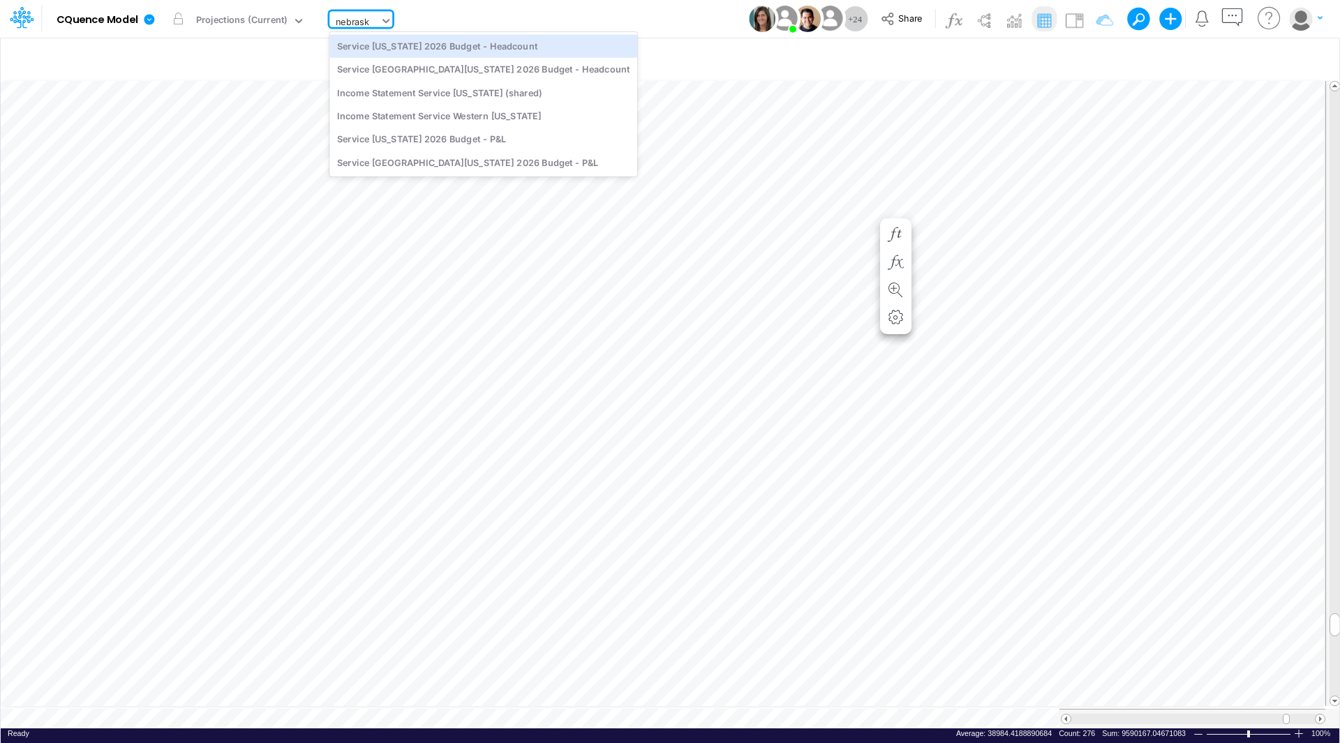
type input "[US_STATE]"
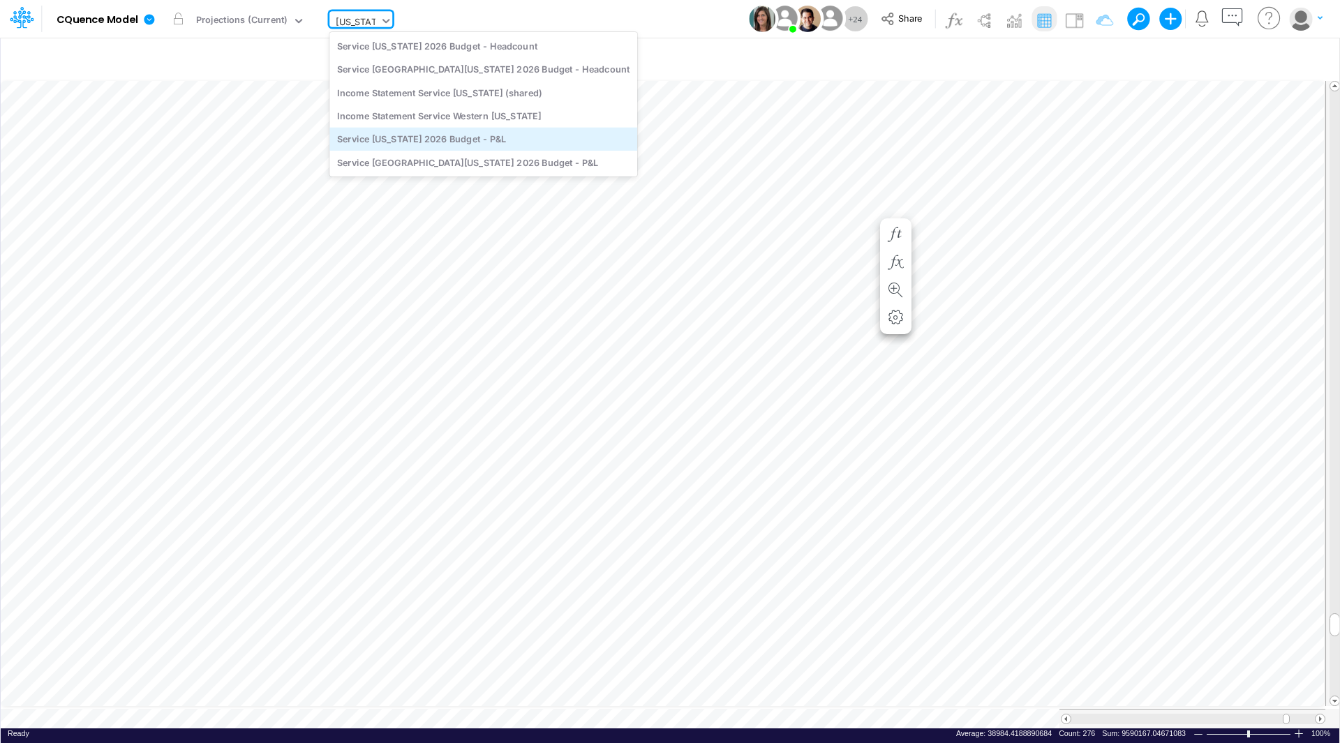
click at [473, 141] on div "Service [US_STATE] 2026 Budget - P&L" at bounding box center [483, 139] width 308 height 23
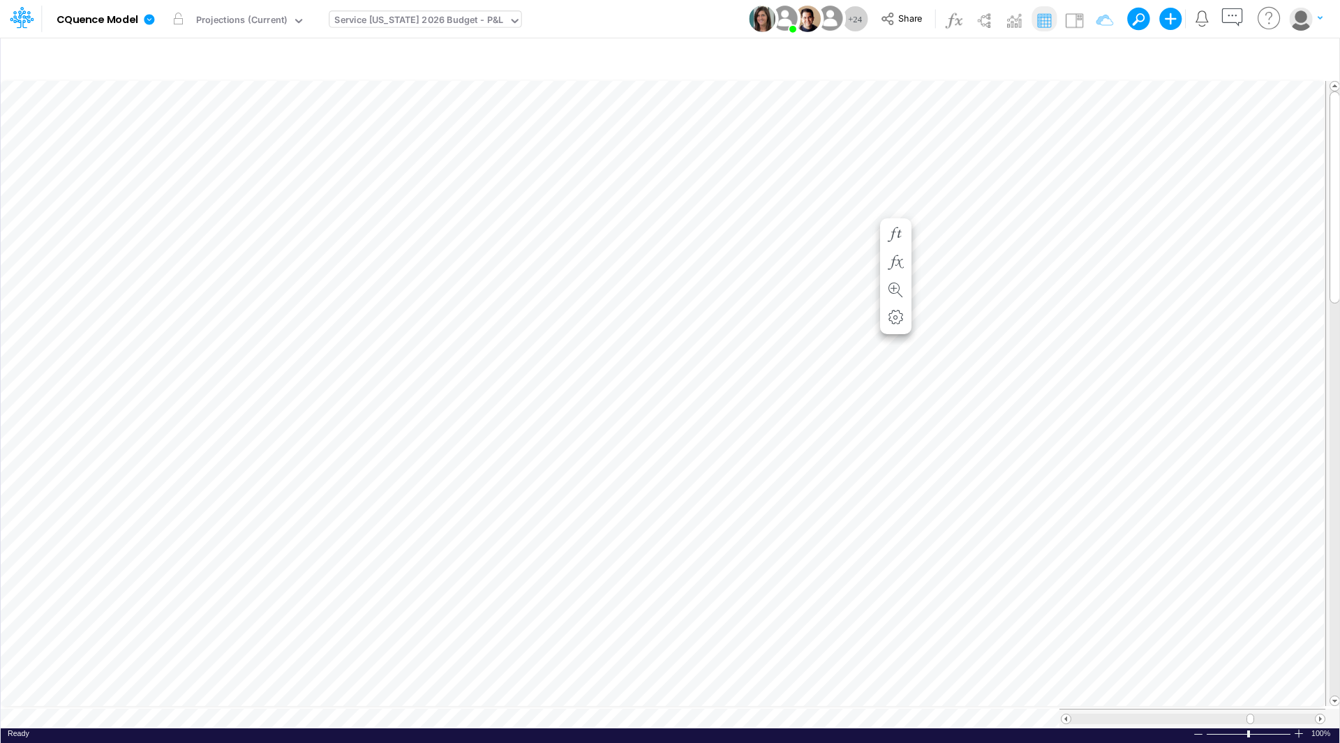
click at [1322, 719] on div at bounding box center [1192, 719] width 266 height 20
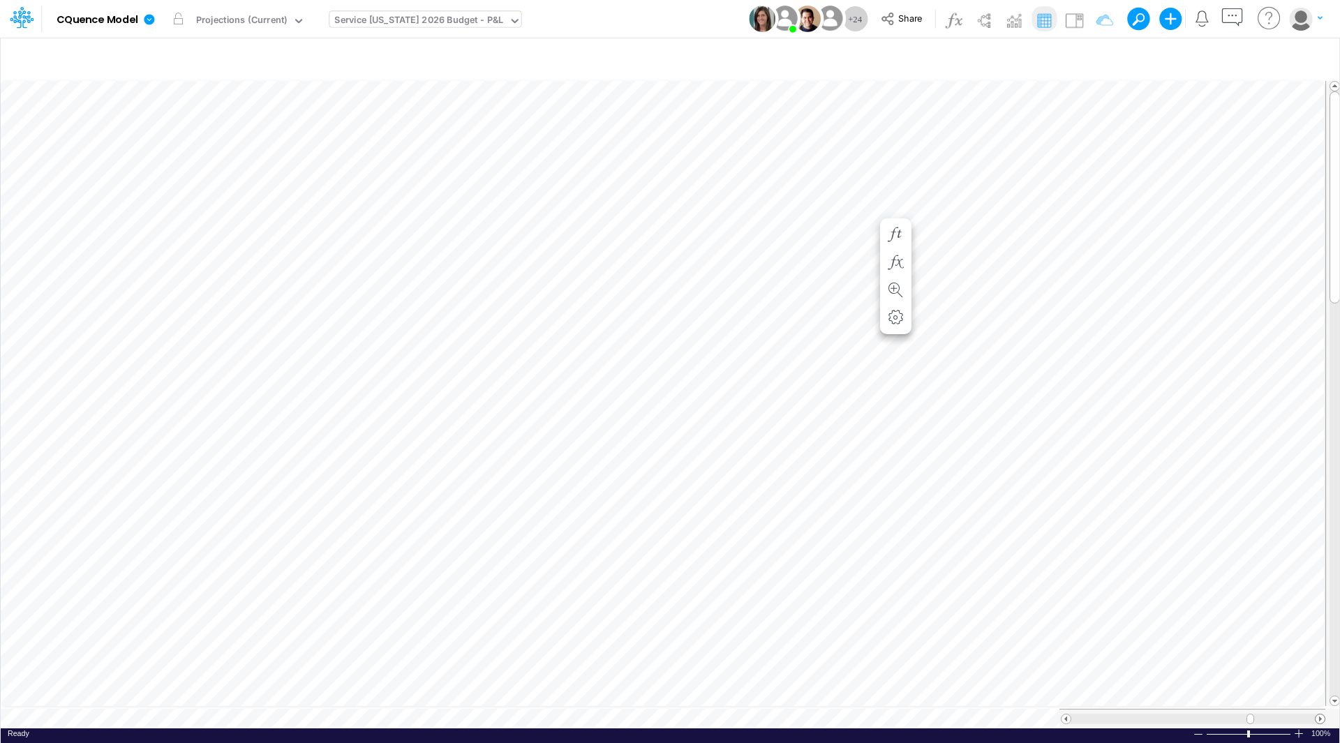
click at [1321, 715] on span at bounding box center [1319, 719] width 9 height 9
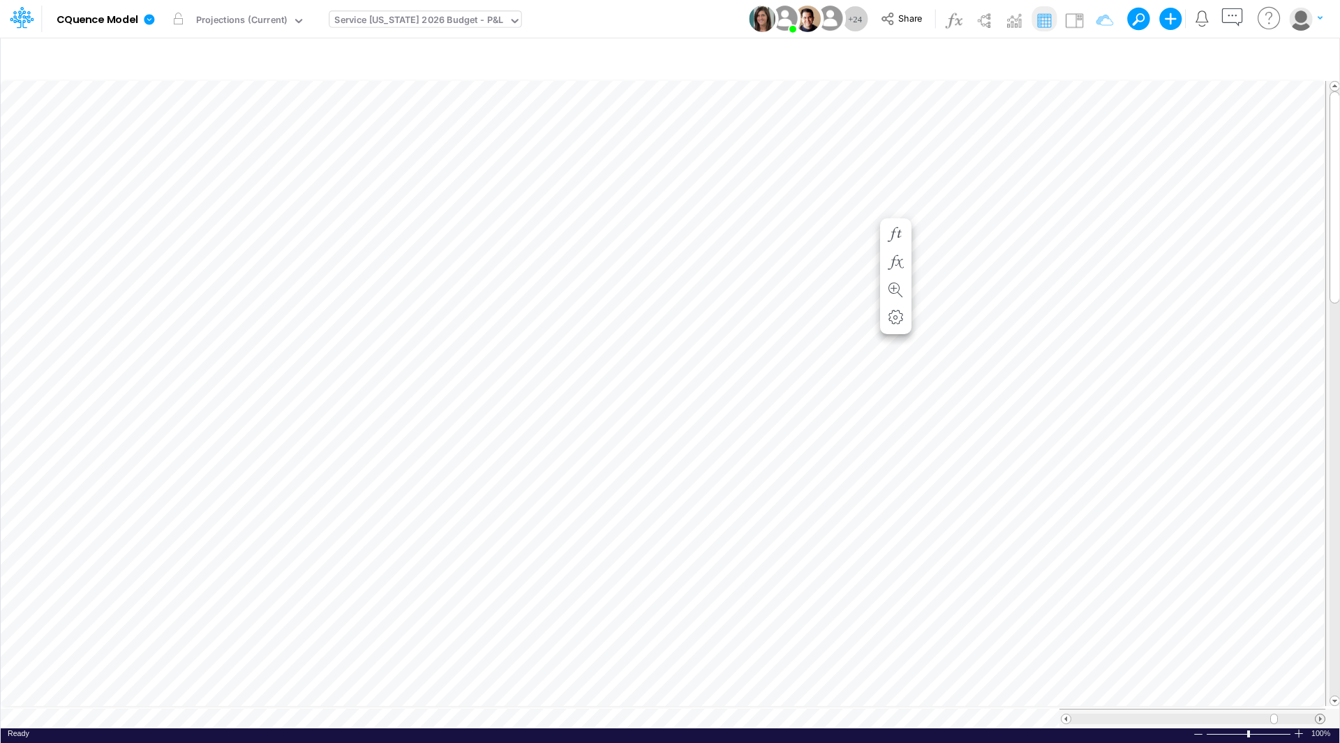
click at [1321, 715] on span at bounding box center [1319, 719] width 9 height 9
click at [1067, 715] on span at bounding box center [1065, 719] width 9 height 9
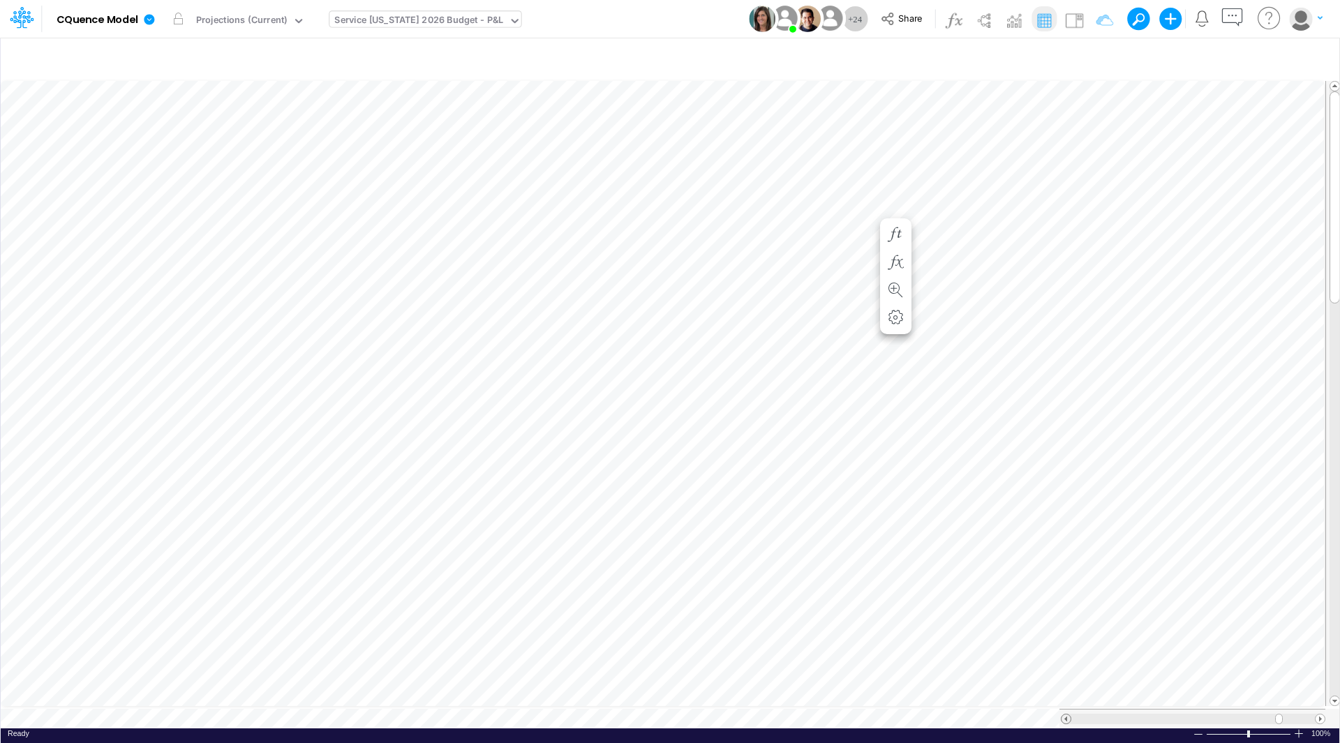
click at [1067, 715] on span at bounding box center [1065, 719] width 9 height 9
click at [1321, 715] on span at bounding box center [1319, 719] width 9 height 9
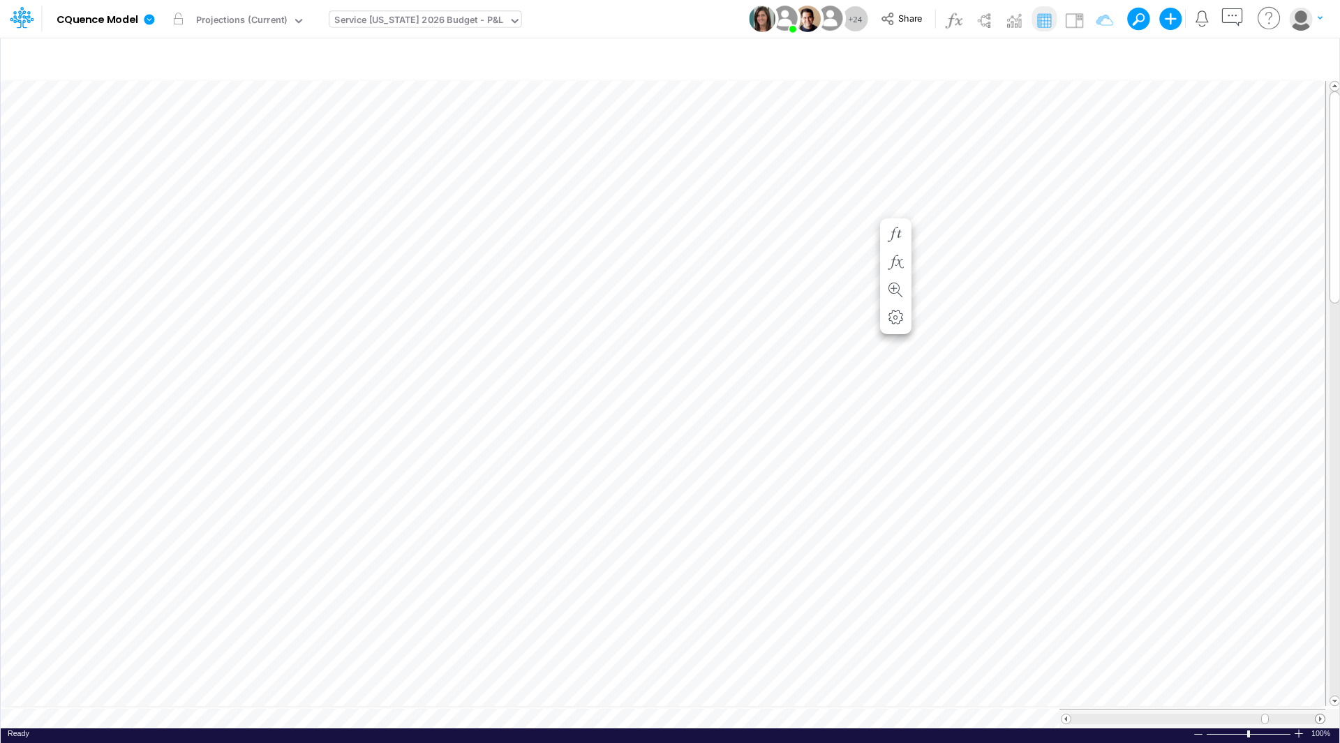
click at [1321, 715] on span at bounding box center [1319, 719] width 9 height 9
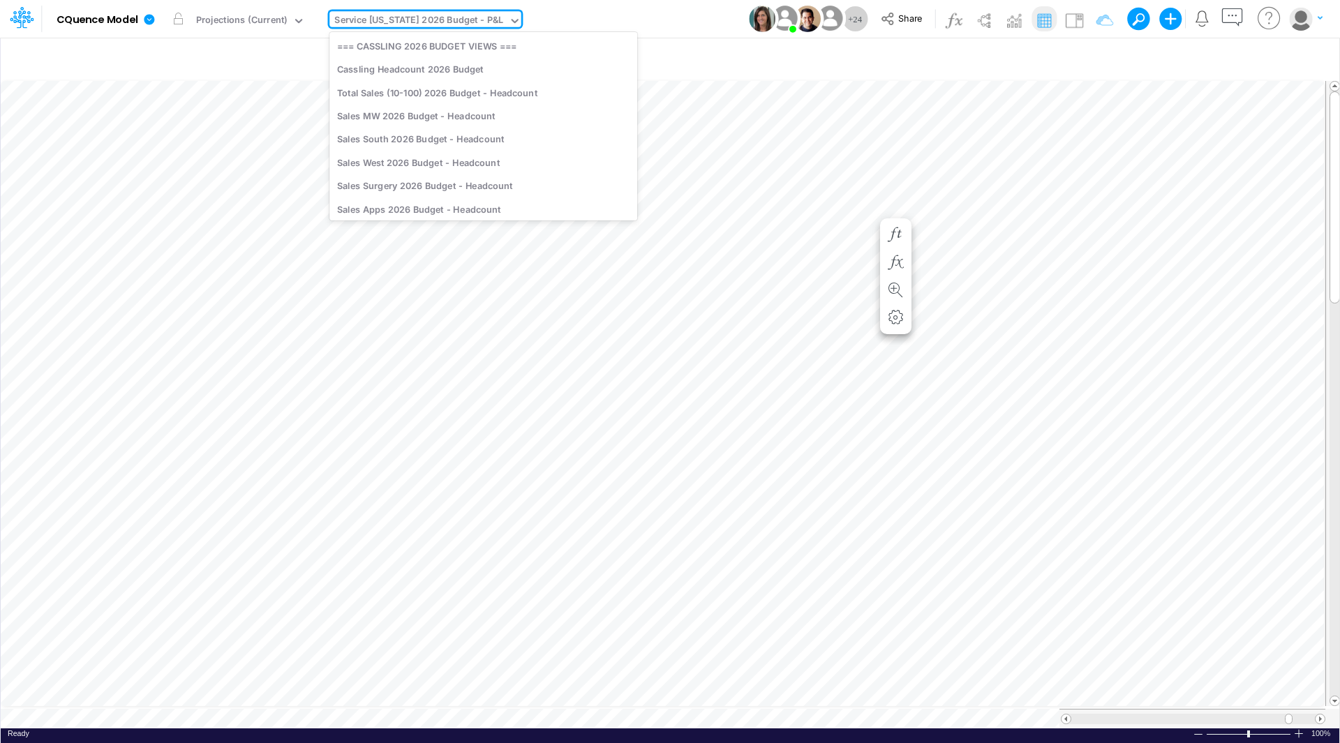
click at [435, 21] on div "Service [US_STATE] 2026 Budget - P&L" at bounding box center [418, 21] width 169 height 16
type input "projection"
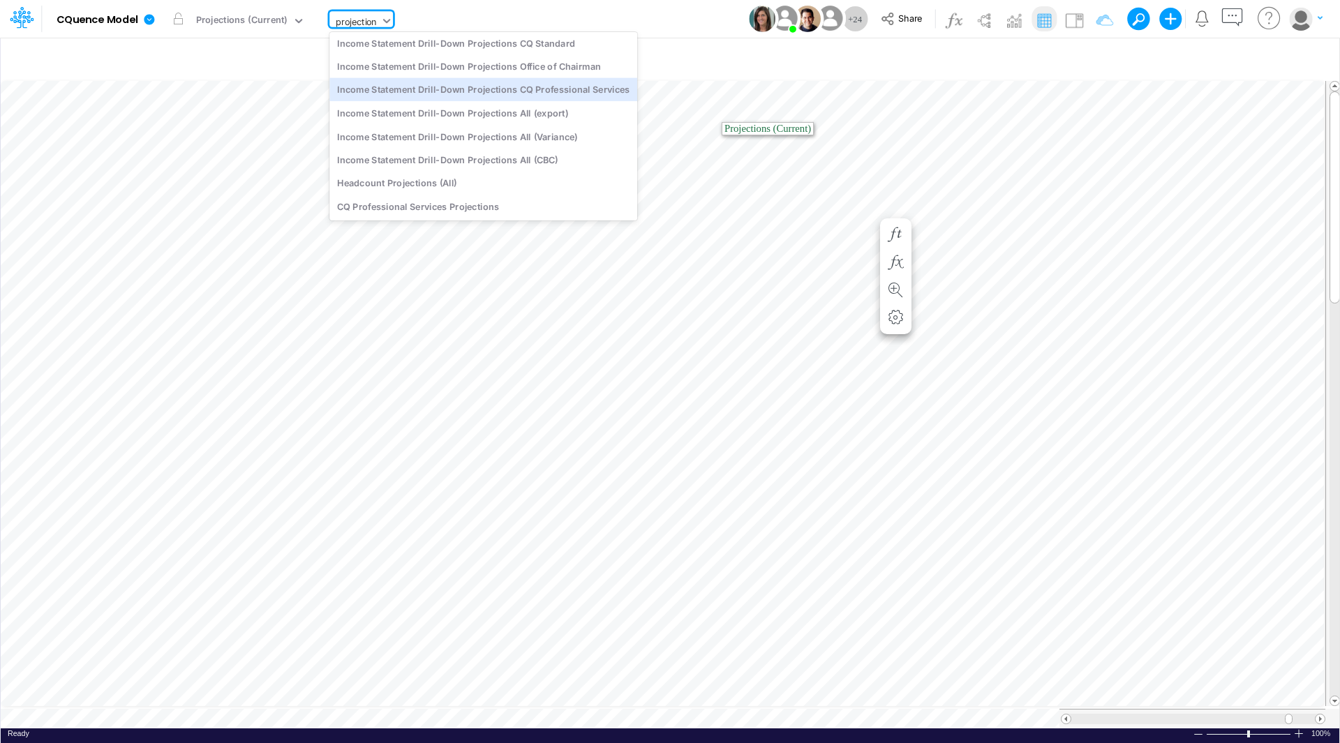
scroll to position [0, 0]
click at [528, 96] on div "Income Statement Drill-Down Projections Cassling" at bounding box center [483, 92] width 308 height 23
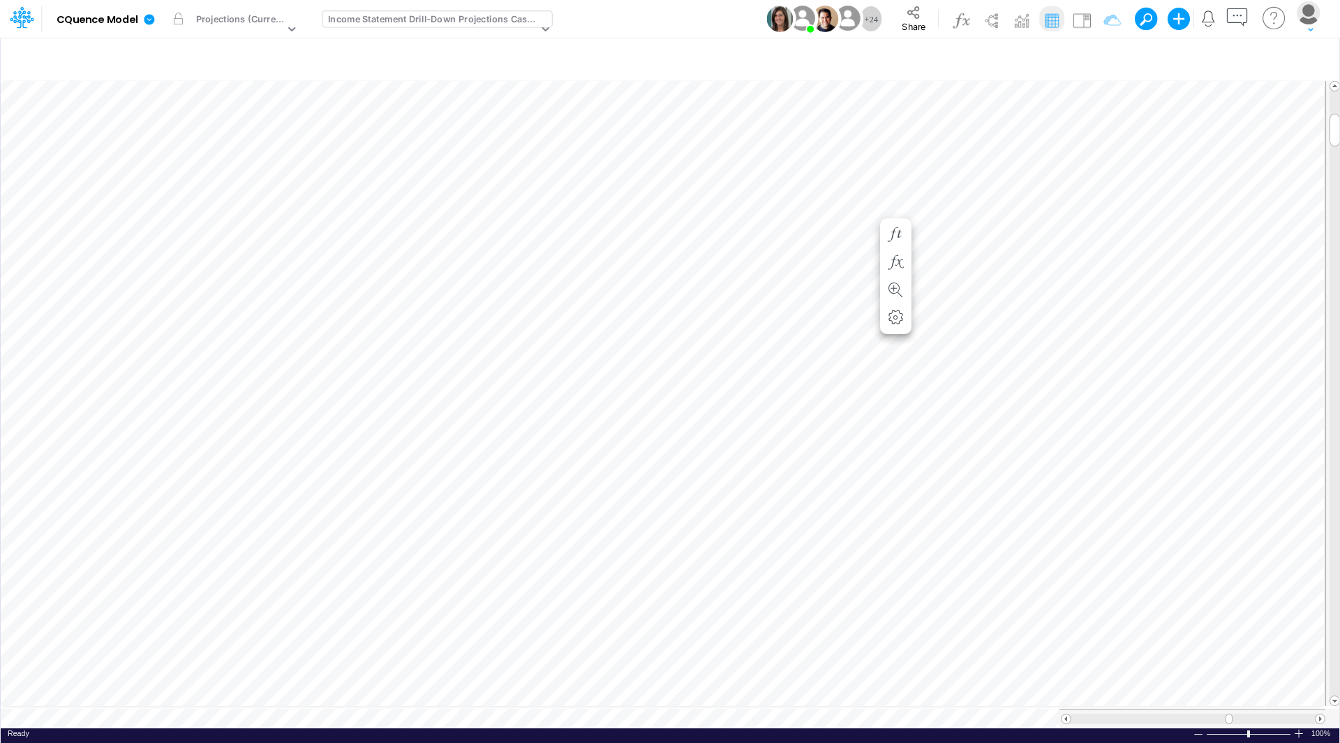
scroll to position [7, 1]
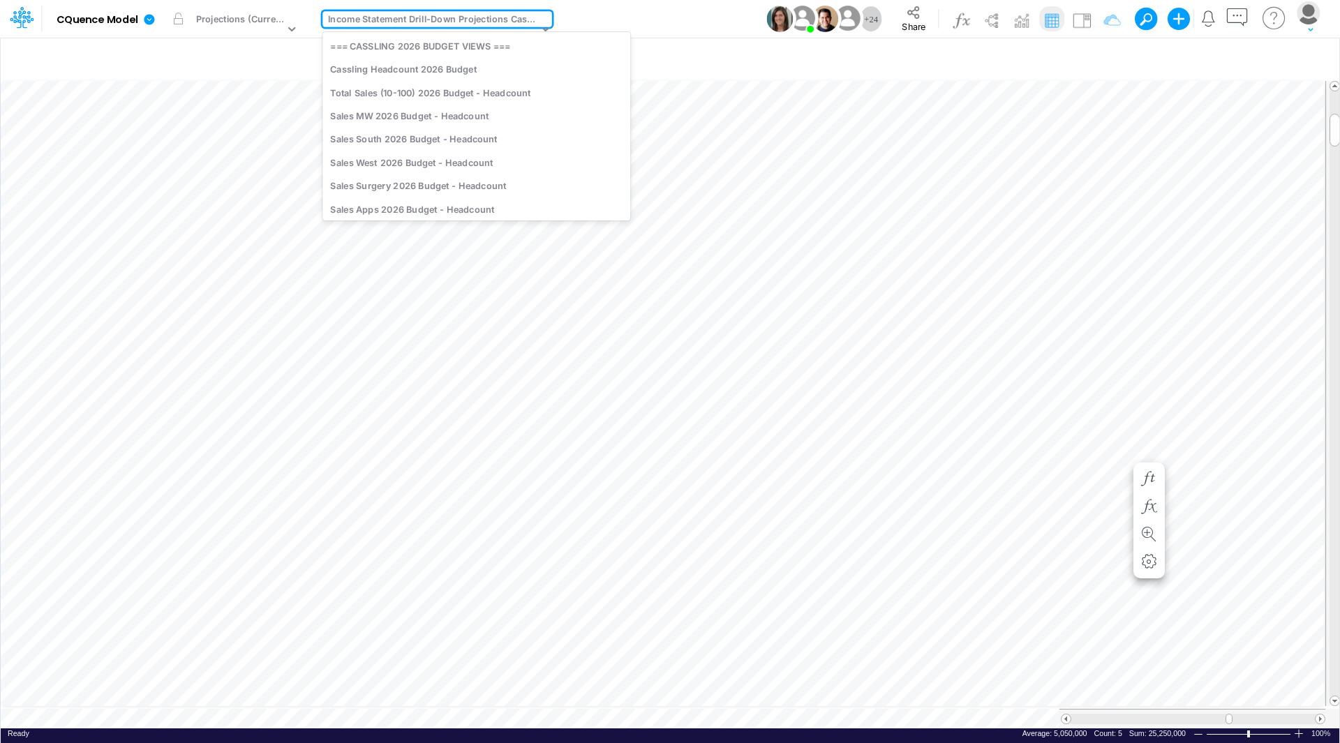
click at [409, 19] on div "Income Statement Drill-Down Projections Cassling" at bounding box center [433, 21] width 210 height 16
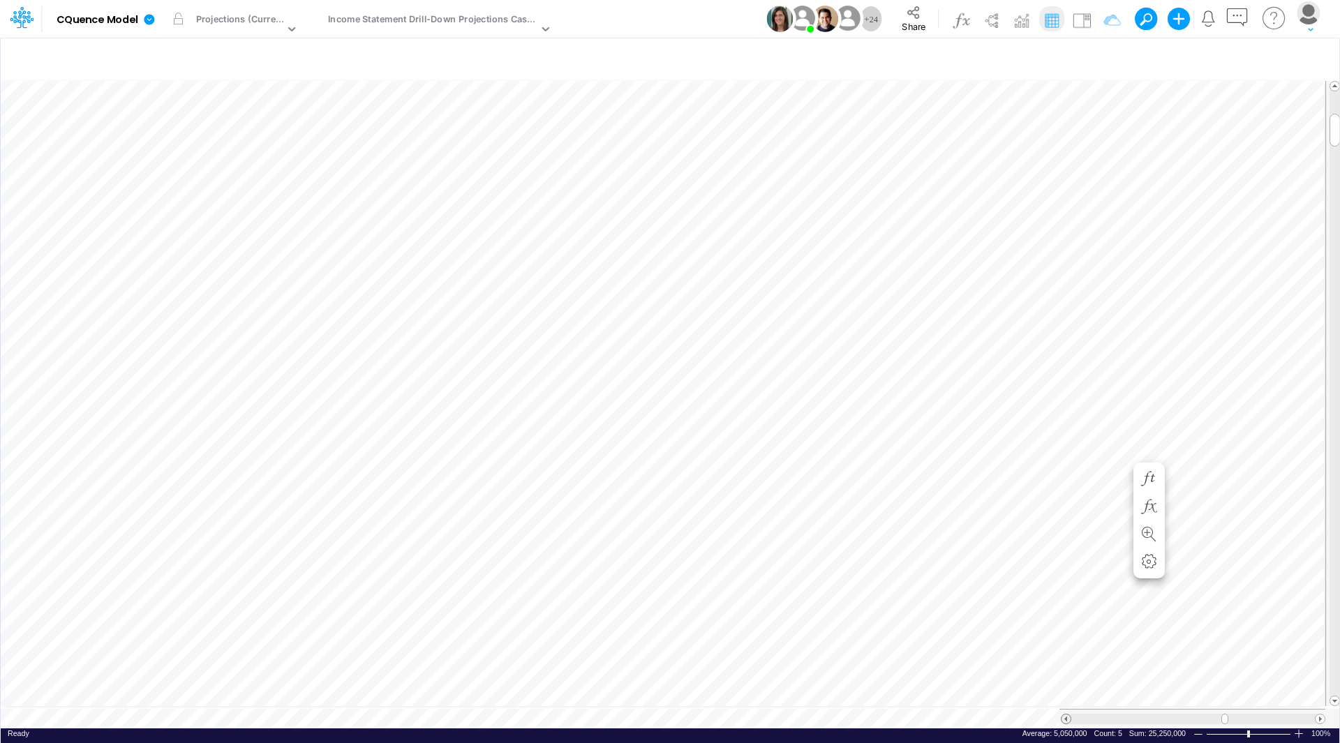
click at [1068, 715] on span at bounding box center [1065, 719] width 9 height 9
drag, startPoint x: 1331, startPoint y: 125, endPoint x: 1339, endPoint y: 17, distance: 108.5
click at [1339, 17] on div "Model CQuence Model Edit model settings Duplicate Import QuickBooks QuickBooks …" at bounding box center [670, 371] width 1340 height 743
